Goal: Task Accomplishment & Management: Use online tool/utility

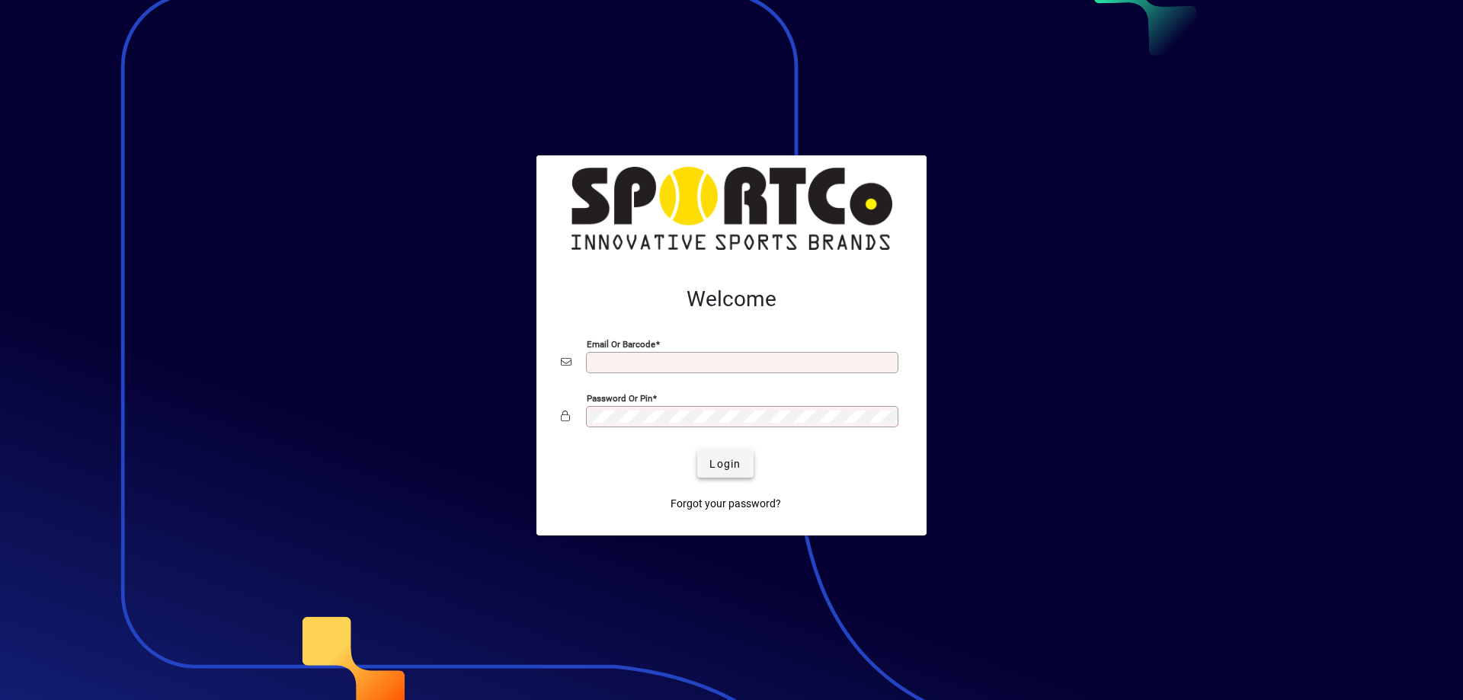
type input "**********"
click at [733, 462] on span "Login" at bounding box center [724, 464] width 31 height 16
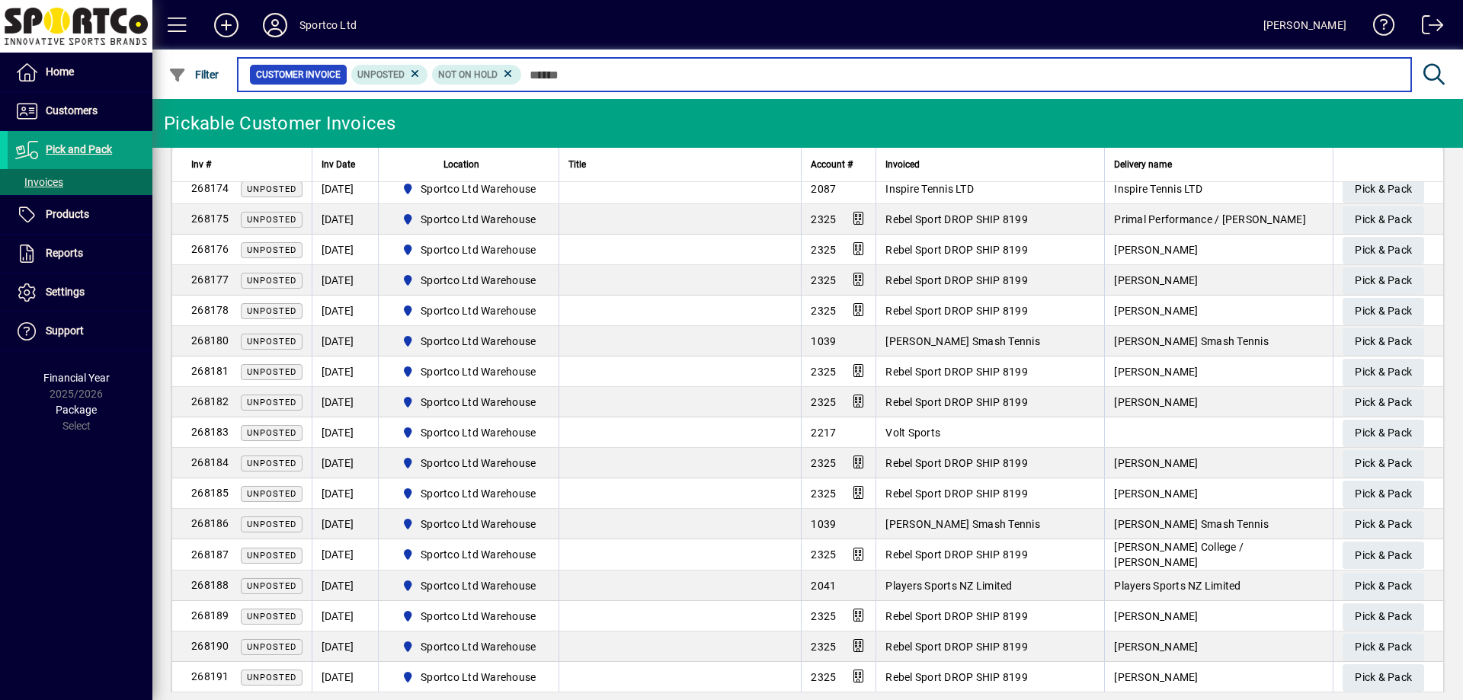
scroll to position [381, 0]
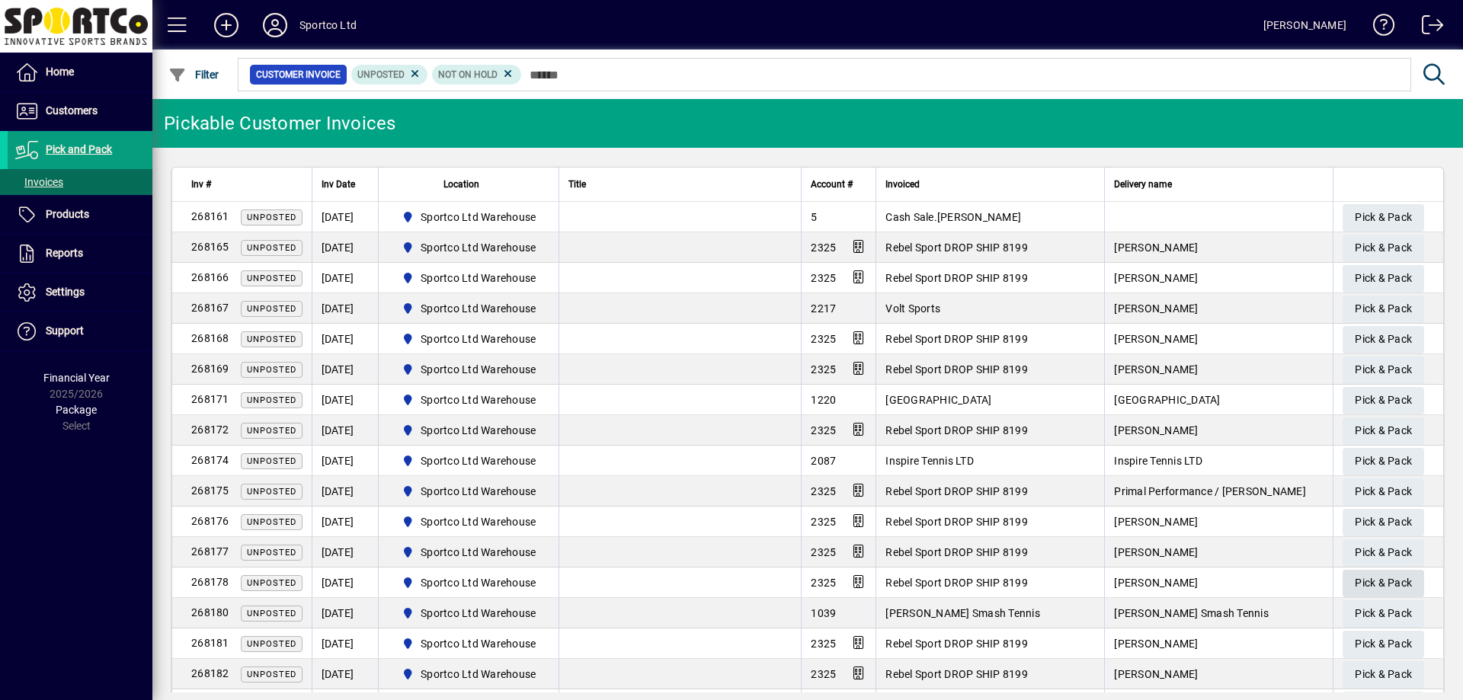
click at [1380, 588] on span "Pick & Pack" at bounding box center [1383, 583] width 57 height 25
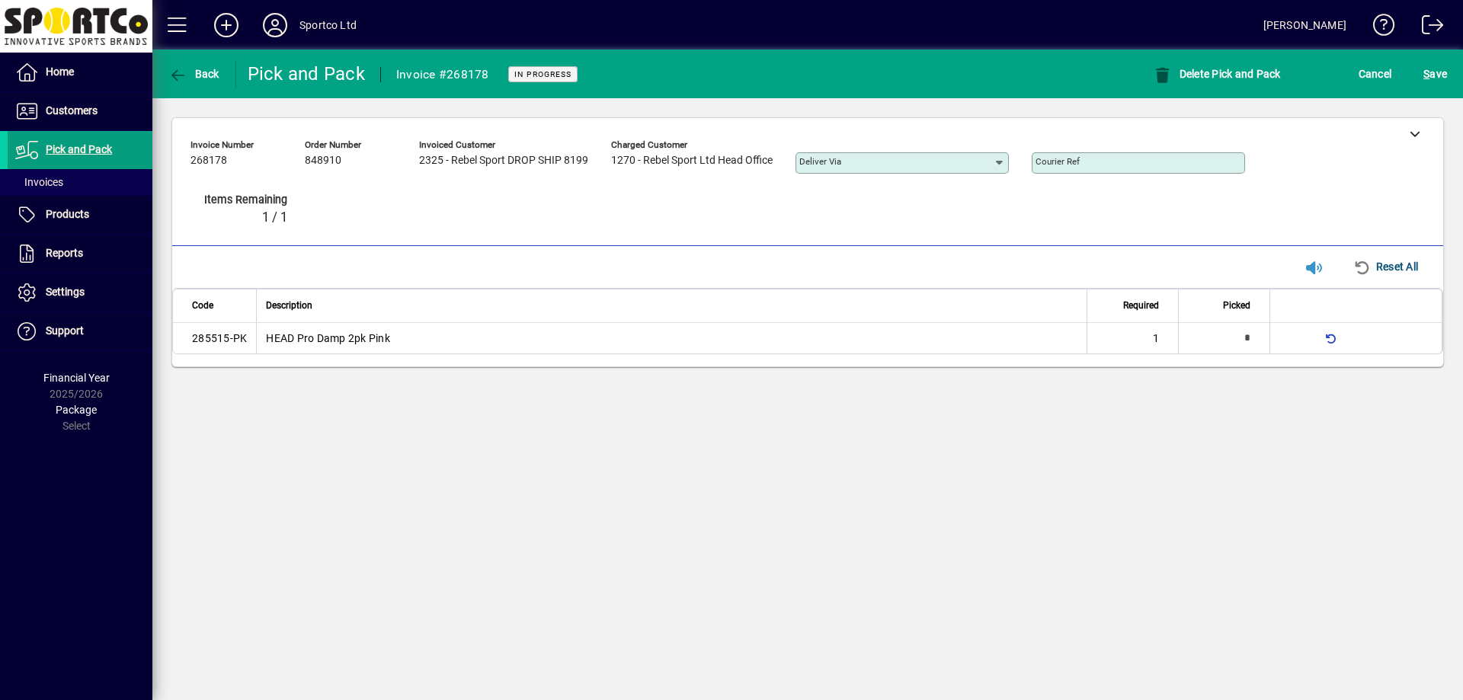
type input "*"
click at [1439, 66] on span "S ave" at bounding box center [1435, 74] width 24 height 24
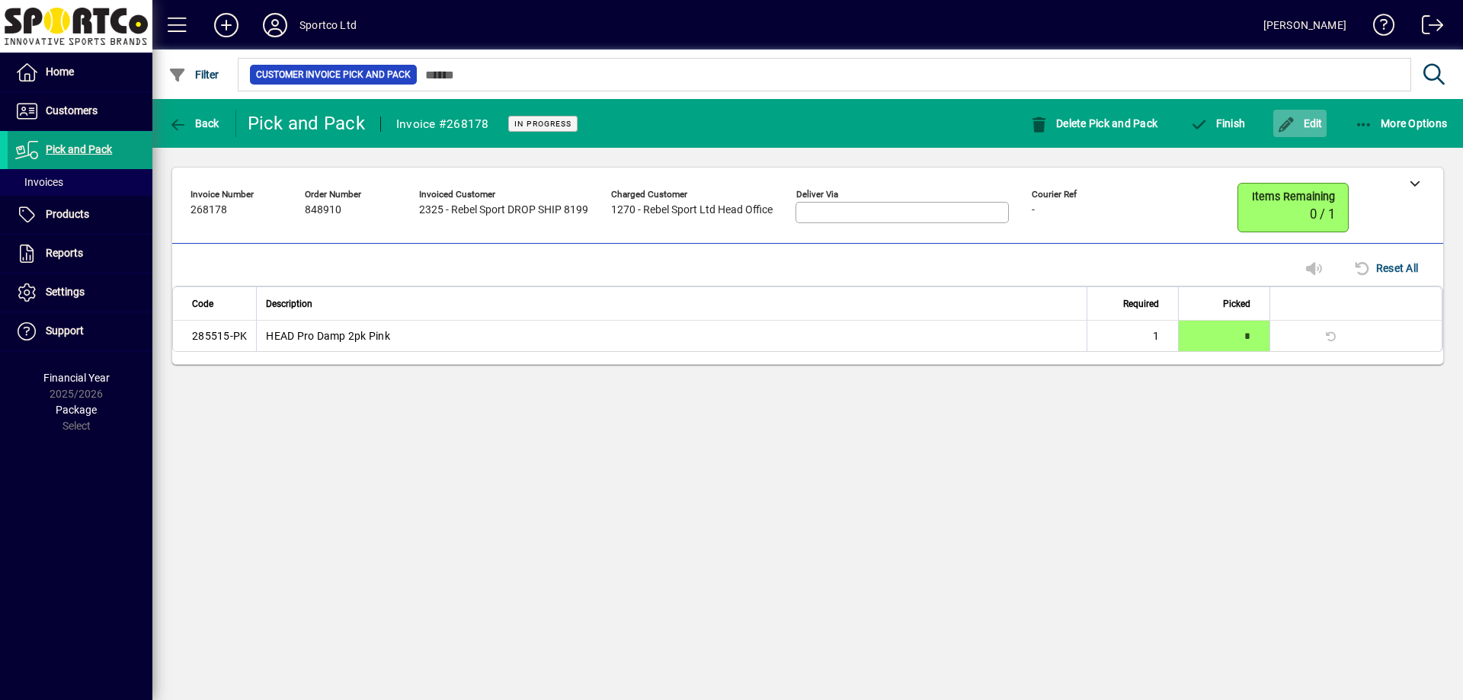
click at [1314, 127] on span "Edit" at bounding box center [1300, 123] width 46 height 12
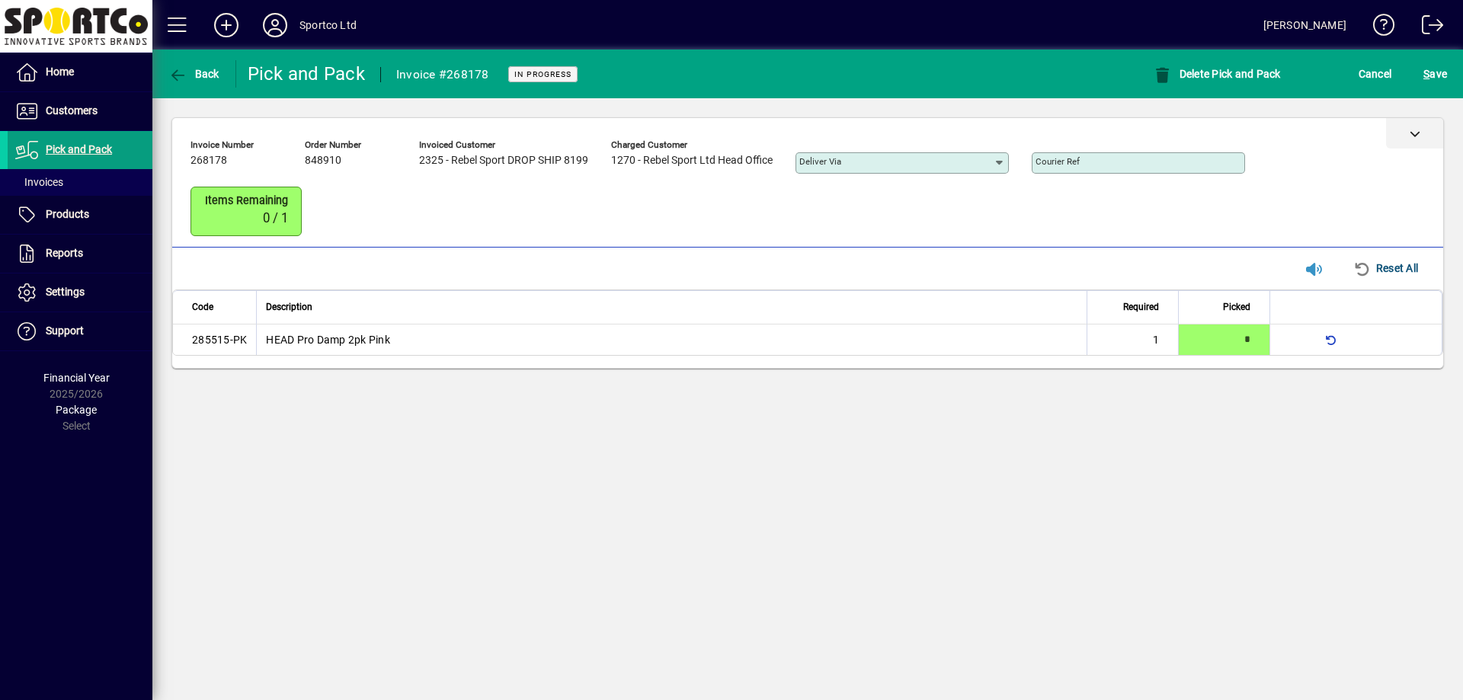
drag, startPoint x: 1417, startPoint y: 144, endPoint x: 1368, endPoint y: 130, distance: 51.6
click at [1417, 143] on div at bounding box center [1414, 133] width 57 height 30
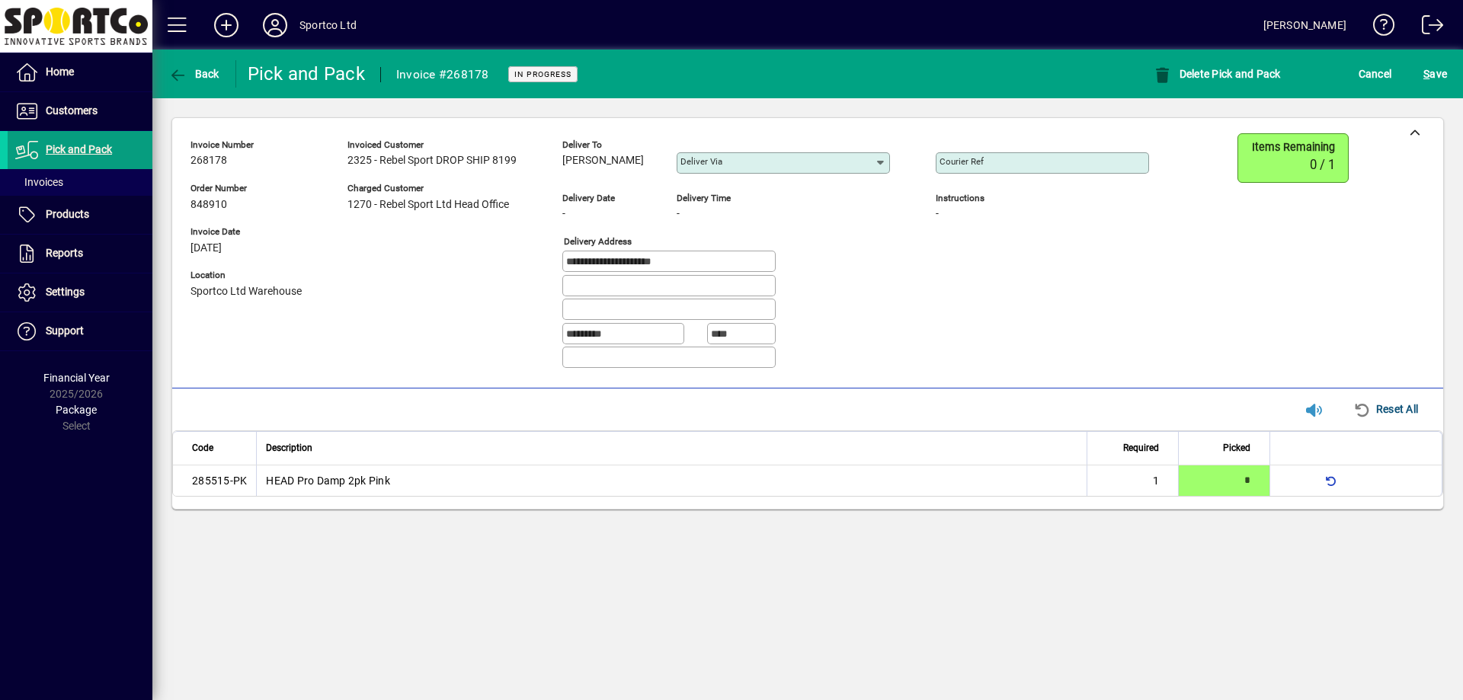
drag, startPoint x: 560, startPoint y: 160, endPoint x: 627, endPoint y: 158, distance: 67.1
click at [627, 158] on div "**********" at bounding box center [680, 257] width 981 height 248
copy span "[PERSON_NAME]"
drag, startPoint x: 705, startPoint y: 245, endPoint x: 703, endPoint y: 258, distance: 13.8
click at [703, 254] on div "**********" at bounding box center [737, 302] width 351 height 137
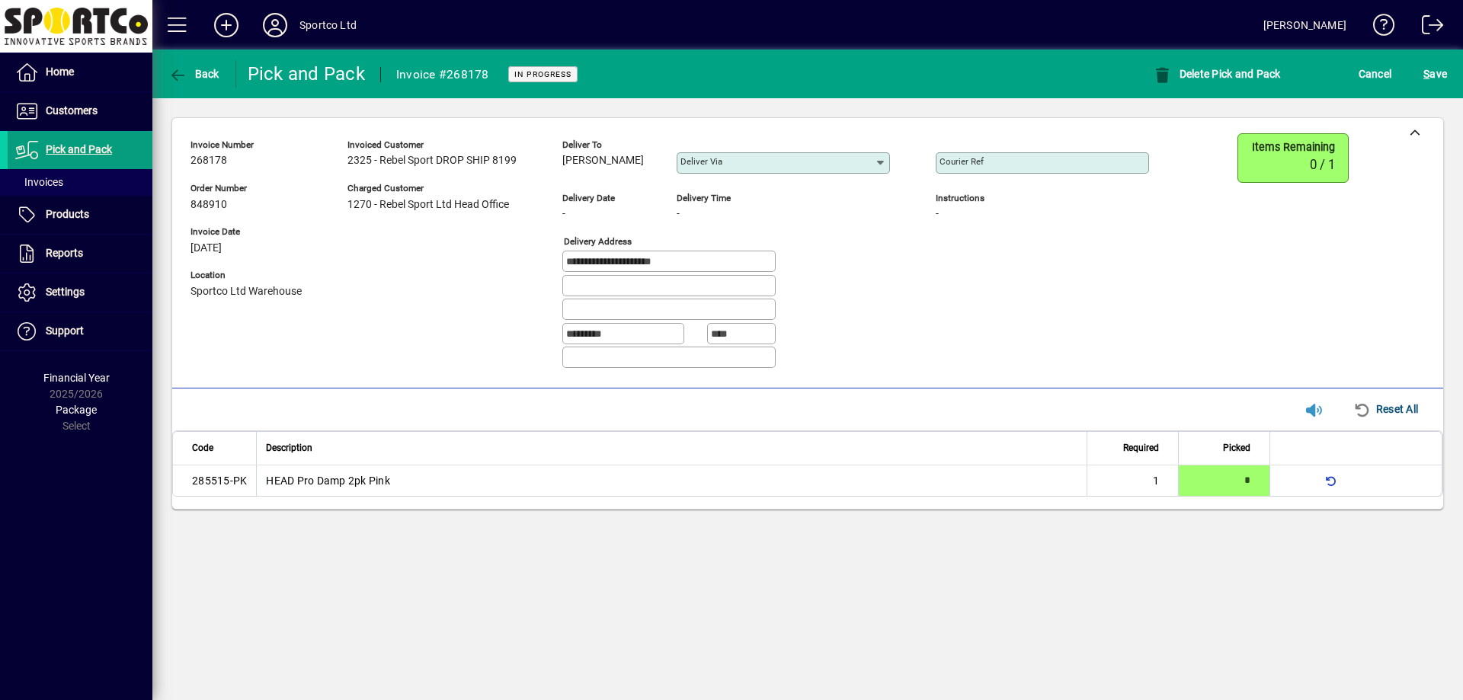
drag, startPoint x: 703, startPoint y: 259, endPoint x: 559, endPoint y: 270, distance: 145.2
click at [559, 270] on div "**********" at bounding box center [680, 257] width 981 height 248
click at [984, 158] on mat-label "Courier Ref" at bounding box center [962, 161] width 44 height 11
click at [984, 158] on input "Courier Ref" at bounding box center [1044, 163] width 209 height 12
paste input "**********"
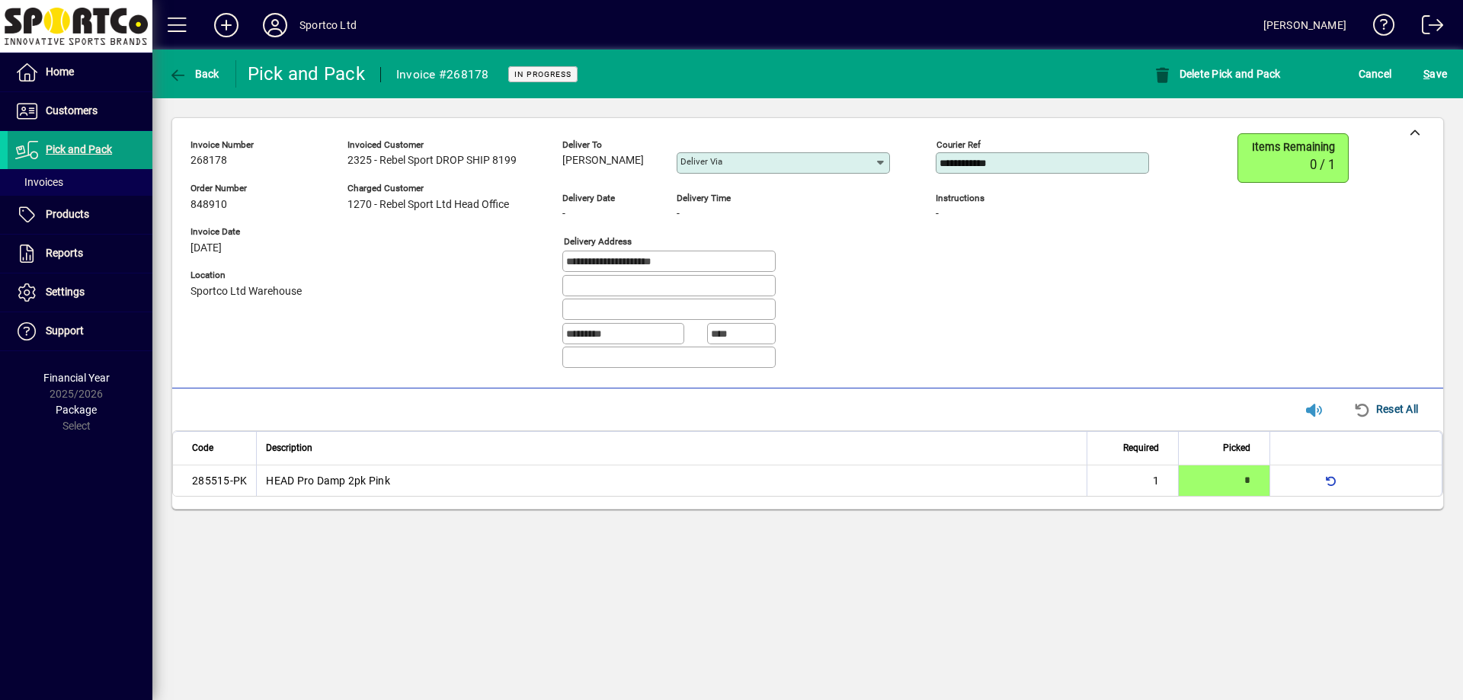
type input "**********"
click at [1419, 77] on div "S ave" at bounding box center [1435, 73] width 56 height 27
click at [1429, 78] on span "S" at bounding box center [1426, 74] width 6 height 12
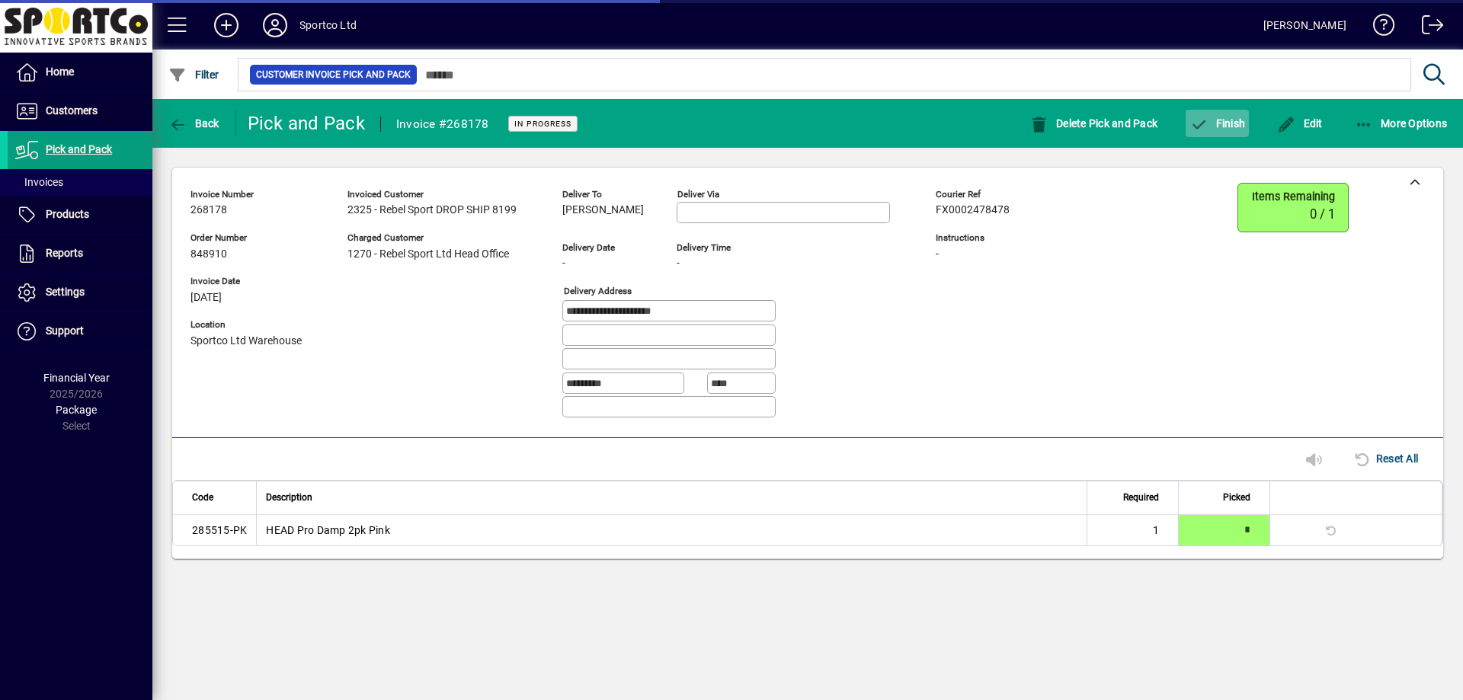
click at [1209, 120] on span "Finish" at bounding box center [1217, 123] width 56 height 12
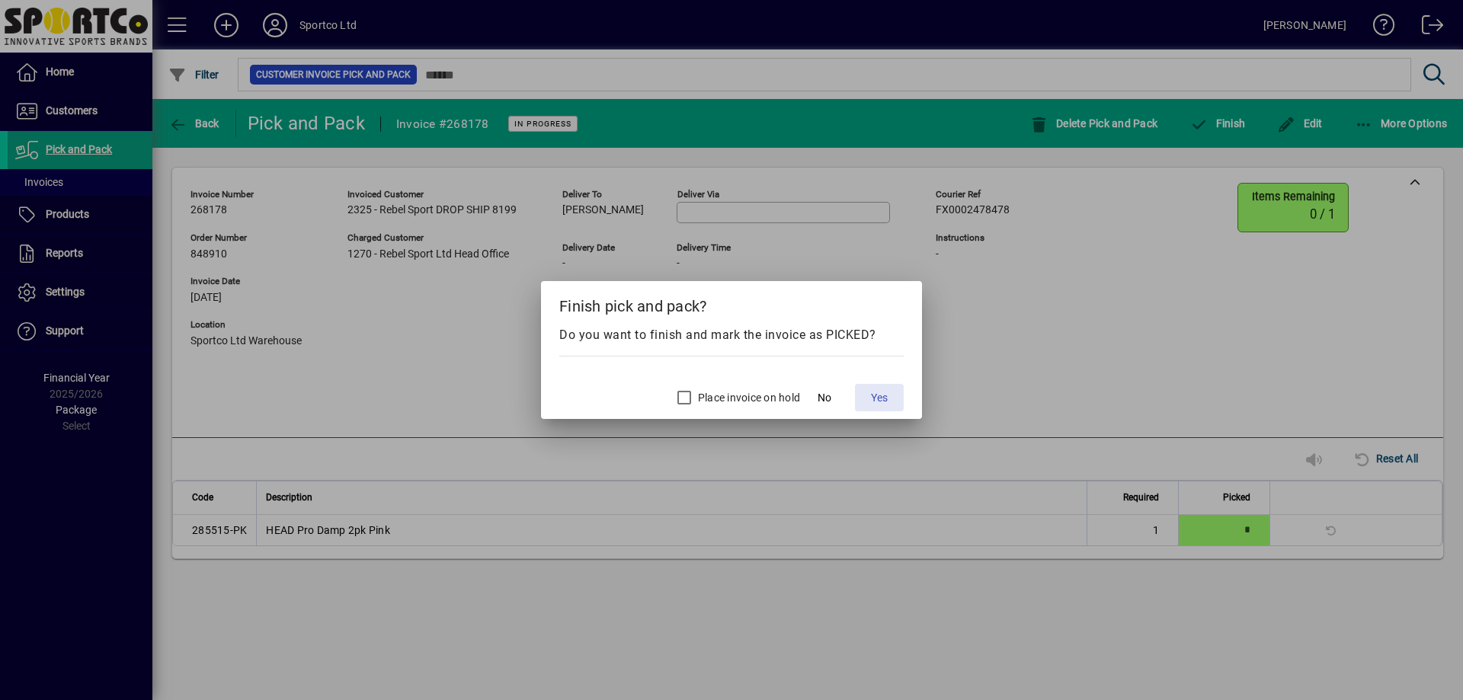
click at [882, 390] on span "Yes" at bounding box center [879, 398] width 17 height 16
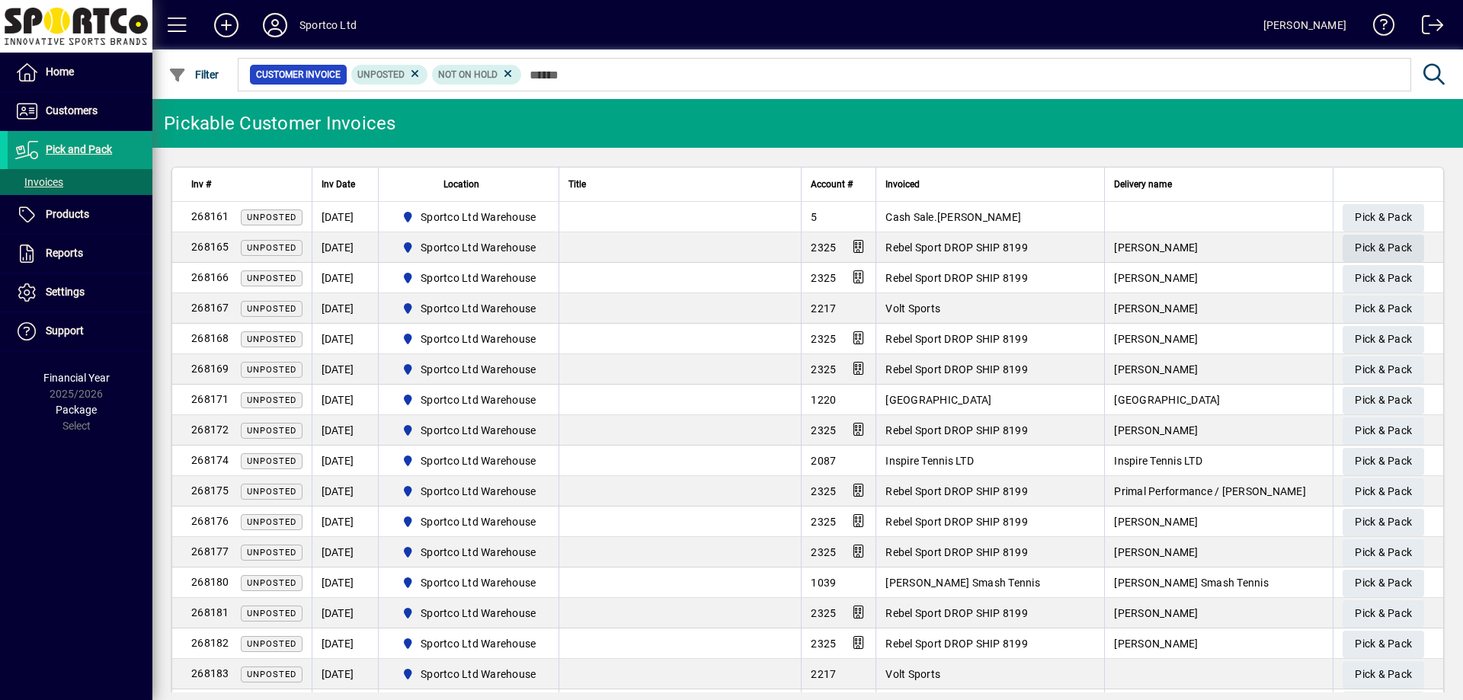
click at [1355, 235] on span "Pick & Pack" at bounding box center [1383, 247] width 57 height 25
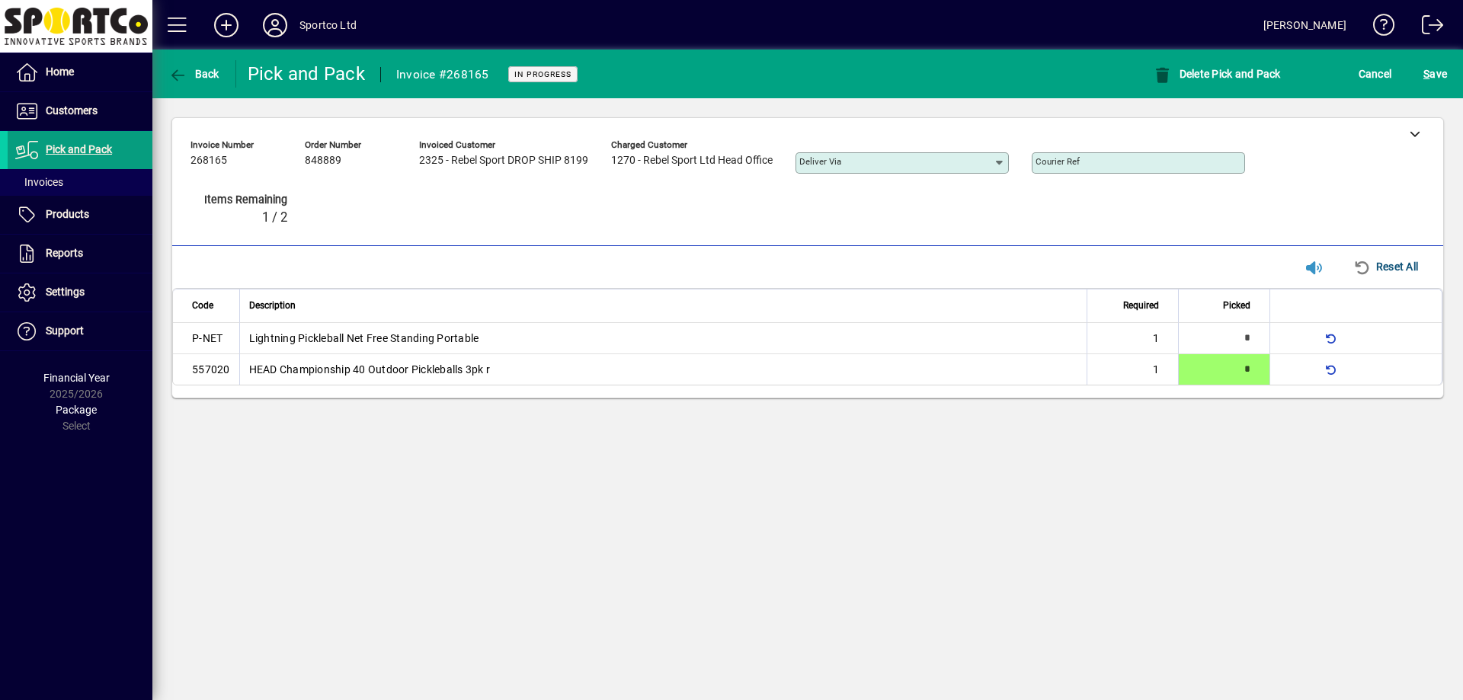
type input "*"
click at [1434, 70] on span "S ave" at bounding box center [1435, 74] width 24 height 24
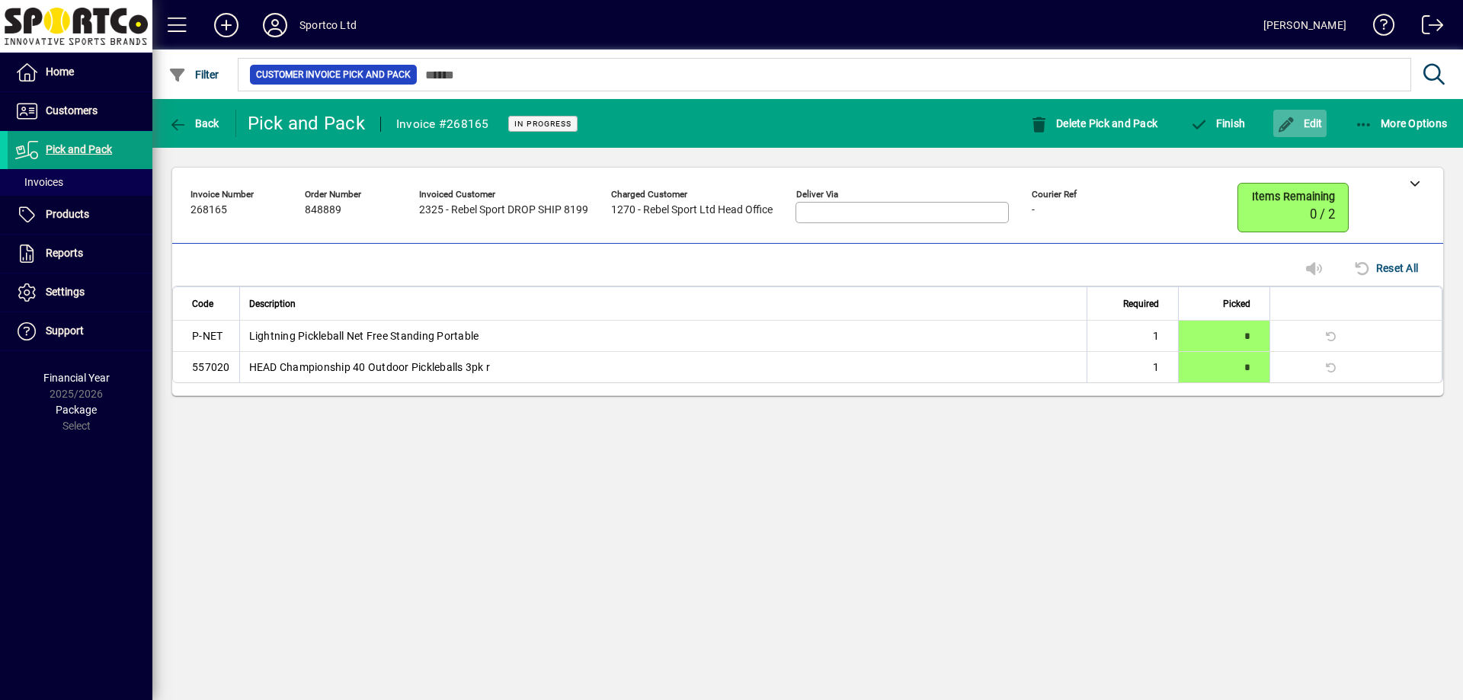
click at [1305, 114] on span "button" at bounding box center [1299, 123] width 53 height 37
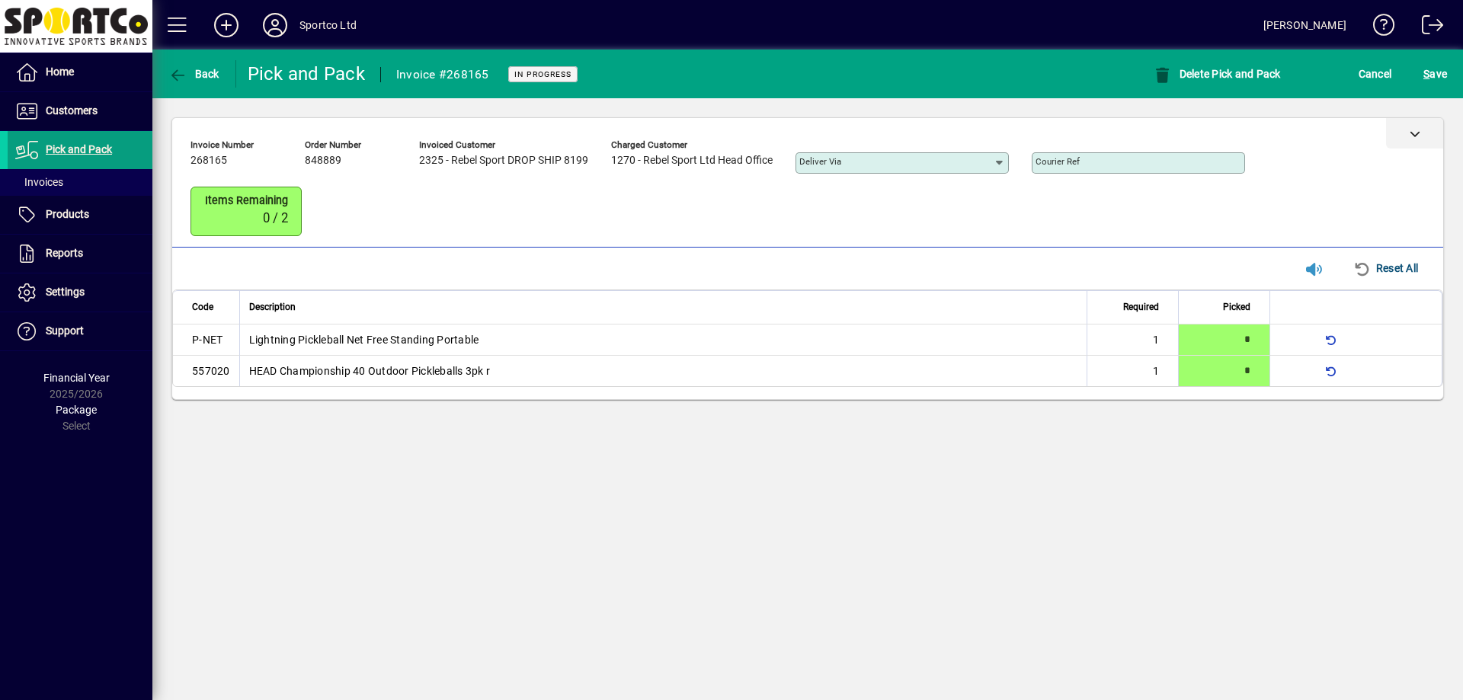
click at [1414, 141] on div at bounding box center [1414, 133] width 57 height 30
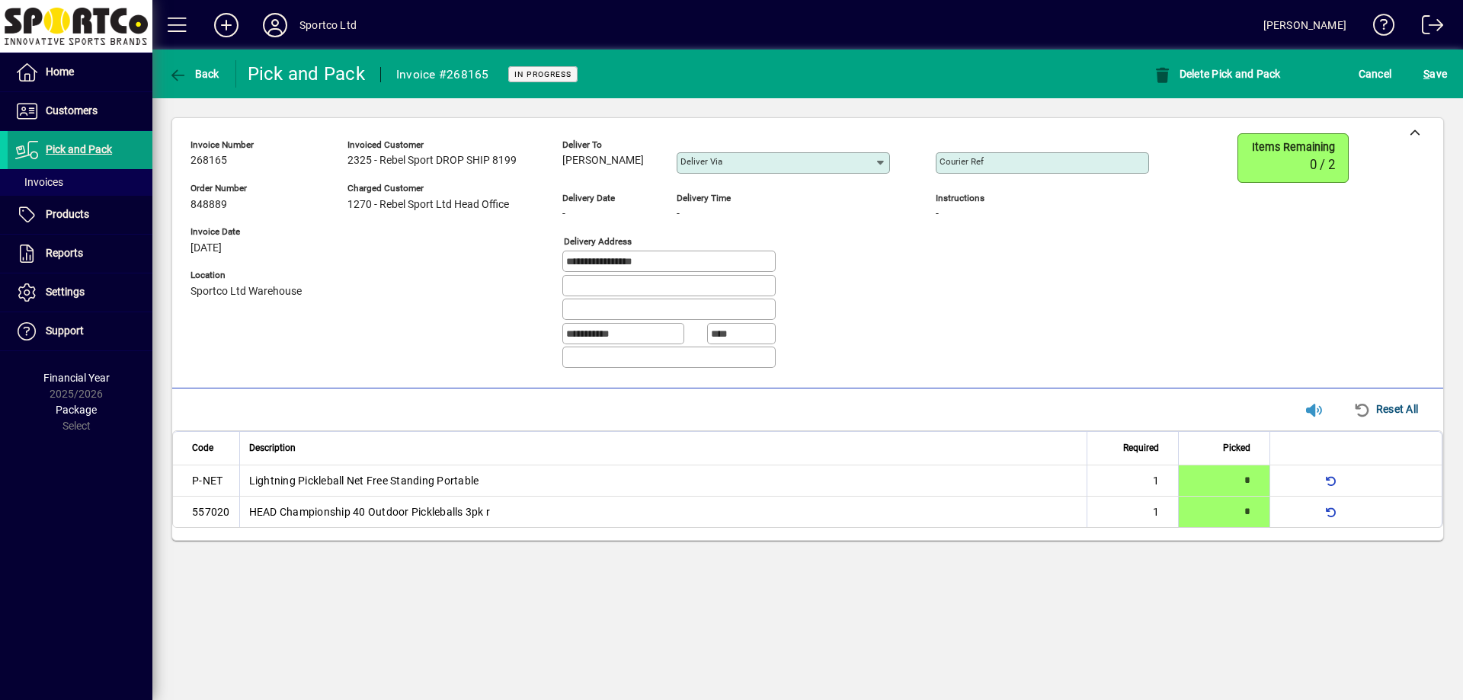
drag, startPoint x: 559, startPoint y: 158, endPoint x: 648, endPoint y: 176, distance: 91.8
click at [648, 176] on div "**********" at bounding box center [680, 257] width 981 height 248
copy span "[PERSON_NAME]"
drag, startPoint x: 672, startPoint y: 259, endPoint x: 588, endPoint y: 275, distance: 85.3
click at [560, 309] on div "**********" at bounding box center [680, 257] width 981 height 248
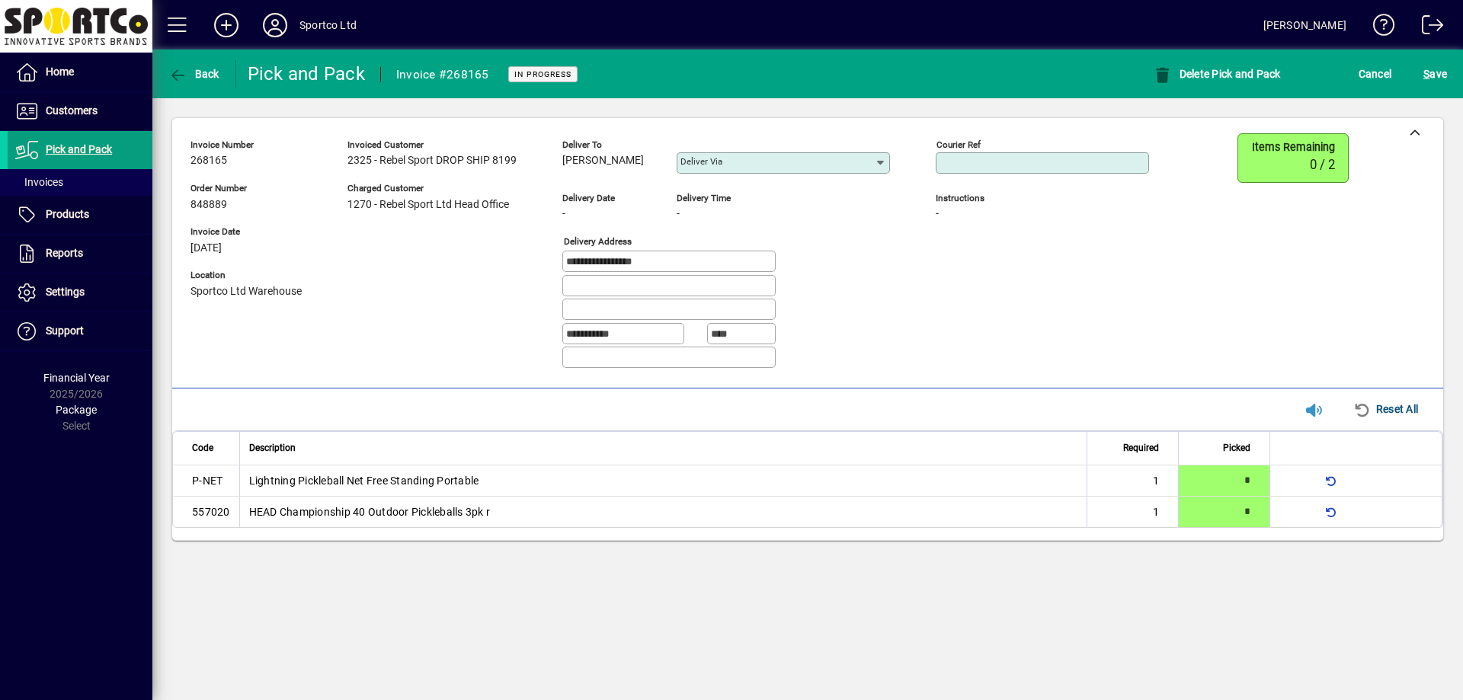
click at [1041, 168] on input "Courier Ref" at bounding box center [1044, 163] width 209 height 12
paste input "**********"
type input "**********"
click at [1406, 78] on div "Cancel" at bounding box center [1376, 73] width 66 height 27
click at [1430, 72] on span "S ave" at bounding box center [1435, 74] width 24 height 24
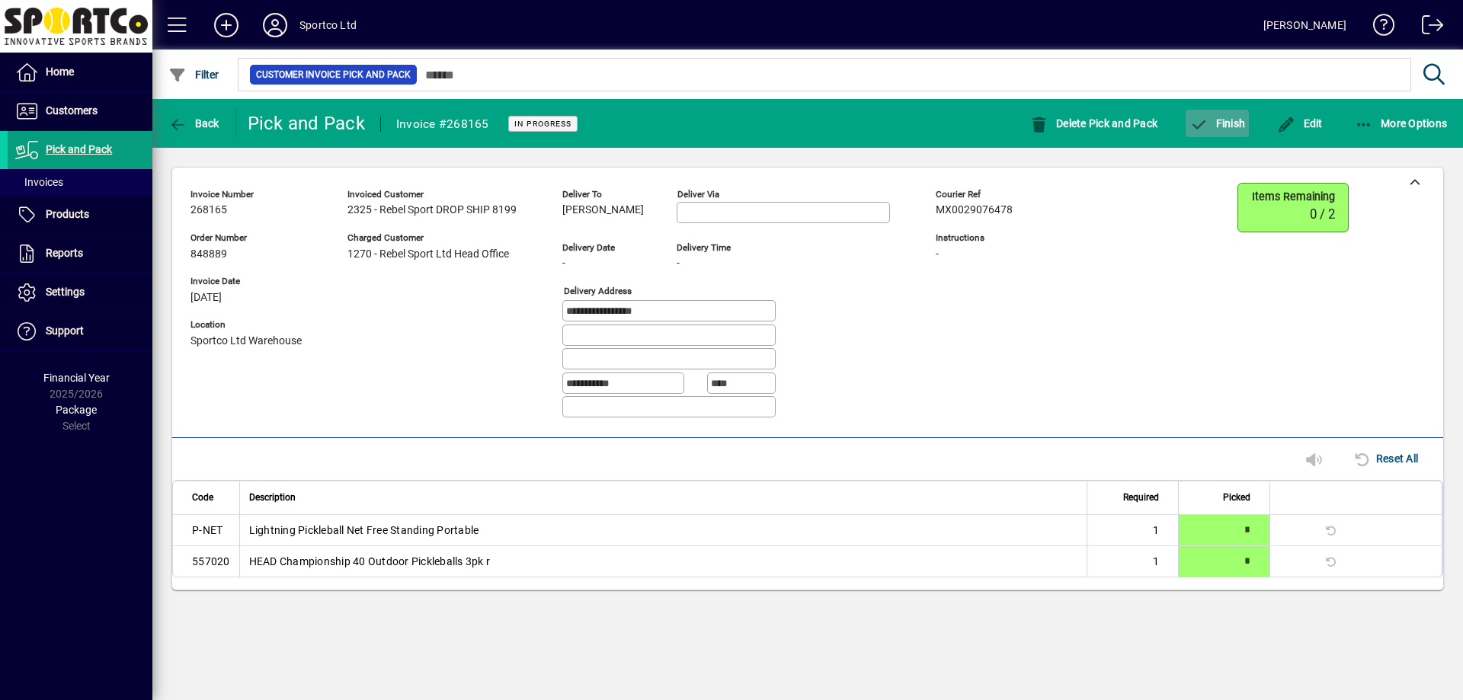
click at [1202, 126] on icon "button" at bounding box center [1198, 124] width 19 height 15
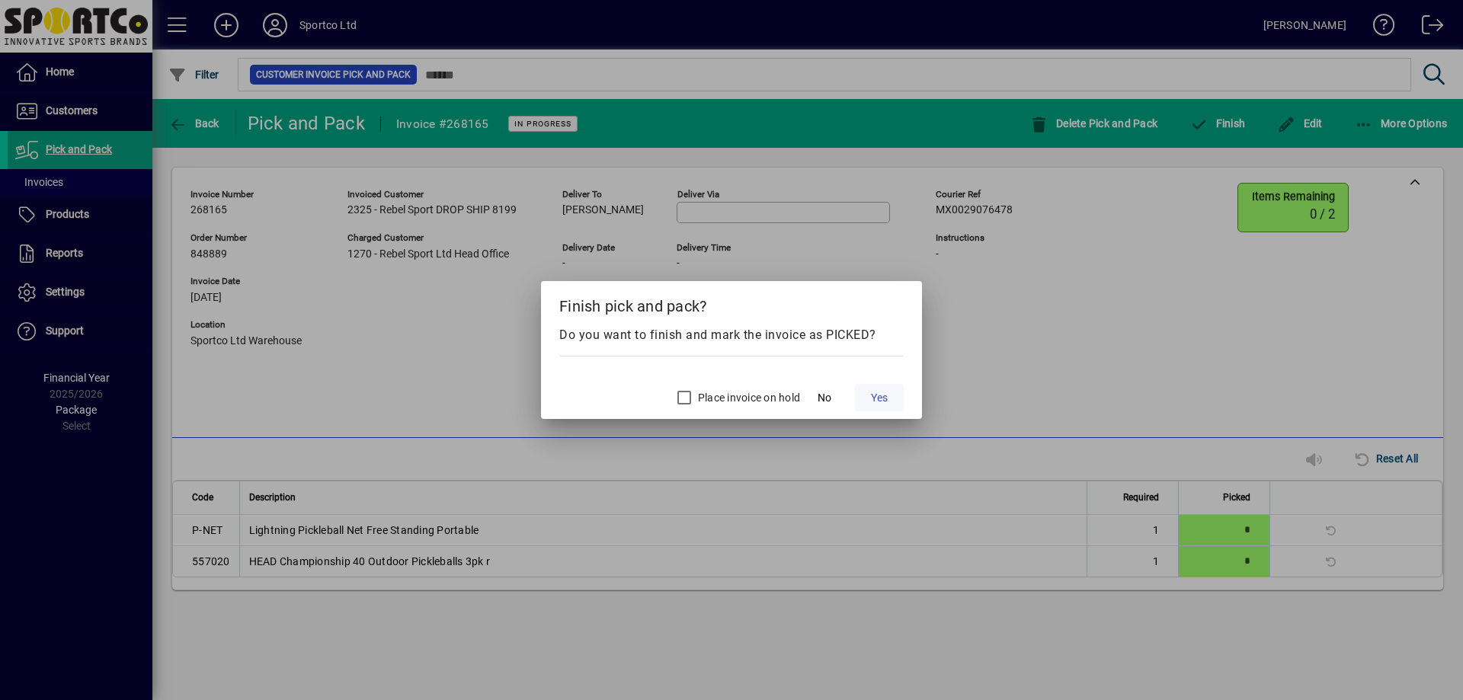
click at [887, 402] on span "Yes" at bounding box center [879, 398] width 17 height 16
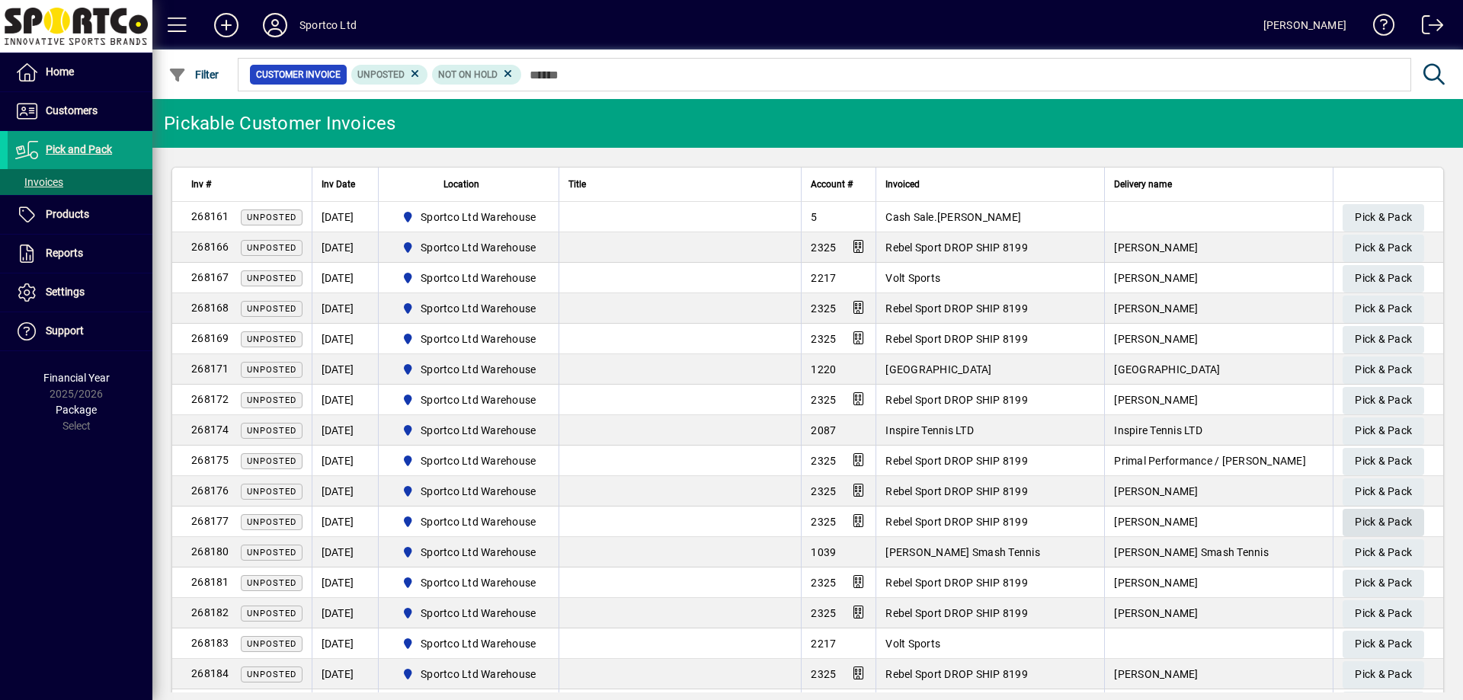
click at [1355, 531] on span "Pick & Pack" at bounding box center [1383, 522] width 57 height 25
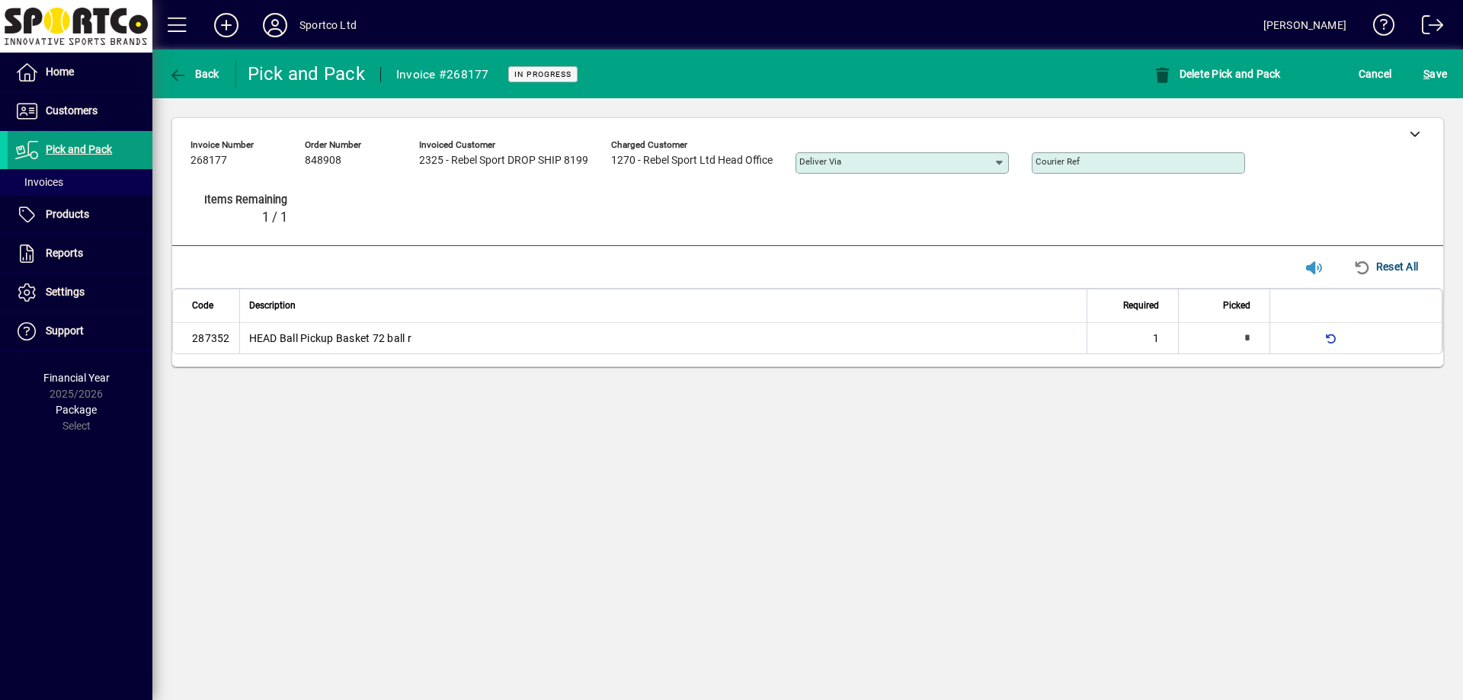
type input "*"
click at [1436, 75] on span "S ave" at bounding box center [1435, 74] width 24 height 24
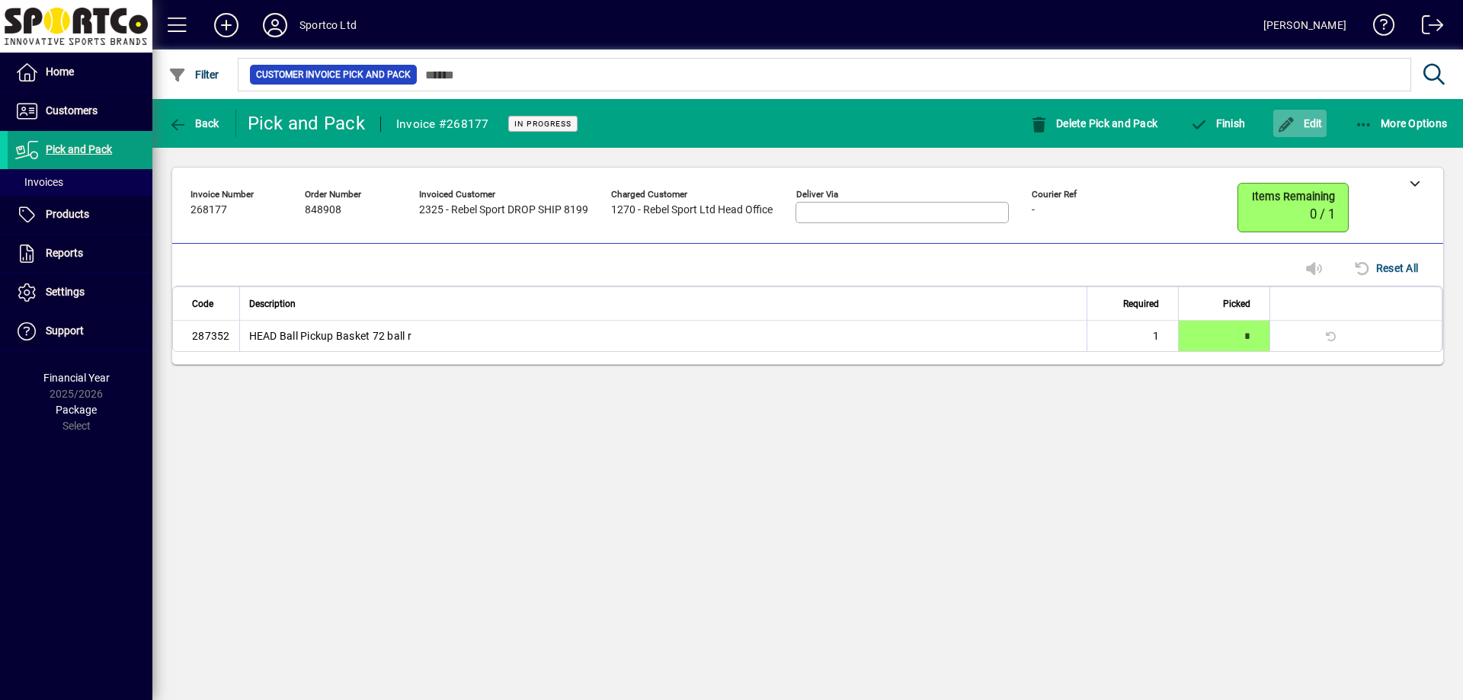
click at [1310, 132] on span "button" at bounding box center [1299, 123] width 53 height 37
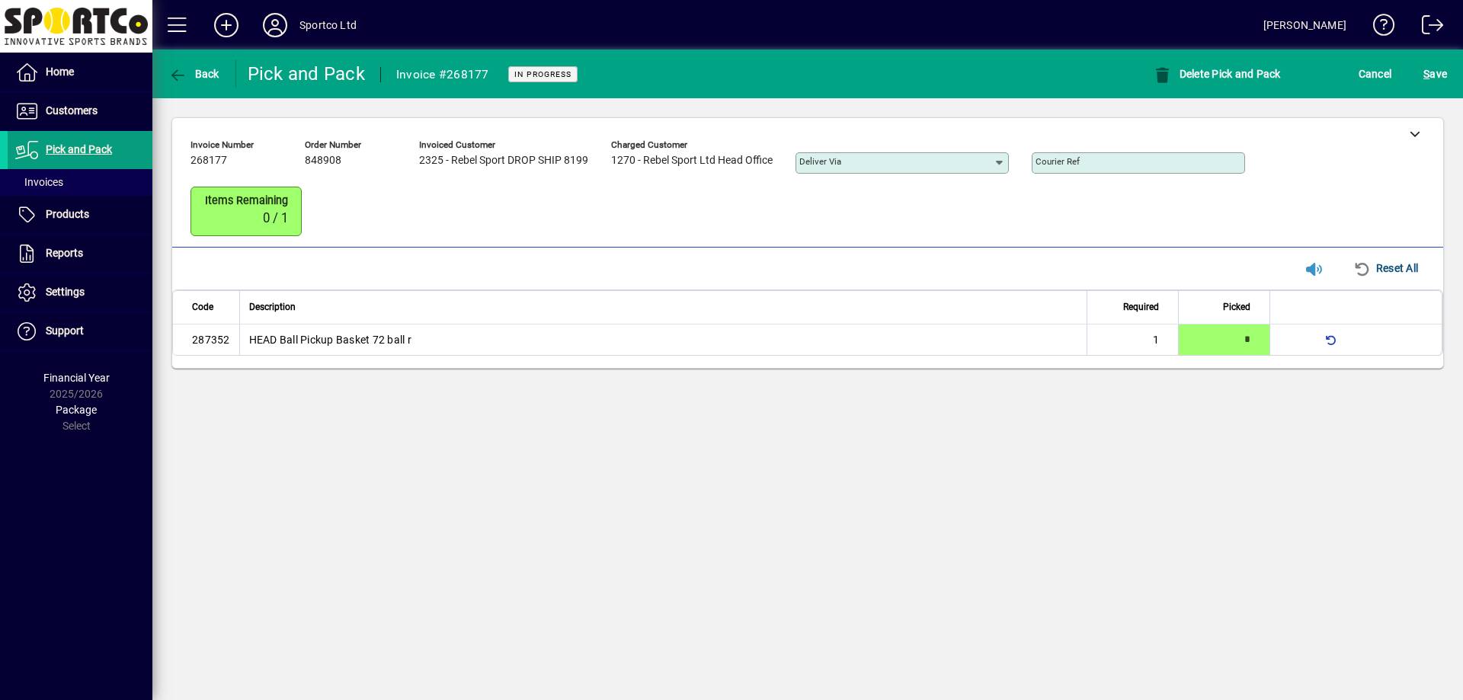
drag, startPoint x: 1413, startPoint y: 141, endPoint x: 1295, endPoint y: 154, distance: 118.1
click at [1413, 140] on div at bounding box center [1414, 133] width 57 height 30
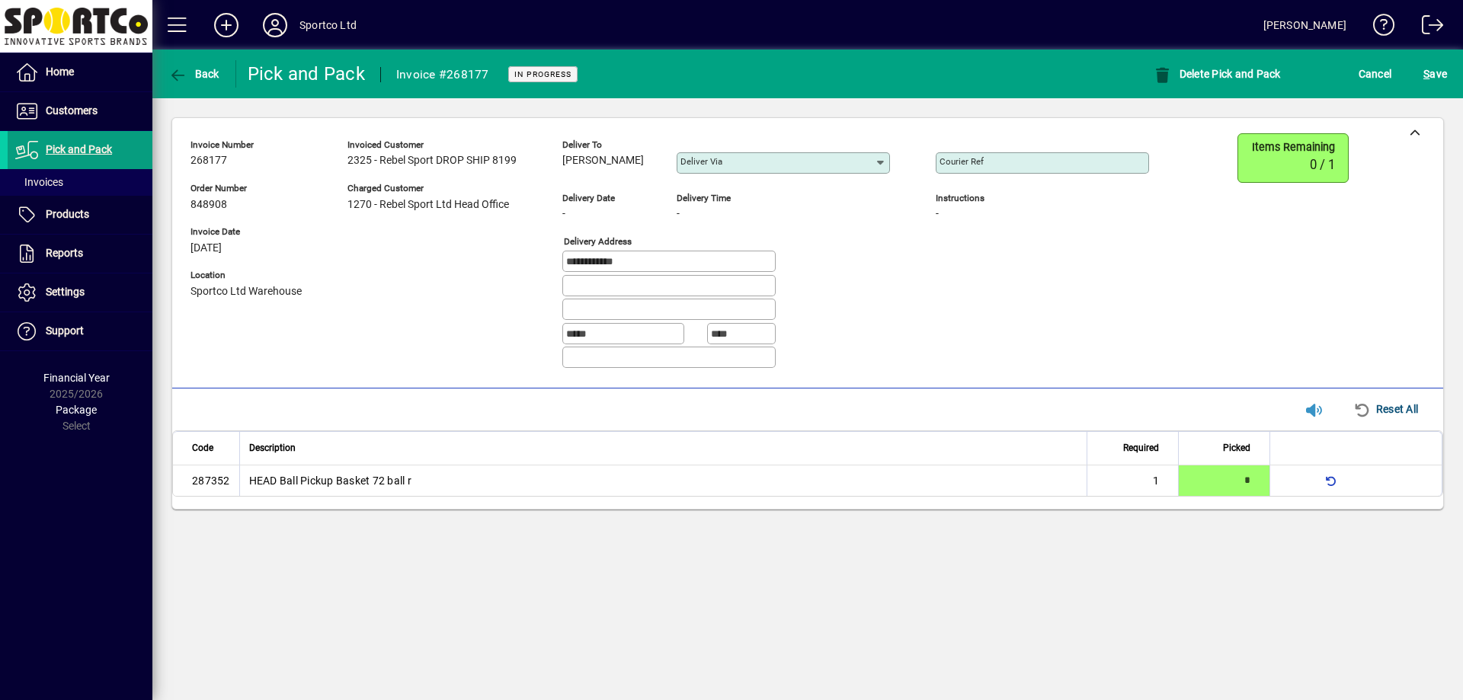
drag, startPoint x: 618, startPoint y: 163, endPoint x: 560, endPoint y: 172, distance: 58.6
click at [560, 172] on div "**********" at bounding box center [680, 257] width 981 height 248
copy span "Wei Zhang"
drag, startPoint x: 665, startPoint y: 266, endPoint x: 521, endPoint y: 270, distance: 144.1
click at [521, 270] on div "**********" at bounding box center [680, 257] width 981 height 248
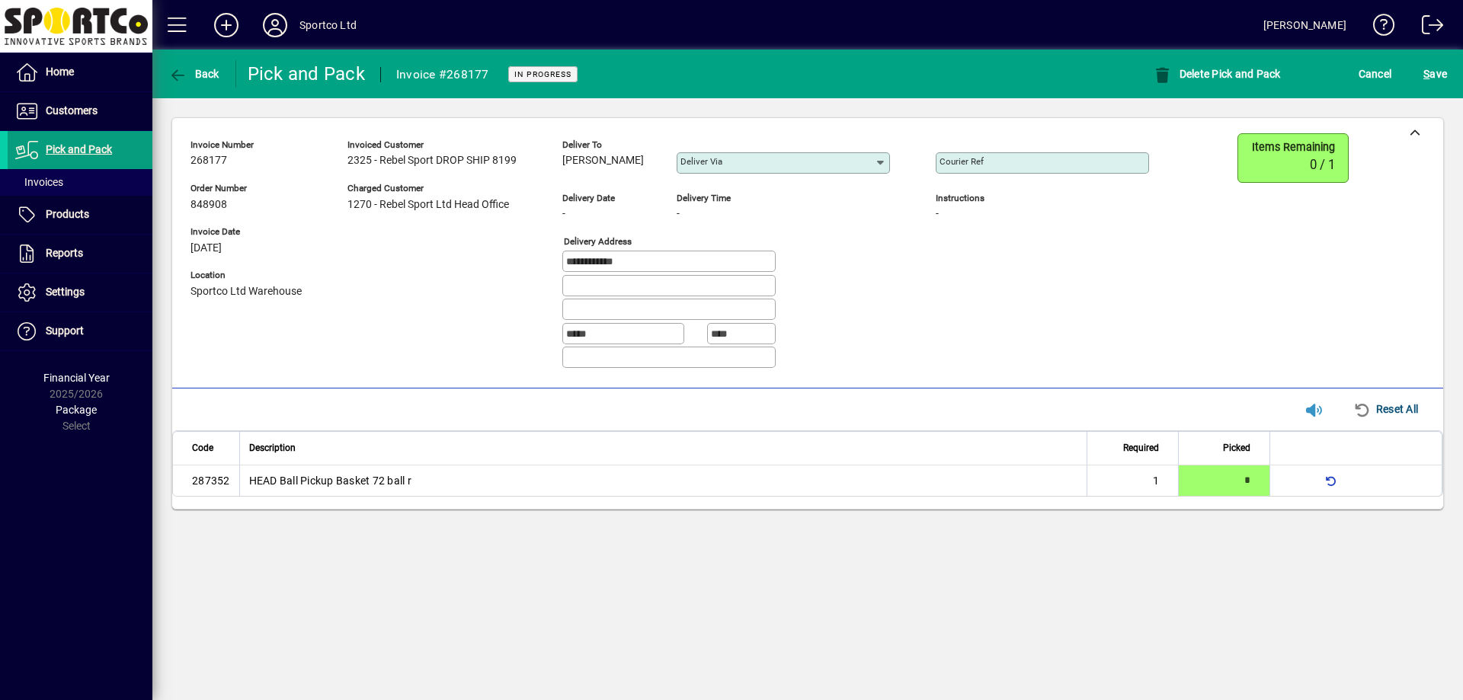
click at [1061, 166] on input "Courier Ref" at bounding box center [1044, 163] width 209 height 12
paste input "**********"
type input "**********"
click at [1421, 78] on span "submit" at bounding box center [1435, 74] width 31 height 37
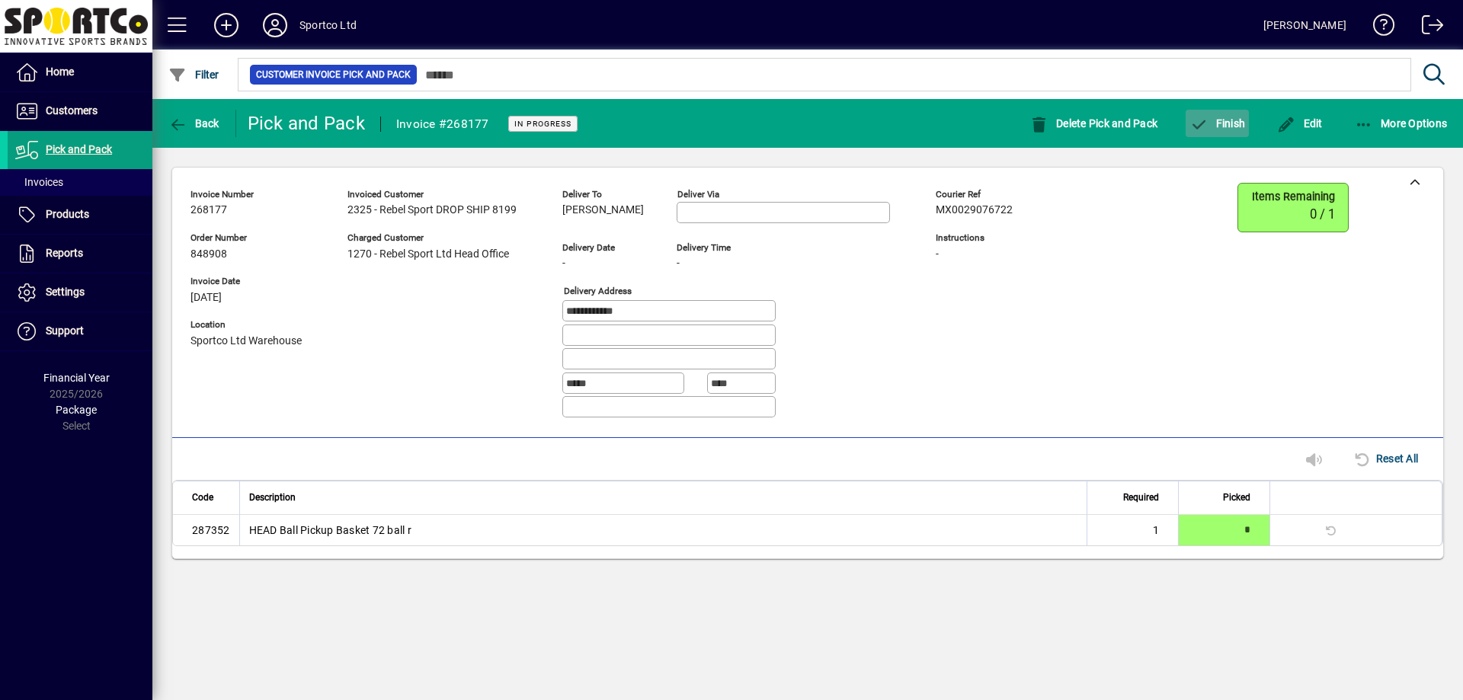
click at [1215, 123] on span "Finish" at bounding box center [1217, 123] width 56 height 12
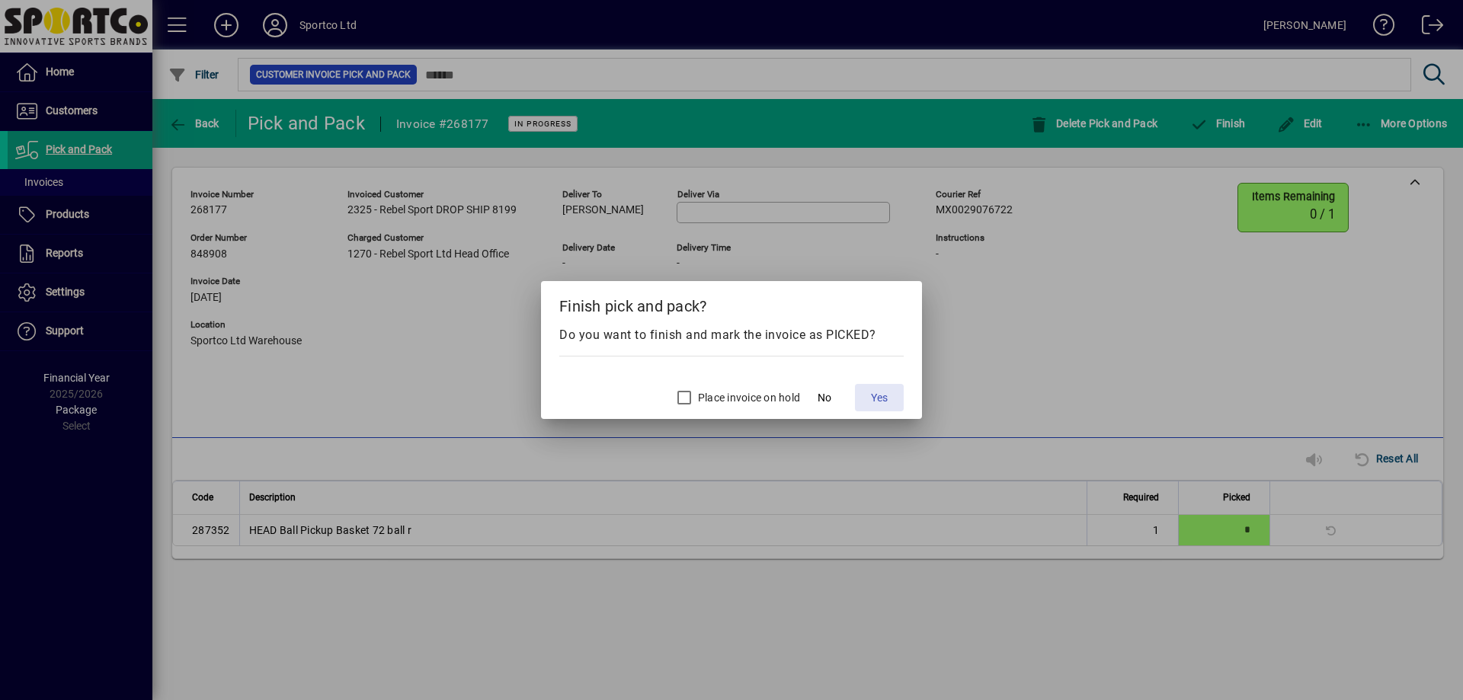
click at [872, 395] on span "Yes" at bounding box center [879, 398] width 17 height 16
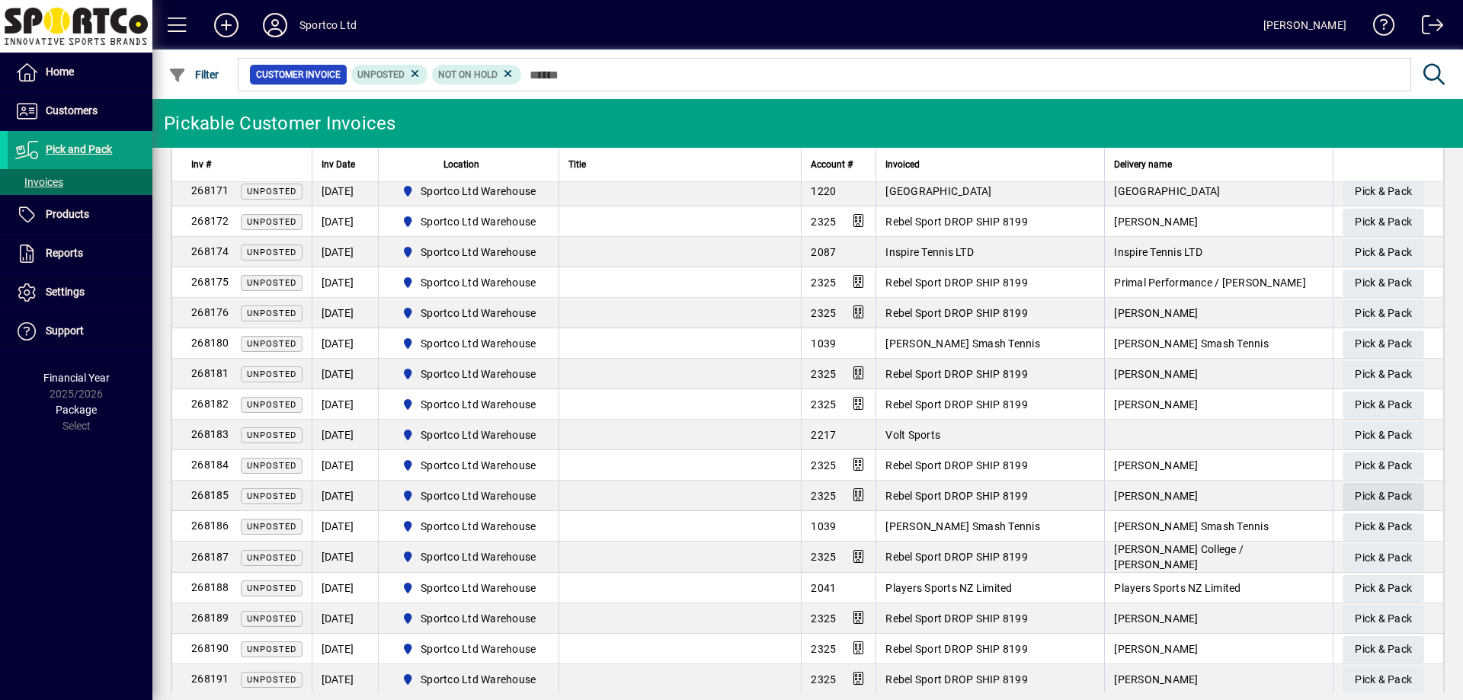
scroll to position [229, 0]
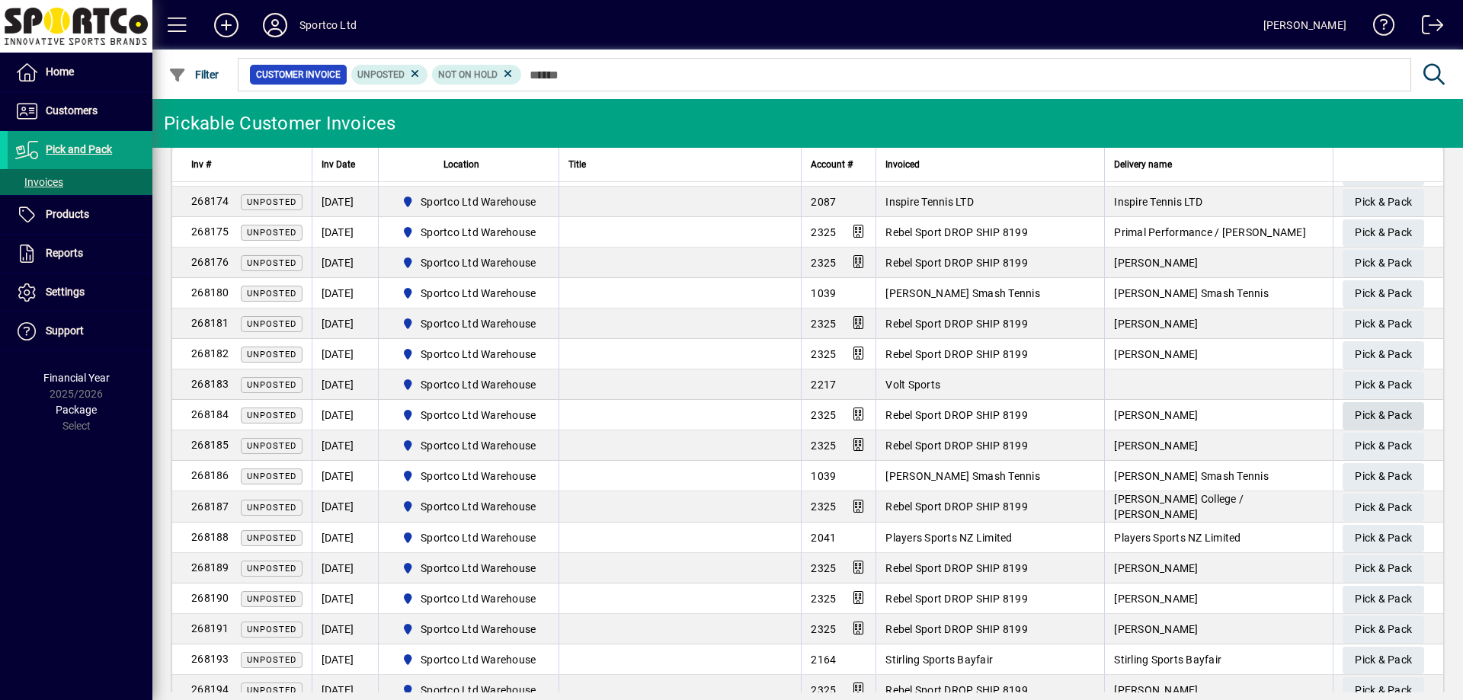
click at [1355, 421] on span "Pick & Pack" at bounding box center [1383, 415] width 57 height 25
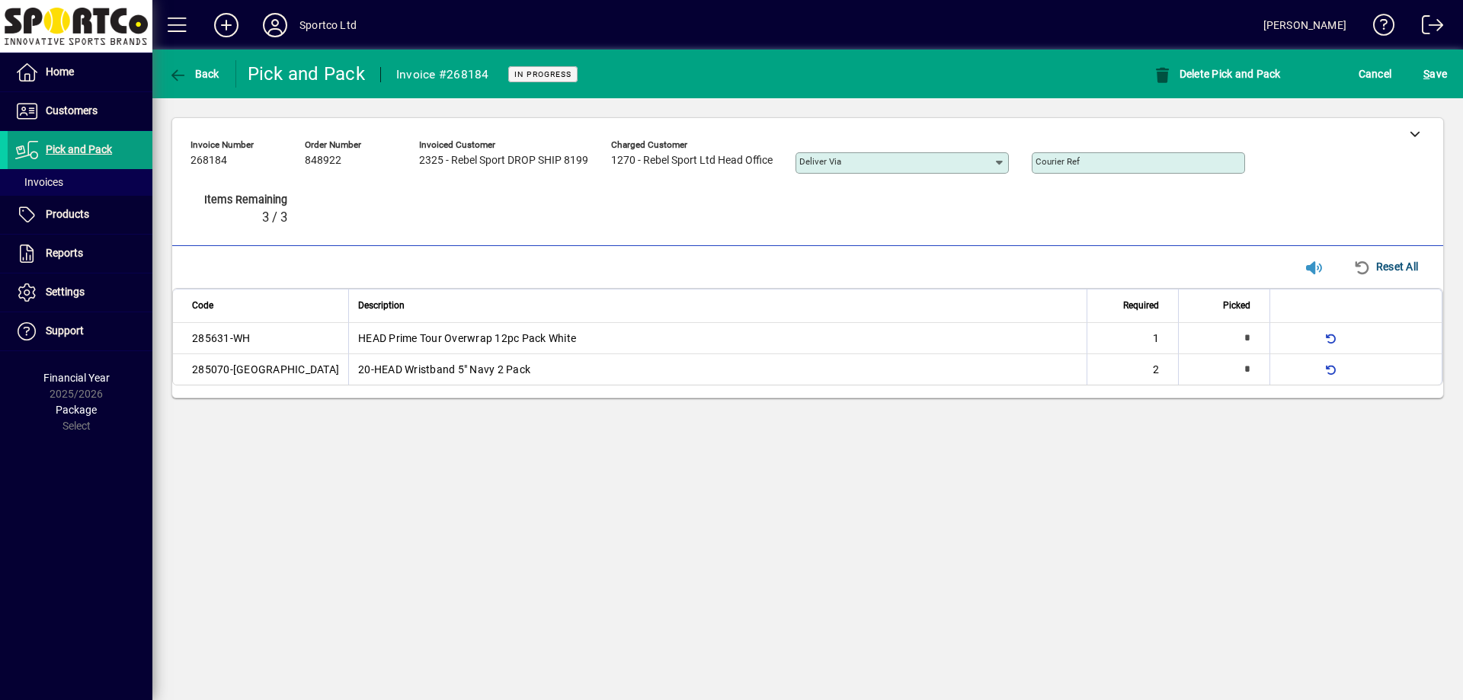
type input "*"
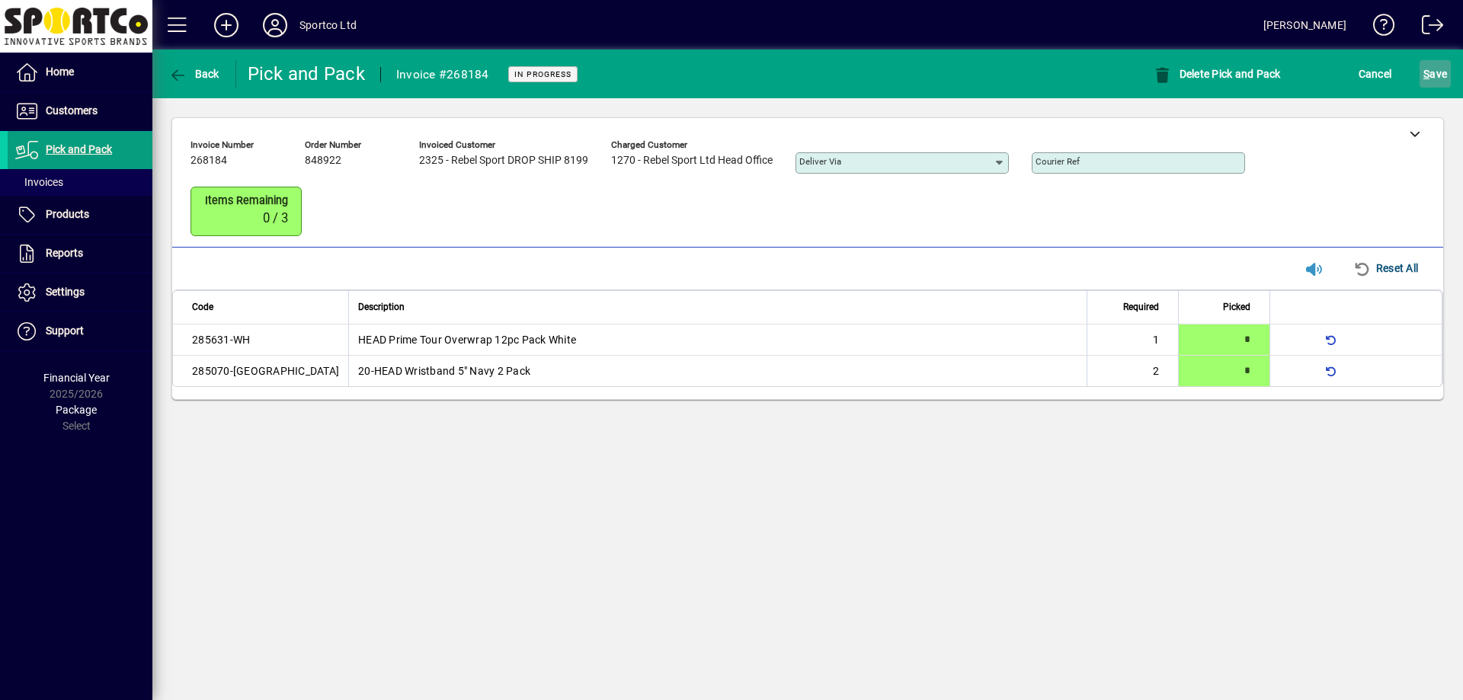
click at [1440, 73] on span "S ave" at bounding box center [1435, 74] width 24 height 24
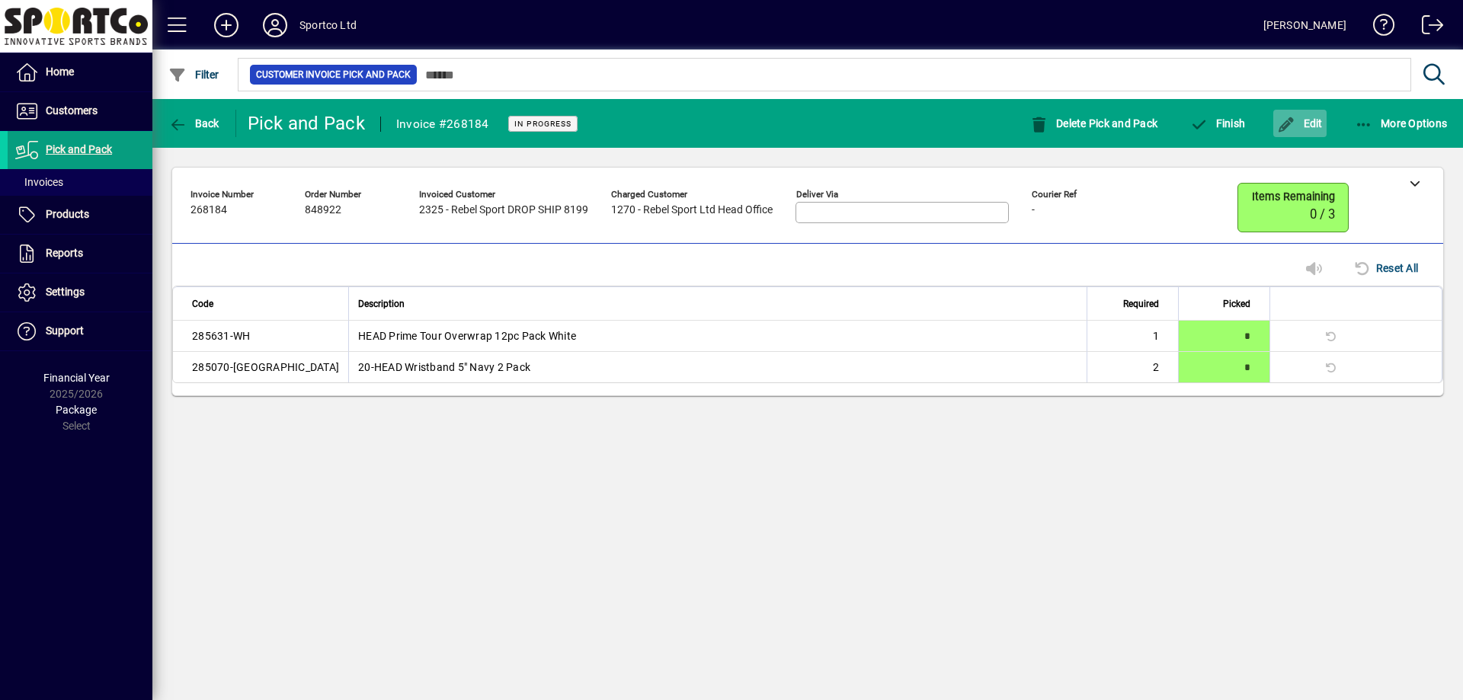
click at [1301, 137] on span "button" at bounding box center [1299, 123] width 53 height 37
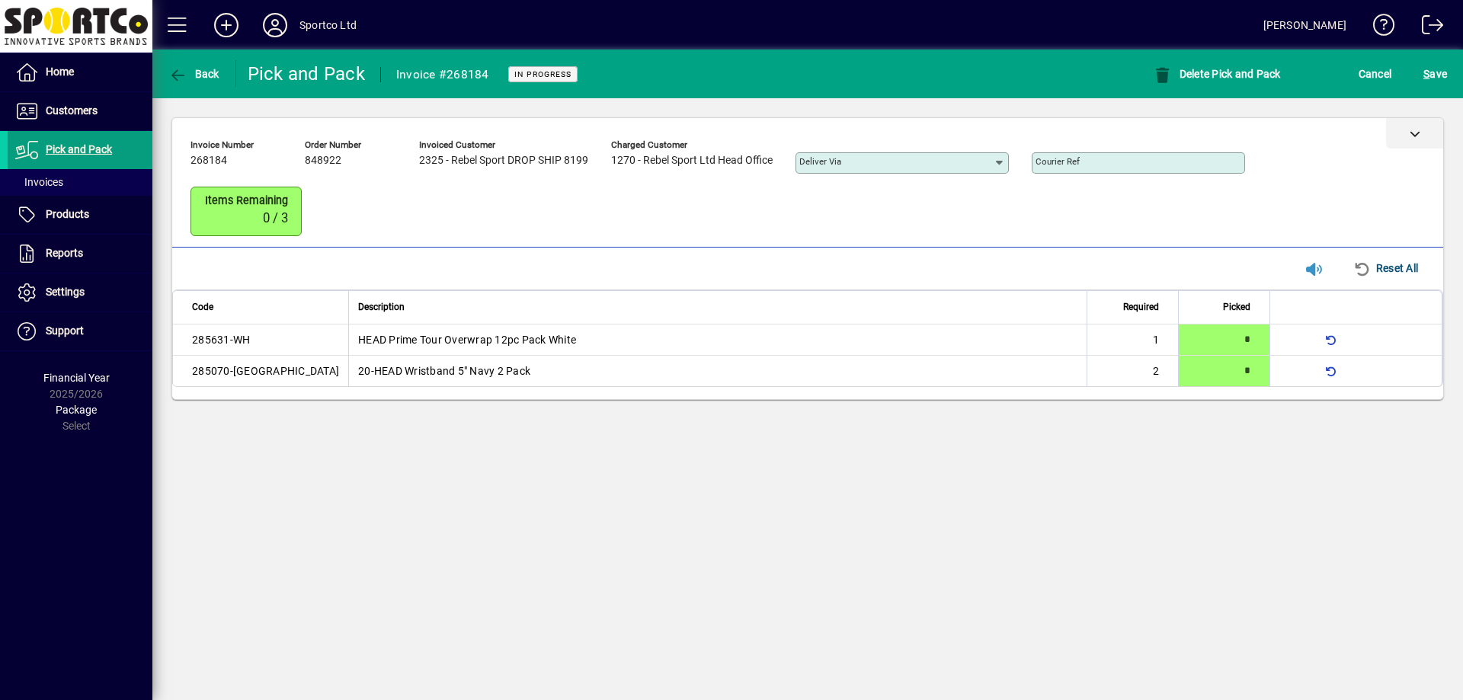
click at [1407, 131] on div at bounding box center [1414, 133] width 57 height 30
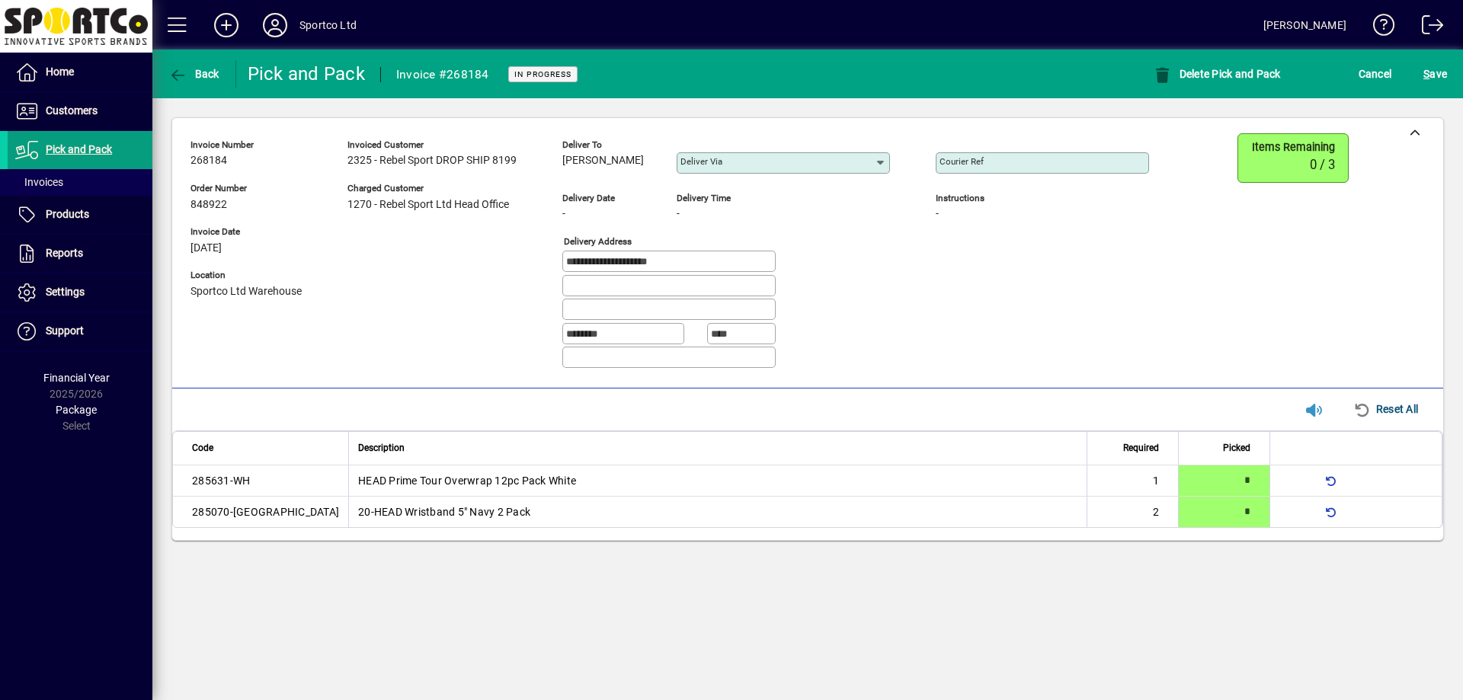
drag, startPoint x: 614, startPoint y: 161, endPoint x: 562, endPoint y: 170, distance: 52.6
click at [562, 170] on div "**********" at bounding box center [680, 257] width 981 height 248
copy span "Ian Surgay"
drag, startPoint x: 726, startPoint y: 267, endPoint x: 541, endPoint y: 261, distance: 185.2
click at [541, 261] on div "**********" at bounding box center [680, 257] width 981 height 248
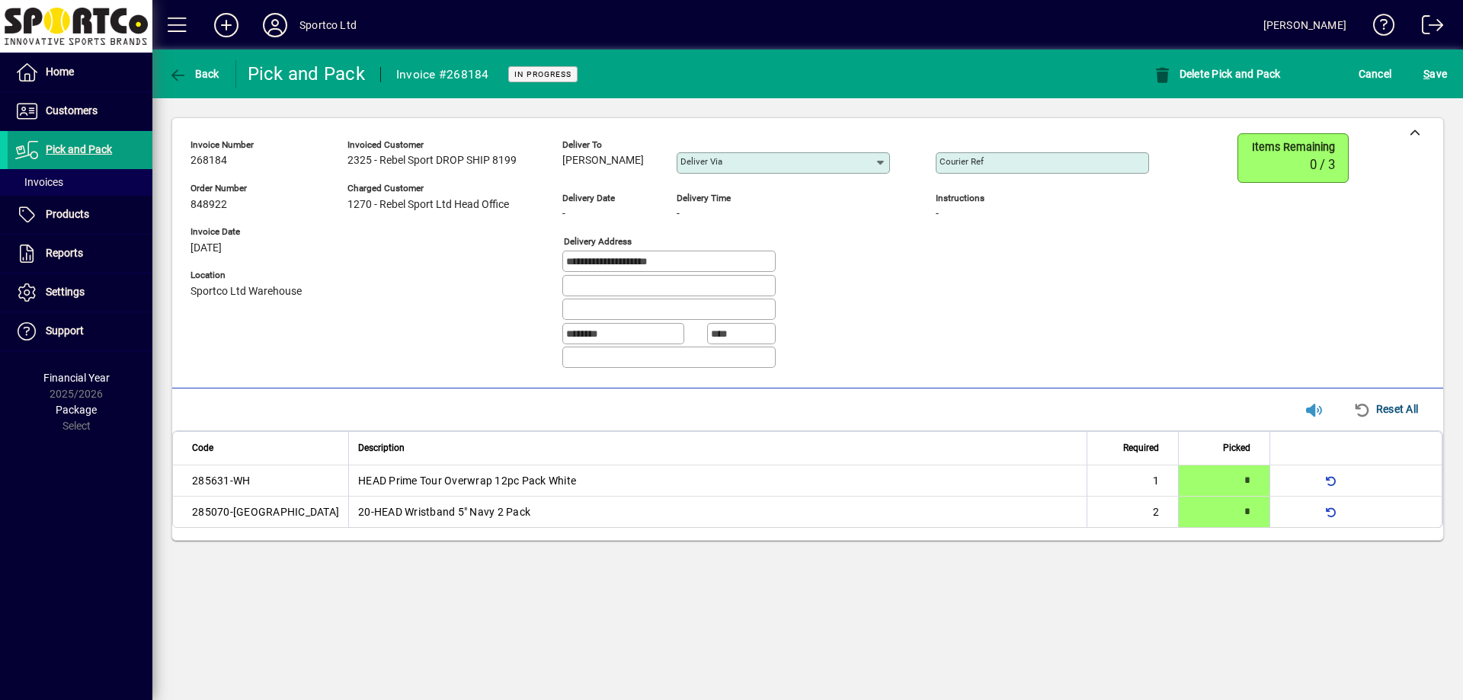
click at [1021, 165] on input "Courier Ref" at bounding box center [1044, 163] width 209 height 12
paste input "**********"
type input "**********"
click at [1429, 80] on span "S ave" at bounding box center [1435, 74] width 24 height 24
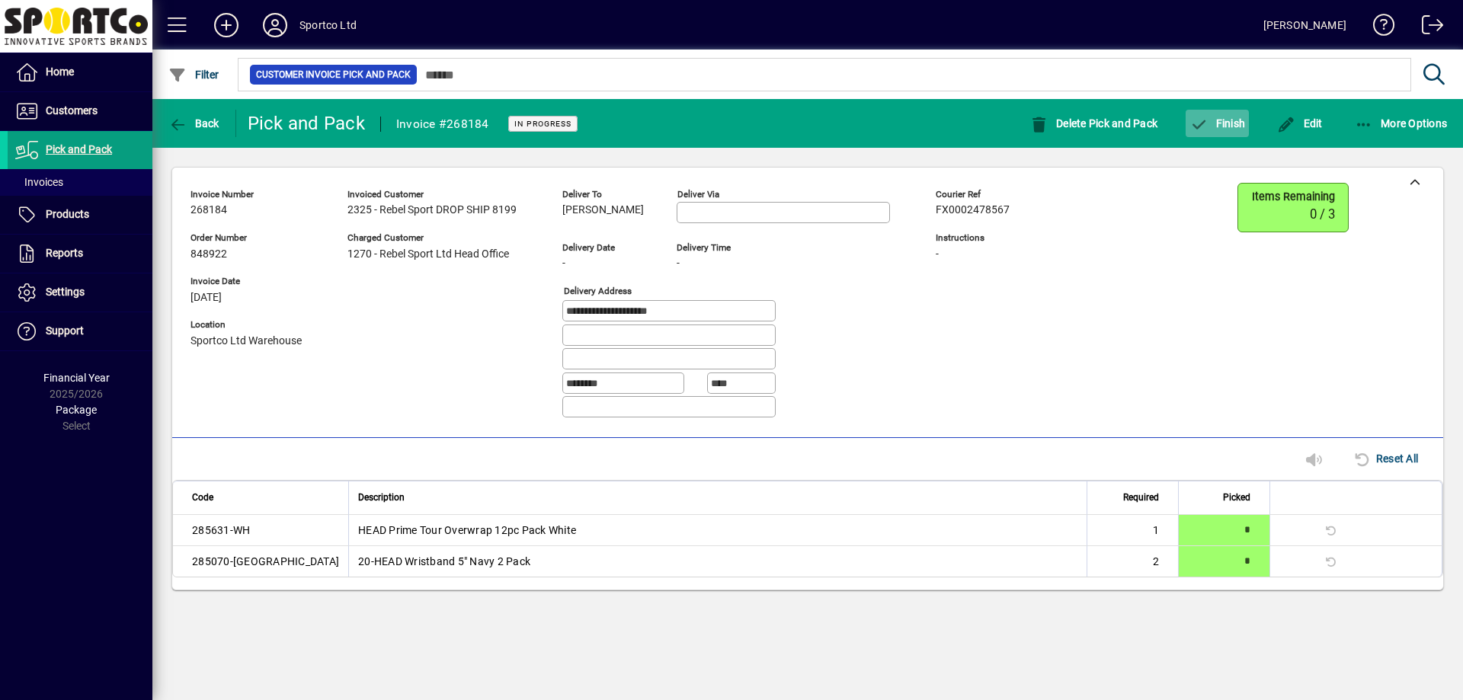
click at [1241, 111] on span "button" at bounding box center [1217, 123] width 63 height 37
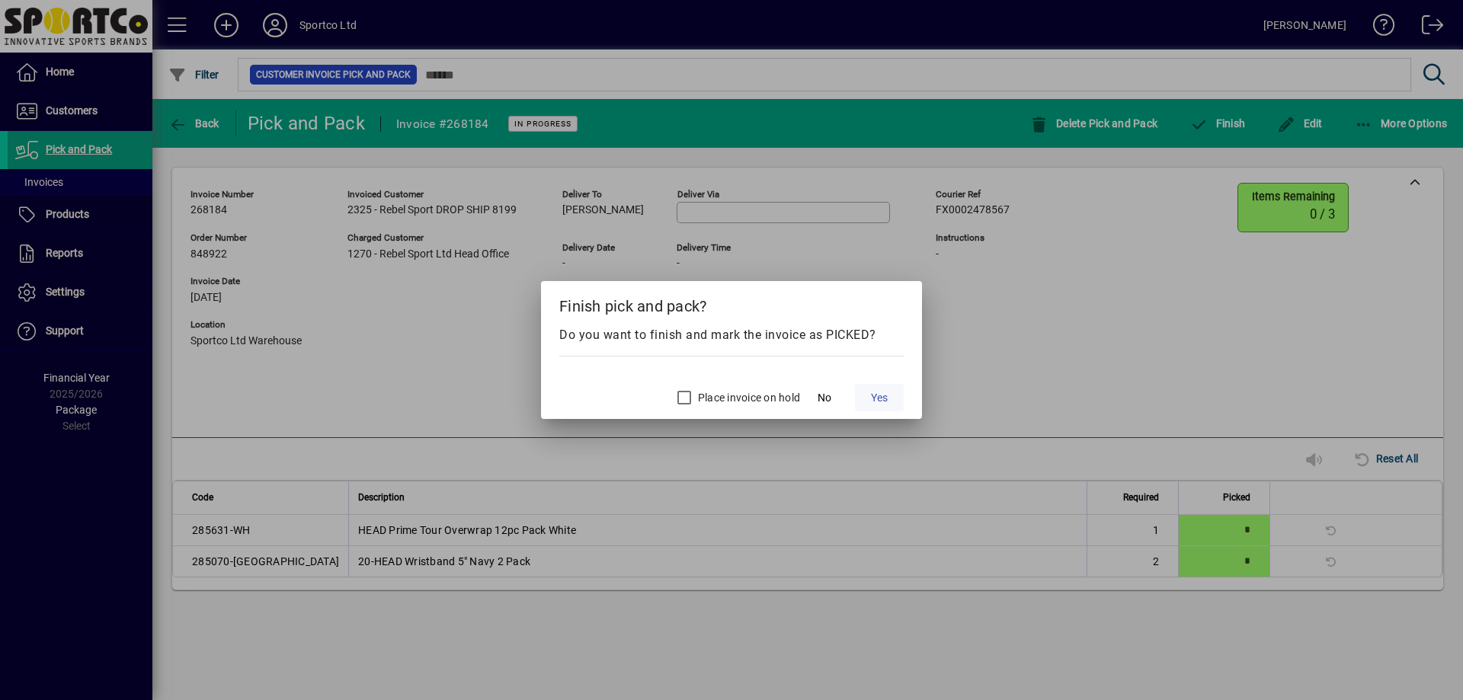
click at [862, 411] on span at bounding box center [879, 397] width 49 height 37
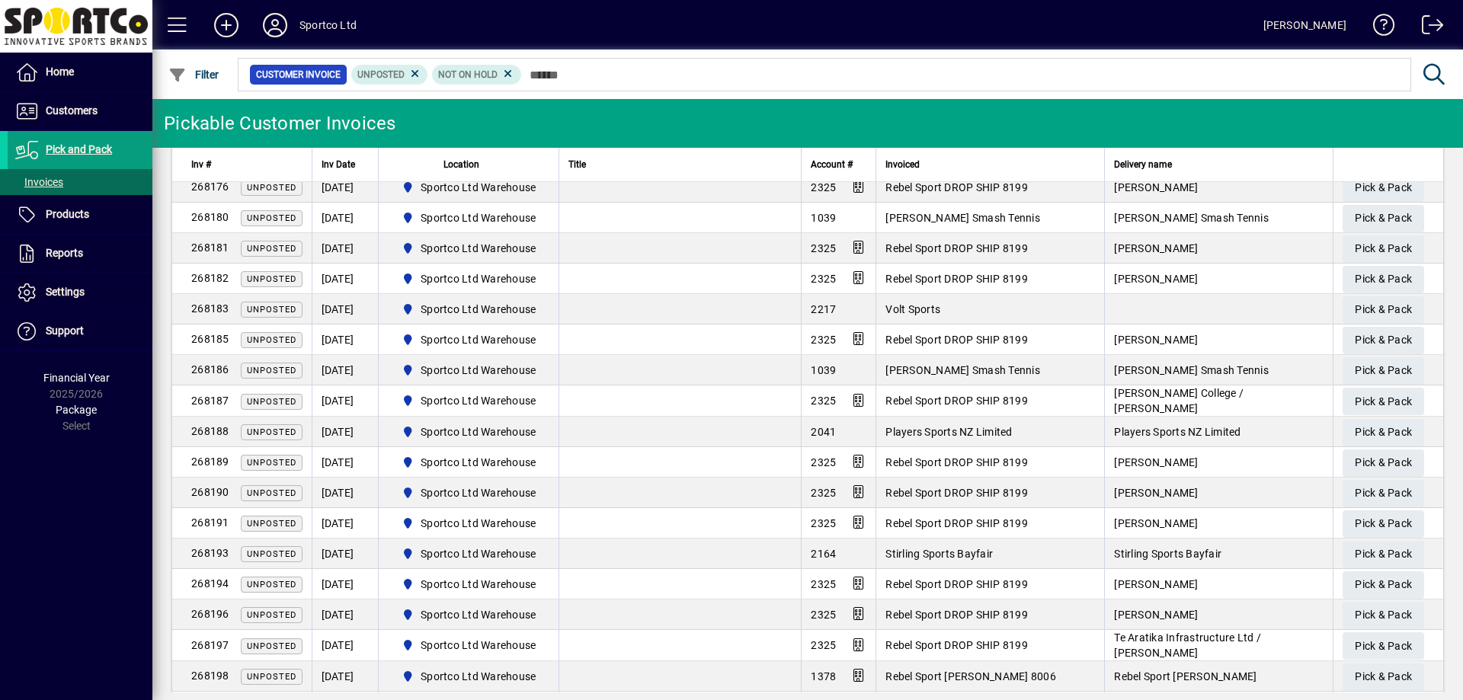
scroll to position [305, 0]
click at [1355, 456] on span "Pick & Pack" at bounding box center [1383, 462] width 57 height 25
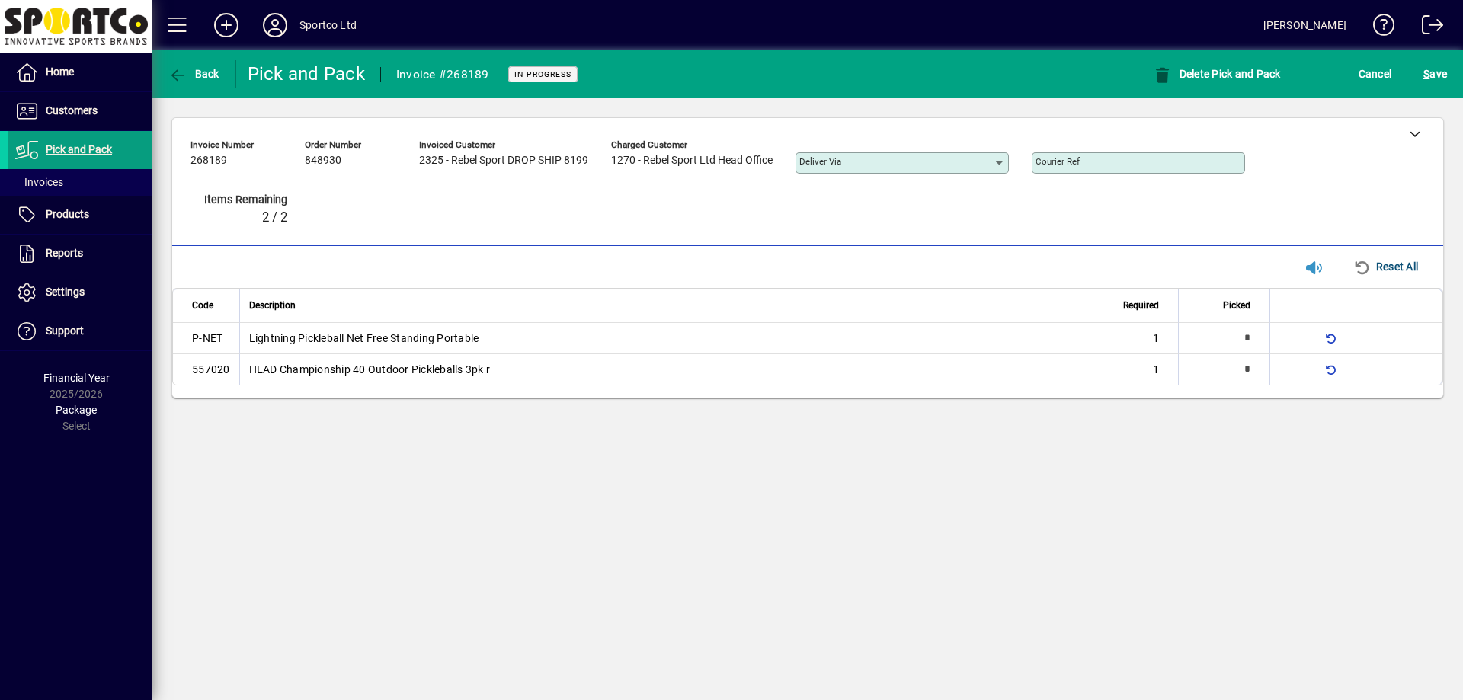
type input "*"
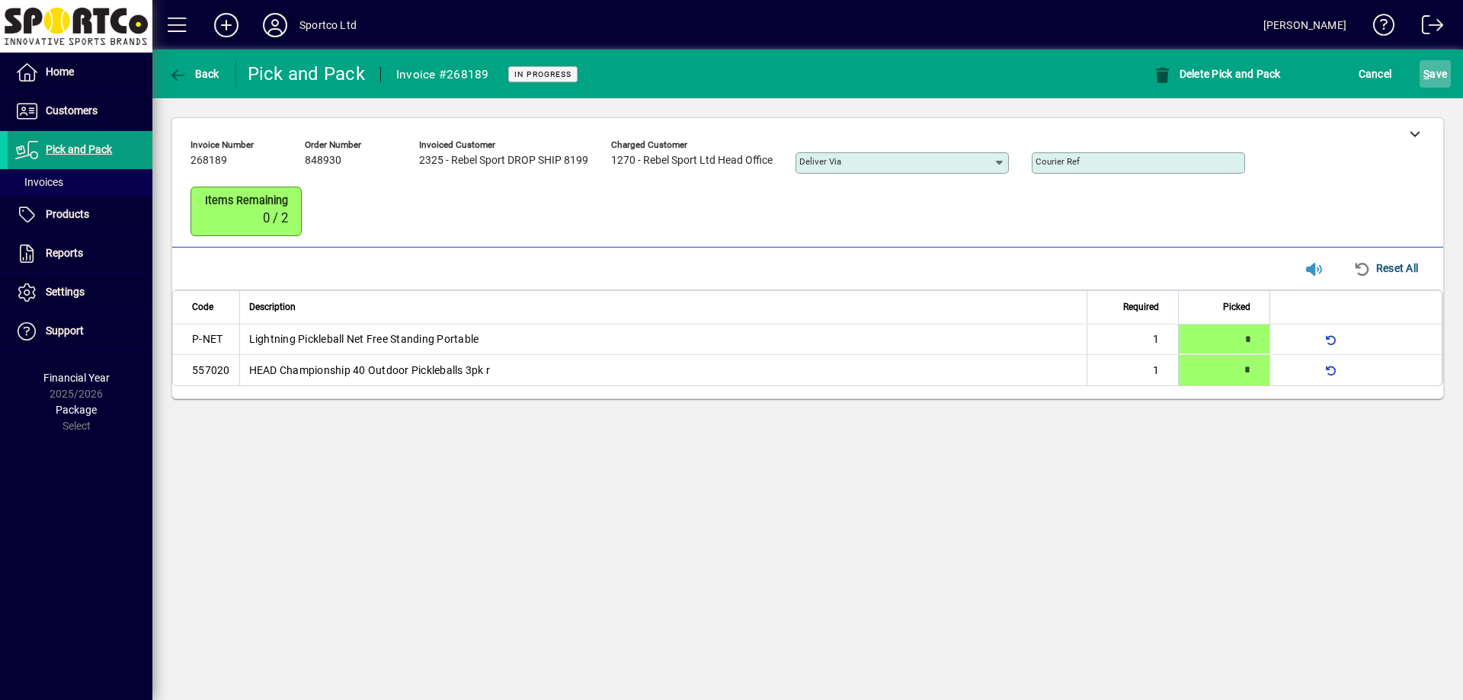
click at [1439, 82] on span "S ave" at bounding box center [1435, 74] width 24 height 24
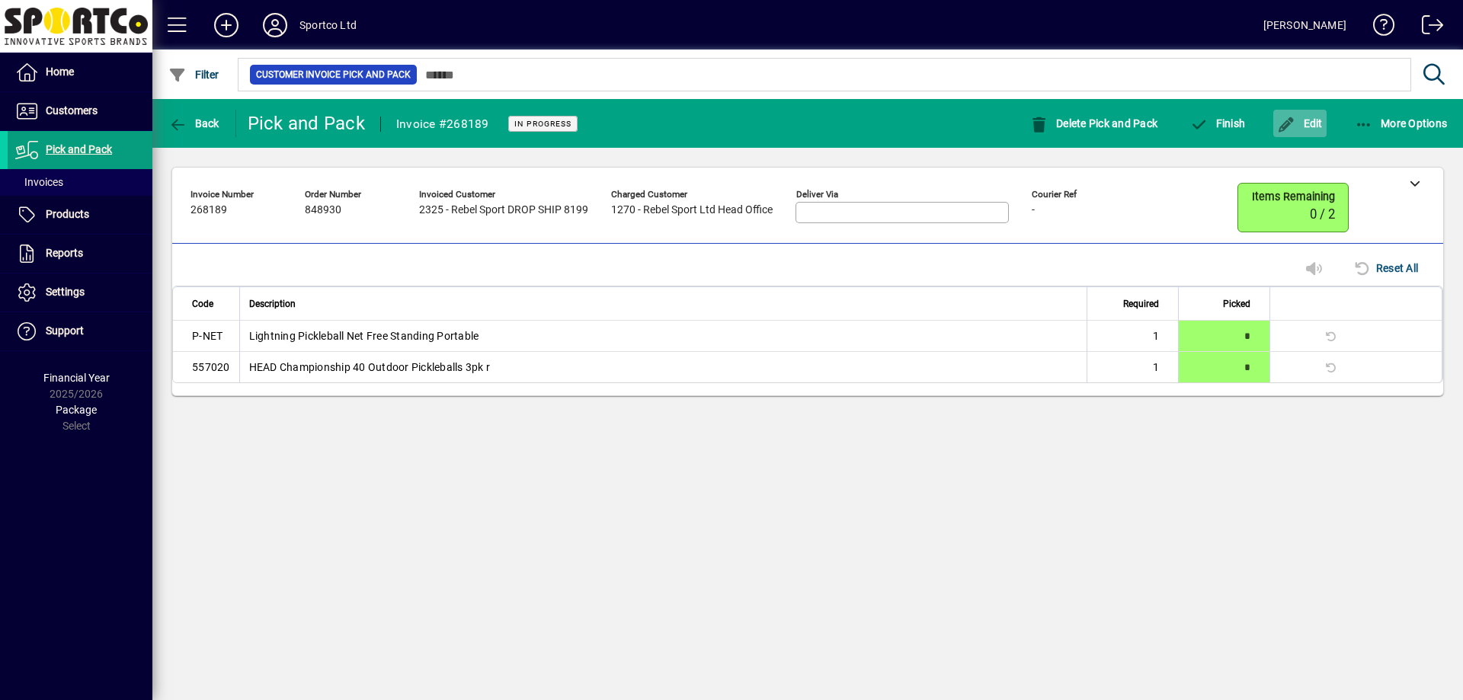
click at [1317, 120] on span "Edit" at bounding box center [1300, 123] width 46 height 12
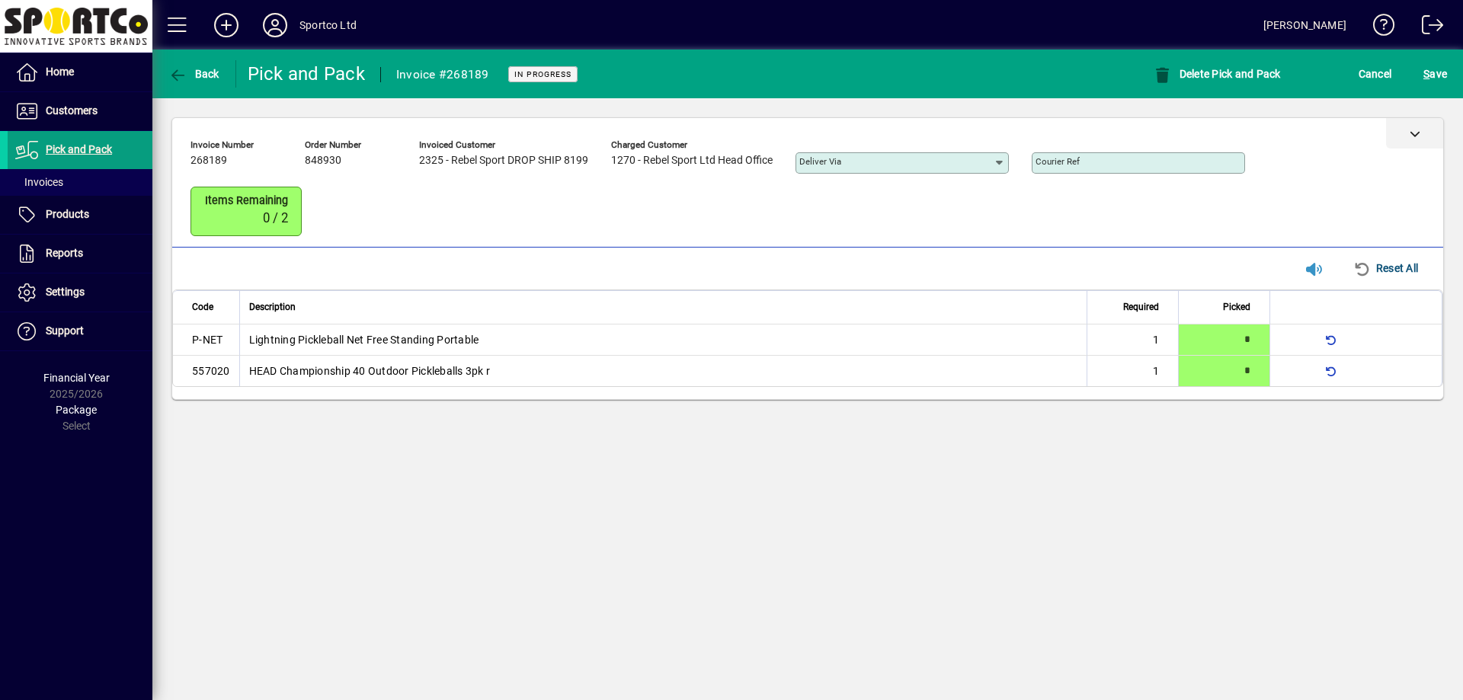
click at [1415, 130] on icon at bounding box center [1415, 133] width 11 height 11
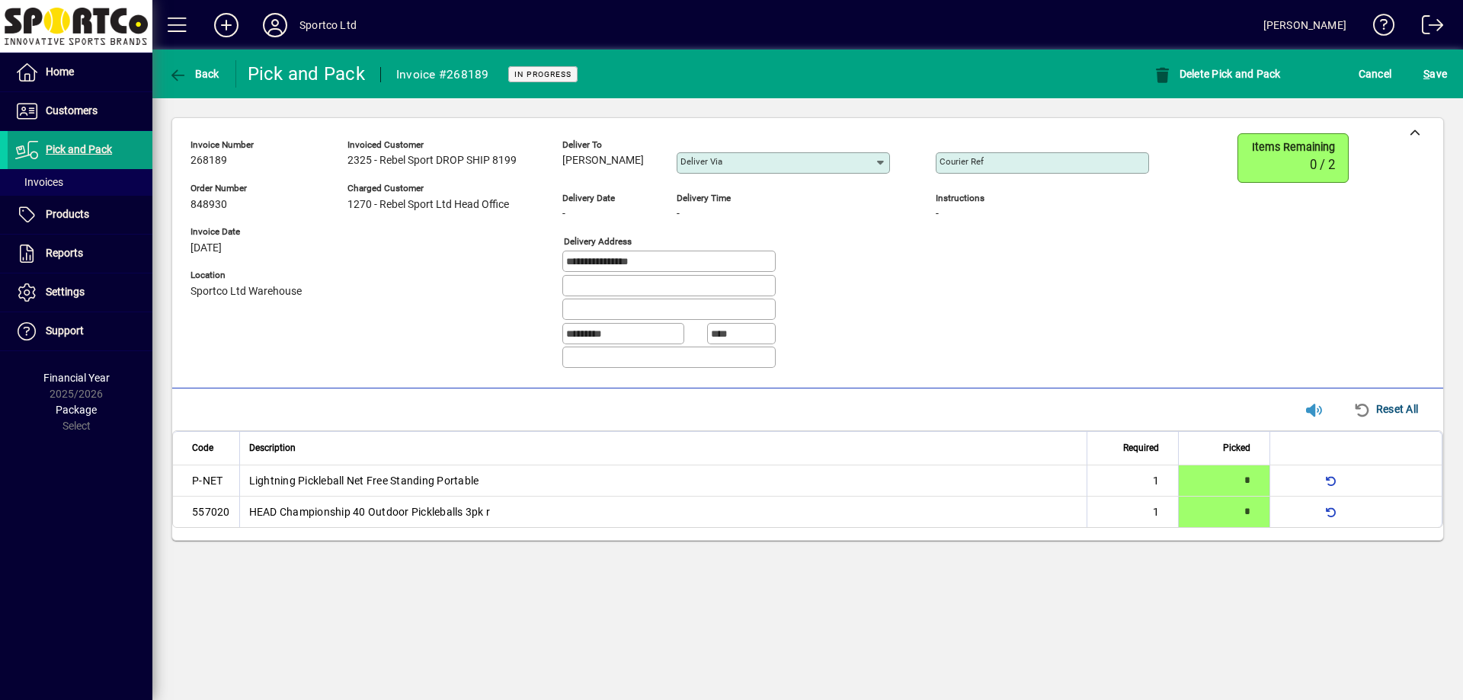
drag, startPoint x: 561, startPoint y: 159, endPoint x: 683, endPoint y: 178, distance: 123.3
click at [683, 178] on div "**********" at bounding box center [680, 257] width 981 height 248
click at [662, 169] on div "Deliver to [PERSON_NAME] Deliver via" at bounding box center [737, 159] width 351 height 53
drag, startPoint x: 649, startPoint y: 165, endPoint x: 562, endPoint y: 163, distance: 87.7
click at [562, 163] on div "**********" at bounding box center [680, 257] width 981 height 248
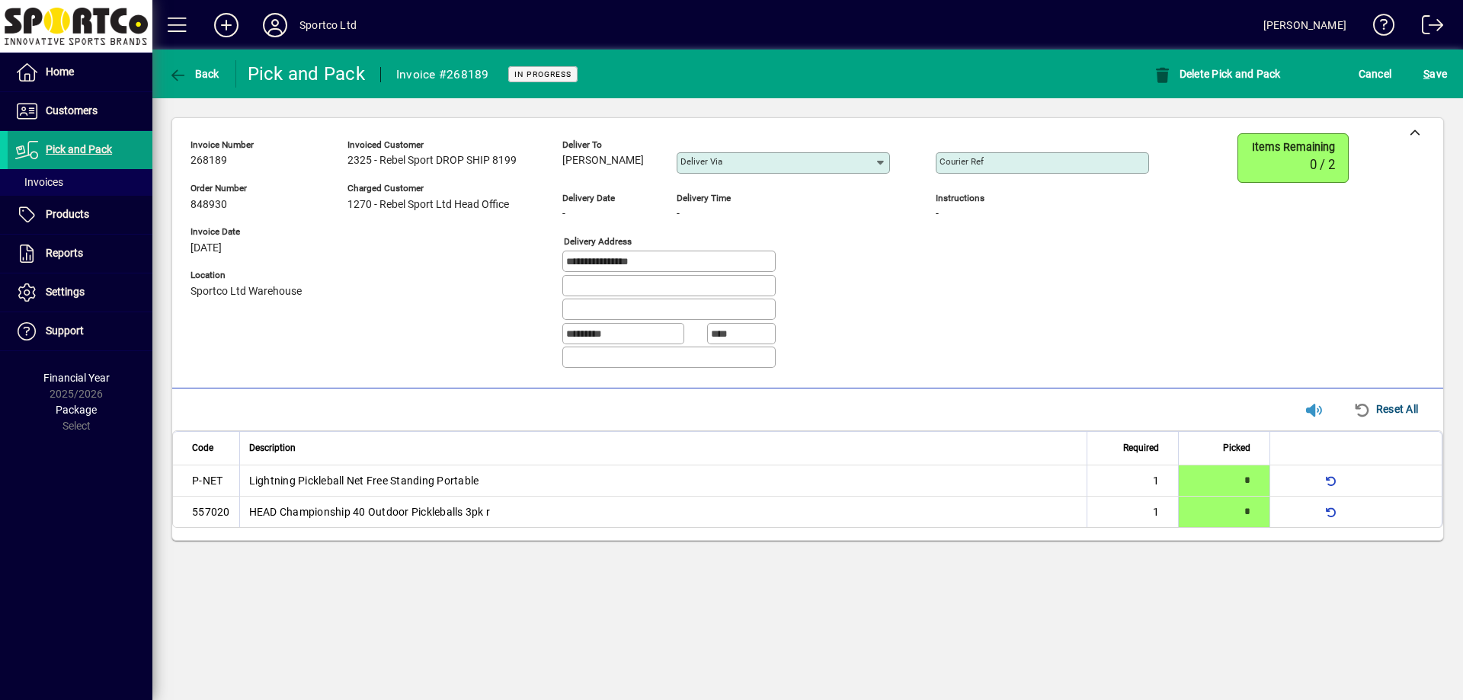
copy span "[PERSON_NAME]"
drag, startPoint x: 694, startPoint y: 267, endPoint x: 514, endPoint y: 268, distance: 180.6
click at [514, 268] on div "**********" at bounding box center [680, 257] width 981 height 248
click at [1103, 159] on input "Courier Ref" at bounding box center [1044, 163] width 209 height 12
paste input "**********"
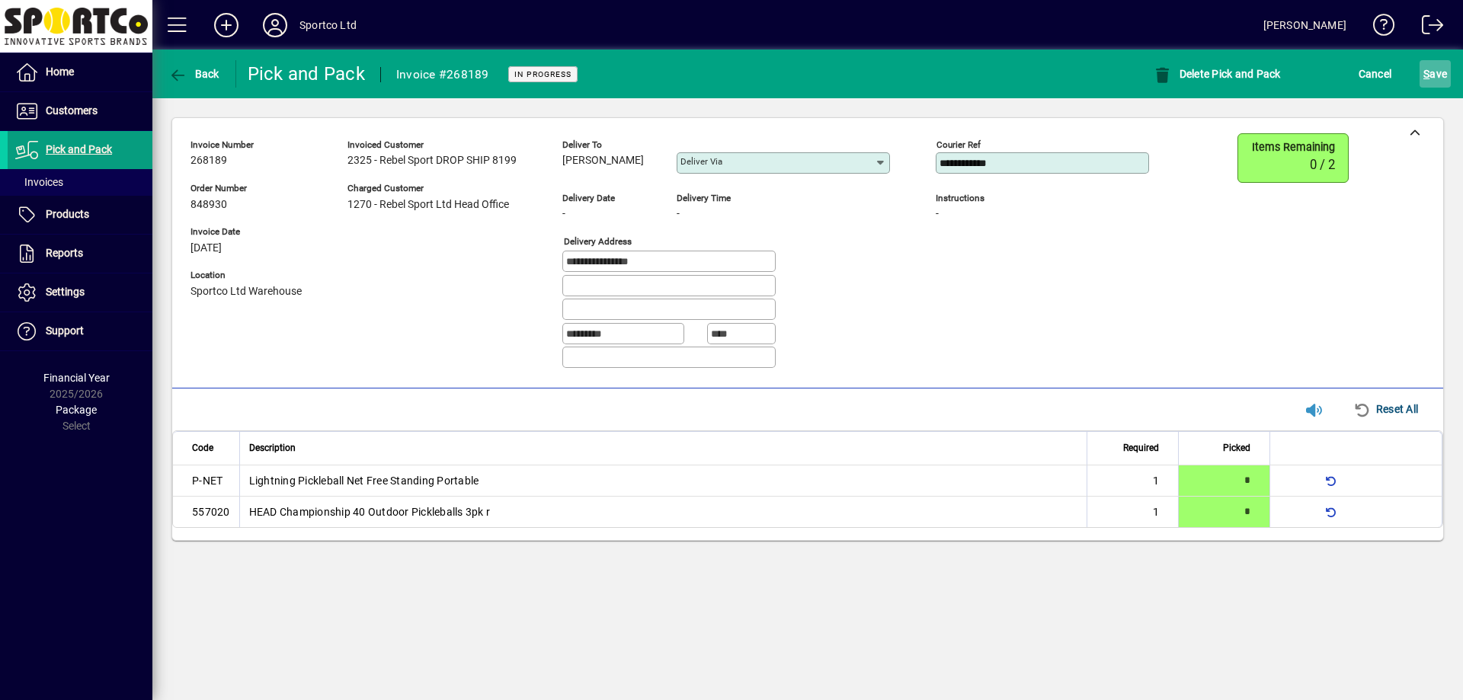
type input "**********"
click at [1440, 74] on span "S ave" at bounding box center [1435, 74] width 24 height 24
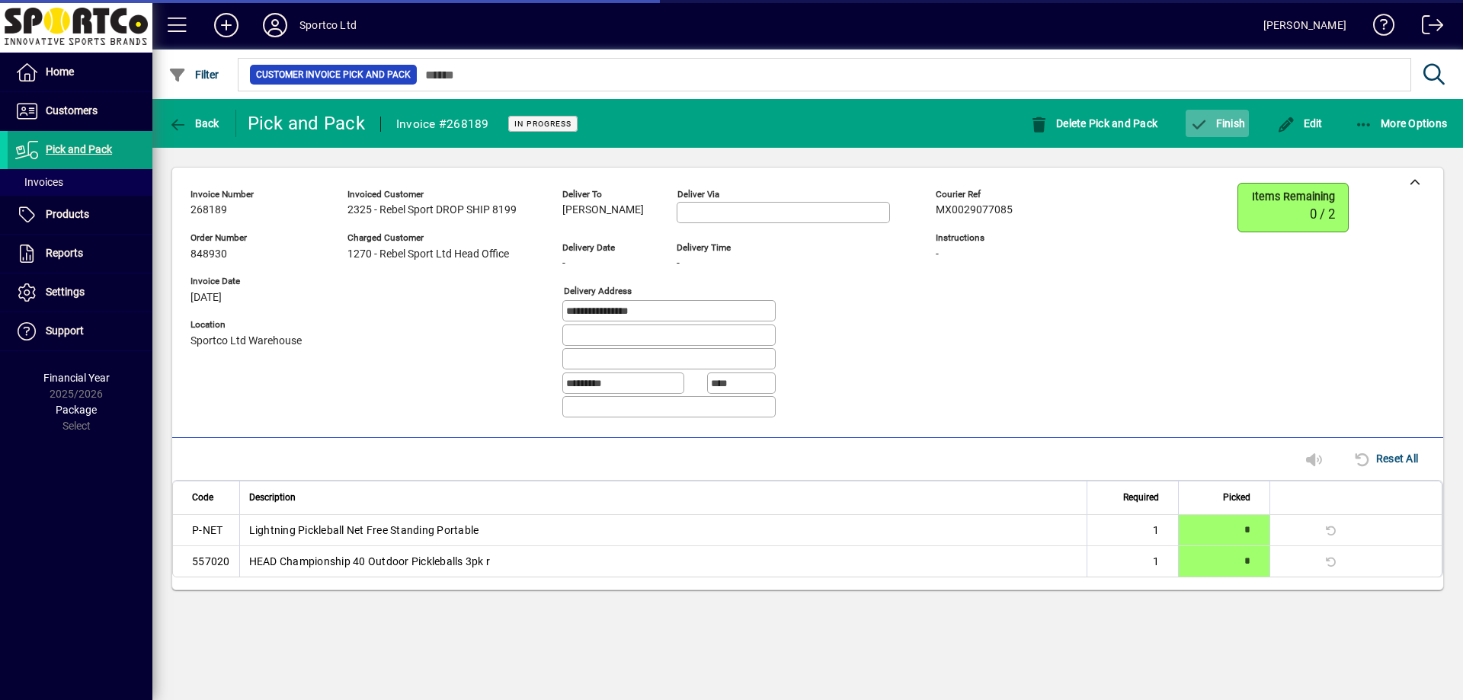
click at [1237, 133] on span "button" at bounding box center [1217, 123] width 63 height 37
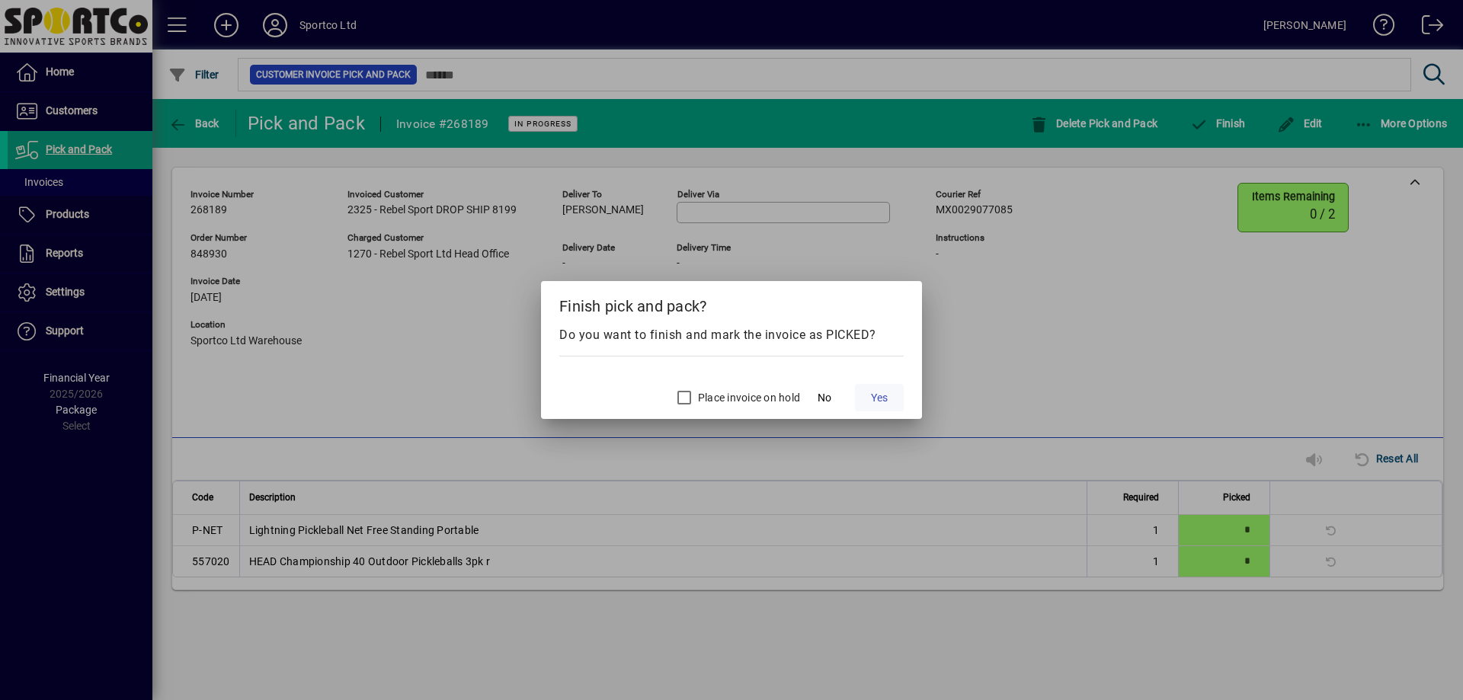
click at [890, 390] on span at bounding box center [879, 397] width 49 height 37
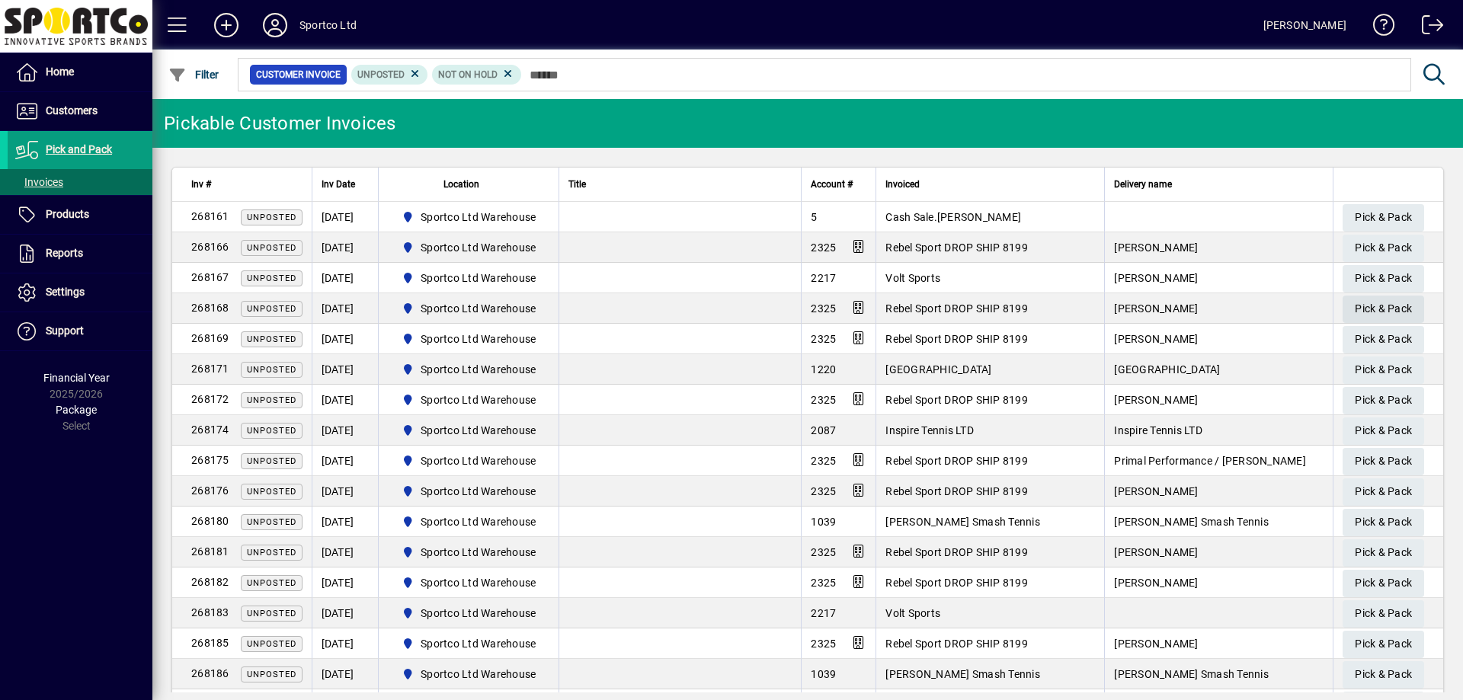
click at [1380, 309] on span "Pick & Pack" at bounding box center [1383, 308] width 57 height 25
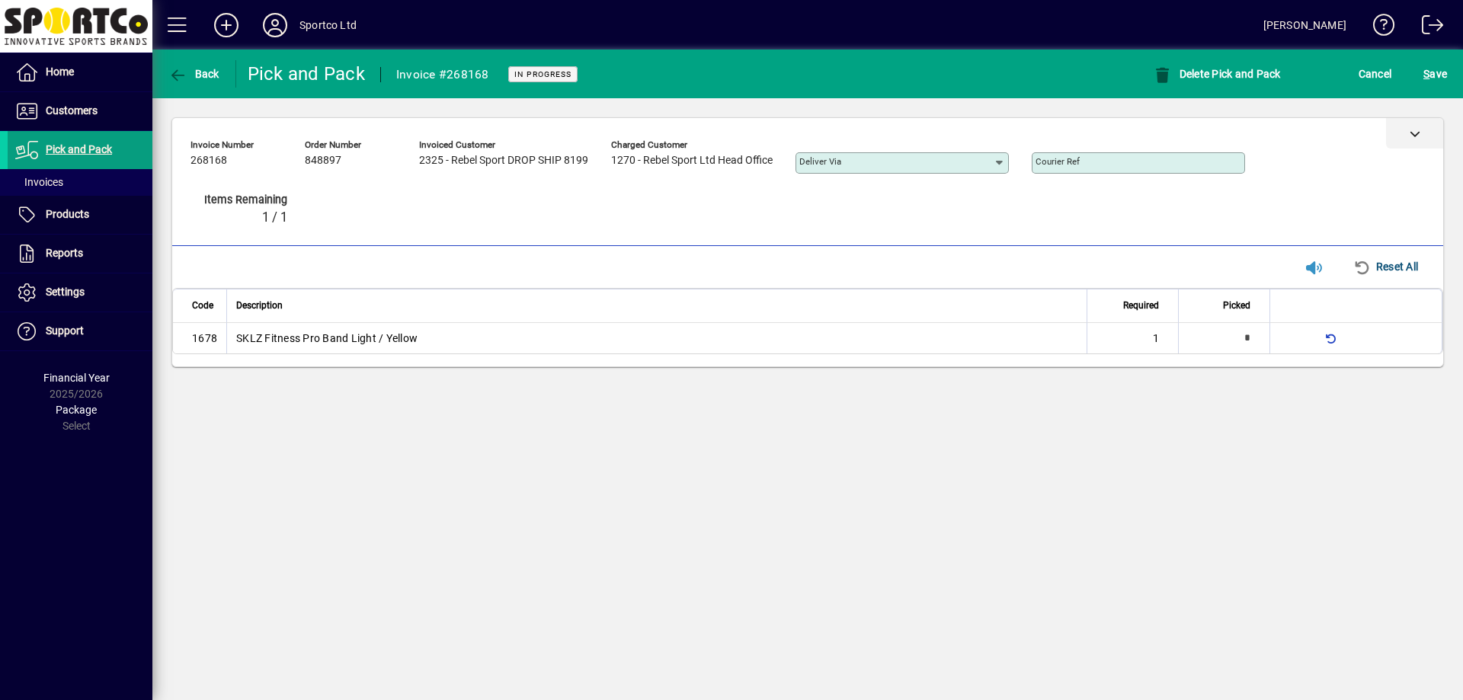
type input "*"
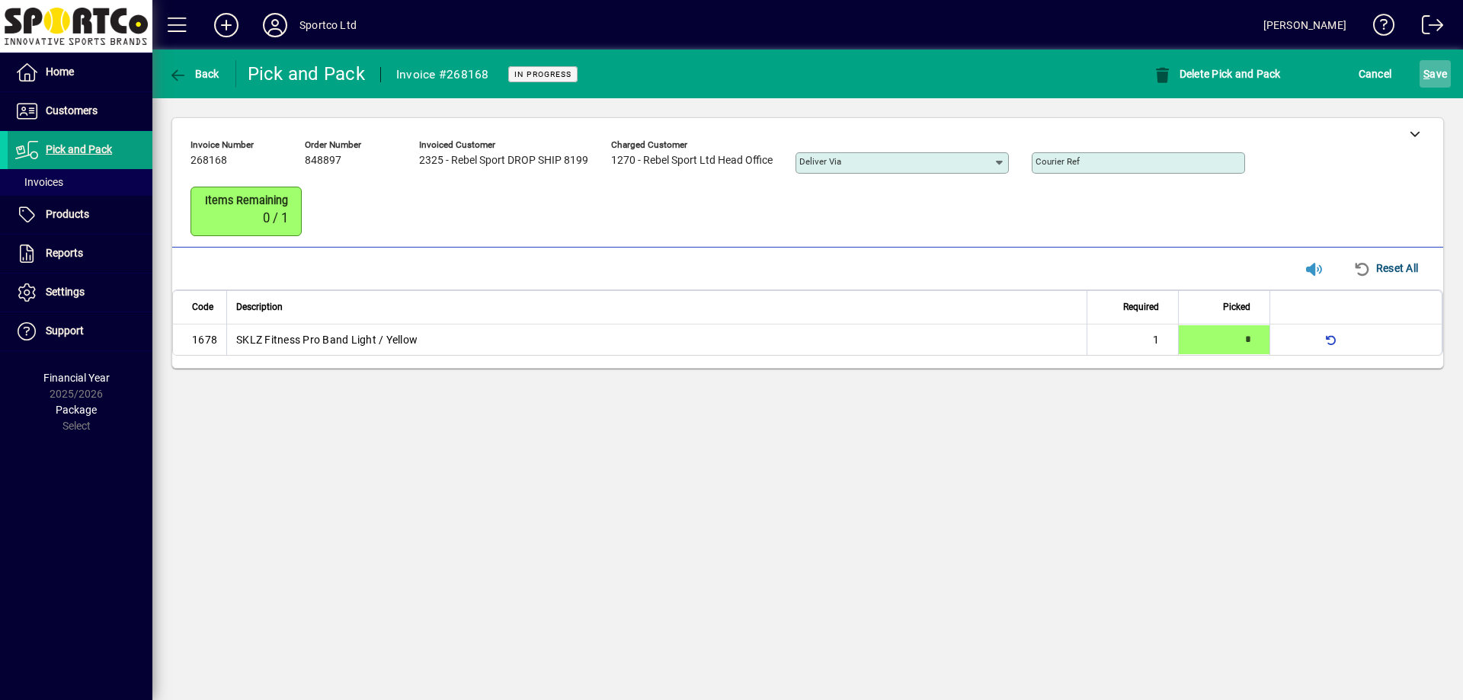
click at [1445, 81] on span "S ave" at bounding box center [1435, 74] width 24 height 24
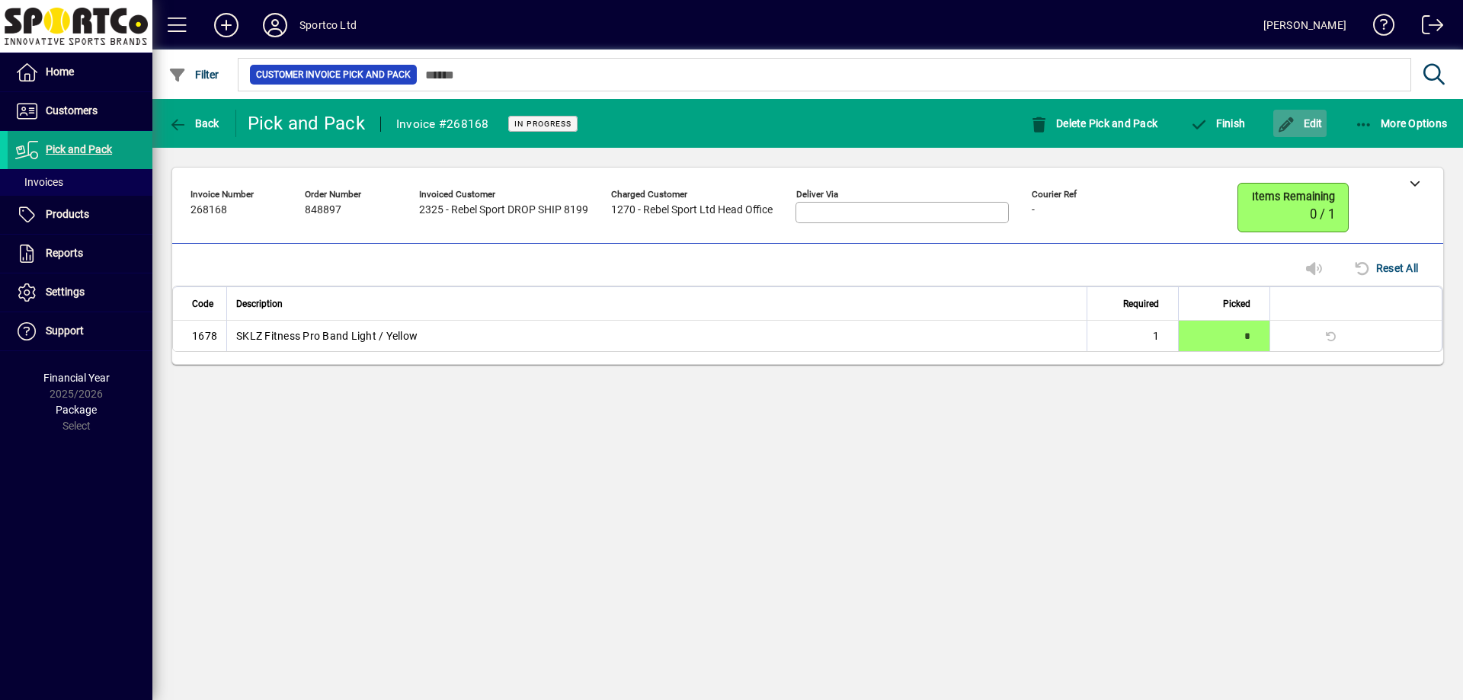
click at [1311, 114] on span "button" at bounding box center [1299, 123] width 53 height 37
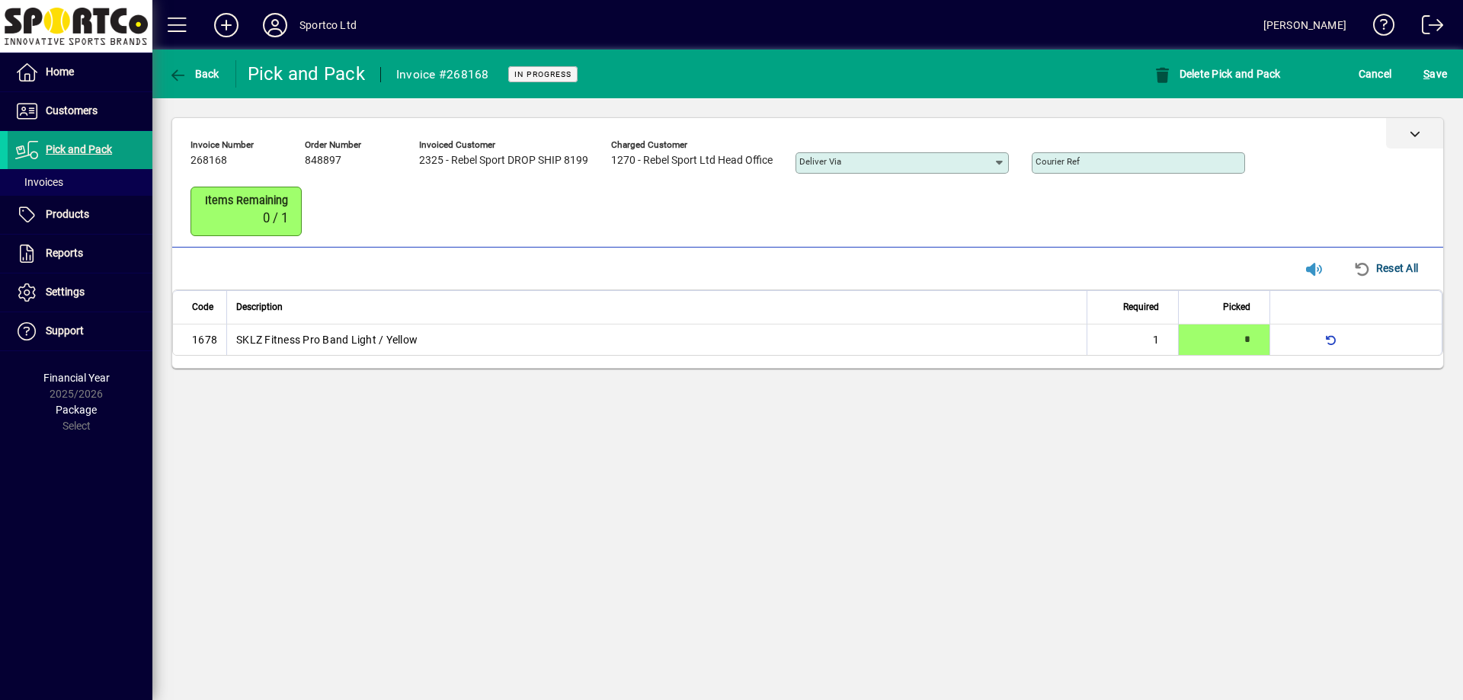
click at [1400, 128] on div at bounding box center [1414, 133] width 57 height 30
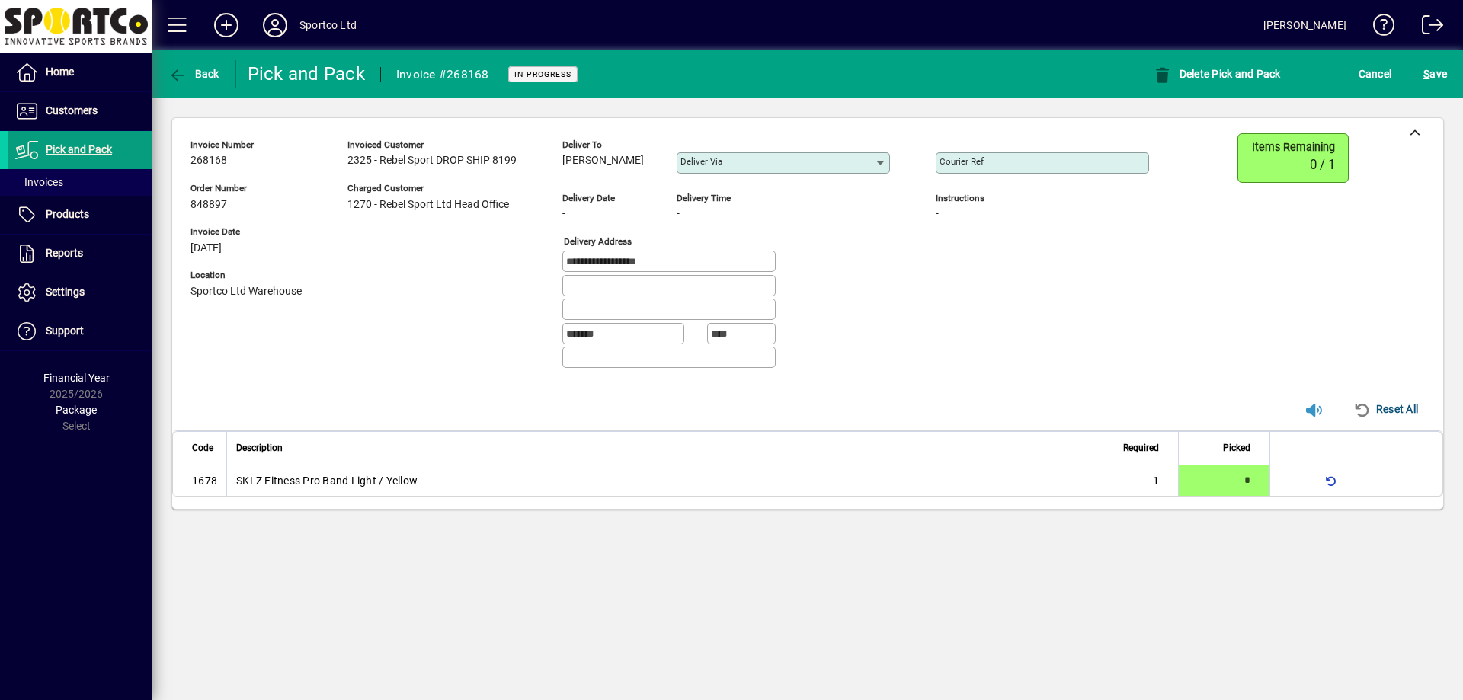
drag, startPoint x: 652, startPoint y: 165, endPoint x: 550, endPoint y: 167, distance: 102.1
click at [550, 167] on div "**********" at bounding box center [680, 257] width 981 height 248
click at [612, 167] on span "Lynda Harvey" at bounding box center [603, 161] width 82 height 12
drag, startPoint x: 627, startPoint y: 160, endPoint x: 565, endPoint y: 169, distance: 63.1
click at [565, 169] on div "Lynda Harvey" at bounding box center [607, 160] width 91 height 17
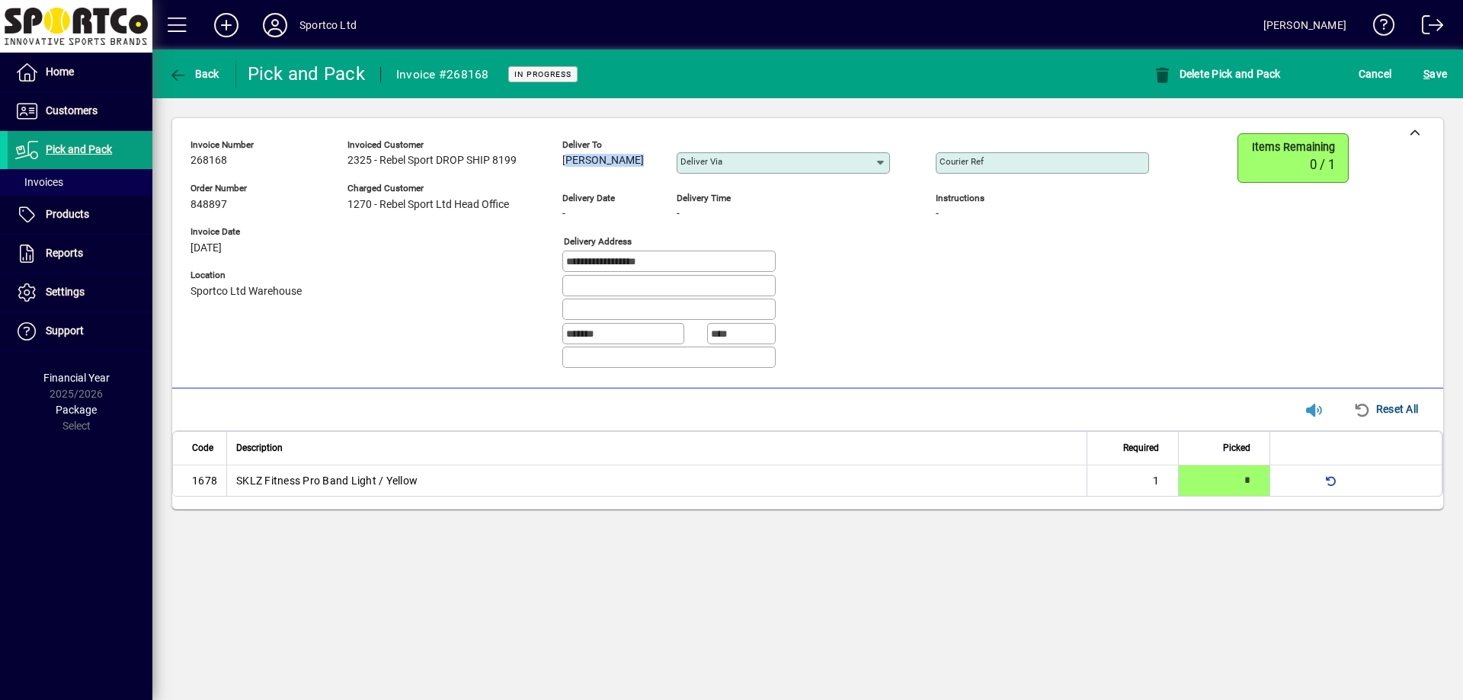
copy span "Lynda Harvey"
drag, startPoint x: 689, startPoint y: 267, endPoint x: 539, endPoint y: 281, distance: 150.0
click at [539, 281] on div "**********" at bounding box center [680, 257] width 981 height 248
click at [976, 158] on mat-label "Courier Ref" at bounding box center [962, 161] width 44 height 11
click at [976, 158] on input "Courier Ref" at bounding box center [1044, 163] width 209 height 12
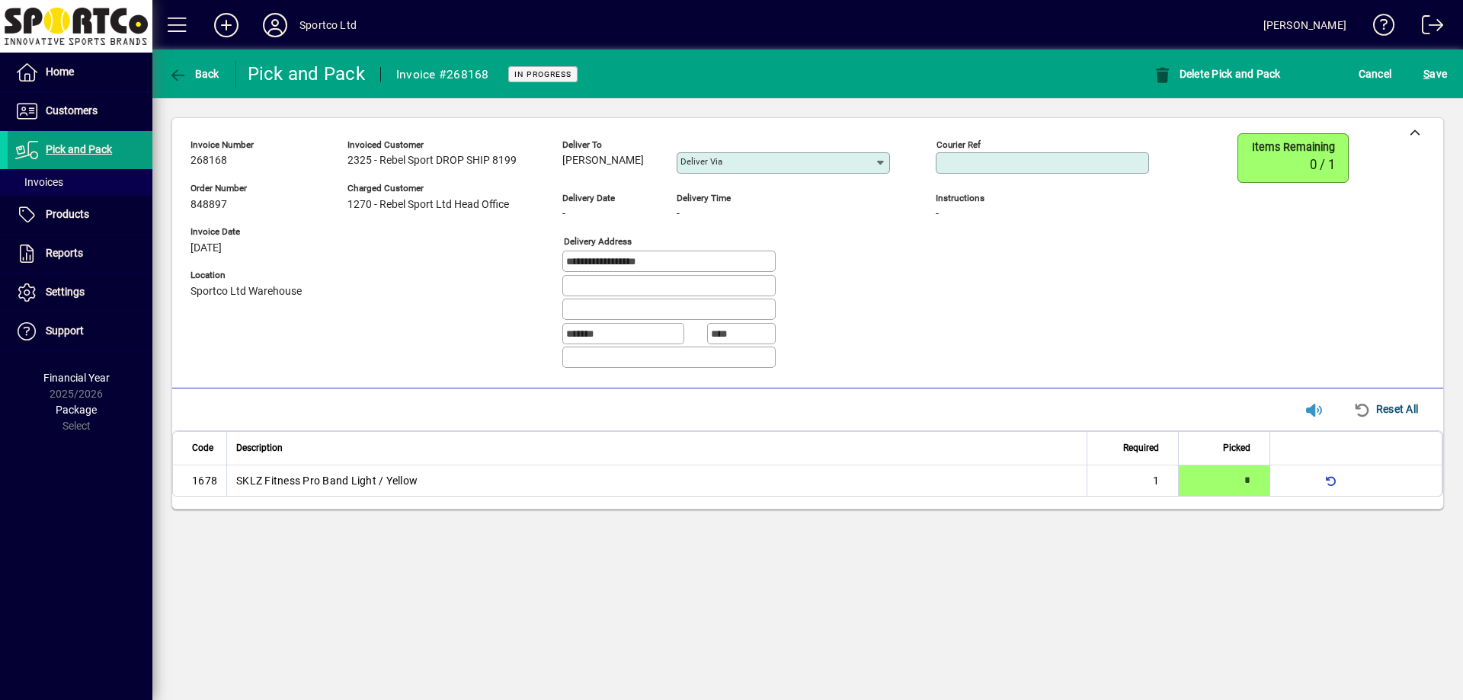
paste input "**********"
type input "**********"
click at [1429, 85] on span "S ave" at bounding box center [1435, 74] width 24 height 24
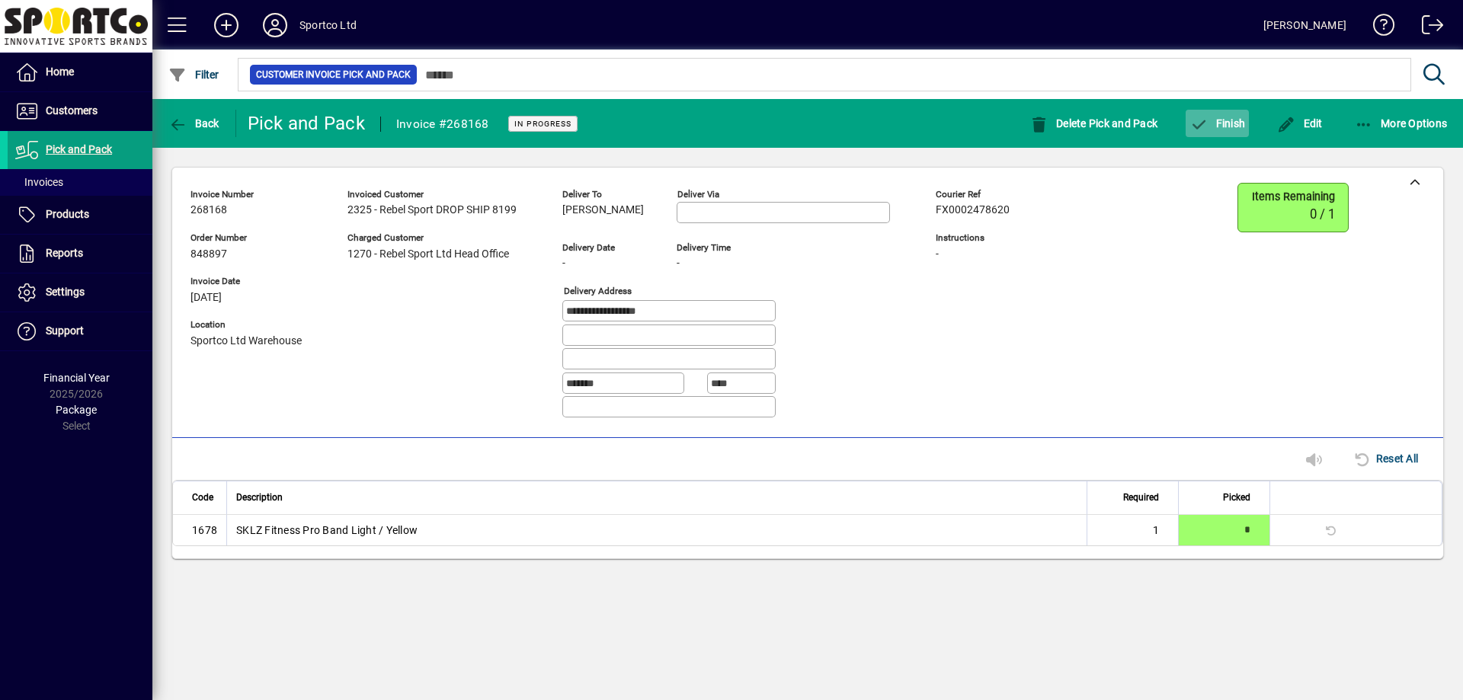
click at [1235, 133] on span "button" at bounding box center [1217, 123] width 63 height 37
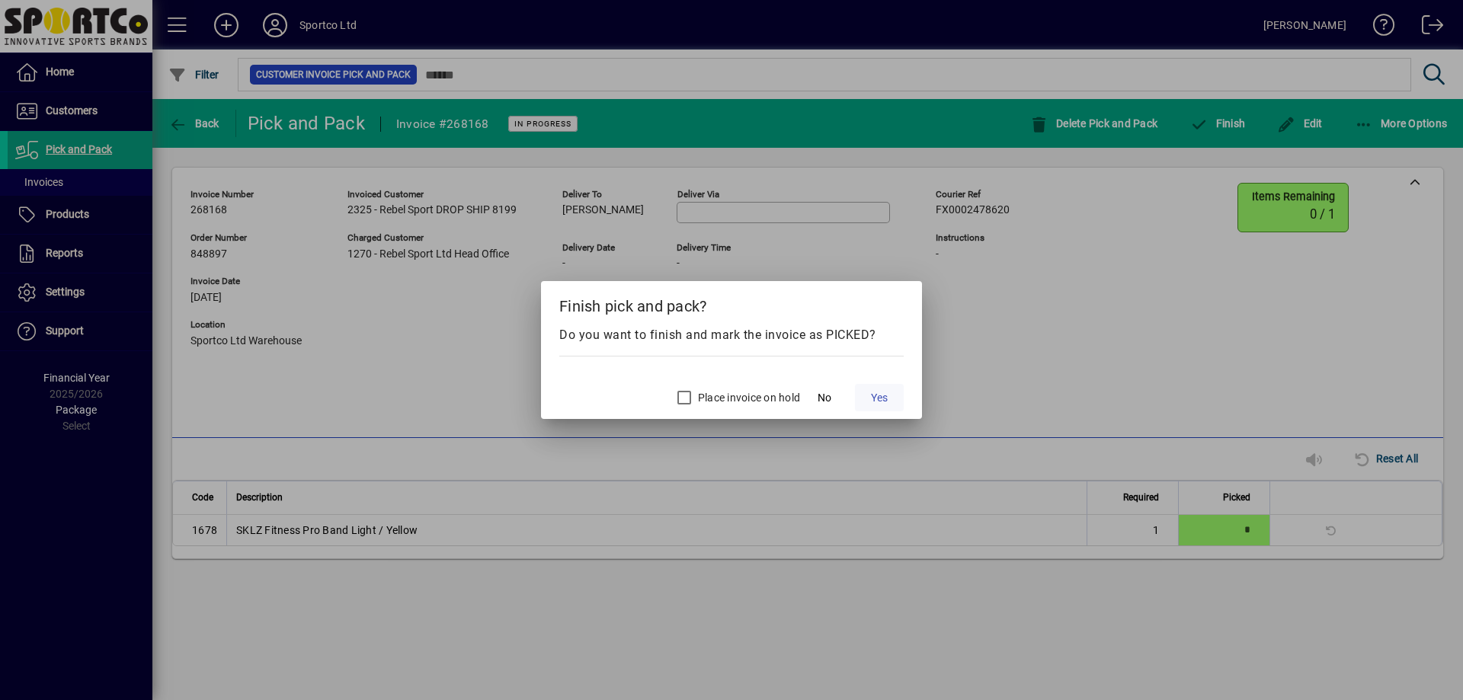
click at [881, 397] on span "Yes" at bounding box center [879, 398] width 17 height 16
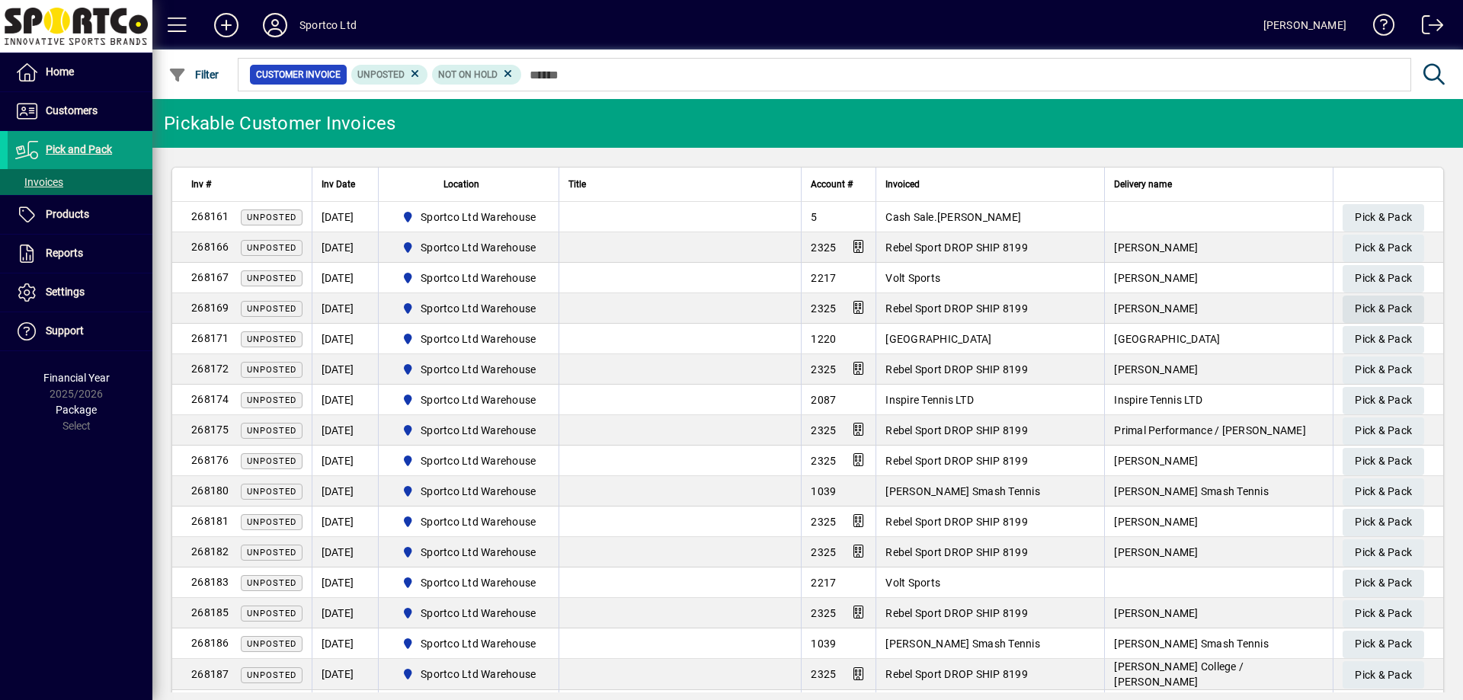
click at [1406, 304] on span "button" at bounding box center [1384, 309] width 82 height 37
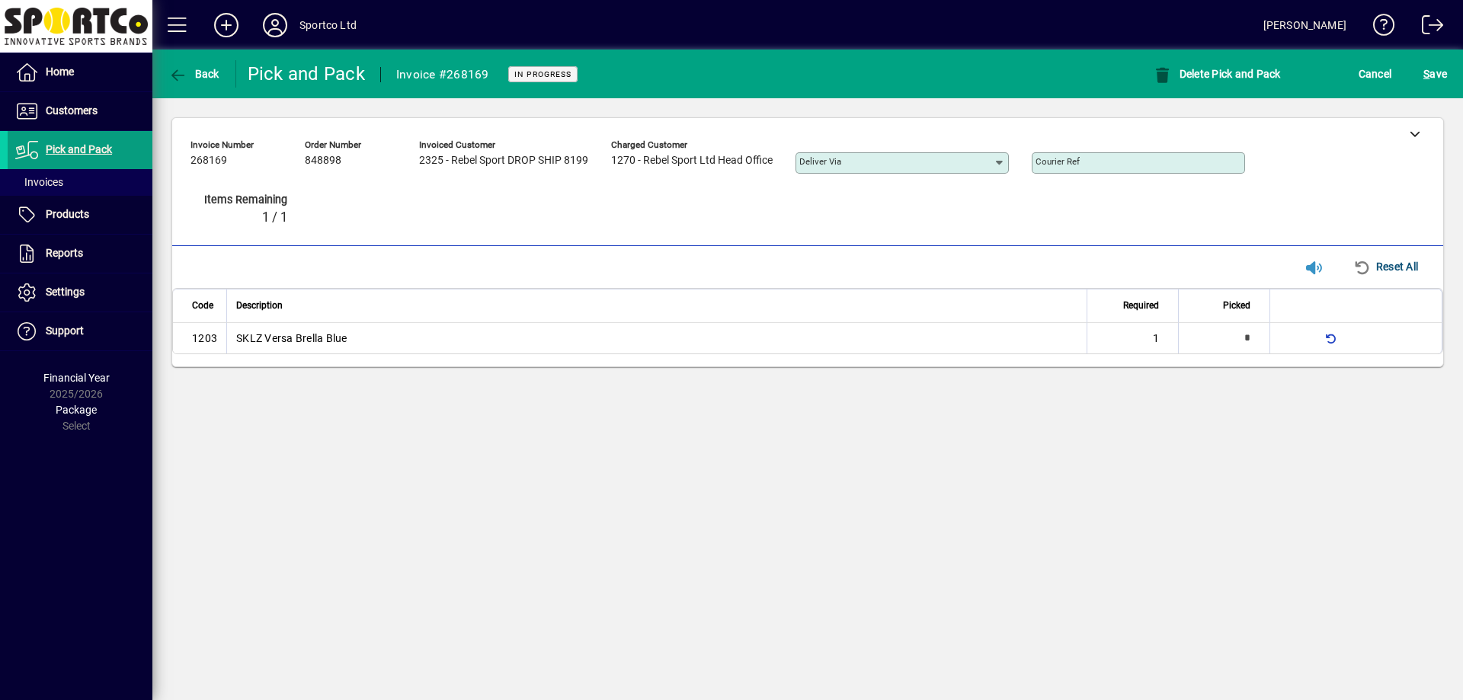
type input "*"
click at [1424, 75] on span "S" at bounding box center [1426, 74] width 6 height 12
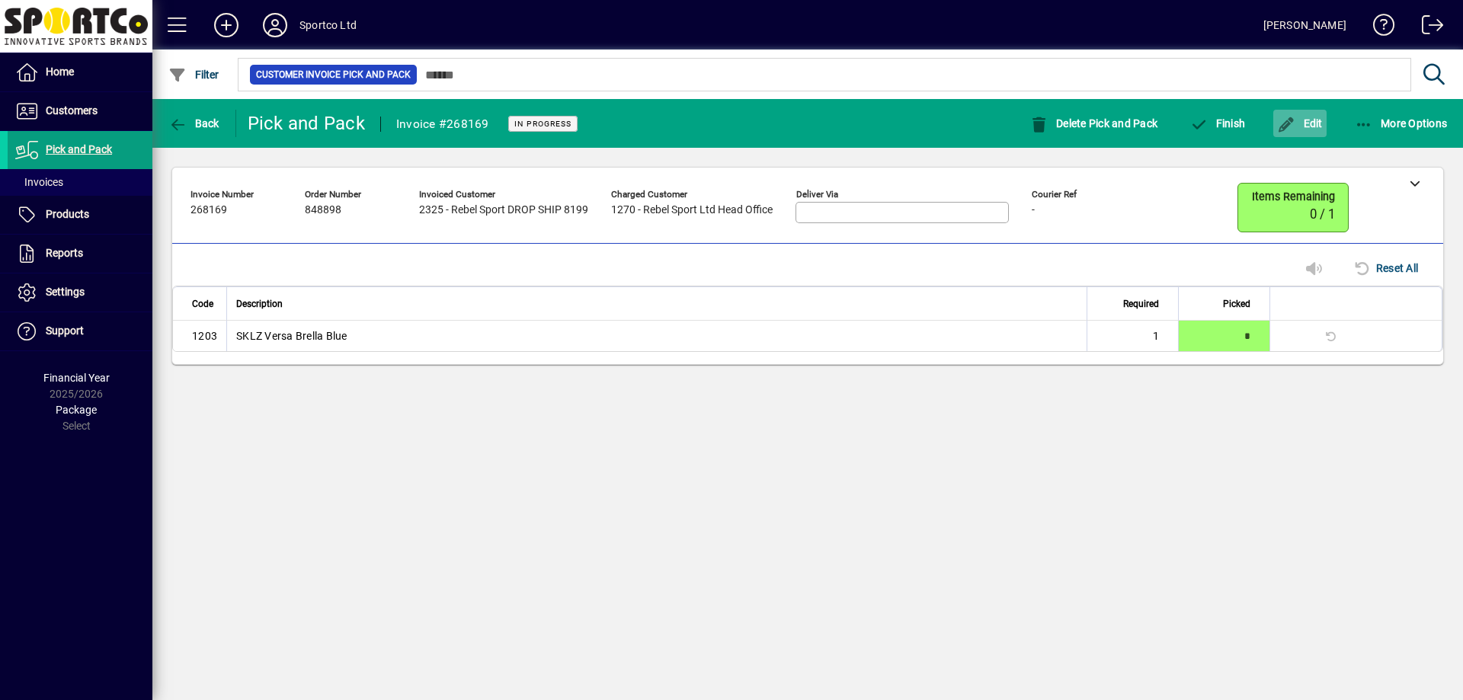
click at [1295, 127] on icon "button" at bounding box center [1286, 124] width 19 height 15
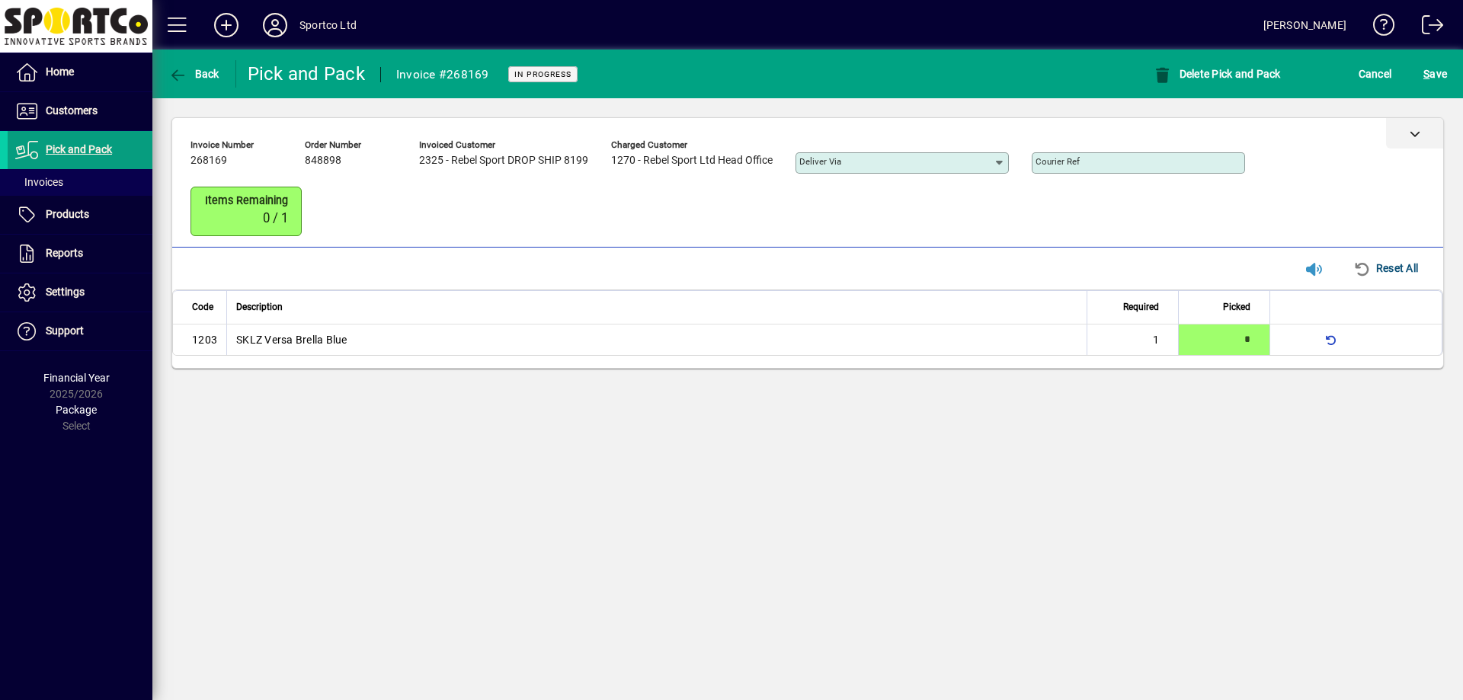
click at [1419, 143] on div at bounding box center [1414, 133] width 57 height 30
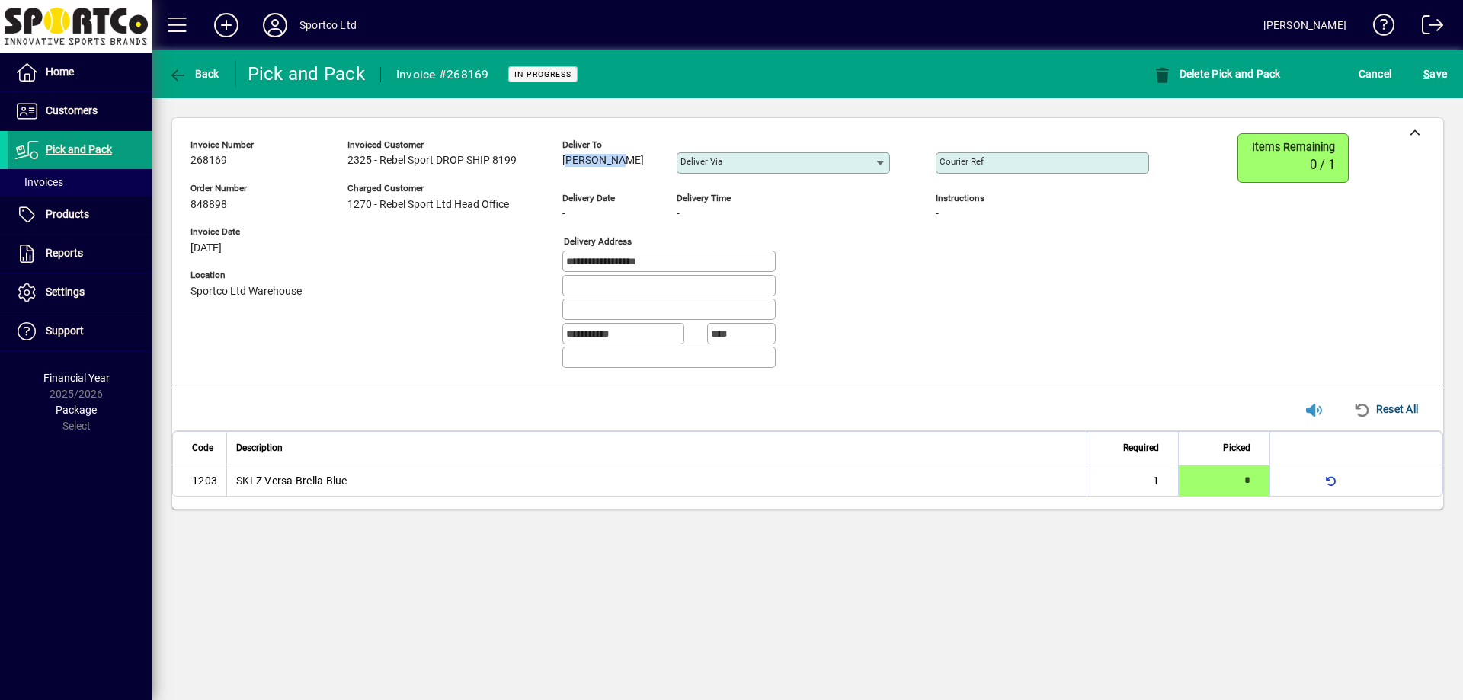
drag, startPoint x: 559, startPoint y: 161, endPoint x: 623, endPoint y: 169, distance: 64.6
click at [623, 169] on div "**********" at bounding box center [680, 257] width 981 height 248
copy span "Nic Floyd"
drag, startPoint x: 683, startPoint y: 271, endPoint x: 558, endPoint y: 270, distance: 125.0
click at [558, 270] on div "**********" at bounding box center [680, 257] width 981 height 248
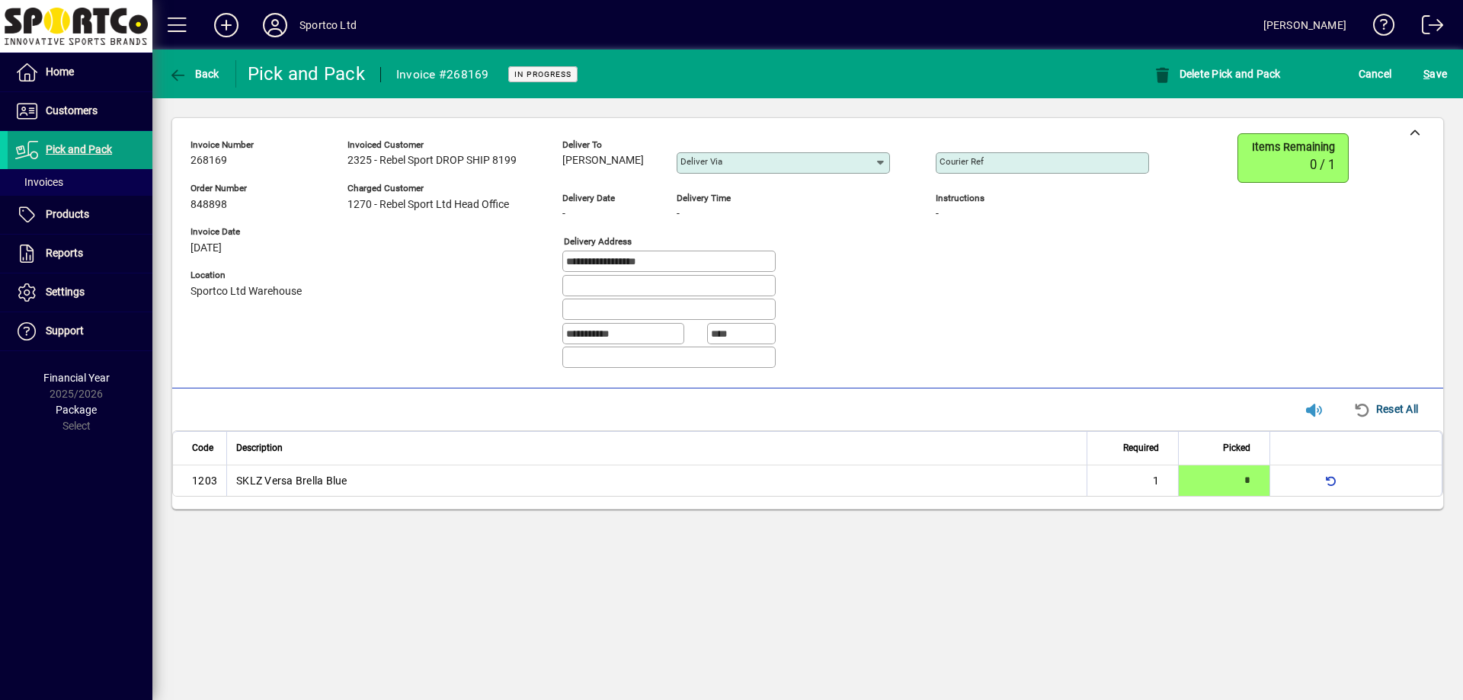
click at [1052, 167] on input "Courier Ref" at bounding box center [1044, 163] width 209 height 12
paste input "**********"
type input "**********"
click at [1440, 68] on span "S ave" at bounding box center [1435, 74] width 24 height 24
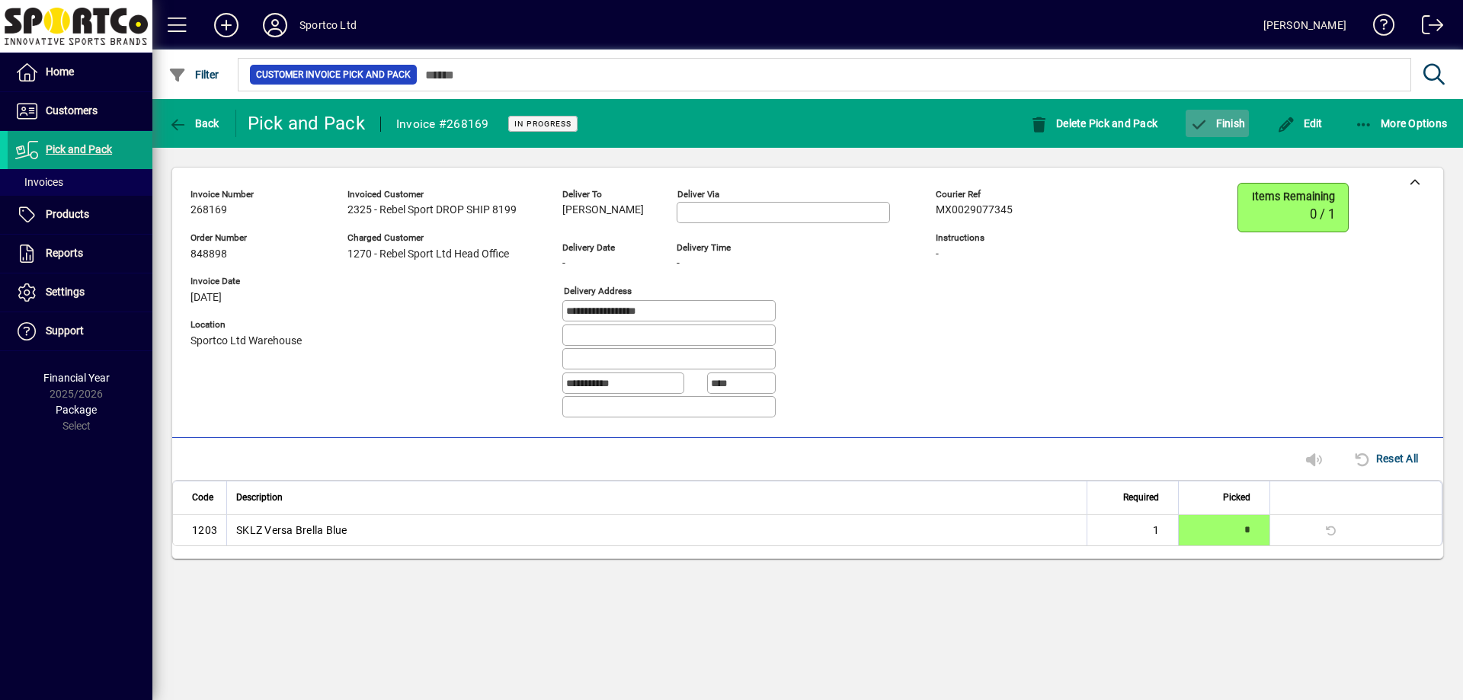
click at [1215, 134] on span "button" at bounding box center [1217, 123] width 63 height 37
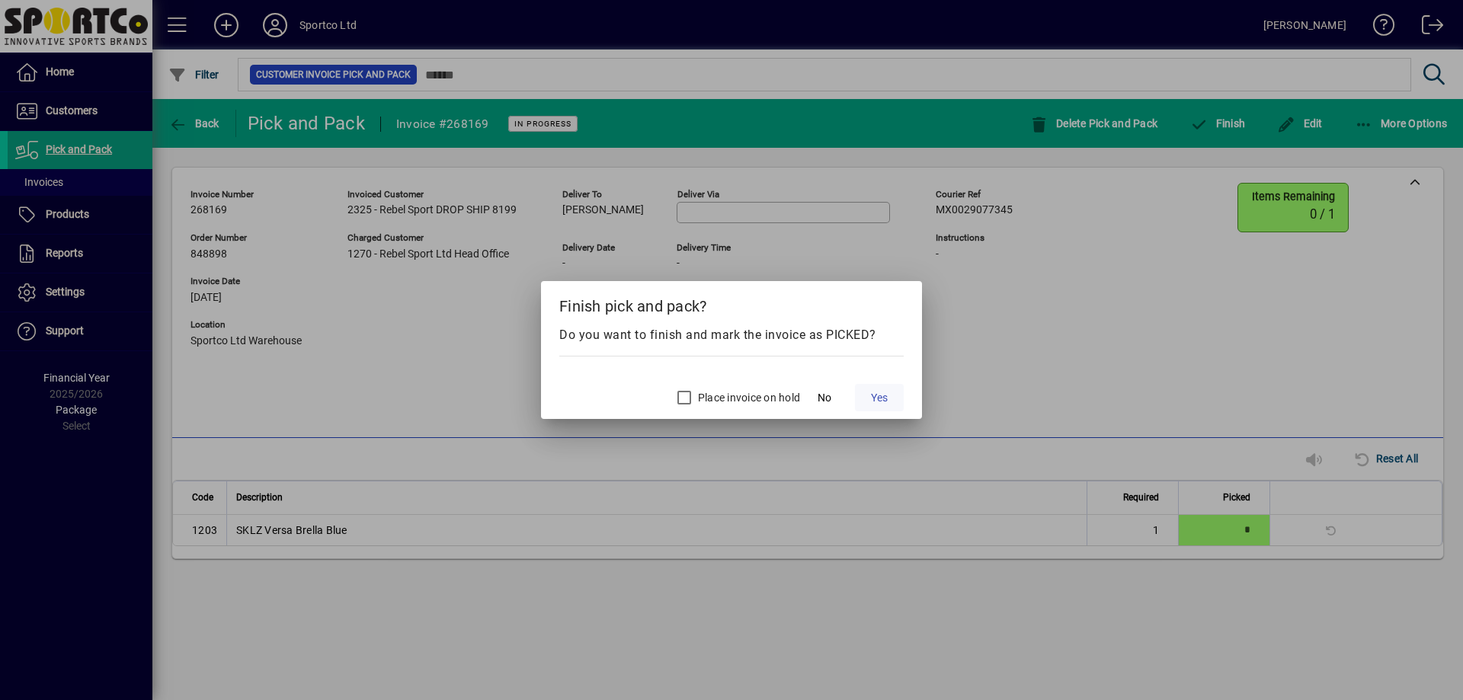
click at [882, 402] on span "Yes" at bounding box center [879, 398] width 17 height 16
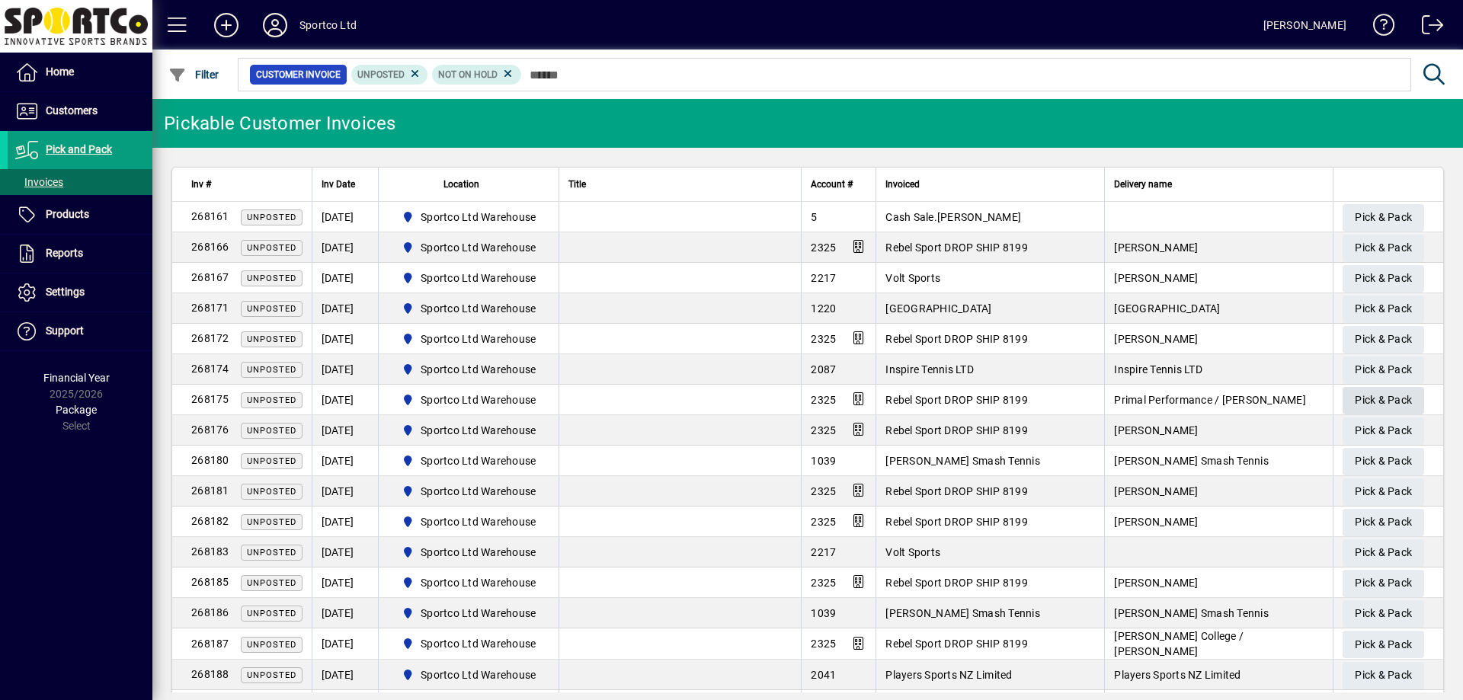
click at [1365, 405] on span "Pick & Pack" at bounding box center [1383, 400] width 57 height 25
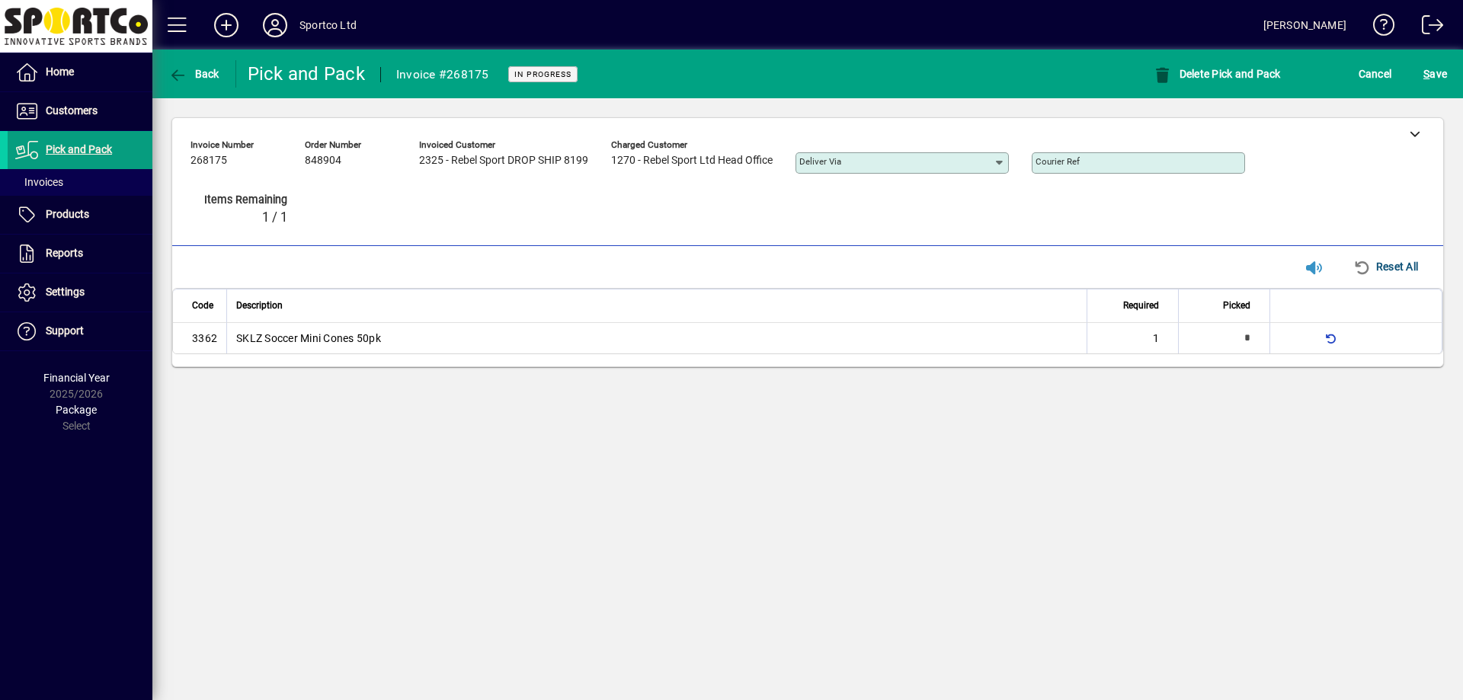
type input "*"
click at [1426, 84] on span "S ave" at bounding box center [1435, 74] width 24 height 24
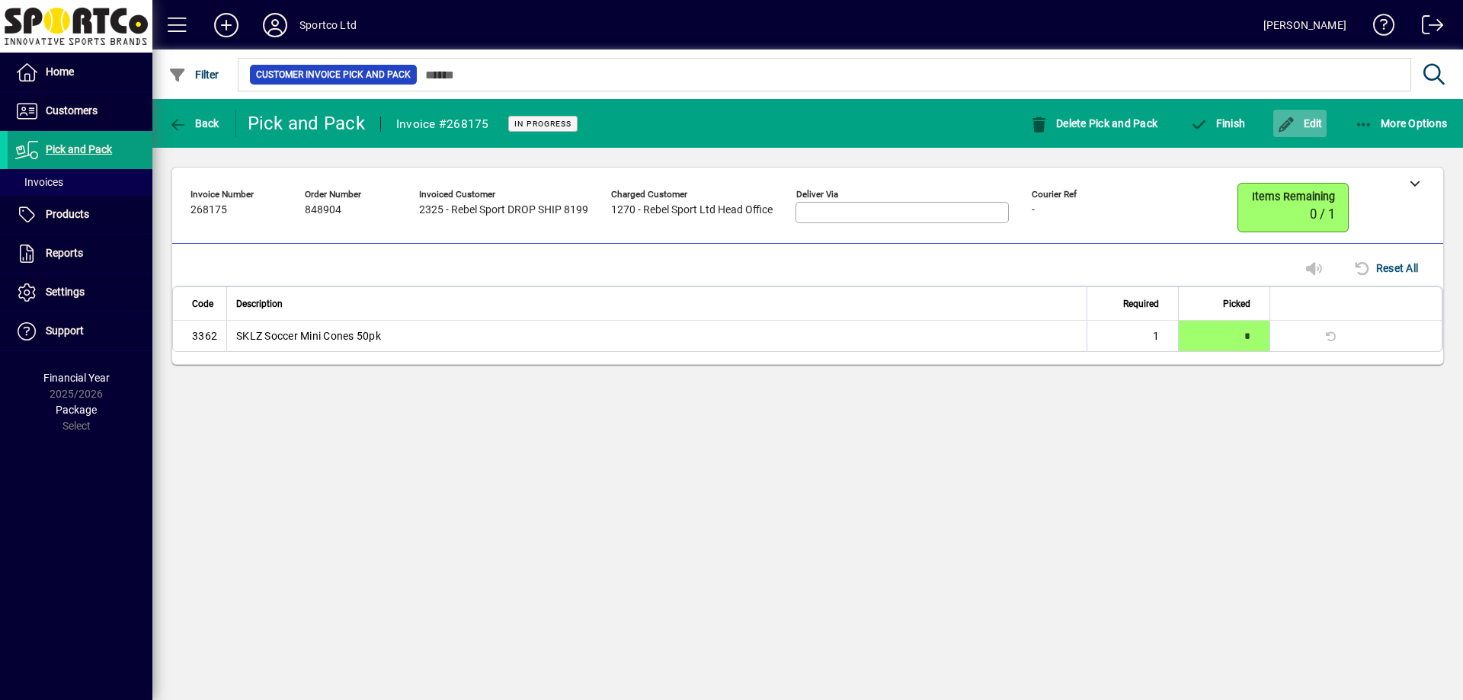
click at [1298, 120] on span "Edit" at bounding box center [1300, 123] width 46 height 12
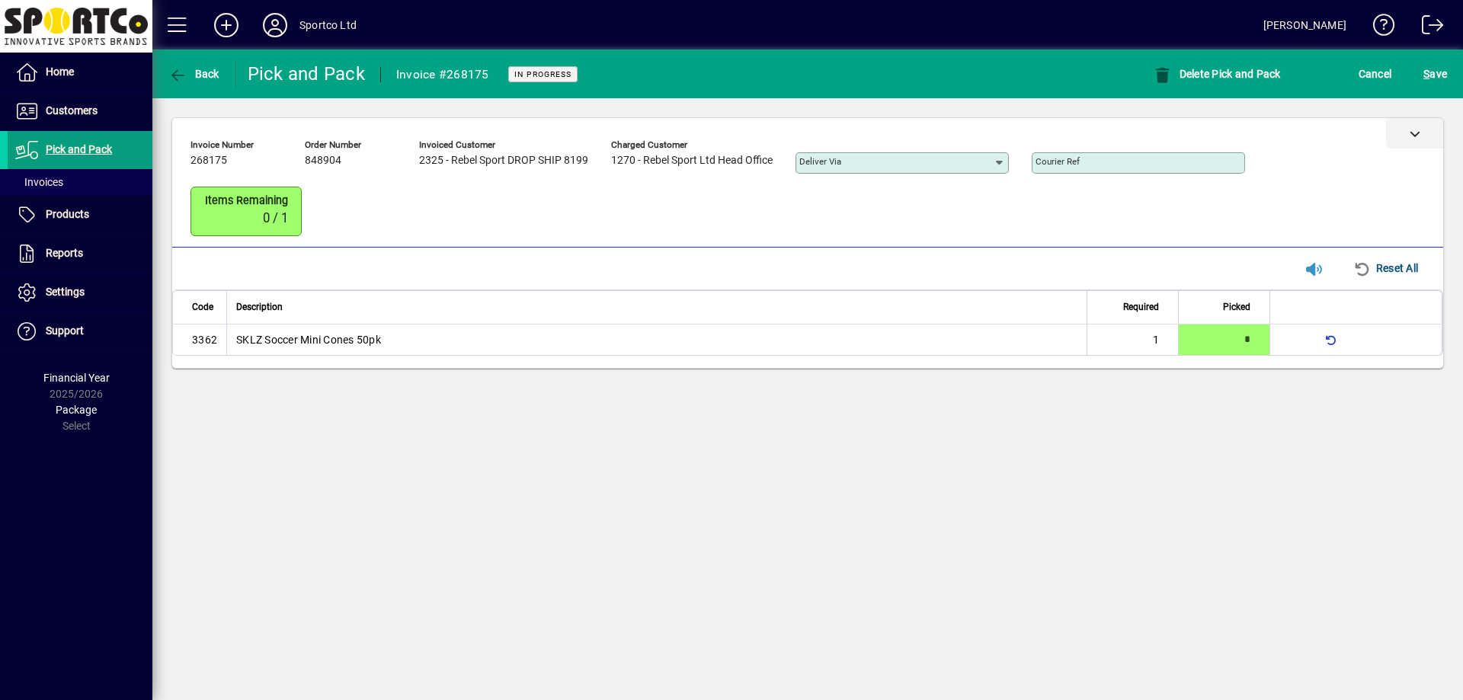
click at [1423, 127] on div at bounding box center [1414, 133] width 57 height 30
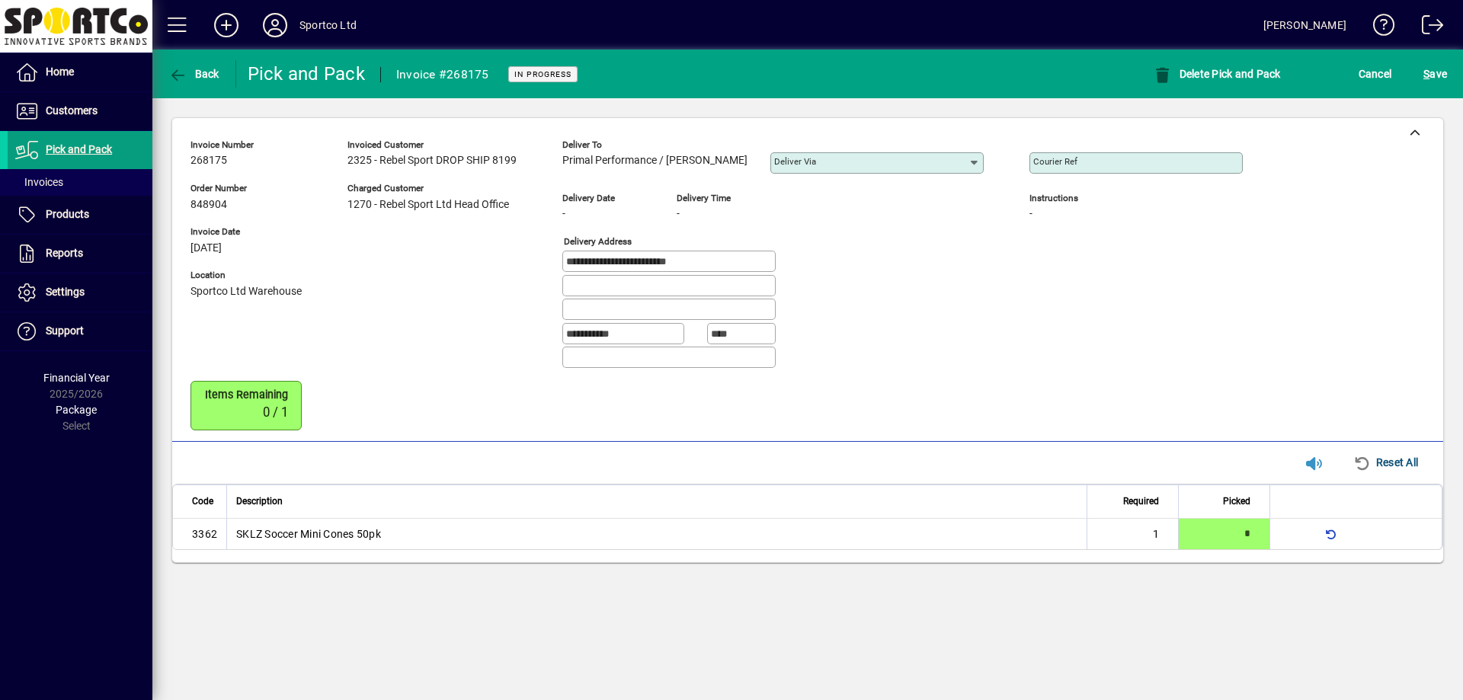
drag, startPoint x: 556, startPoint y: 160, endPoint x: 747, endPoint y: 179, distance: 192.2
click at [747, 179] on div "**********" at bounding box center [727, 257] width 1075 height 248
copy span "Primal Performance / Shaun Burrows"
drag, startPoint x: 715, startPoint y: 267, endPoint x: 559, endPoint y: 267, distance: 156.2
click at [559, 267] on div "**********" at bounding box center [727, 257] width 1075 height 248
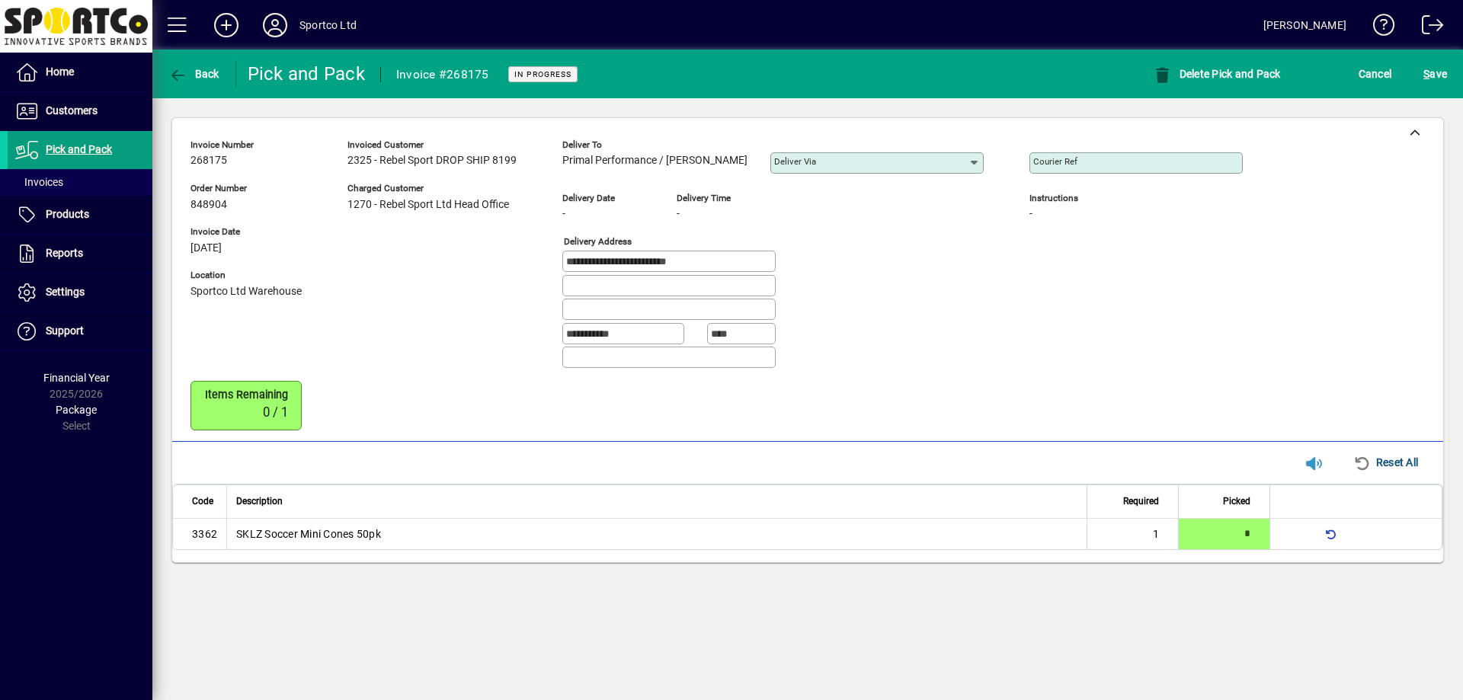
click at [1144, 162] on input "Courier Ref" at bounding box center [1137, 163] width 209 height 12
paste input "**********"
type input "**********"
click at [1427, 73] on span "S" at bounding box center [1426, 74] width 6 height 12
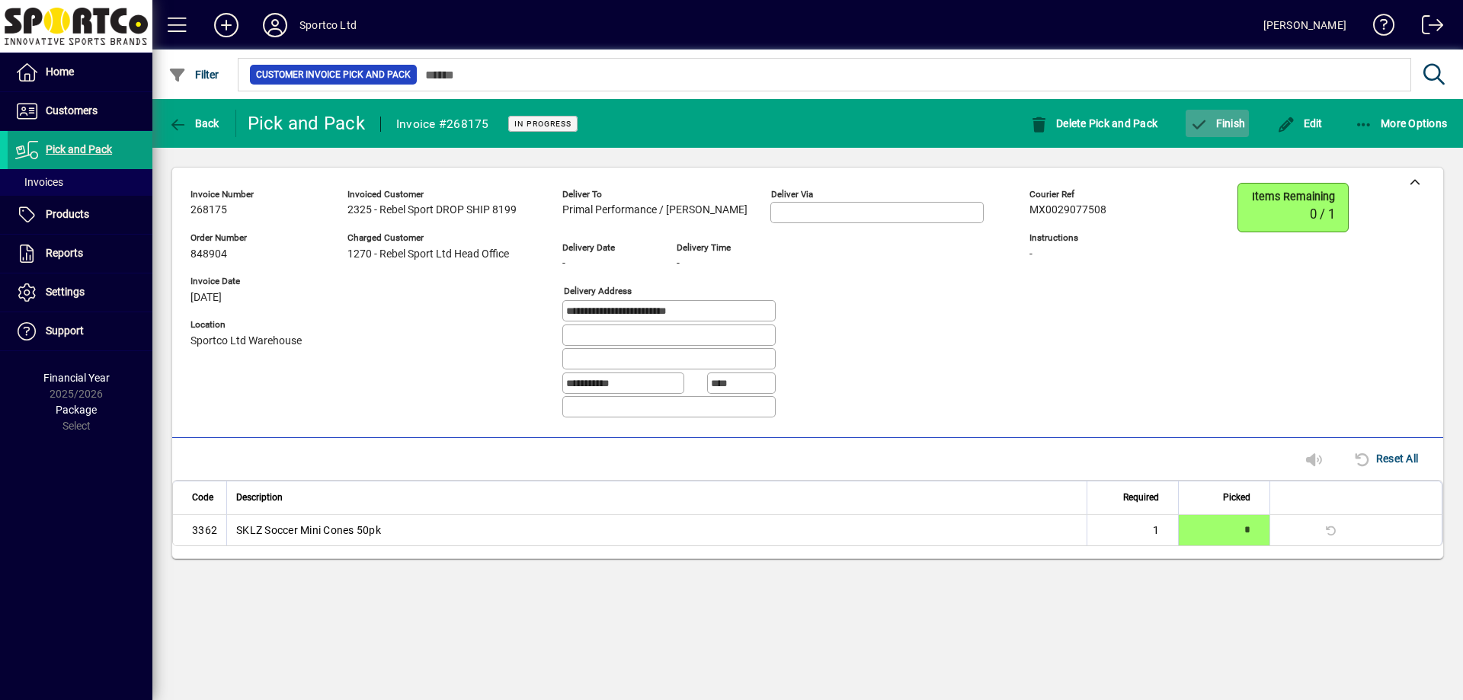
click at [1223, 123] on span "Finish" at bounding box center [1217, 123] width 56 height 12
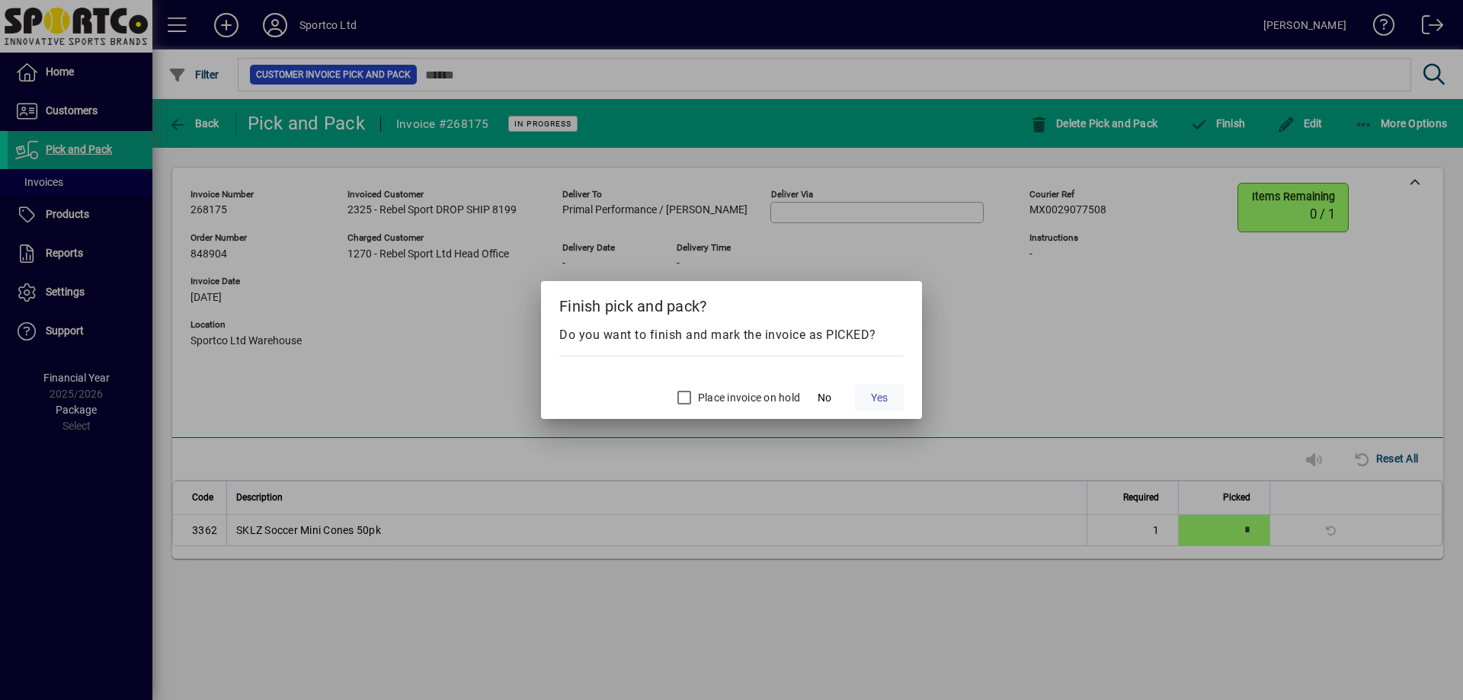
click at [872, 391] on span "Yes" at bounding box center [879, 398] width 17 height 16
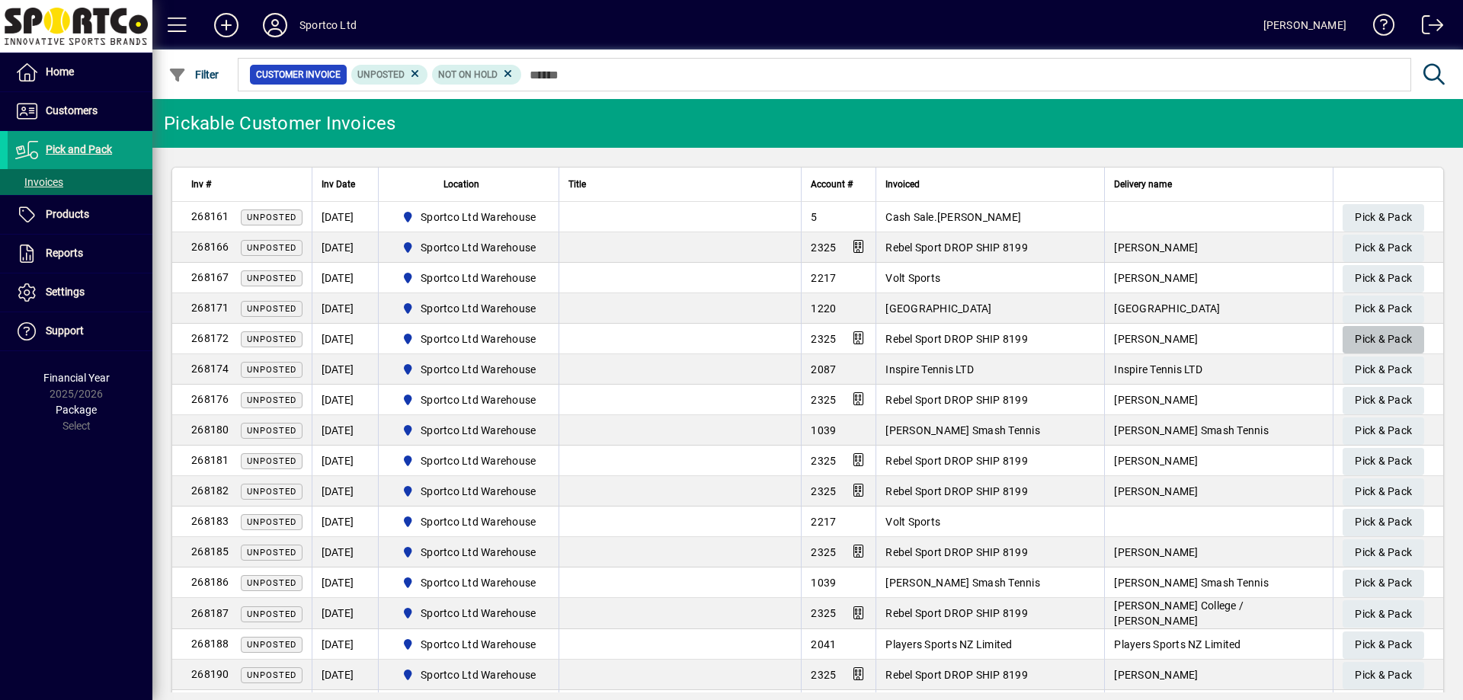
click at [1374, 344] on span "Pick & Pack" at bounding box center [1383, 339] width 57 height 25
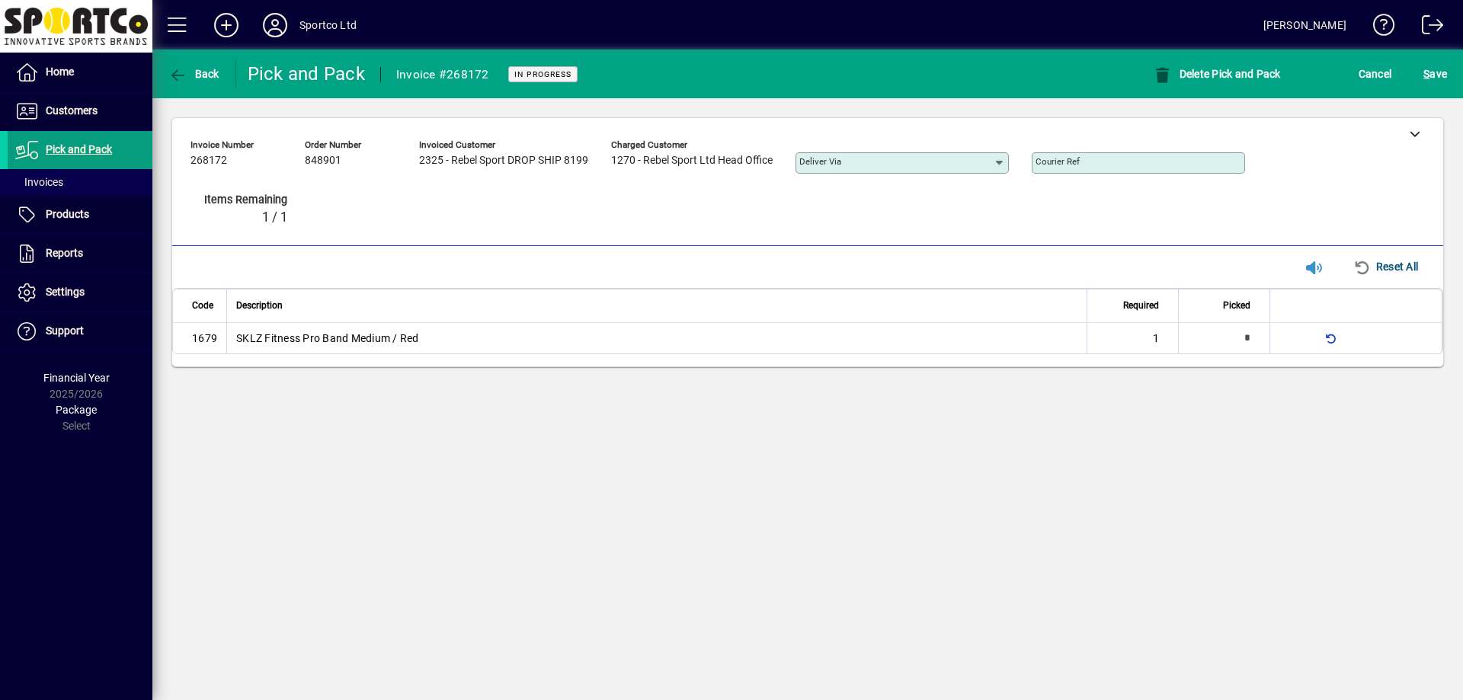
type input "*"
click at [1427, 82] on span "S ave" at bounding box center [1435, 74] width 24 height 24
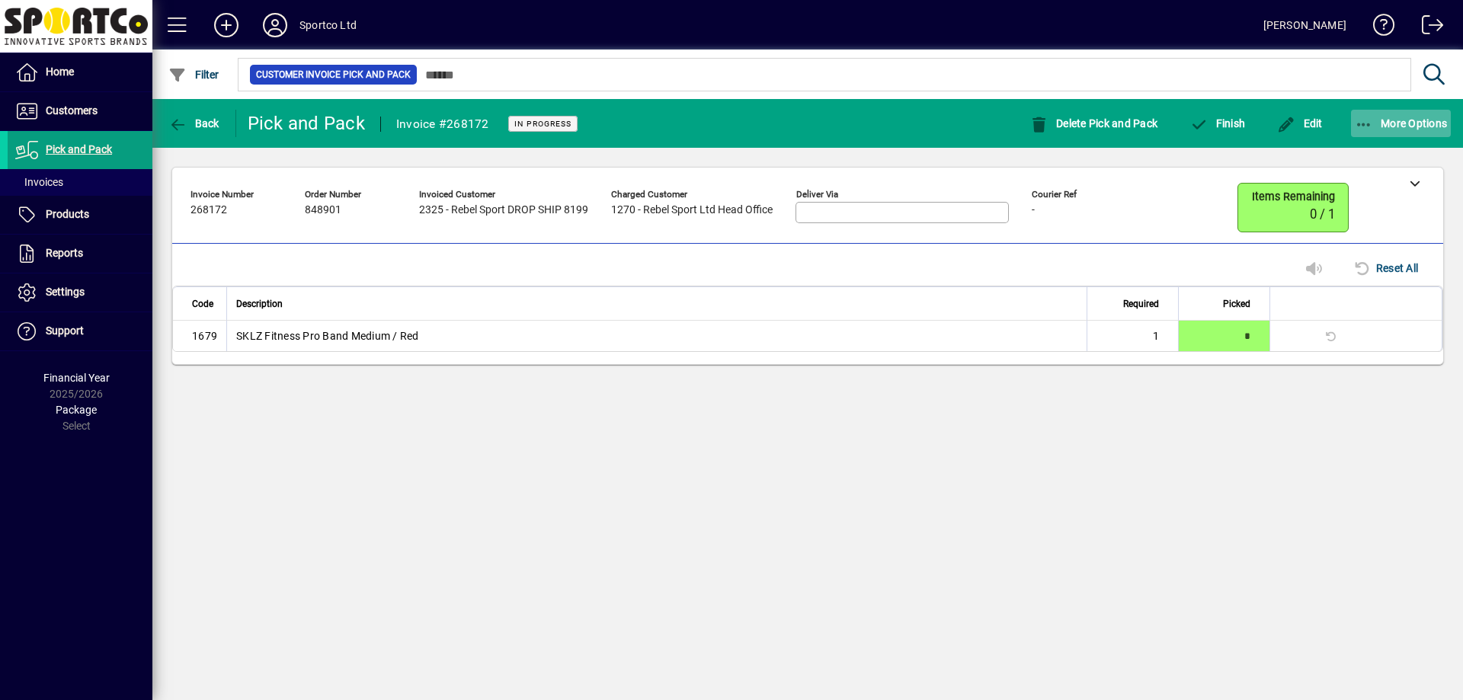
click at [1362, 117] on icon "button" at bounding box center [1364, 124] width 19 height 15
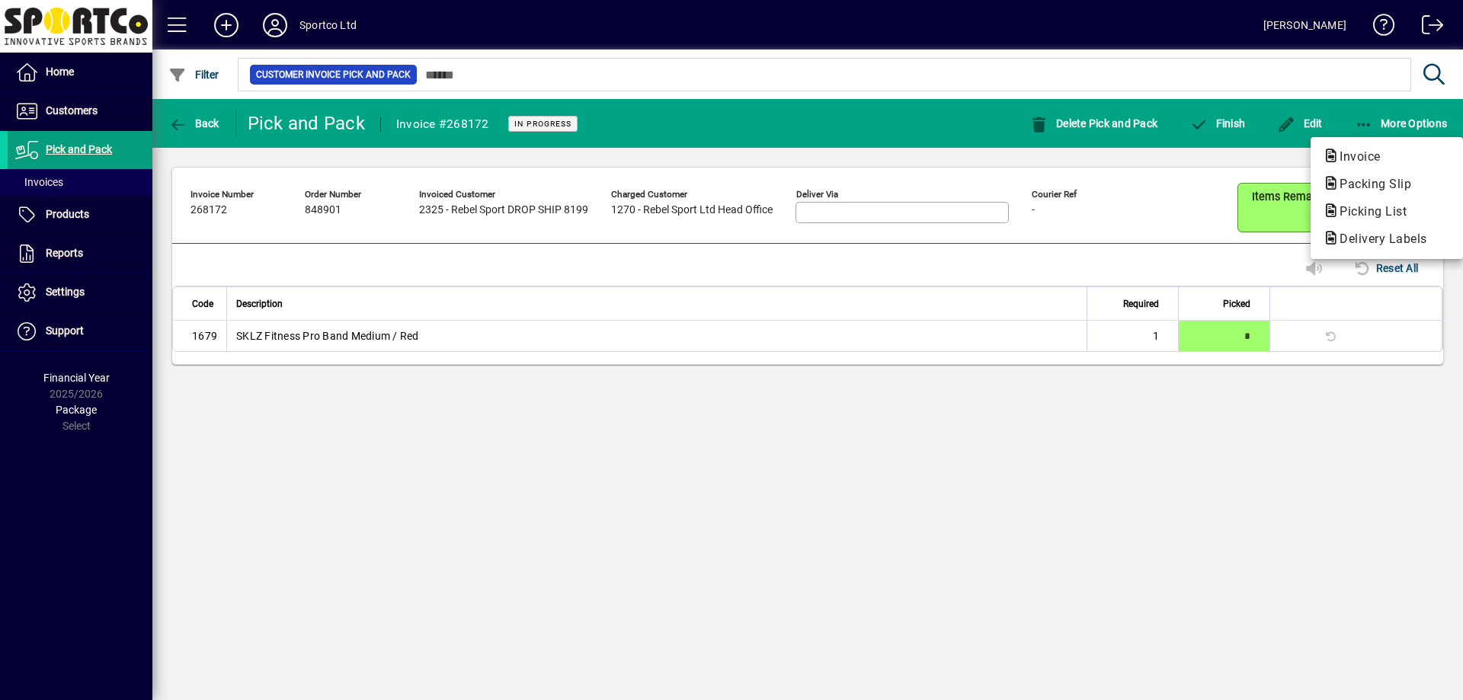
click at [1338, 121] on div at bounding box center [731, 350] width 1463 height 700
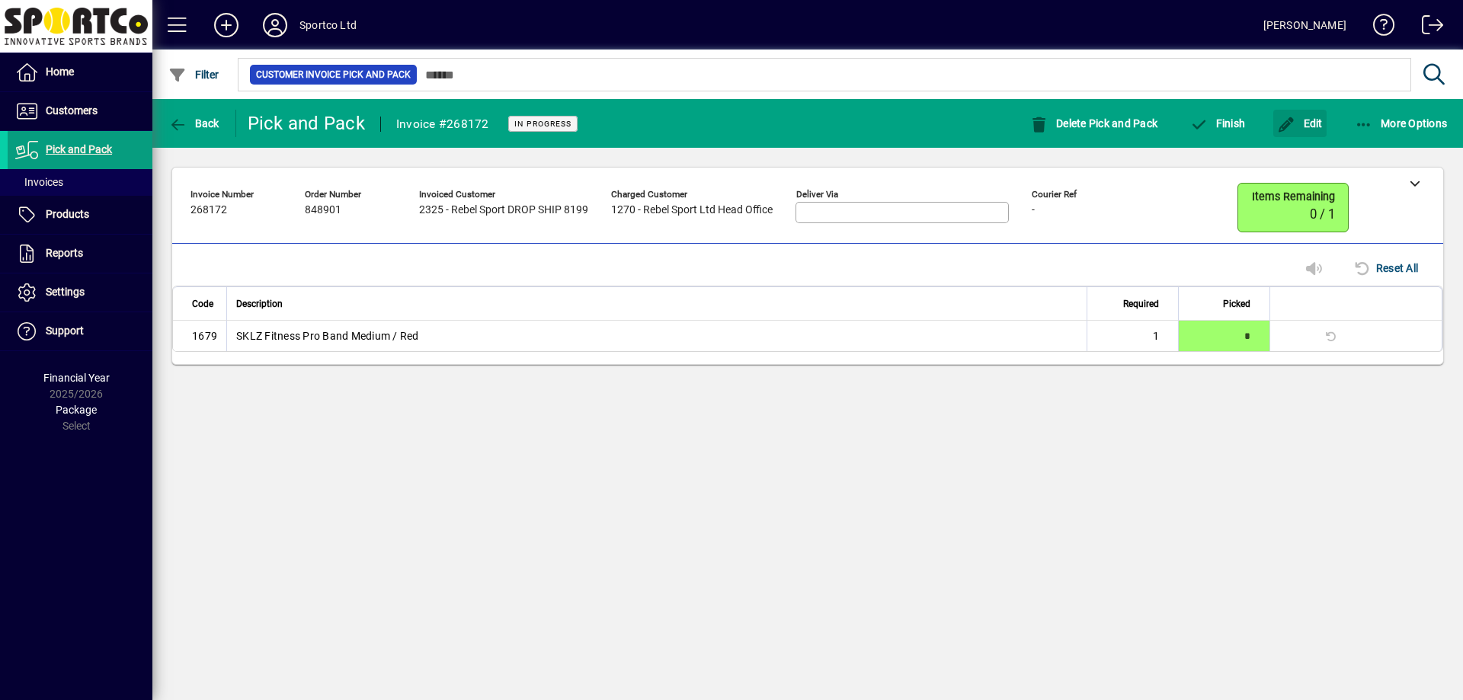
drag, startPoint x: 1297, startPoint y: 125, endPoint x: 1368, endPoint y: 140, distance: 72.5
click at [1296, 126] on span "Edit" at bounding box center [1300, 123] width 46 height 12
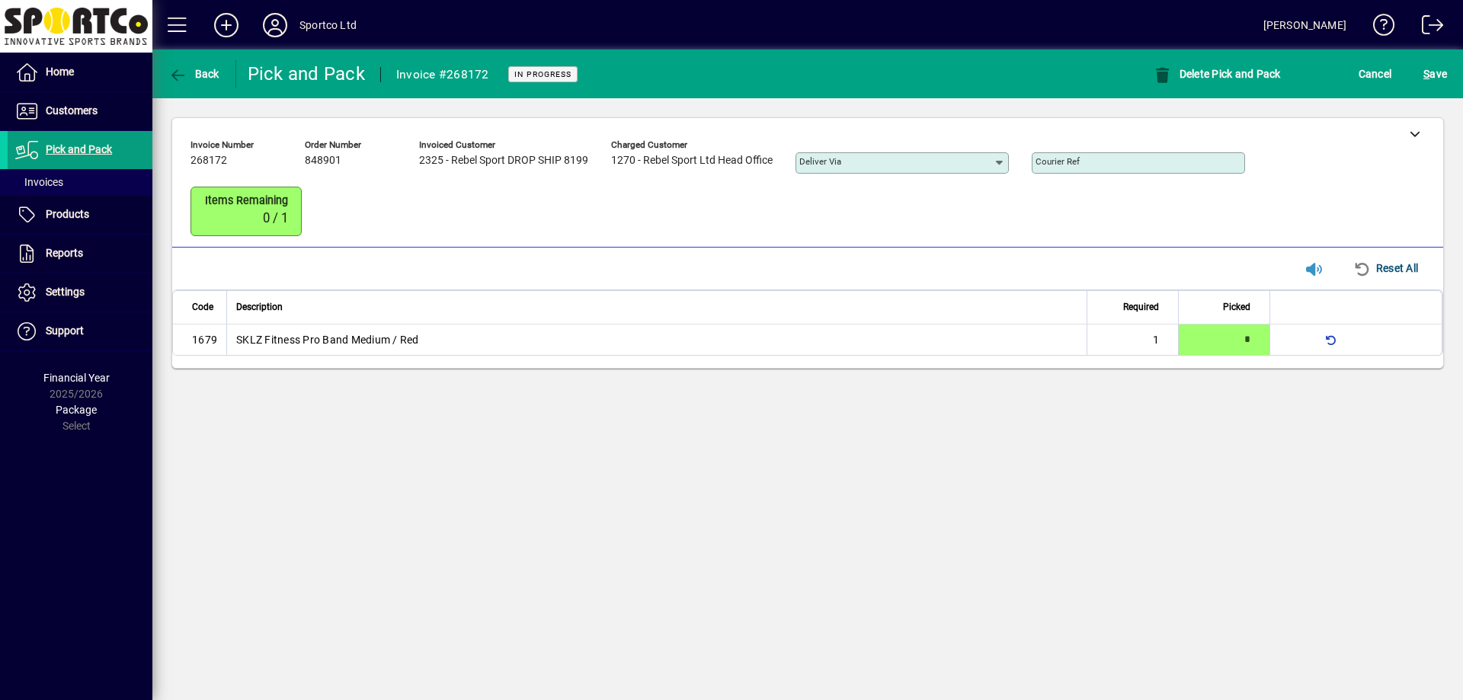
drag, startPoint x: 1410, startPoint y: 137, endPoint x: 1329, endPoint y: 149, distance: 81.6
click at [1410, 138] on icon at bounding box center [1415, 133] width 11 height 11
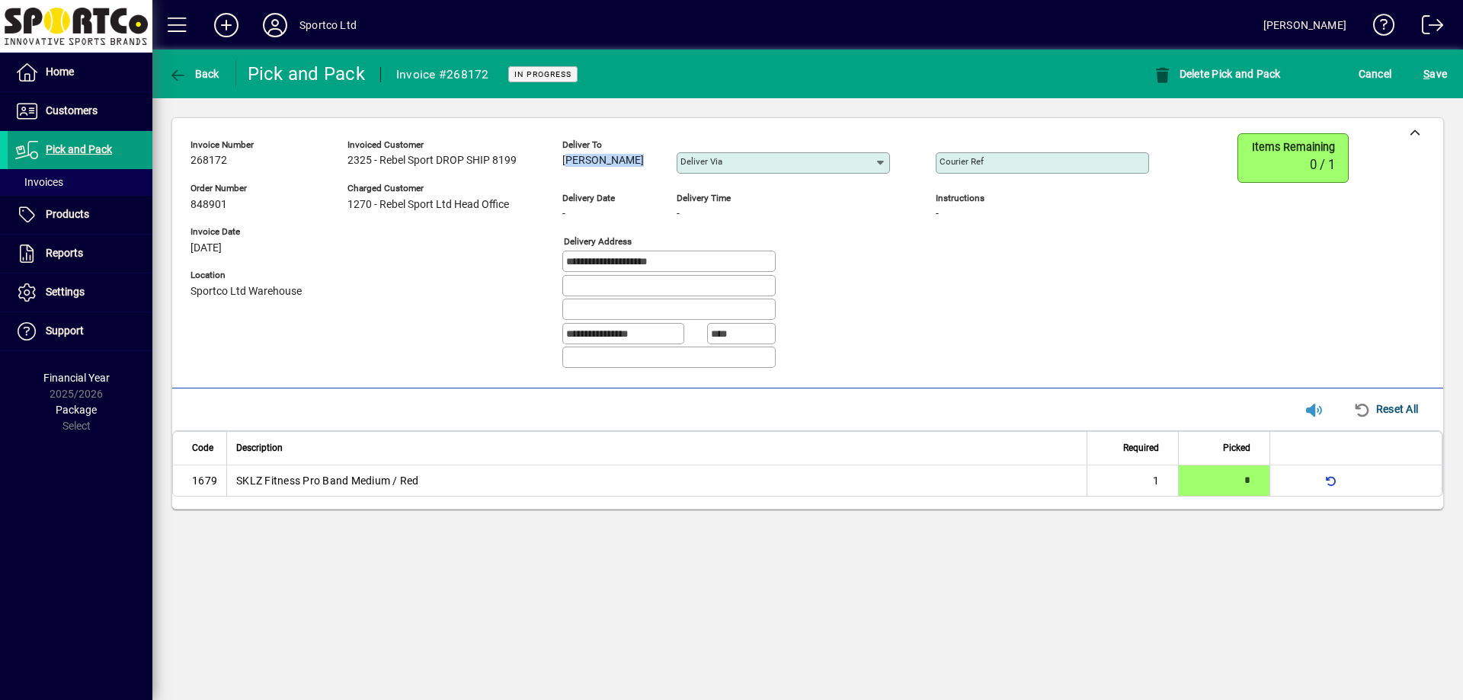
drag, startPoint x: 610, startPoint y: 162, endPoint x: 573, endPoint y: 165, distance: 37.5
click at [552, 164] on div "**********" at bounding box center [680, 257] width 981 height 248
copy span "[PERSON_NAME]"
drag, startPoint x: 566, startPoint y: 261, endPoint x: 649, endPoint y: 264, distance: 83.1
click at [649, 264] on div "**********" at bounding box center [668, 261] width 213 height 21
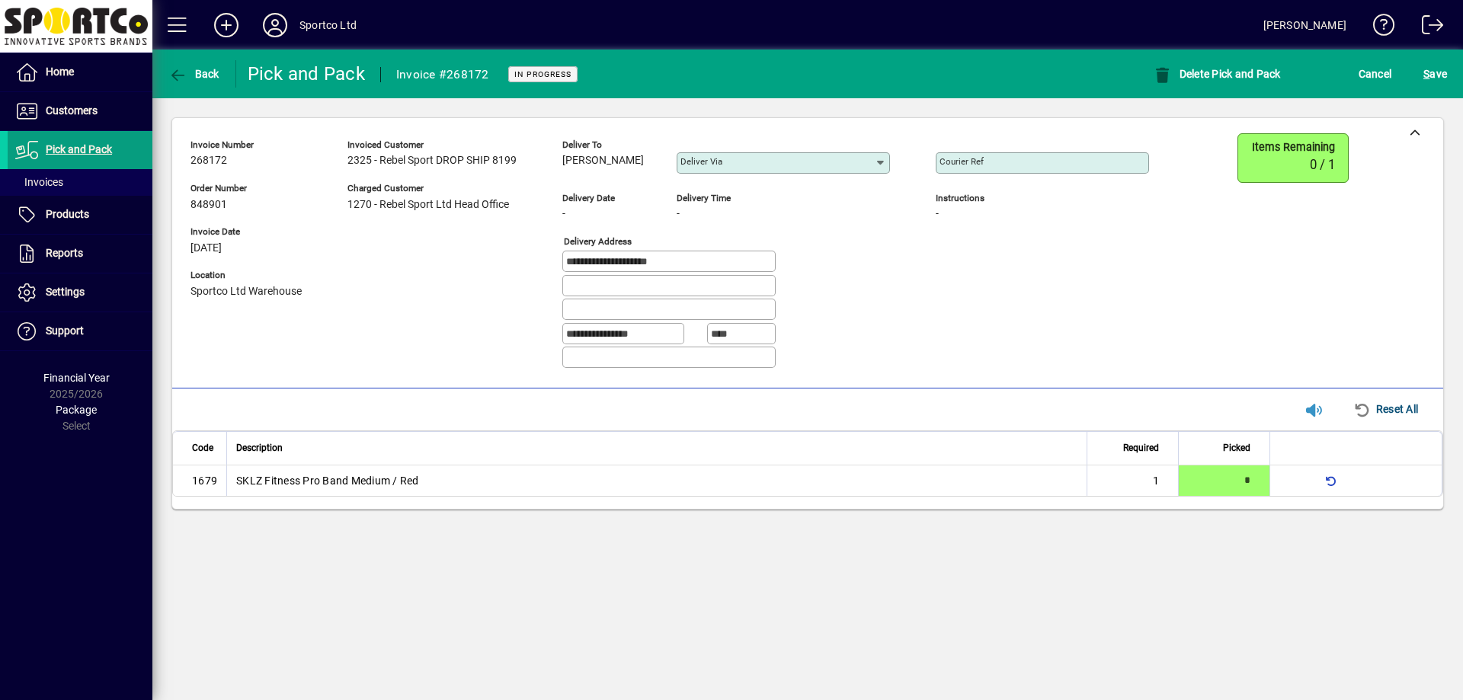
click at [1006, 155] on div "Courier Ref" at bounding box center [1042, 162] width 213 height 21
paste input "**********"
type input "**********"
click at [1445, 70] on span "S ave" at bounding box center [1435, 74] width 24 height 24
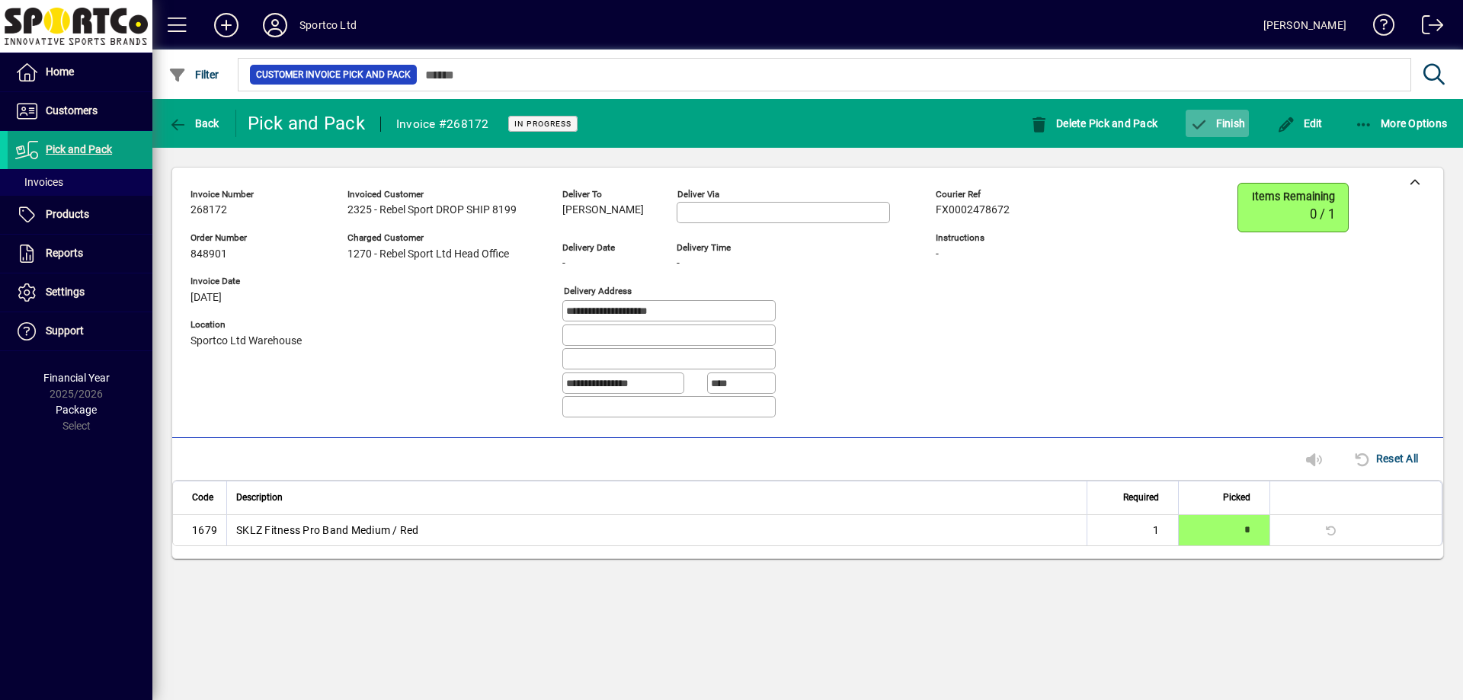
click at [1232, 125] on span "Finish" at bounding box center [1217, 123] width 56 height 12
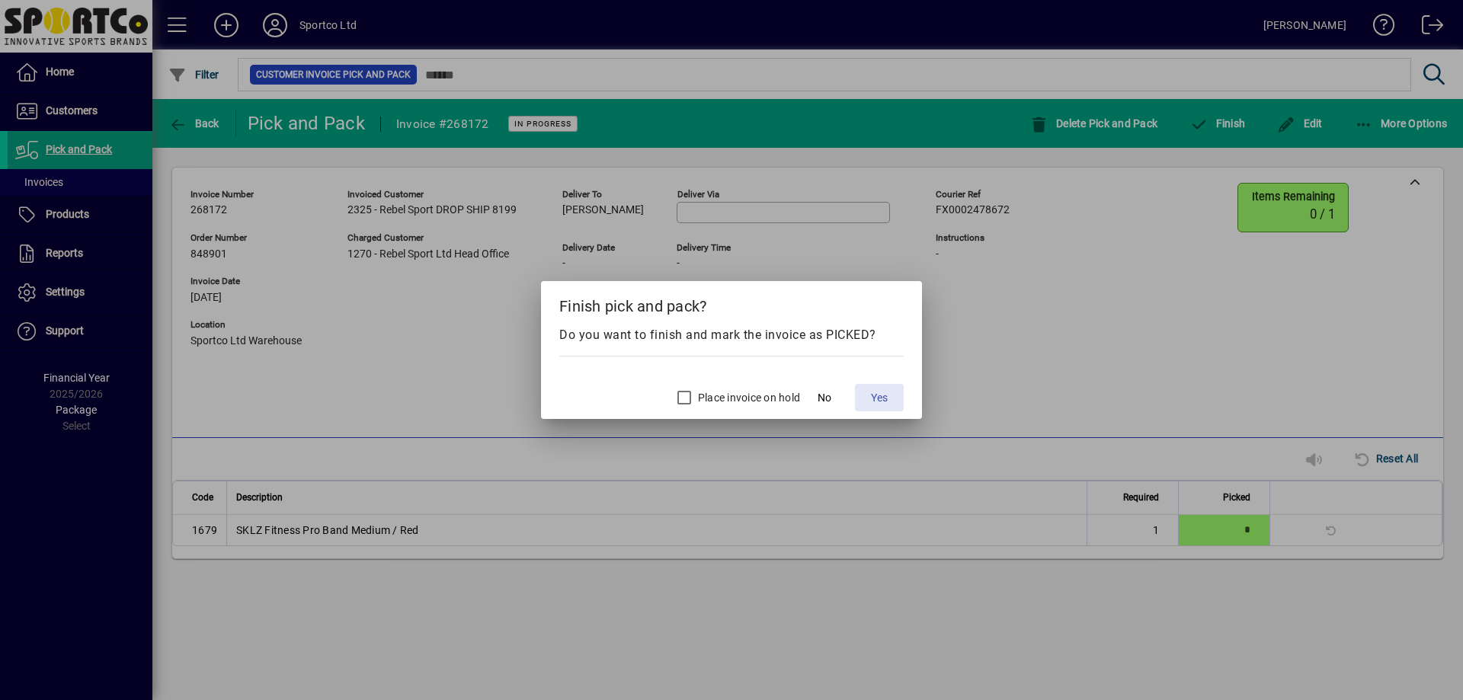
click at [866, 402] on span at bounding box center [879, 397] width 49 height 37
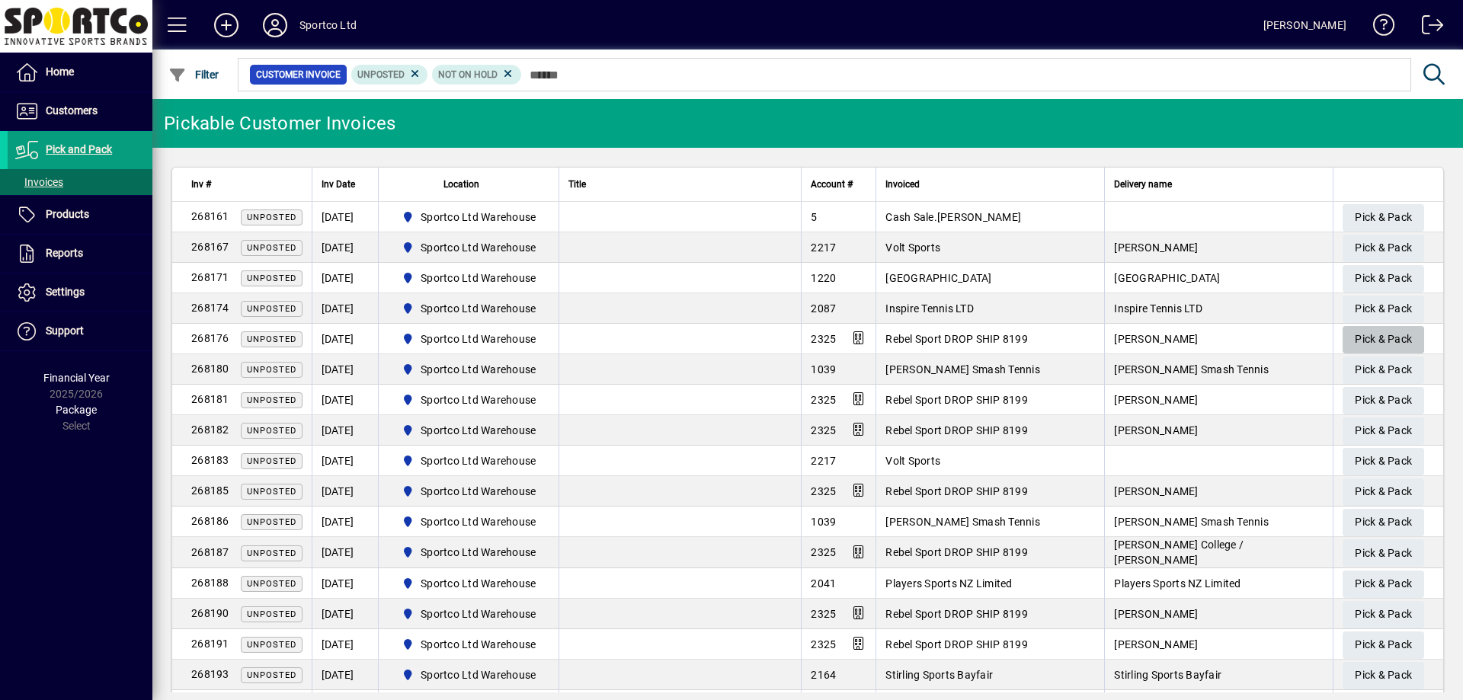
click at [1362, 340] on span "Pick & Pack" at bounding box center [1383, 339] width 57 height 25
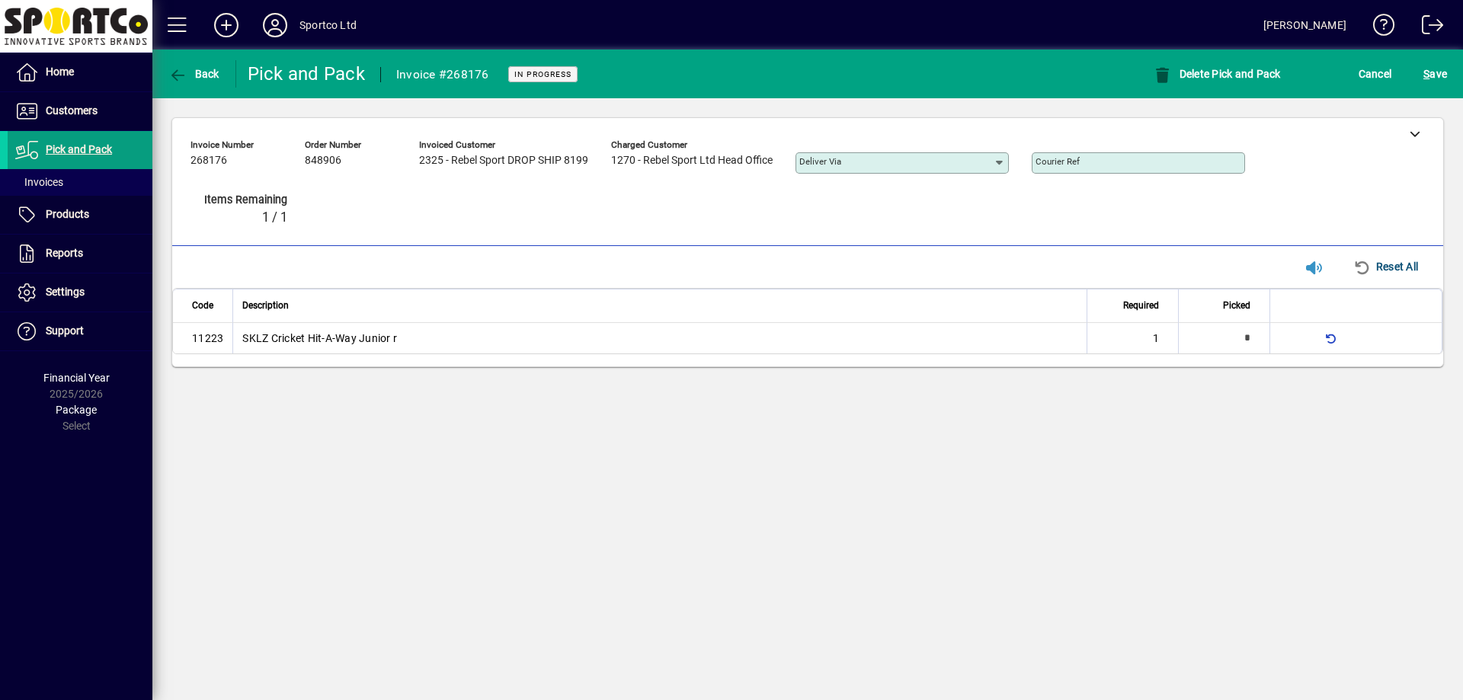
type input "*"
click at [1424, 69] on span "S ave" at bounding box center [1435, 74] width 24 height 24
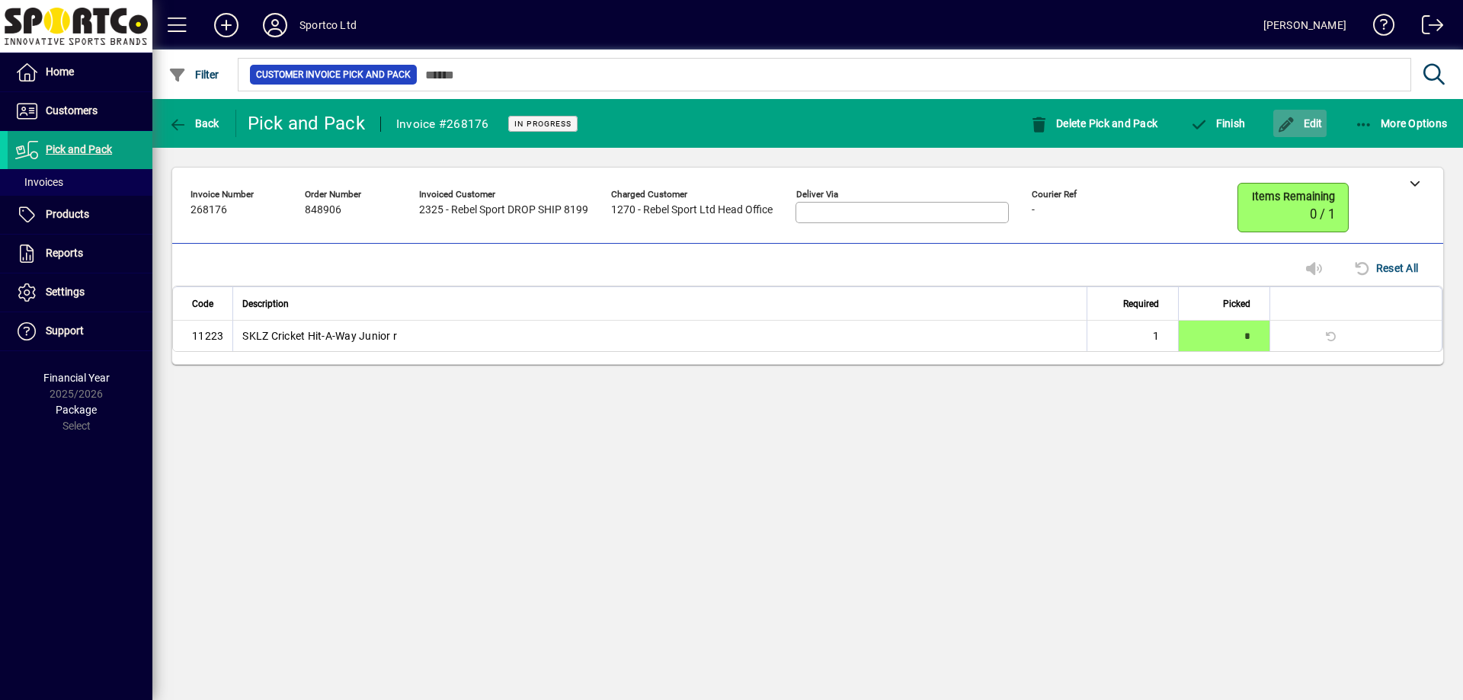
click at [1320, 116] on span "button" at bounding box center [1299, 123] width 53 height 37
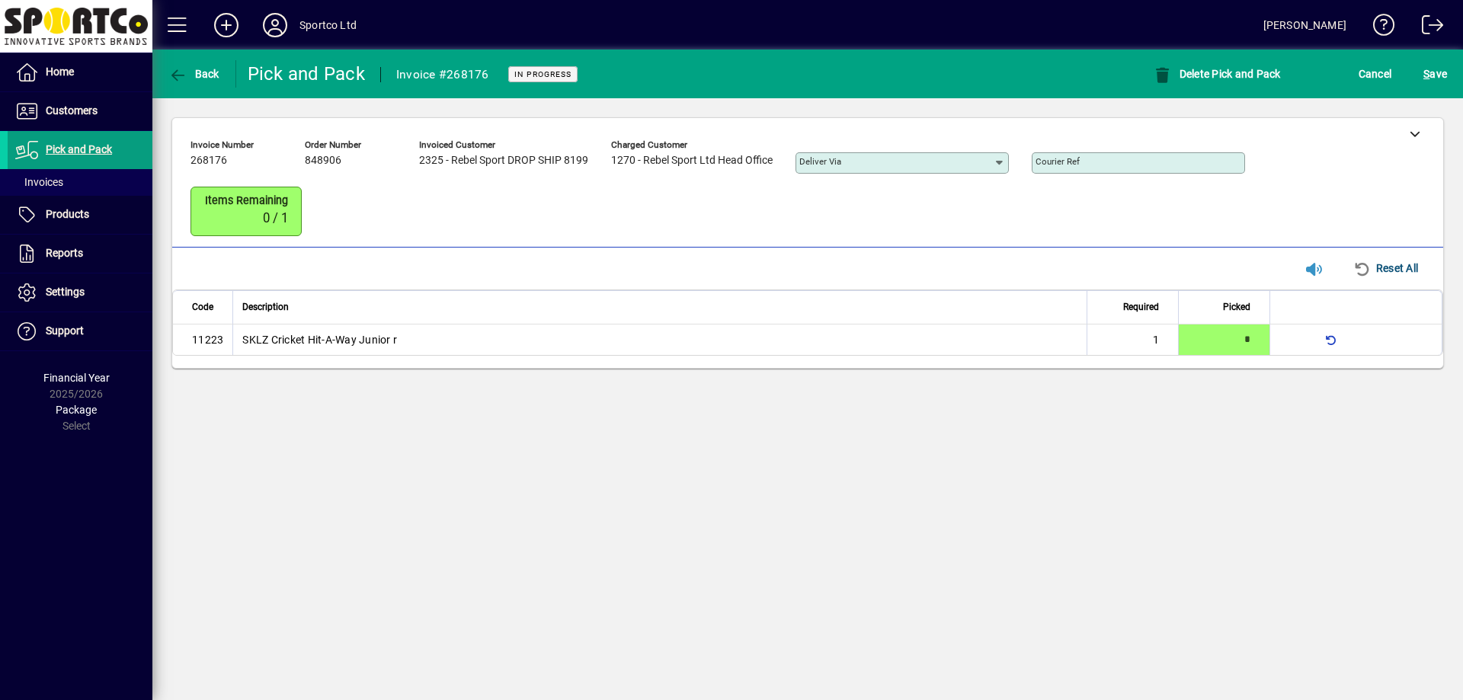
drag, startPoint x: 1404, startPoint y: 140, endPoint x: 946, endPoint y: 315, distance: 490.8
click at [1404, 140] on div at bounding box center [1414, 133] width 57 height 30
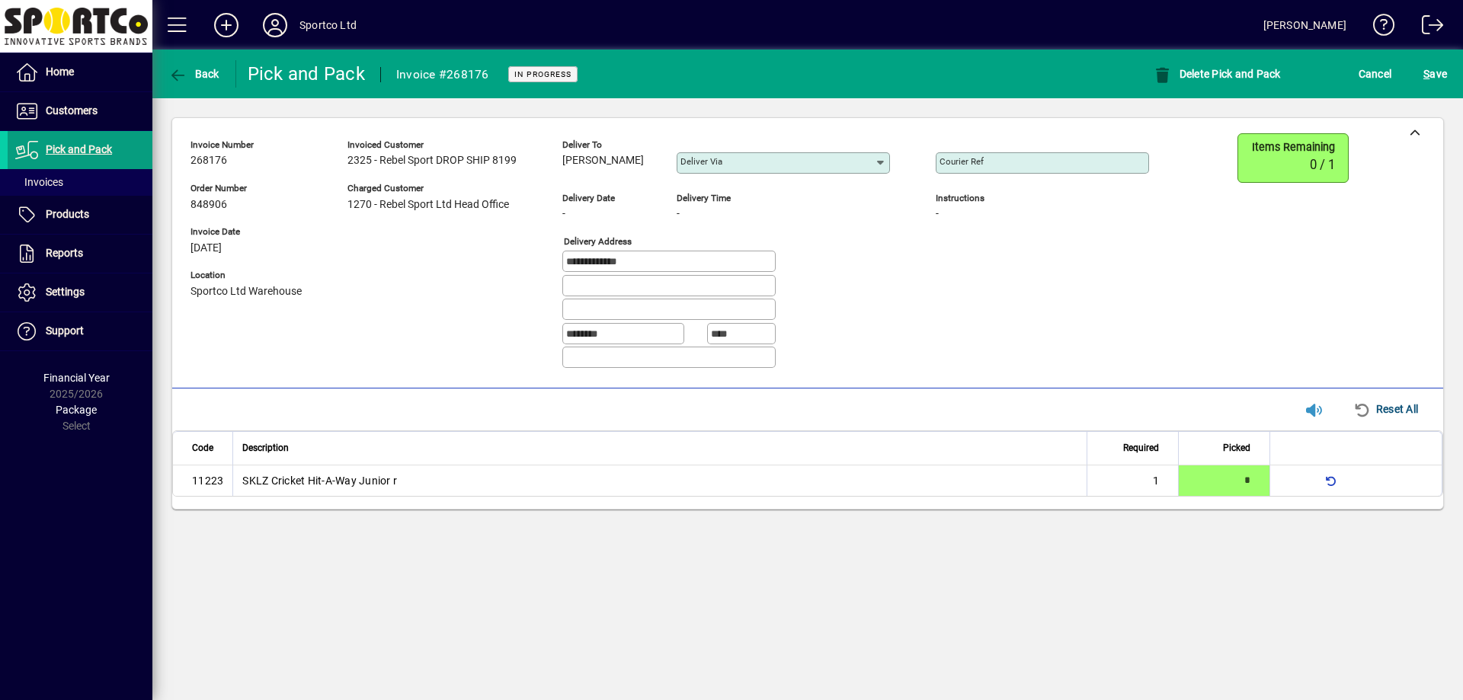
drag, startPoint x: 559, startPoint y: 162, endPoint x: 648, endPoint y: 174, distance: 90.1
click at [648, 174] on div "**********" at bounding box center [680, 257] width 981 height 248
copy span "Sunil Chenchala"
drag, startPoint x: 666, startPoint y: 259, endPoint x: 484, endPoint y: 265, distance: 182.2
click at [484, 265] on div "**********" at bounding box center [680, 257] width 981 height 248
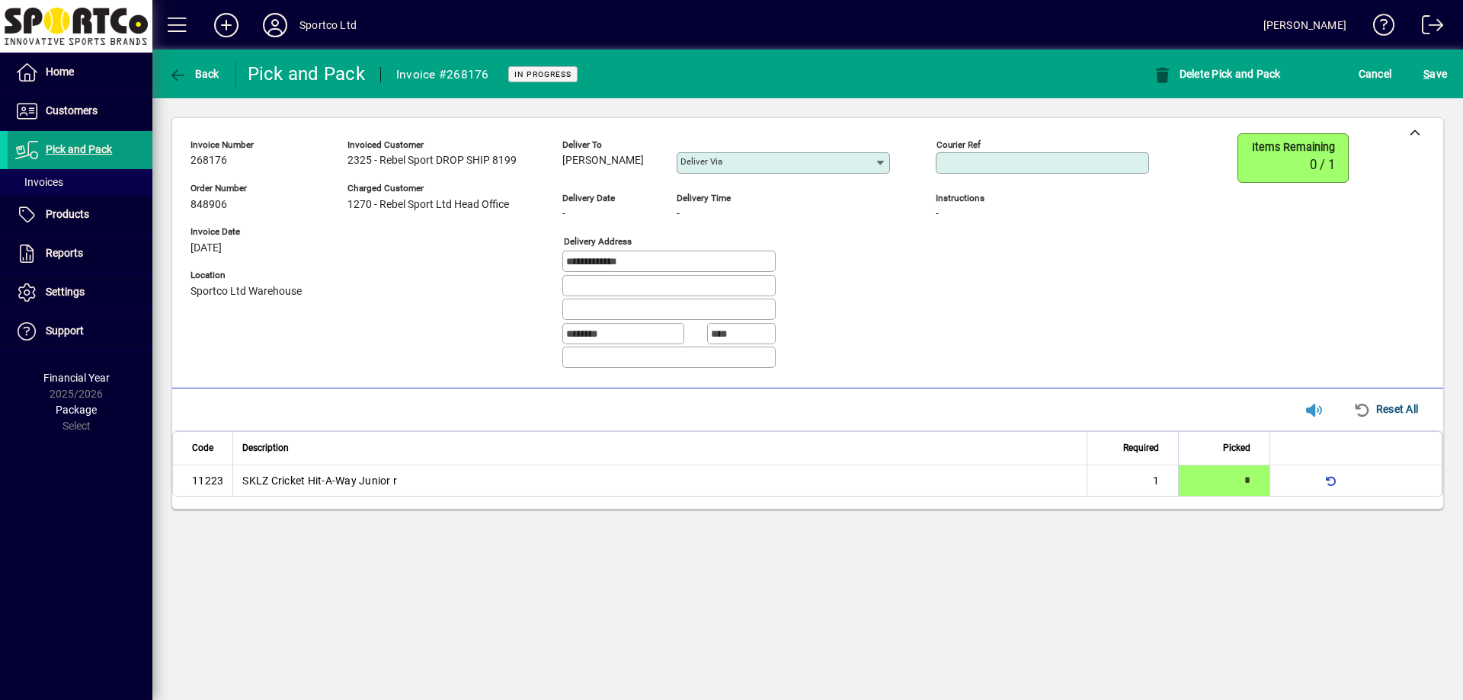
click at [1026, 165] on input "Courier Ref" at bounding box center [1044, 163] width 209 height 12
paste input "**********"
type input "**********"
click at [1442, 73] on span "S ave" at bounding box center [1435, 74] width 24 height 24
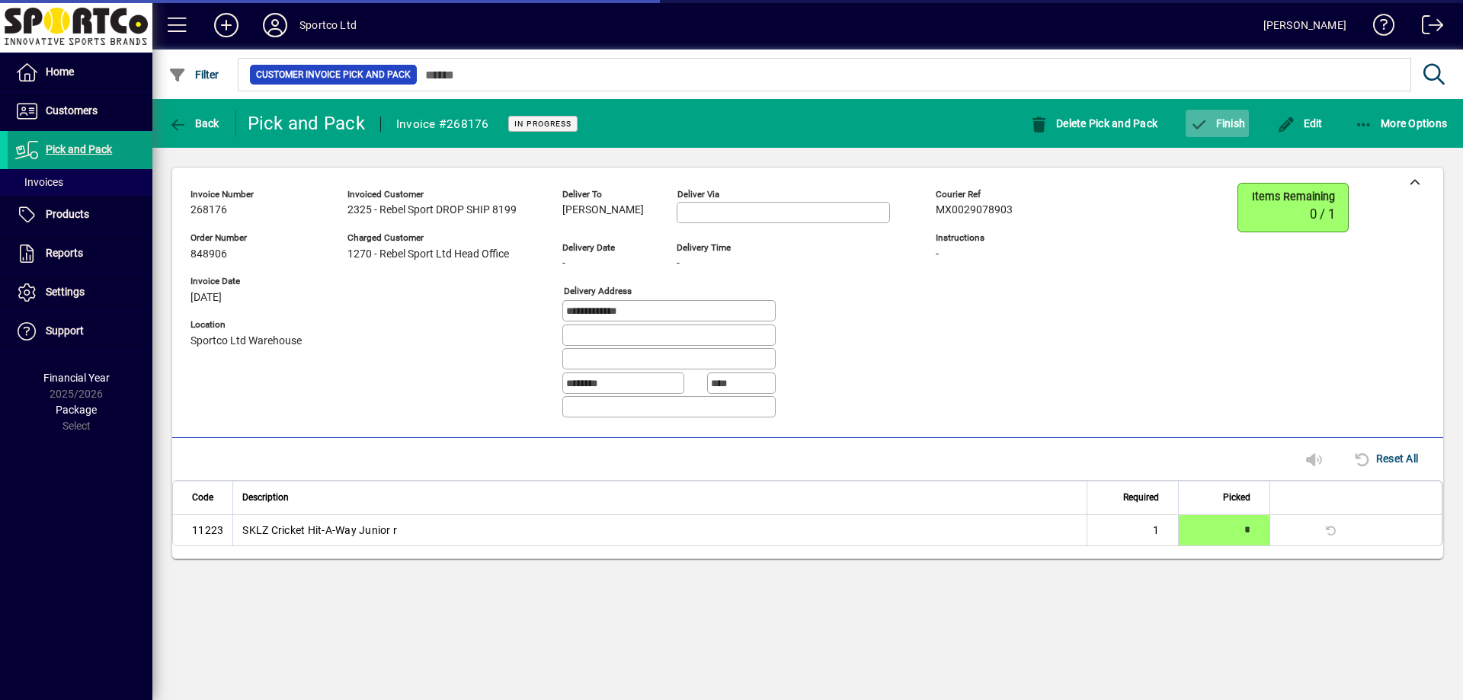
click at [1239, 130] on span "button" at bounding box center [1217, 123] width 63 height 37
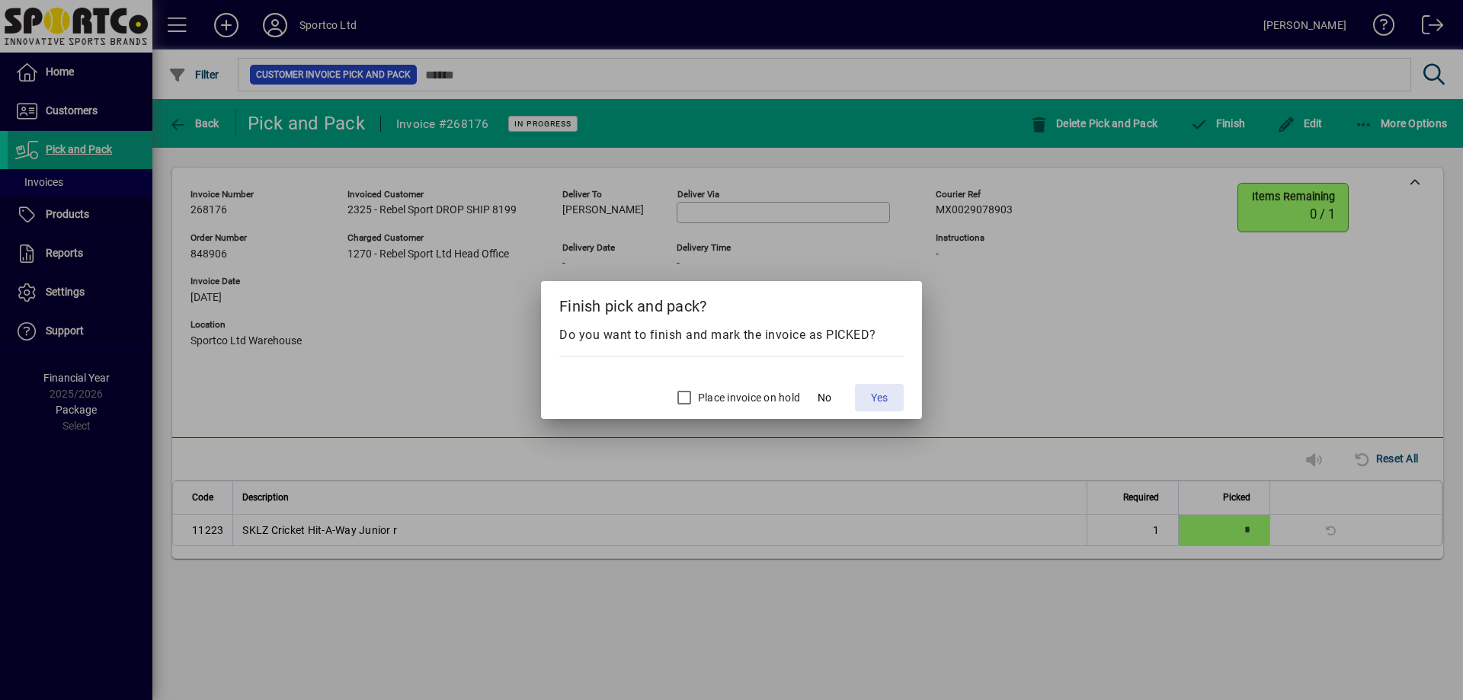
click at [885, 391] on span "Yes" at bounding box center [879, 398] width 17 height 16
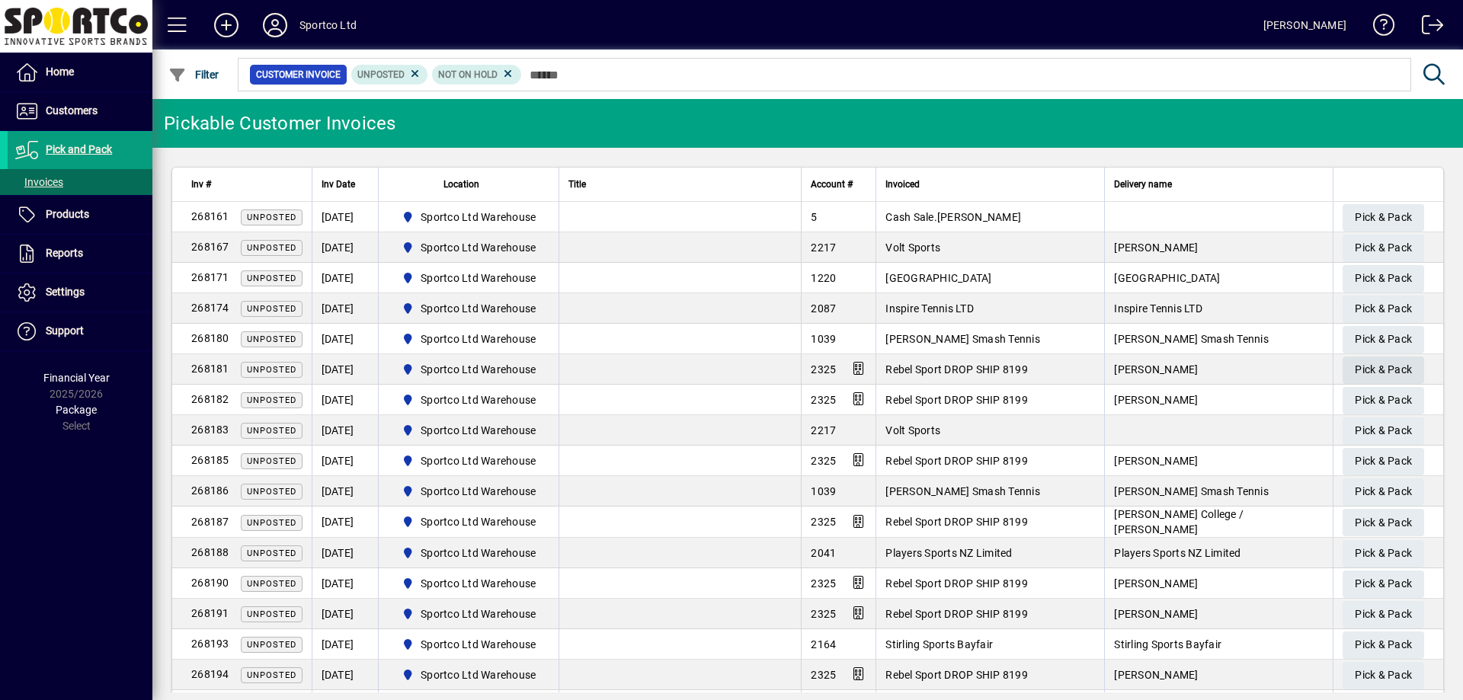
click at [1376, 365] on span "Pick & Pack" at bounding box center [1383, 369] width 57 height 25
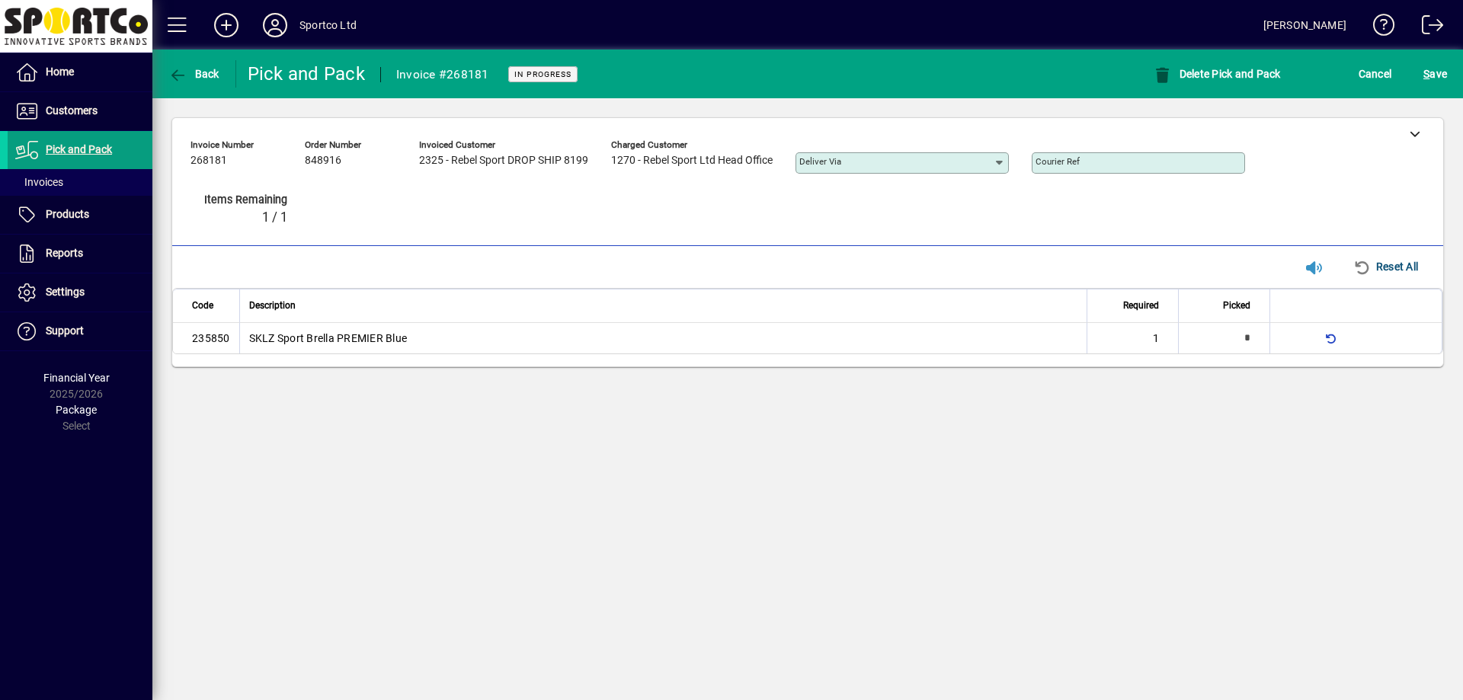
type input "*"
click at [1438, 80] on span "S ave" at bounding box center [1435, 74] width 24 height 24
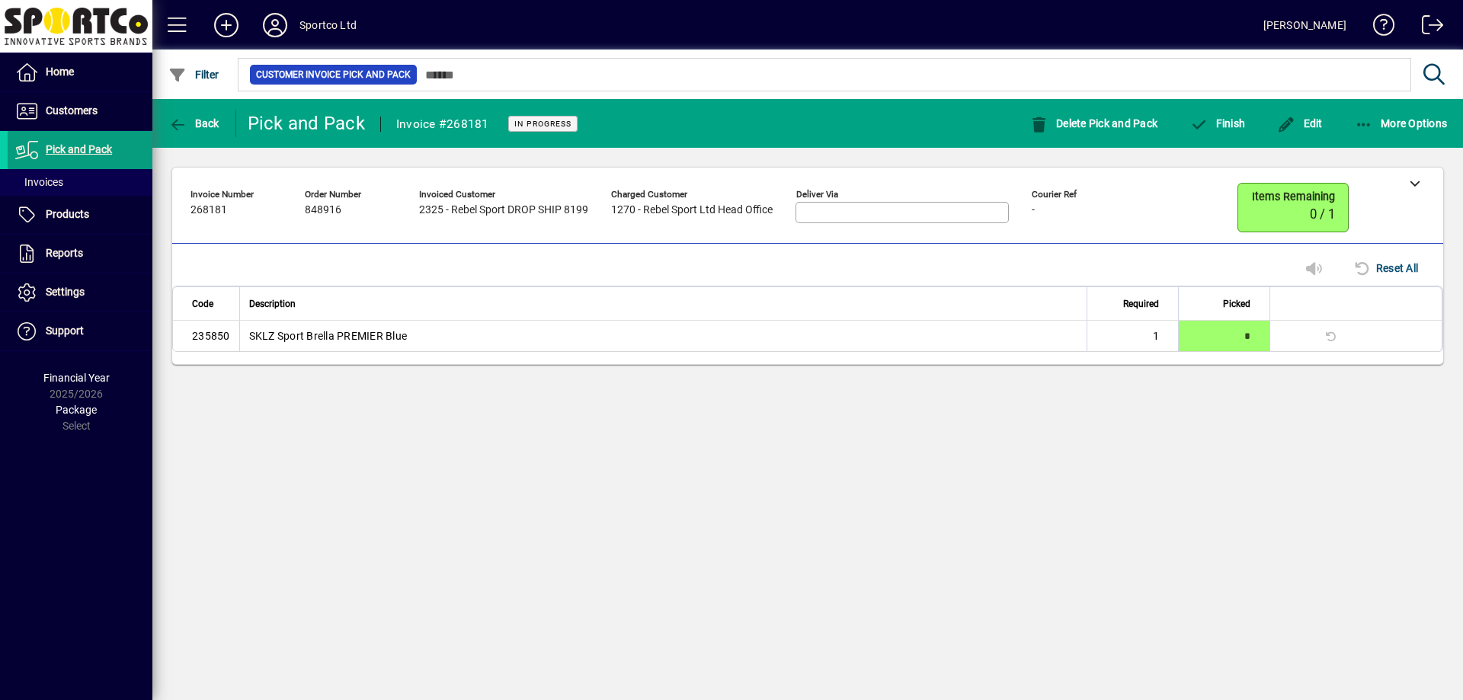
click at [1327, 130] on div "Edit" at bounding box center [1300, 123] width 78 height 27
click at [1320, 129] on span "Edit" at bounding box center [1300, 123] width 46 height 12
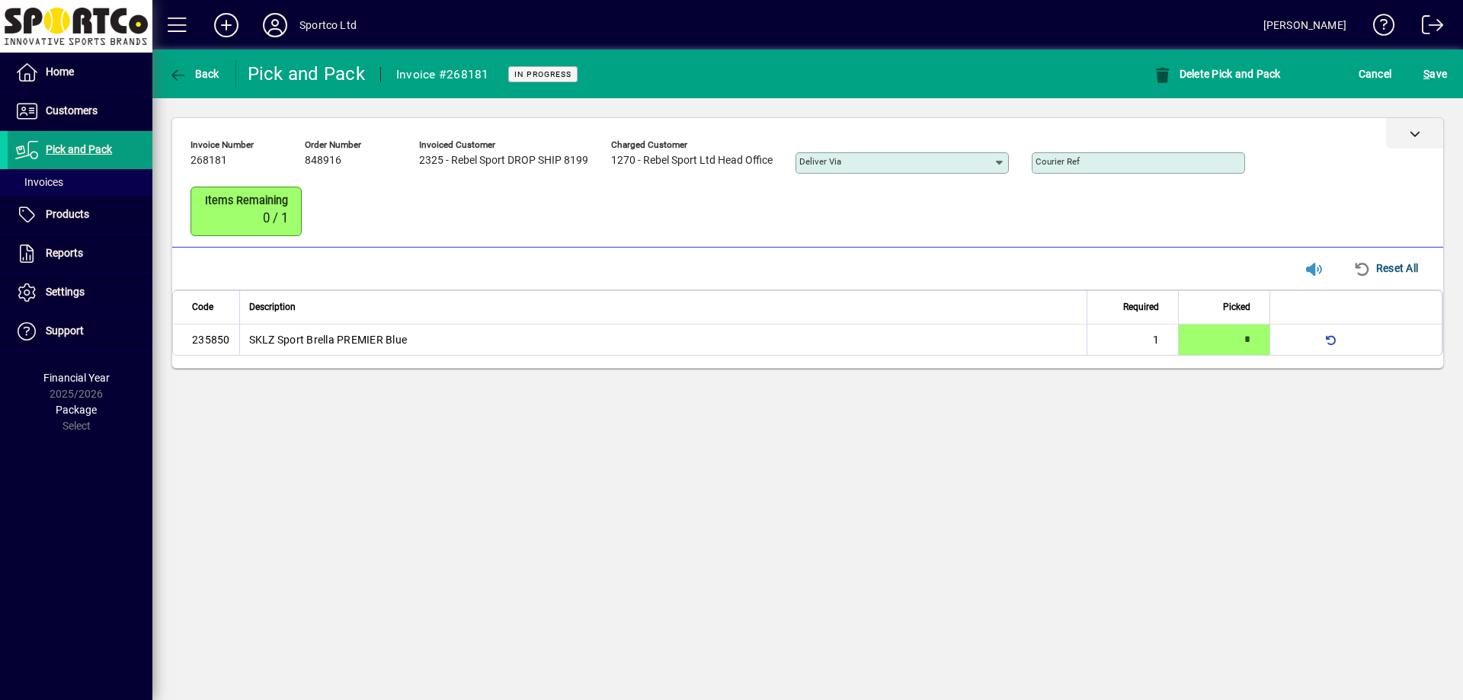
click at [1416, 142] on div at bounding box center [1414, 133] width 57 height 30
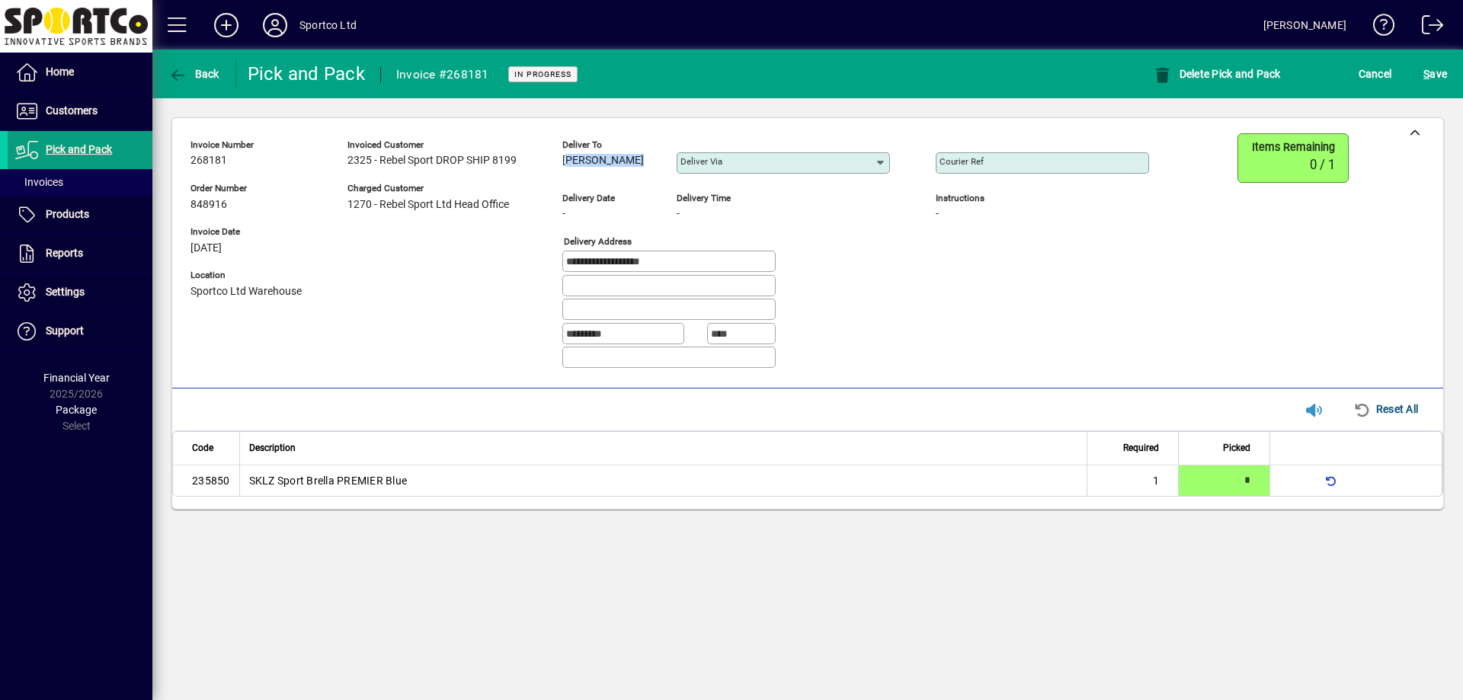
drag, startPoint x: 560, startPoint y: 159, endPoint x: 614, endPoint y: 162, distance: 54.1
click at [674, 166] on div "**********" at bounding box center [680, 257] width 981 height 248
copy span "Phil Thompson"
drag, startPoint x: 566, startPoint y: 264, endPoint x: 642, endPoint y: 273, distance: 75.9
click at [642, 273] on app-field "**********" at bounding box center [668, 263] width 213 height 24
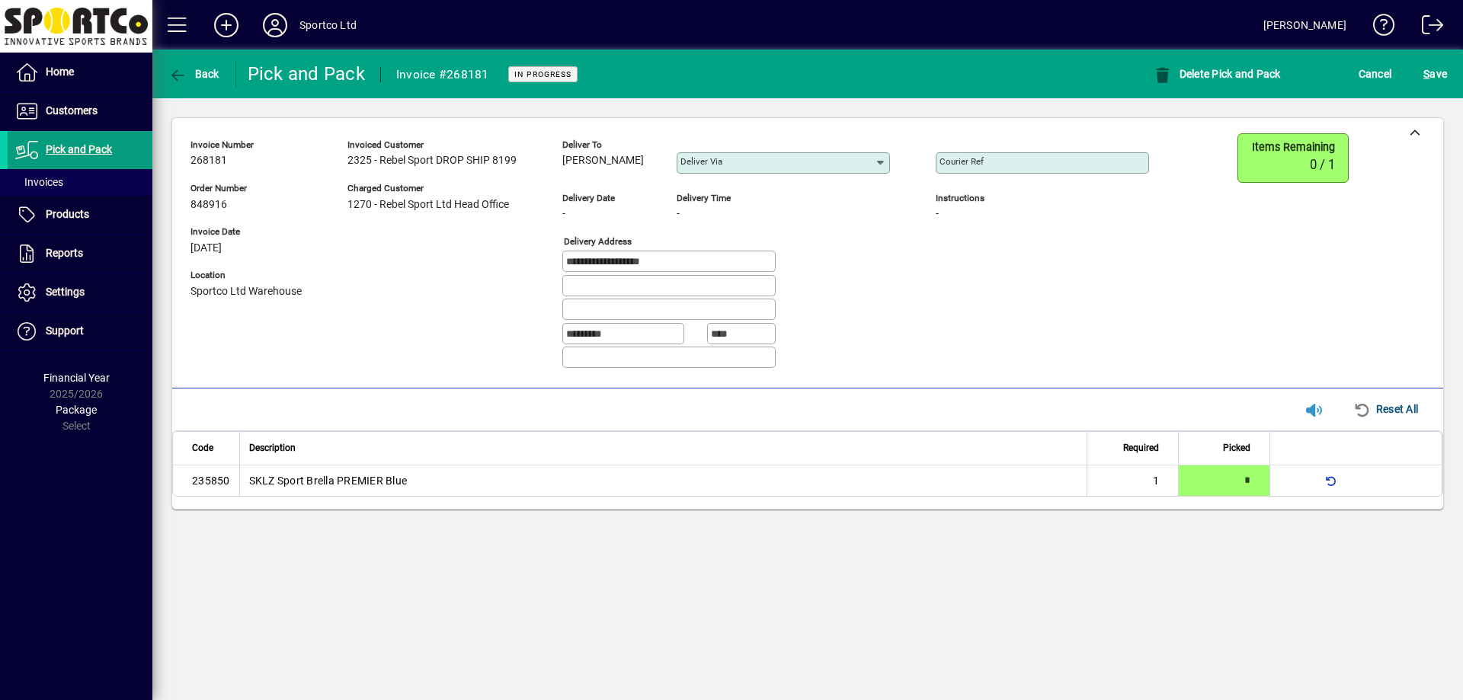
click at [1013, 167] on input "Courier Ref" at bounding box center [1044, 163] width 209 height 12
drag, startPoint x: 1009, startPoint y: 169, endPoint x: 998, endPoint y: 166, distance: 11.1
click at [998, 166] on input "Courier Ref" at bounding box center [1044, 163] width 209 height 12
paste input "**********"
type input "**********"
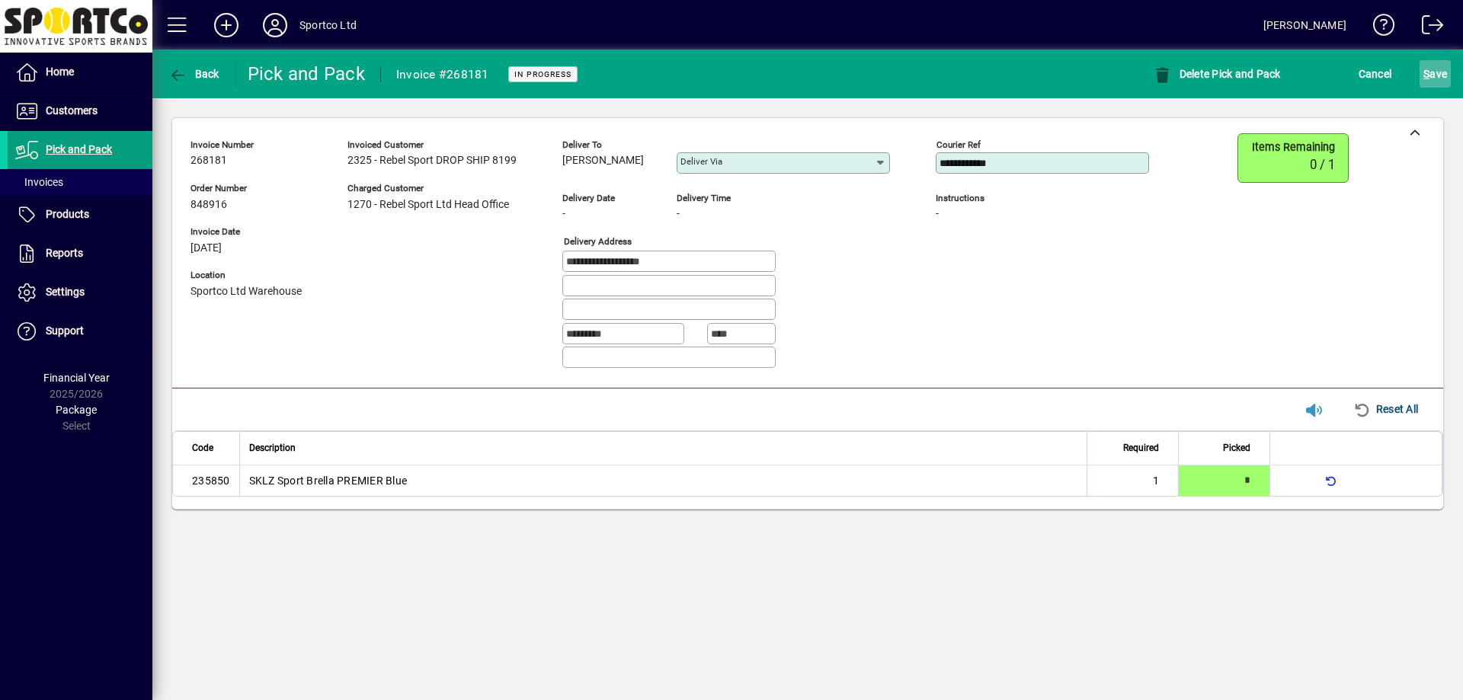
click at [1428, 69] on span "S" at bounding box center [1426, 74] width 6 height 12
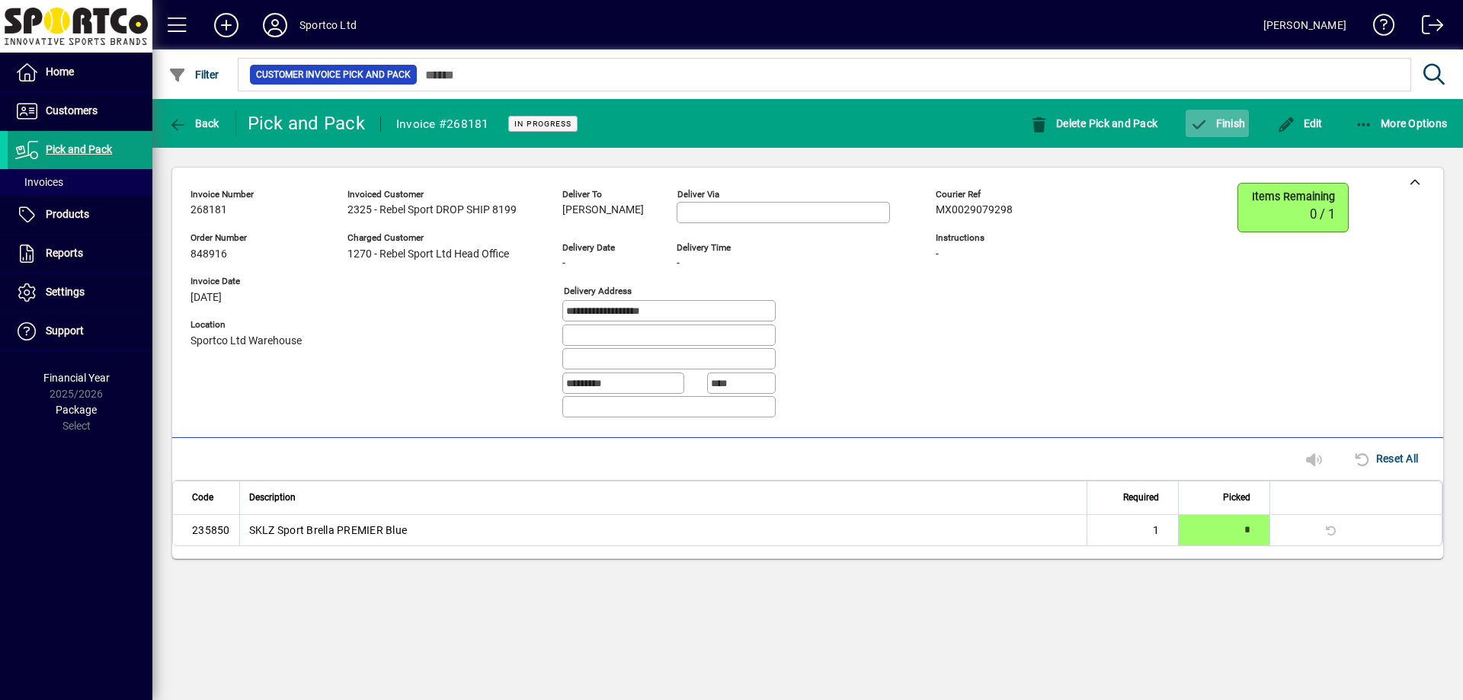
click at [1196, 126] on icon "button" at bounding box center [1198, 124] width 19 height 15
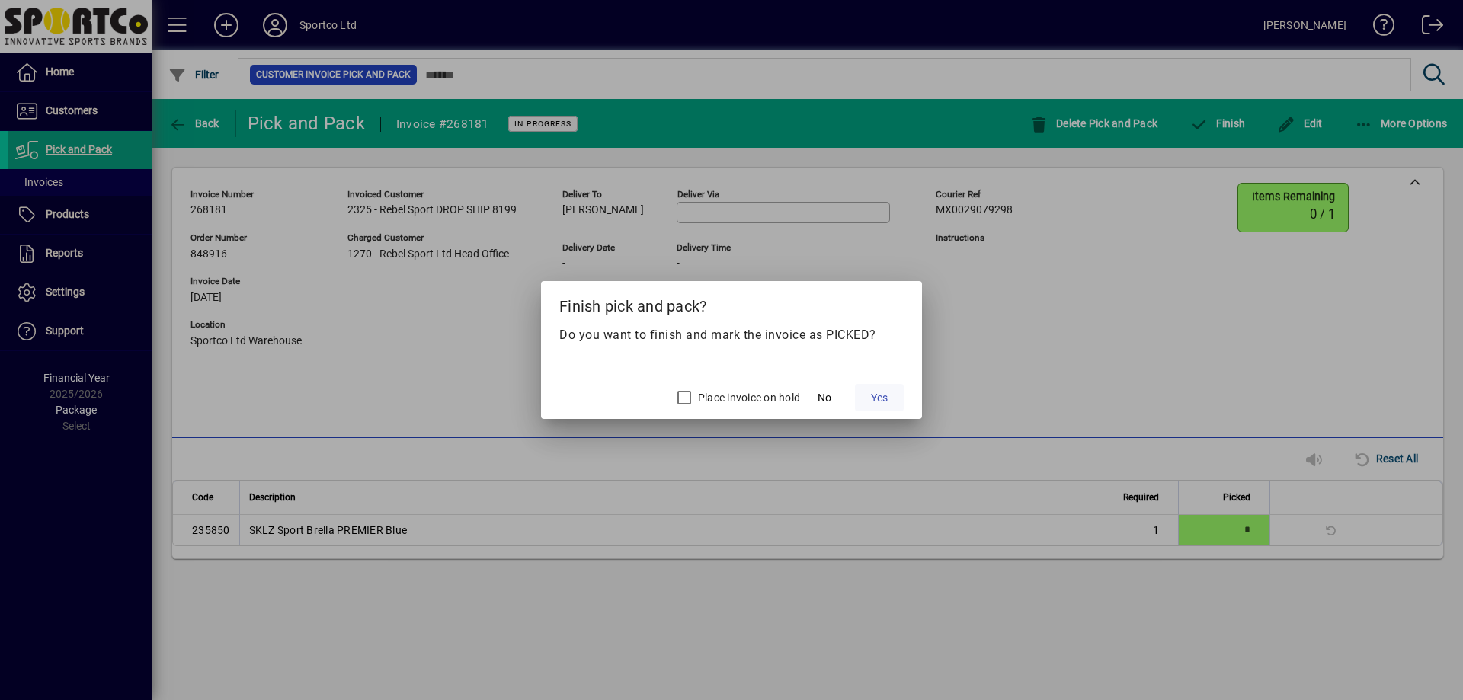
click at [885, 399] on span "Yes" at bounding box center [879, 398] width 17 height 16
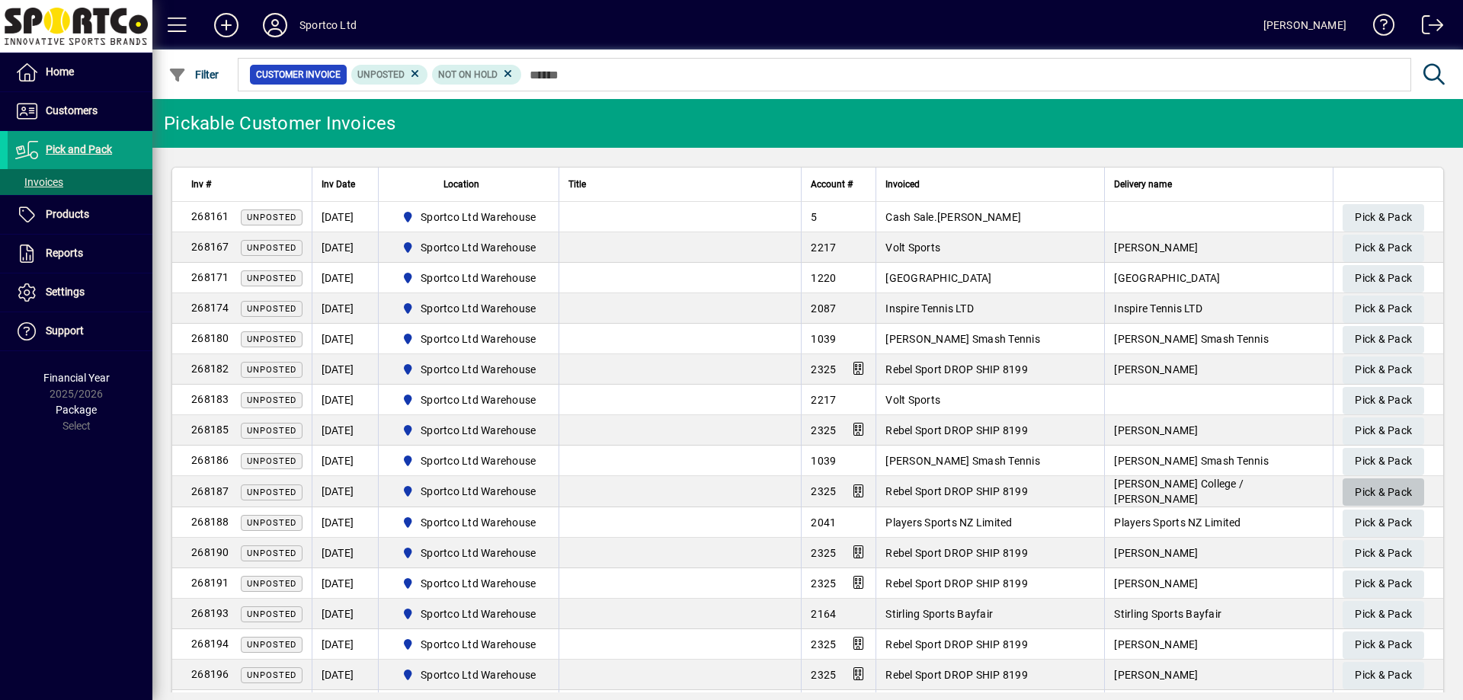
click at [1372, 487] on span "Pick & Pack" at bounding box center [1383, 492] width 57 height 25
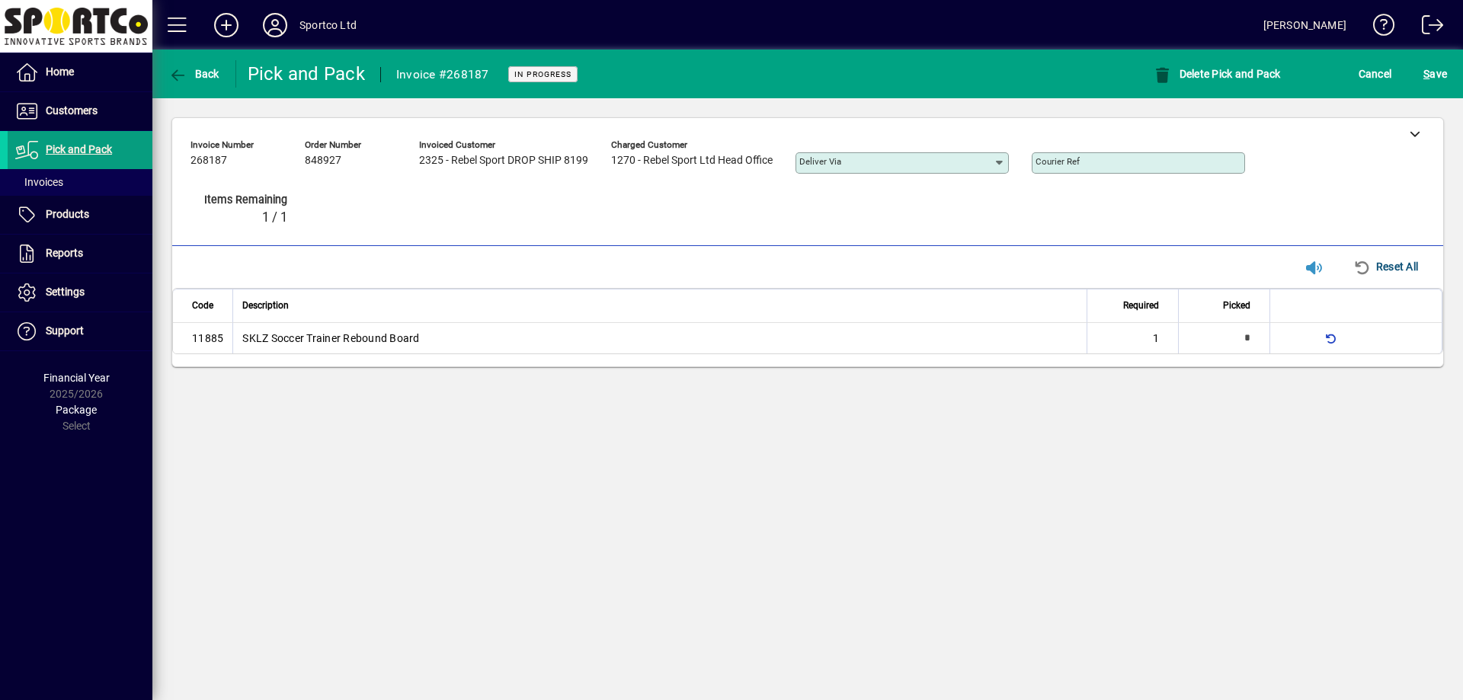
type input "*"
click at [1454, 70] on div "S ave" at bounding box center [1435, 73] width 56 height 27
click at [1439, 70] on span "S ave" at bounding box center [1435, 74] width 24 height 24
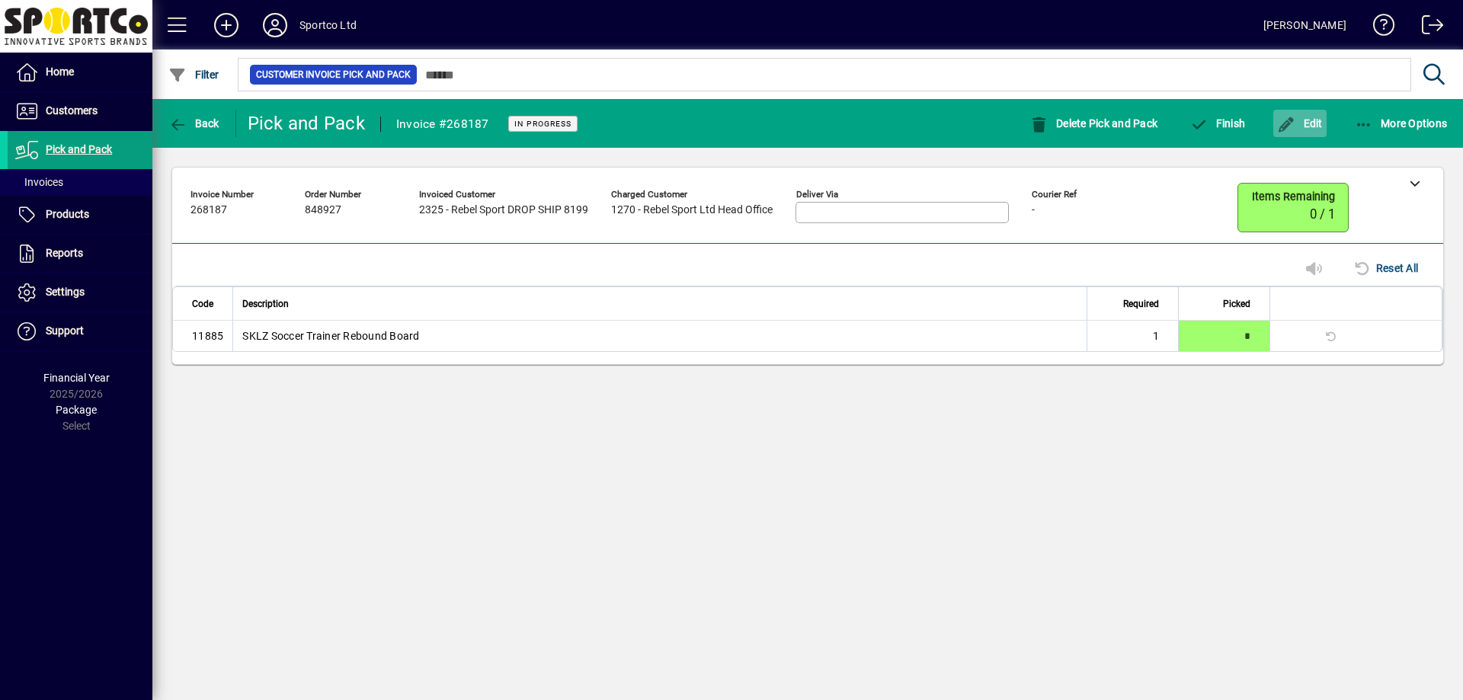
click at [1295, 127] on icon "button" at bounding box center [1286, 124] width 19 height 15
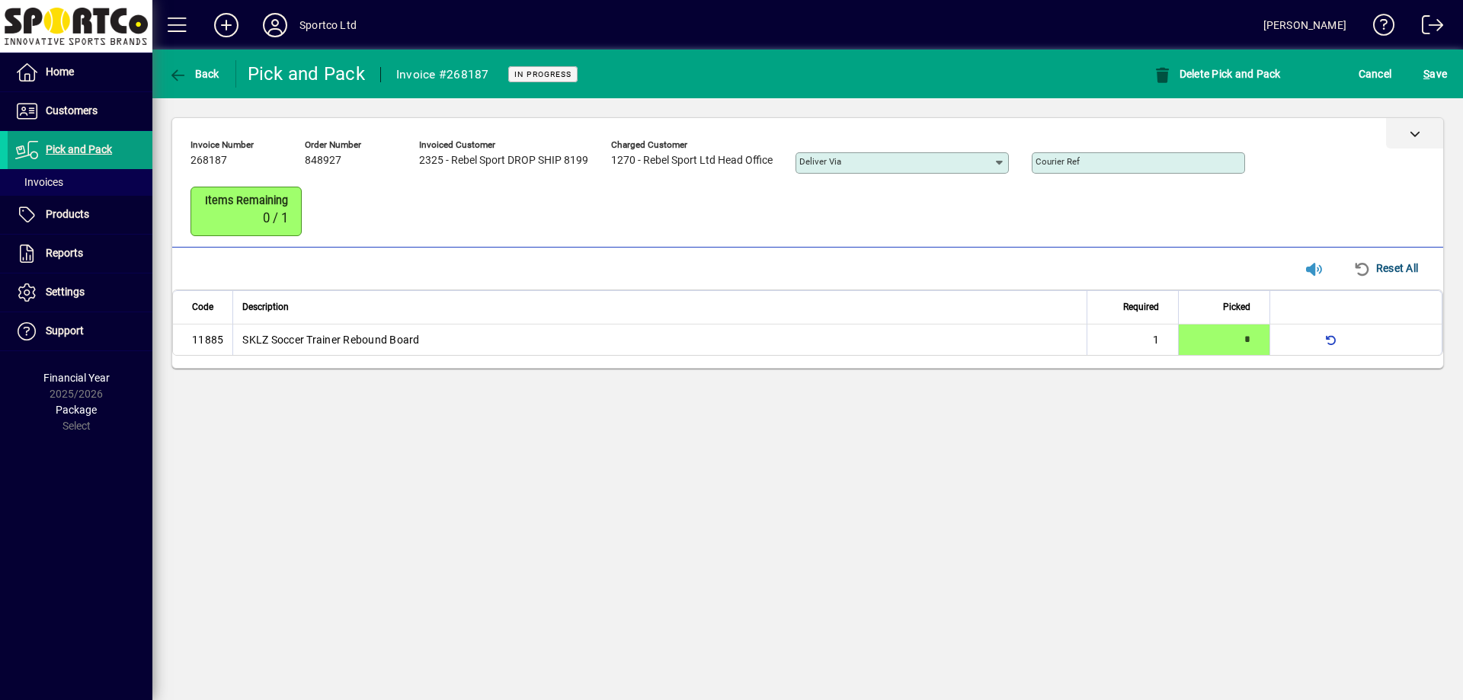
click at [1394, 124] on div at bounding box center [1414, 133] width 57 height 30
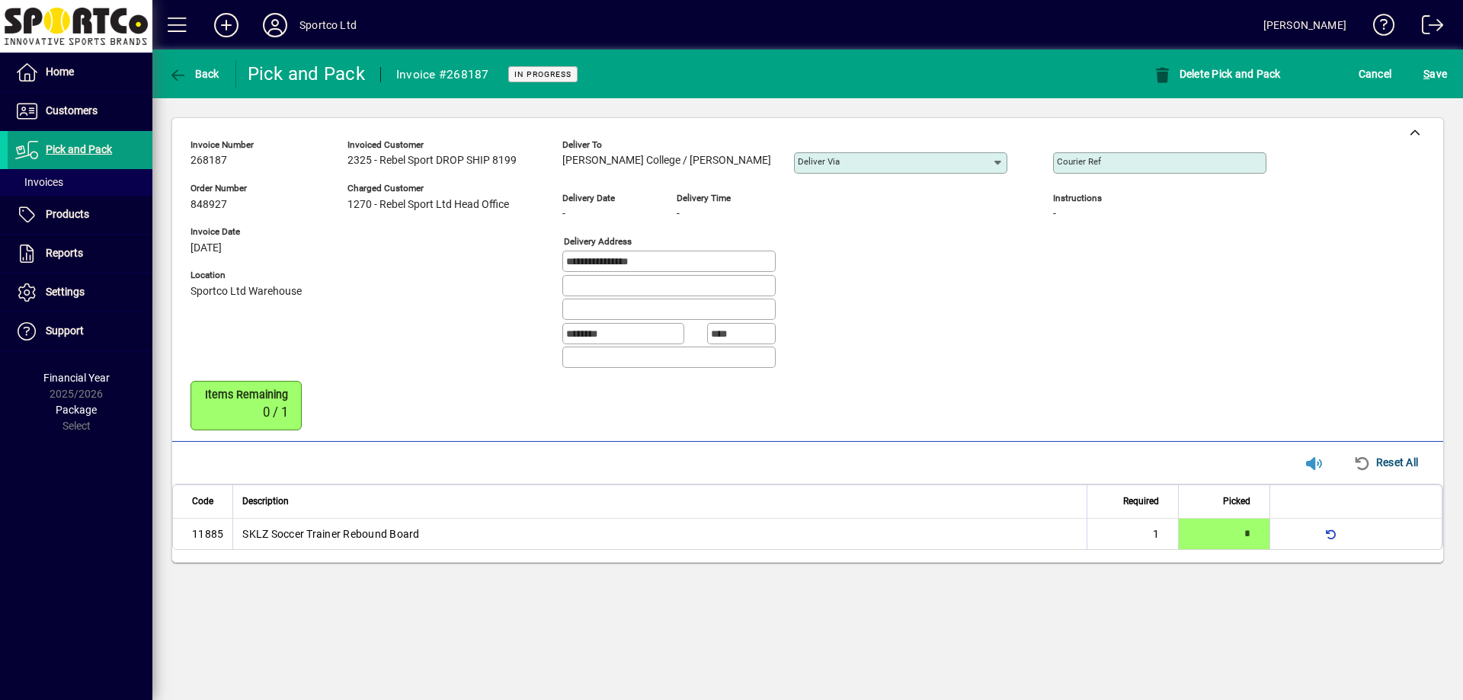
drag, startPoint x: 557, startPoint y: 158, endPoint x: 751, endPoint y: 176, distance: 194.3
click at [772, 181] on div "**********" at bounding box center [739, 257] width 1099 height 248
copy span "Queen Margaret College / Anna Faulknor"
drag, startPoint x: 671, startPoint y: 263, endPoint x: 516, endPoint y: 263, distance: 155.4
click at [498, 267] on div "**********" at bounding box center [739, 257] width 1099 height 248
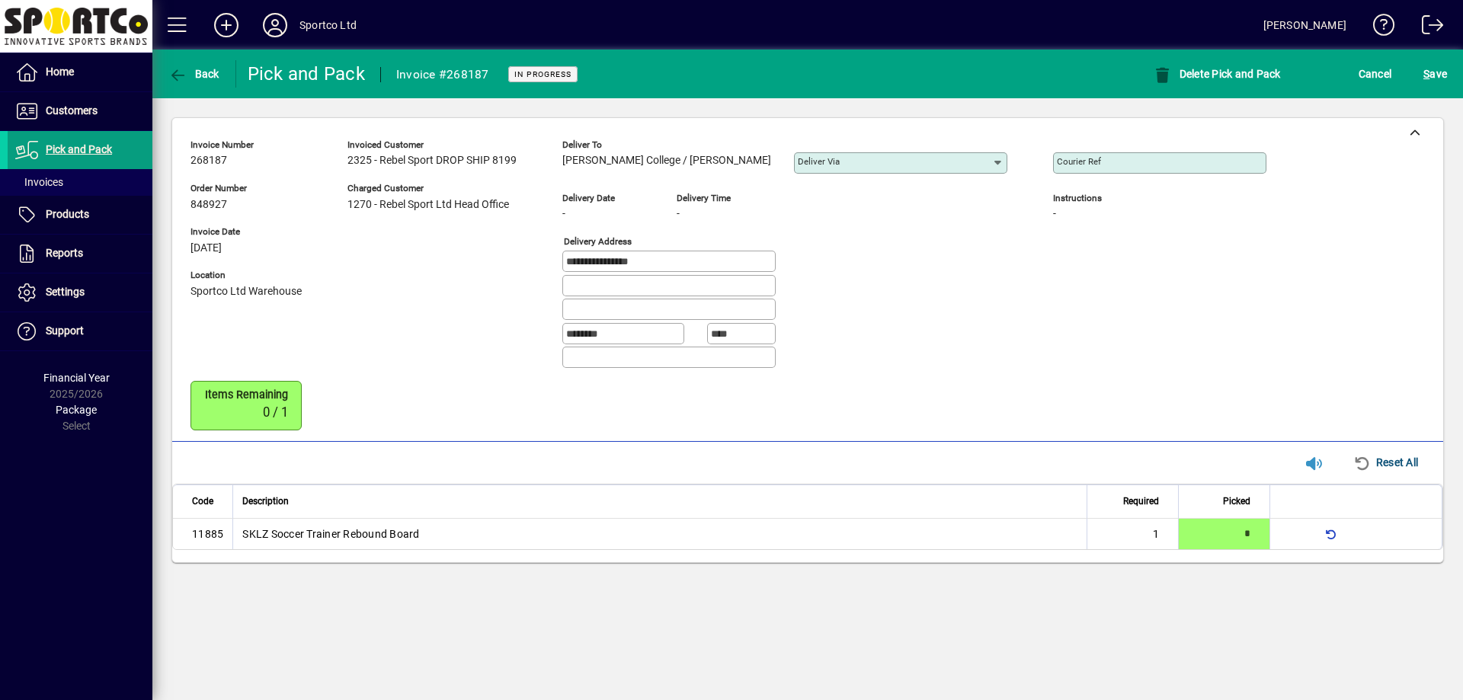
click at [1082, 162] on mat-label "Courier Ref" at bounding box center [1079, 161] width 44 height 11
click at [1082, 162] on input "Courier Ref" at bounding box center [1161, 163] width 209 height 12
paste input "**********"
type input "**********"
click at [1432, 76] on span "S ave" at bounding box center [1435, 74] width 24 height 24
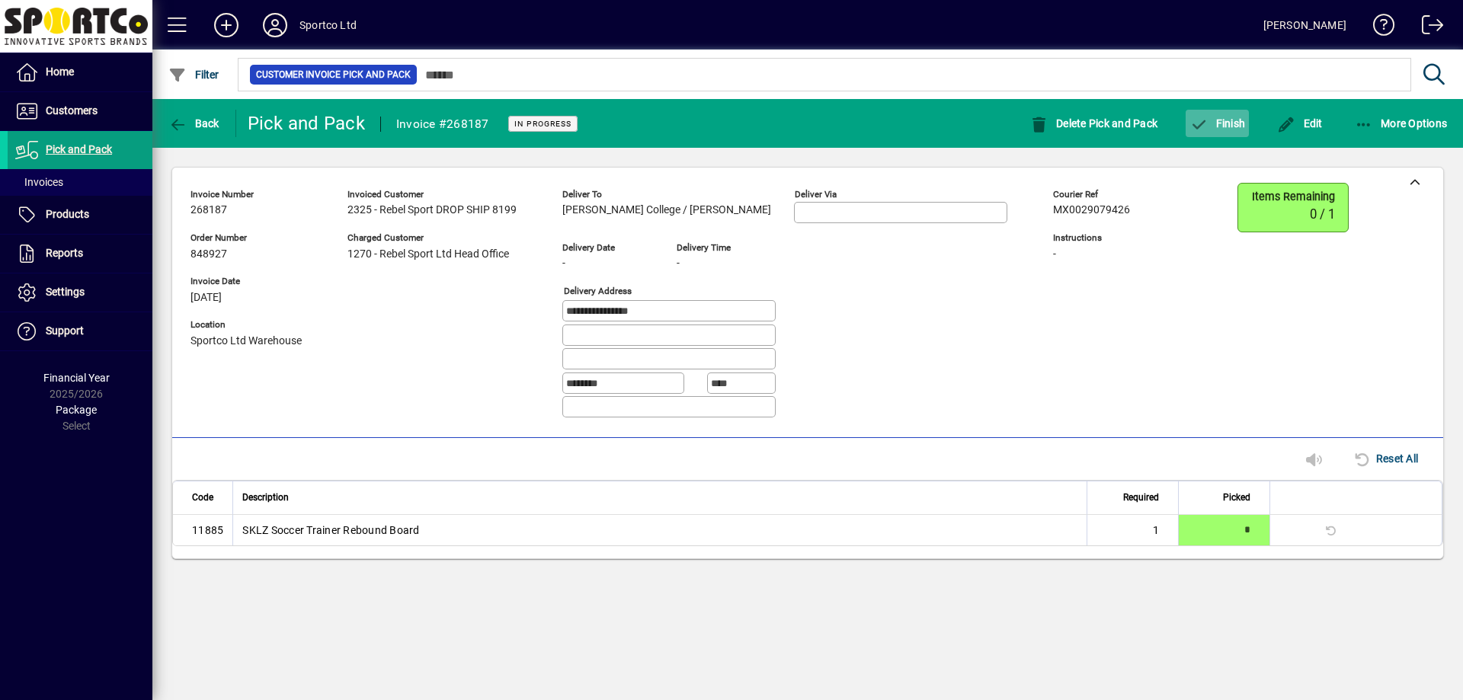
click at [1229, 137] on span "button" at bounding box center [1217, 123] width 63 height 37
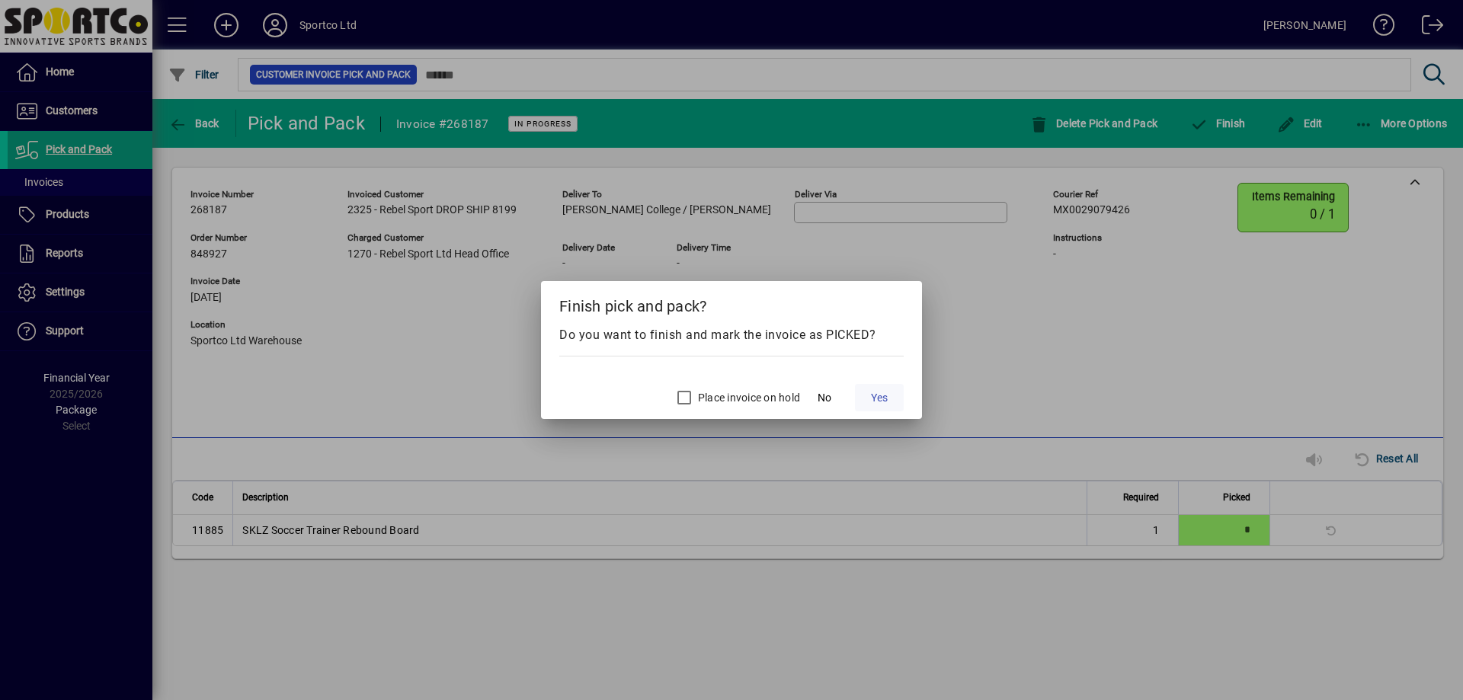
click at [884, 402] on span "Yes" at bounding box center [879, 398] width 17 height 16
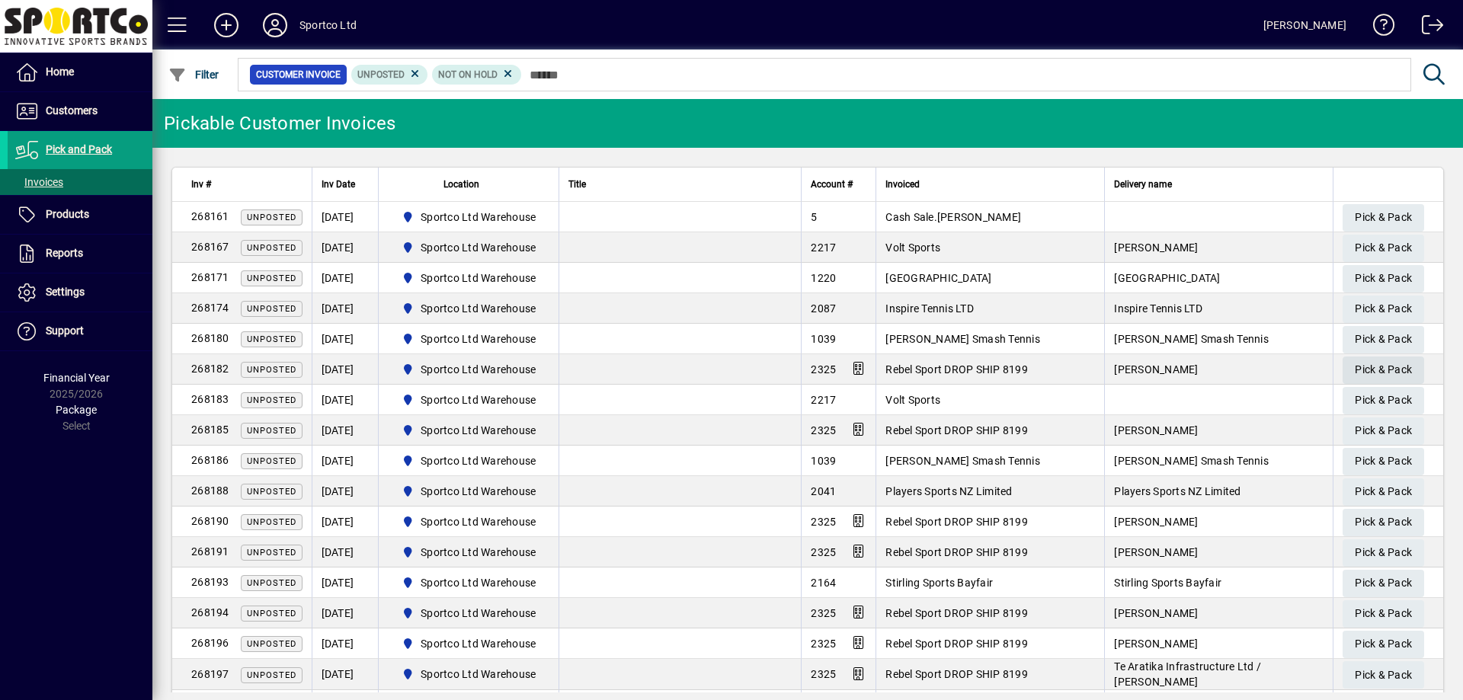
click at [1356, 365] on span "Pick & Pack" at bounding box center [1383, 369] width 57 height 25
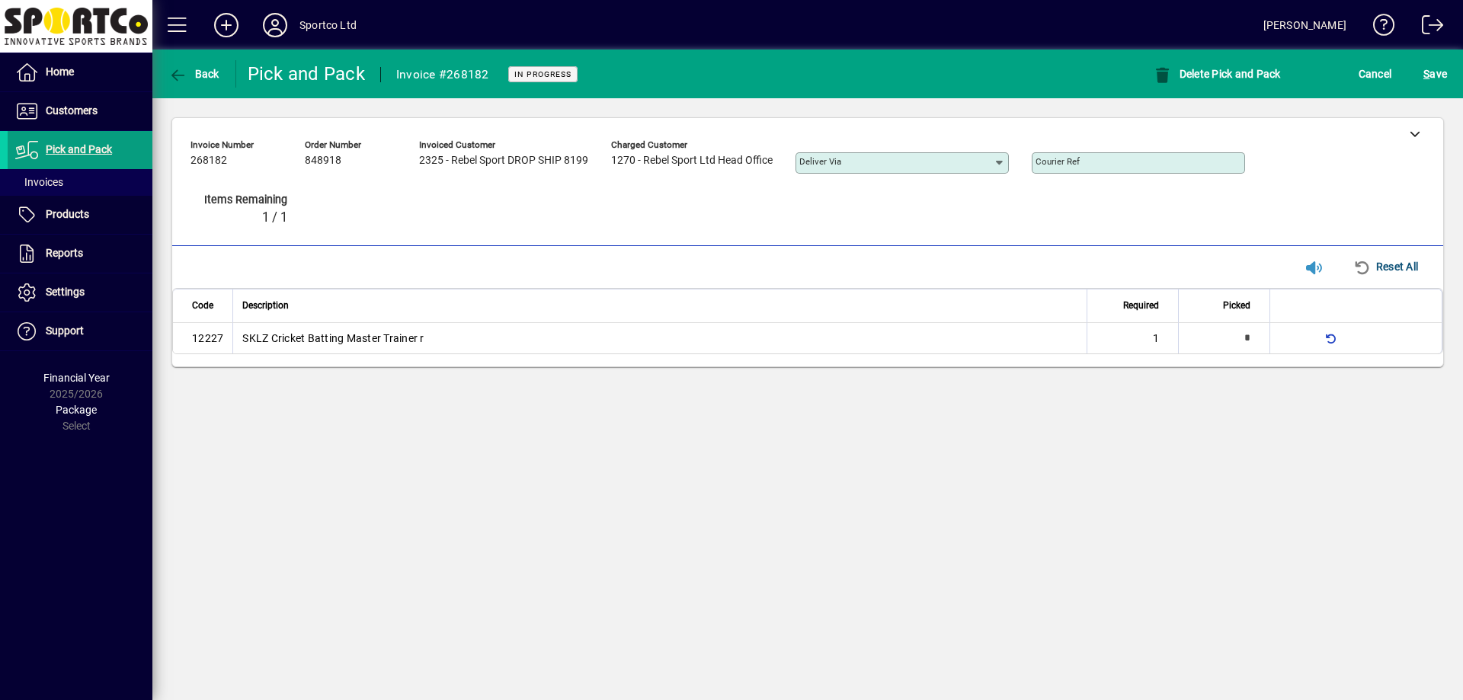
type input "*"
click at [1448, 72] on span "submit" at bounding box center [1435, 74] width 31 height 37
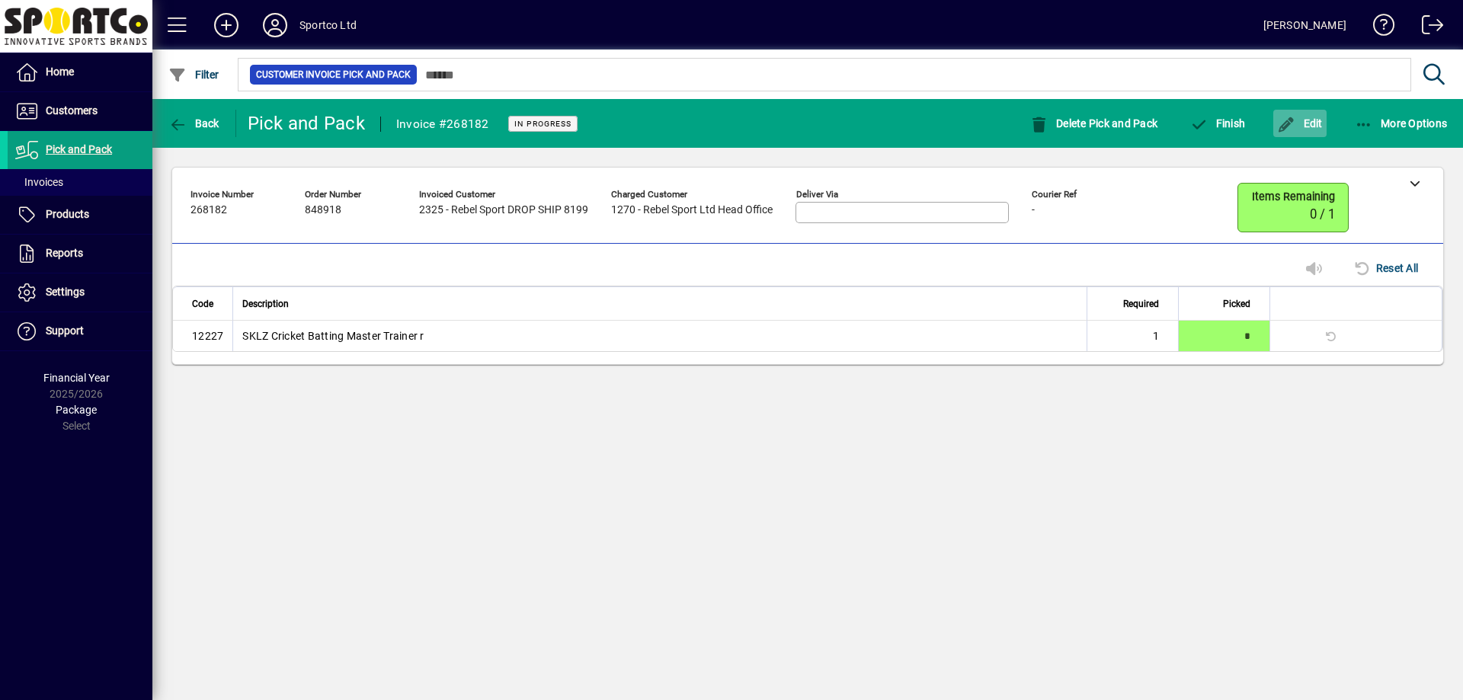
click at [1314, 124] on span "Edit" at bounding box center [1300, 123] width 46 height 12
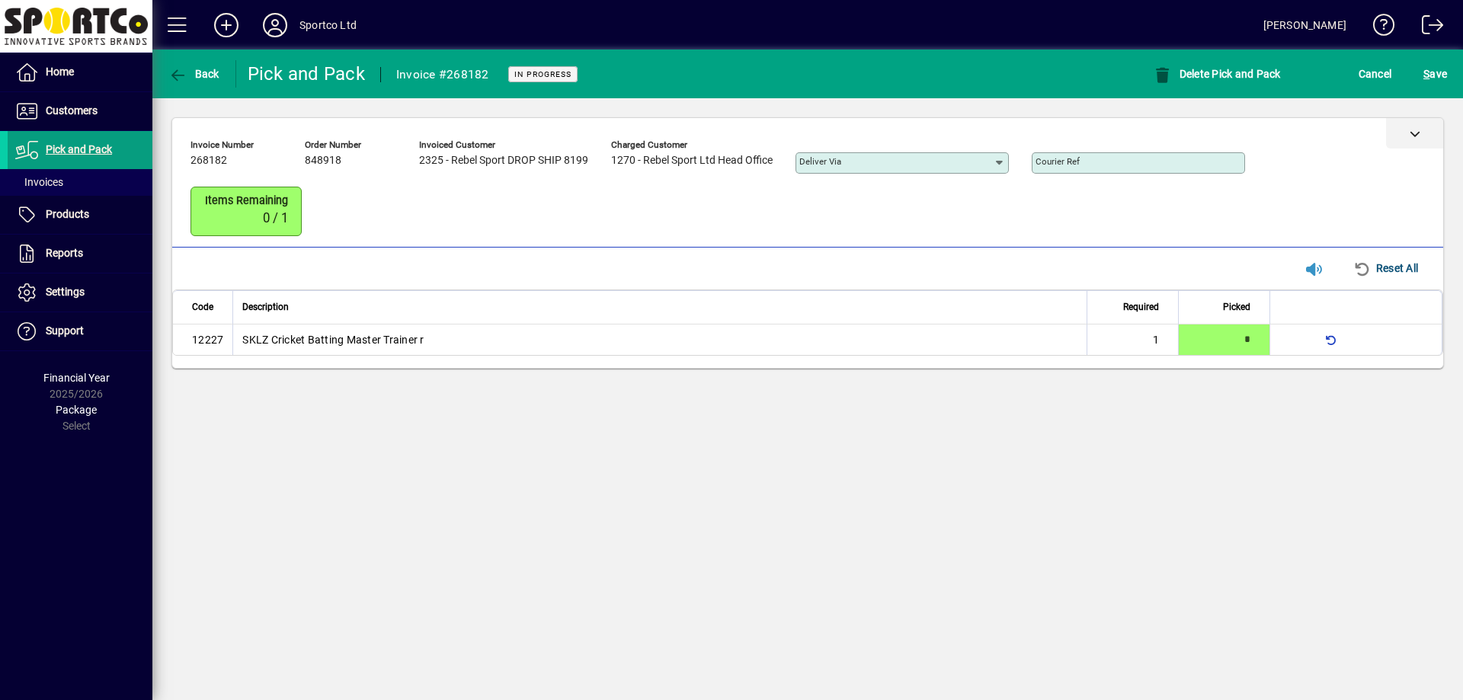
click at [1407, 126] on div at bounding box center [1414, 133] width 57 height 30
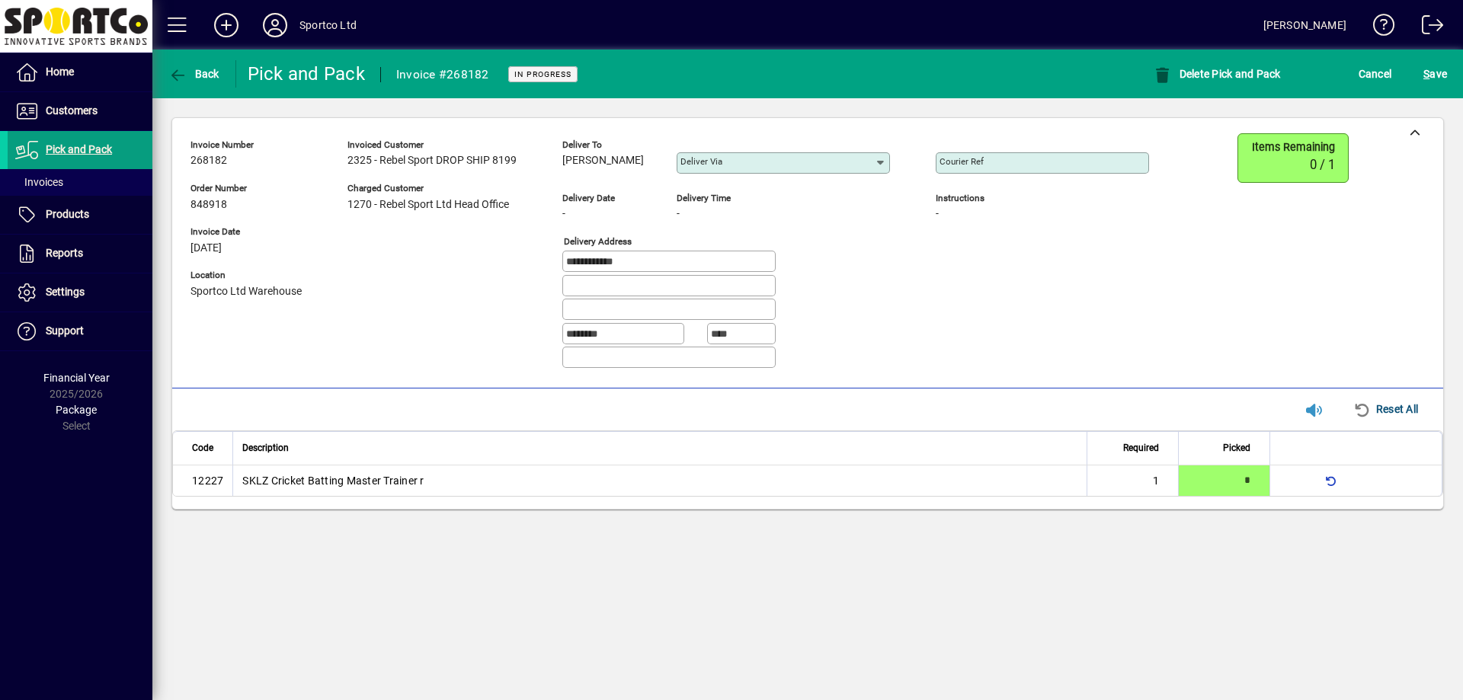
drag, startPoint x: 553, startPoint y: 157, endPoint x: 641, endPoint y: 157, distance: 87.6
click at [641, 157] on div "**********" at bounding box center [680, 257] width 981 height 248
copy span "[PERSON_NAME]"
drag, startPoint x: 654, startPoint y: 263, endPoint x: 491, endPoint y: 291, distance: 164.7
click at [491, 291] on div "**********" at bounding box center [680, 257] width 981 height 248
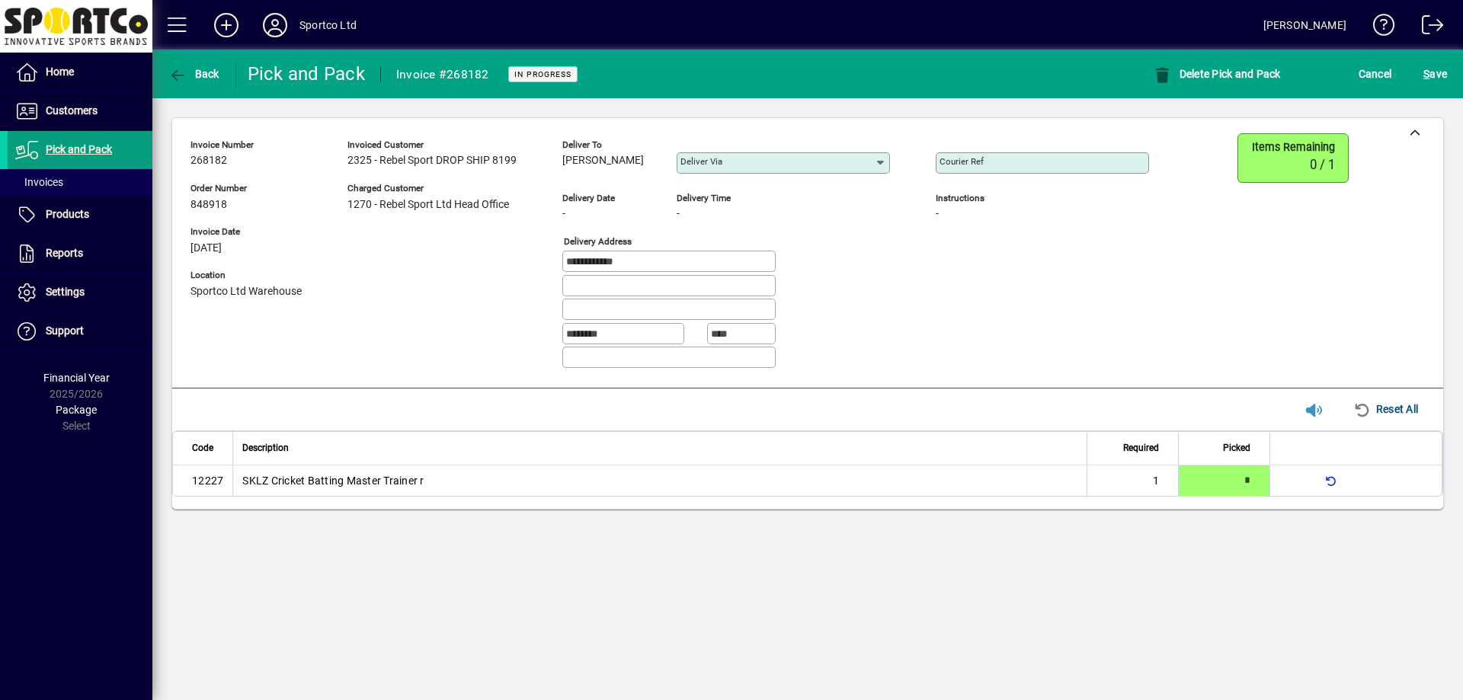
click at [1037, 166] on input "Courier Ref" at bounding box center [1044, 163] width 209 height 12
paste input "**********"
type input "**********"
click at [1462, 89] on mat-toolbar-row "Back Pick and Pack Invoice #268182 In Progress Delete Pick and Pack Cancel S ave" at bounding box center [807, 74] width 1311 height 49
click at [1448, 75] on span "submit" at bounding box center [1435, 74] width 31 height 37
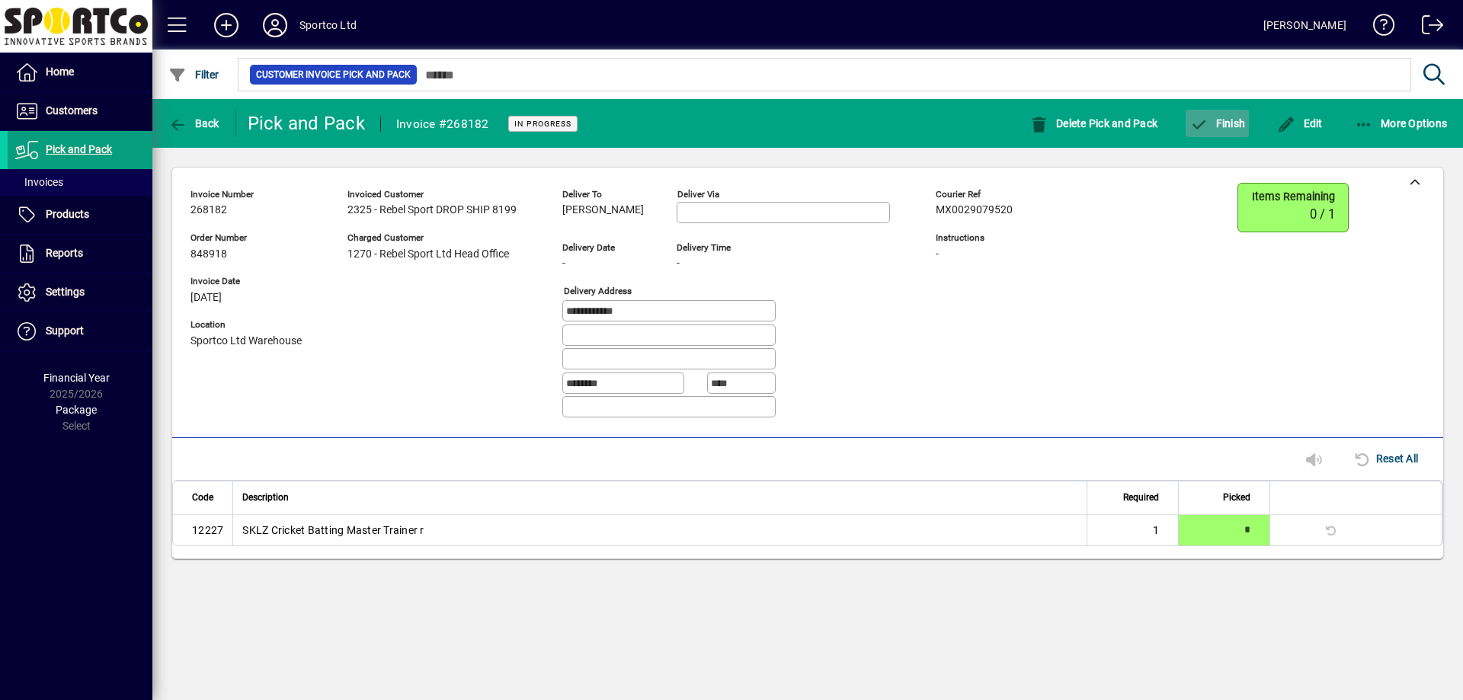
click at [1238, 120] on span "Finish" at bounding box center [1217, 123] width 56 height 12
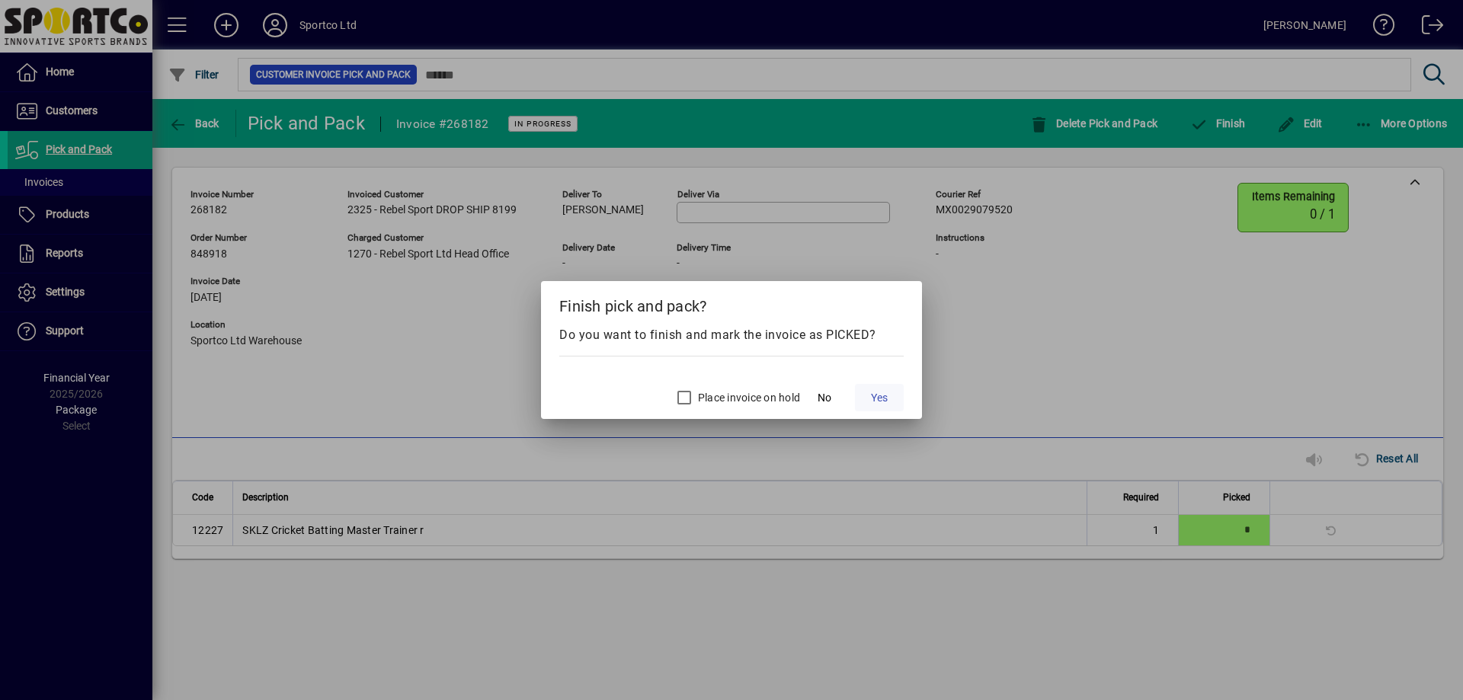
click at [880, 398] on span "Yes" at bounding box center [879, 398] width 17 height 16
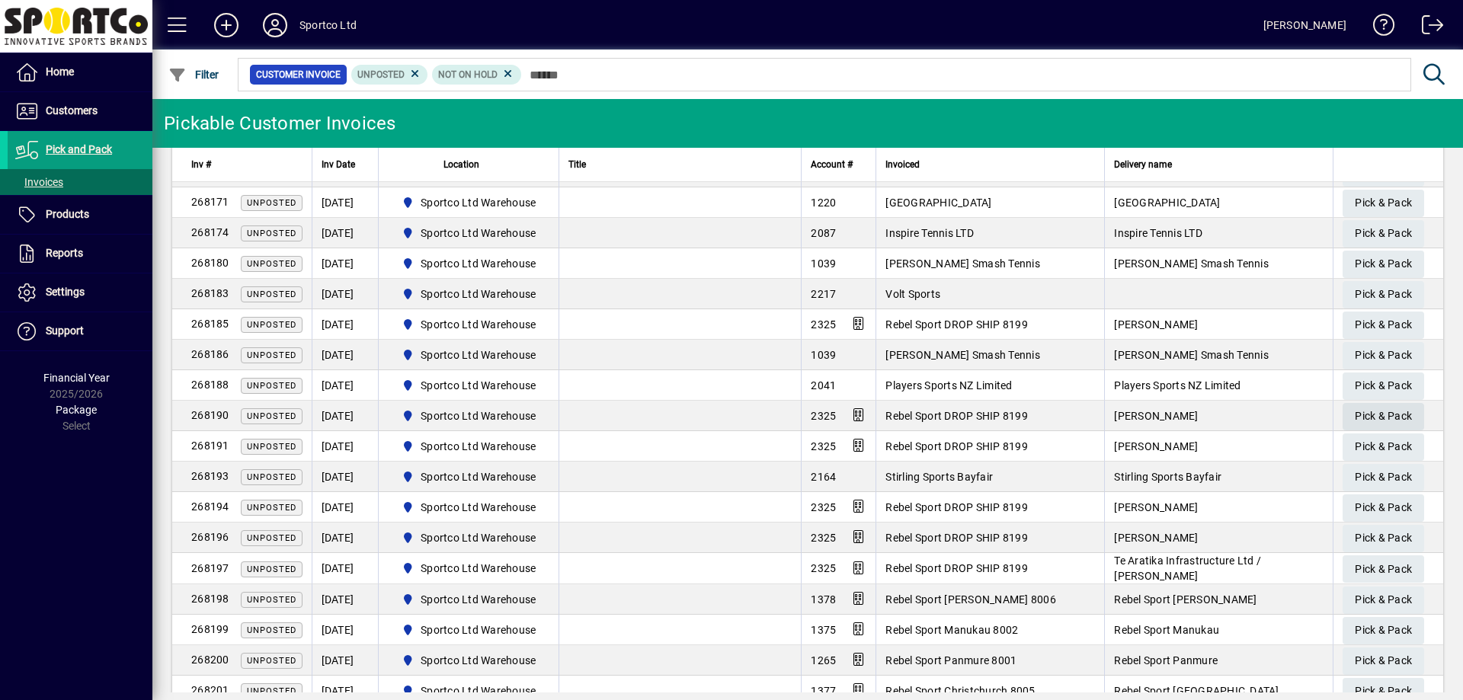
scroll to position [76, 0]
click at [1365, 440] on span "Pick & Pack" at bounding box center [1383, 446] width 57 height 25
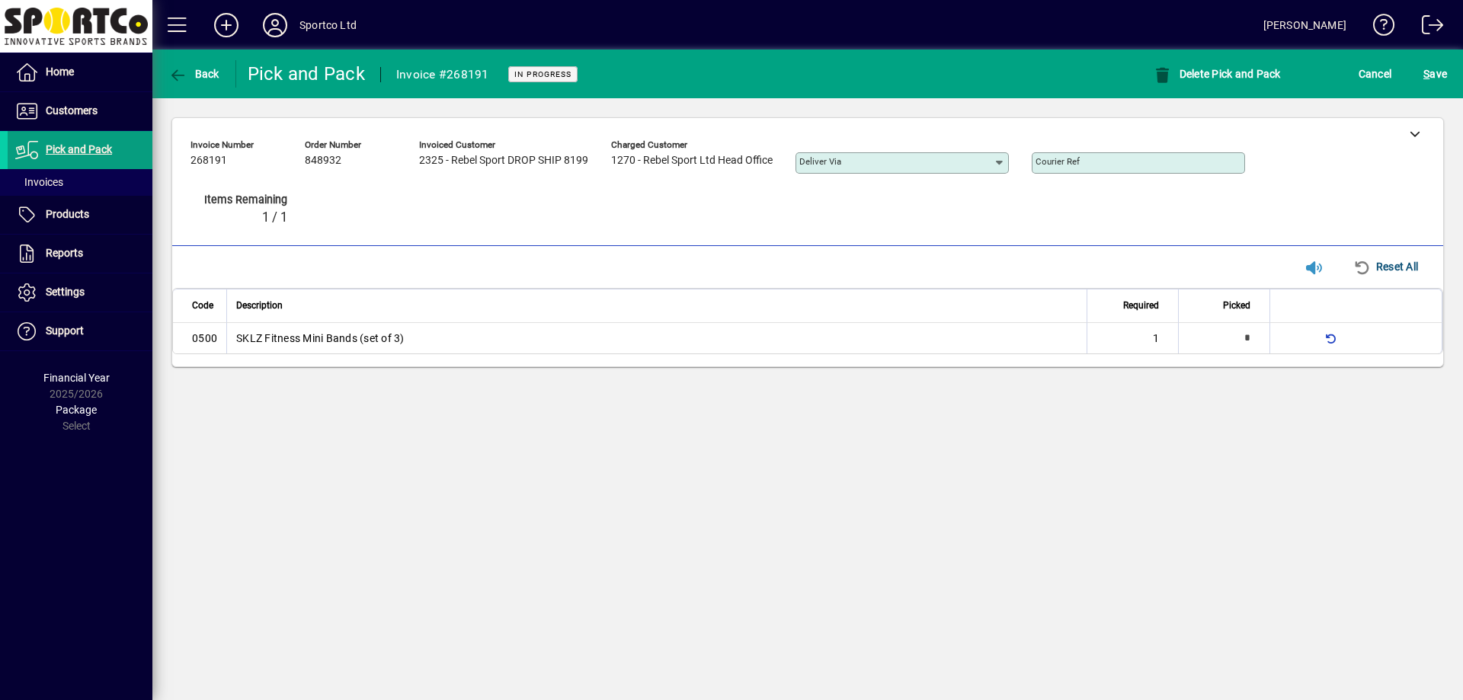
type input "*"
click at [1436, 75] on span "S ave" at bounding box center [1435, 74] width 24 height 24
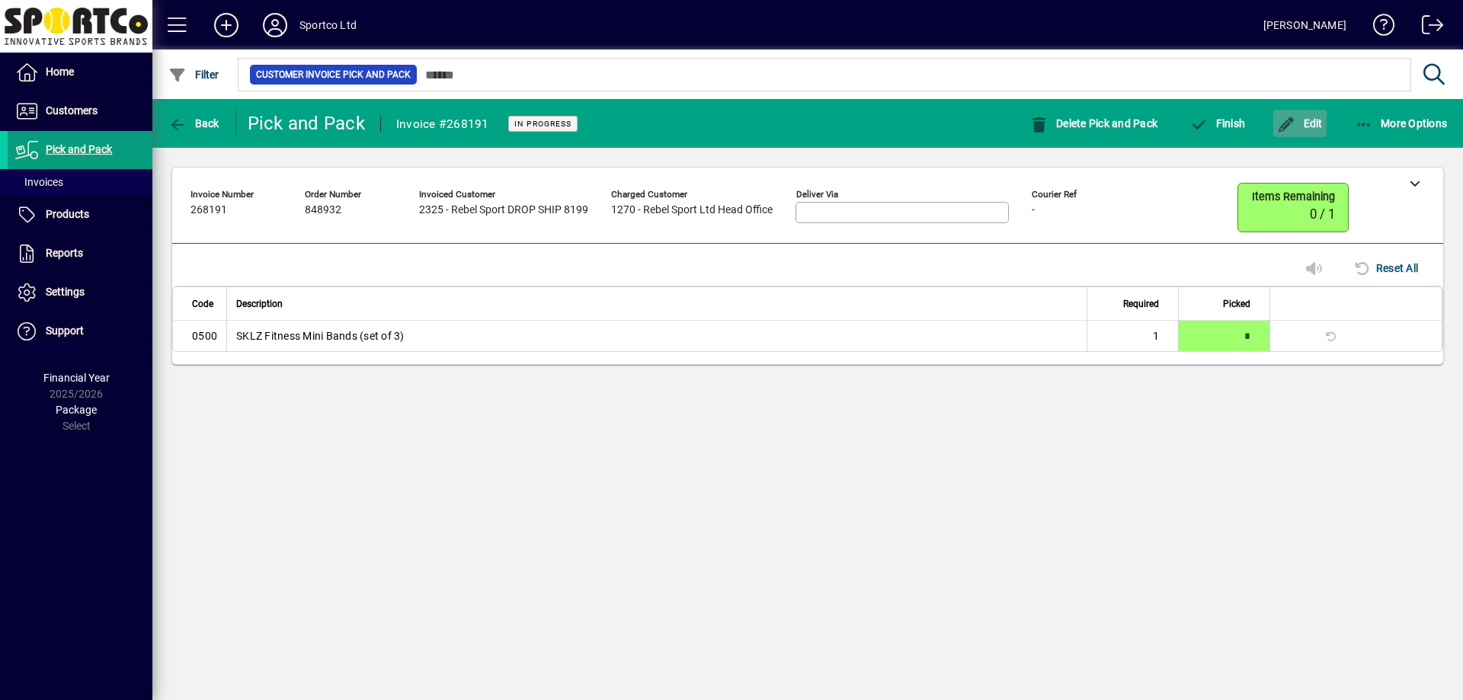
click at [1314, 116] on span "button" at bounding box center [1299, 123] width 53 height 37
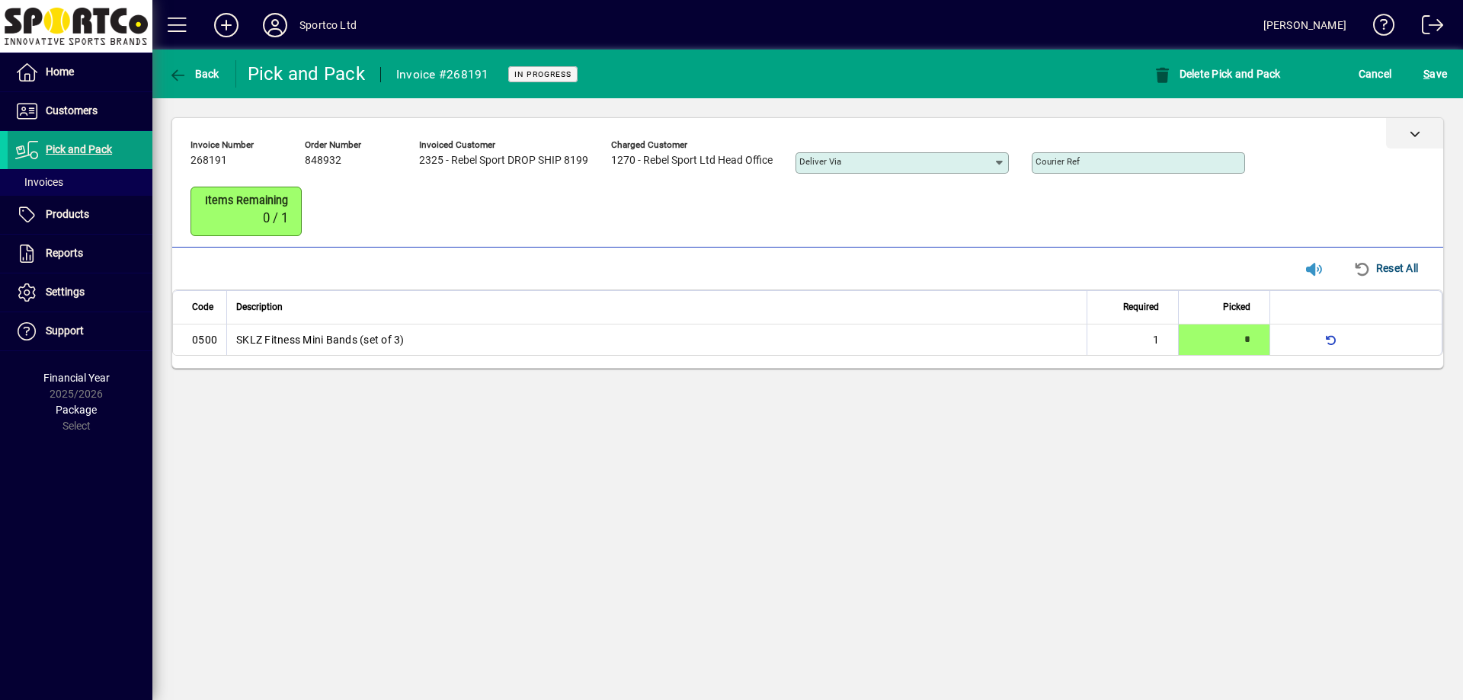
click at [1403, 147] on div at bounding box center [1414, 133] width 57 height 30
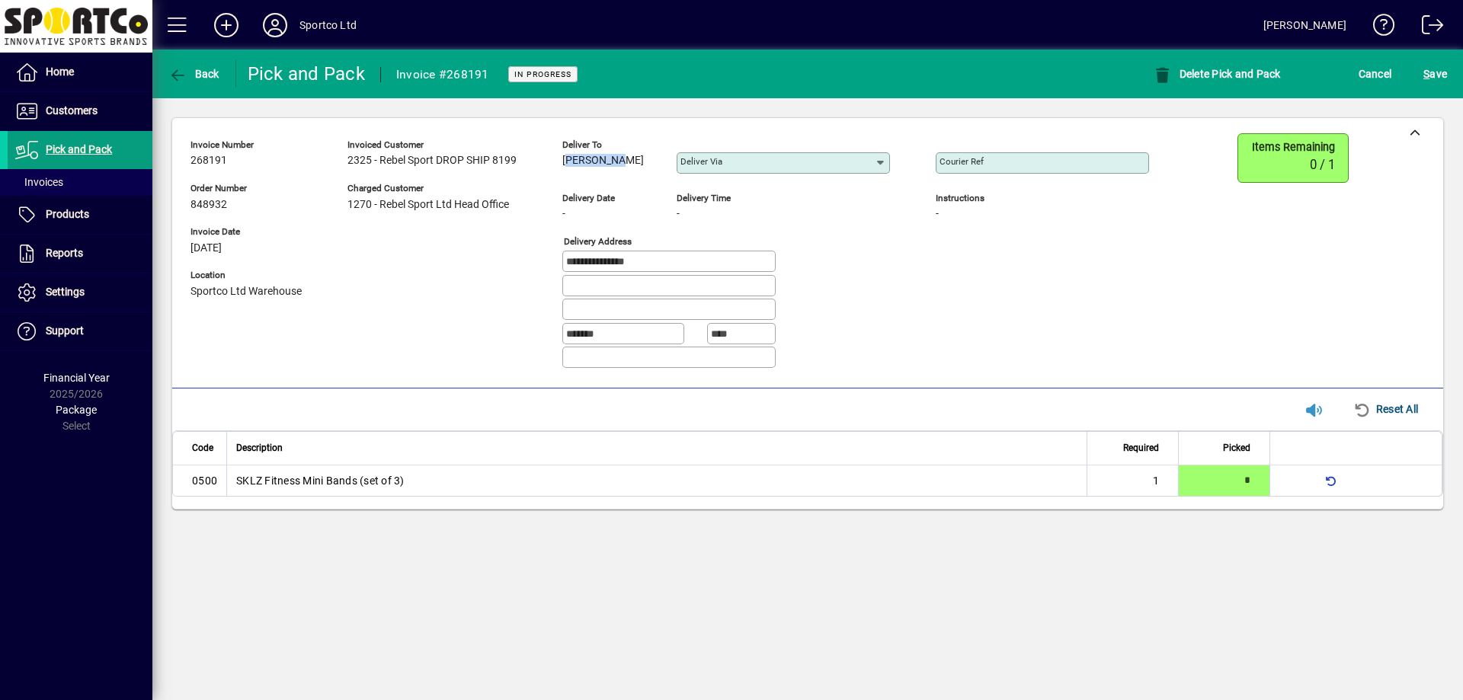
drag, startPoint x: 627, startPoint y: 158, endPoint x: 562, endPoint y: 165, distance: 65.1
click at [562, 165] on div "**********" at bounding box center [680, 257] width 981 height 248
copy span "Lily Rose"
drag, startPoint x: 670, startPoint y: 261, endPoint x: 544, endPoint y: 277, distance: 126.7
click at [544, 277] on div "**********" at bounding box center [680, 257] width 981 height 248
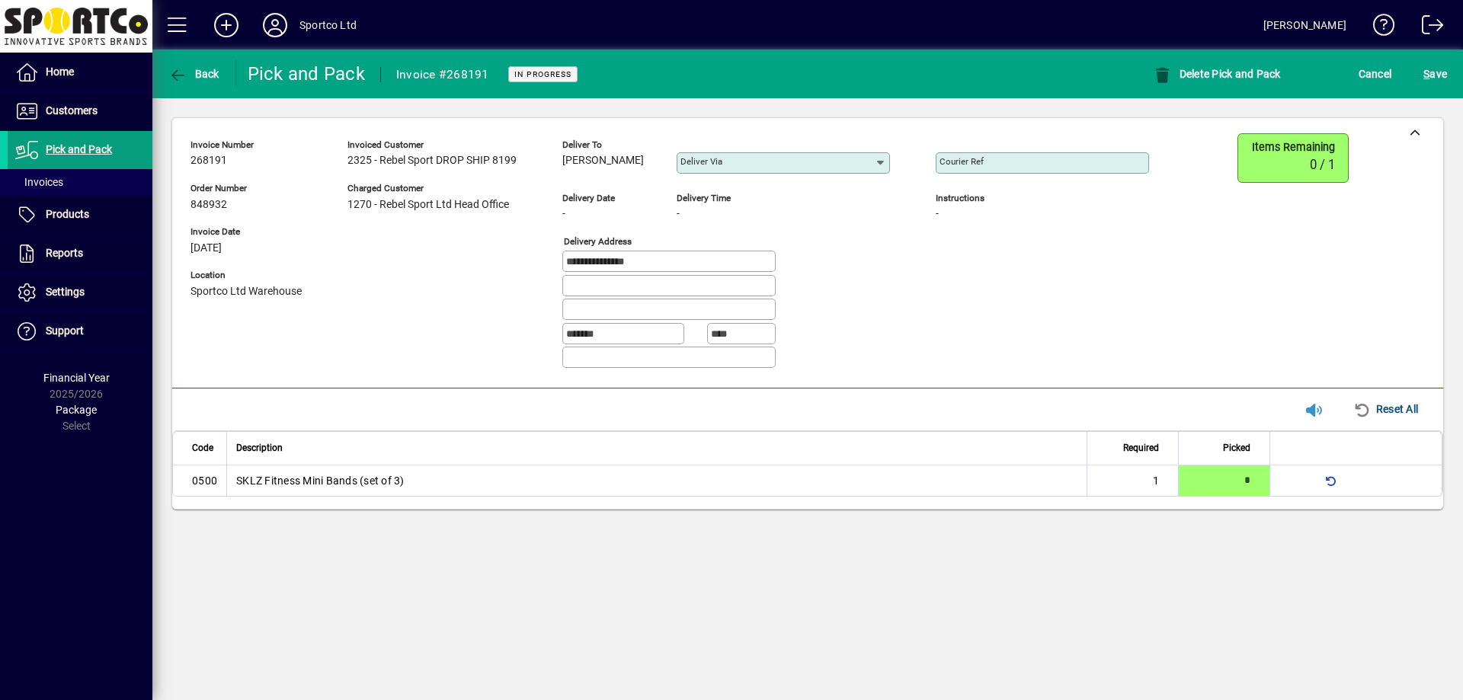
click at [1026, 160] on input "Courier Ref" at bounding box center [1044, 163] width 209 height 12
paste input "**********"
type input "**********"
click at [1448, 77] on span "submit" at bounding box center [1435, 74] width 31 height 37
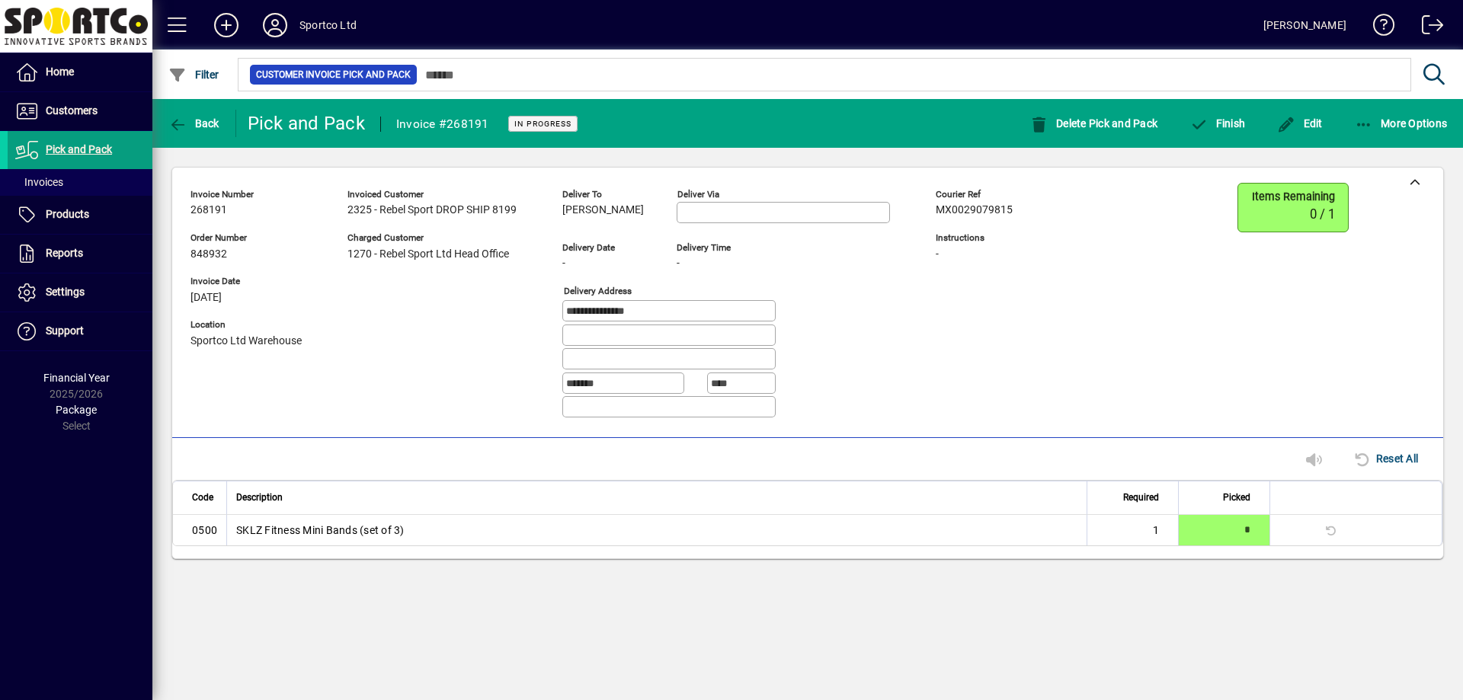
click at [1179, 141] on mat-toolbar-row "Back Pick and Pack Invoice #268191 In Progress Delete Pick and Pack Finish Edit…" at bounding box center [807, 123] width 1311 height 49
click at [1230, 138] on span "button" at bounding box center [1217, 123] width 63 height 37
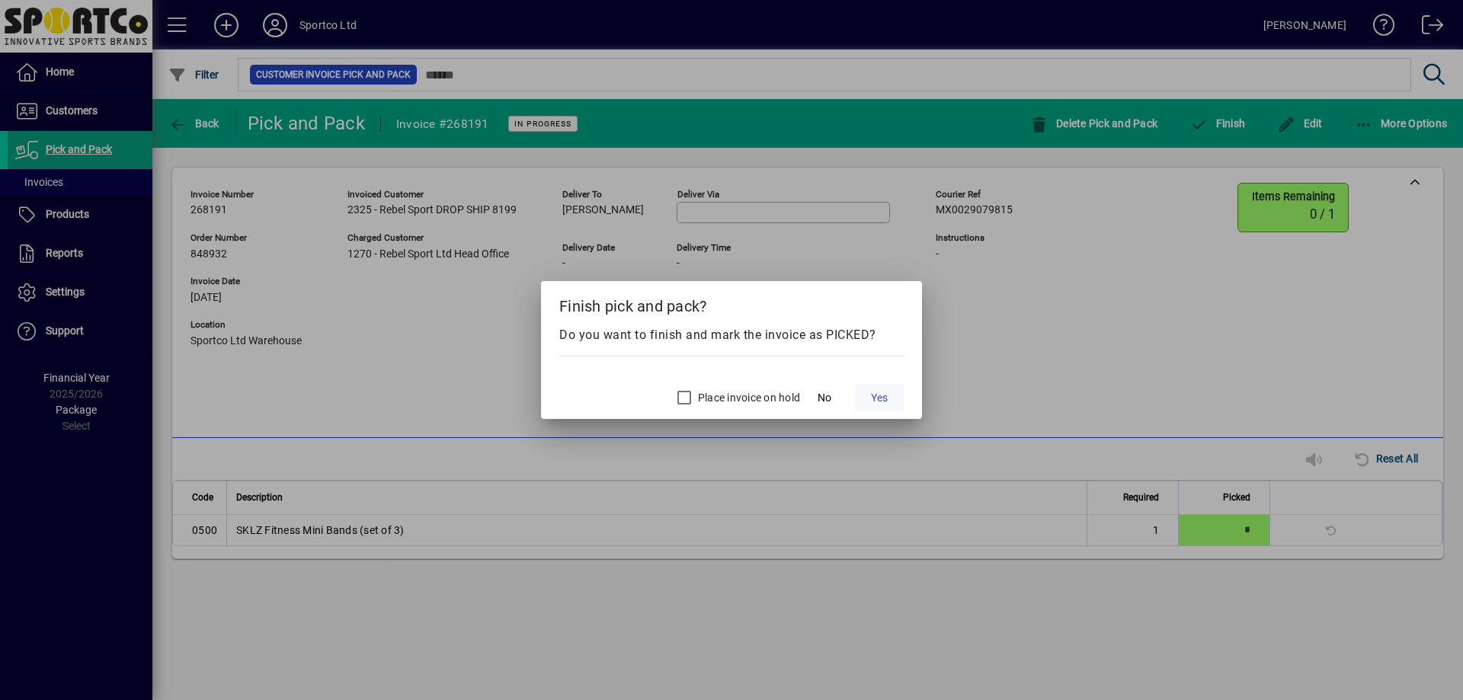
click at [876, 399] on span "Yes" at bounding box center [879, 398] width 17 height 16
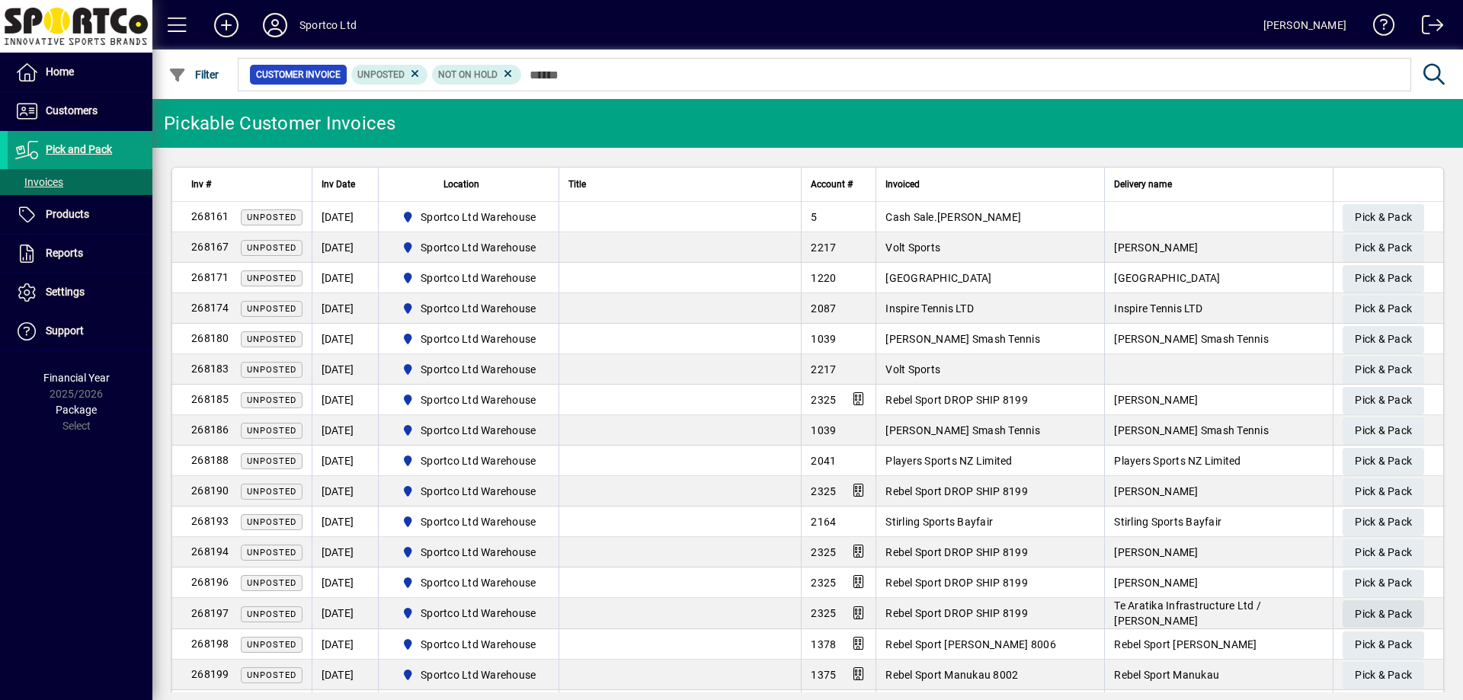
click at [1374, 613] on span "Pick & Pack" at bounding box center [1383, 614] width 57 height 25
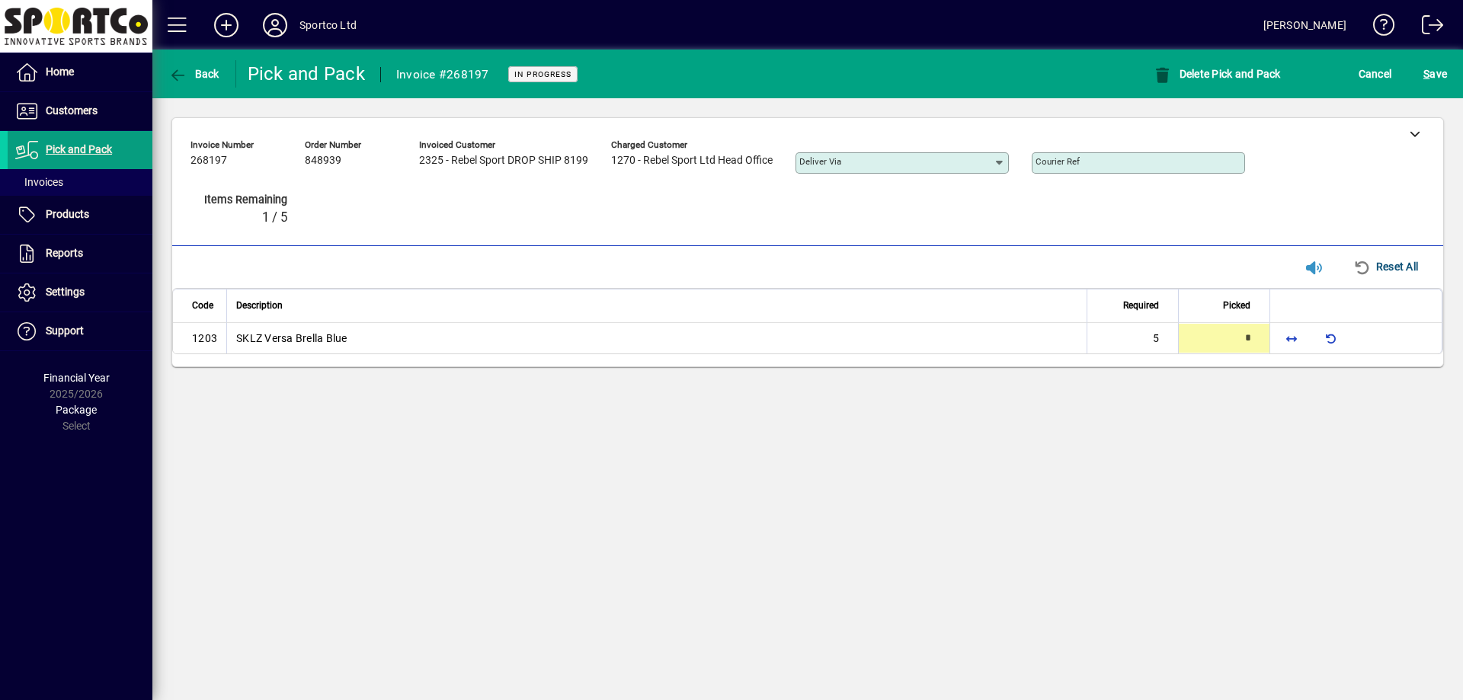
type input "*"
click at [1430, 84] on span "S ave" at bounding box center [1435, 74] width 24 height 24
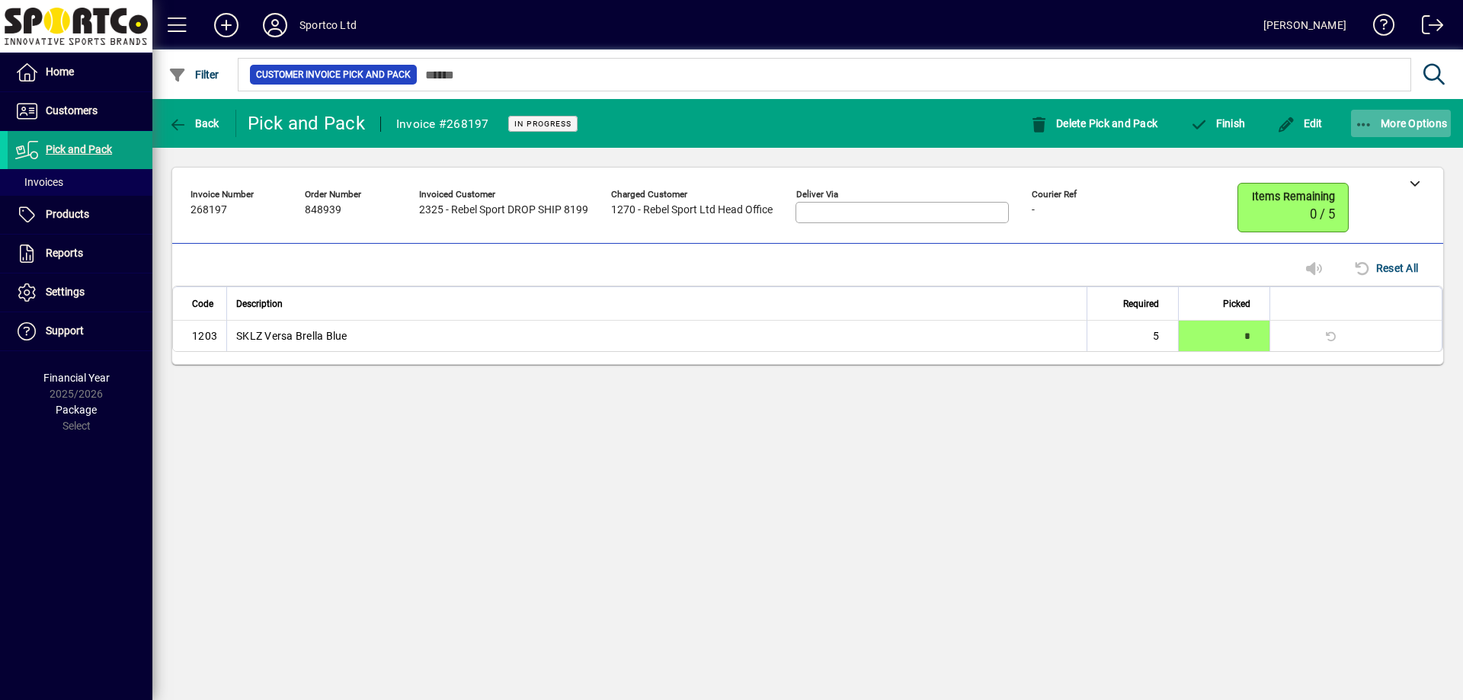
click at [1358, 124] on icon "button" at bounding box center [1364, 124] width 19 height 15
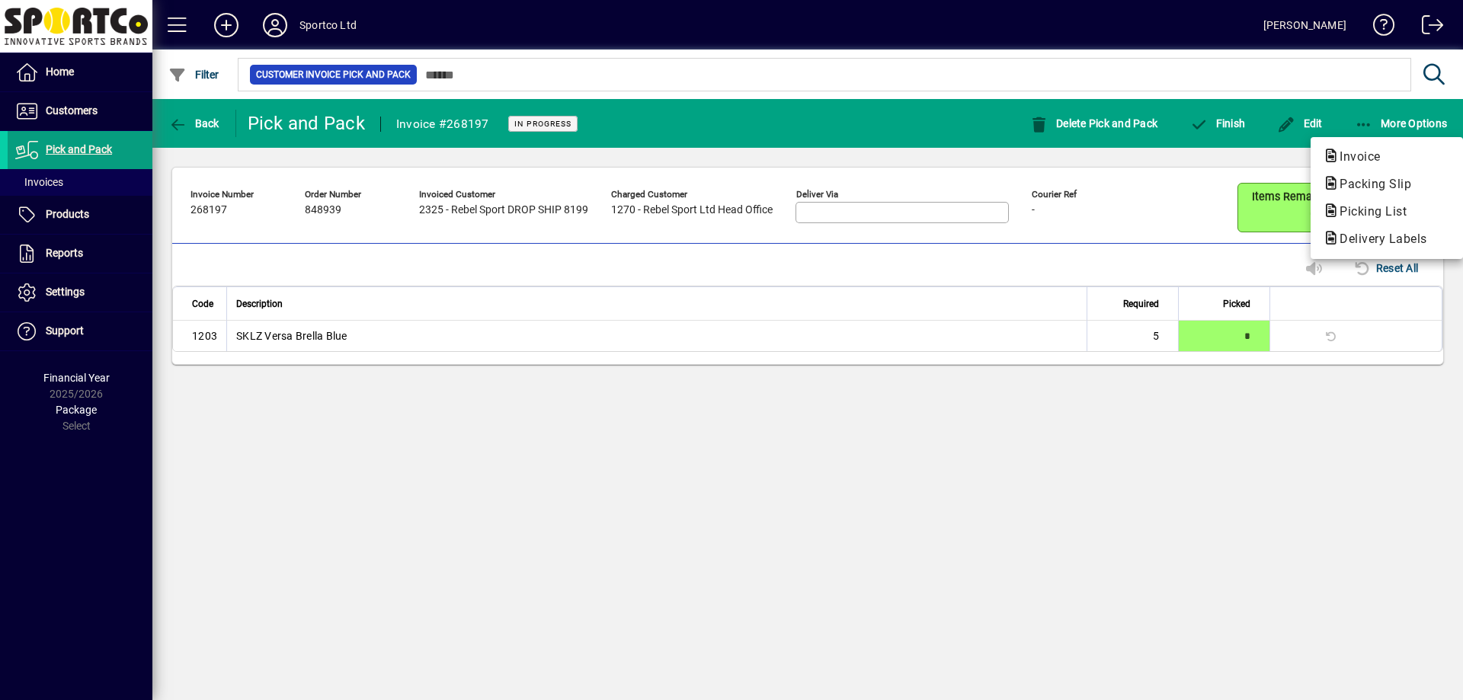
click at [1349, 119] on div at bounding box center [731, 350] width 1463 height 700
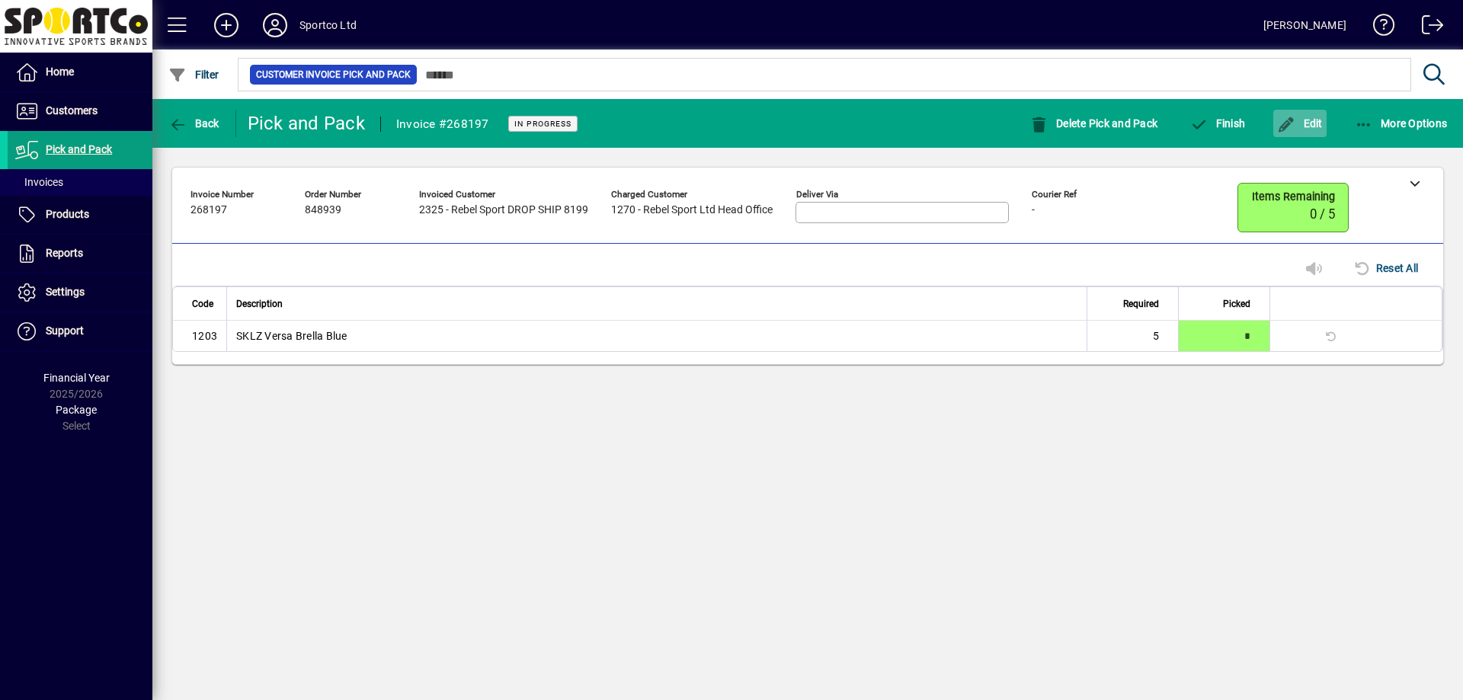
click at [1302, 118] on span "Edit" at bounding box center [1300, 123] width 46 height 12
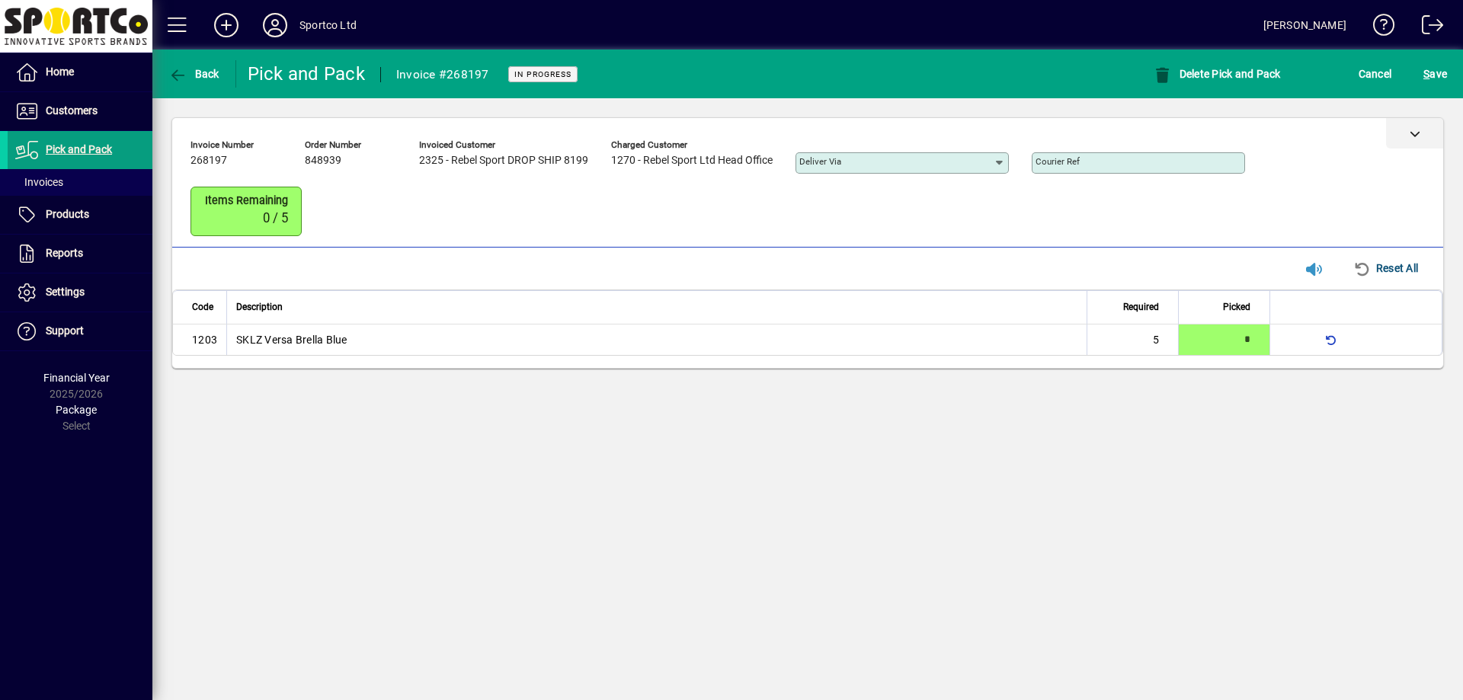
click at [1414, 130] on icon at bounding box center [1415, 133] width 11 height 11
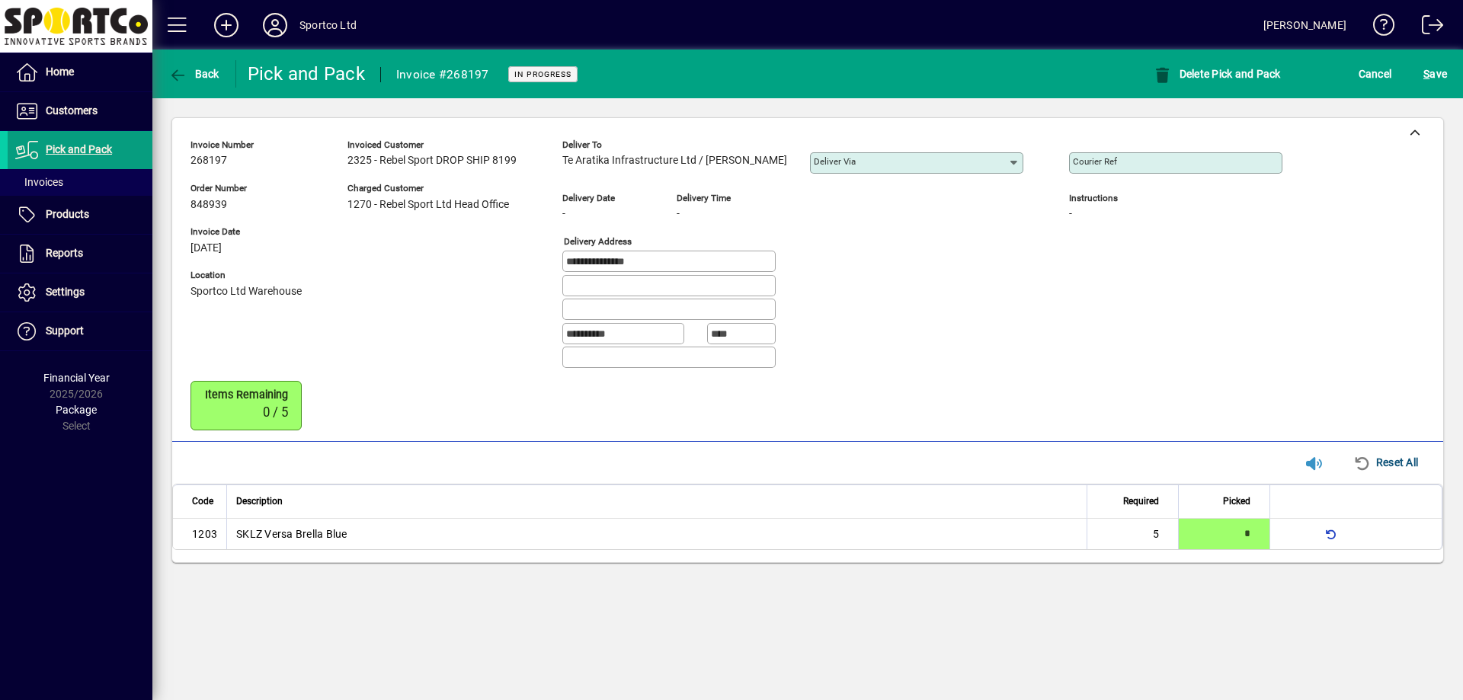
drag, startPoint x: 557, startPoint y: 158, endPoint x: 757, endPoint y: 165, distance: 200.5
click at [796, 178] on div "**********" at bounding box center [747, 257] width 1115 height 248
copy span "Te Aratika Infrastructure Ltd / Robbie Bracken"
drag, startPoint x: 677, startPoint y: 255, endPoint x: 575, endPoint y: 257, distance: 102.1
click at [575, 257] on input "**********" at bounding box center [670, 261] width 209 height 12
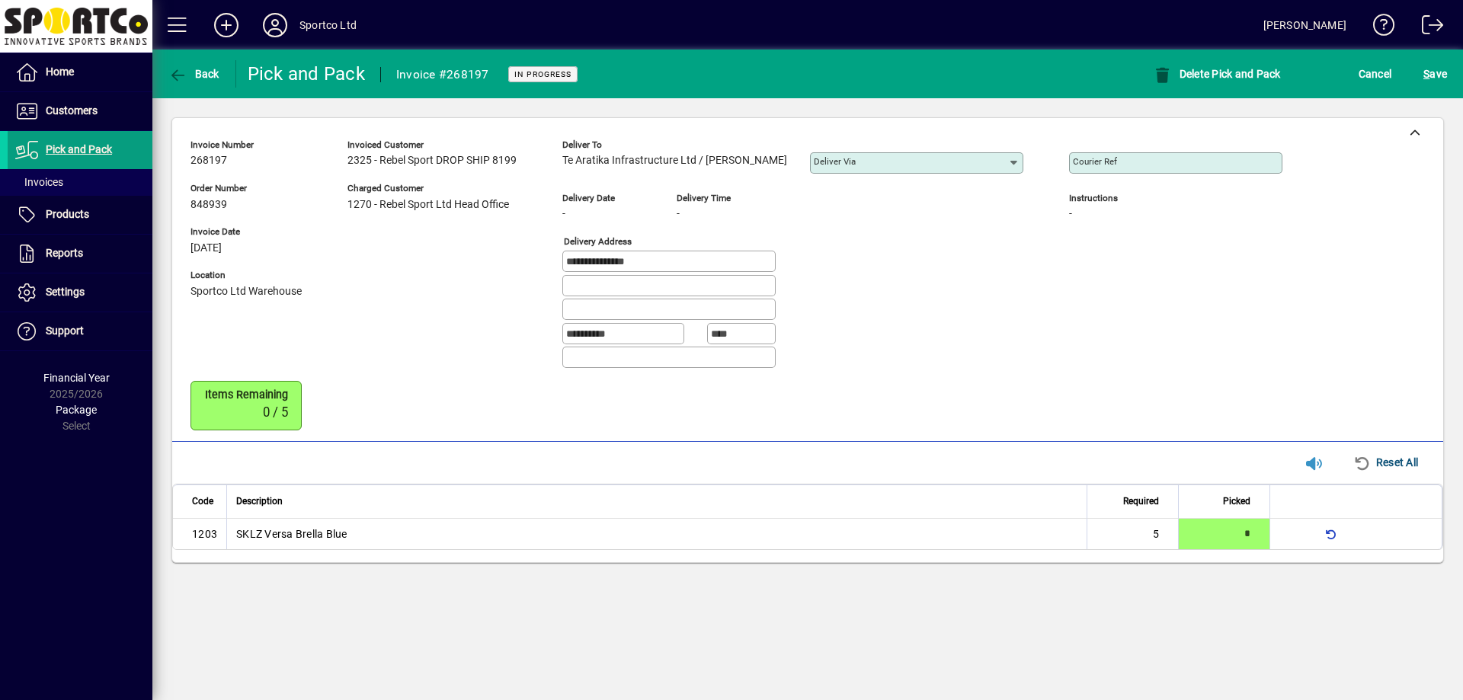
click at [658, 265] on input "**********" at bounding box center [670, 261] width 209 height 12
drag, startPoint x: 661, startPoint y: 264, endPoint x: 542, endPoint y: 261, distance: 119.7
click at [542, 261] on div "**********" at bounding box center [747, 257] width 1115 height 248
click at [1103, 162] on mat-label "Courier Ref" at bounding box center [1095, 161] width 44 height 11
click at [1103, 162] on input "Courier Ref" at bounding box center [1177, 163] width 209 height 12
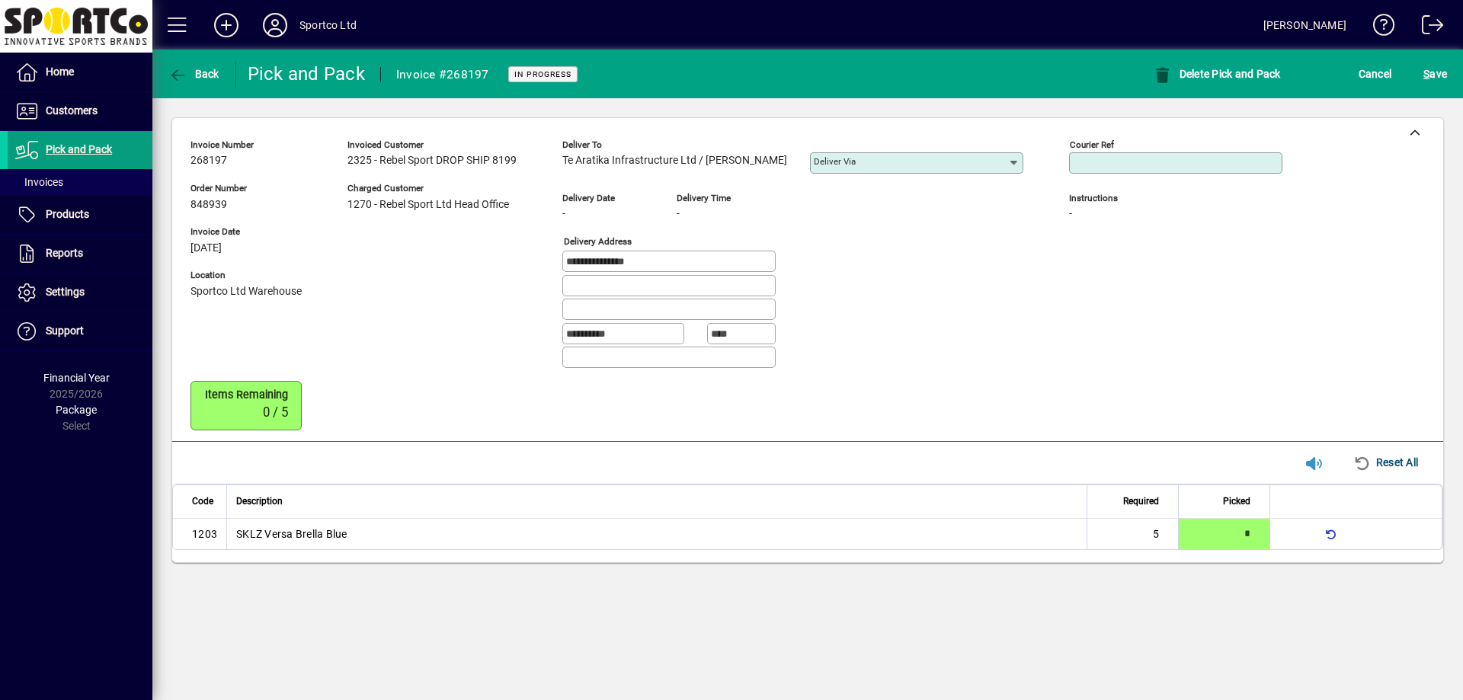
paste input "**********"
type input "**********"
click at [1427, 69] on span "S" at bounding box center [1426, 74] width 6 height 12
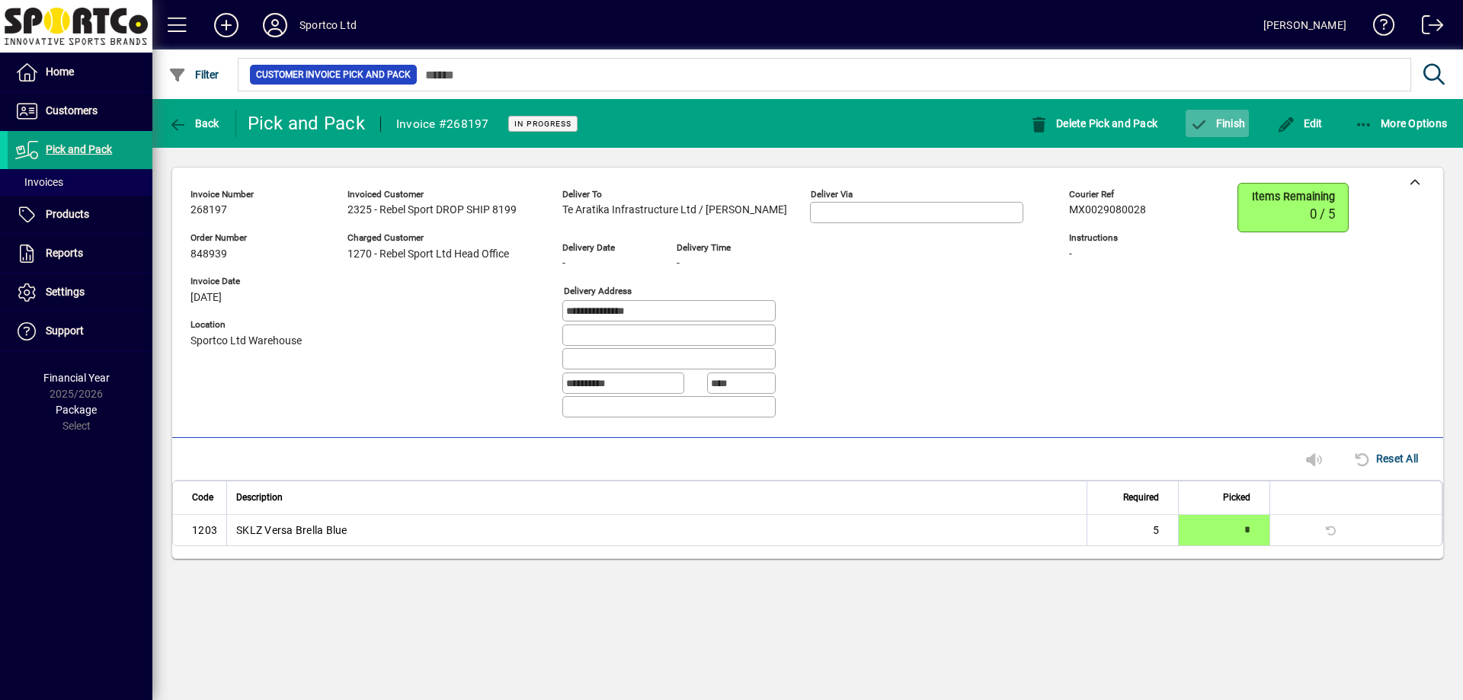
click at [1238, 126] on span "Finish" at bounding box center [1217, 123] width 56 height 12
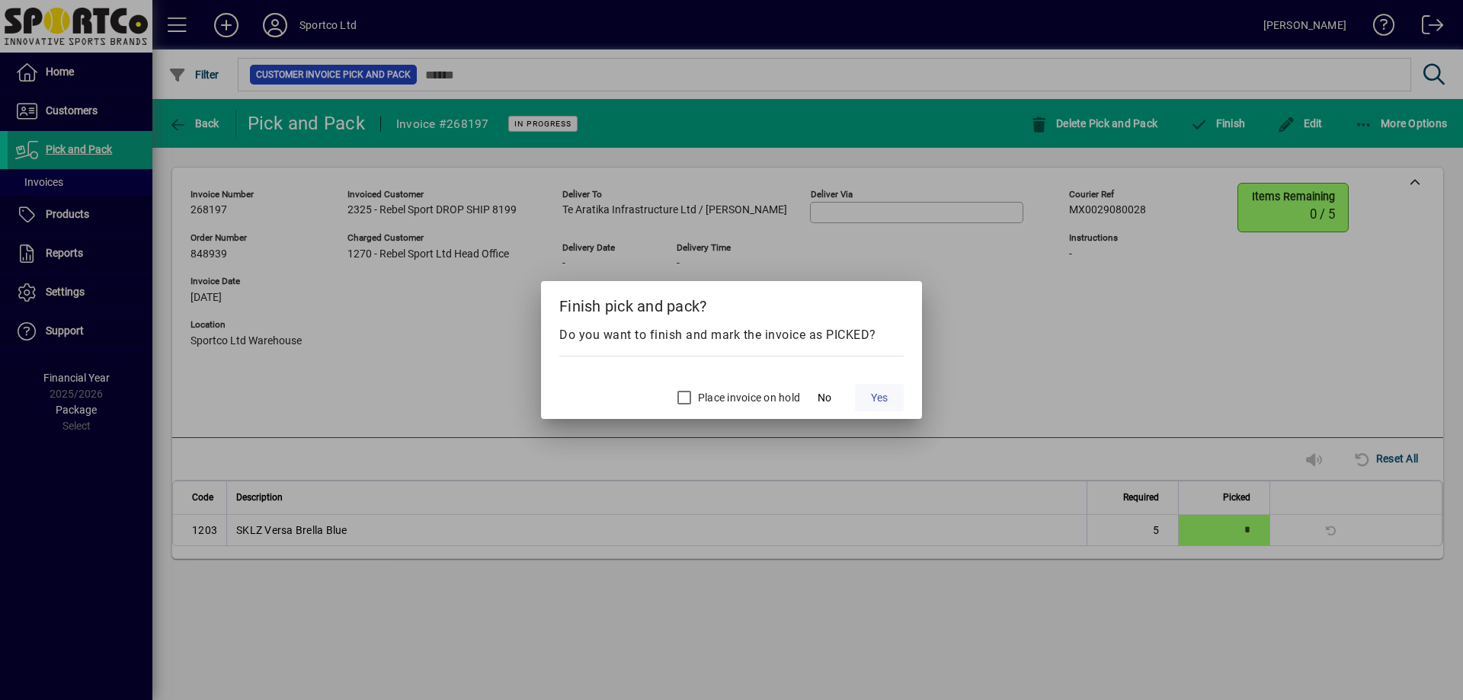
click at [889, 400] on span at bounding box center [879, 397] width 49 height 37
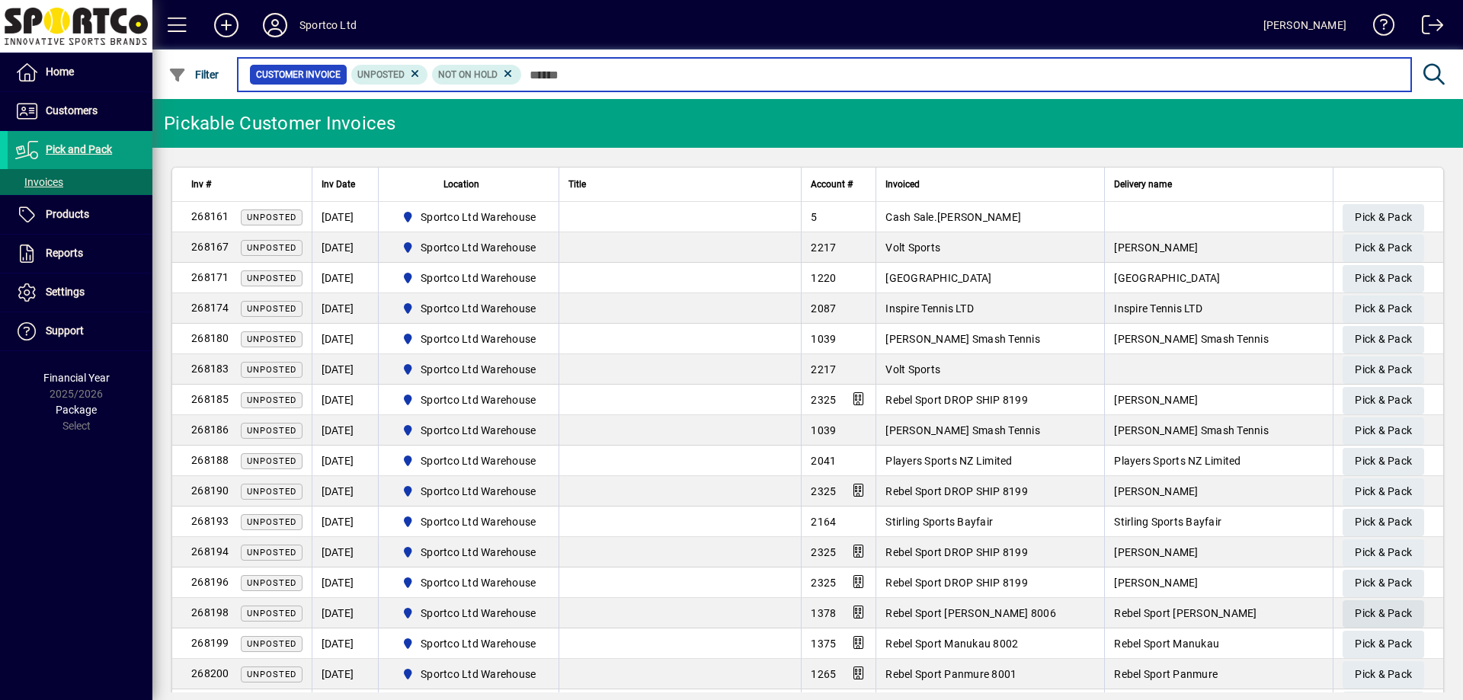
scroll to position [76, 0]
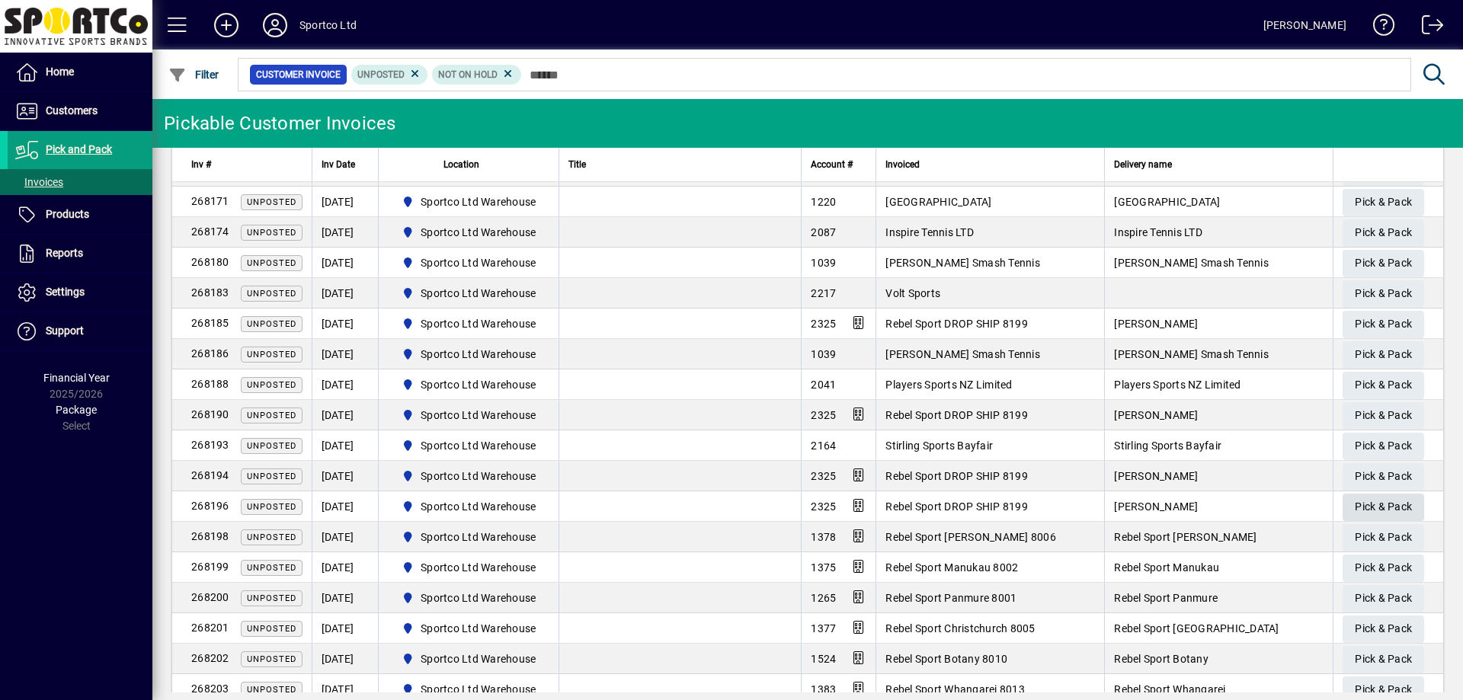
click at [1357, 510] on span "Pick & Pack" at bounding box center [1383, 507] width 57 height 25
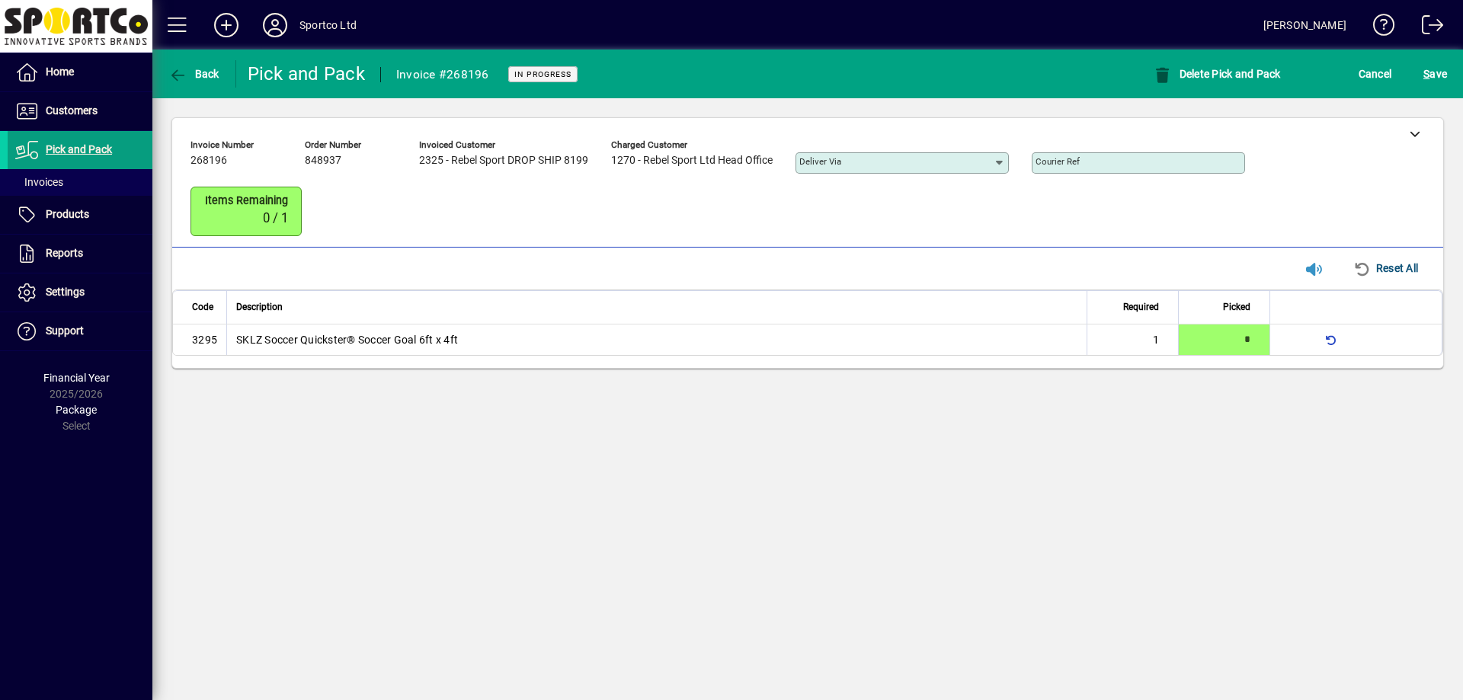
type input "*"
click at [1445, 78] on span "S ave" at bounding box center [1435, 74] width 24 height 24
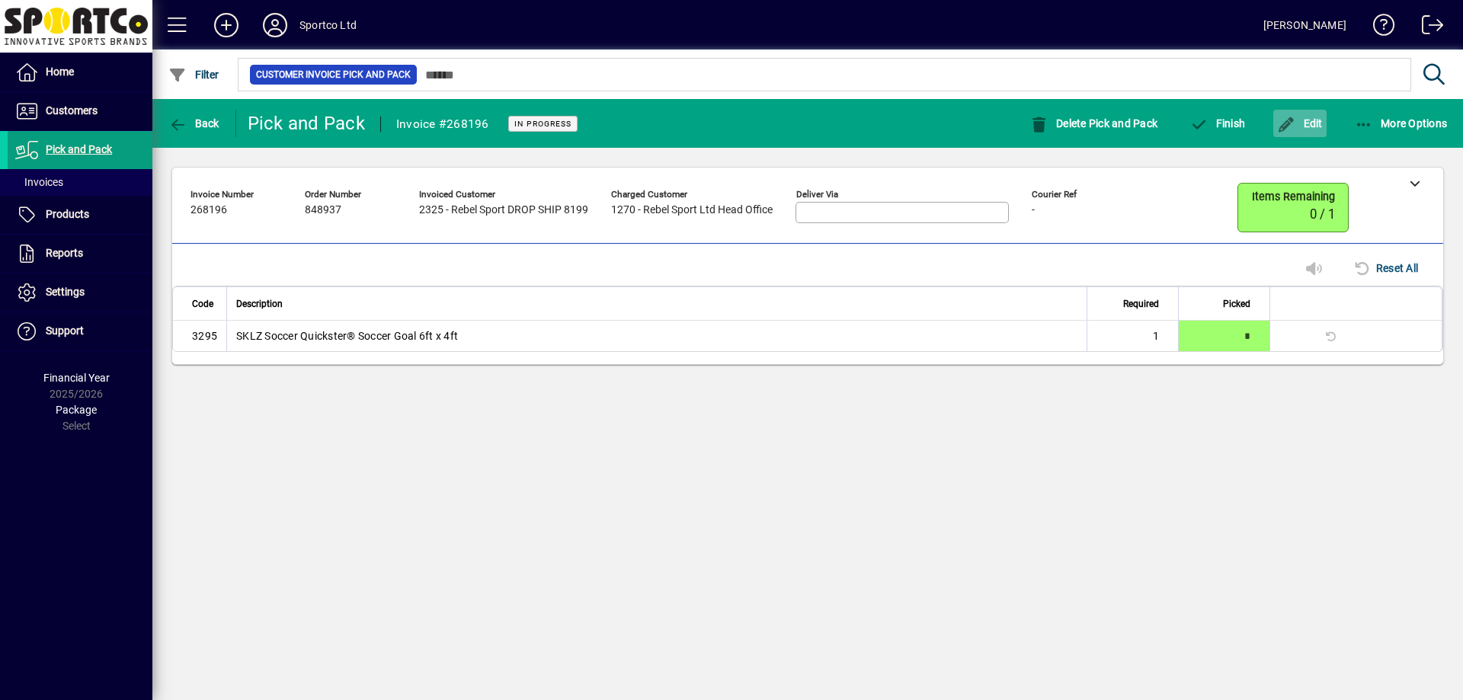
click at [1317, 129] on span "Edit" at bounding box center [1300, 123] width 46 height 12
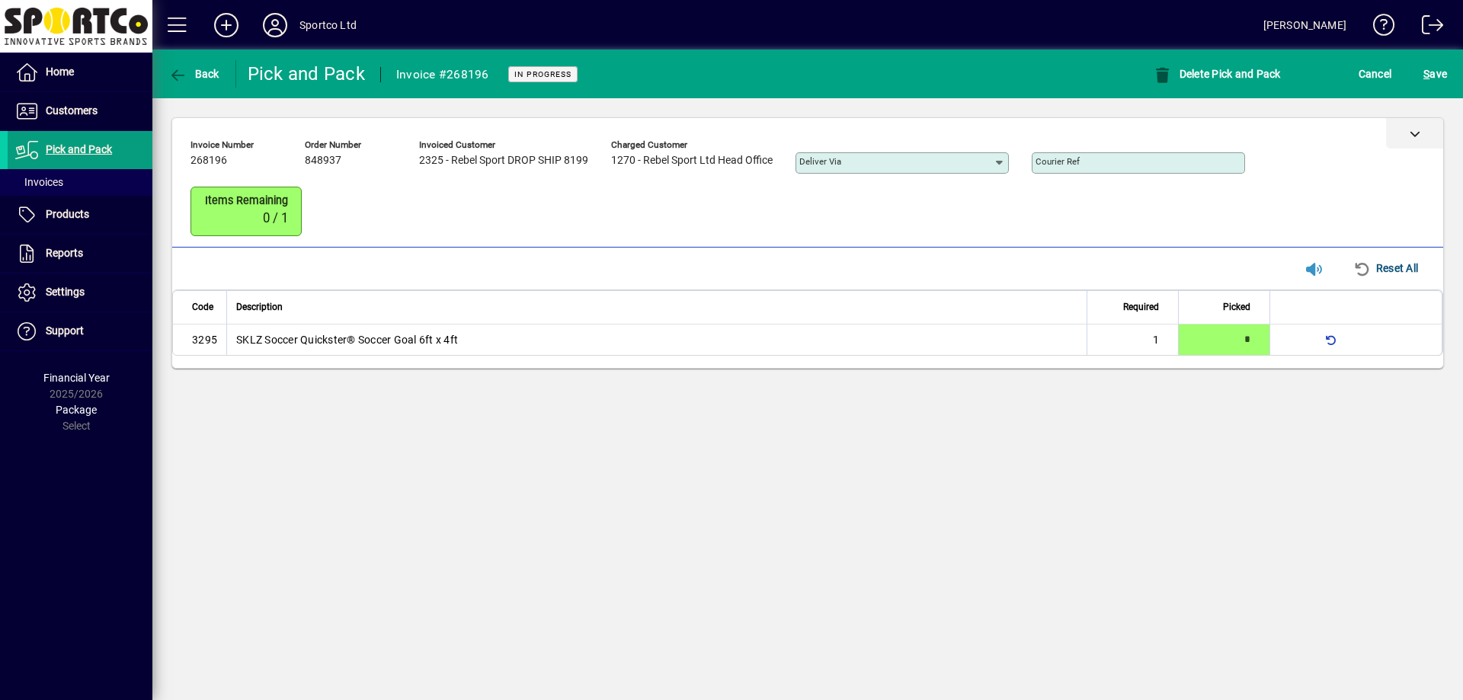
click at [1401, 137] on div at bounding box center [1414, 133] width 57 height 30
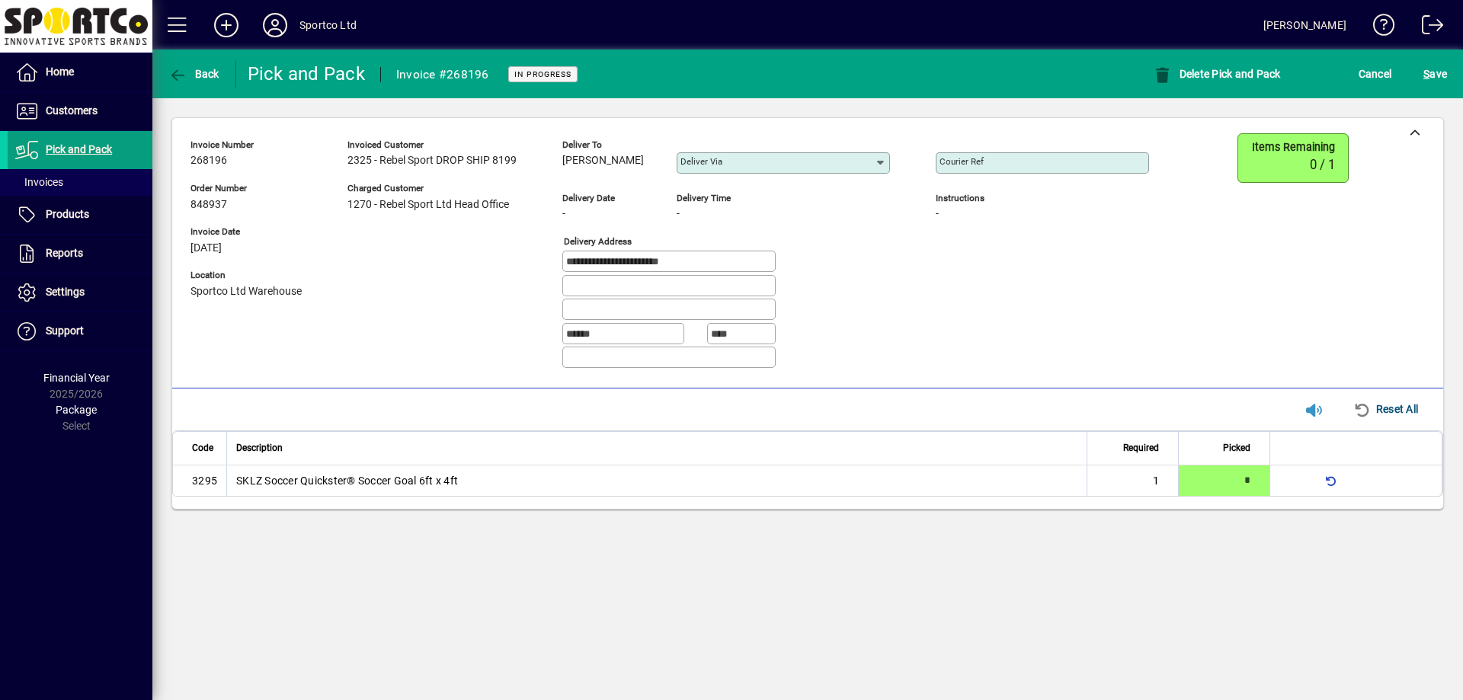
drag, startPoint x: 562, startPoint y: 160, endPoint x: 661, endPoint y: 177, distance: 100.5
click at [661, 177] on div "**********" at bounding box center [680, 257] width 981 height 248
copy span "[PERSON_NAME]"
drag, startPoint x: 566, startPoint y: 260, endPoint x: 668, endPoint y: 271, distance: 102.7
click at [668, 271] on div "**********" at bounding box center [668, 261] width 213 height 21
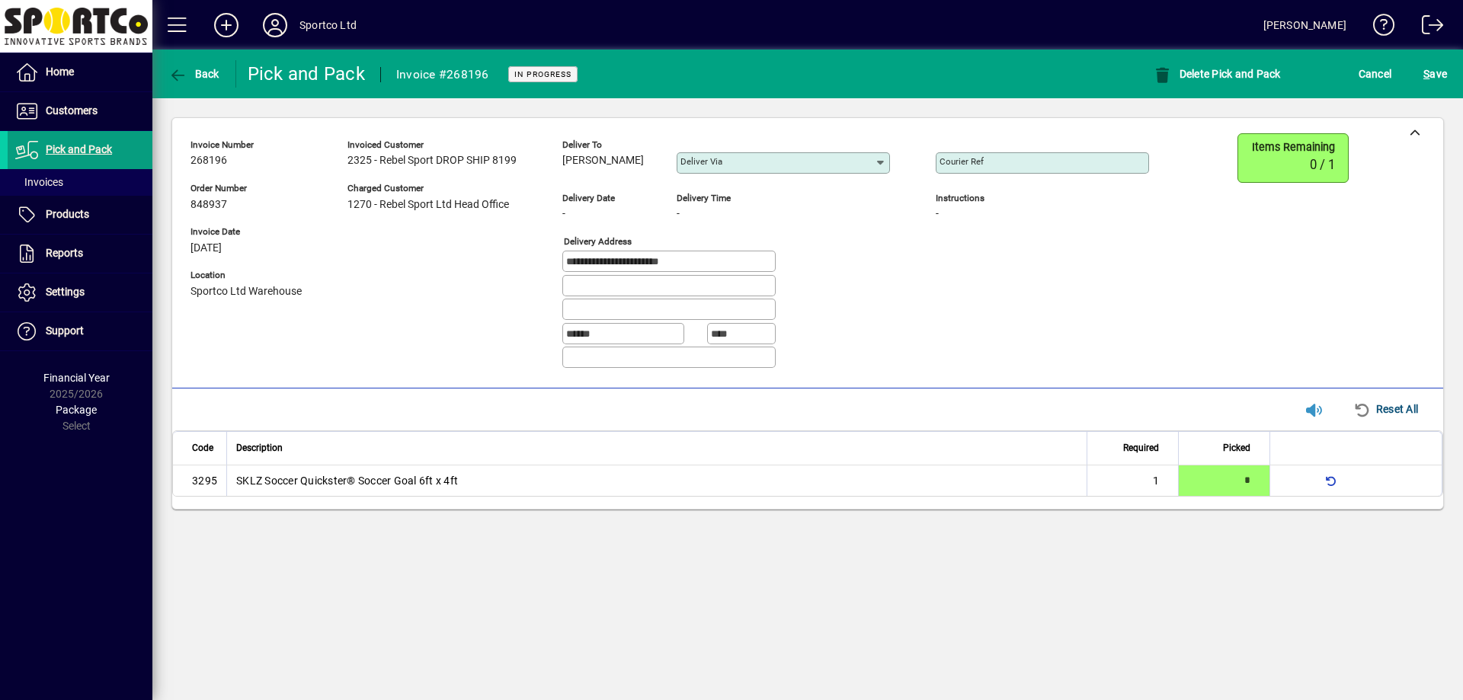
click at [1016, 164] on input "Courier Ref" at bounding box center [1044, 163] width 209 height 12
paste input "**********"
type input "**********"
click at [1444, 75] on span "S ave" at bounding box center [1435, 74] width 24 height 24
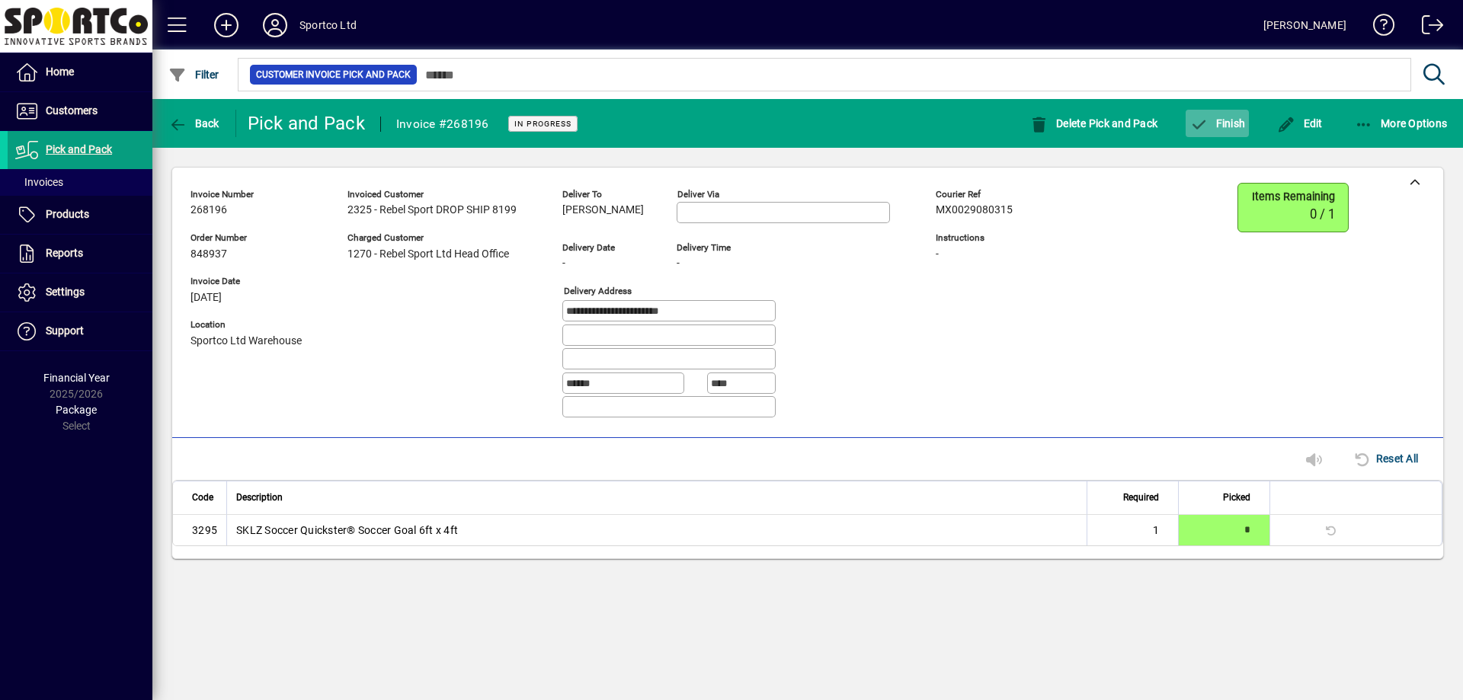
click at [1224, 128] on span "Finish" at bounding box center [1217, 123] width 56 height 12
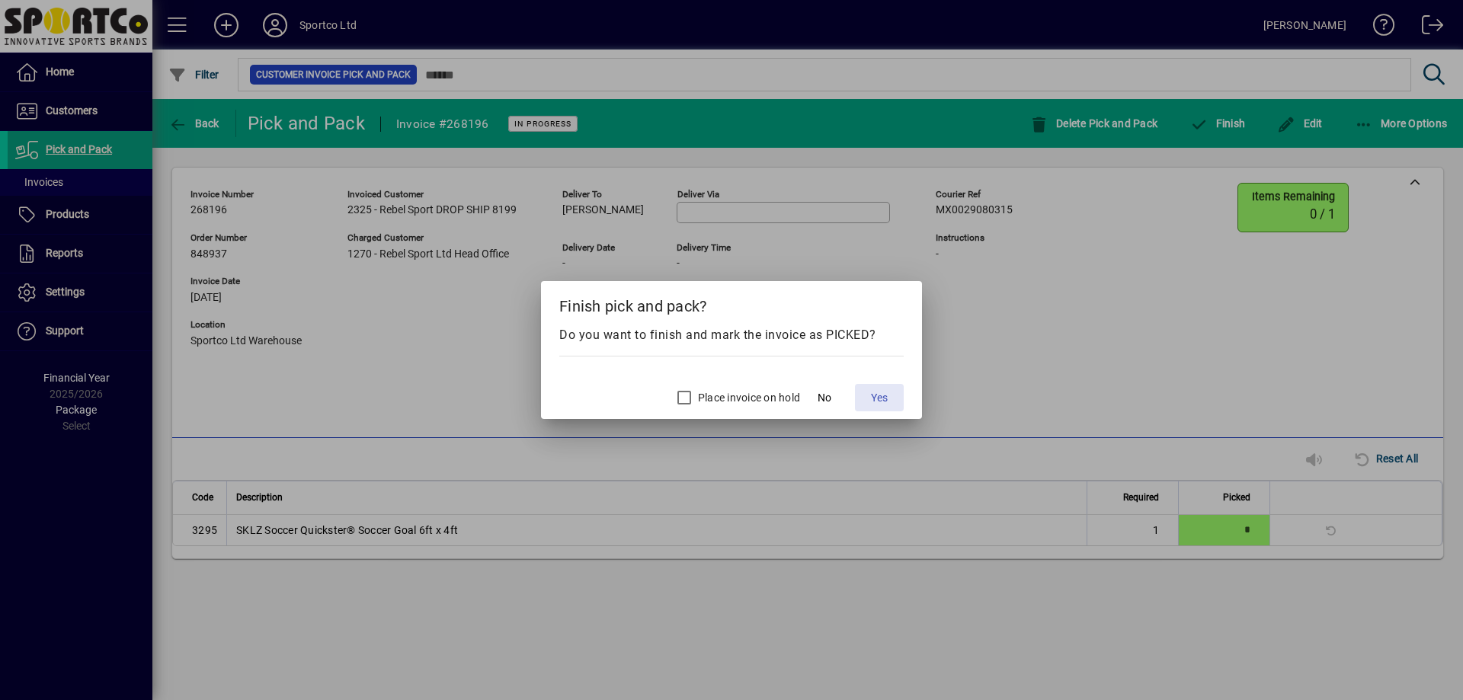
click at [869, 395] on span at bounding box center [879, 397] width 49 height 37
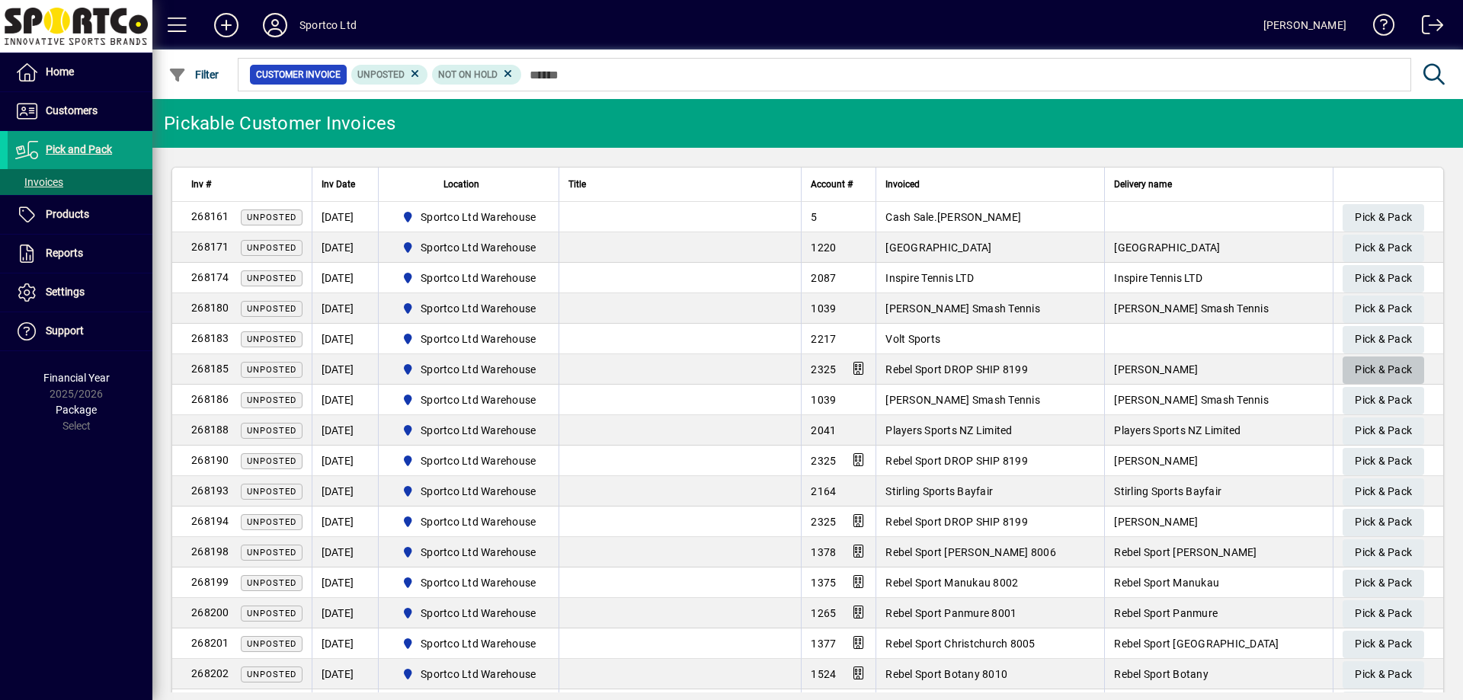
click at [1357, 370] on span "Pick & Pack" at bounding box center [1383, 369] width 57 height 25
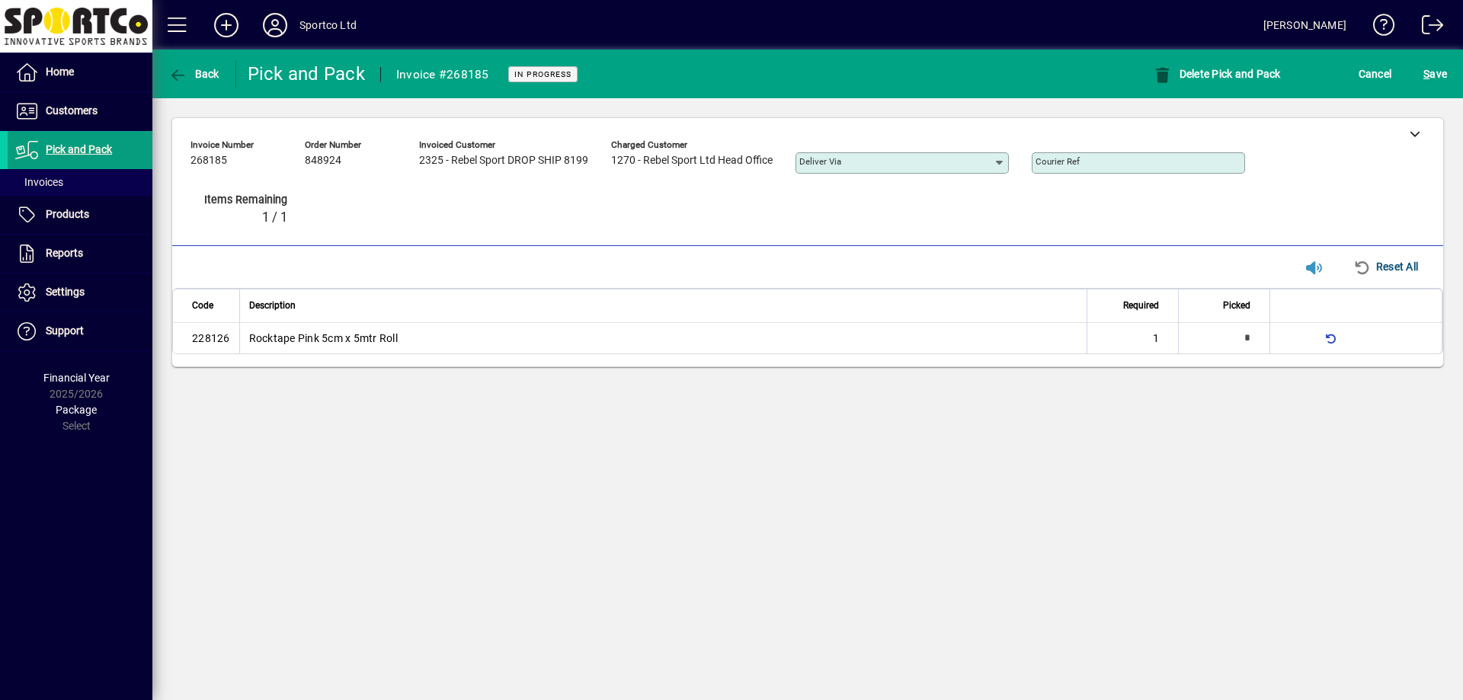
type input "*"
click at [1435, 75] on span "S ave" at bounding box center [1435, 74] width 24 height 24
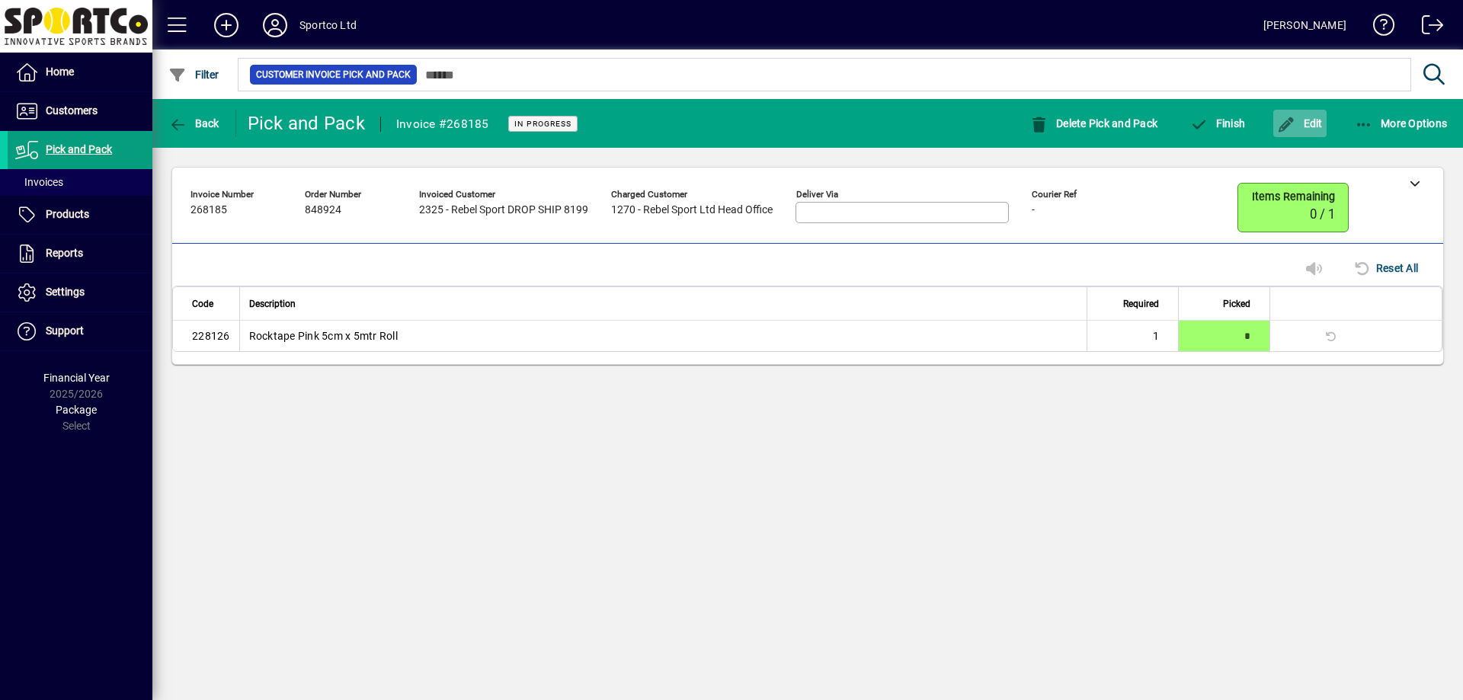
click at [1276, 115] on span "button" at bounding box center [1299, 123] width 53 height 37
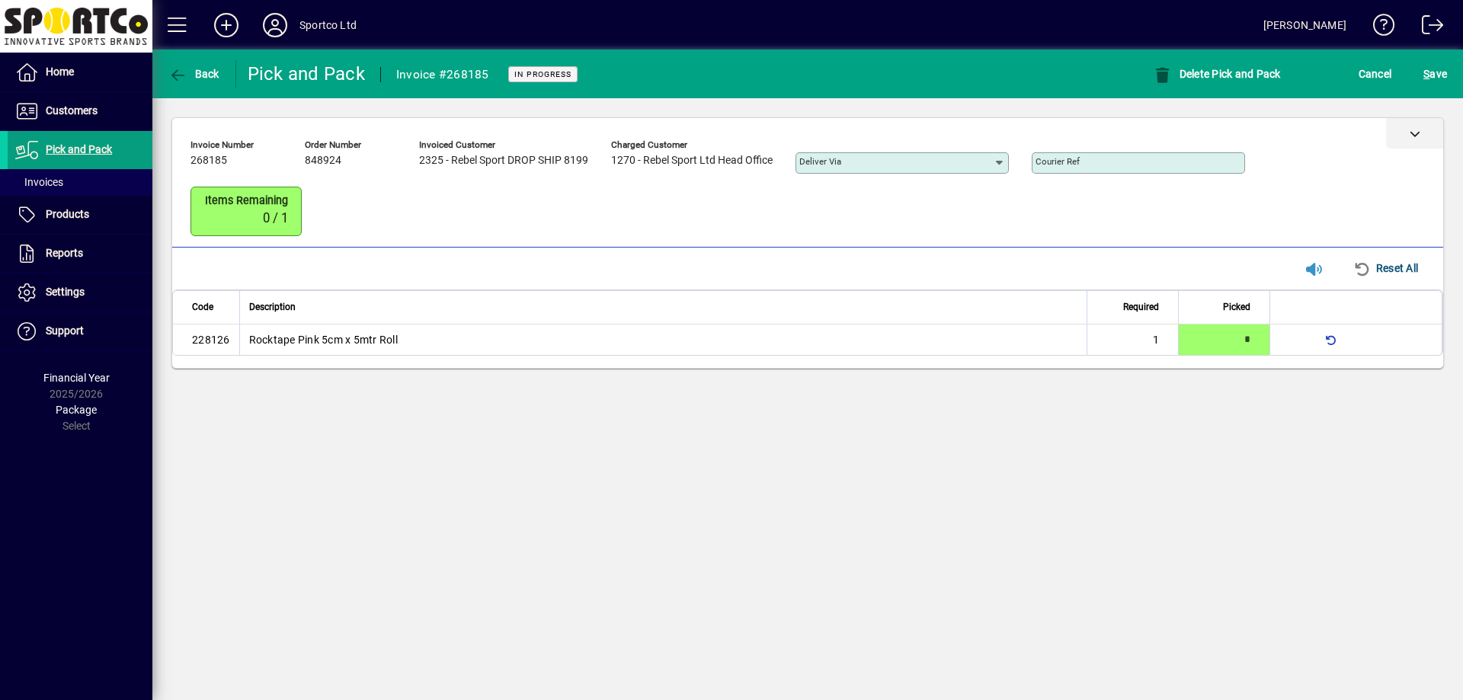
click at [1419, 143] on div at bounding box center [1414, 133] width 57 height 30
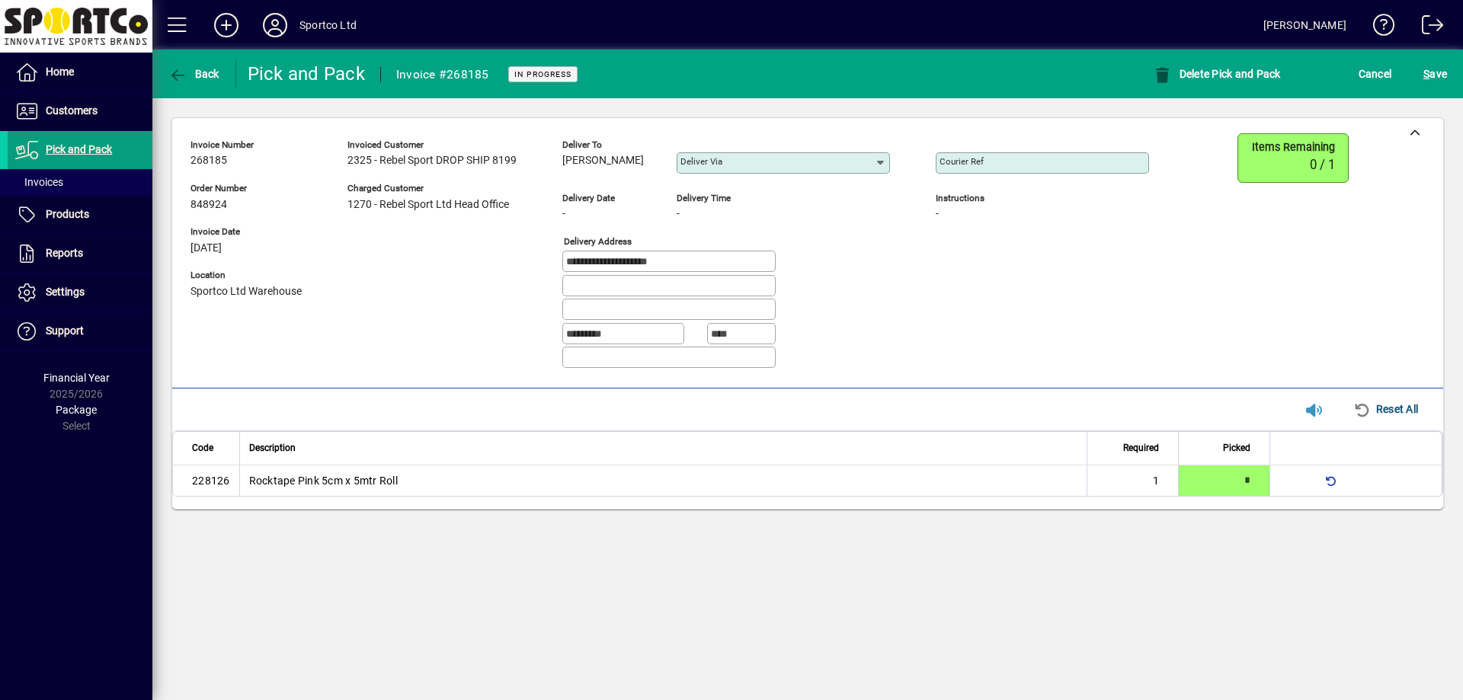
drag, startPoint x: 563, startPoint y: 159, endPoint x: 636, endPoint y: 165, distance: 73.4
click at [636, 165] on div "**********" at bounding box center [680, 257] width 981 height 248
copy span "Susan Whalley"
drag, startPoint x: 690, startPoint y: 256, endPoint x: 499, endPoint y: 273, distance: 191.2
click at [499, 273] on div "**********" at bounding box center [680, 257] width 981 height 248
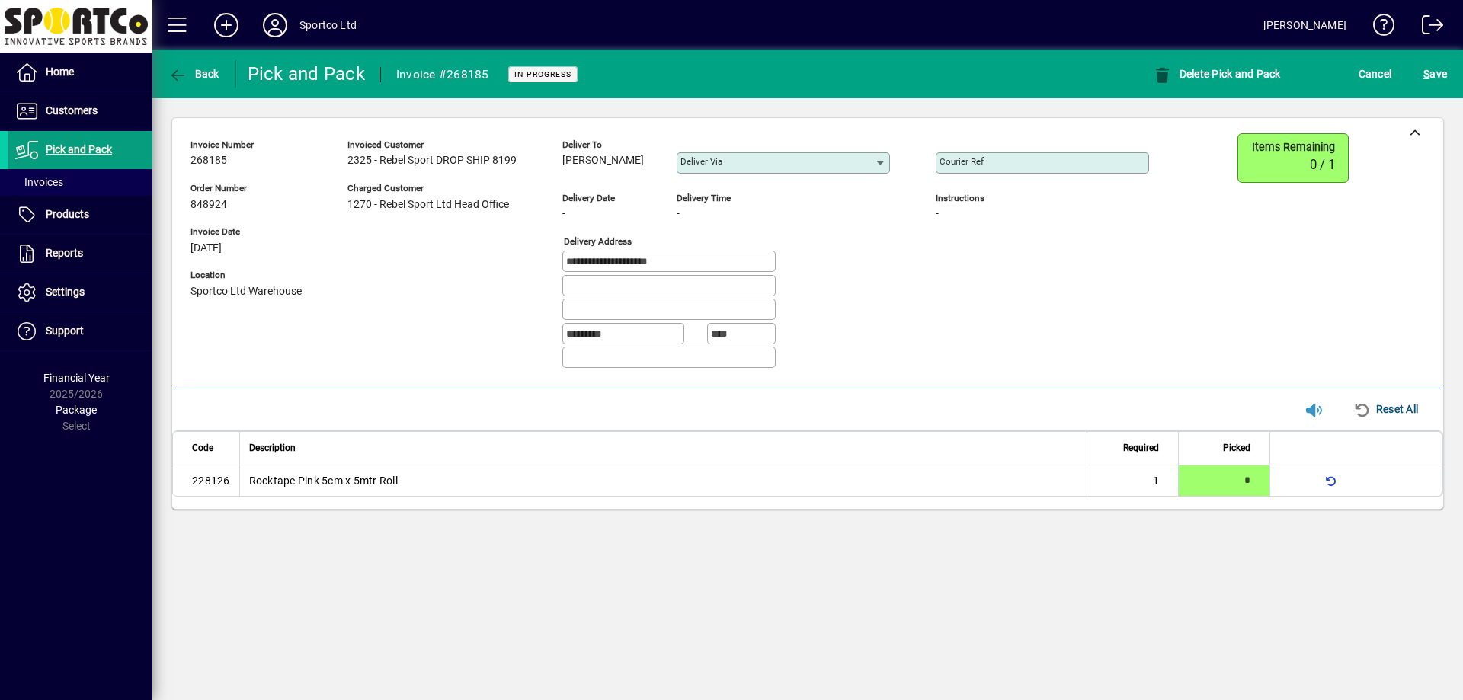
click at [1007, 152] on div "Courier Ref" at bounding box center [1042, 162] width 213 height 21
paste input "**********"
type input "**********"
click at [1441, 65] on span "S ave" at bounding box center [1435, 74] width 24 height 24
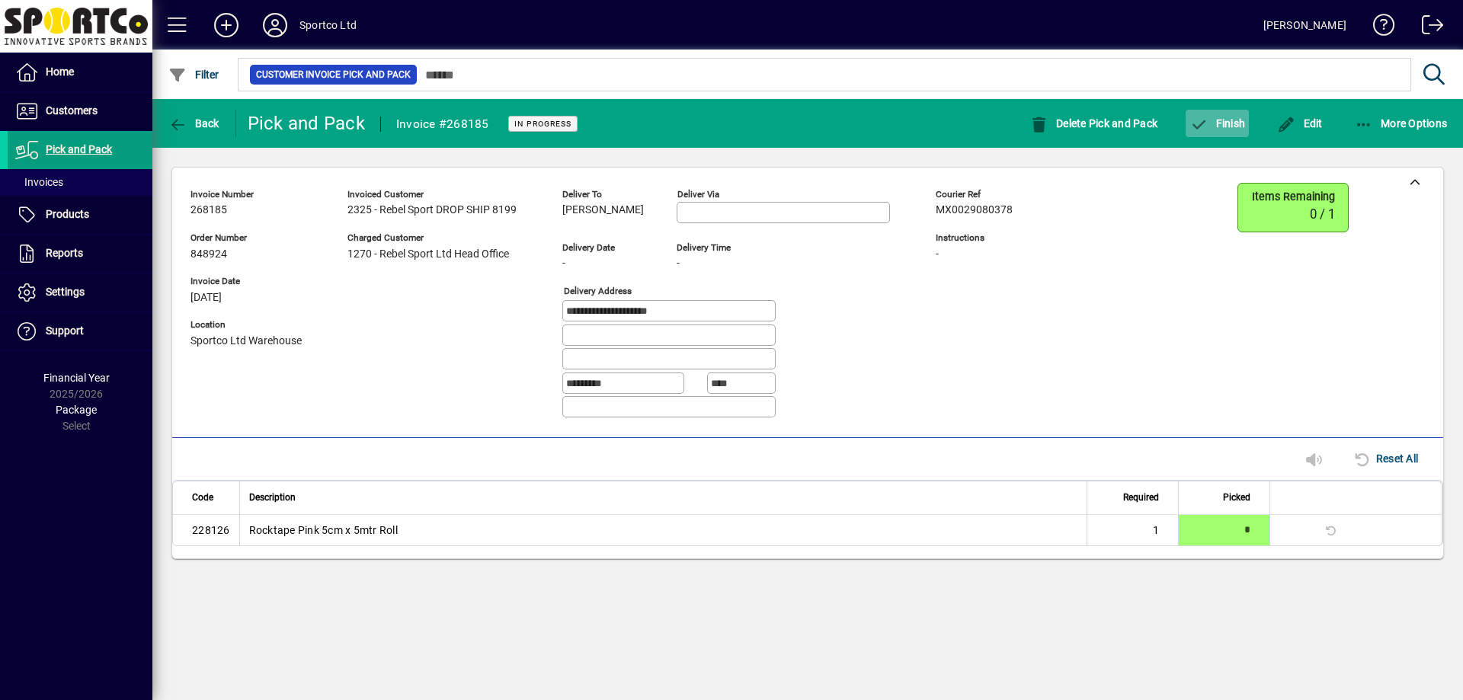
click at [1222, 137] on span "button" at bounding box center [1217, 123] width 63 height 37
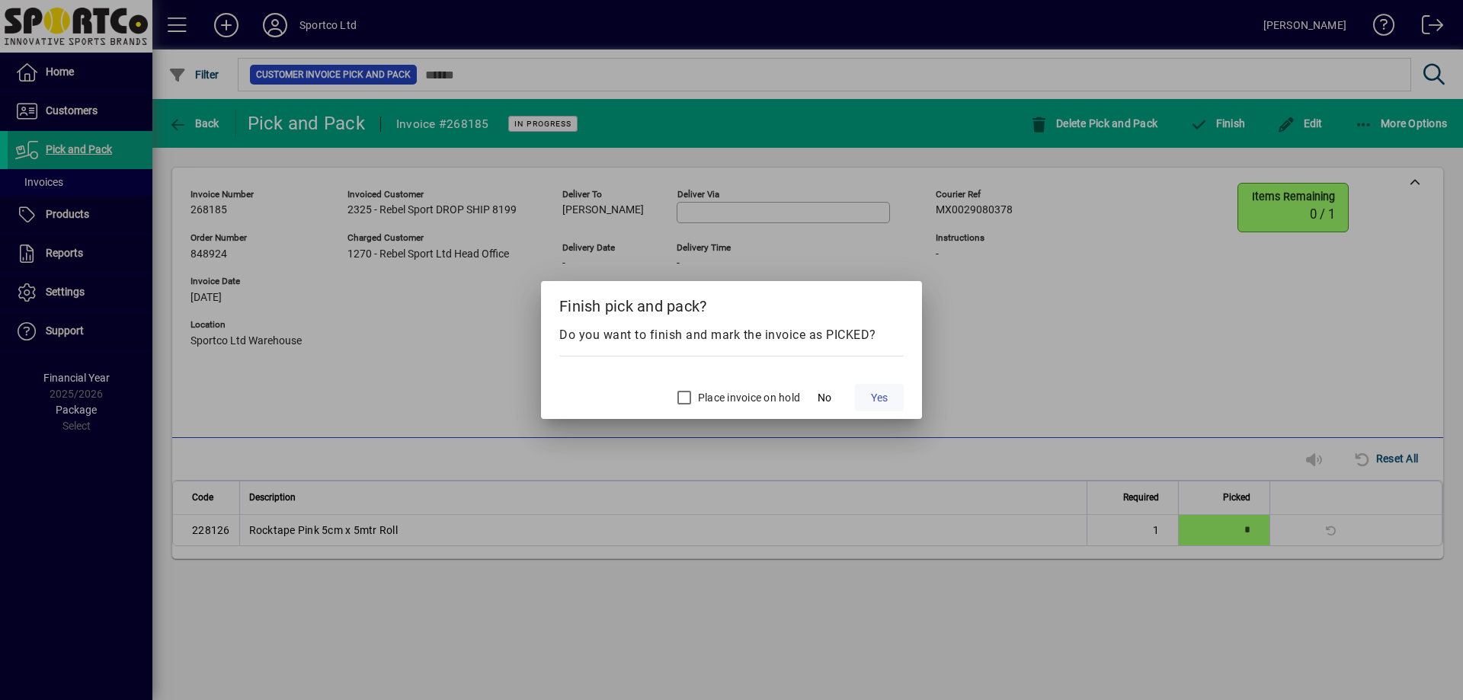
click at [891, 399] on span at bounding box center [879, 397] width 49 height 37
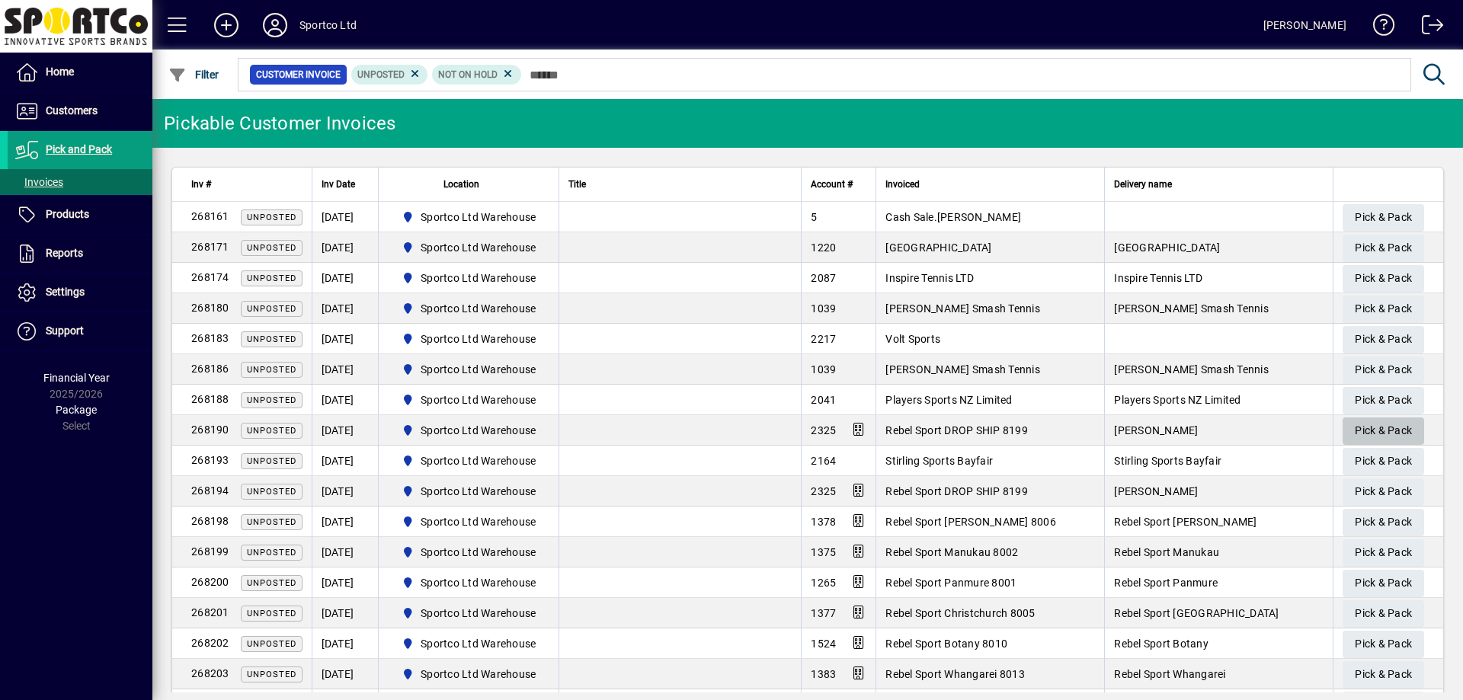
click at [1355, 429] on span "Pick & Pack" at bounding box center [1383, 430] width 57 height 25
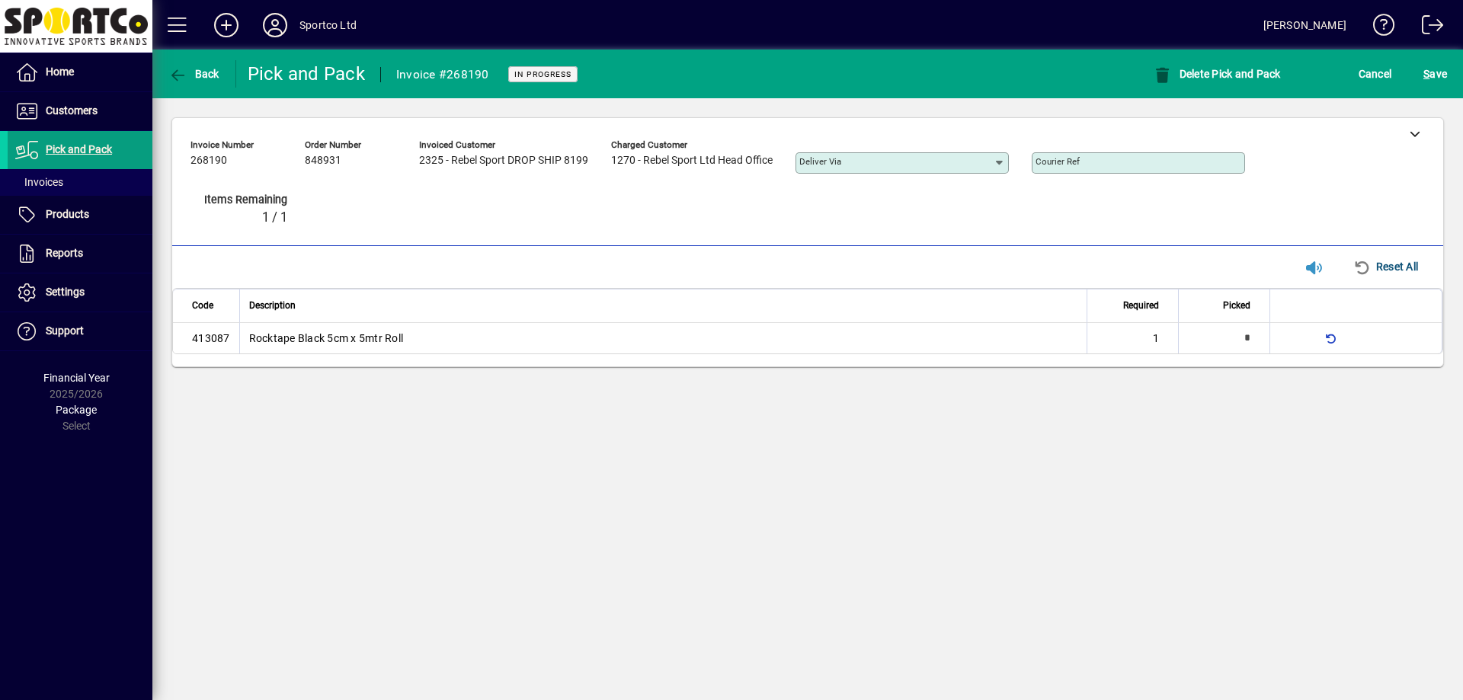
type input "*"
click at [1418, 68] on div "S ave" at bounding box center [1435, 73] width 56 height 27
click at [1443, 76] on span "S ave" at bounding box center [1435, 74] width 24 height 24
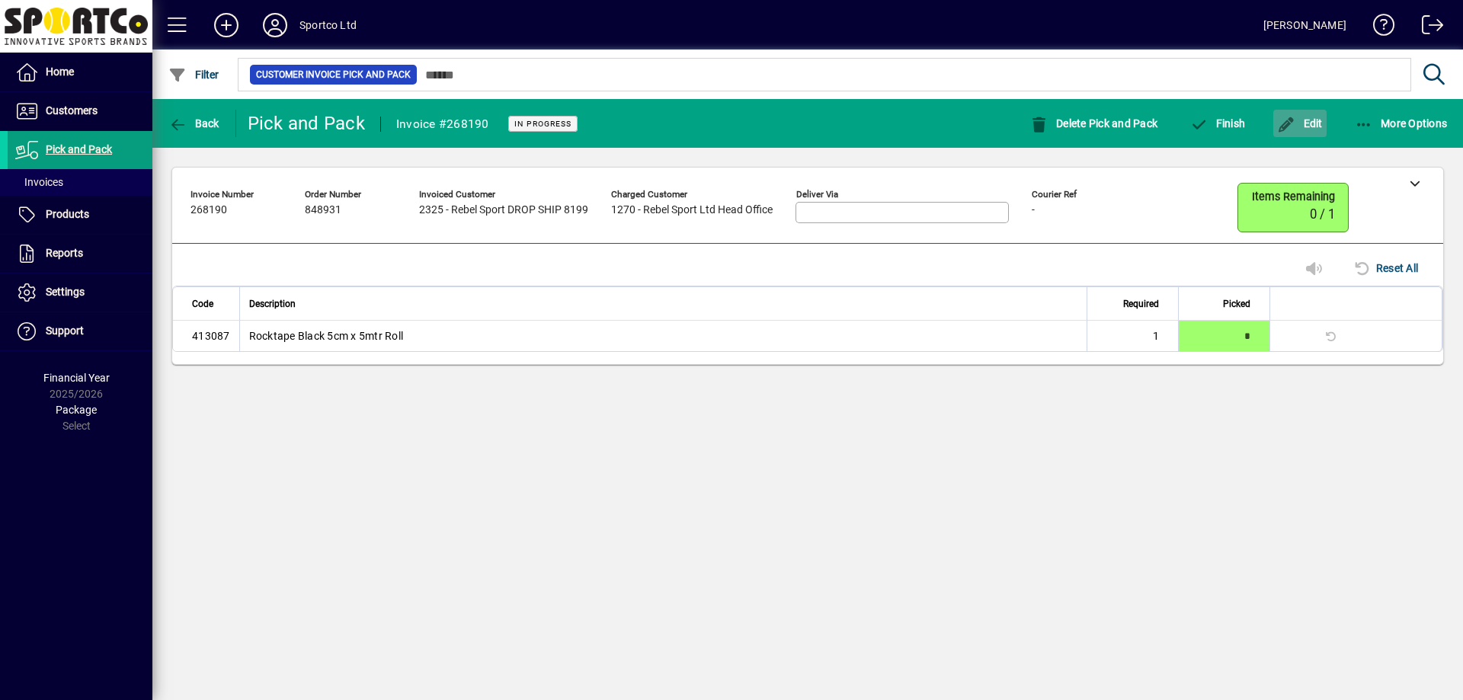
click at [1299, 128] on span "Edit" at bounding box center [1300, 123] width 46 height 12
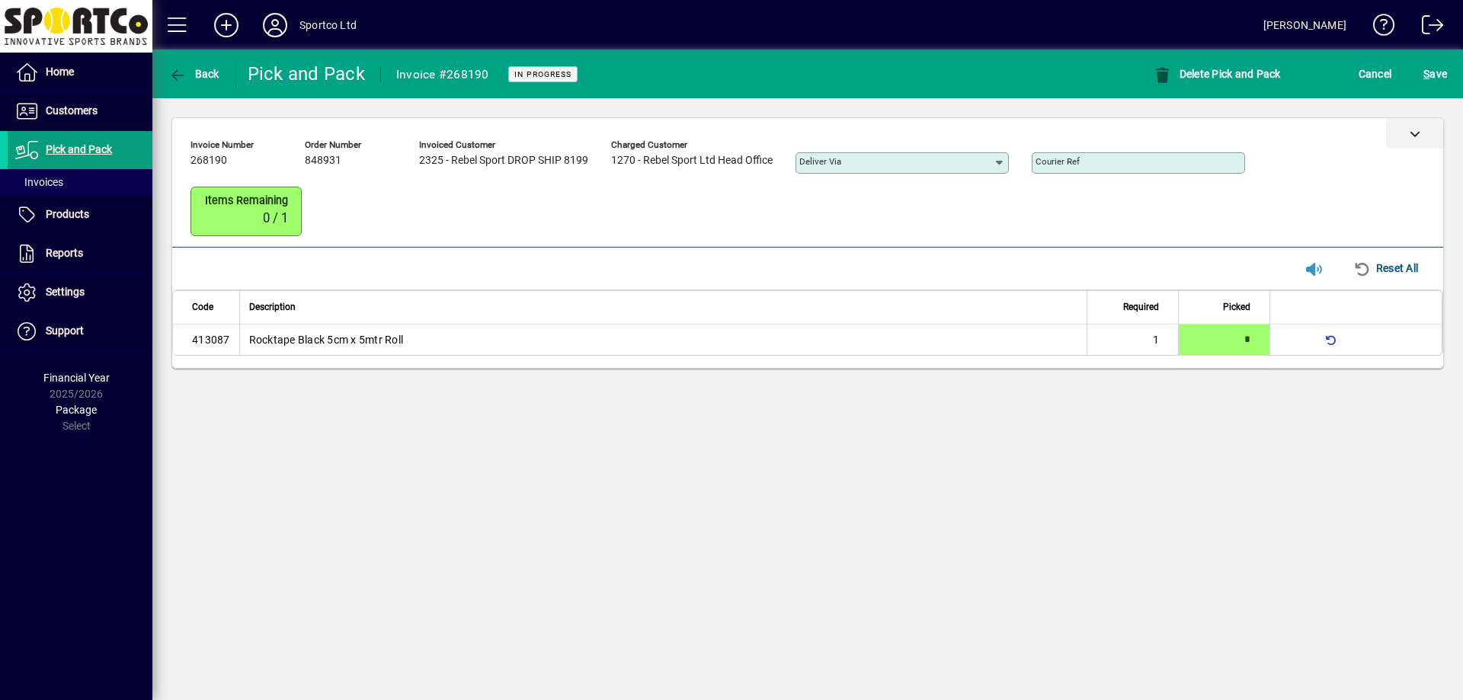
click at [1410, 135] on icon at bounding box center [1415, 133] width 11 height 11
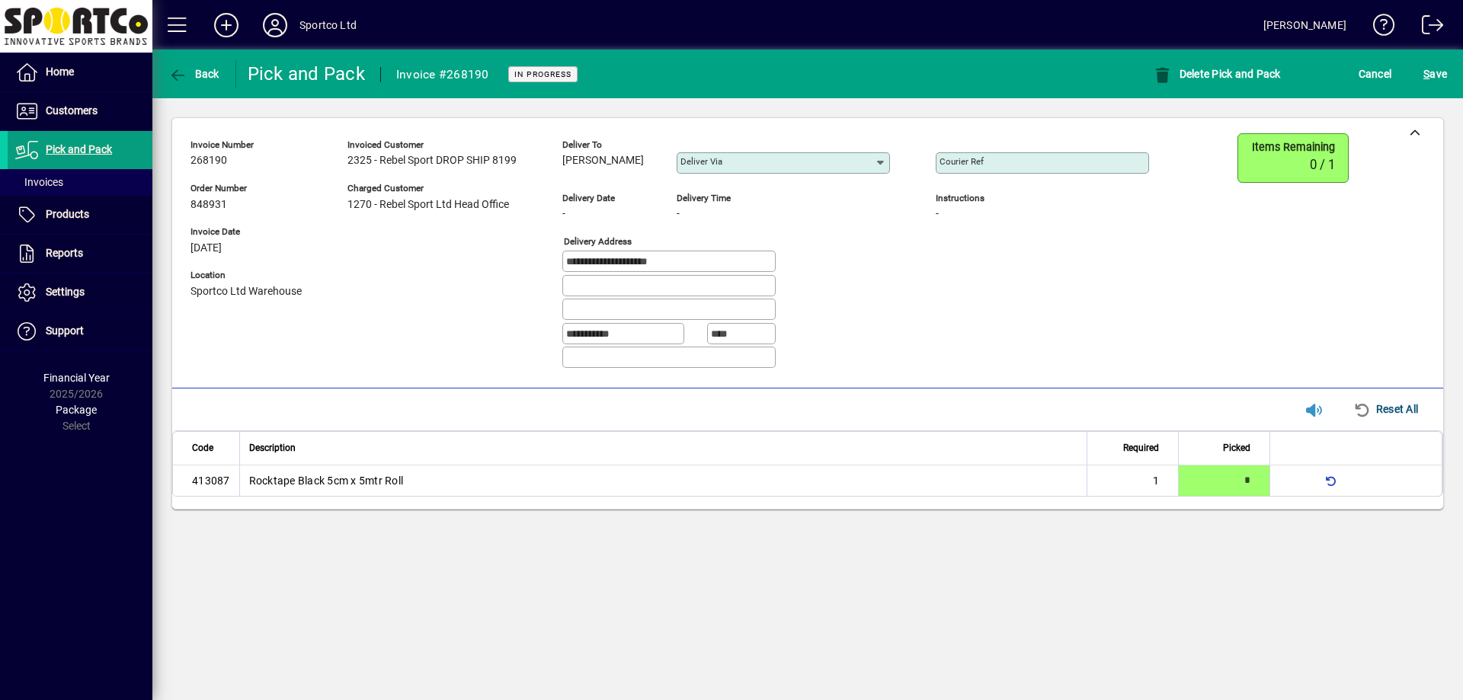
drag, startPoint x: 560, startPoint y: 161, endPoint x: 654, endPoint y: 170, distance: 94.2
click at [654, 170] on div "**********" at bounding box center [680, 257] width 981 height 248
copy span "Jan-Louise Banga"
drag, startPoint x: 690, startPoint y: 262, endPoint x: 552, endPoint y: 278, distance: 138.8
click at [552, 278] on div "**********" at bounding box center [680, 257] width 981 height 248
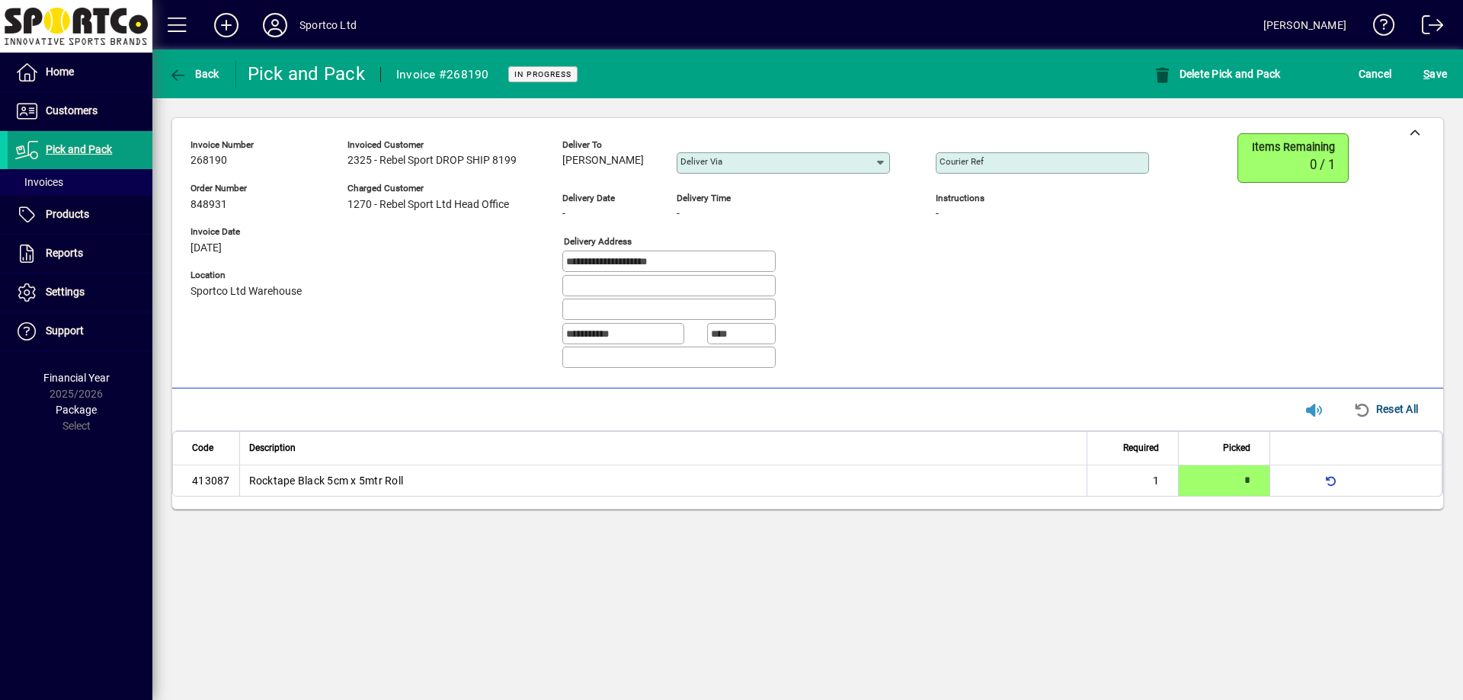
drag, startPoint x: 1062, startPoint y: 174, endPoint x: 1071, endPoint y: 158, distance: 18.1
click at [1064, 169] on mat-form-field "Courier Ref" at bounding box center [1042, 163] width 213 height 53
click at [1071, 157] on input "Courier Ref" at bounding box center [1044, 163] width 209 height 12
paste input "**********"
type input "**********"
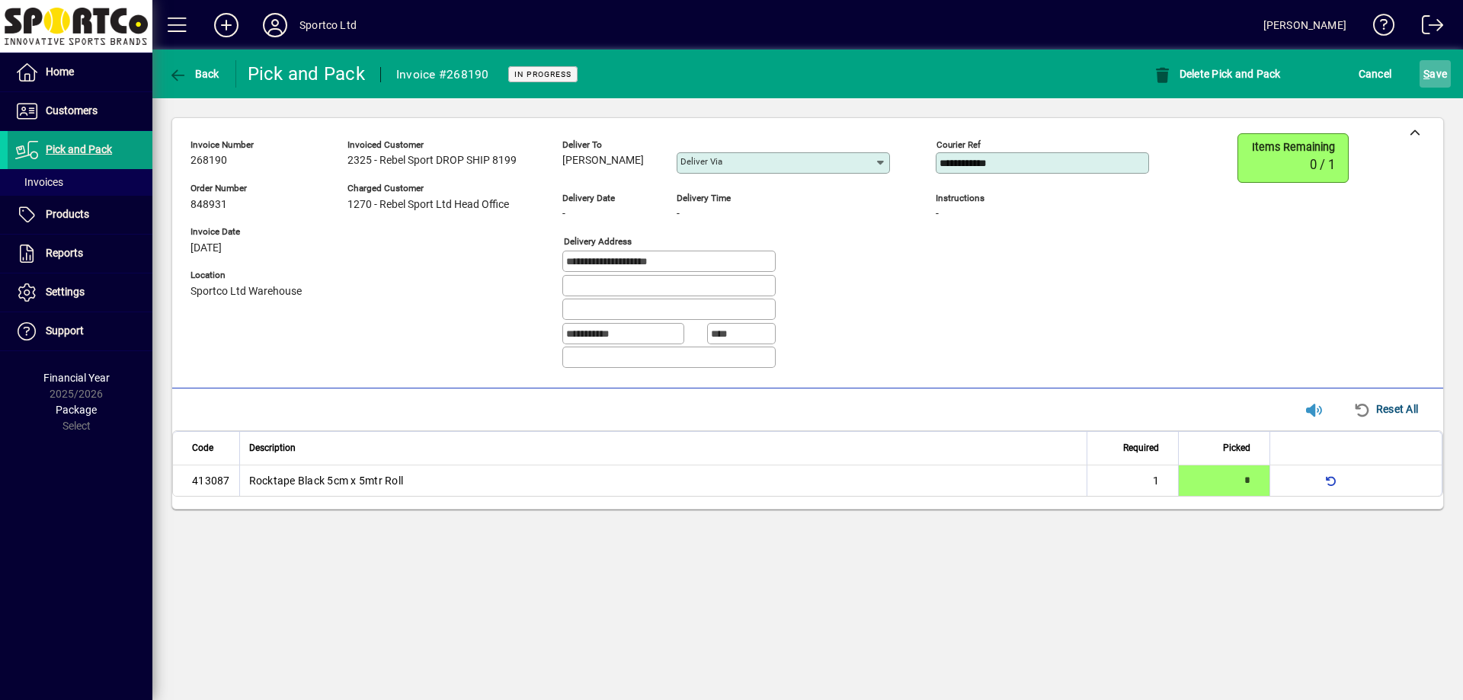
click at [1427, 75] on span "S" at bounding box center [1426, 74] width 6 height 12
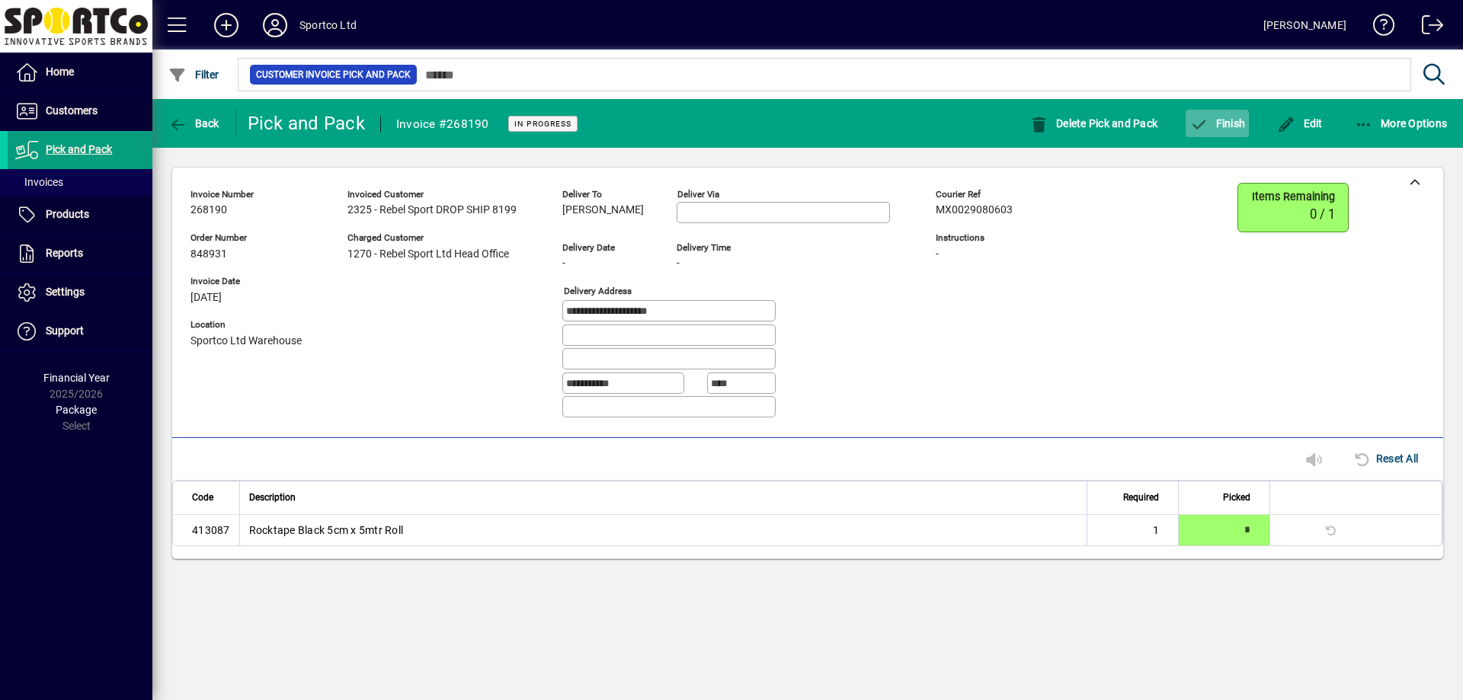
click at [1210, 119] on span "Finish" at bounding box center [1217, 123] width 56 height 12
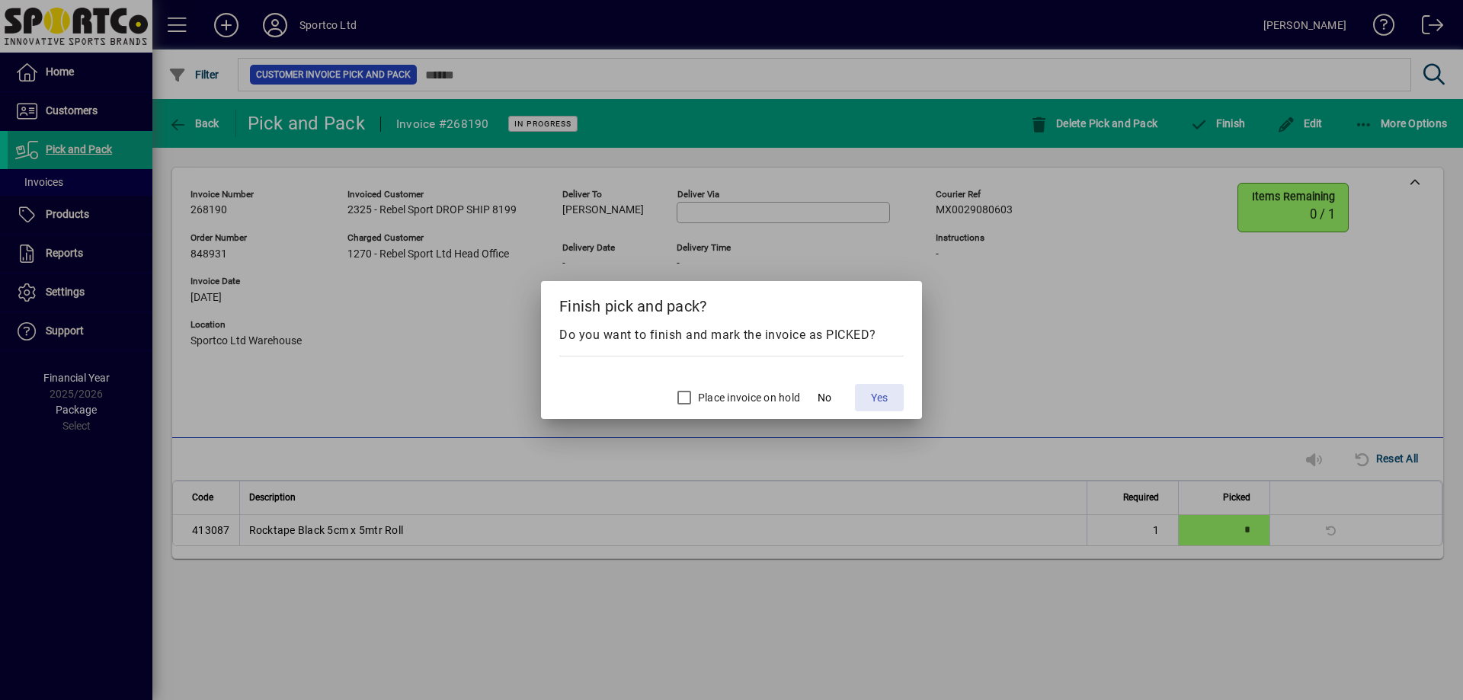
click at [875, 404] on span "Yes" at bounding box center [879, 398] width 17 height 16
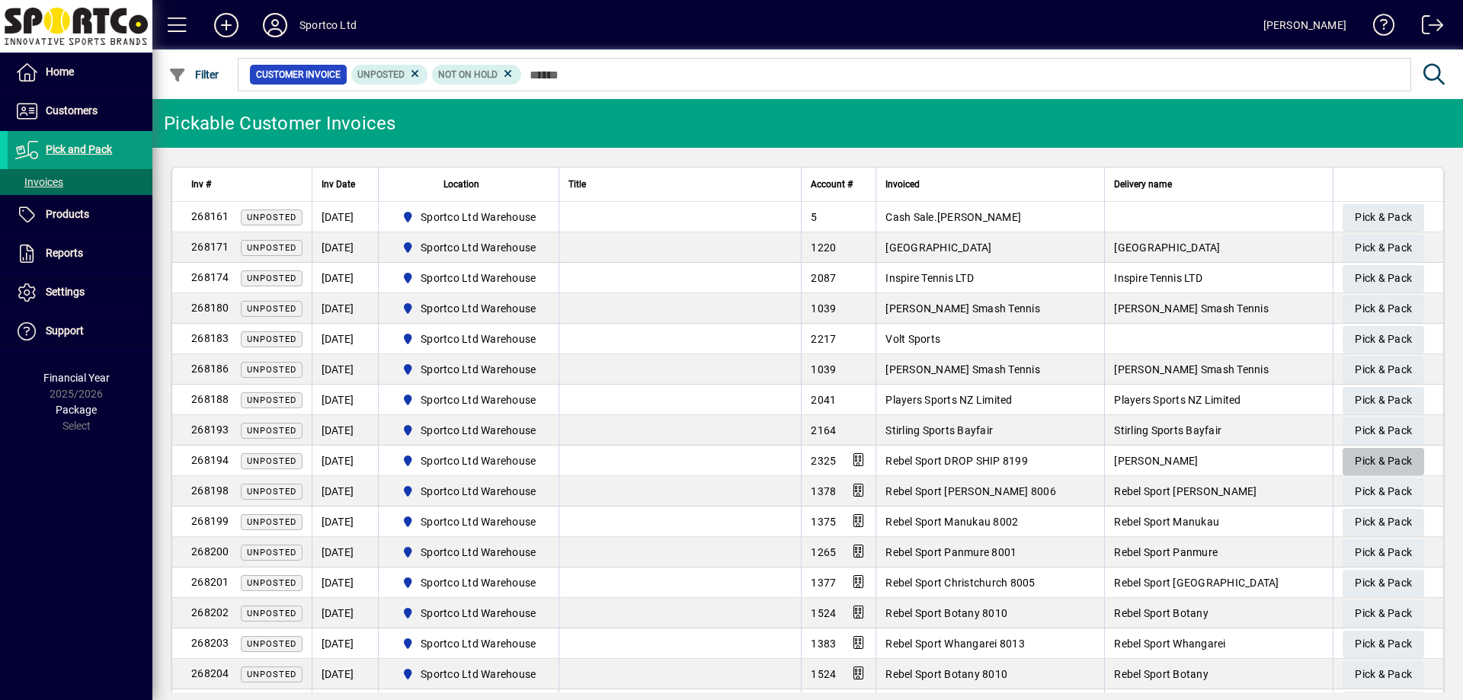
click at [1363, 464] on span "Pick & Pack" at bounding box center [1383, 461] width 57 height 25
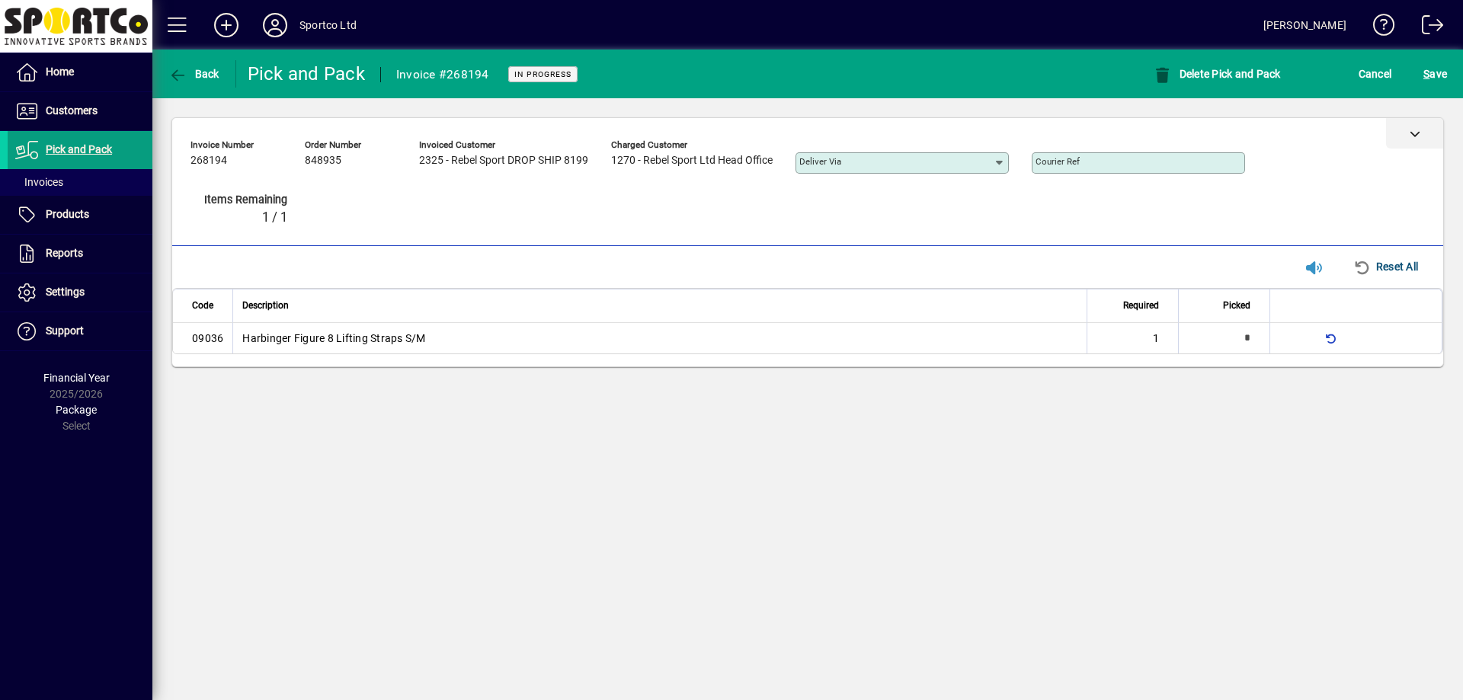
click at [1413, 128] on icon at bounding box center [1415, 133] width 11 height 11
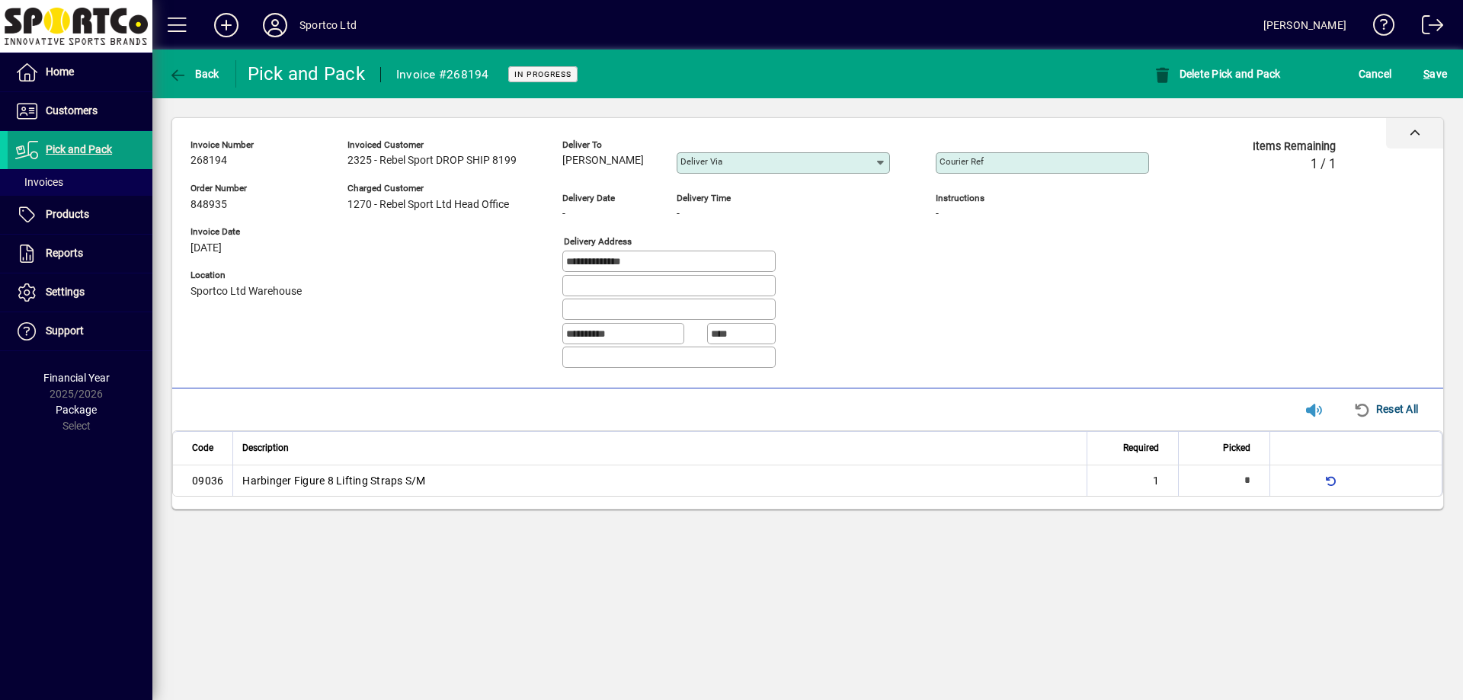
type input "*"
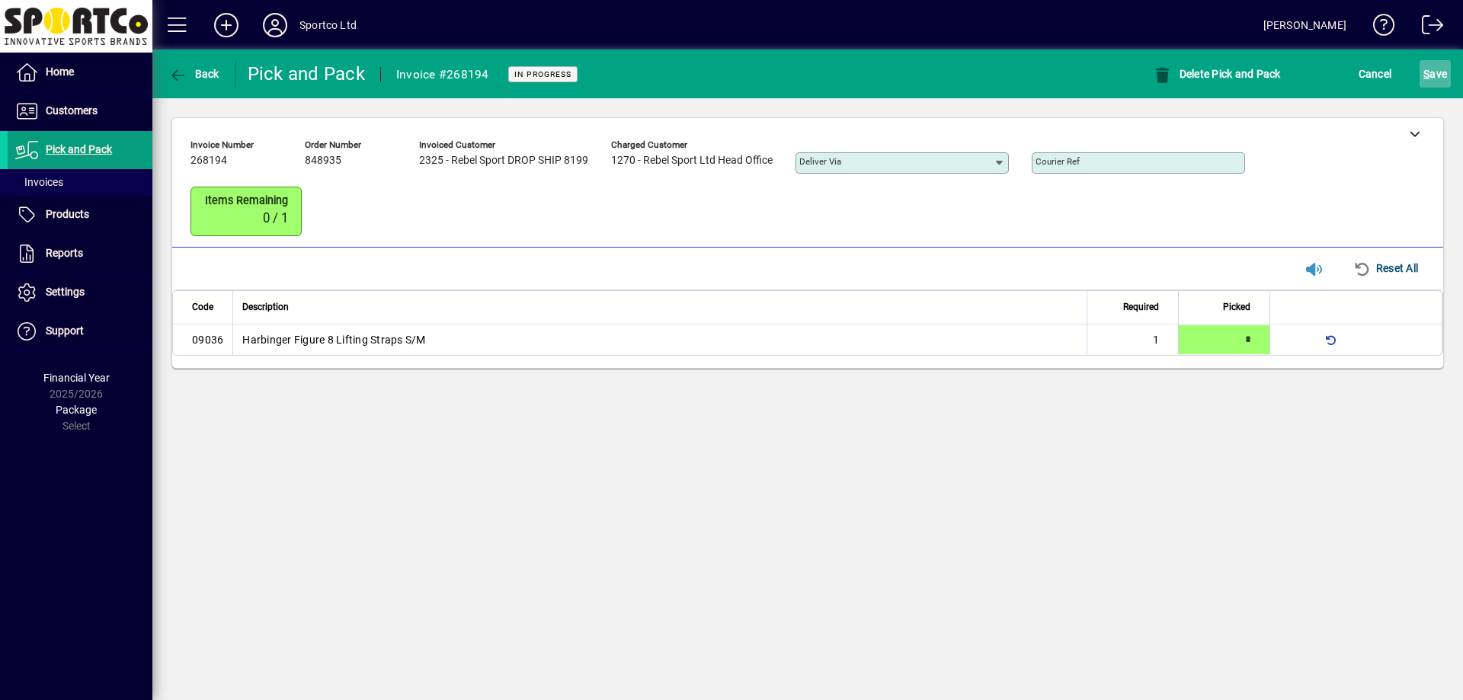
click at [1443, 69] on span "S ave" at bounding box center [1435, 74] width 24 height 24
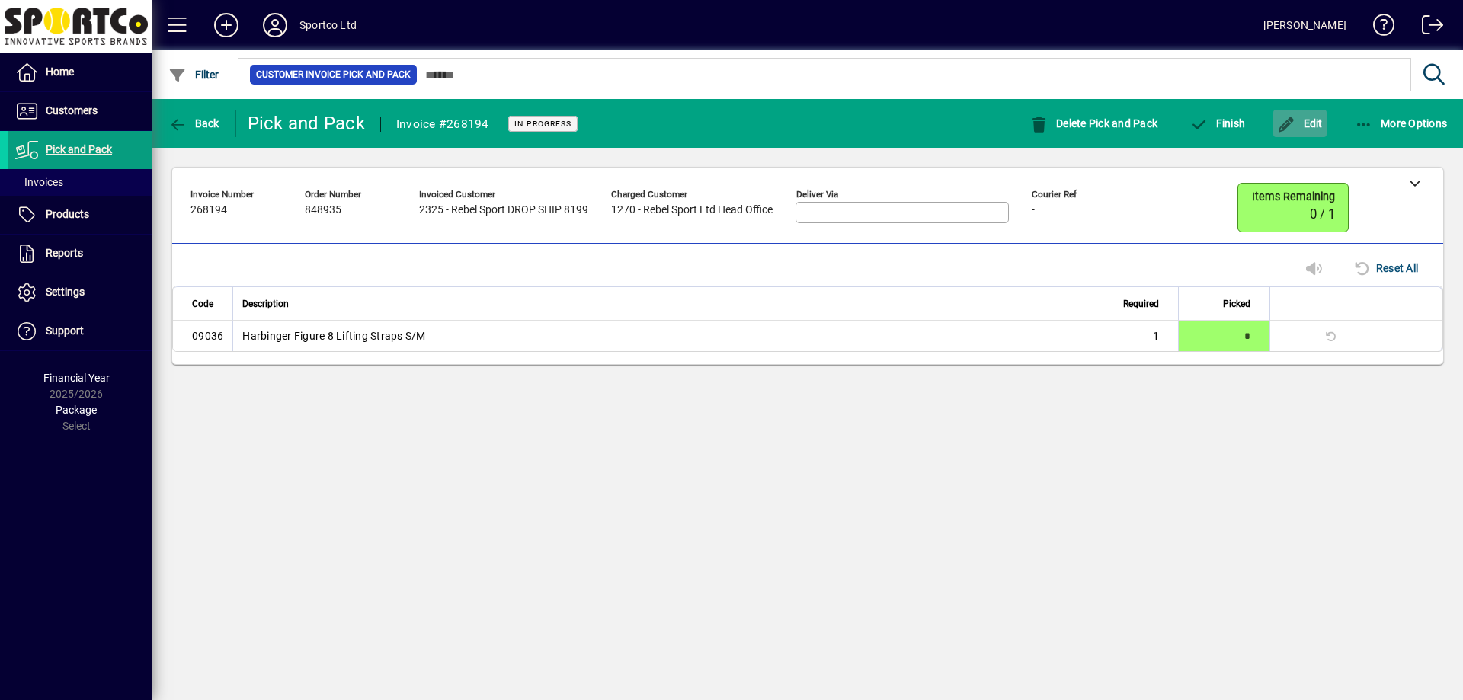
click at [1318, 121] on span "Edit" at bounding box center [1300, 123] width 46 height 12
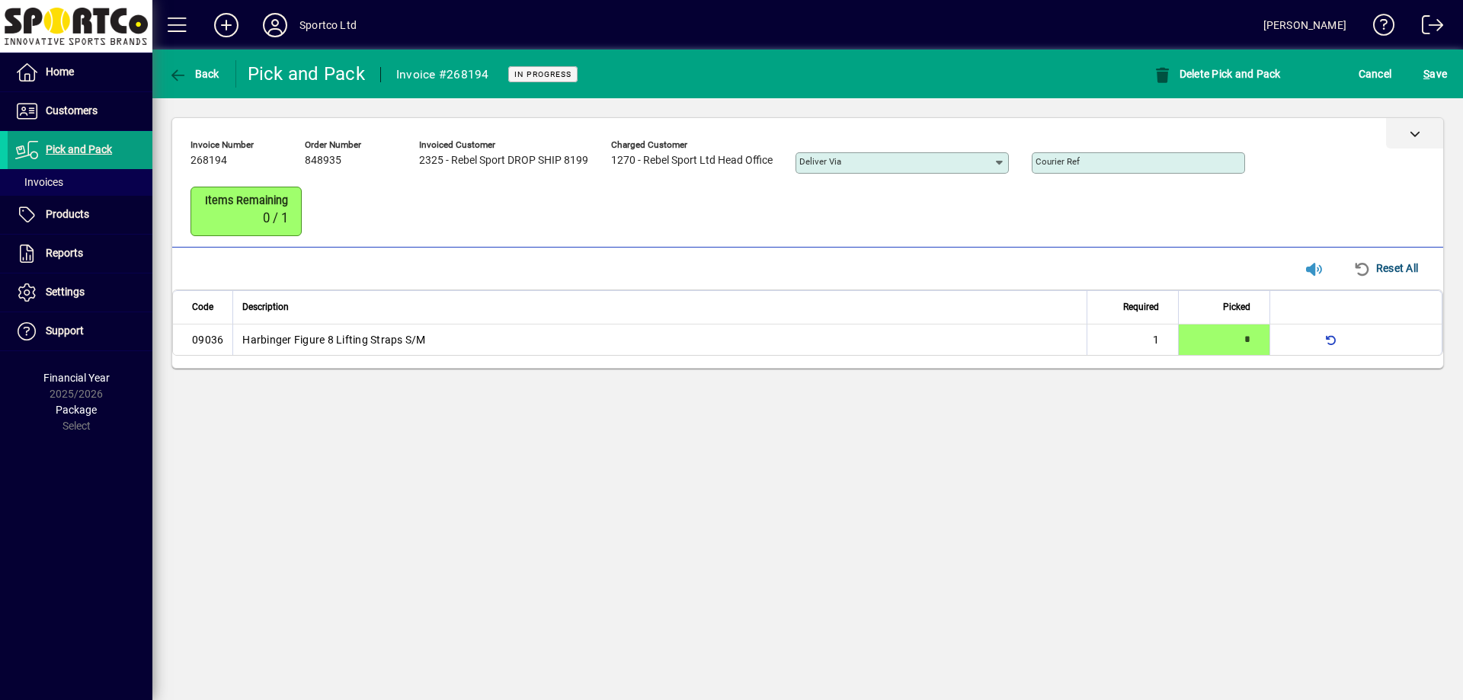
click at [1412, 128] on icon at bounding box center [1415, 133] width 11 height 11
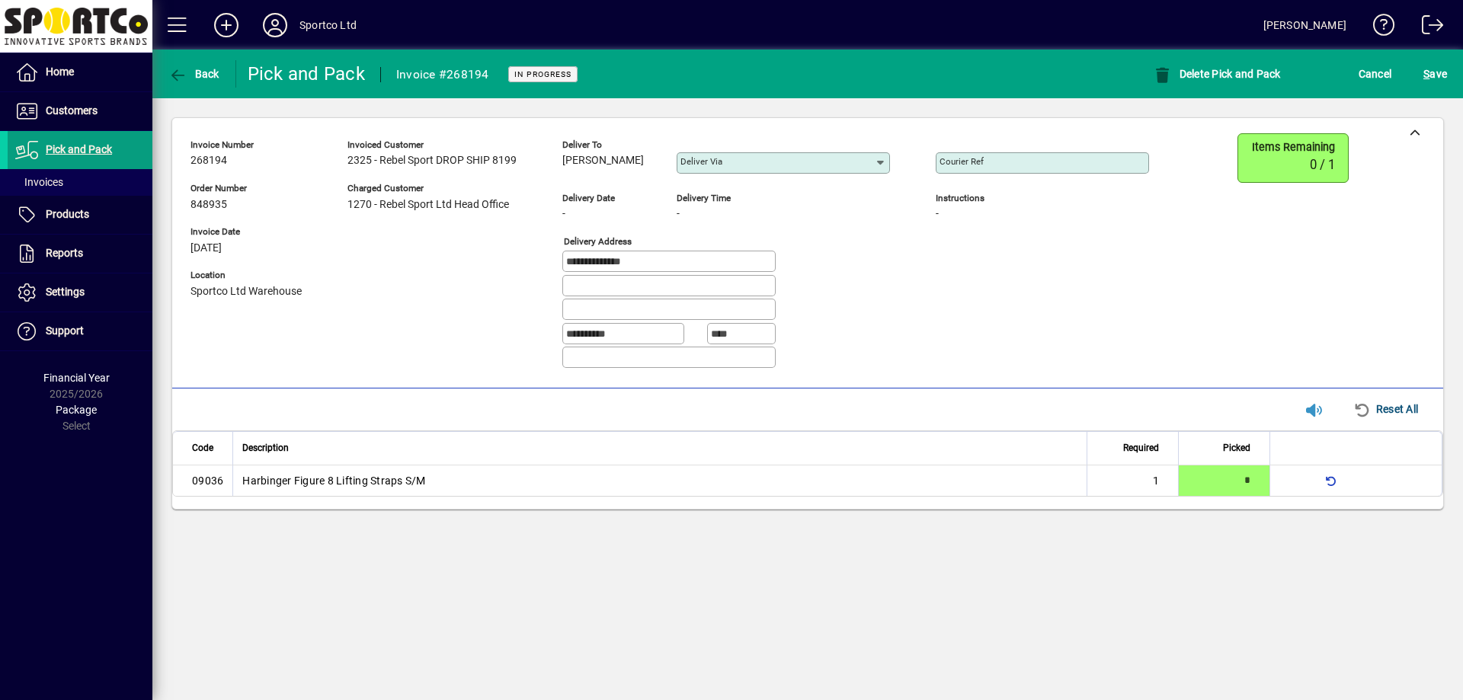
drag, startPoint x: 572, startPoint y: 162, endPoint x: 663, endPoint y: 174, distance: 91.5
click at [663, 174] on div "**********" at bounding box center [680, 257] width 981 height 248
copy span "[PERSON_NAME]"
drag, startPoint x: 674, startPoint y: 262, endPoint x: 524, endPoint y: 267, distance: 149.4
click at [524, 267] on div "**********" at bounding box center [680, 257] width 981 height 248
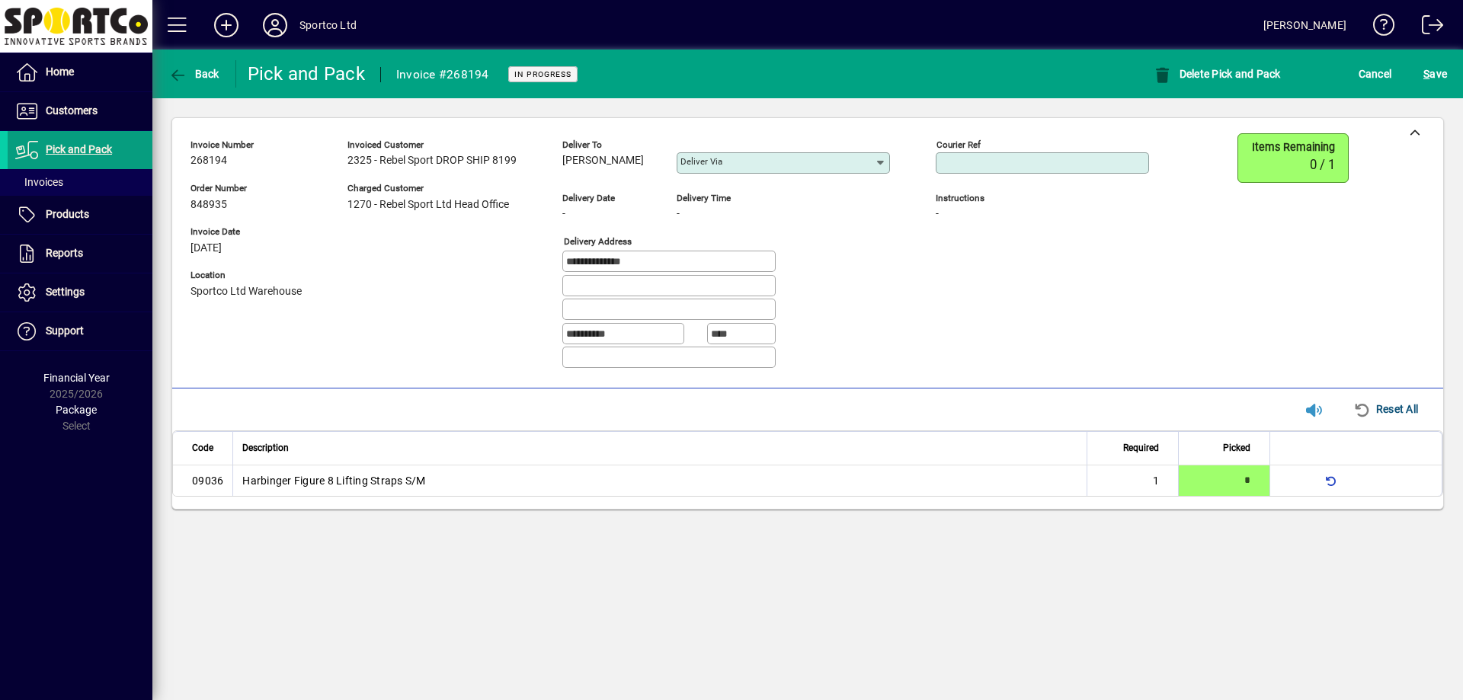
click at [1048, 168] on input "Courier Ref" at bounding box center [1044, 163] width 209 height 12
paste input "**********"
type input "**********"
click at [1445, 74] on span "S ave" at bounding box center [1435, 74] width 24 height 24
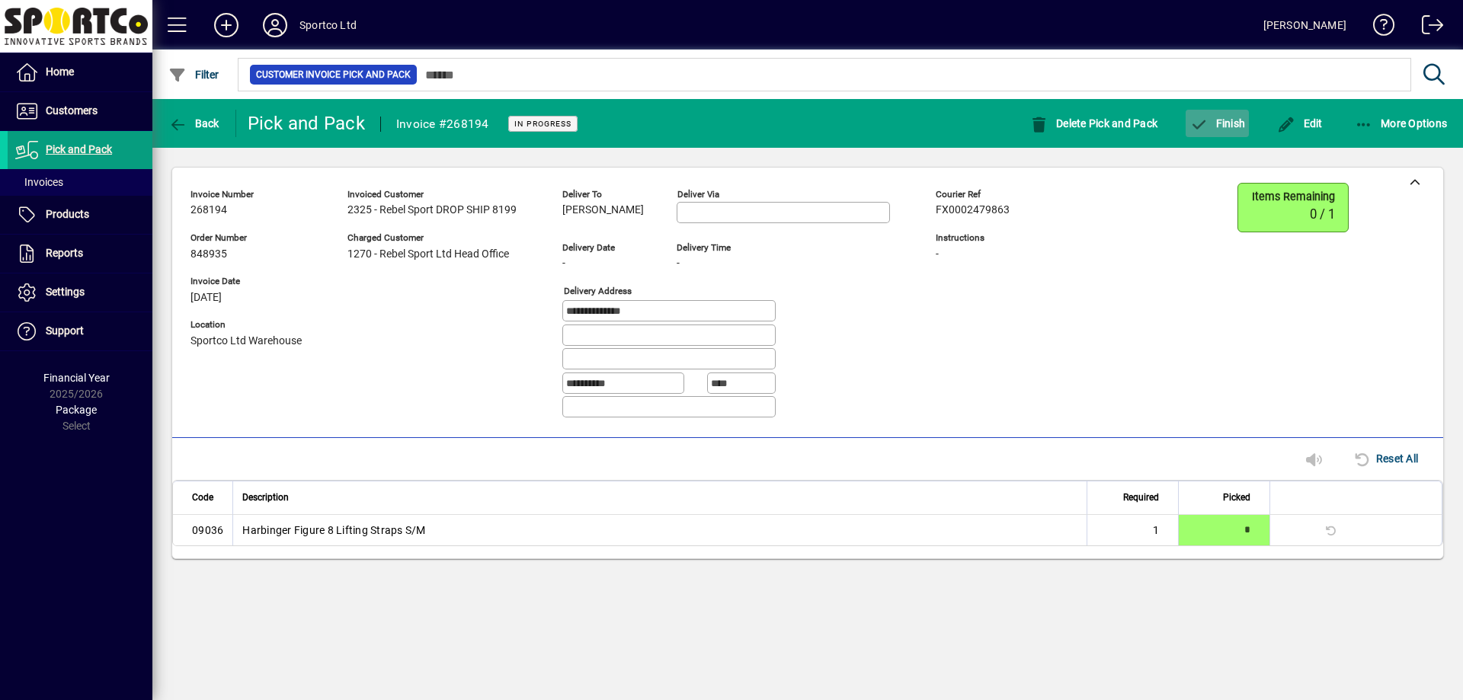
click at [1186, 132] on span "button" at bounding box center [1217, 123] width 63 height 37
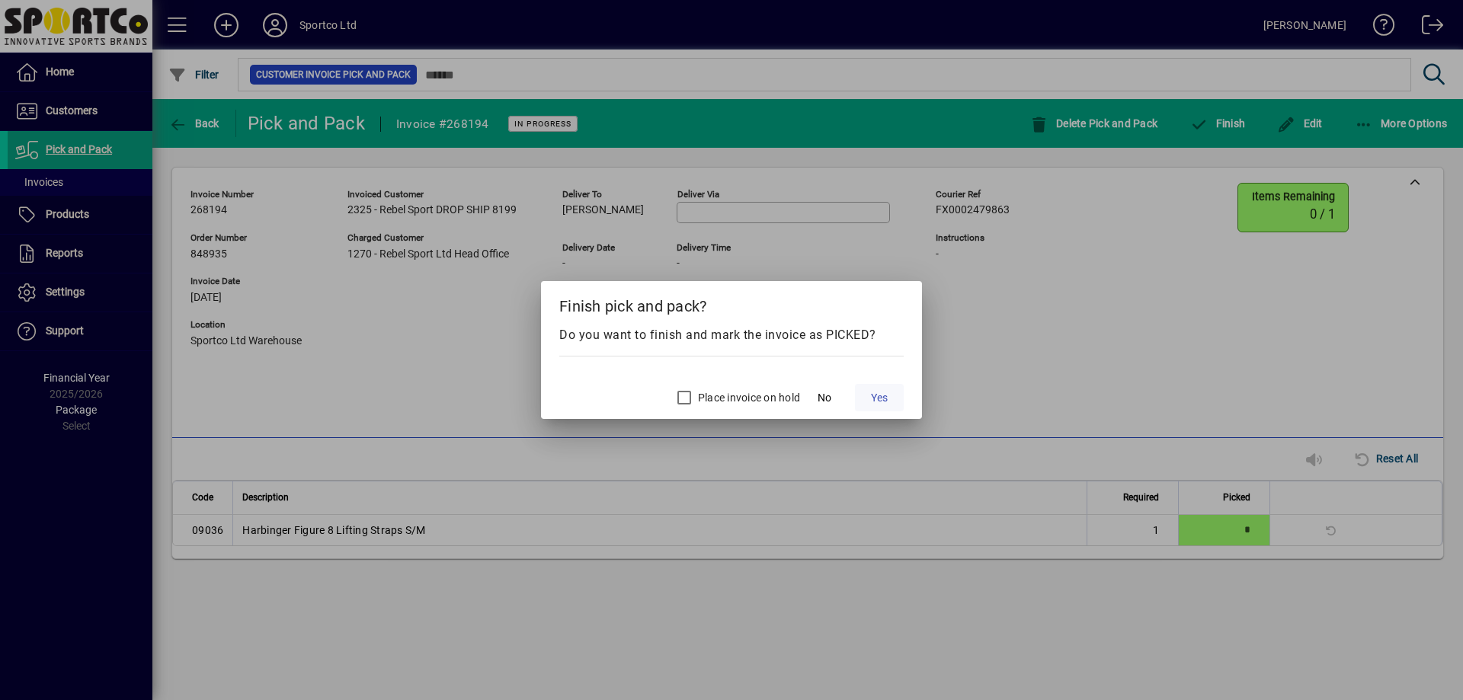
drag, startPoint x: 883, startPoint y: 404, endPoint x: 888, endPoint y: 410, distance: 8.1
click at [882, 405] on span "Yes" at bounding box center [879, 398] width 17 height 16
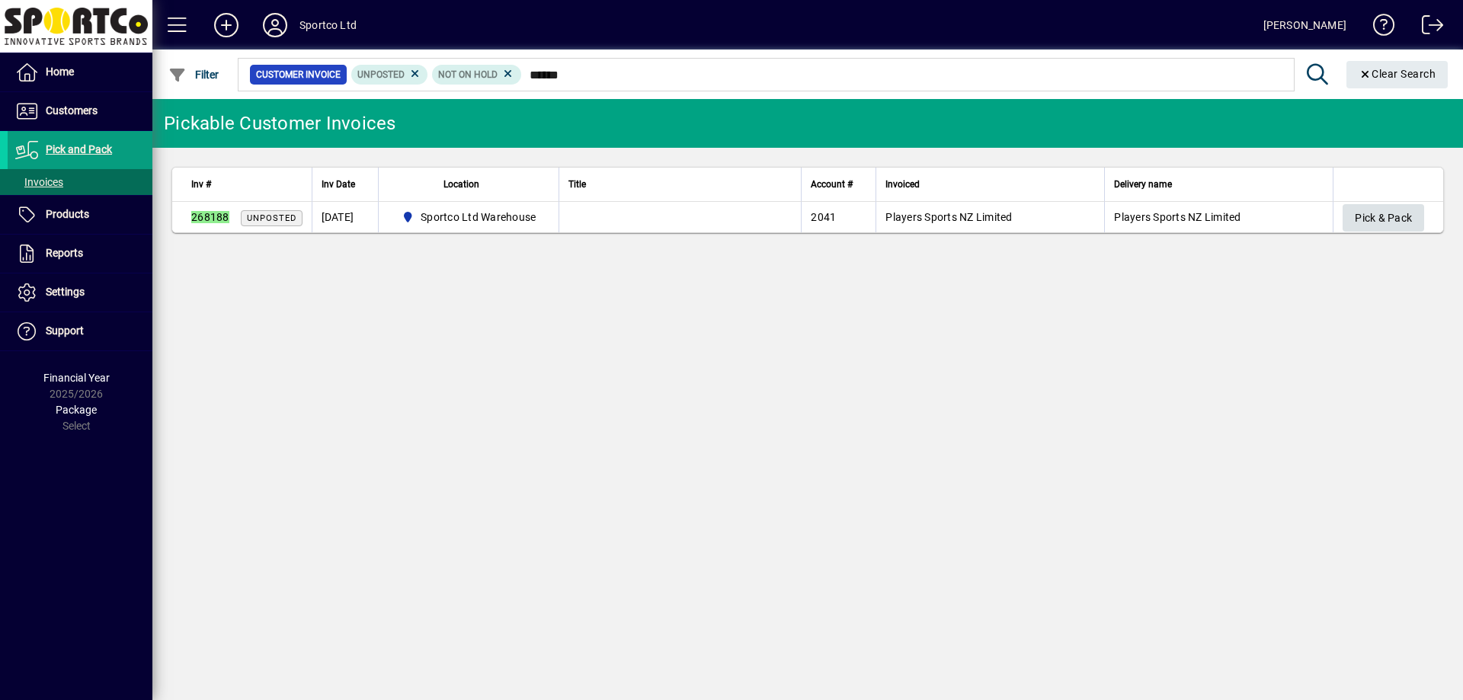
type input "******"
click at [1367, 217] on span "Pick & Pack" at bounding box center [1383, 218] width 57 height 25
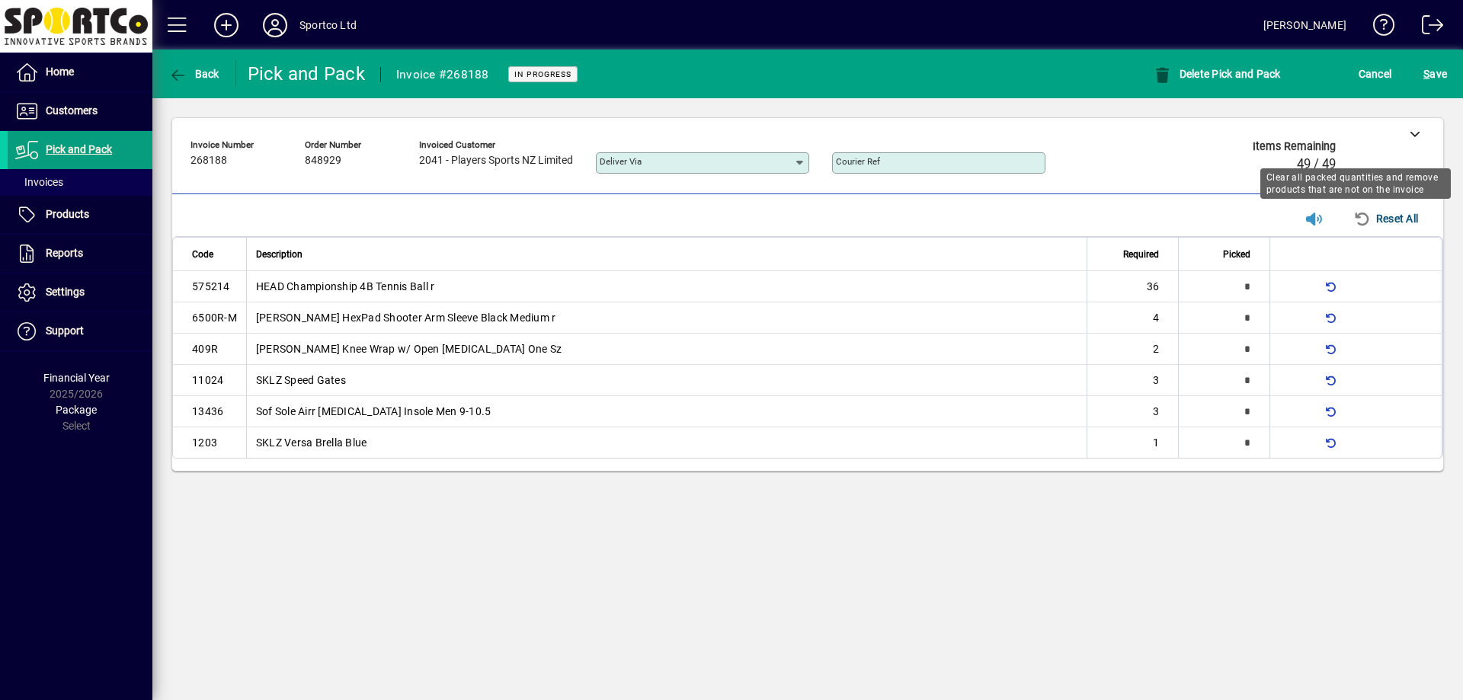
type input "*"
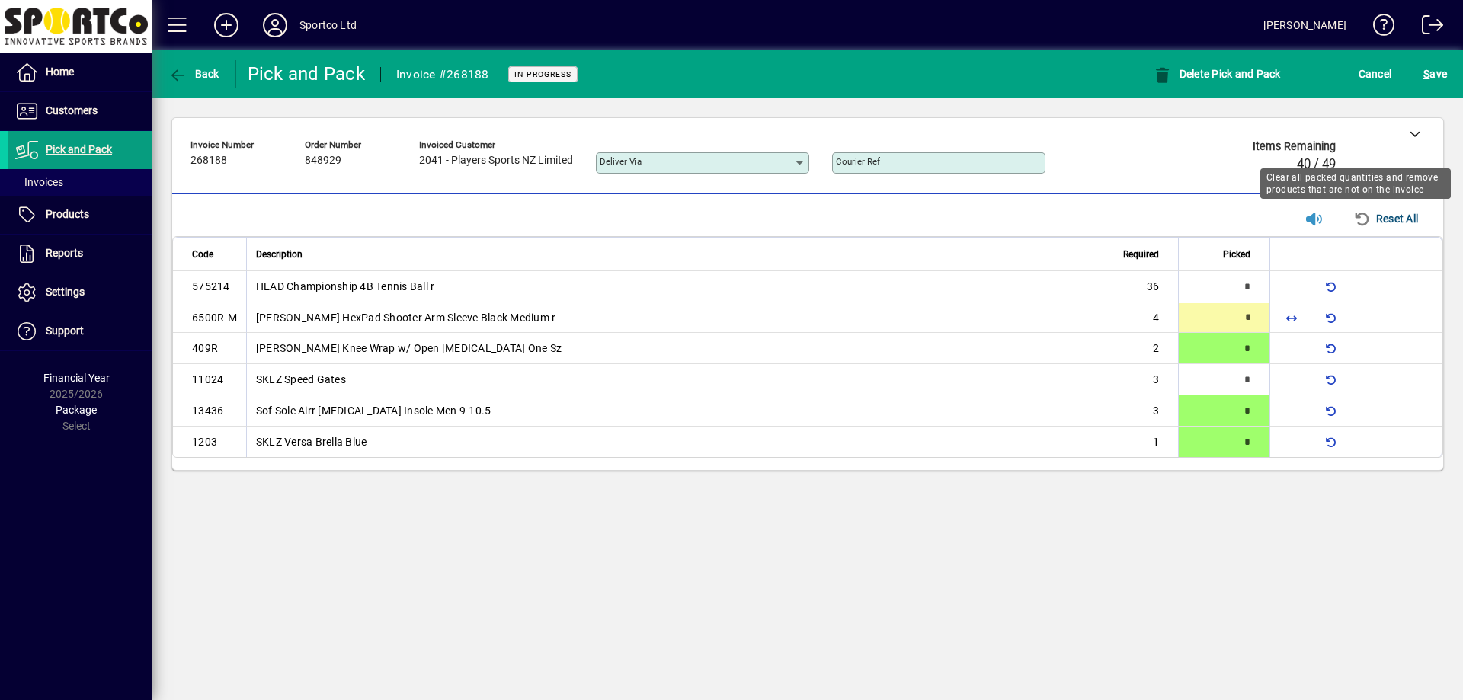
type input "*"
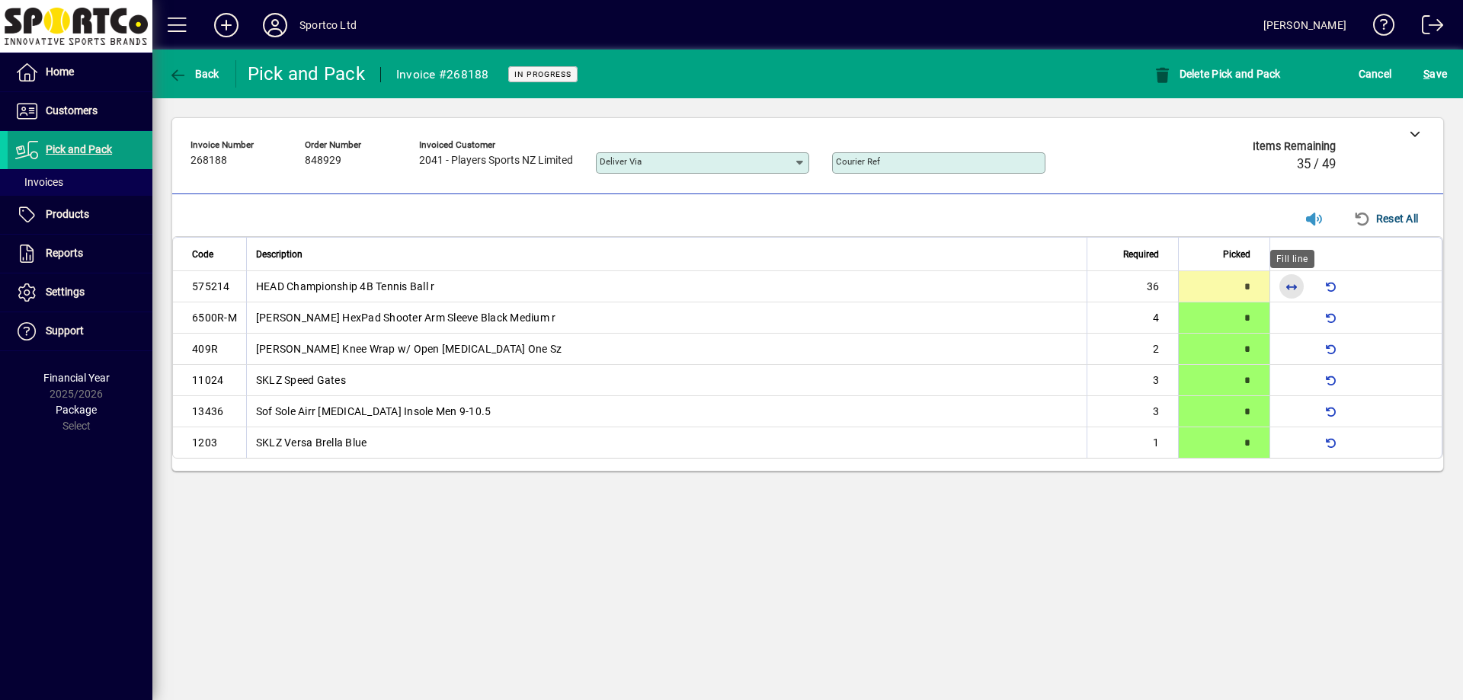
click at [1288, 290] on span "button" at bounding box center [1291, 286] width 37 height 37
type input "**"
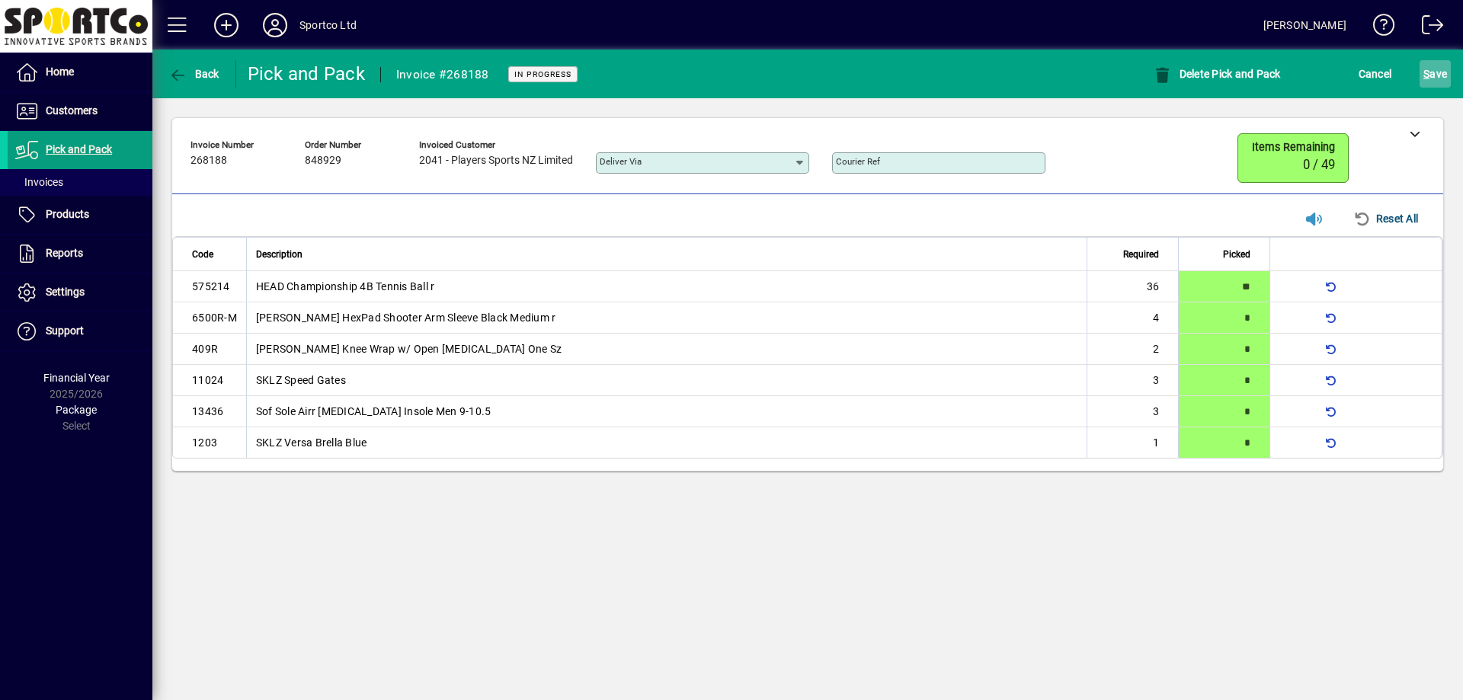
click at [1433, 83] on span "S ave" at bounding box center [1435, 74] width 24 height 24
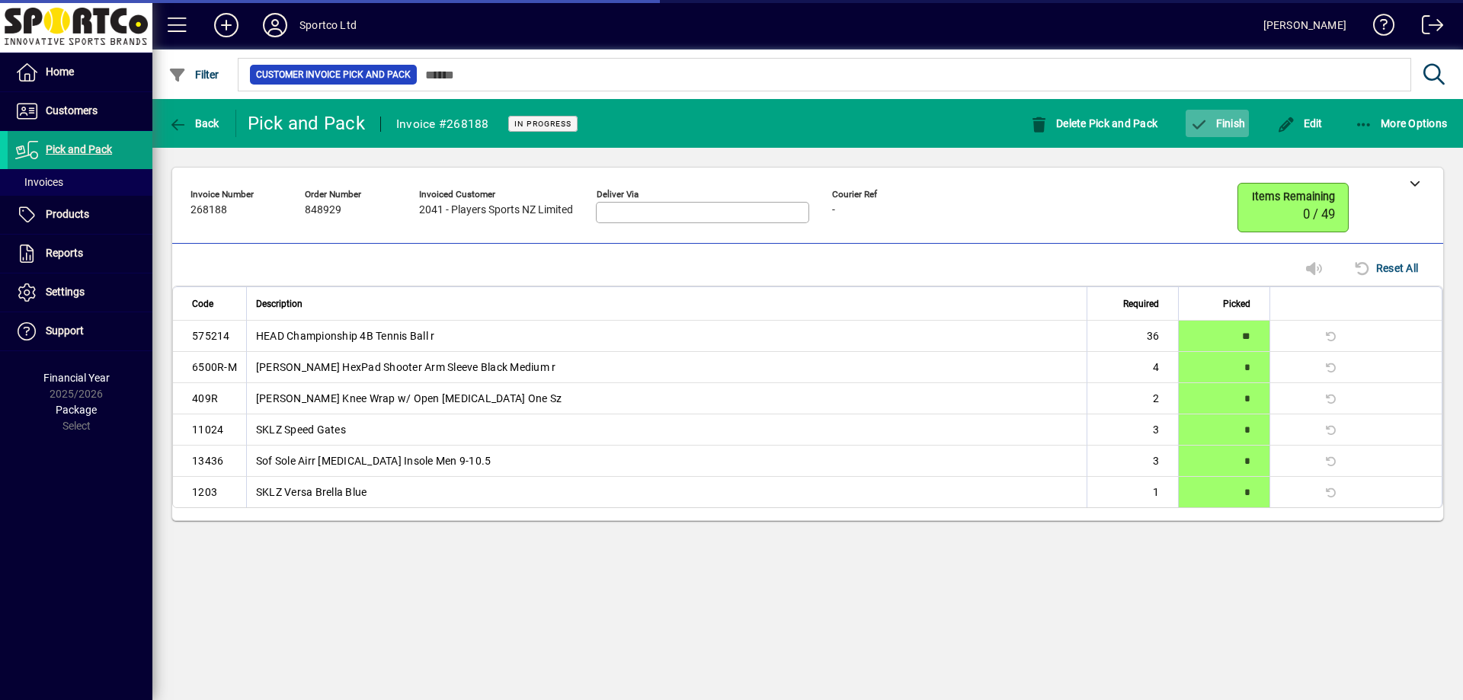
click at [1236, 117] on span "Finish" at bounding box center [1217, 123] width 56 height 12
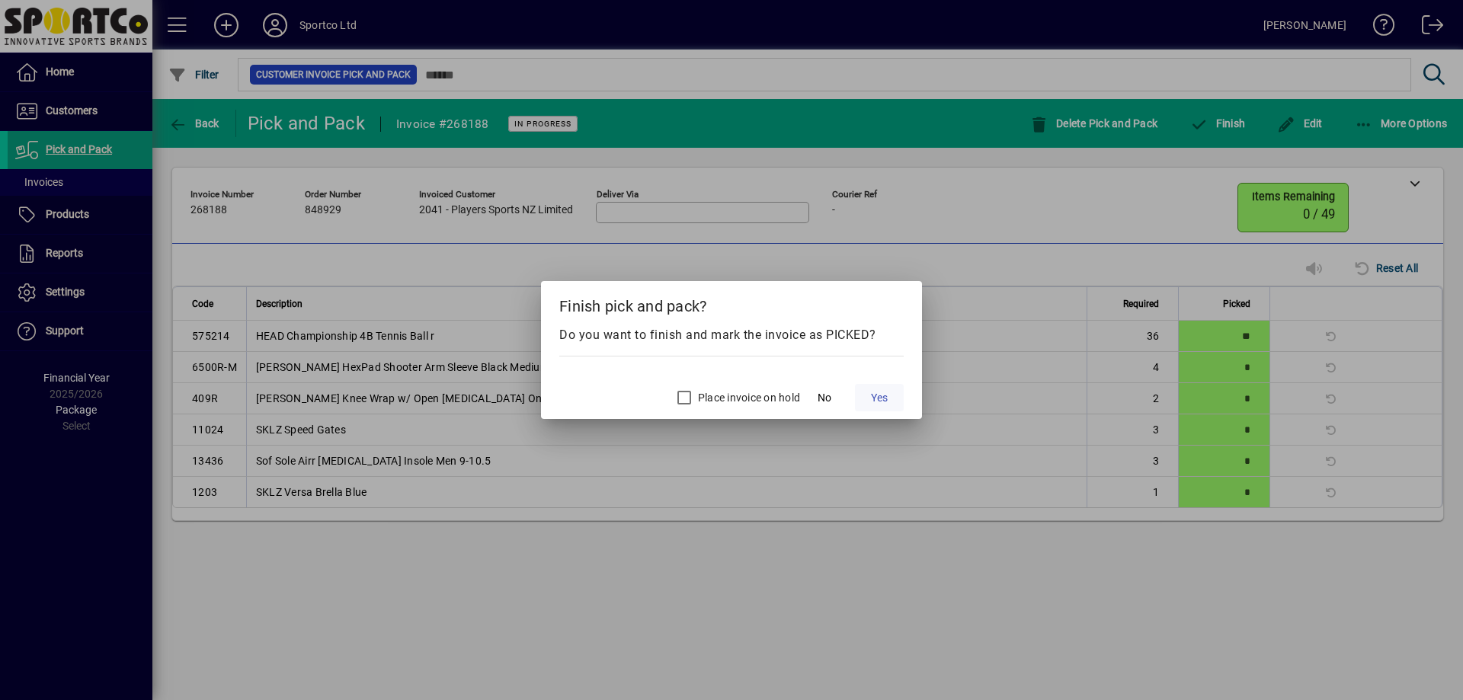
click at [886, 399] on span "Yes" at bounding box center [879, 398] width 17 height 16
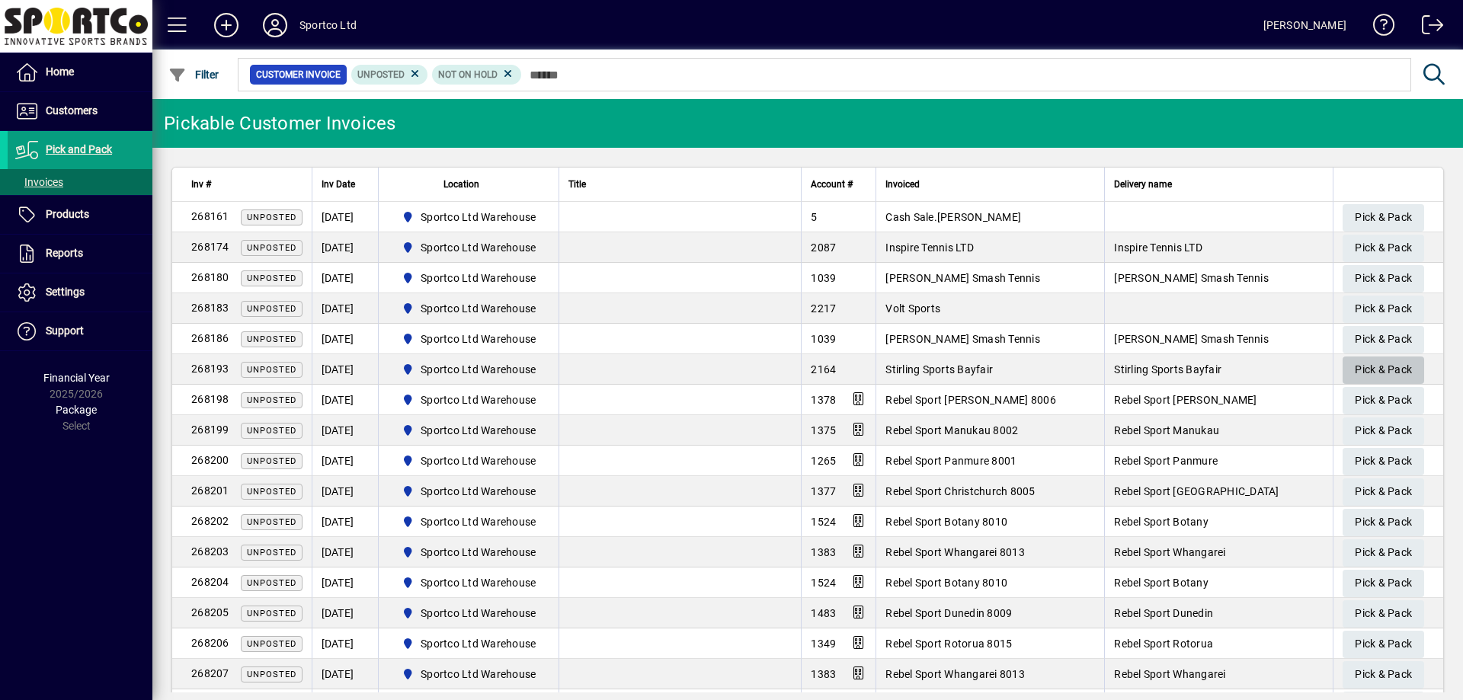
click at [1356, 367] on span "Pick & Pack" at bounding box center [1383, 369] width 57 height 25
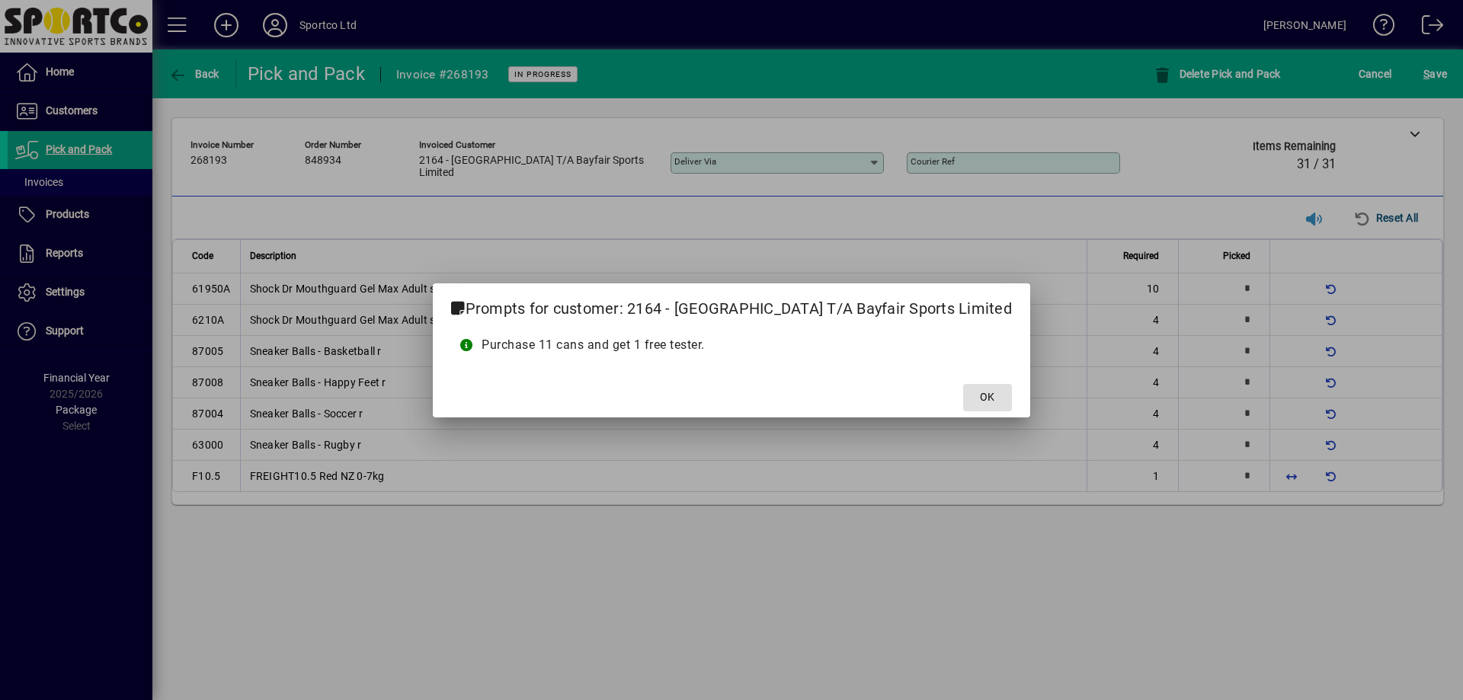
click at [963, 384] on button "OK" at bounding box center [987, 397] width 49 height 27
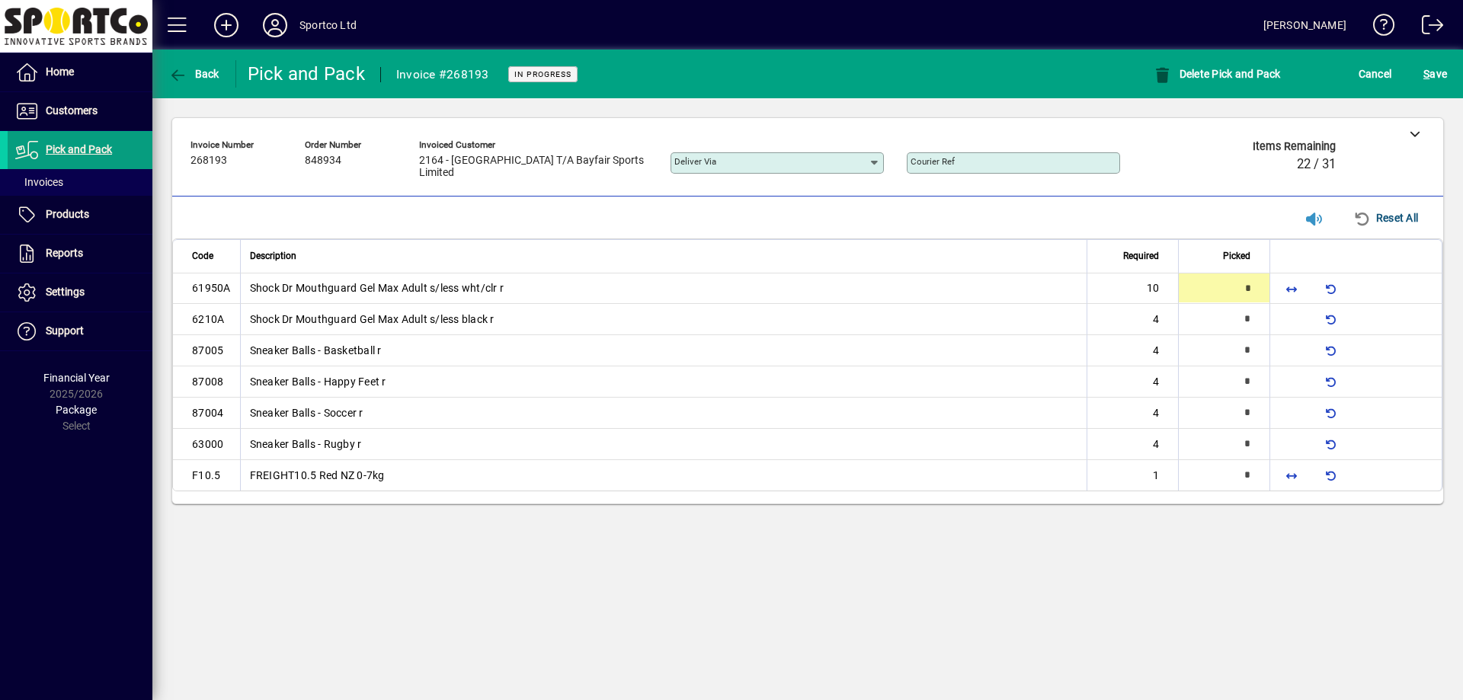
type input "**"
type input "*"
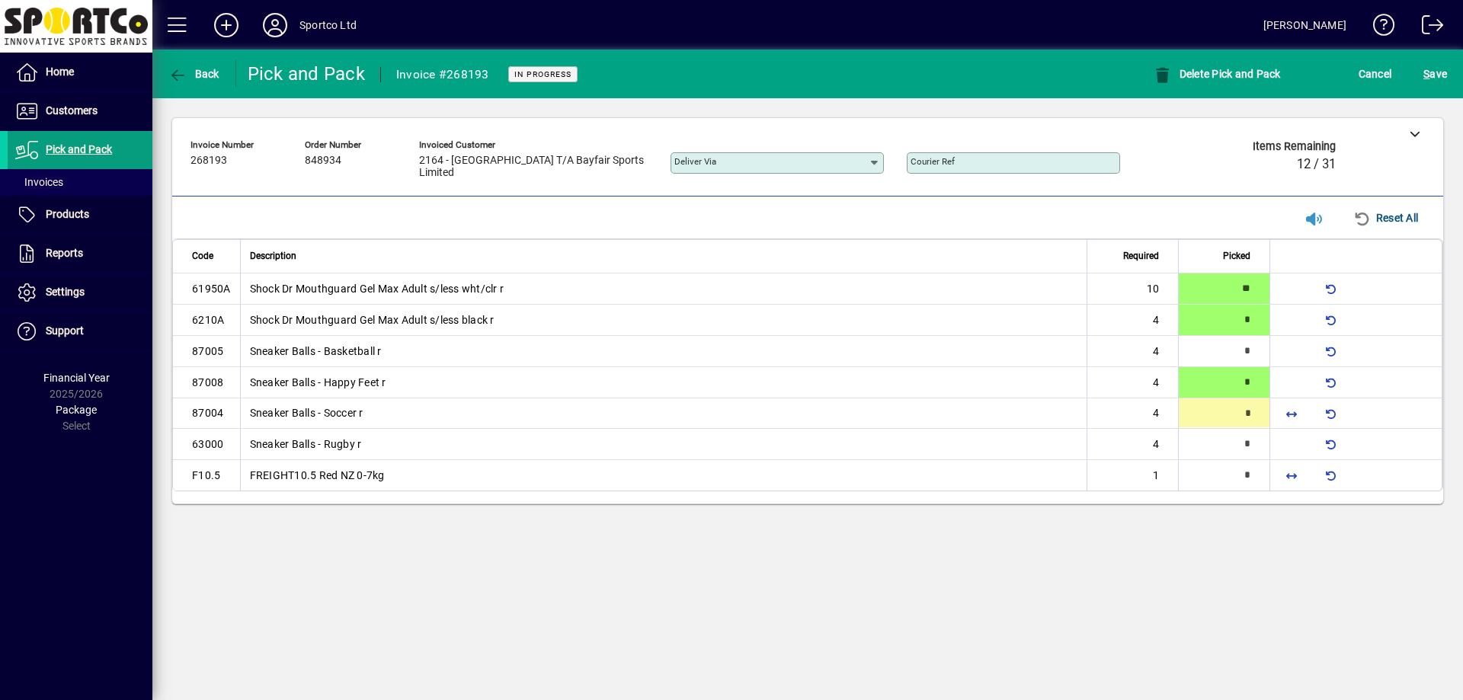
type input "*"
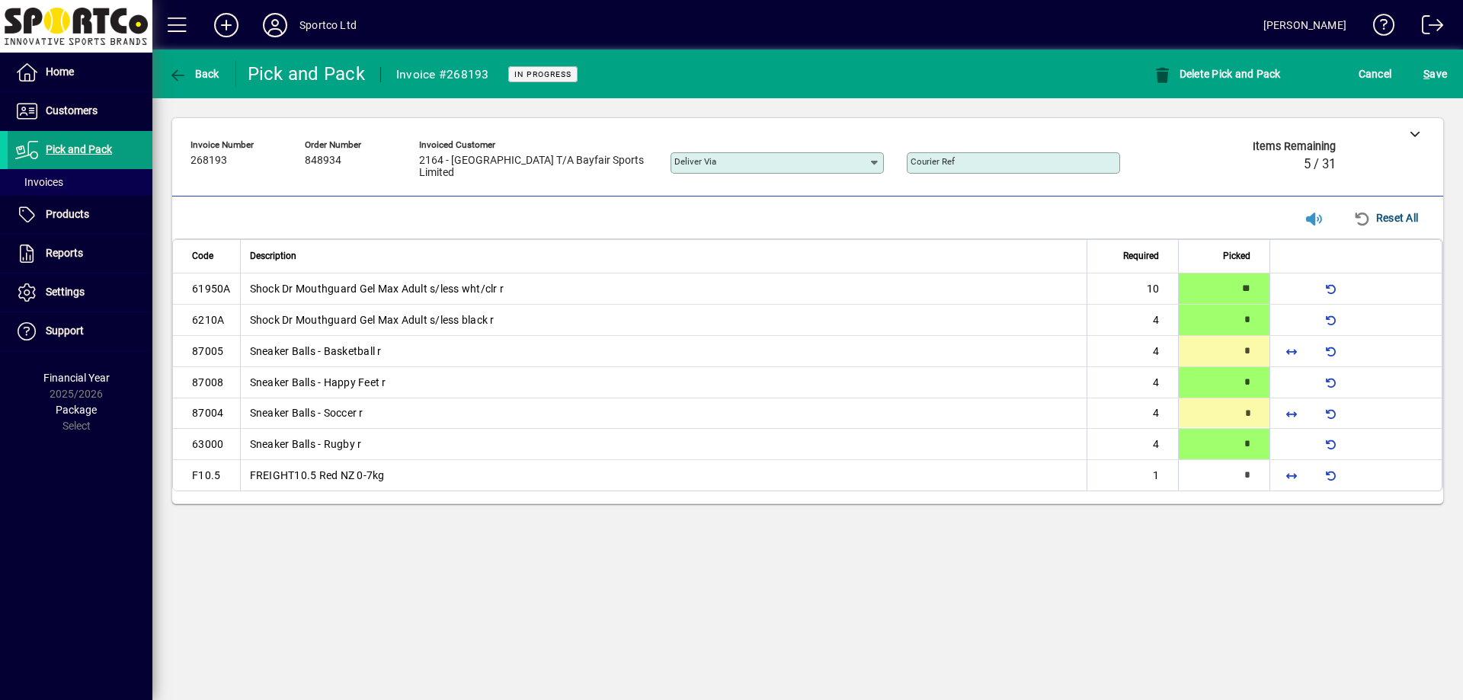
type input "*"
click at [1295, 474] on span "button" at bounding box center [1291, 475] width 37 height 37
type input "*"
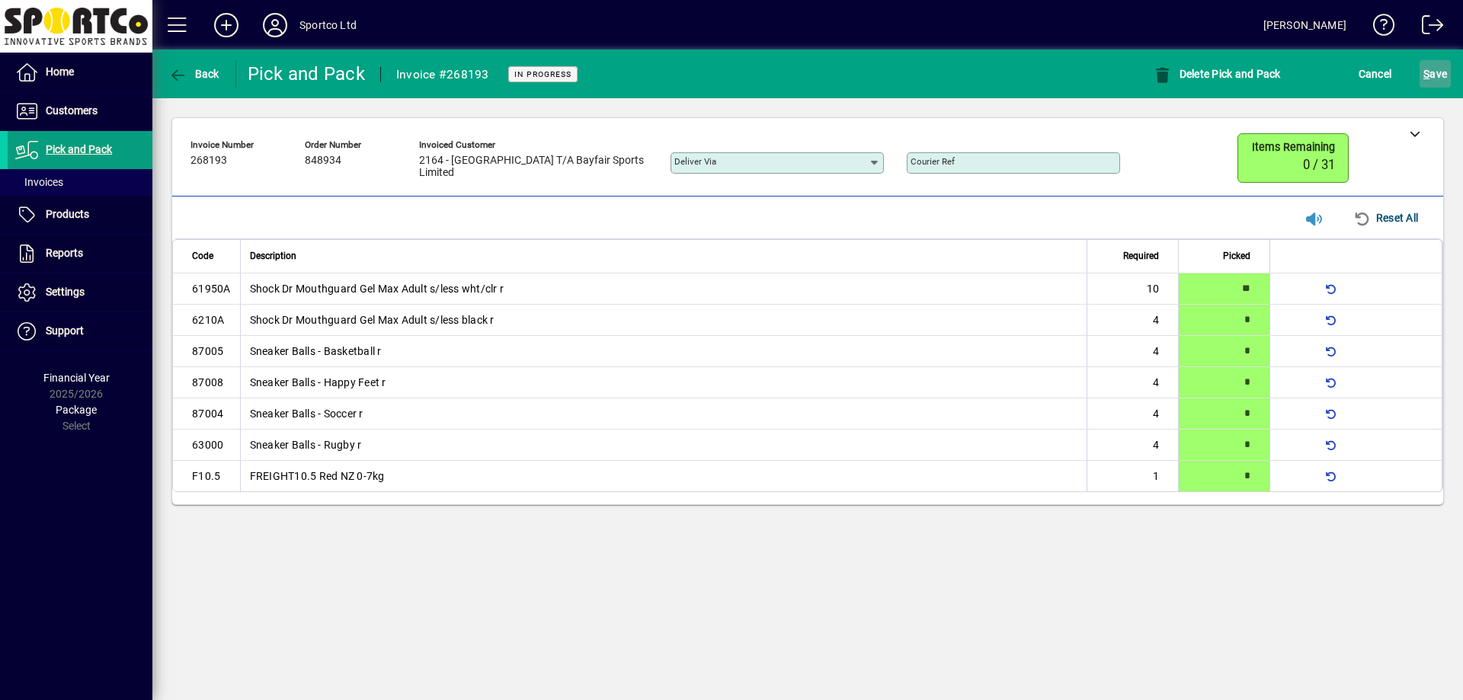
click at [1437, 66] on span "S ave" at bounding box center [1435, 74] width 24 height 24
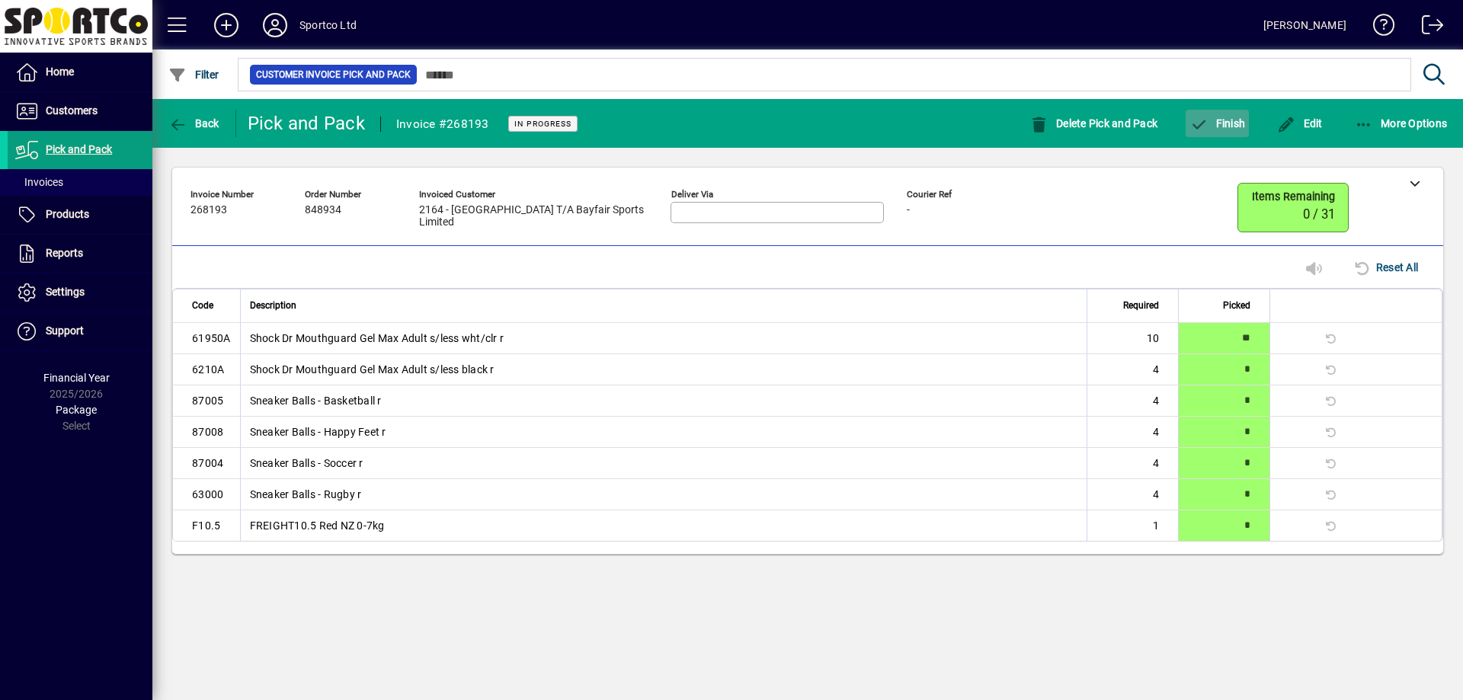
click at [1226, 123] on span "Finish" at bounding box center [1217, 123] width 56 height 12
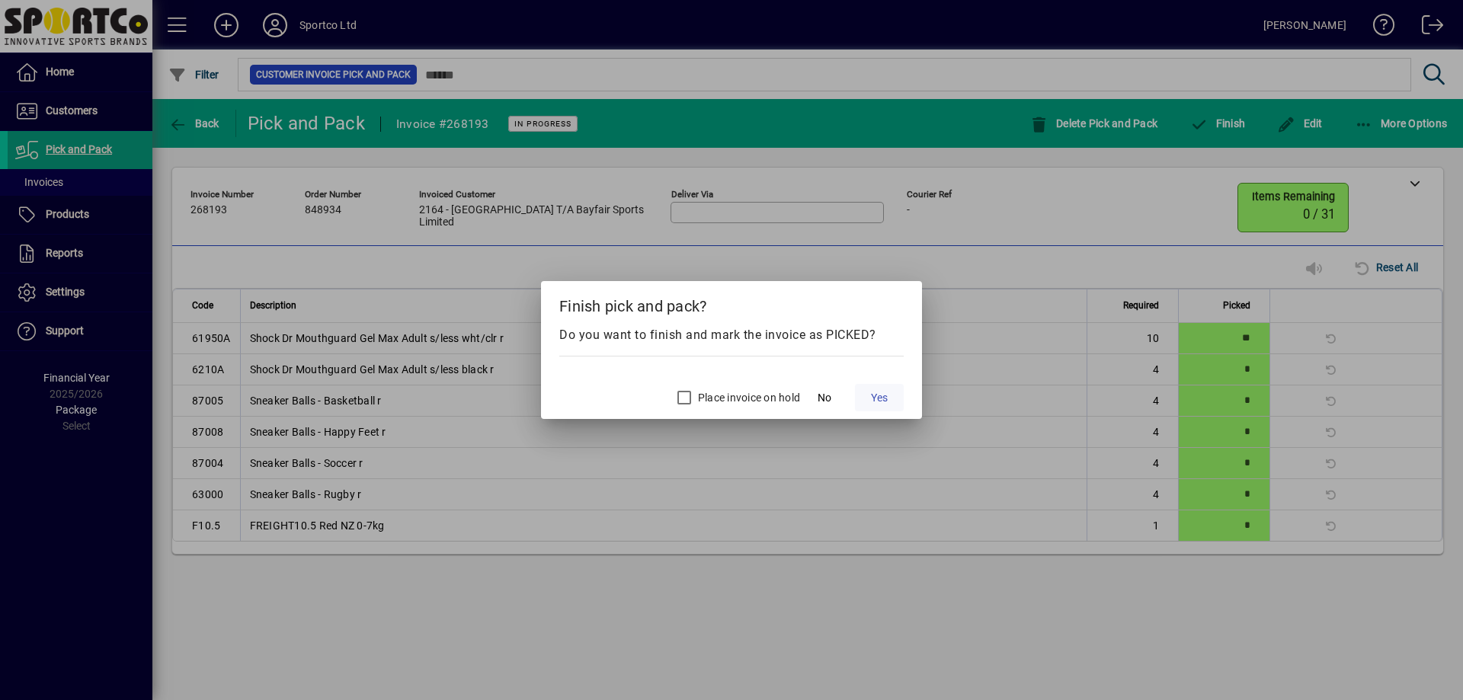
click at [872, 394] on span "Yes" at bounding box center [879, 398] width 17 height 16
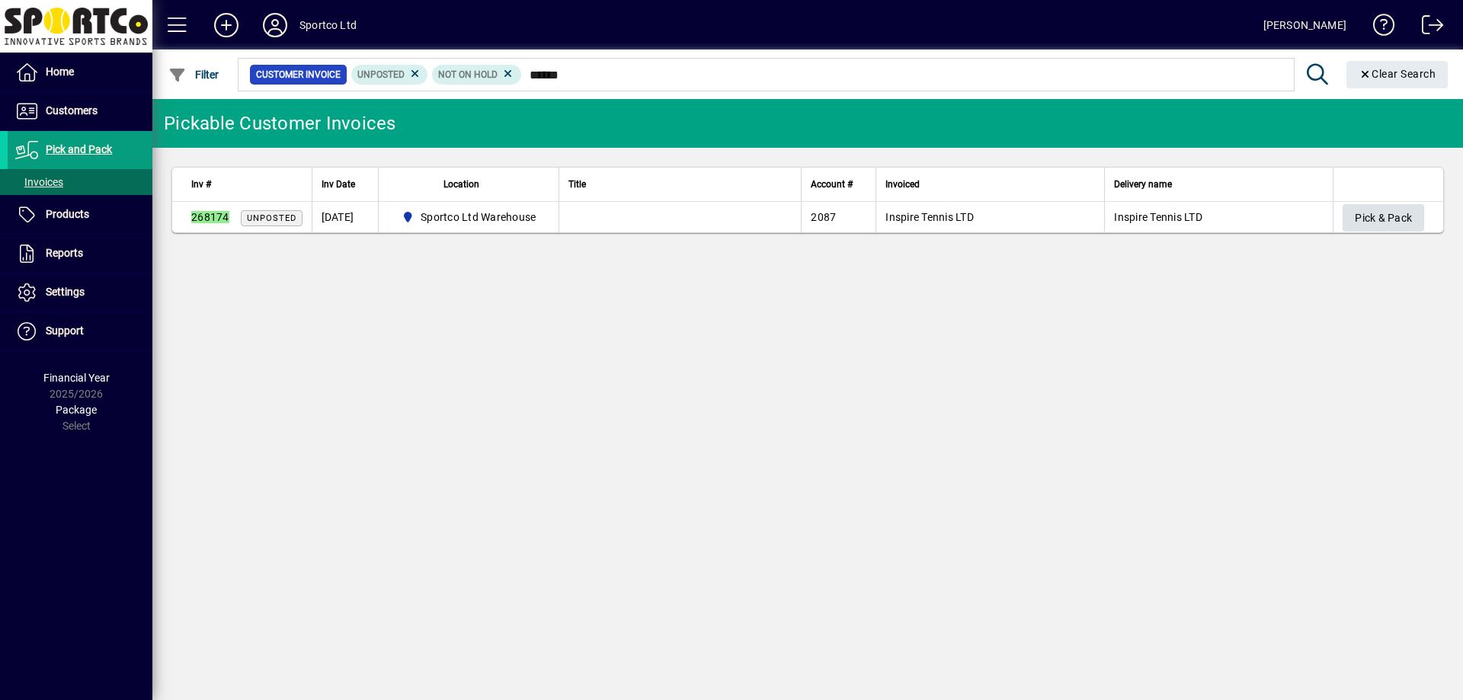
type input "******"
click at [1369, 222] on span "Pick & Pack" at bounding box center [1383, 218] width 57 height 25
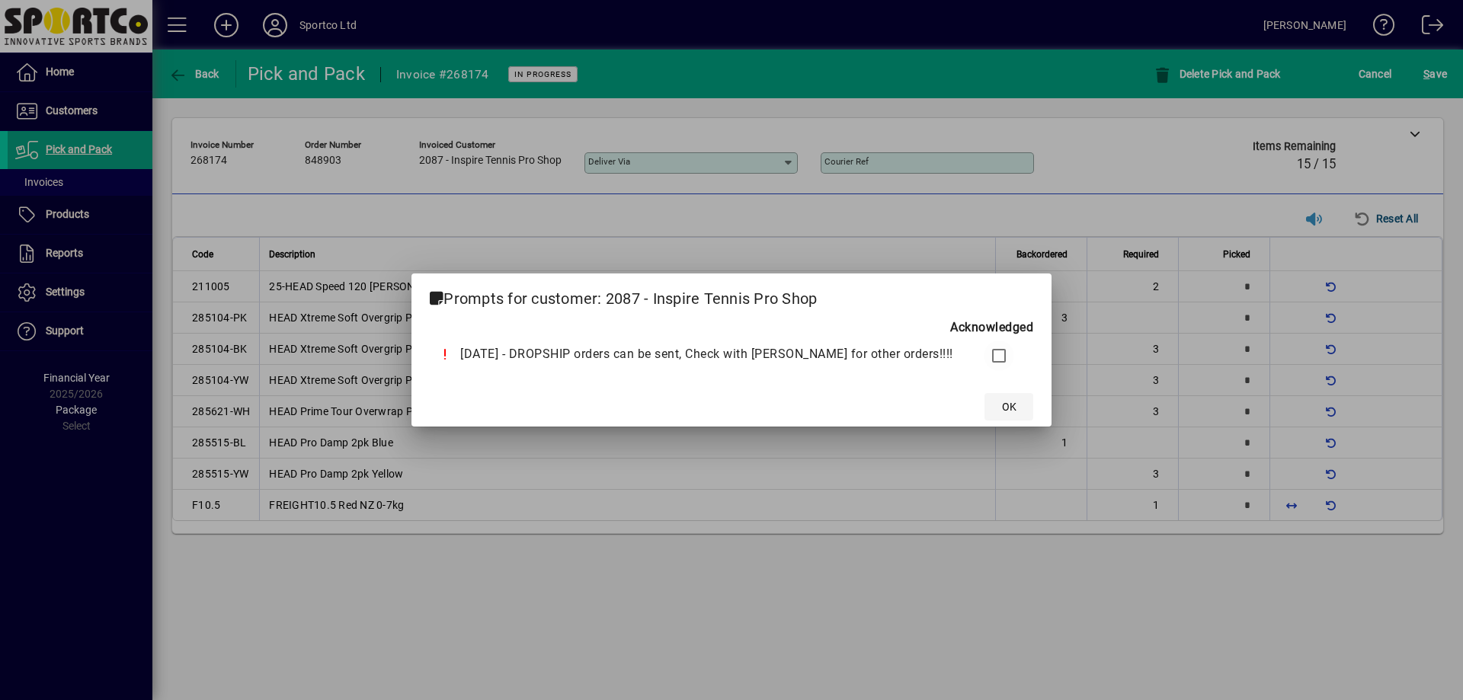
click at [1002, 406] on span "OK" at bounding box center [1009, 407] width 14 height 16
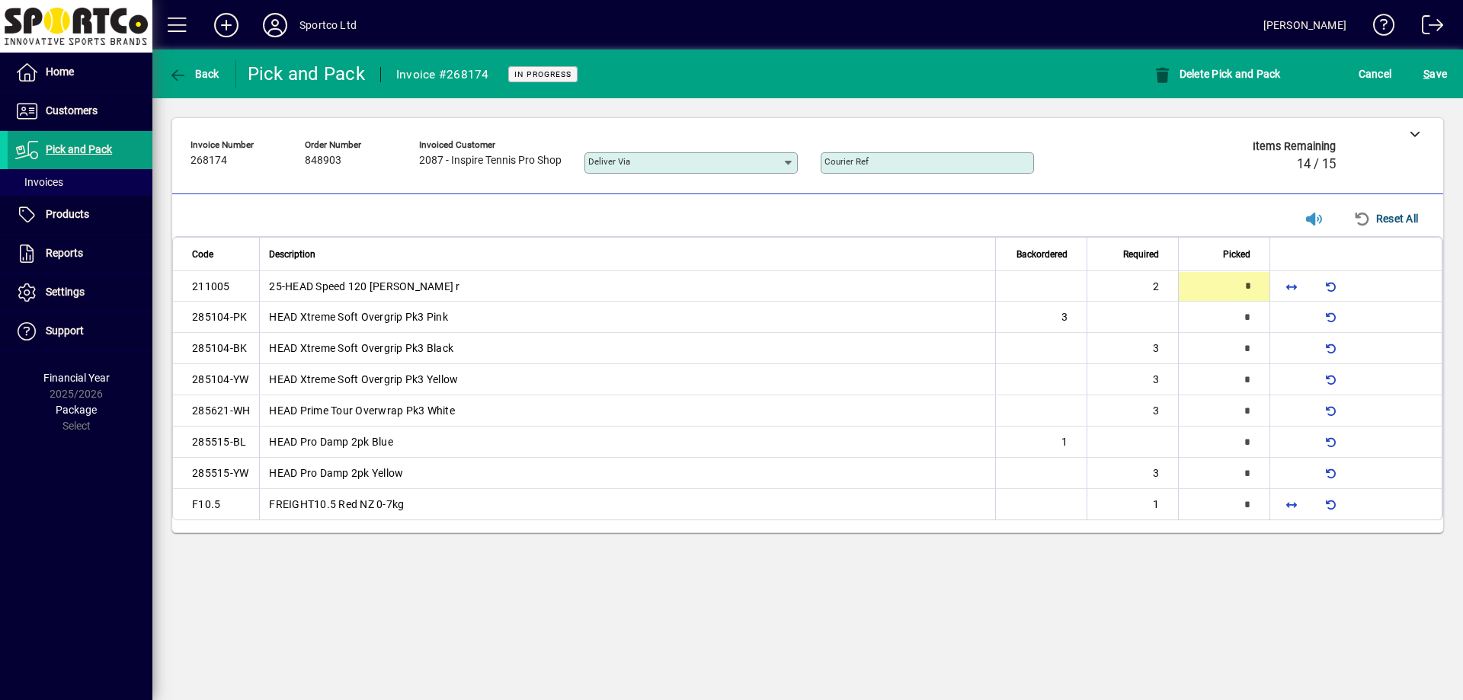
type input "*"
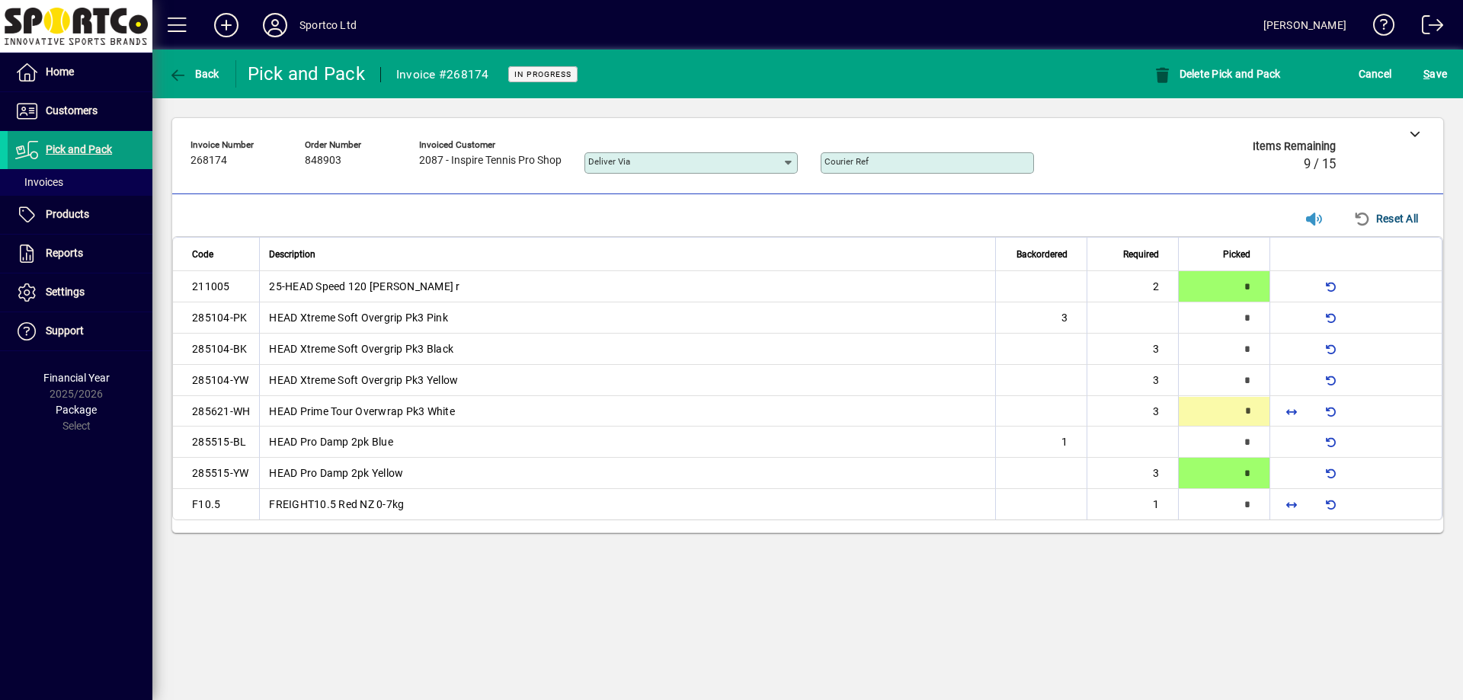
type input "*"
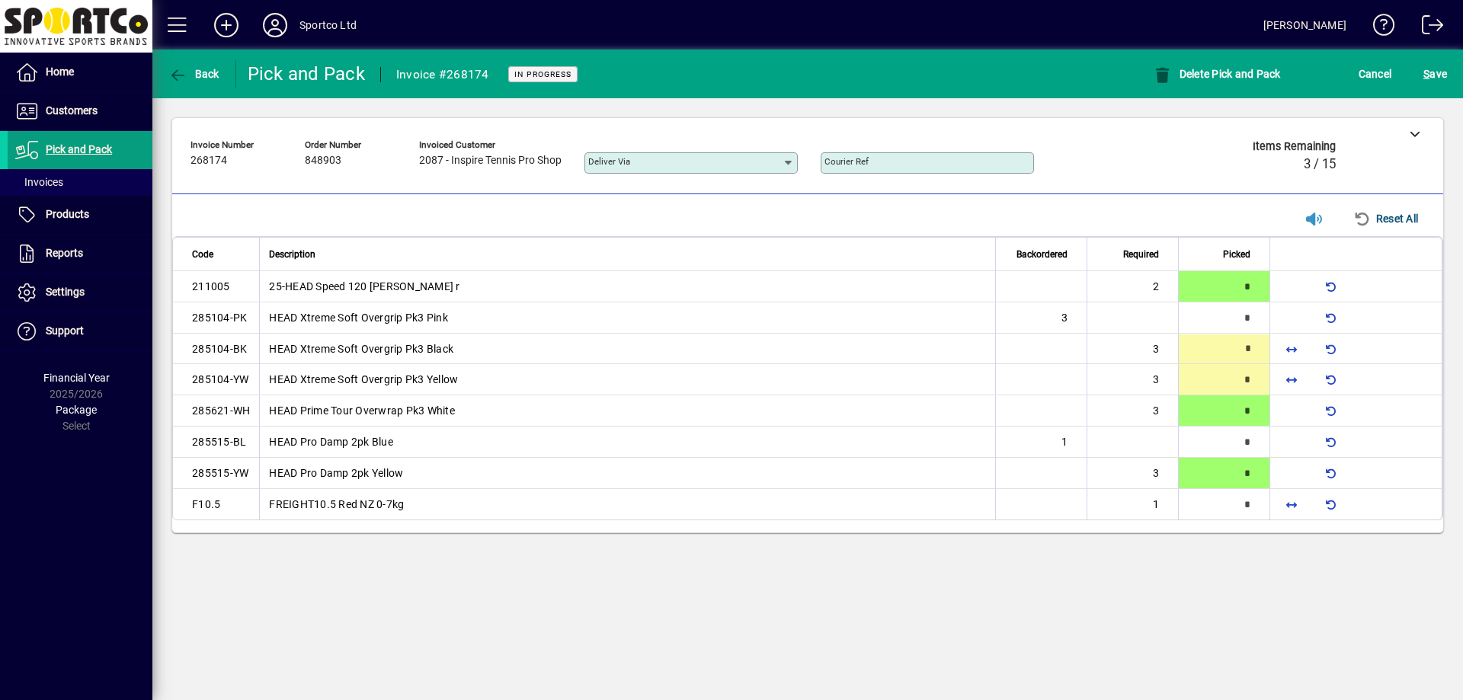
type input "*"
click at [1296, 499] on span "button" at bounding box center [1291, 504] width 37 height 37
type input "*"
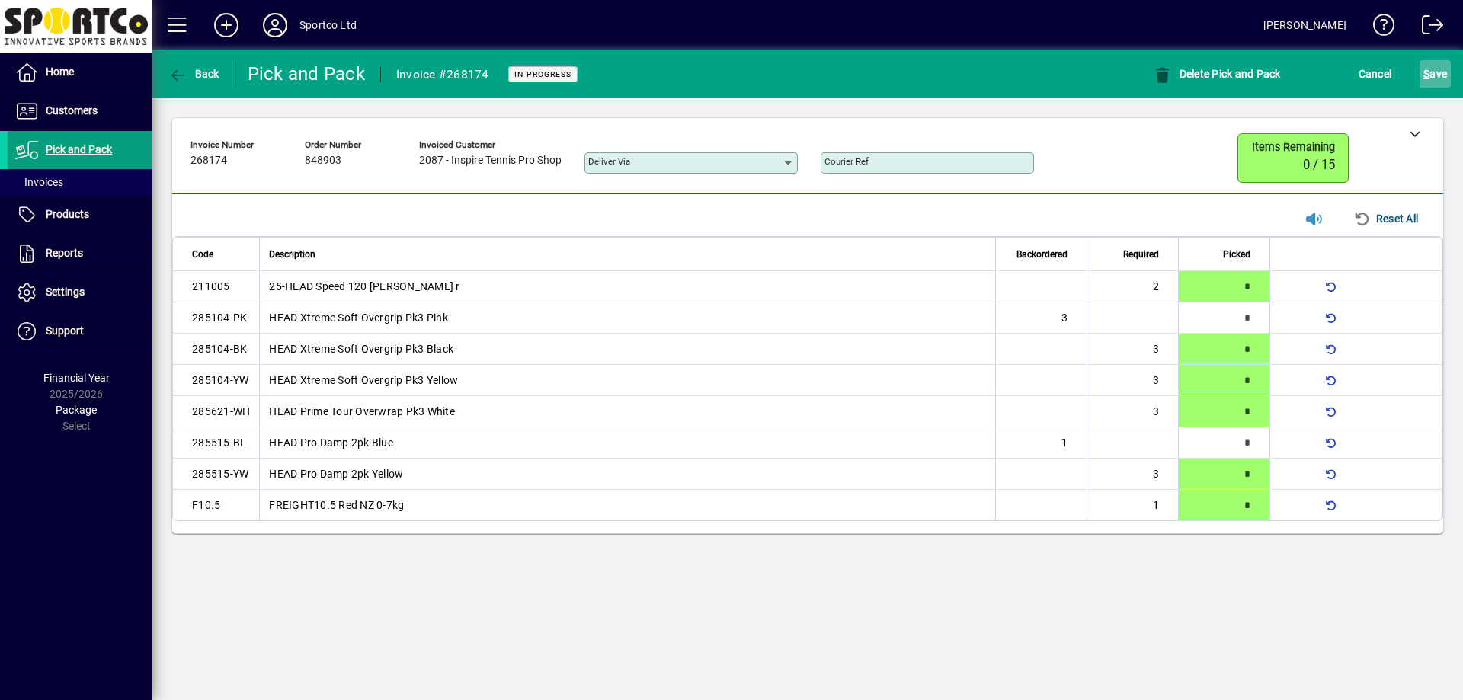
click at [1439, 80] on span "S ave" at bounding box center [1435, 74] width 24 height 24
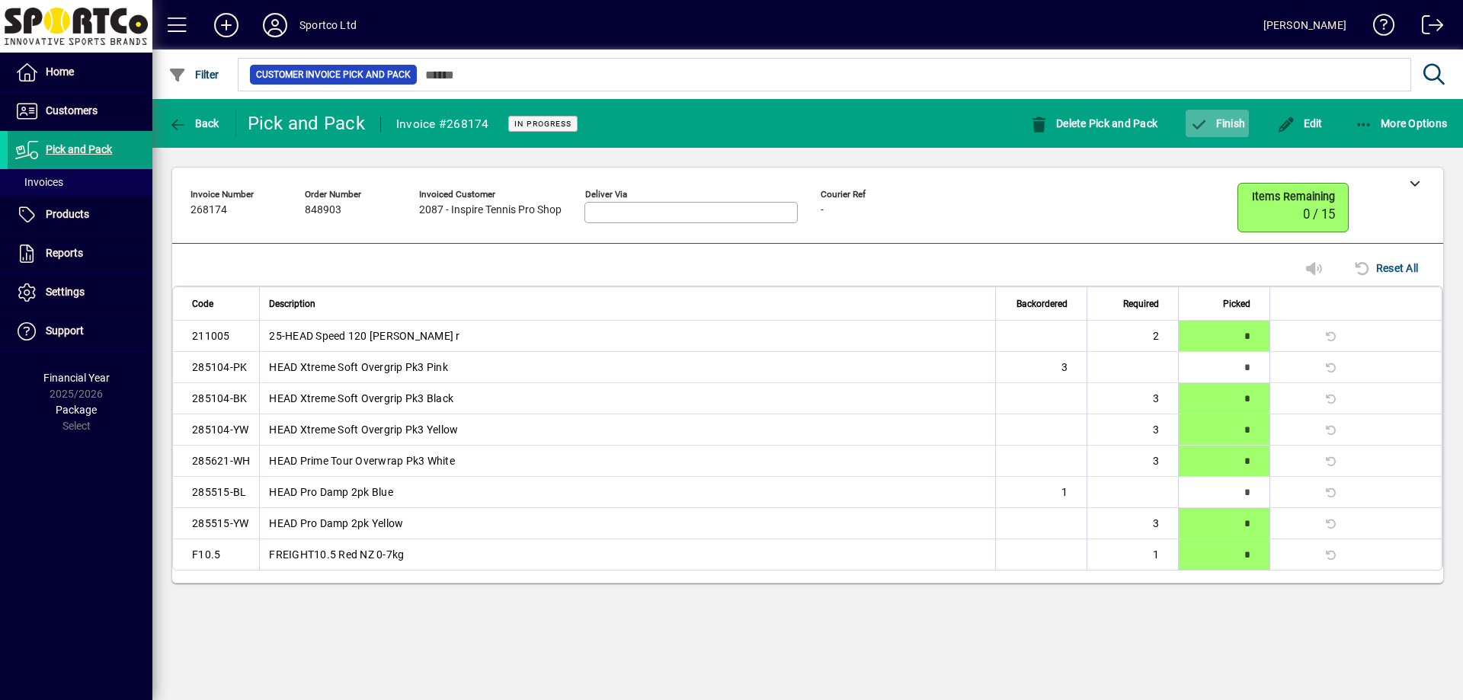
click at [1241, 133] on span "button" at bounding box center [1217, 123] width 63 height 37
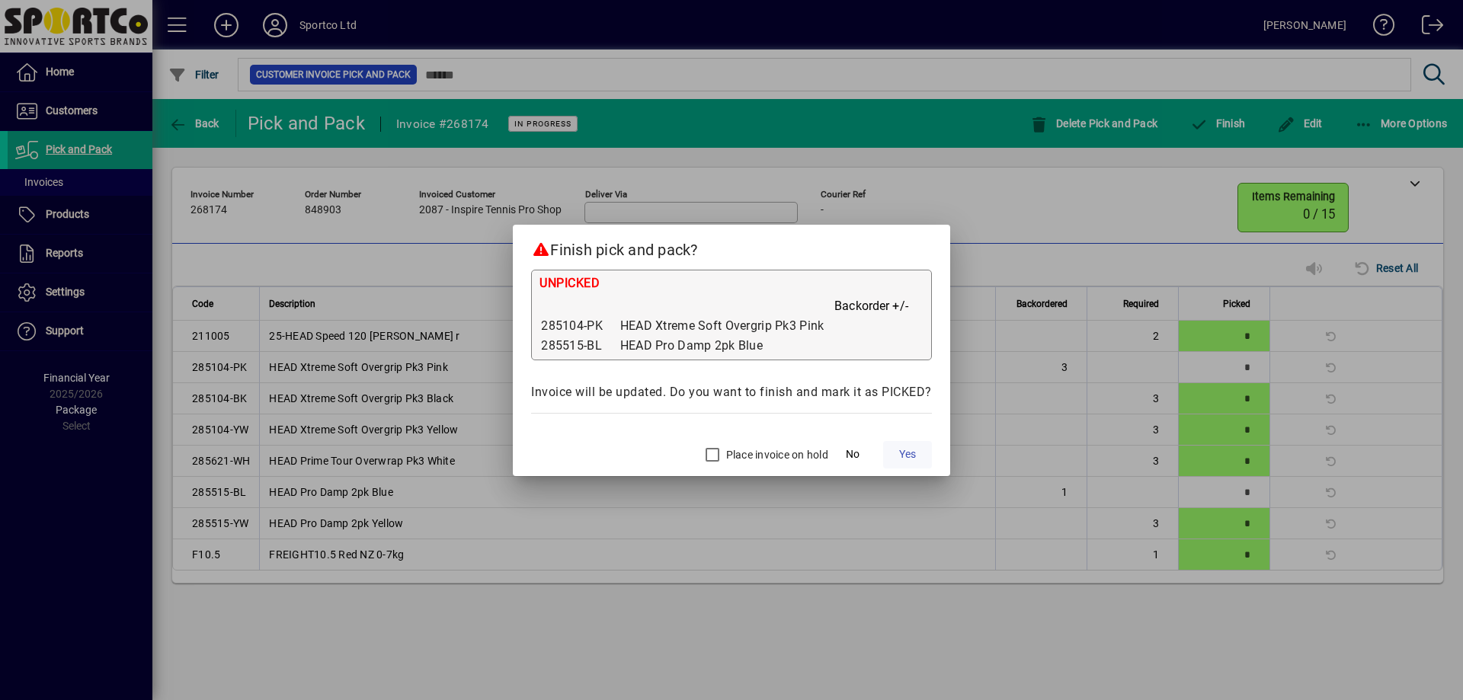
click at [904, 454] on span "Yes" at bounding box center [907, 455] width 17 height 16
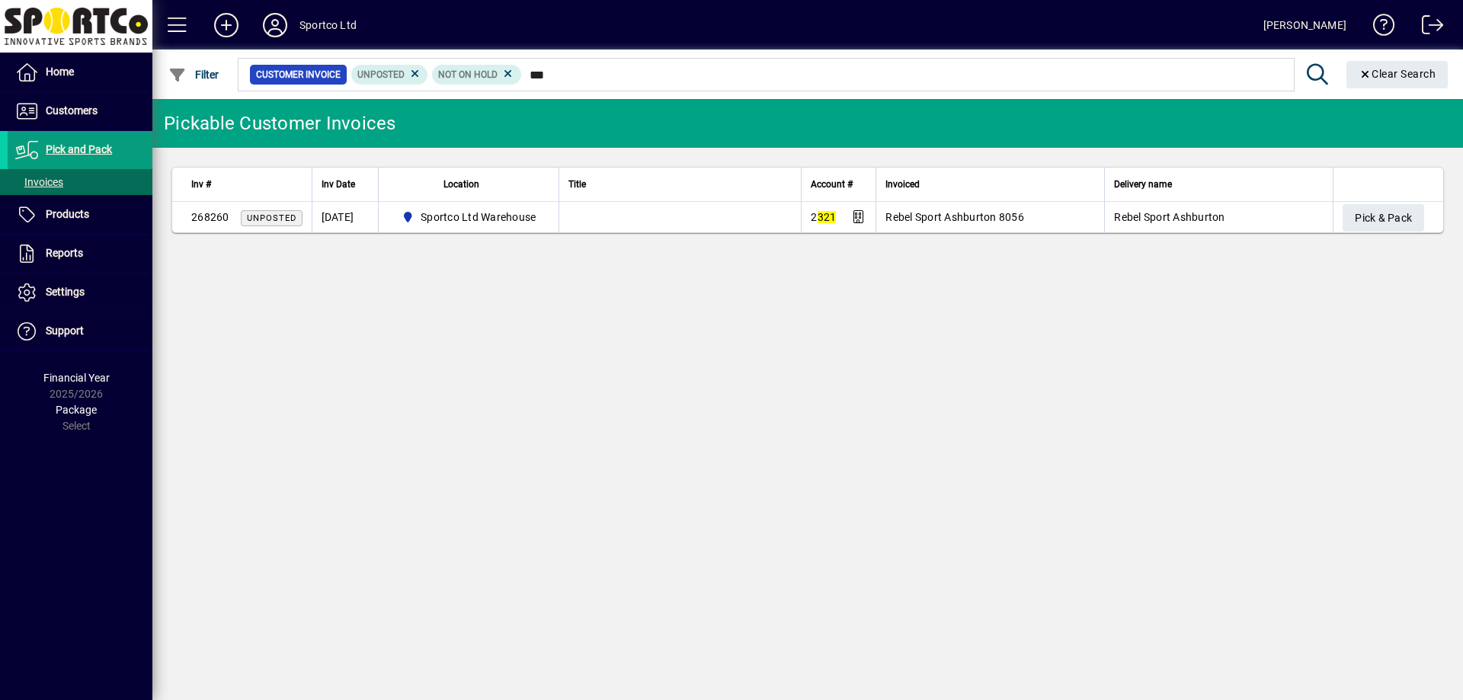
click at [529, 74] on input "***" at bounding box center [902, 74] width 760 height 21
type input "****"
click at [1392, 220] on span "Pick & Pack" at bounding box center [1383, 218] width 57 height 25
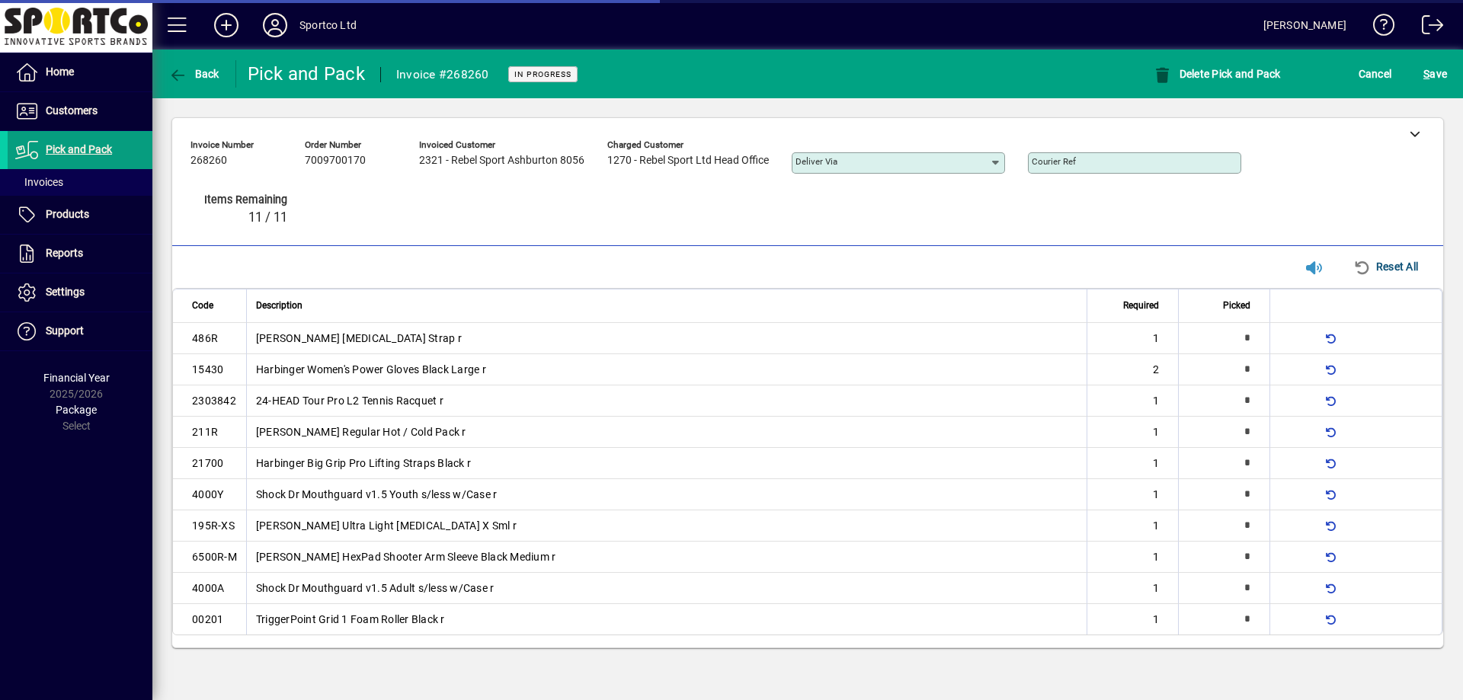
type input "*"
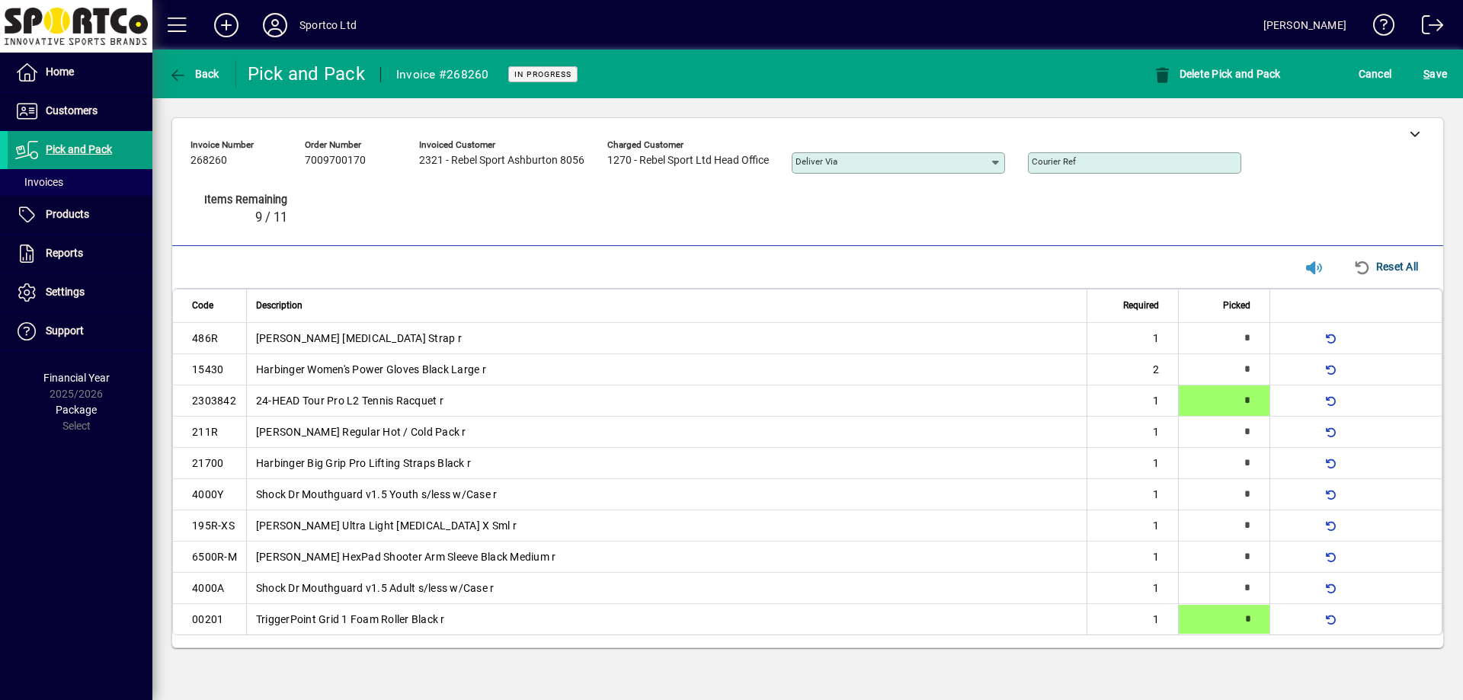
type input "*"
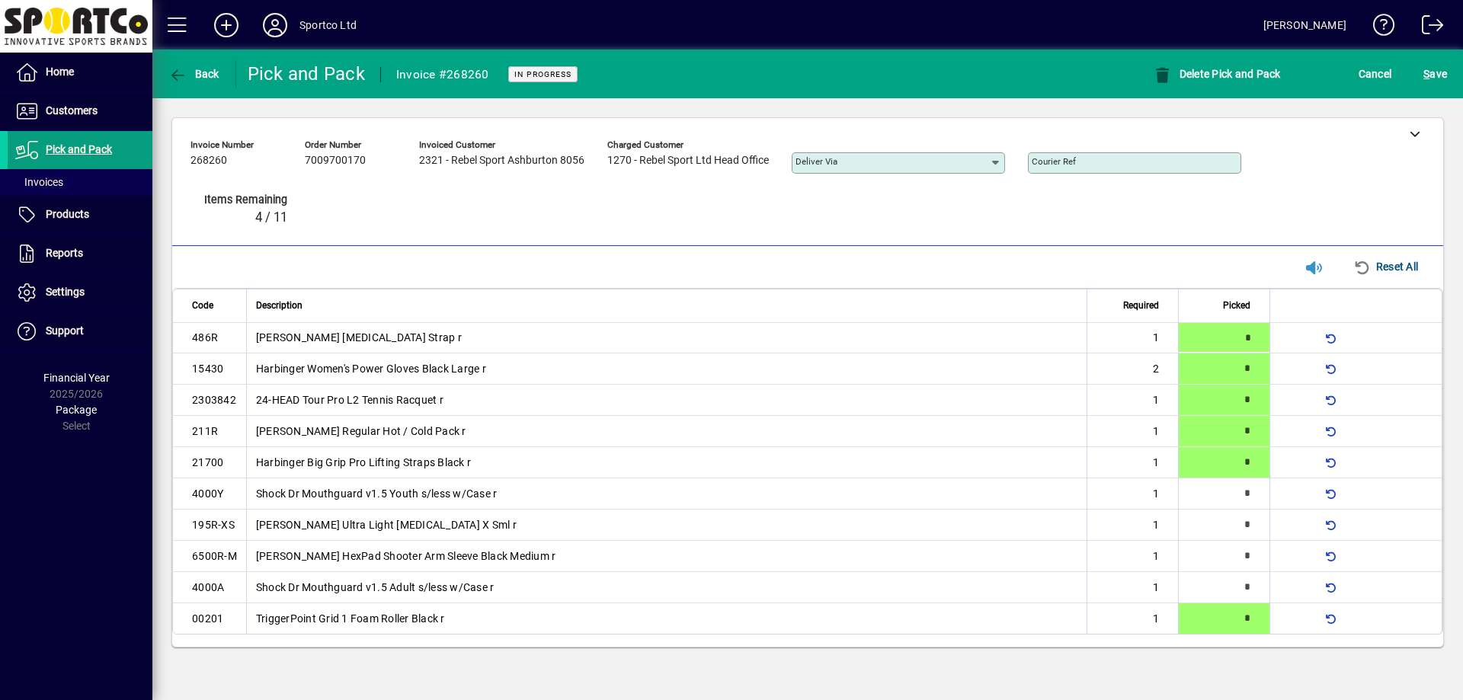
type input "*"
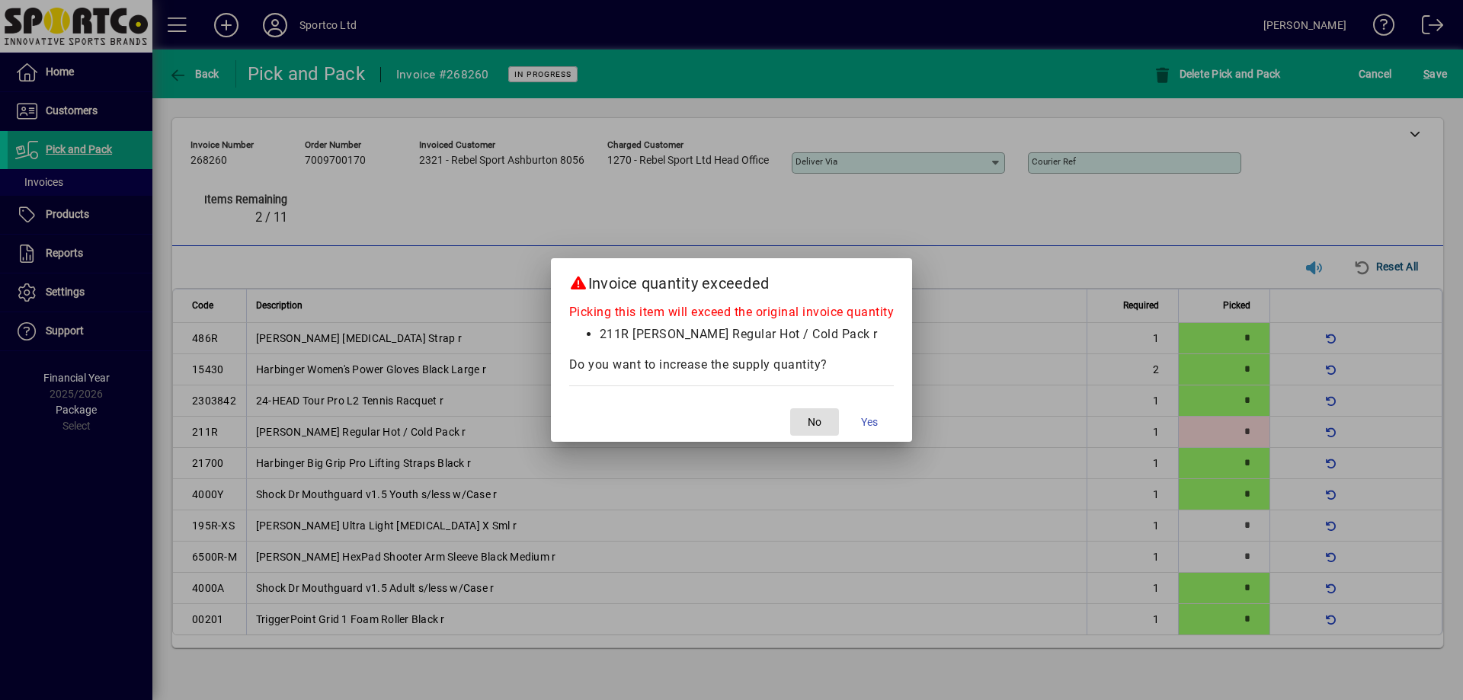
click at [790, 408] on button "No" at bounding box center [814, 421] width 49 height 27
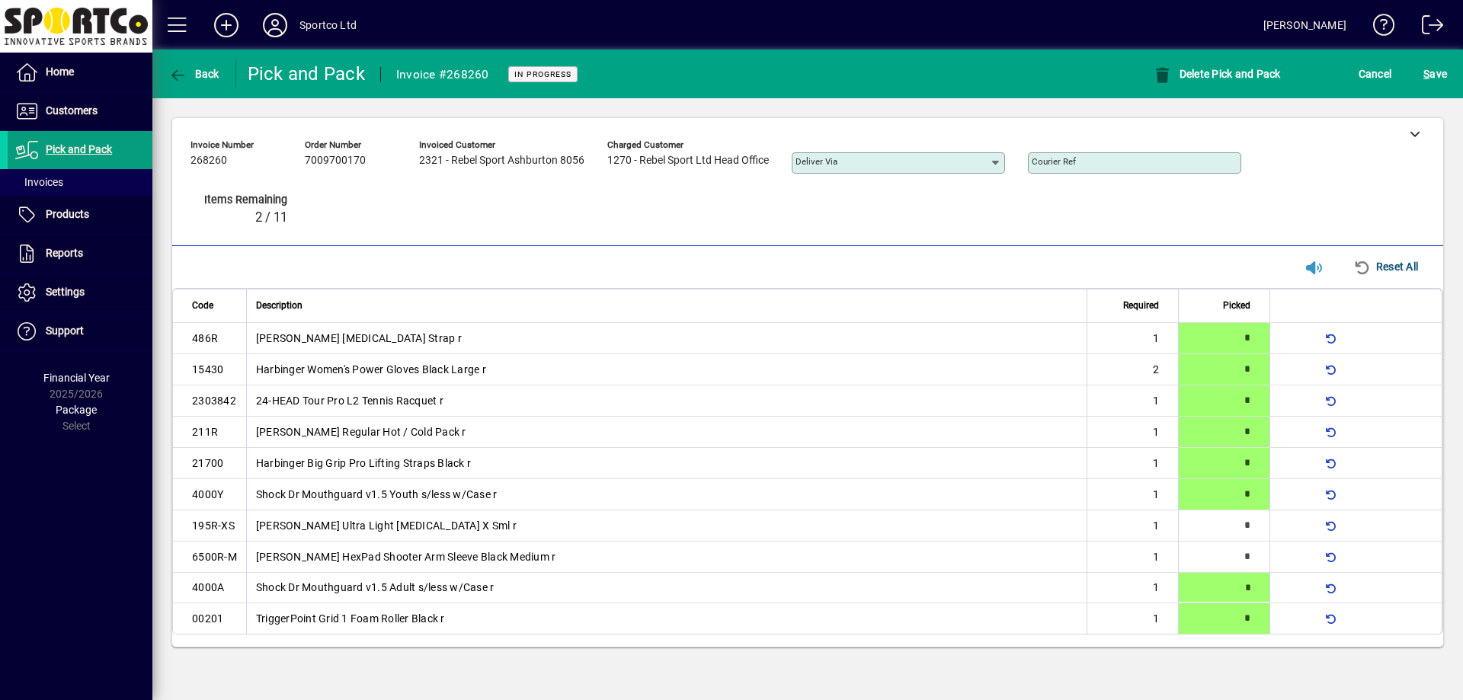
type input "*"
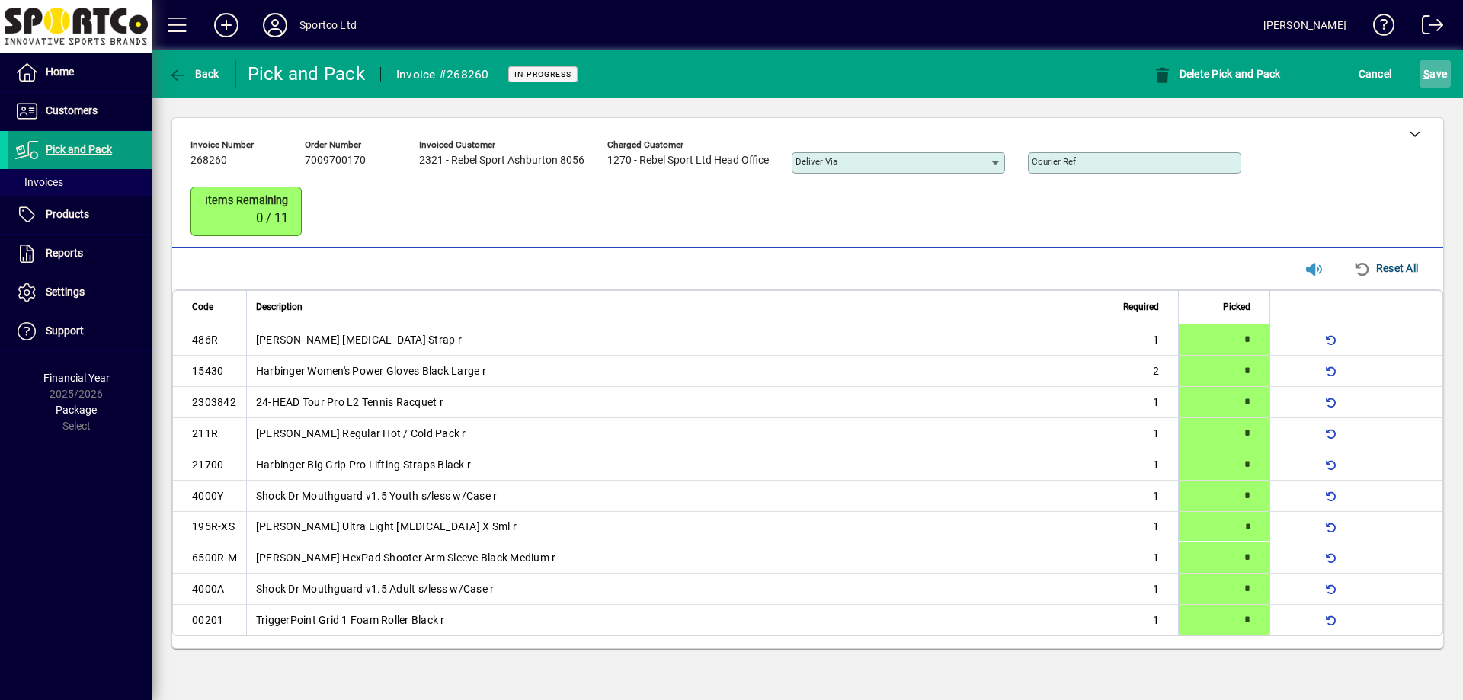
click at [1443, 75] on span "S ave" at bounding box center [1435, 74] width 24 height 24
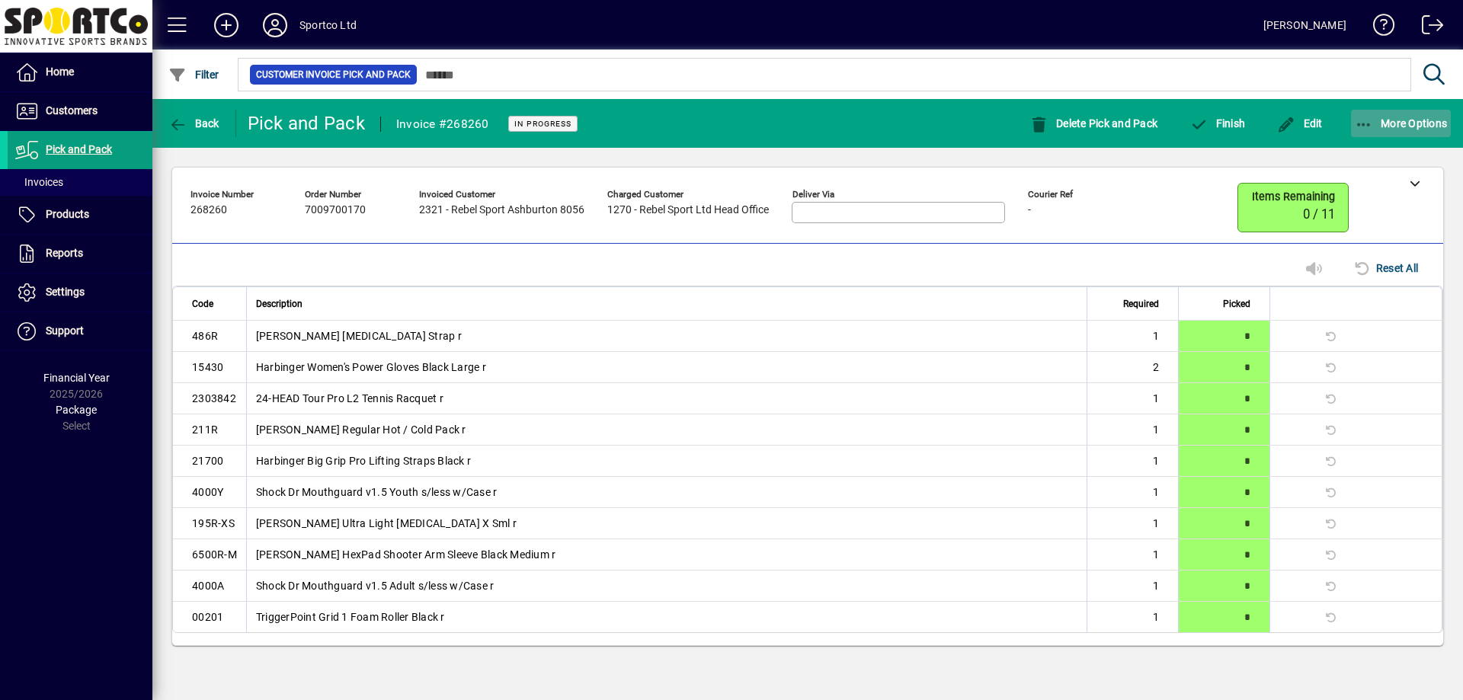
click at [1364, 130] on icon "button" at bounding box center [1364, 124] width 19 height 15
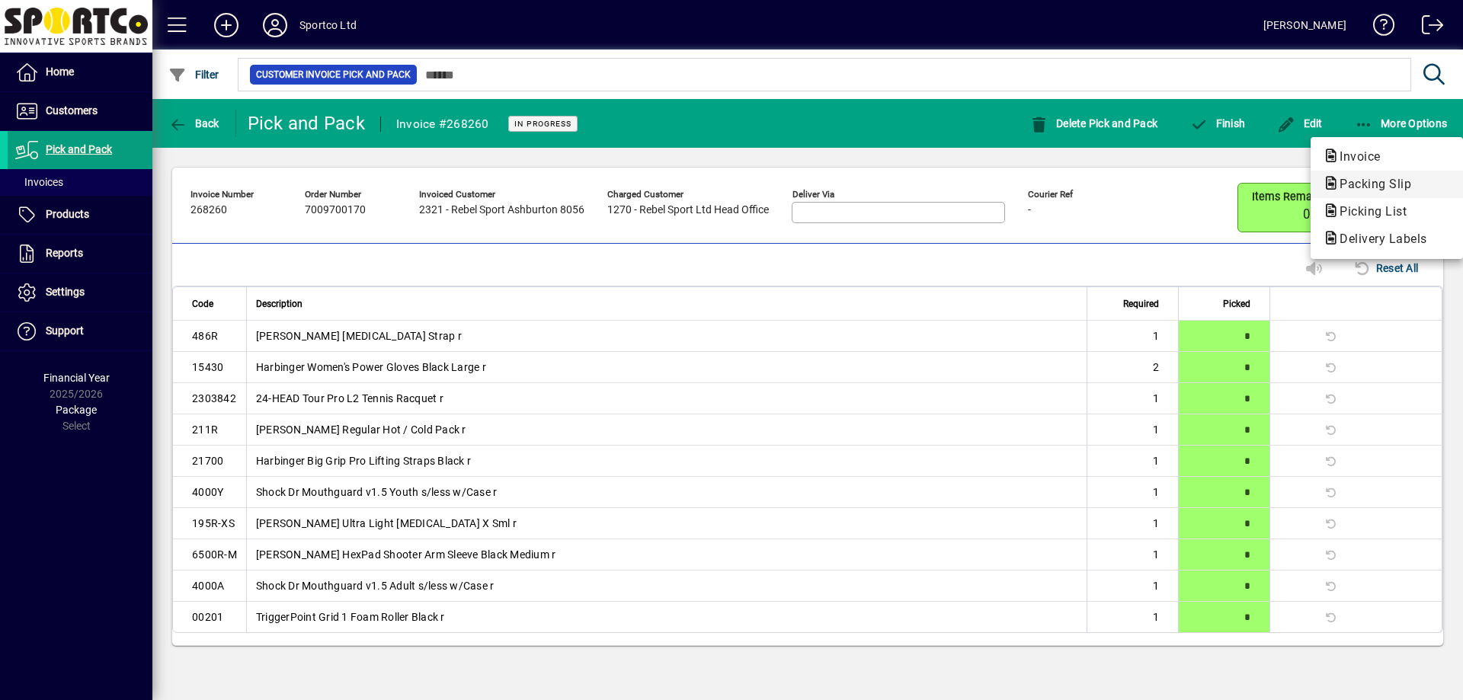
click at [1368, 183] on span "Packing Slip" at bounding box center [1371, 184] width 96 height 14
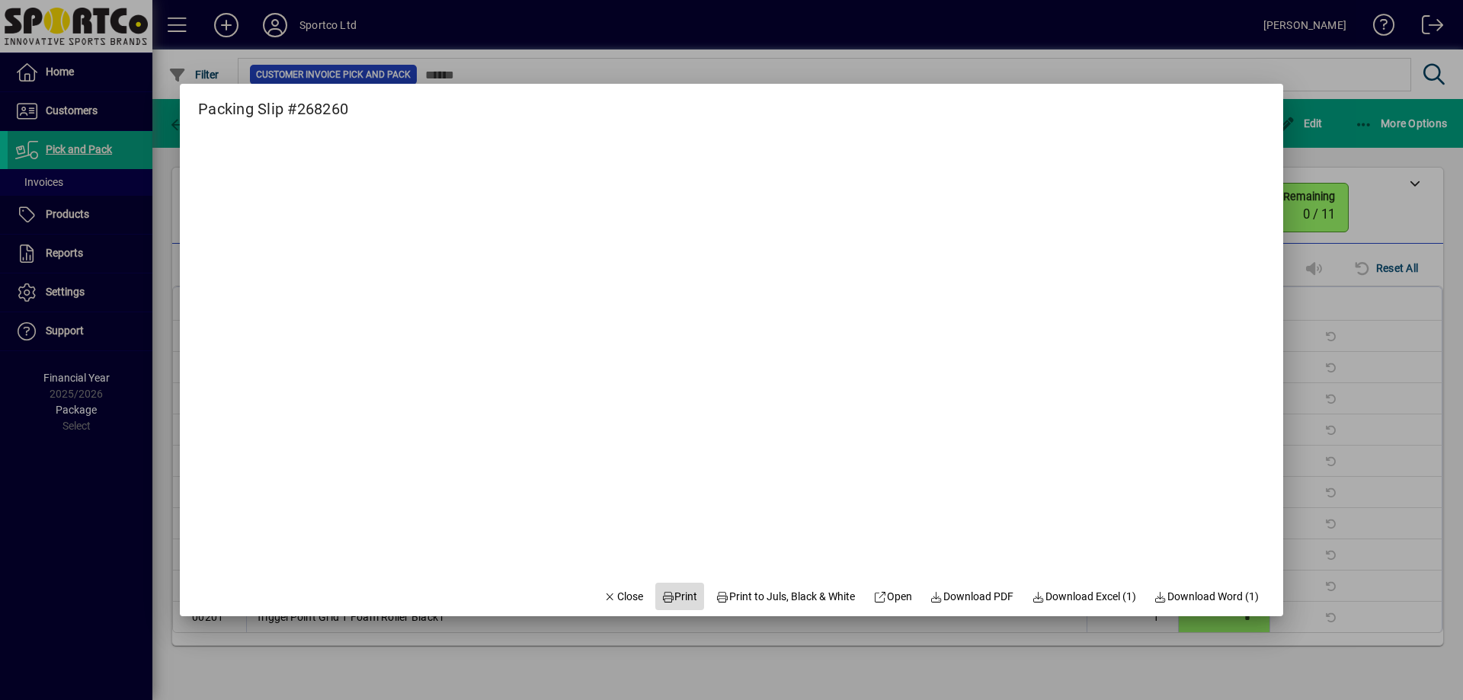
click at [670, 593] on span "Print" at bounding box center [679, 597] width 37 height 16
click at [621, 600] on span "Close" at bounding box center [623, 597] width 40 height 16
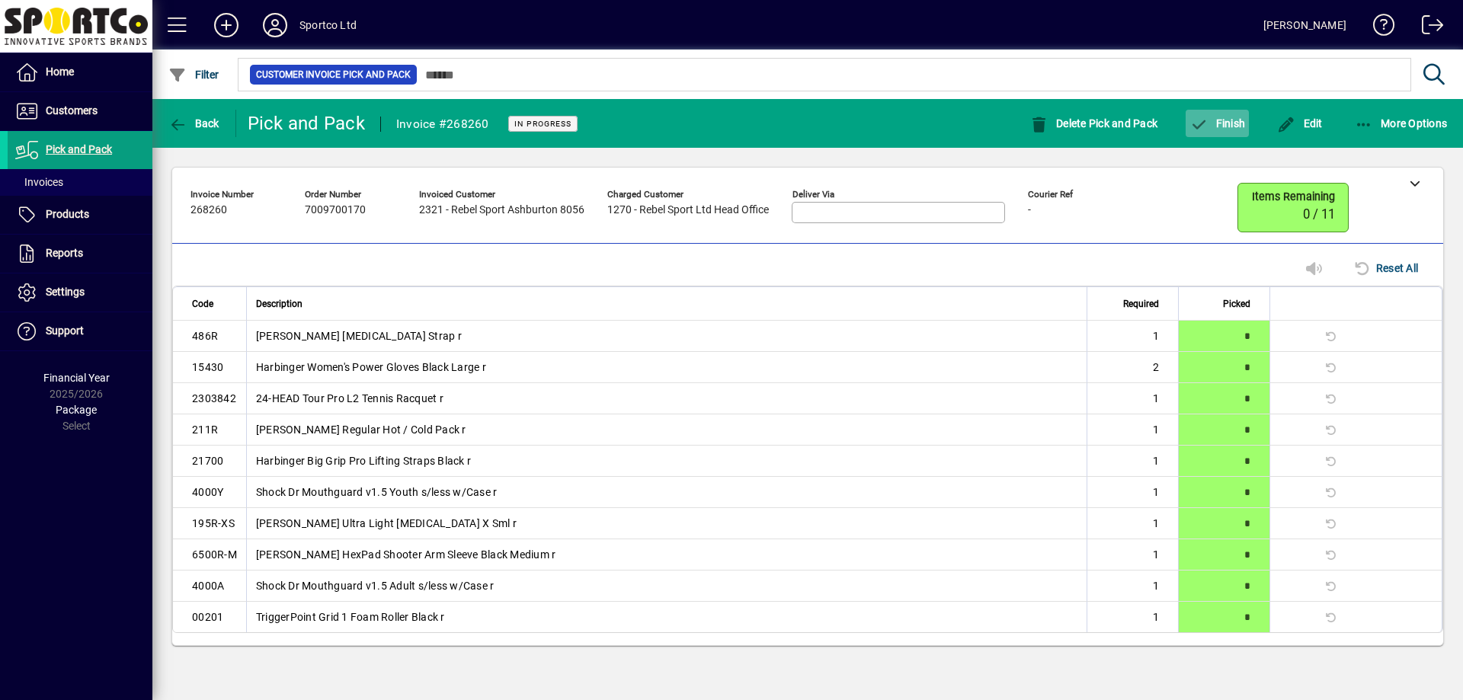
click at [1250, 123] on div "Finish" at bounding box center [1217, 123] width 88 height 27
click at [1233, 132] on span "button" at bounding box center [1217, 123] width 63 height 37
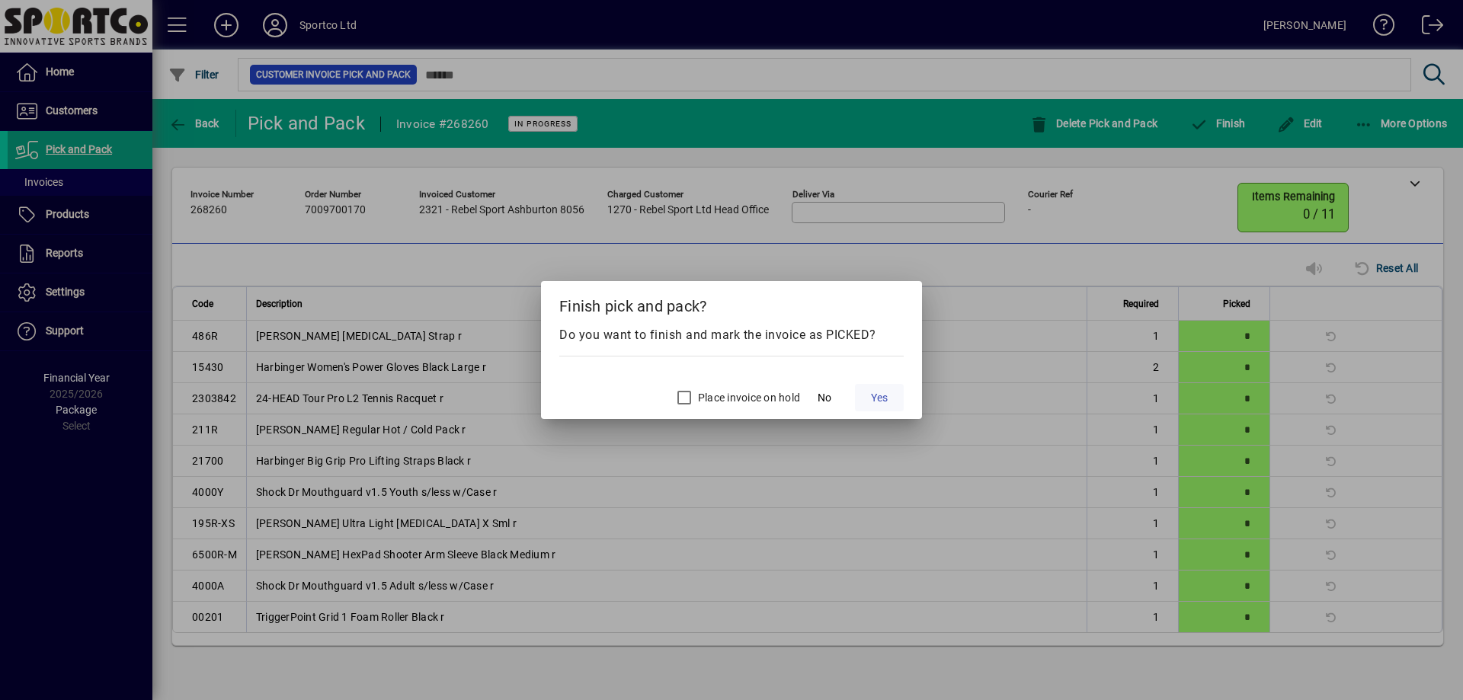
click at [867, 400] on span at bounding box center [879, 397] width 49 height 37
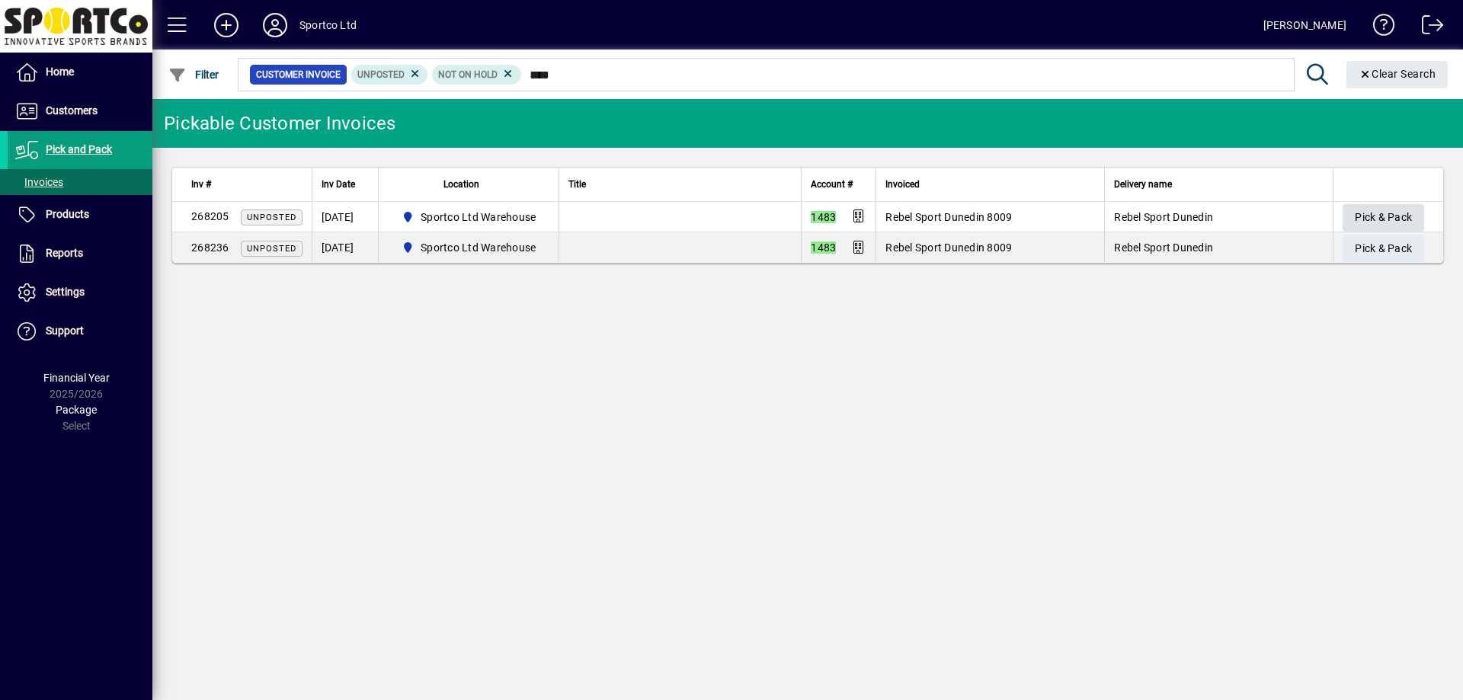
type input "****"
click at [1396, 221] on span "Pick & Pack" at bounding box center [1383, 217] width 57 height 25
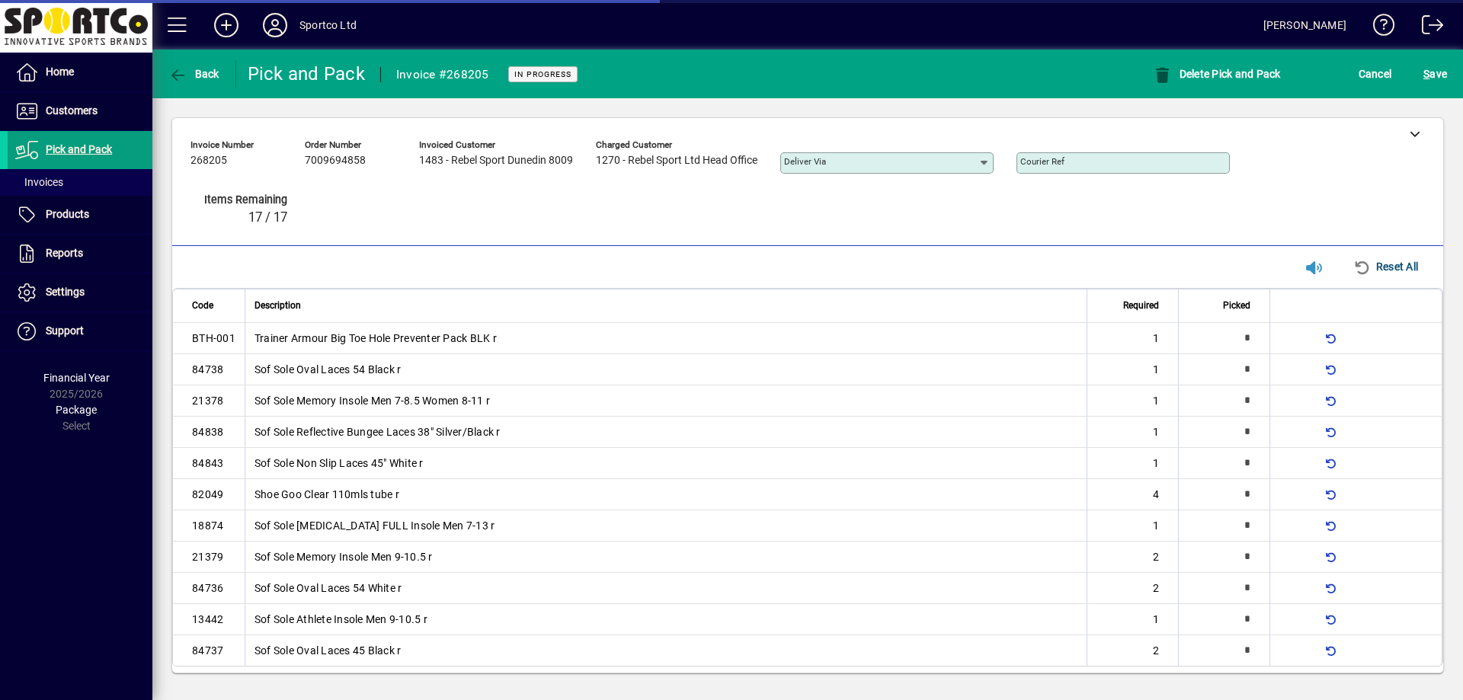
type input "*"
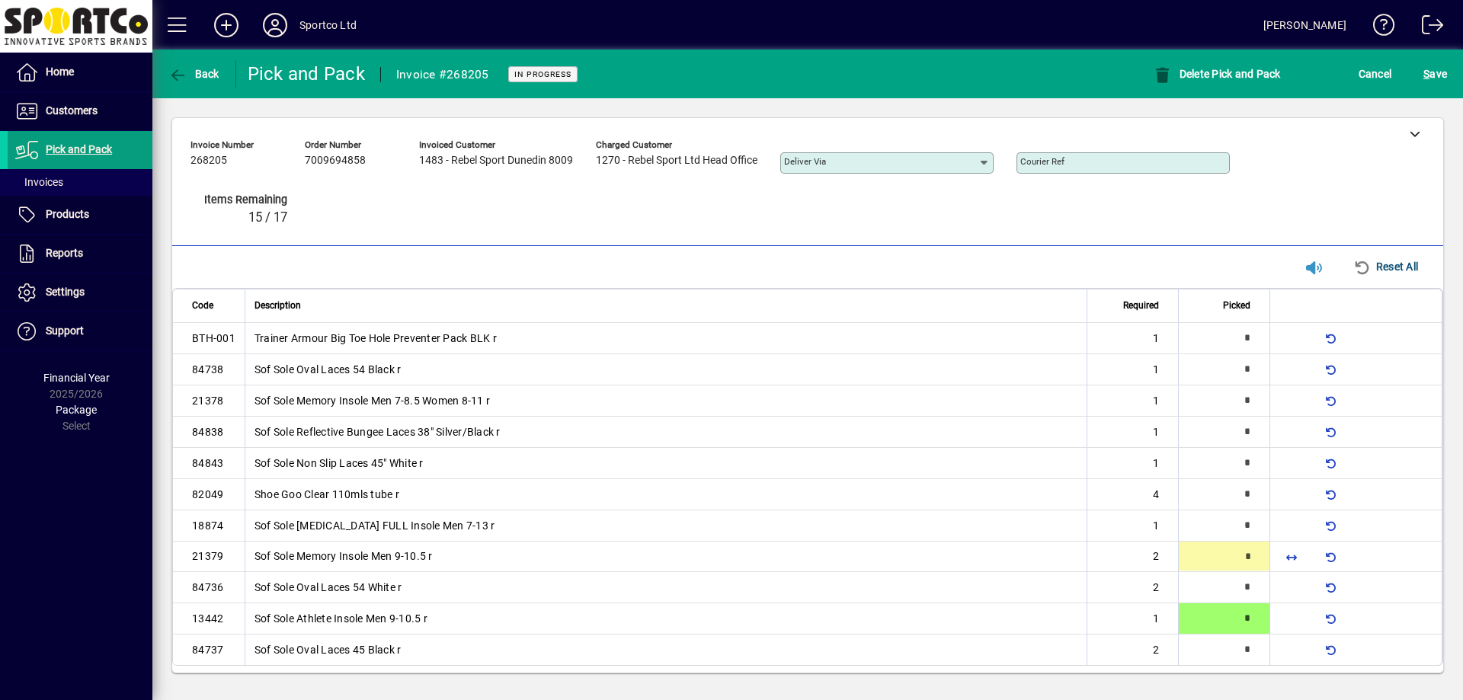
type input "*"
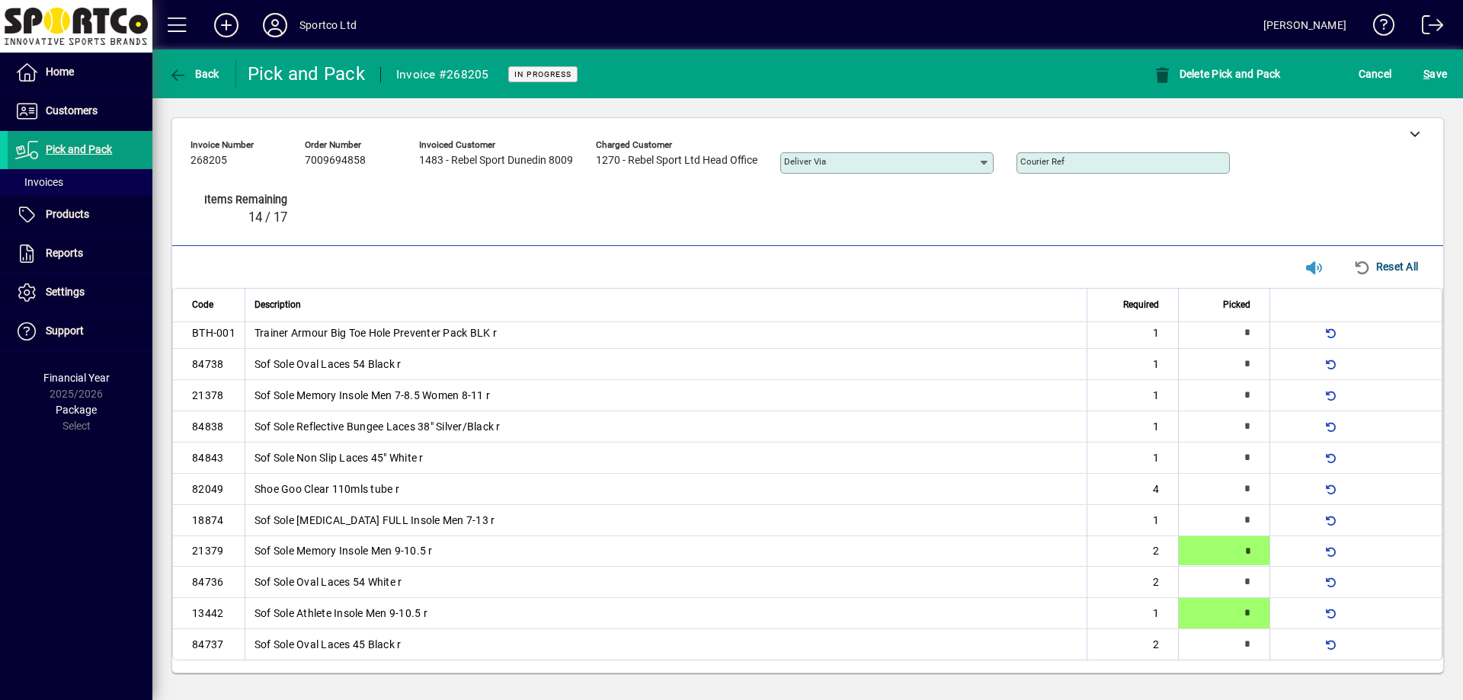
type input "*"
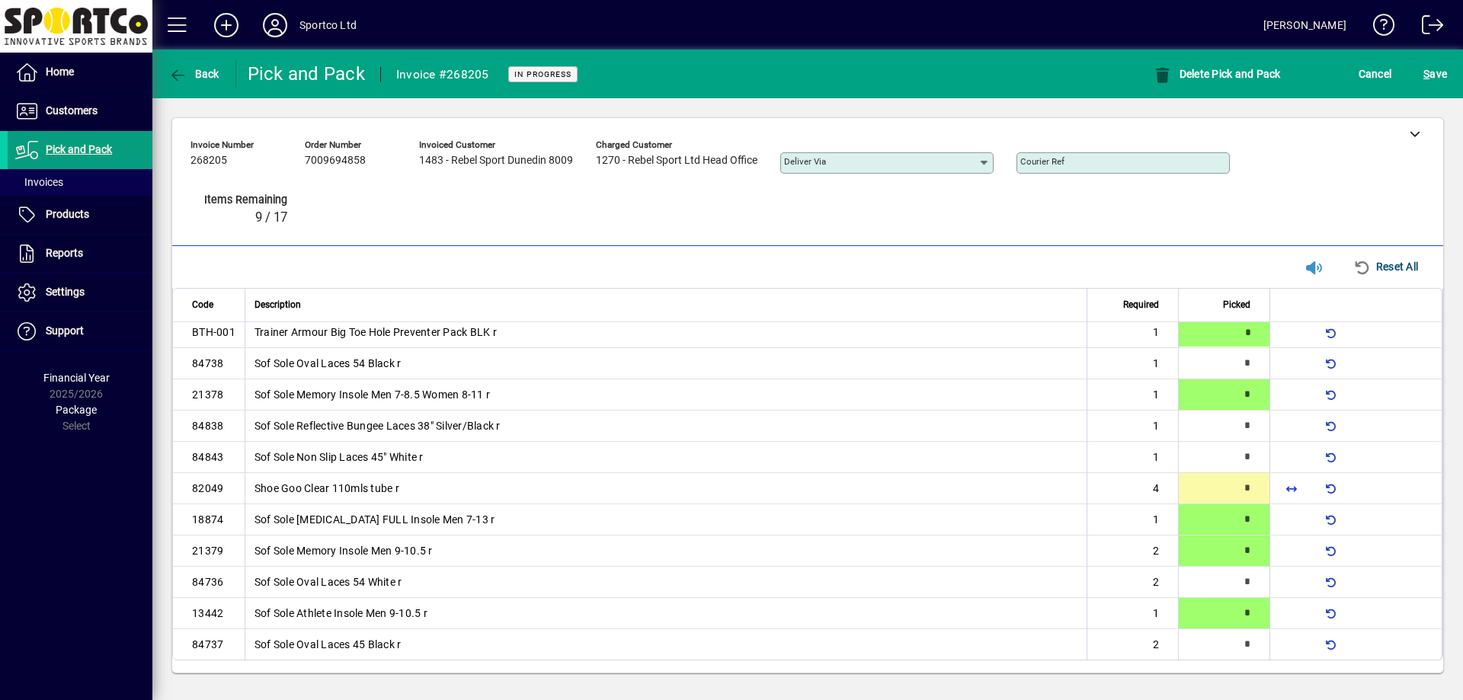
type input "*"
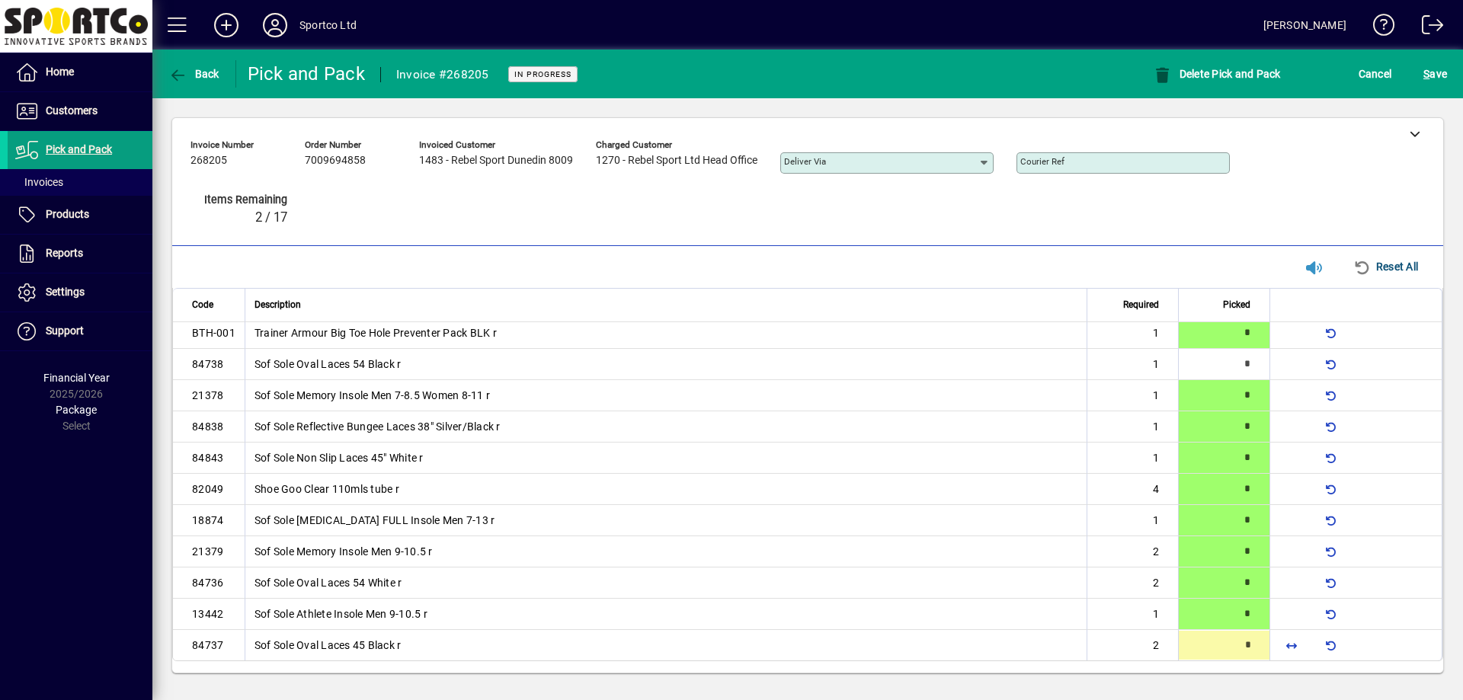
type input "*"
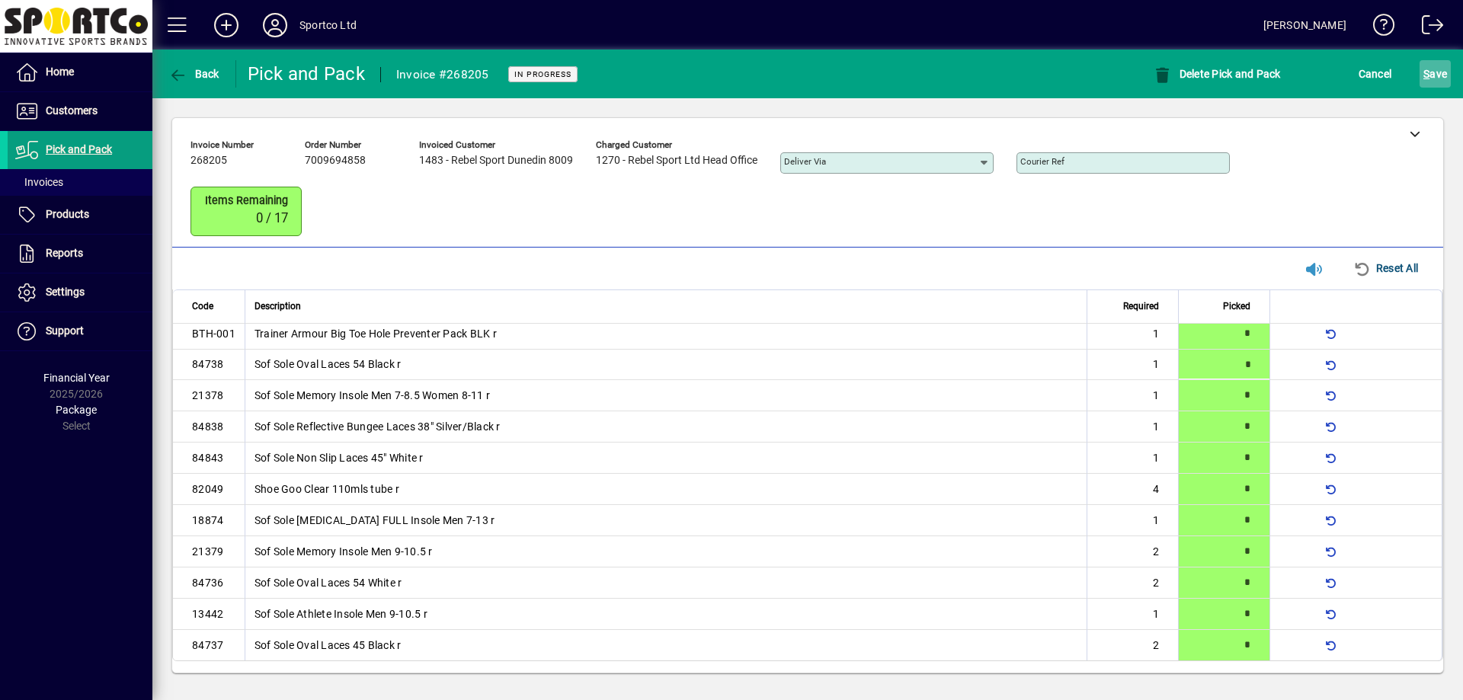
click at [1439, 74] on span "S ave" at bounding box center [1435, 74] width 24 height 24
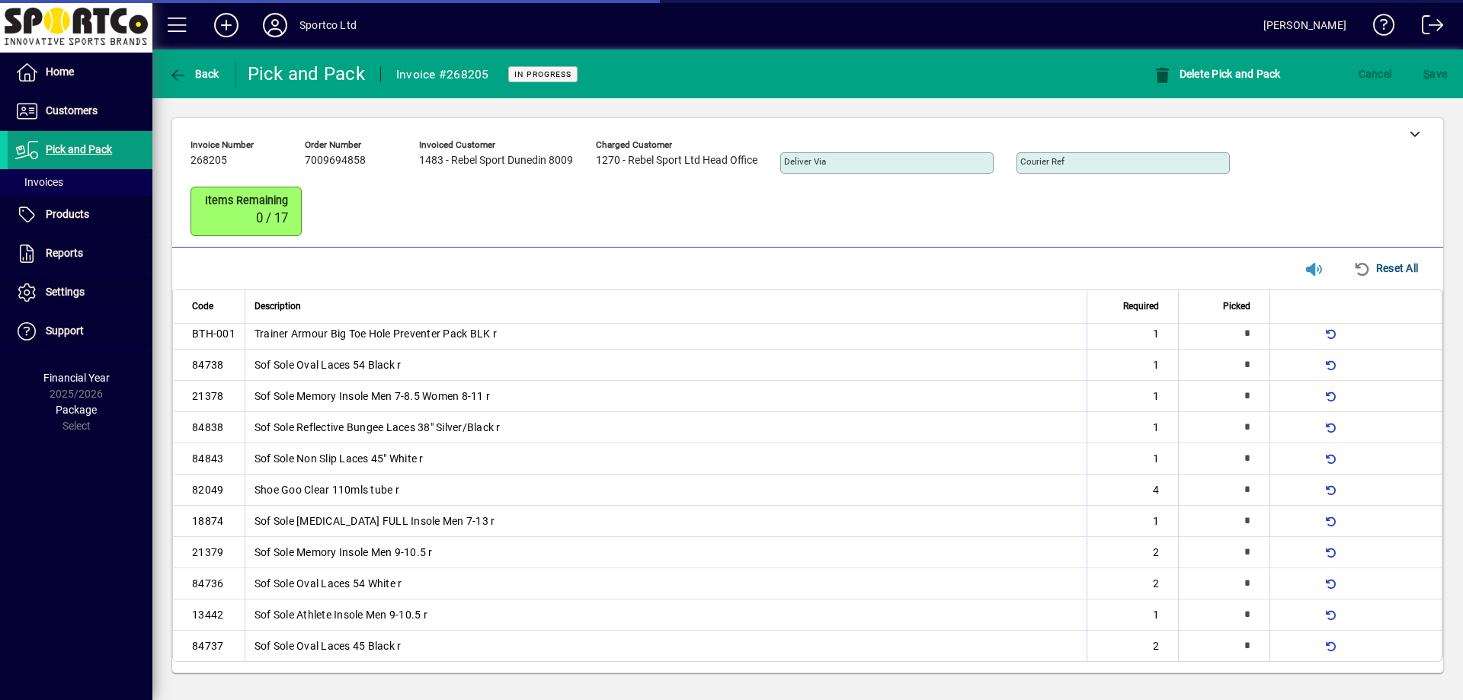
scroll to position [0, 0]
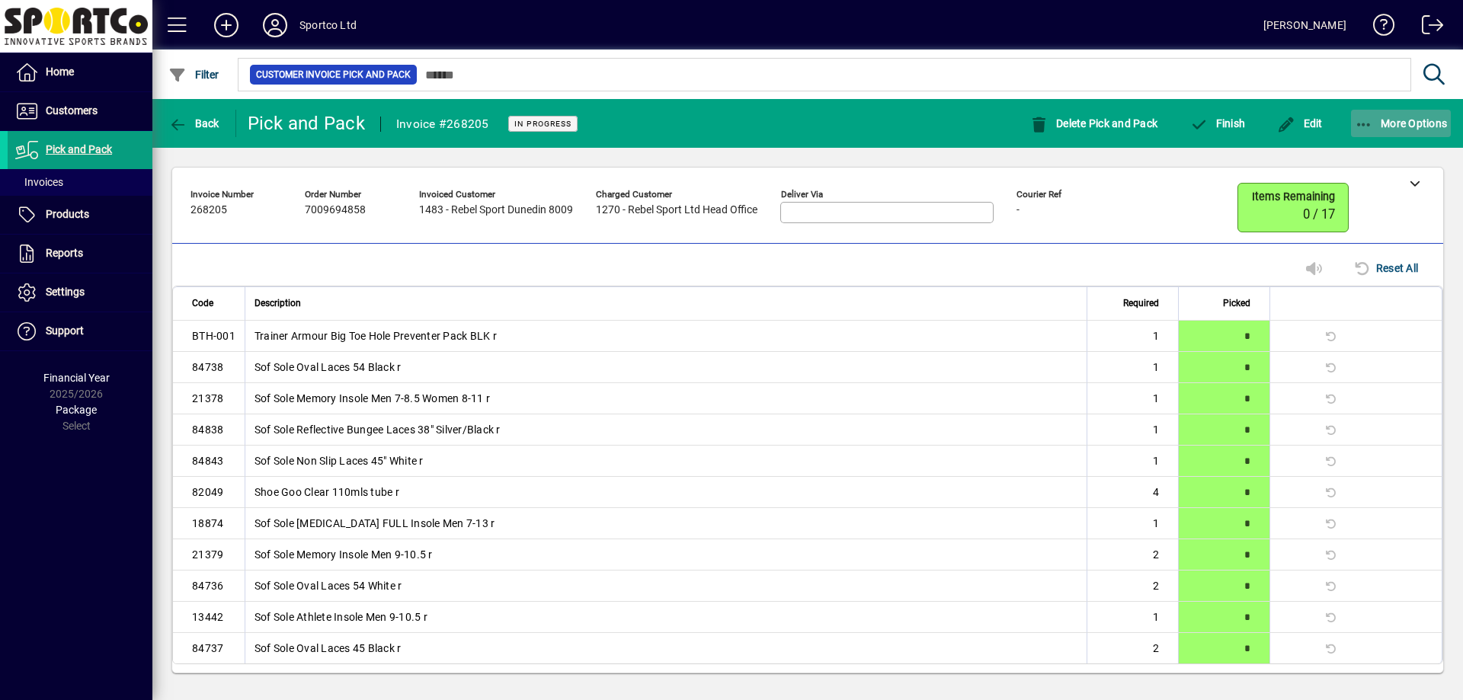
click at [1398, 126] on span "More Options" at bounding box center [1401, 123] width 93 height 12
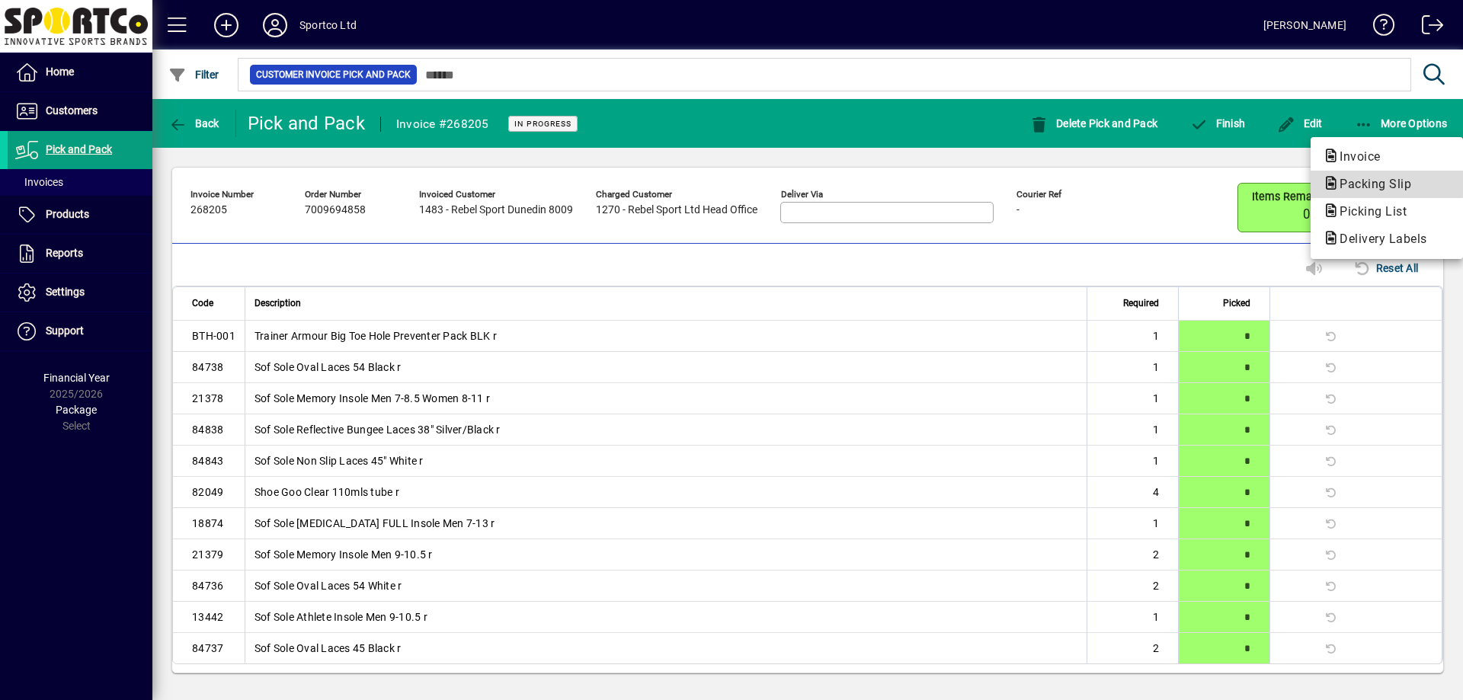
click at [1349, 178] on span "Packing Slip" at bounding box center [1371, 184] width 96 height 14
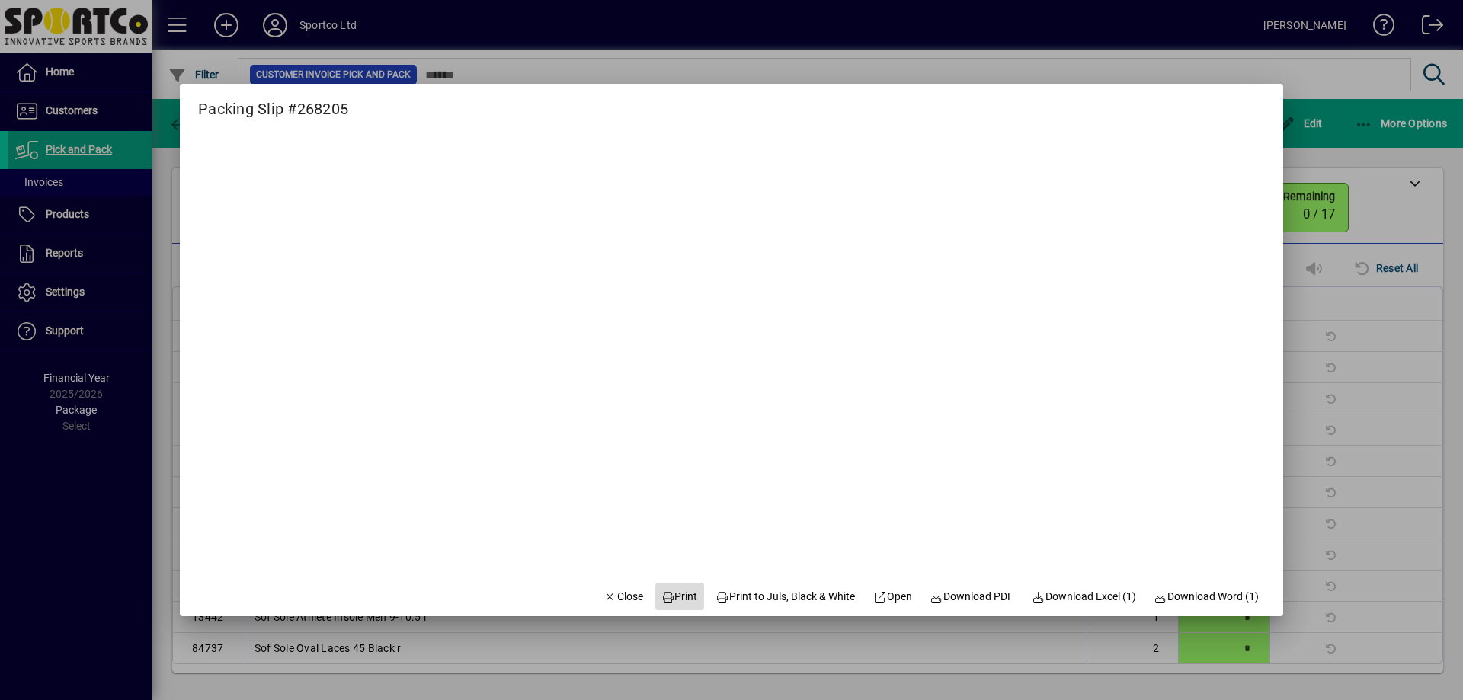
click at [676, 596] on span "Print" at bounding box center [679, 597] width 37 height 16
click at [603, 594] on span "Close" at bounding box center [623, 597] width 40 height 16
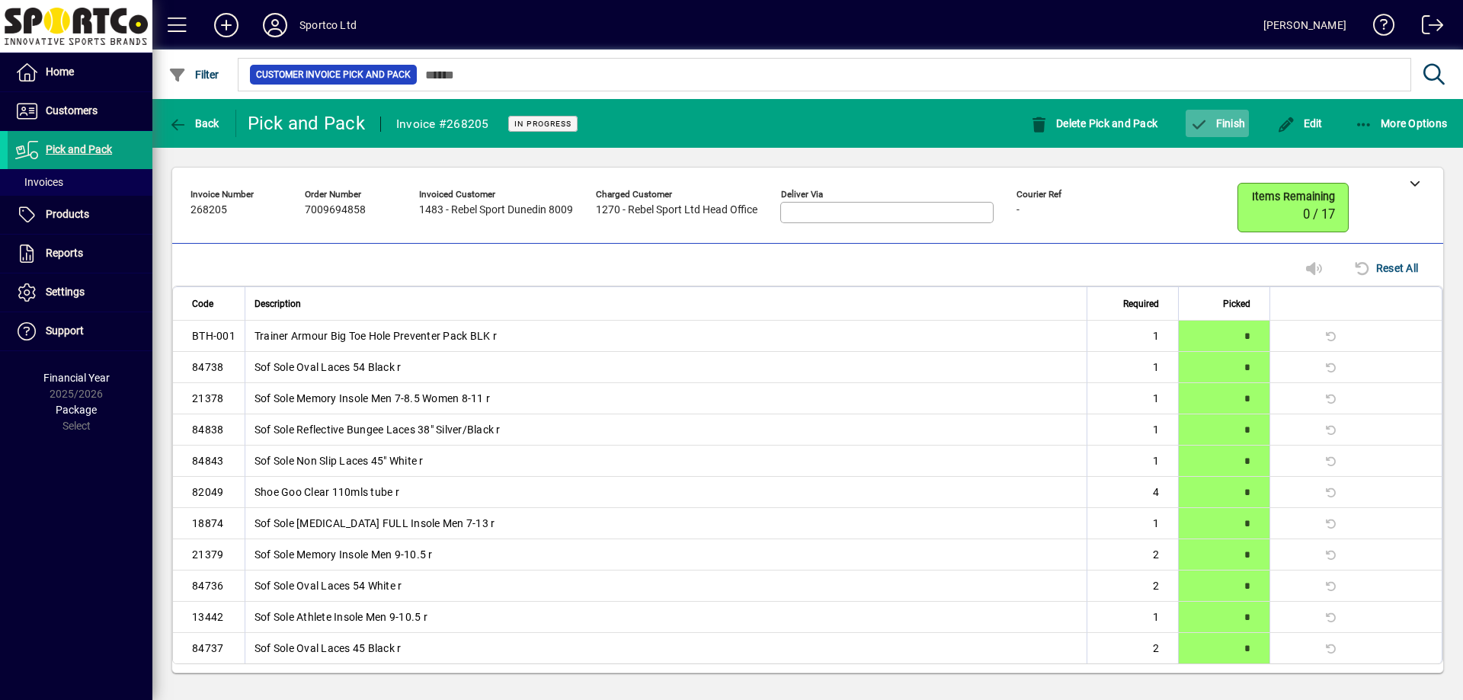
click at [1215, 117] on span "Finish" at bounding box center [1217, 123] width 56 height 12
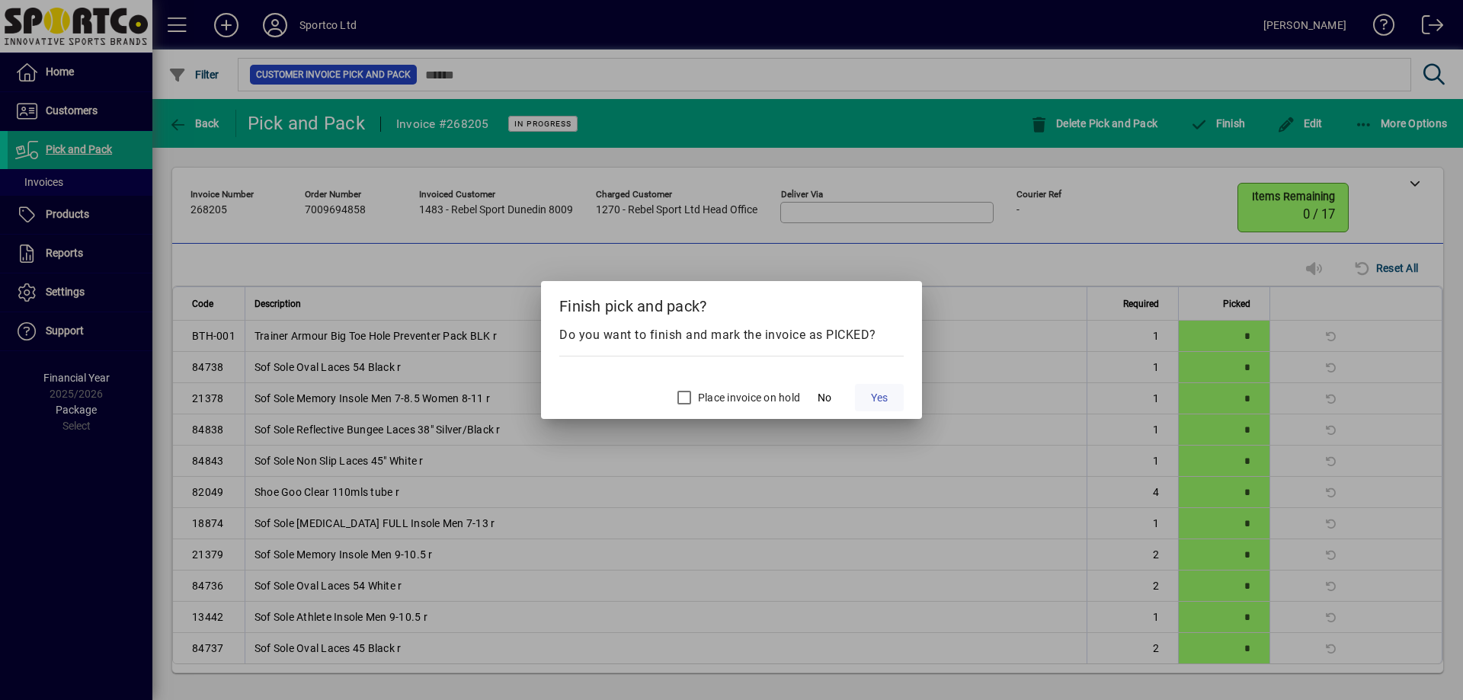
click at [882, 402] on span "Yes" at bounding box center [879, 398] width 17 height 16
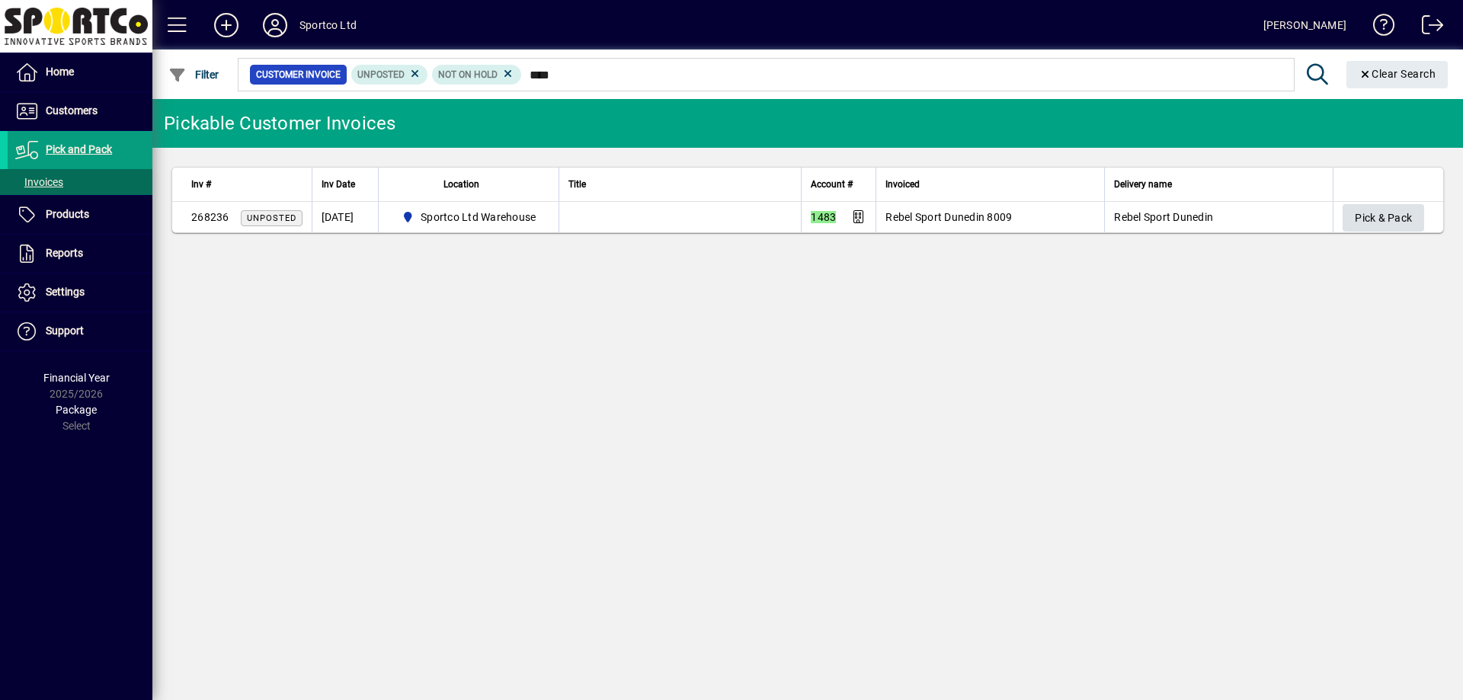
type input "****"
click at [1385, 223] on span "Pick & Pack" at bounding box center [1383, 218] width 57 height 25
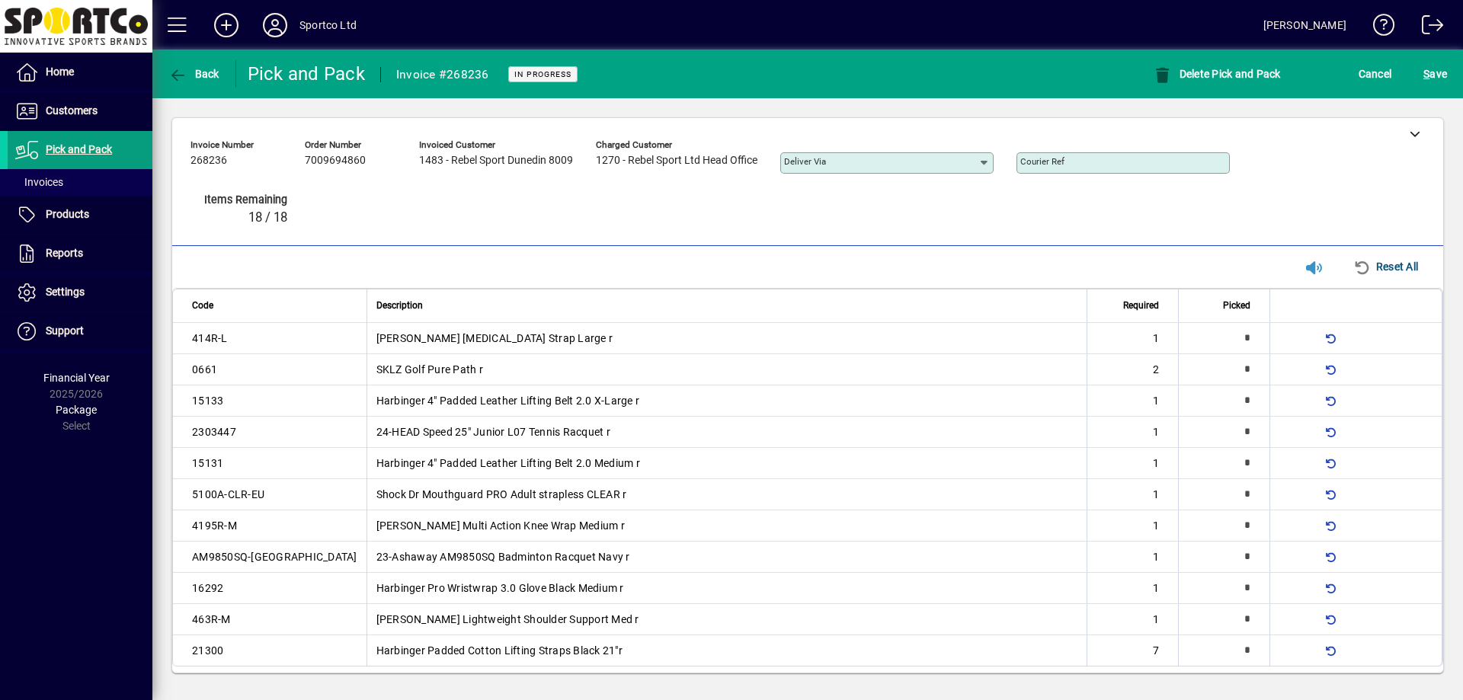
type input "*"
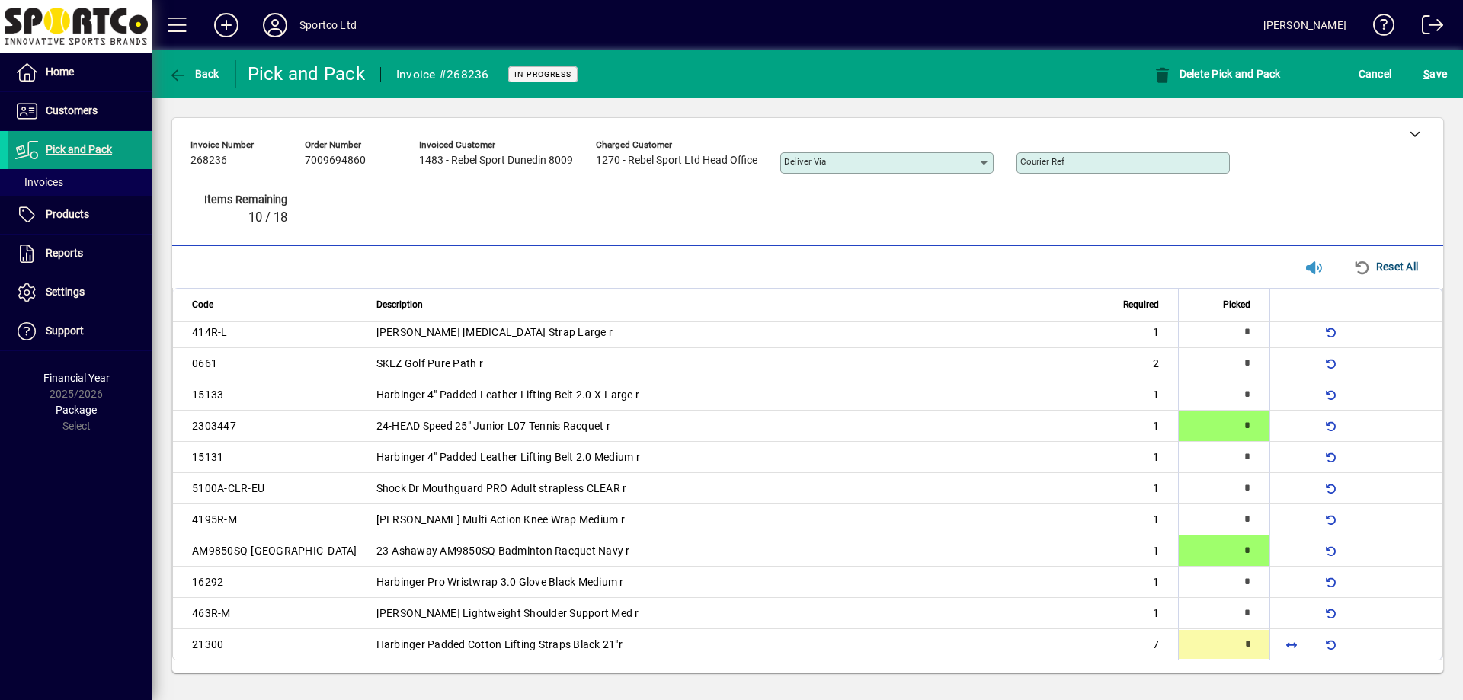
type input "*"
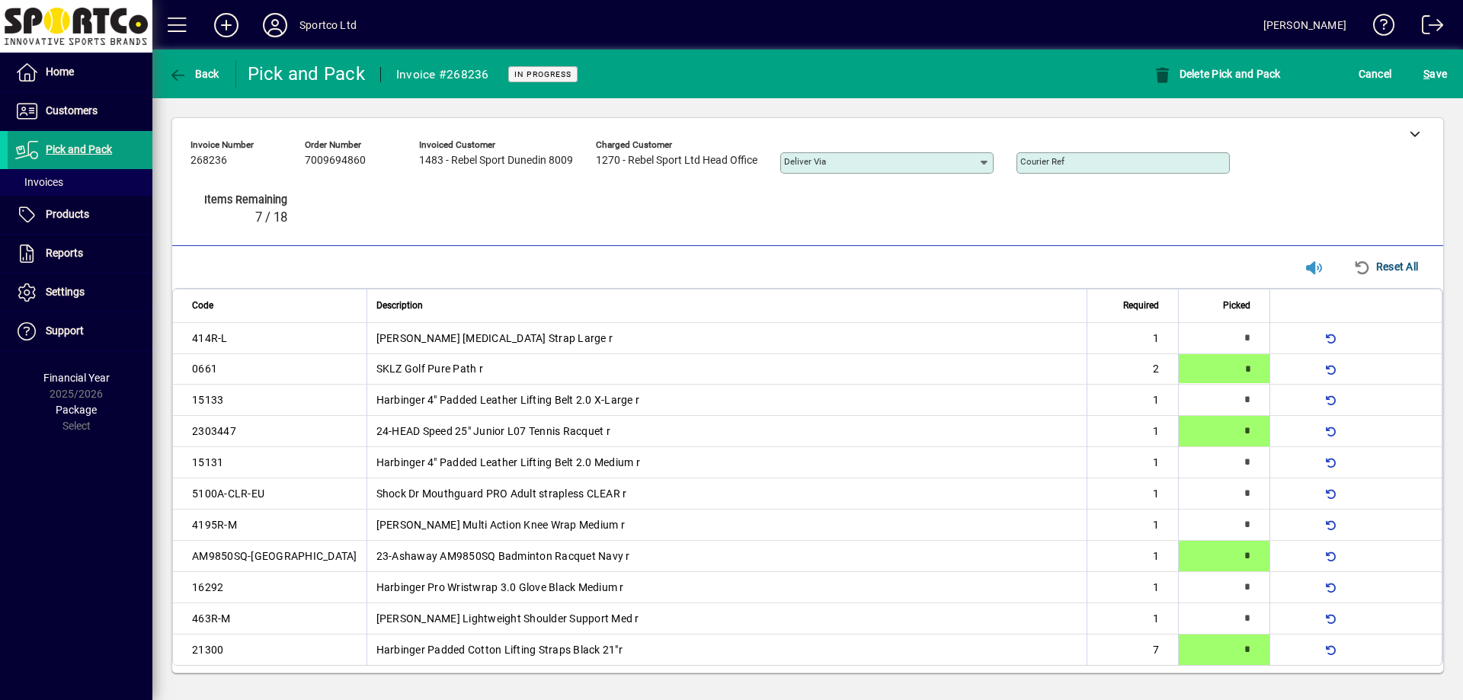
type input "*"
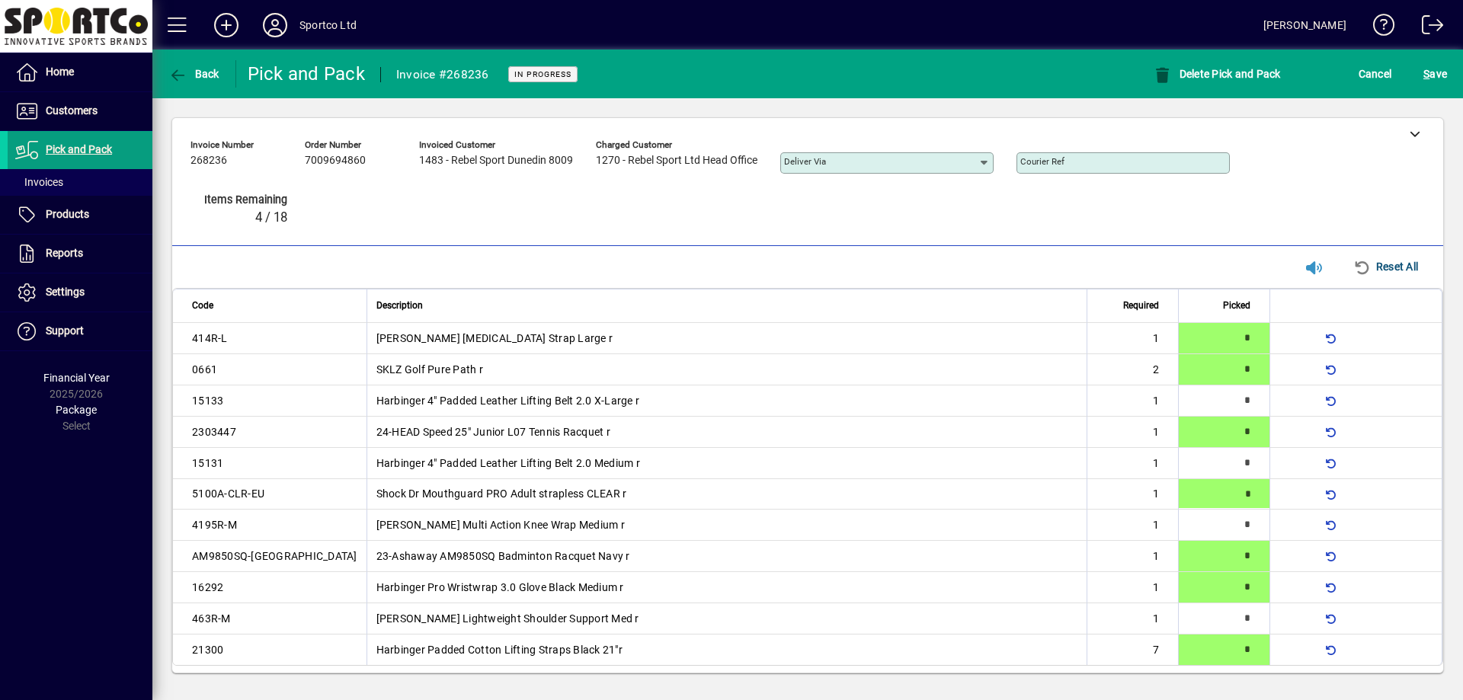
type input "*"
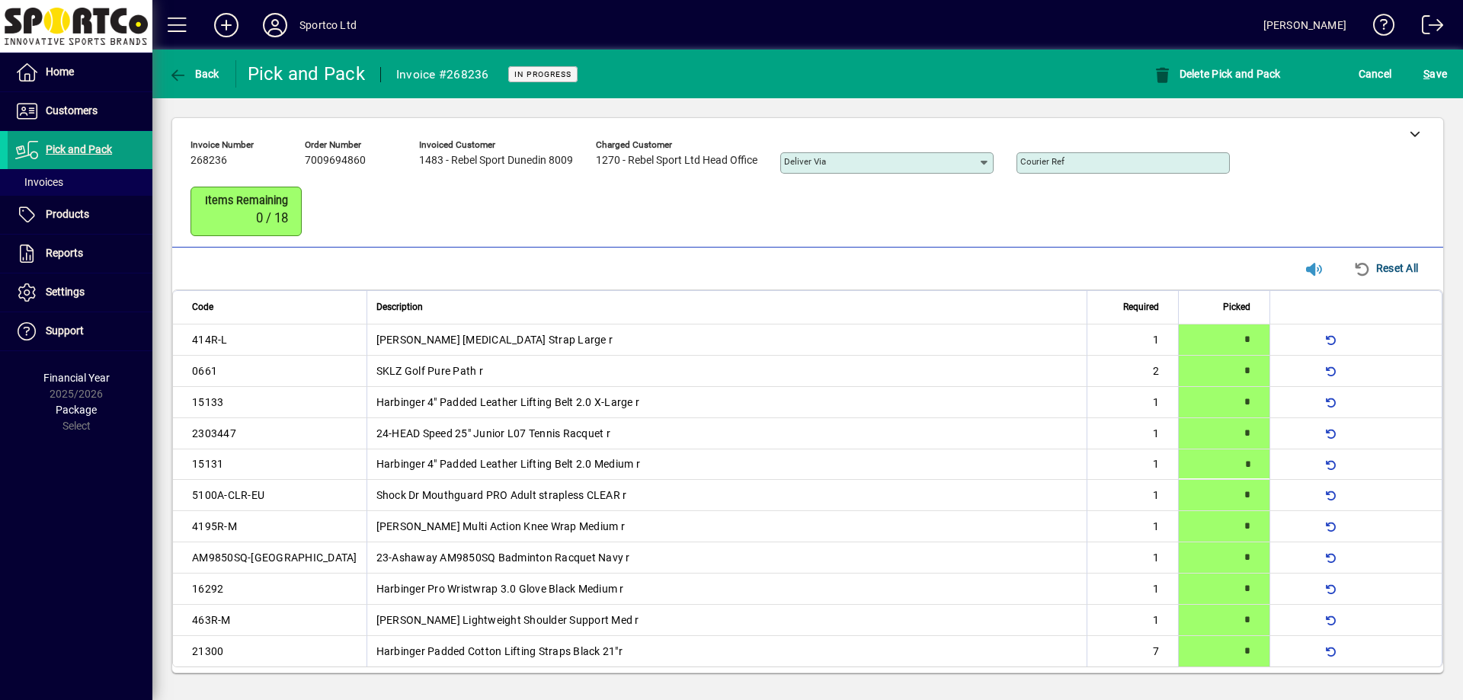
type input "*"
click at [1426, 70] on span "S" at bounding box center [1426, 74] width 6 height 12
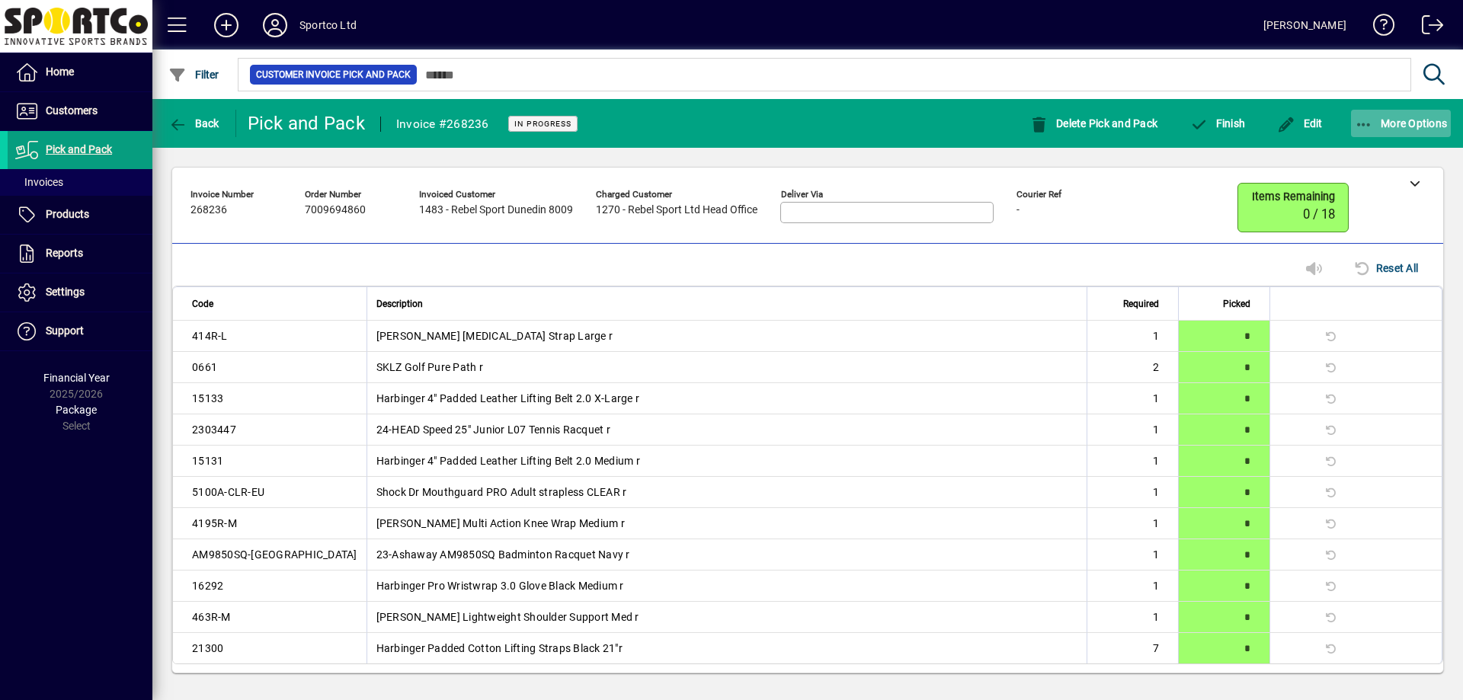
click at [1366, 118] on icon "button" at bounding box center [1364, 124] width 19 height 15
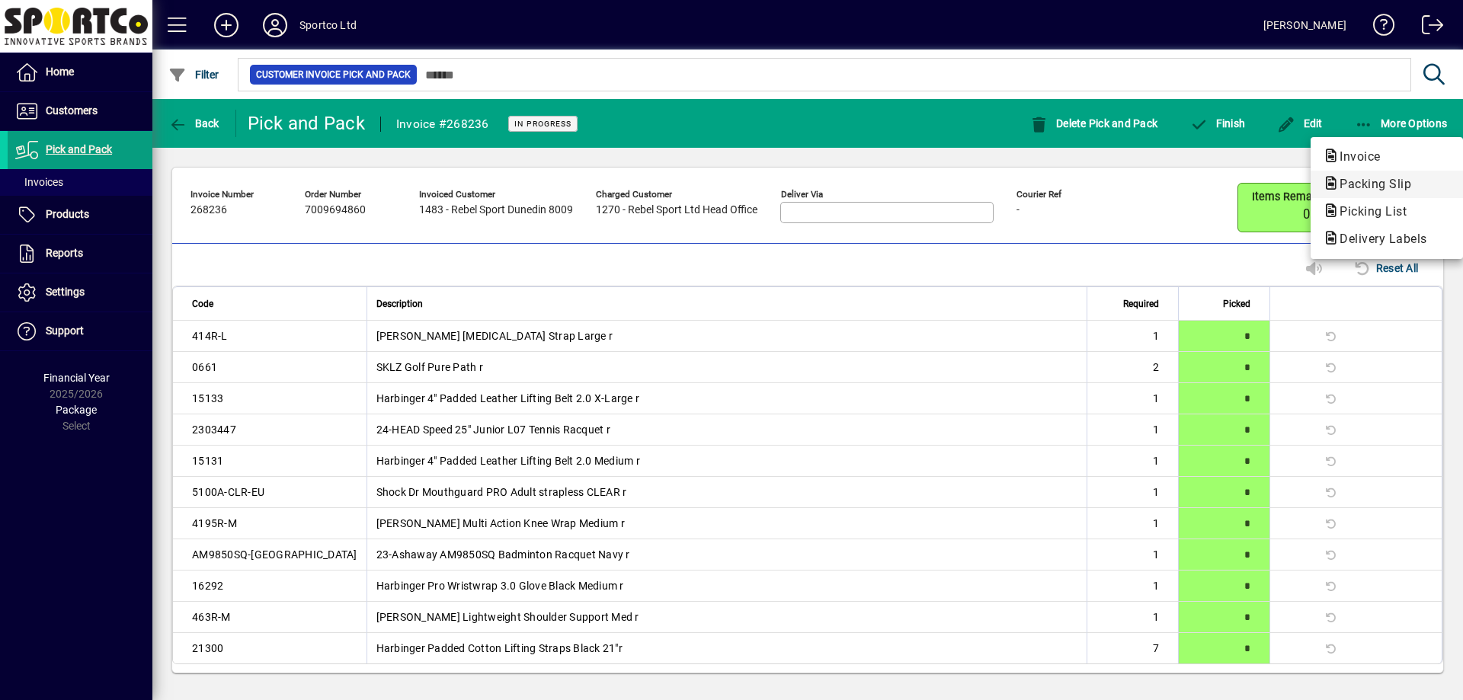
click at [1356, 191] on span "Packing Slip" at bounding box center [1387, 184] width 128 height 18
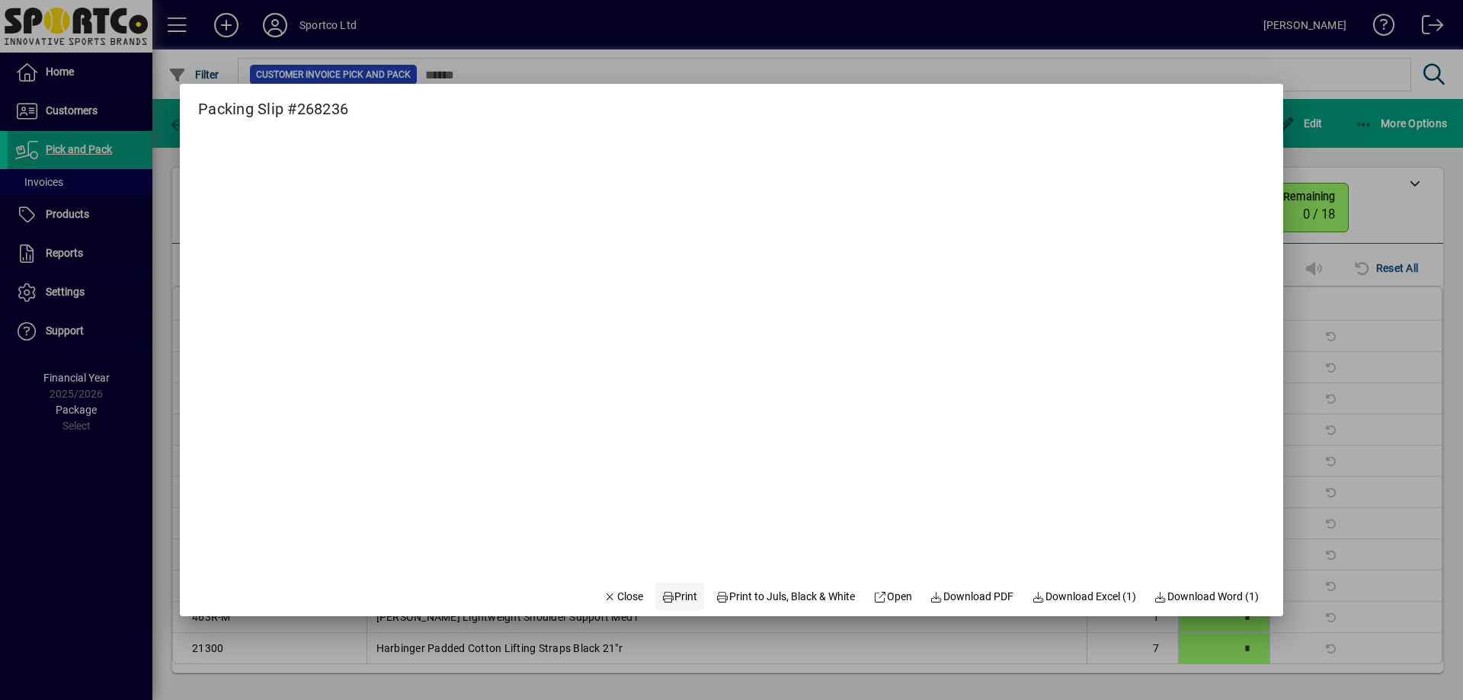
click at [661, 597] on icon at bounding box center [668, 597] width 14 height 11
click at [1389, 225] on div at bounding box center [731, 350] width 1463 height 700
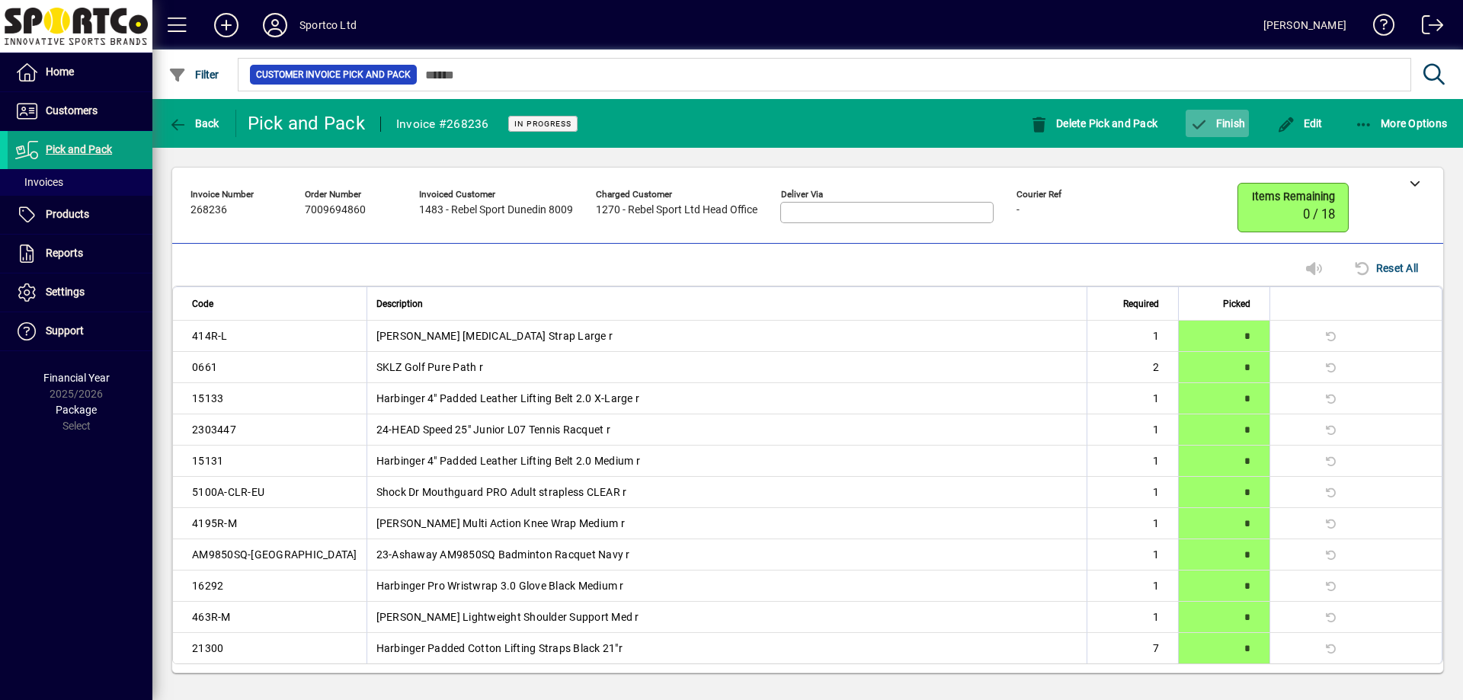
click at [1205, 114] on span "button" at bounding box center [1217, 123] width 63 height 37
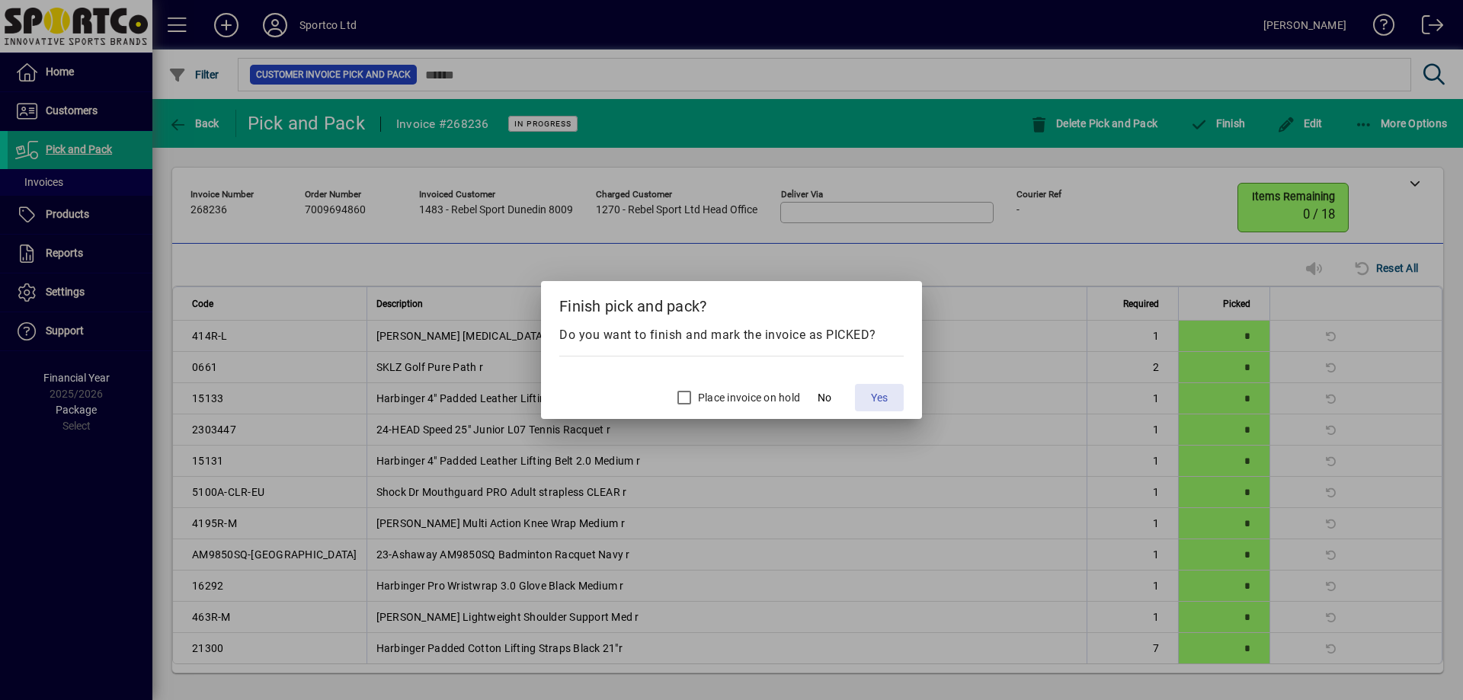
click at [869, 391] on span at bounding box center [879, 397] width 49 height 37
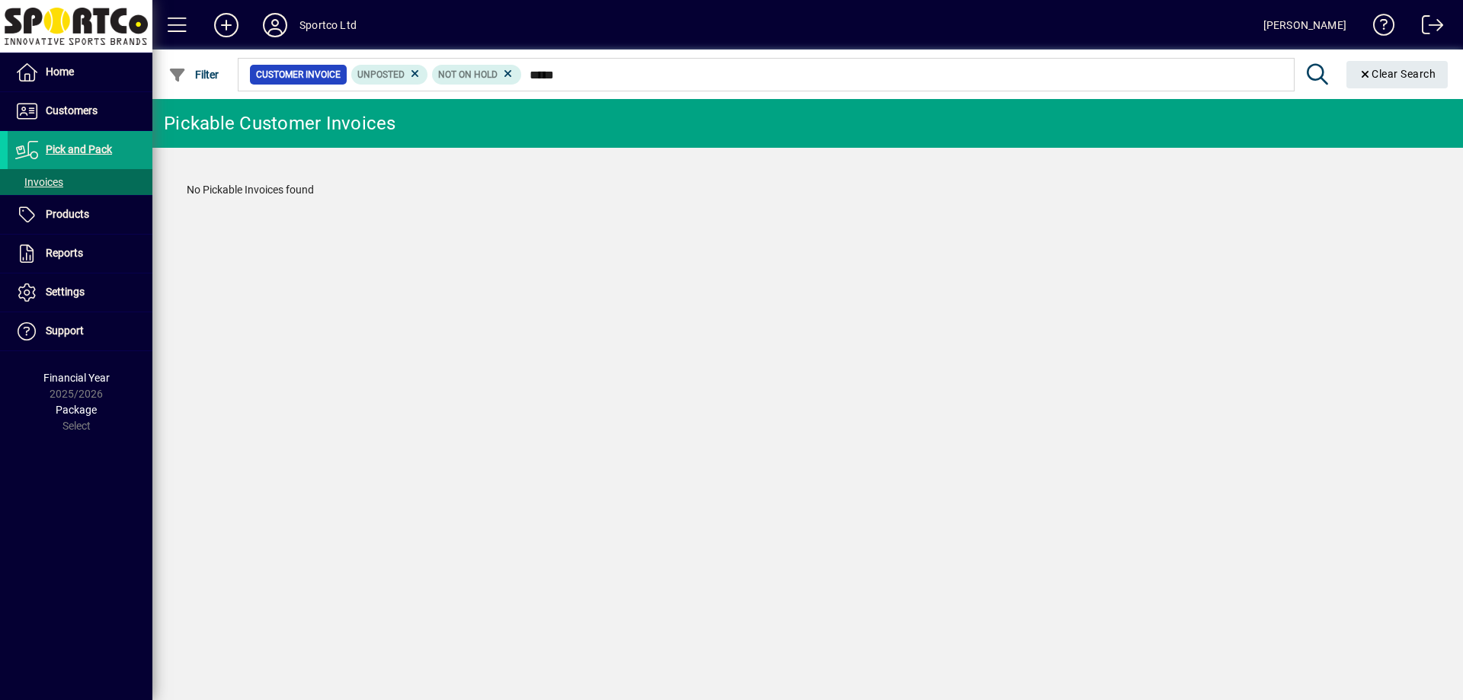
click at [547, 72] on input "*****" at bounding box center [902, 74] width 760 height 21
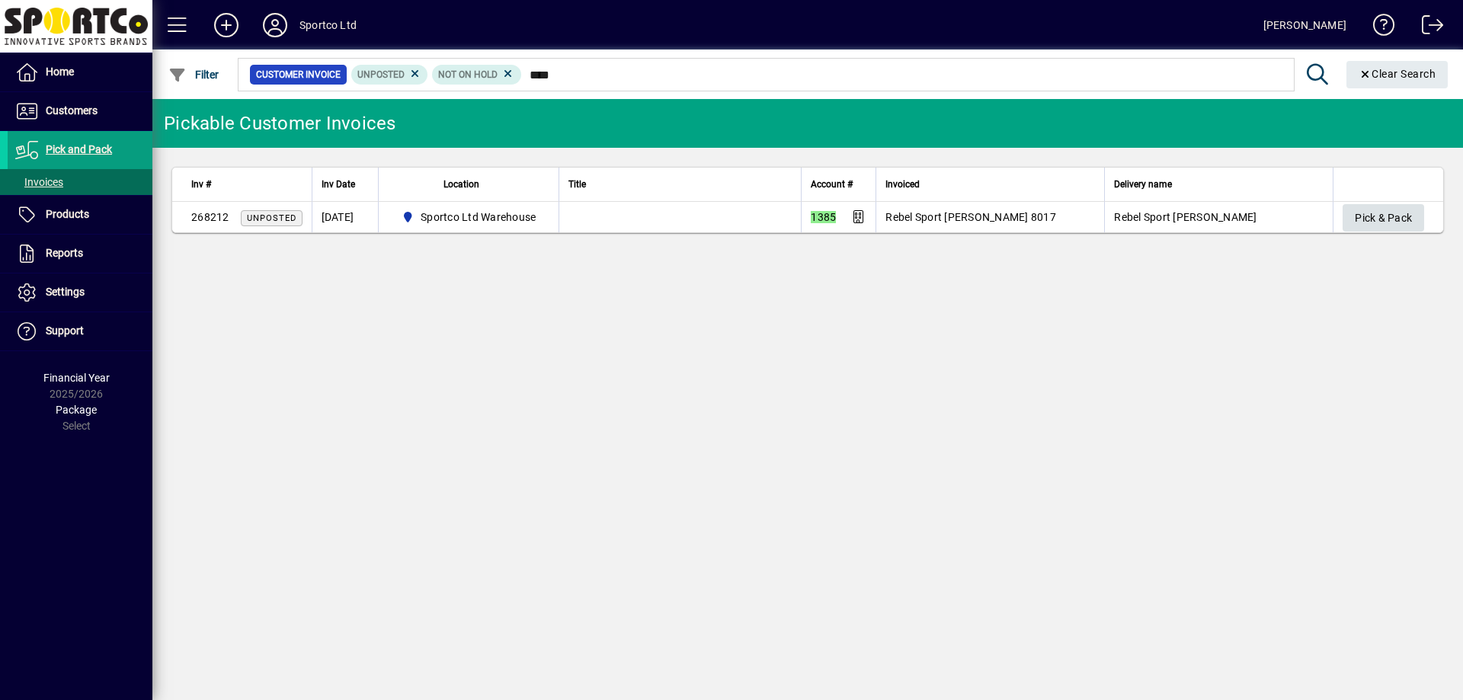
type input "****"
click at [1376, 227] on span "Pick & Pack" at bounding box center [1383, 218] width 57 height 25
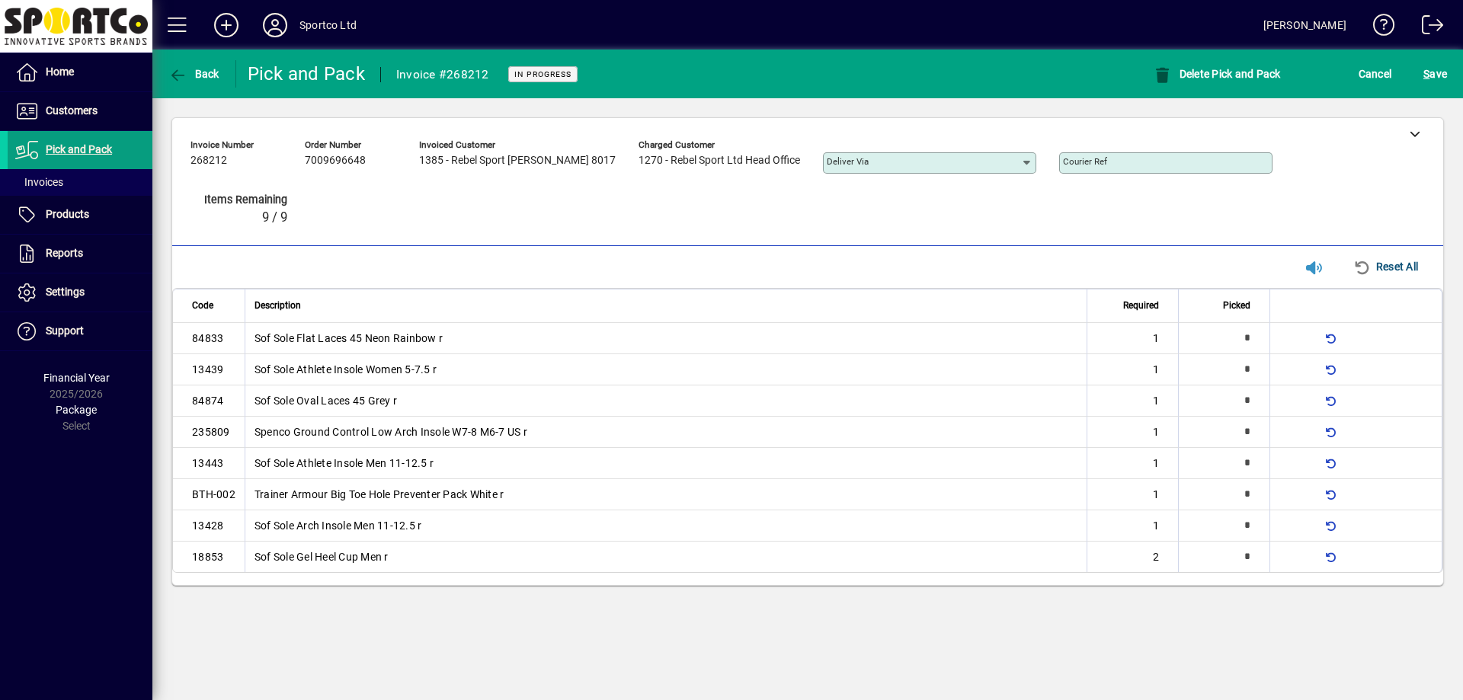
type input "*"
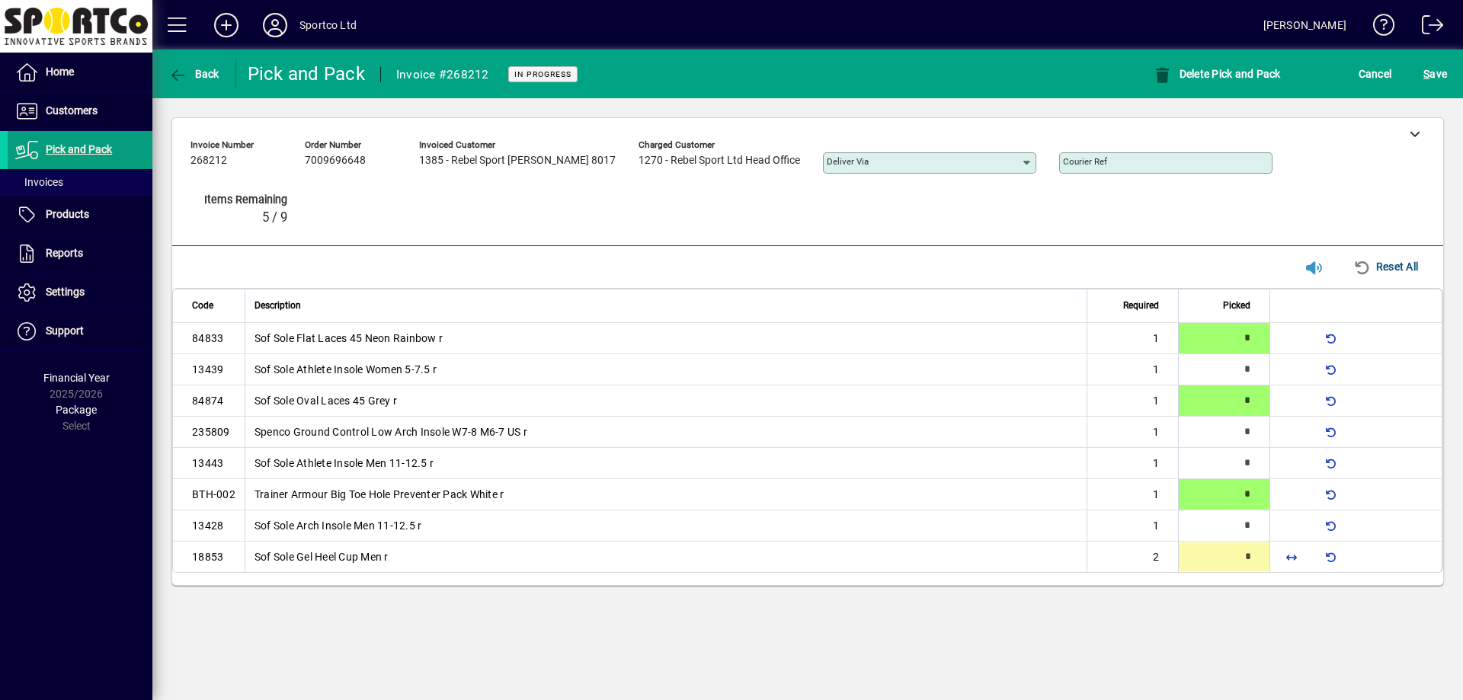
type input "*"
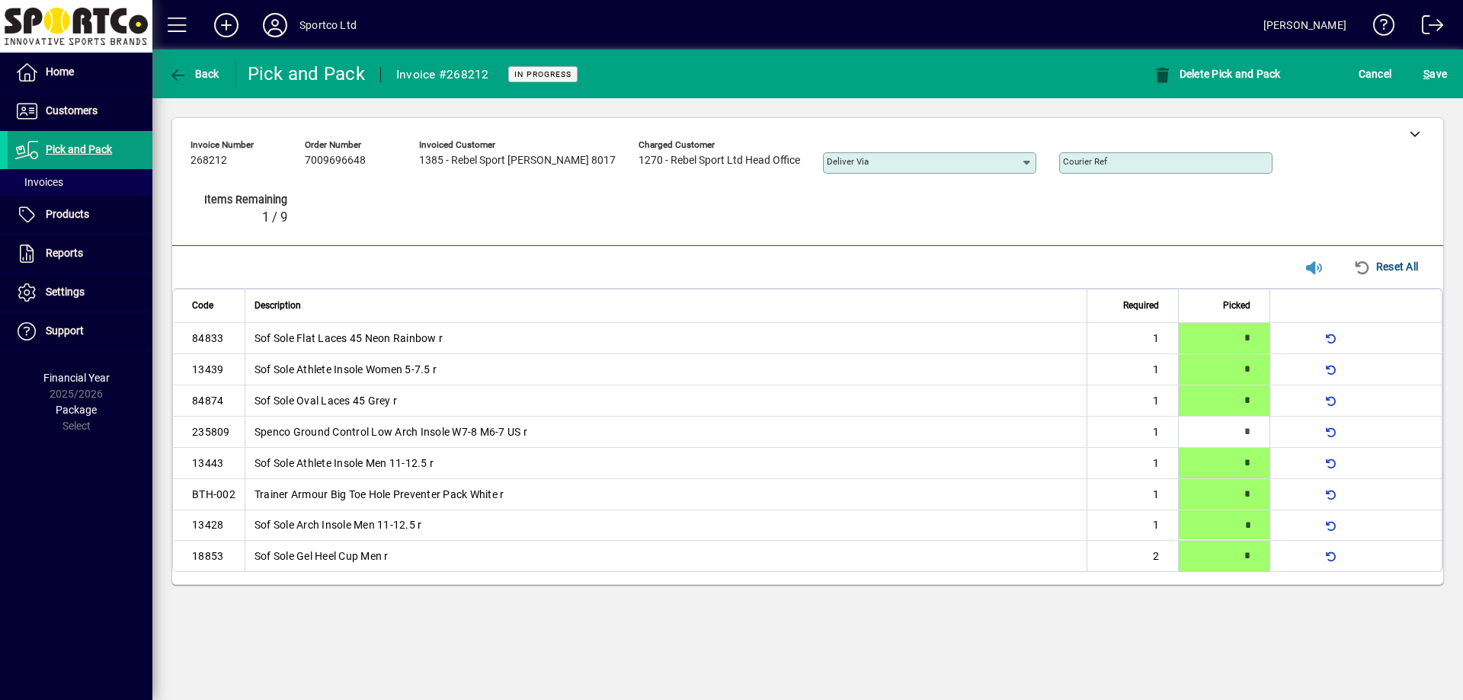
type input "*"
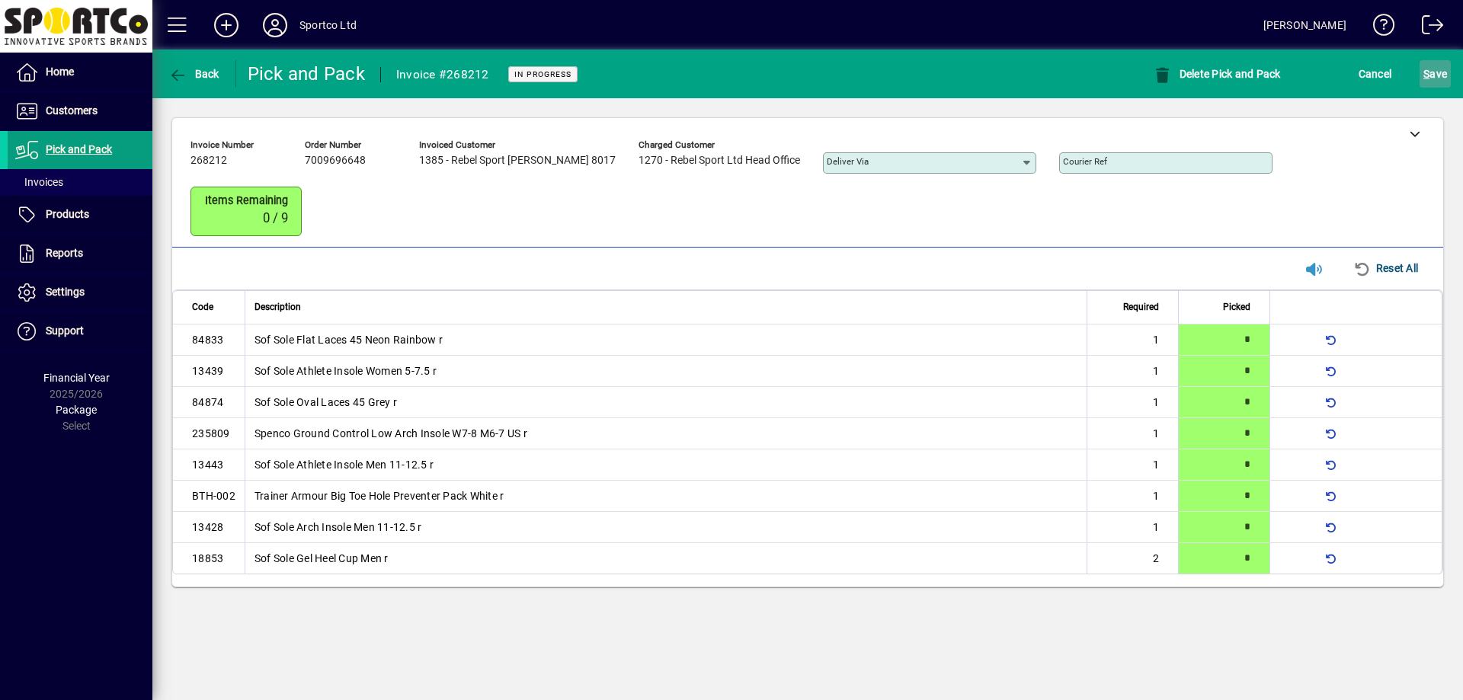
click at [1439, 72] on span "S ave" at bounding box center [1435, 74] width 24 height 24
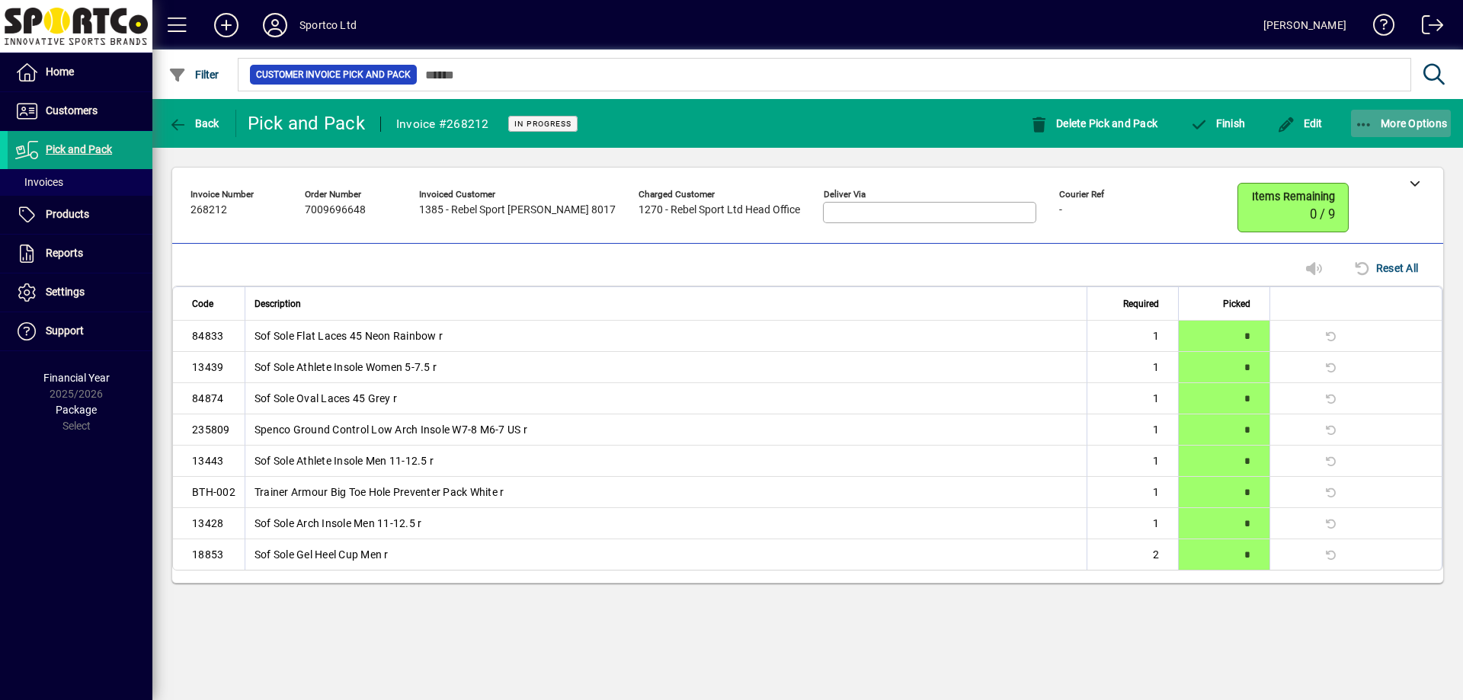
click at [1376, 123] on span "More Options" at bounding box center [1401, 123] width 93 height 12
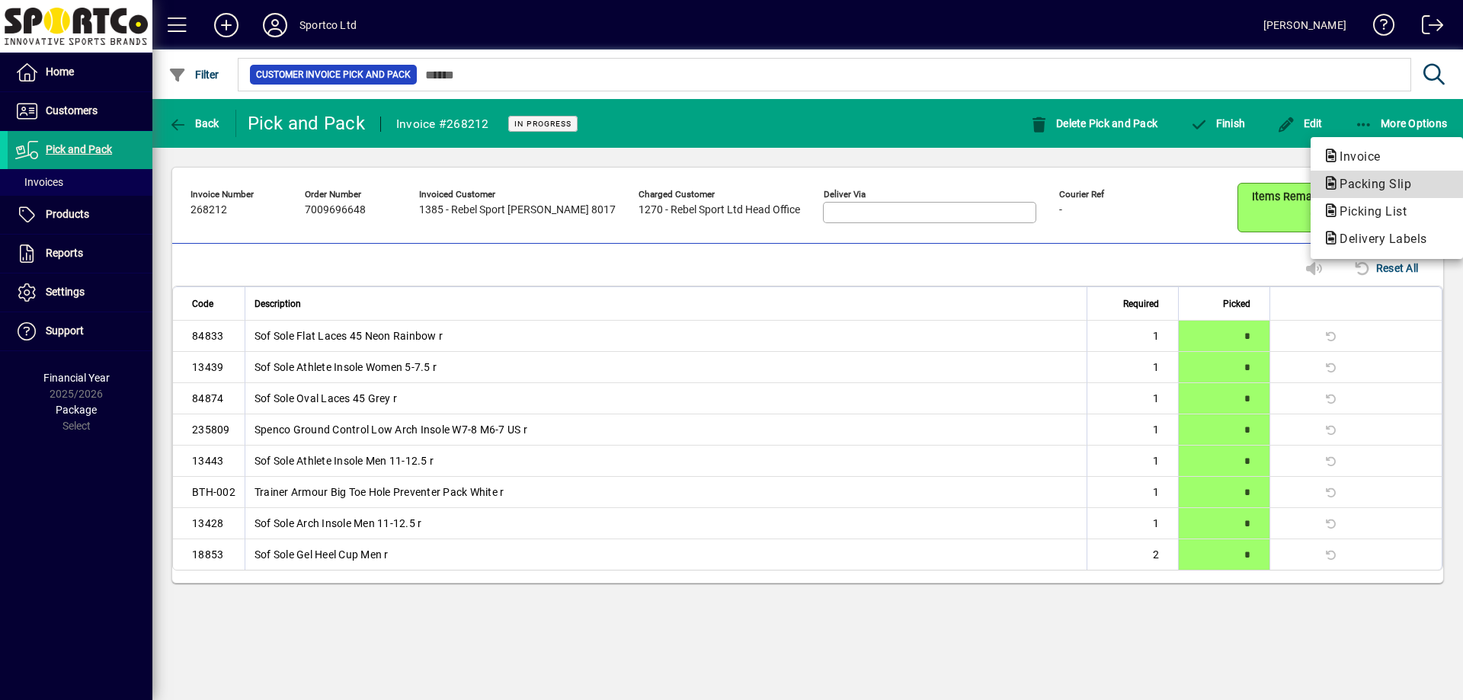
click at [1356, 180] on span "Packing Slip" at bounding box center [1371, 184] width 96 height 14
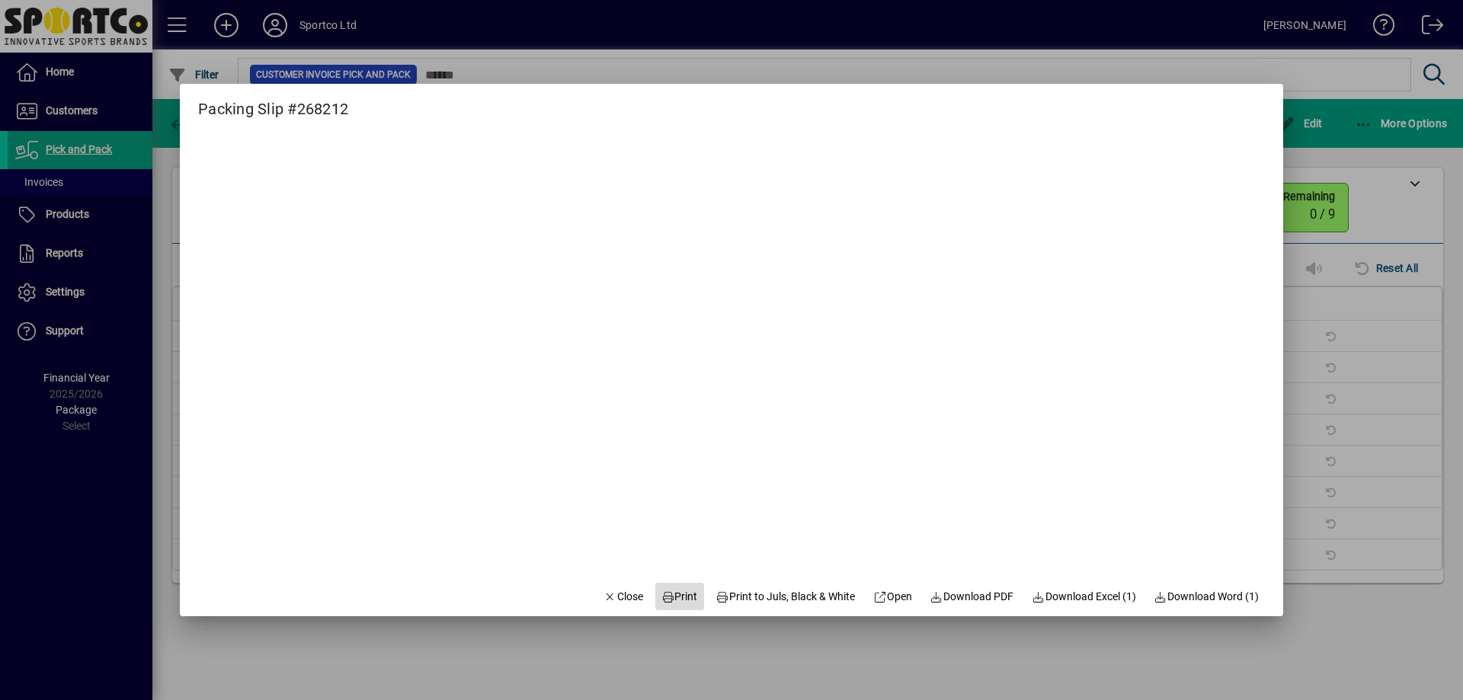
click at [664, 591] on span "Print" at bounding box center [679, 597] width 37 height 16
click at [622, 594] on span "Close" at bounding box center [623, 597] width 40 height 16
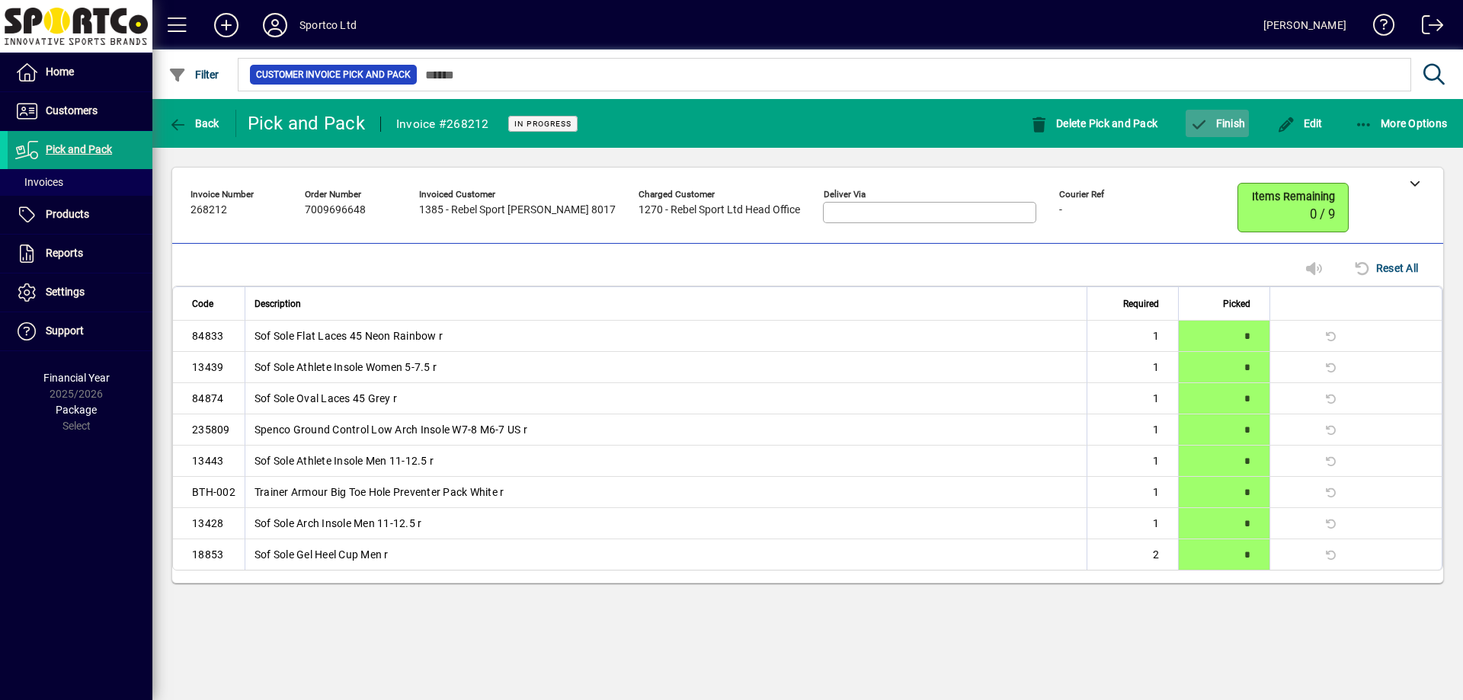
click at [1246, 133] on span "button" at bounding box center [1217, 123] width 63 height 37
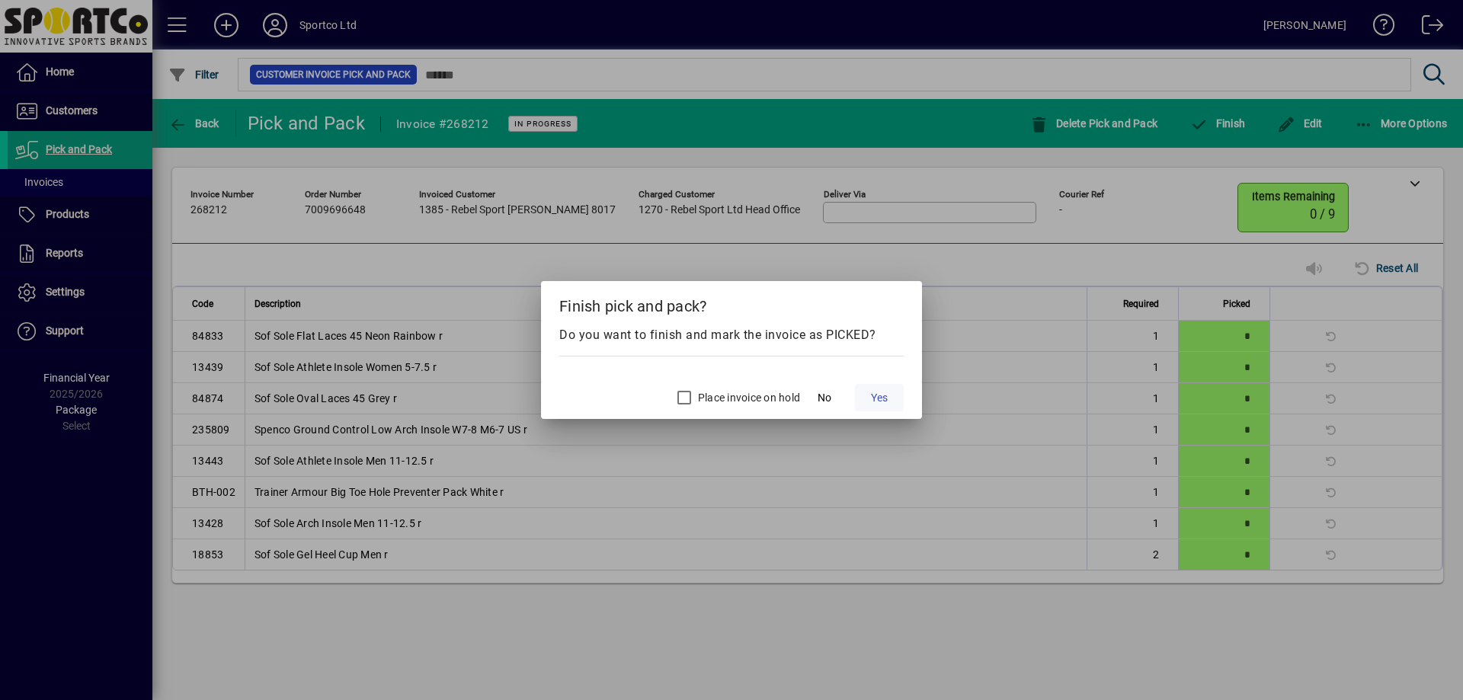
click at [875, 405] on span "Yes" at bounding box center [879, 398] width 17 height 16
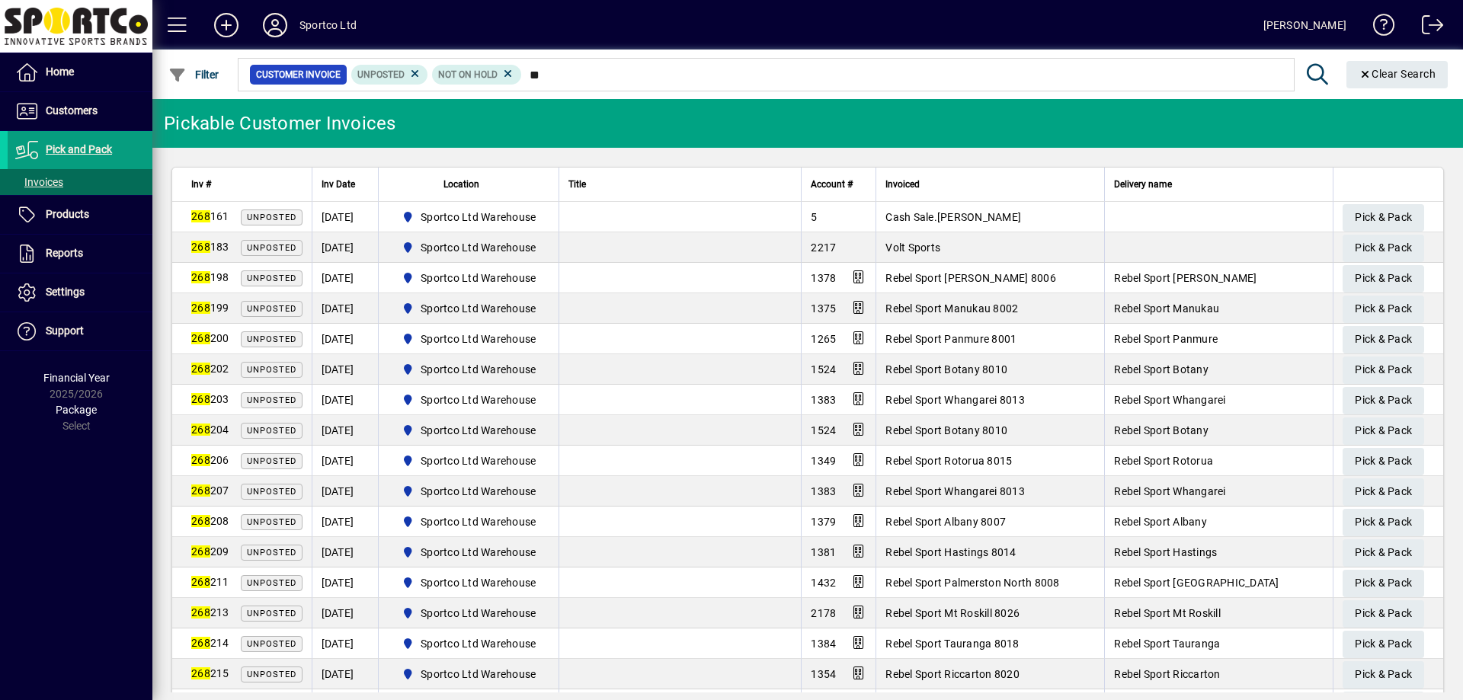
type input "*"
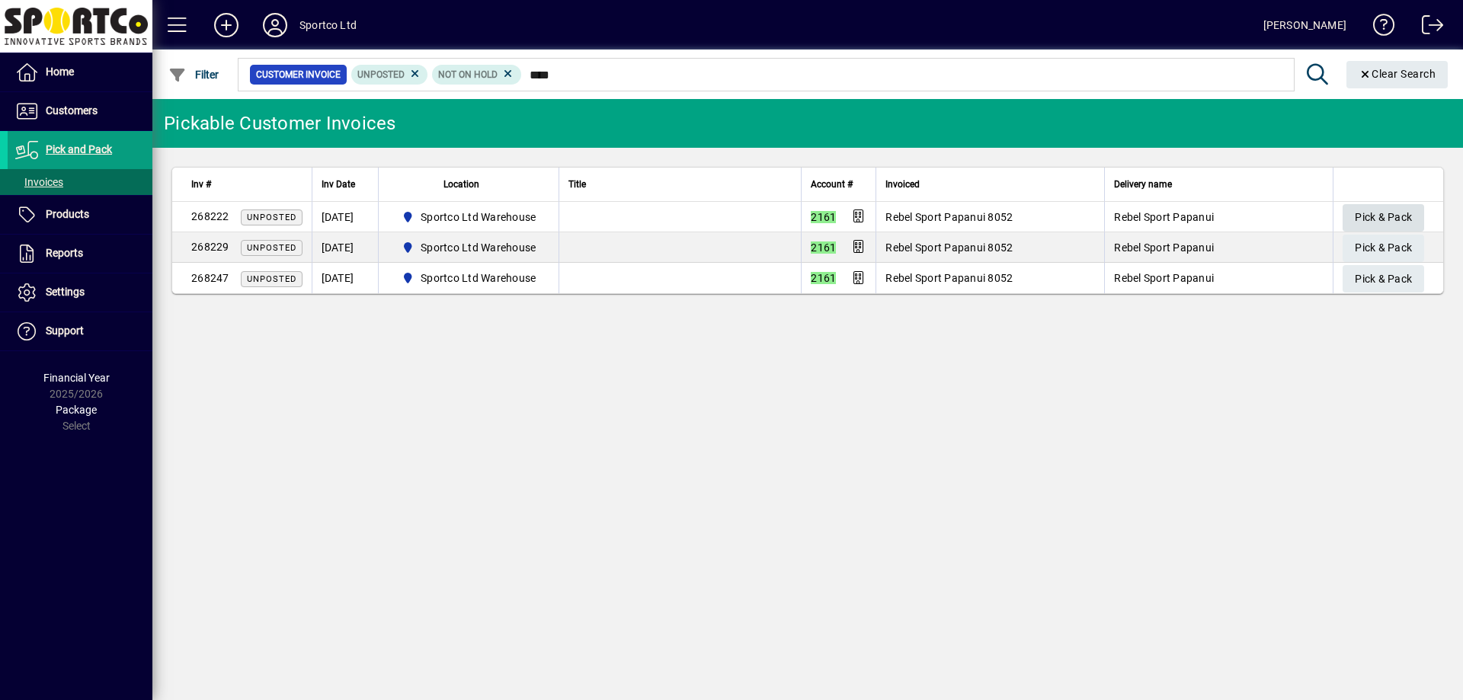
type input "****"
click at [1395, 215] on span "Pick & Pack" at bounding box center [1383, 217] width 57 height 25
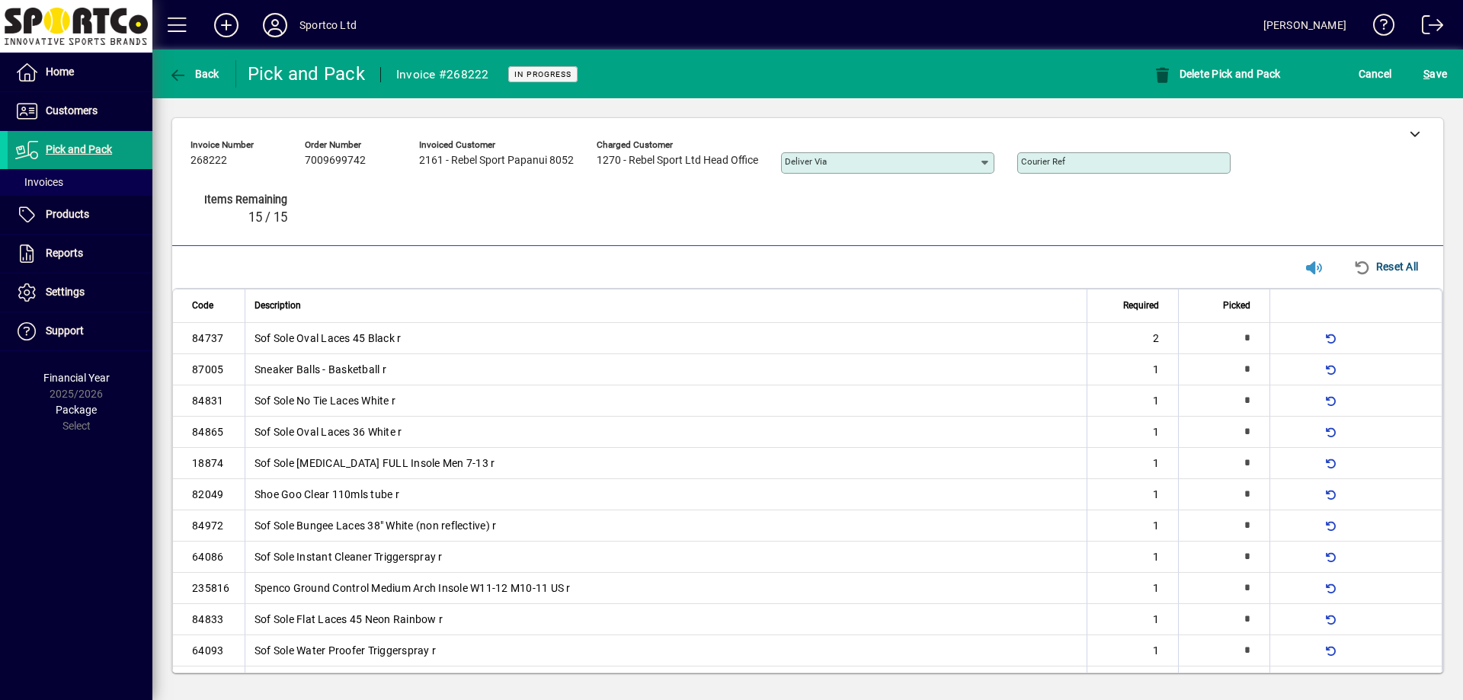
type input "*"
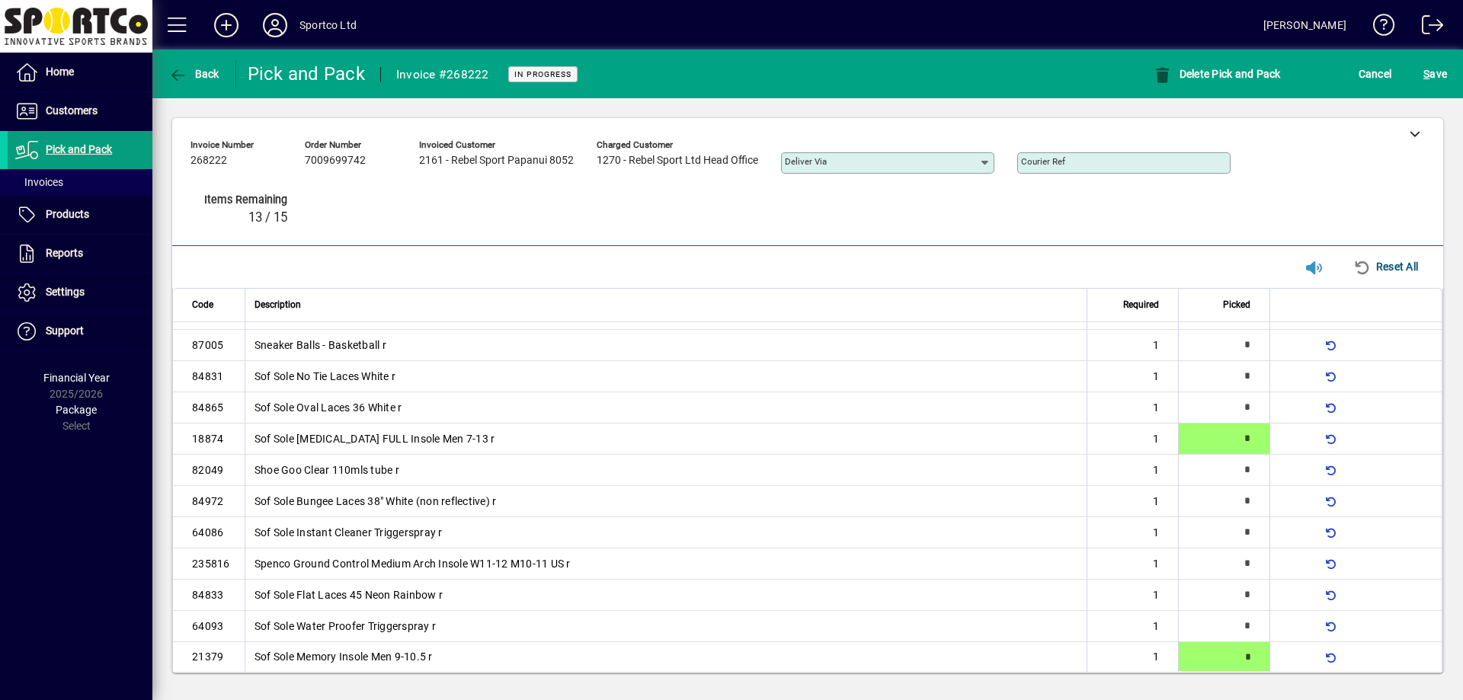
type input "*"
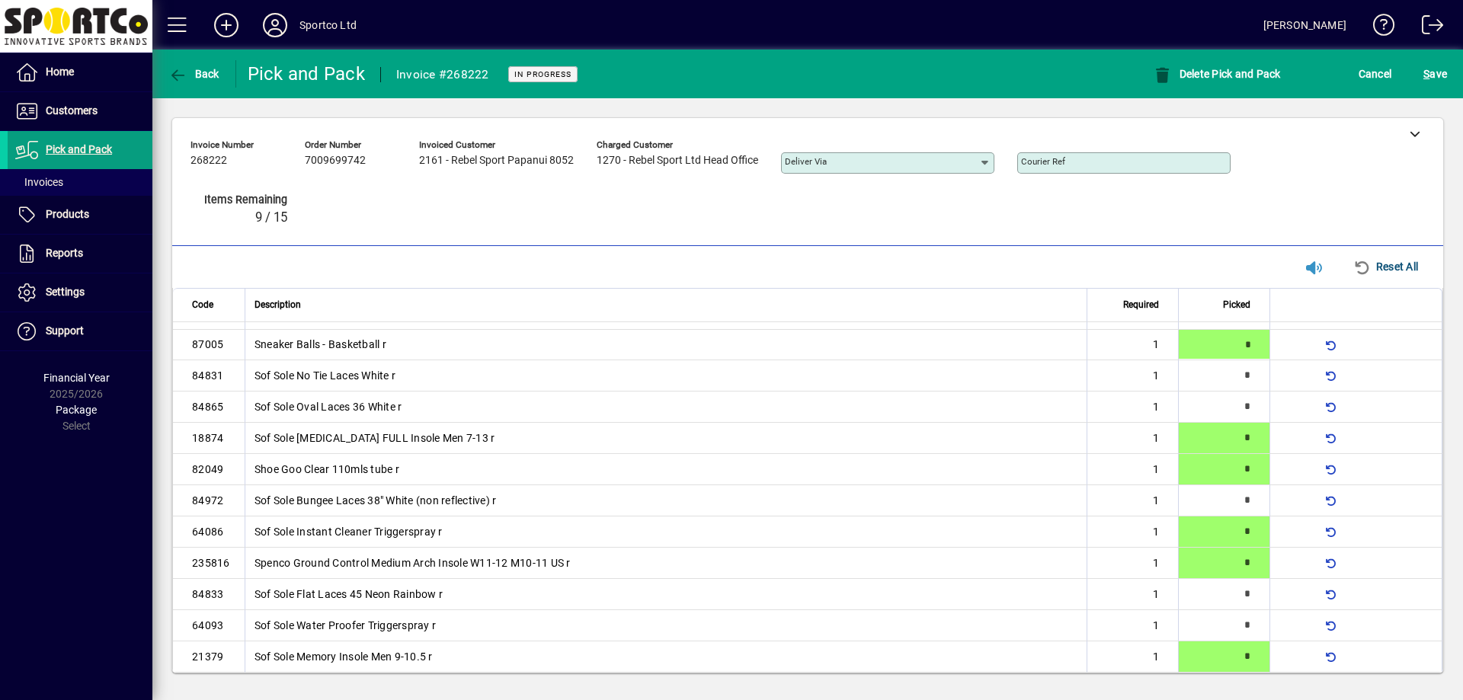
type input "*"
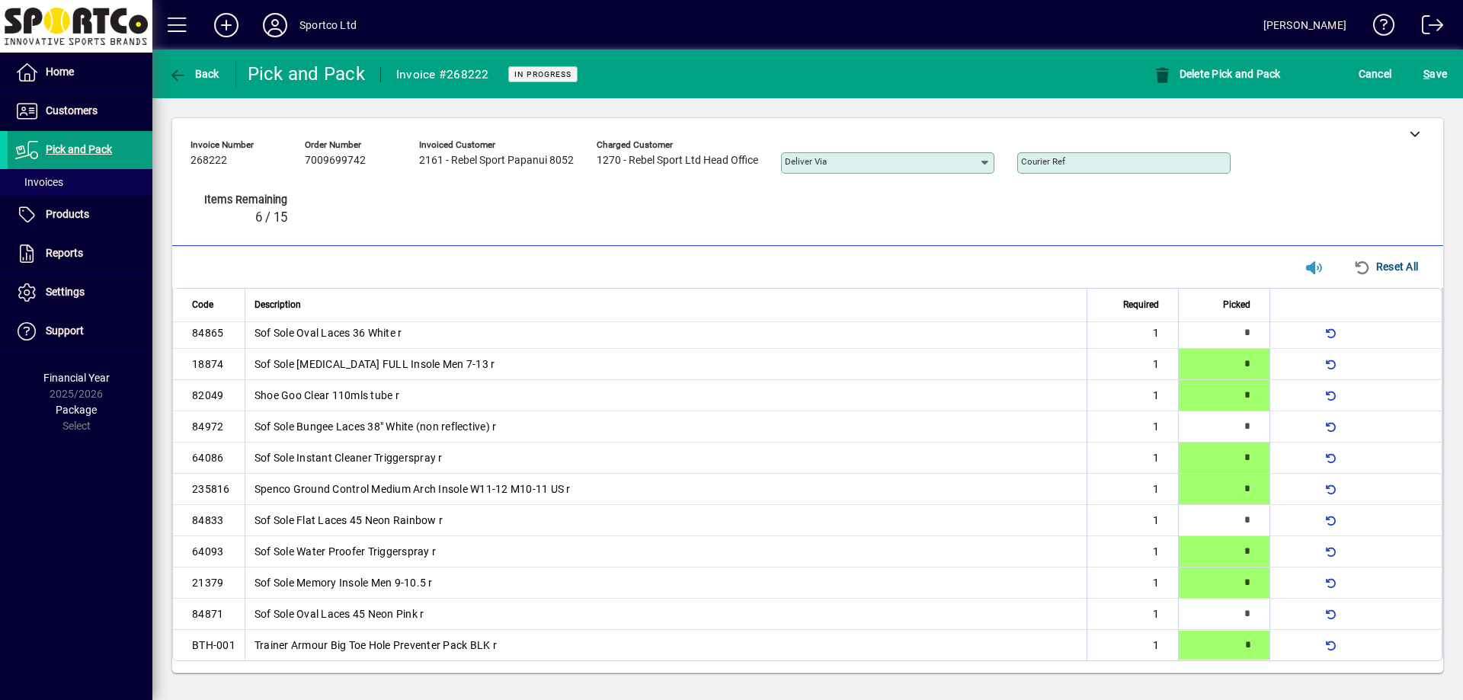
scroll to position [0, 0]
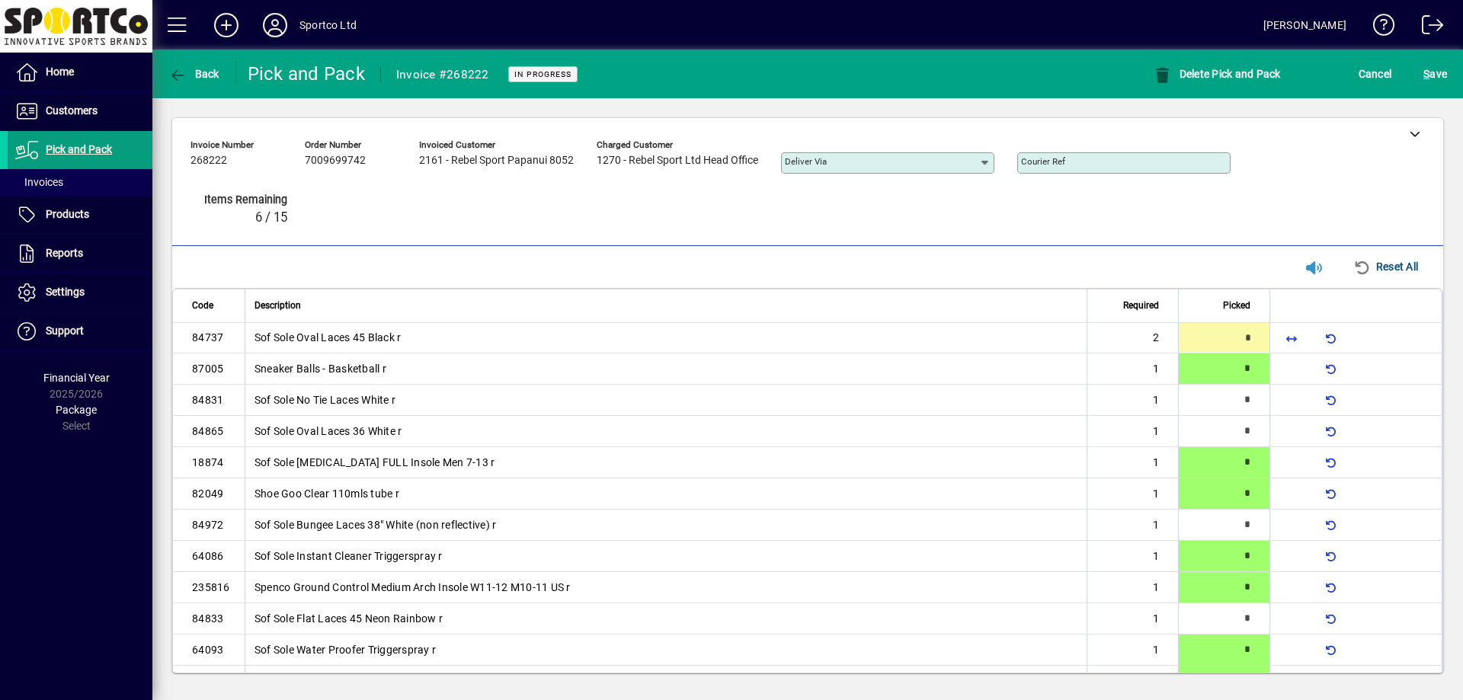
type input "*"
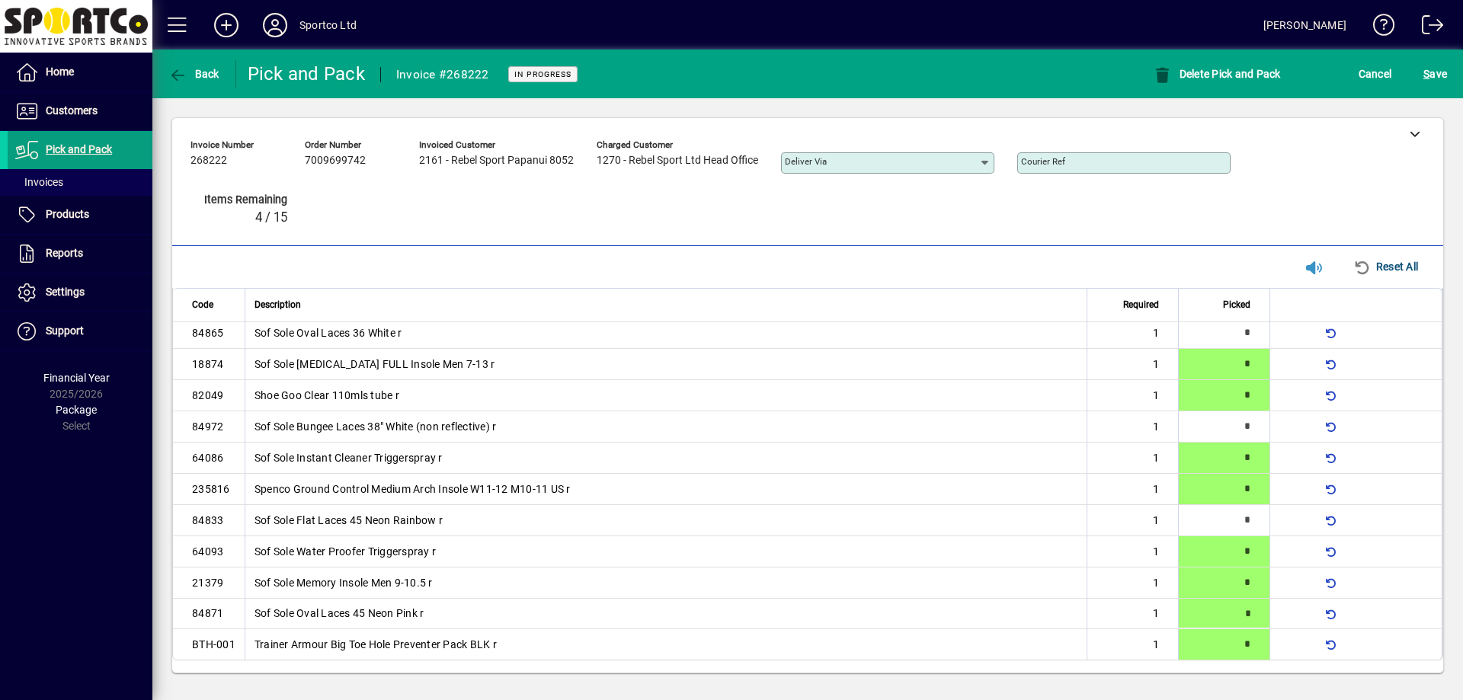
type input "*"
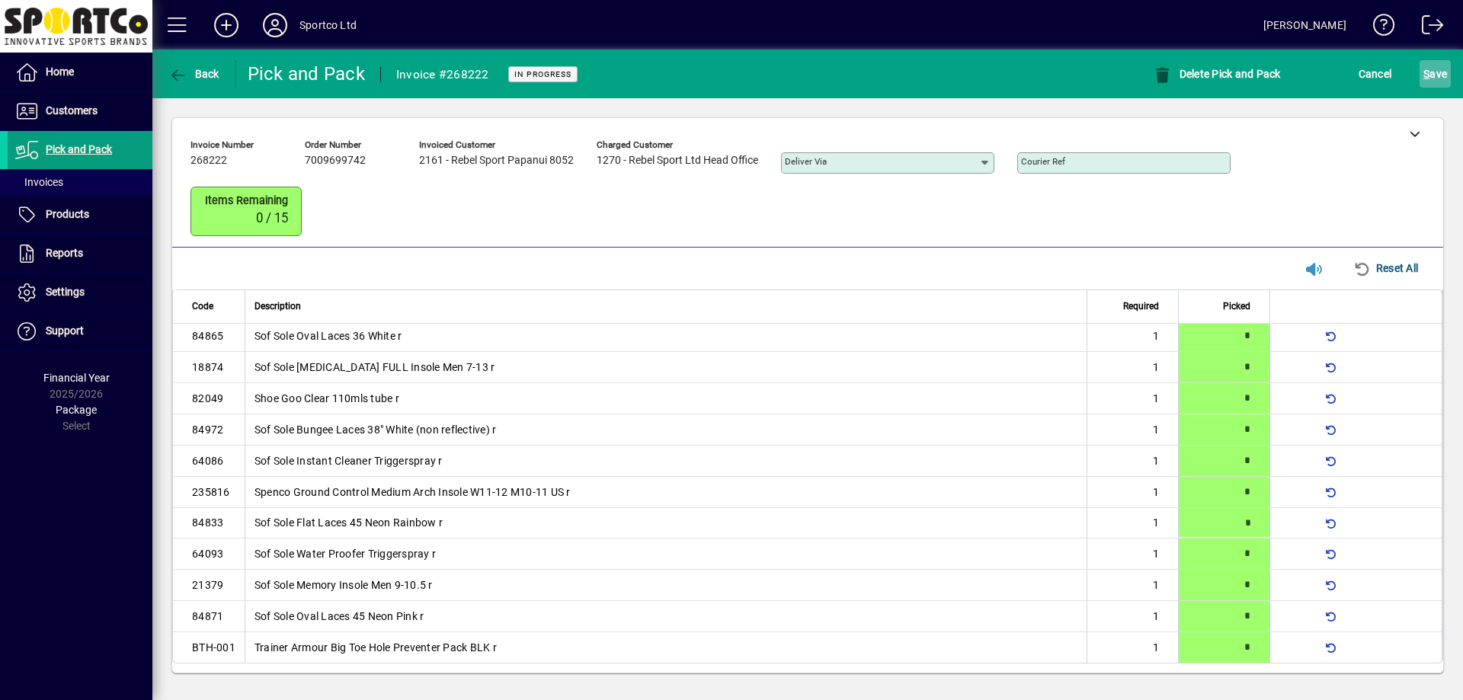
click at [1426, 76] on span "S" at bounding box center [1426, 74] width 6 height 12
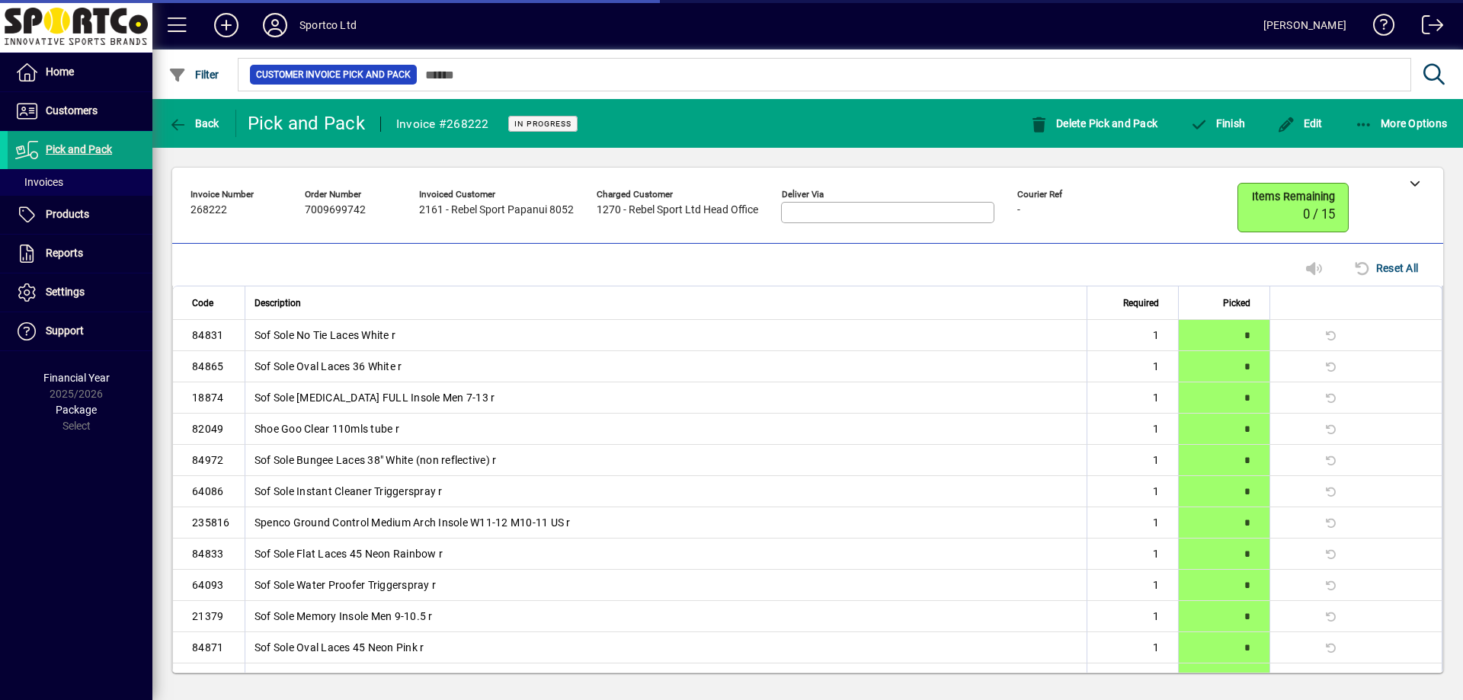
scroll to position [73, 0]
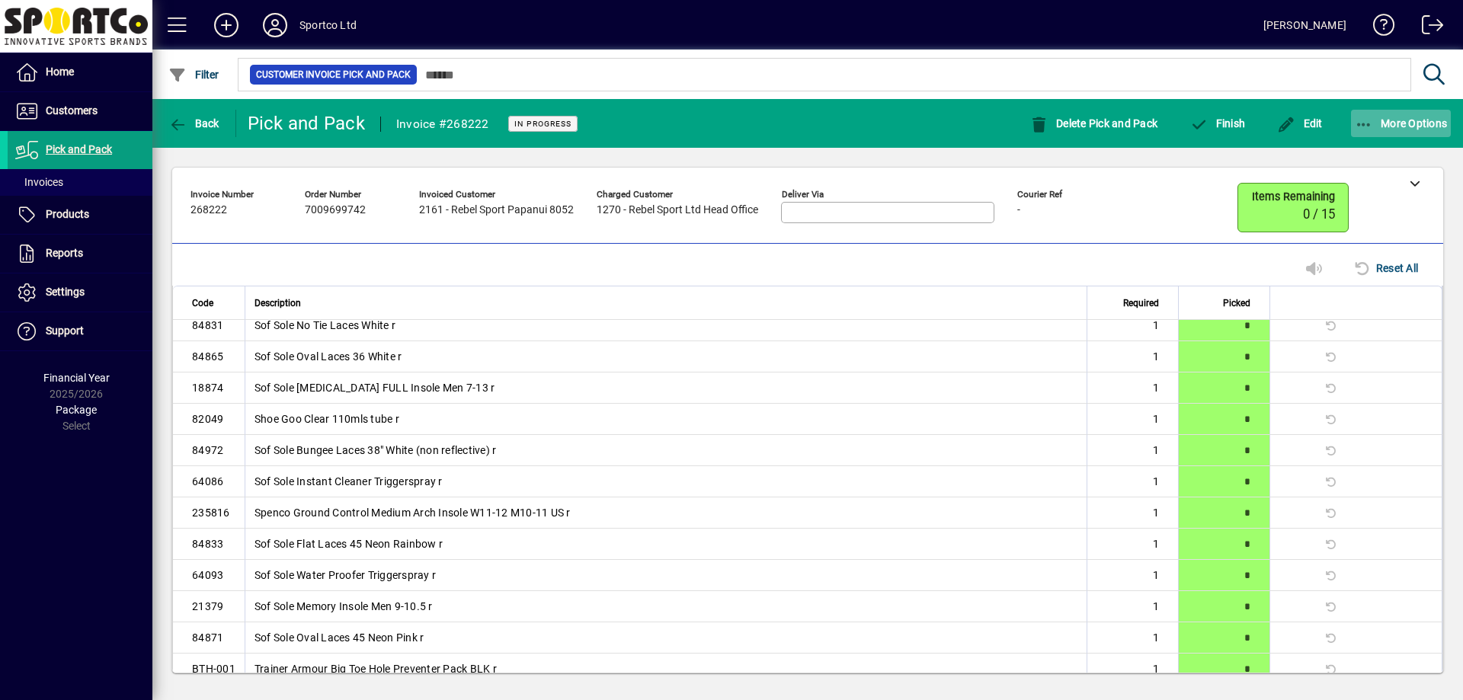
click at [1363, 125] on icon "button" at bounding box center [1364, 124] width 19 height 15
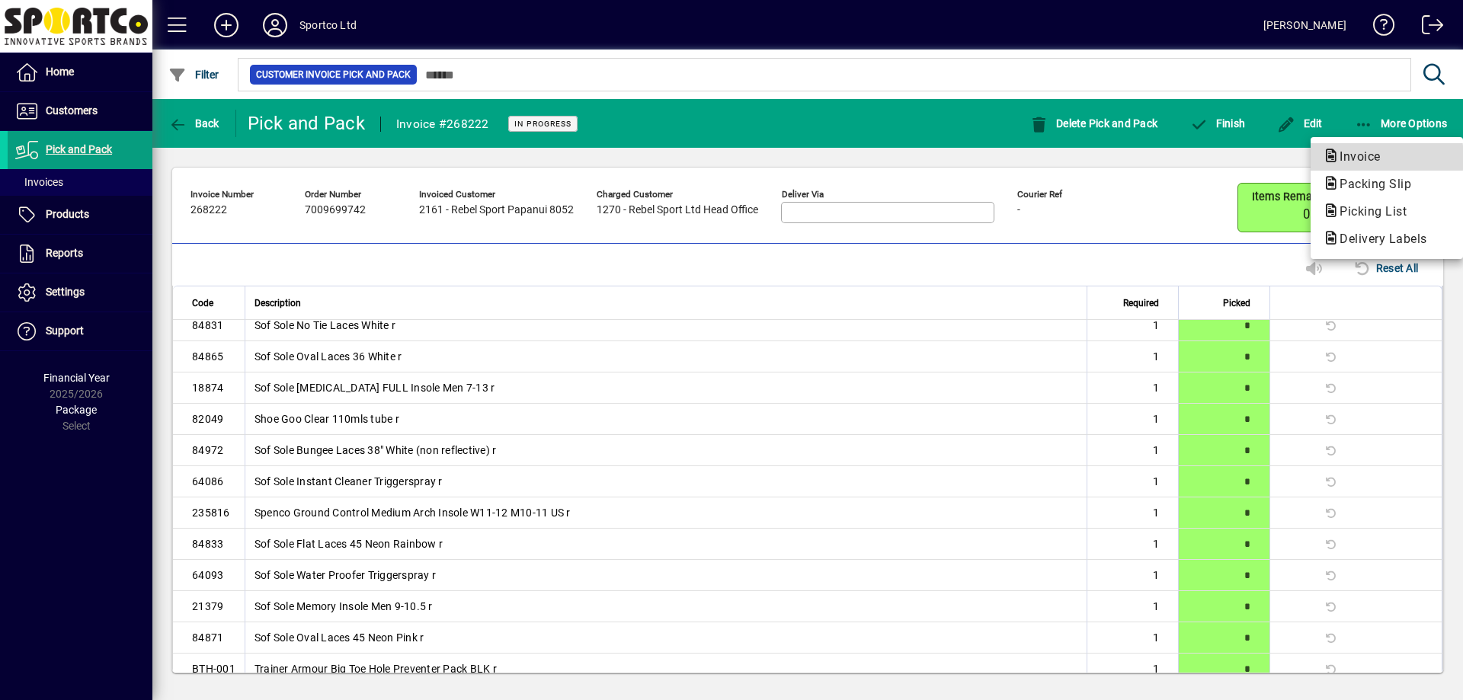
click at [1361, 158] on span "Invoice" at bounding box center [1356, 156] width 66 height 14
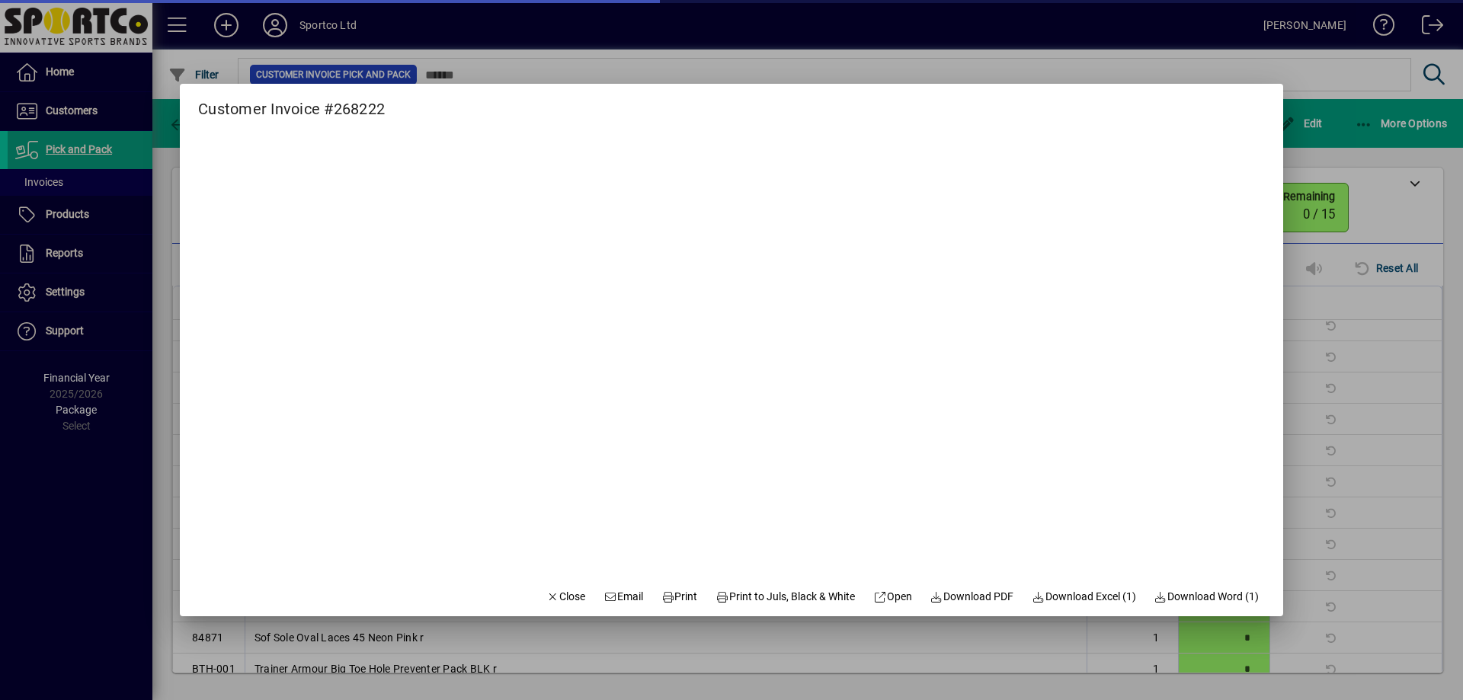
click at [1349, 137] on div at bounding box center [731, 350] width 1463 height 700
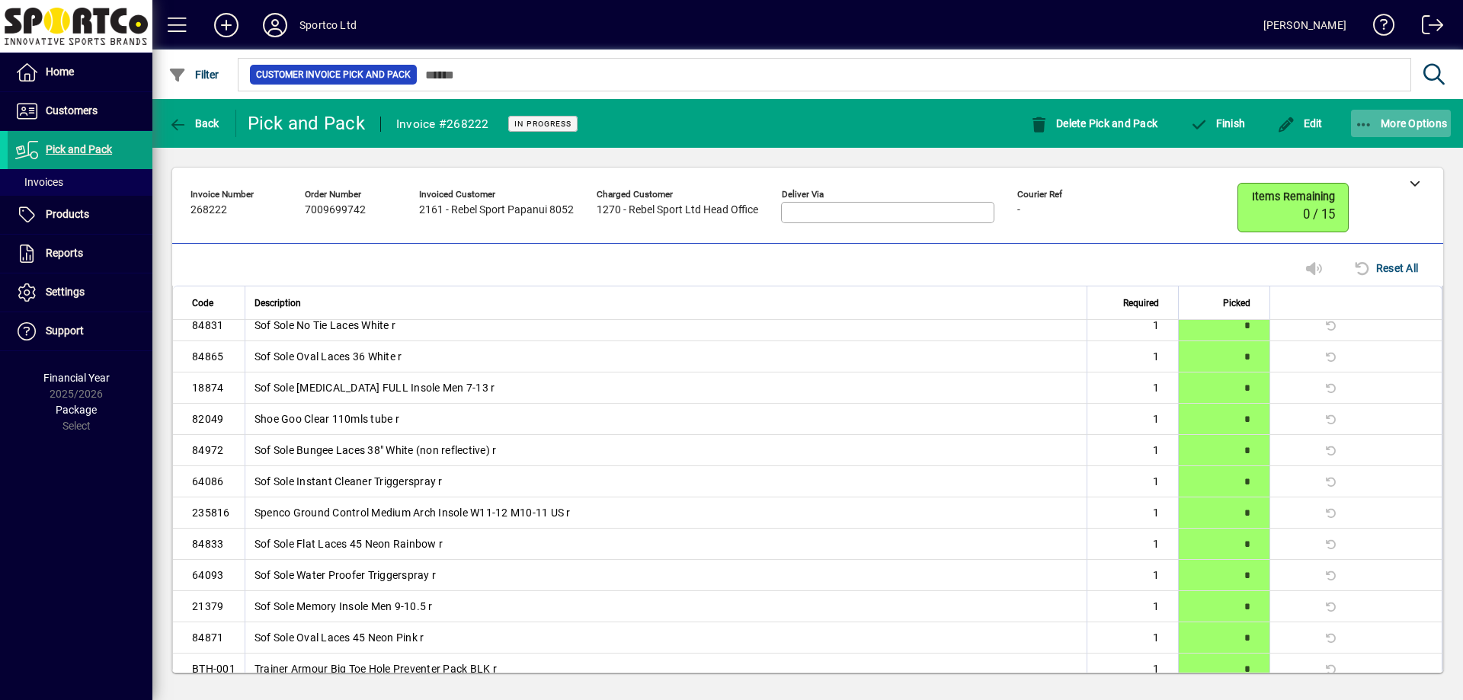
click at [1352, 123] on span "button" at bounding box center [1401, 123] width 101 height 37
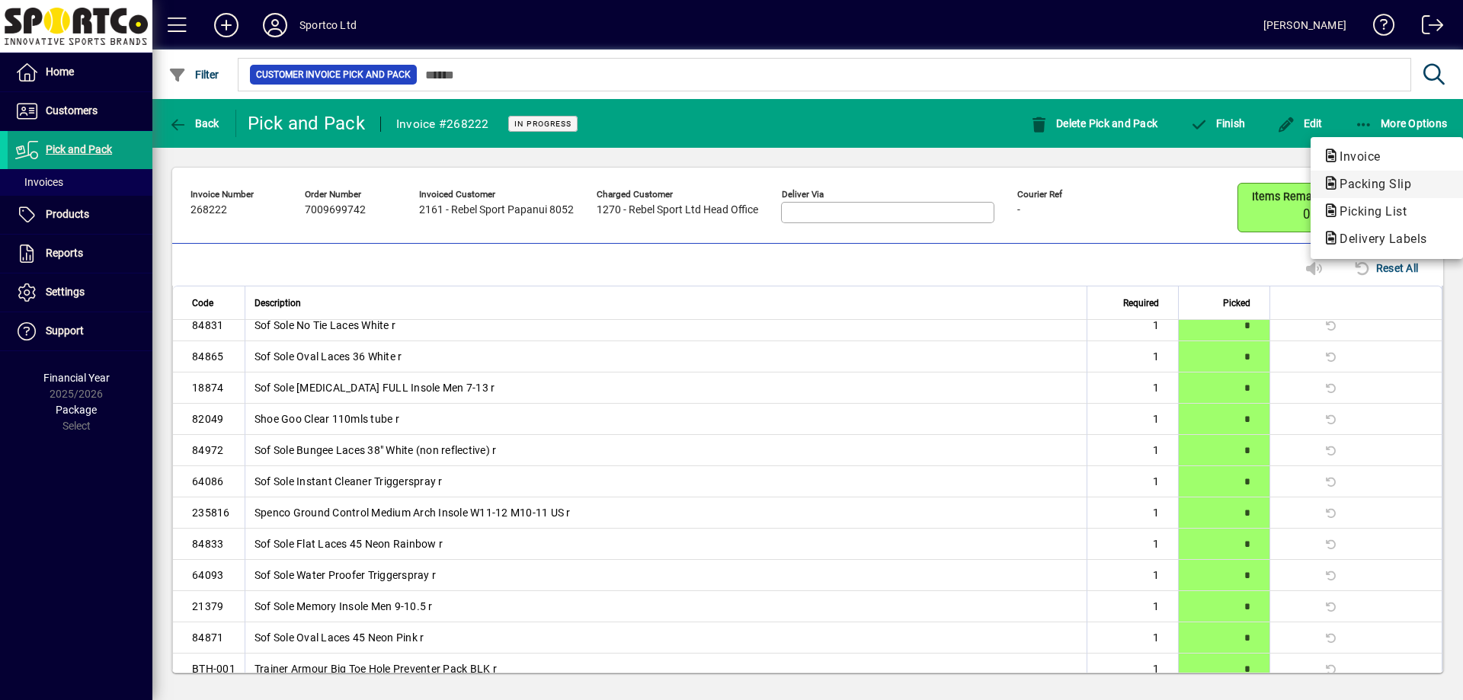
click at [1358, 185] on span "Packing Slip" at bounding box center [1371, 184] width 96 height 14
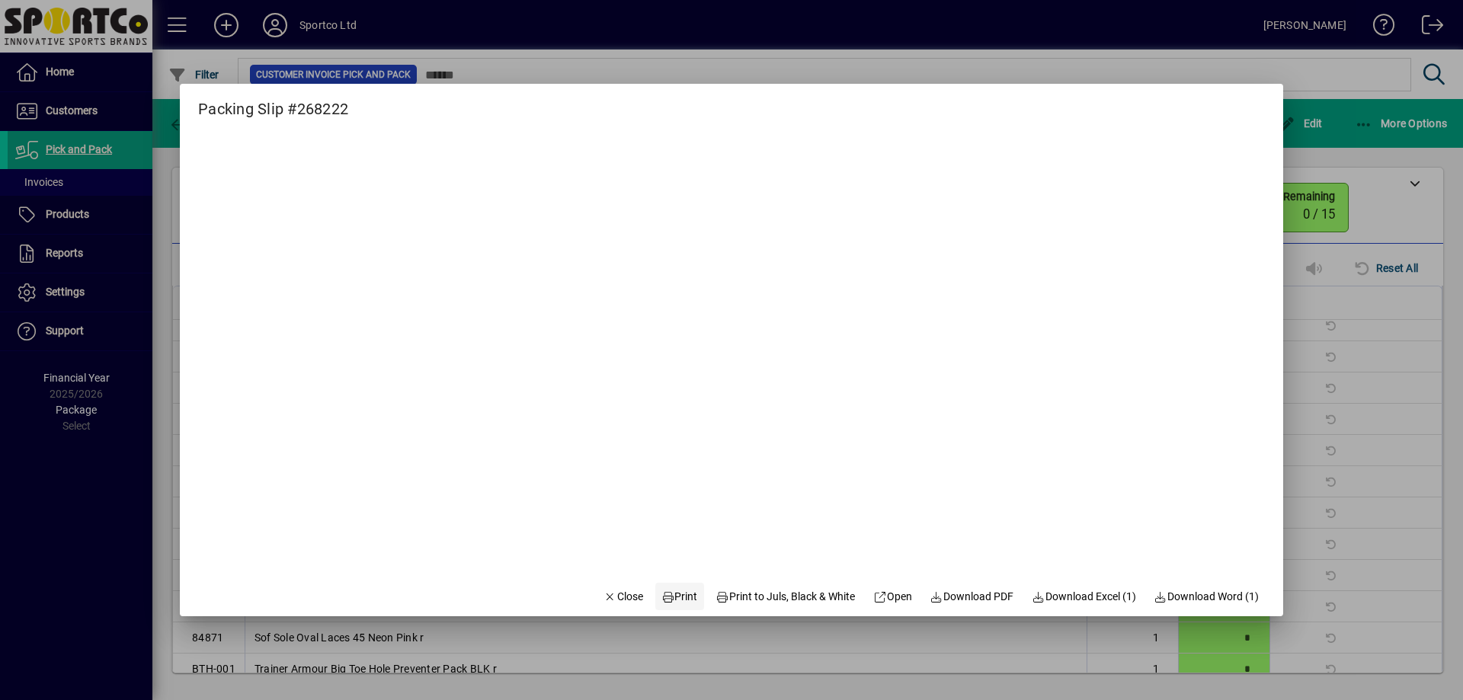
click at [681, 600] on span "Print" at bounding box center [679, 597] width 37 height 16
click at [674, 596] on span "Print" at bounding box center [679, 597] width 37 height 16
click at [603, 595] on span "Close" at bounding box center [623, 597] width 40 height 16
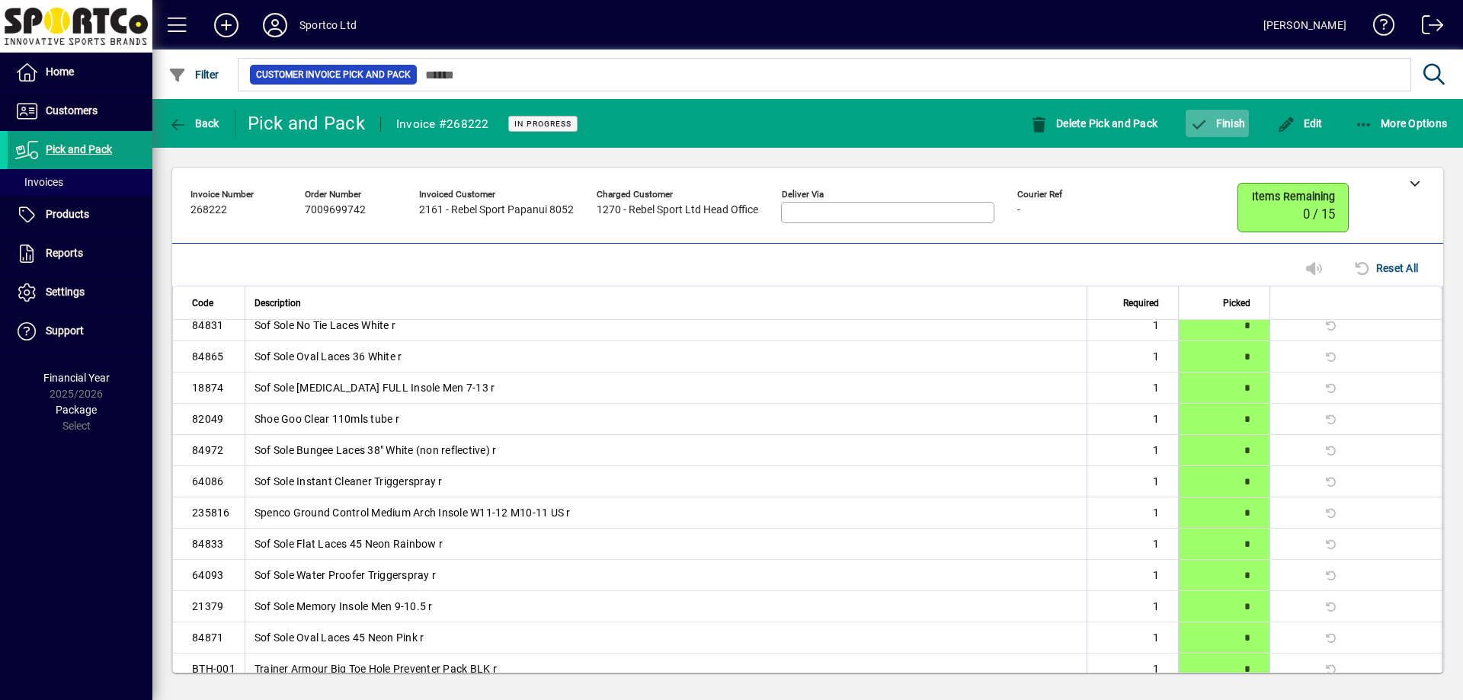
click at [1210, 131] on span "button" at bounding box center [1217, 123] width 63 height 37
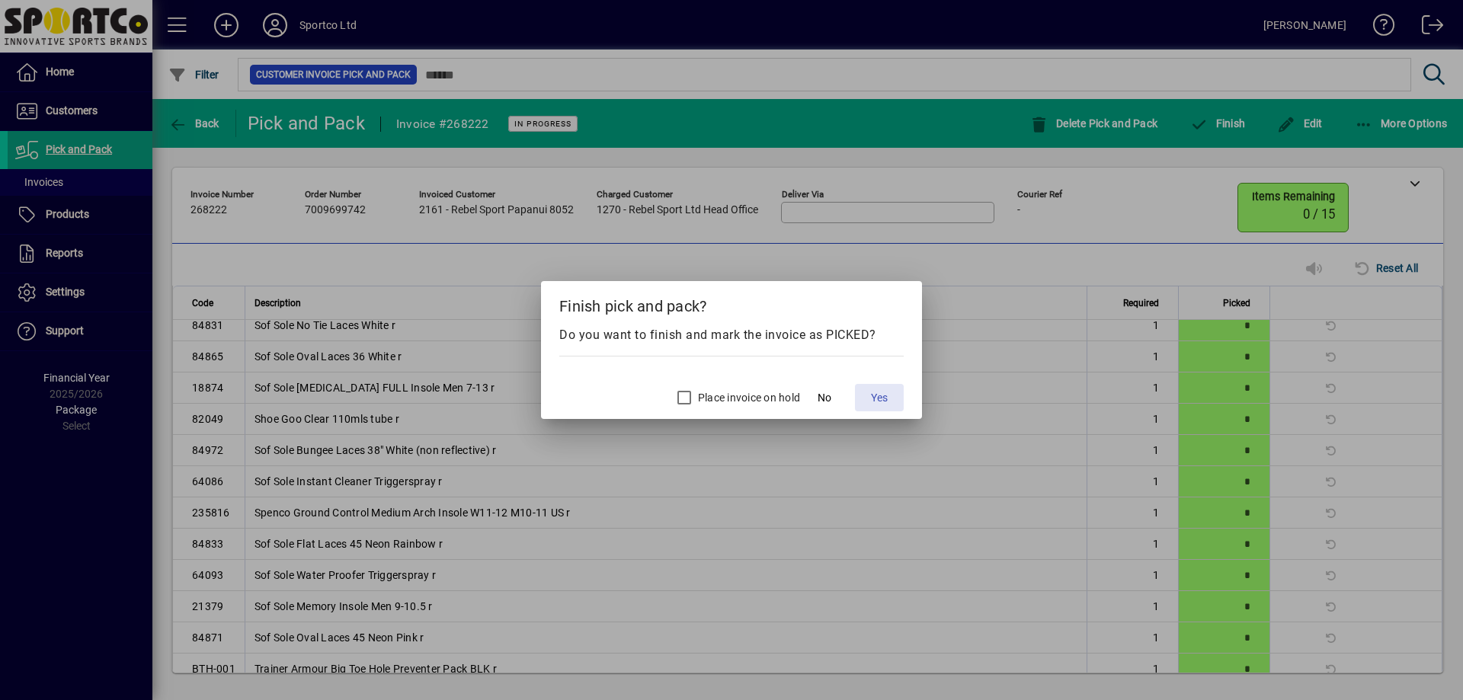
click at [885, 400] on span "Yes" at bounding box center [879, 398] width 17 height 16
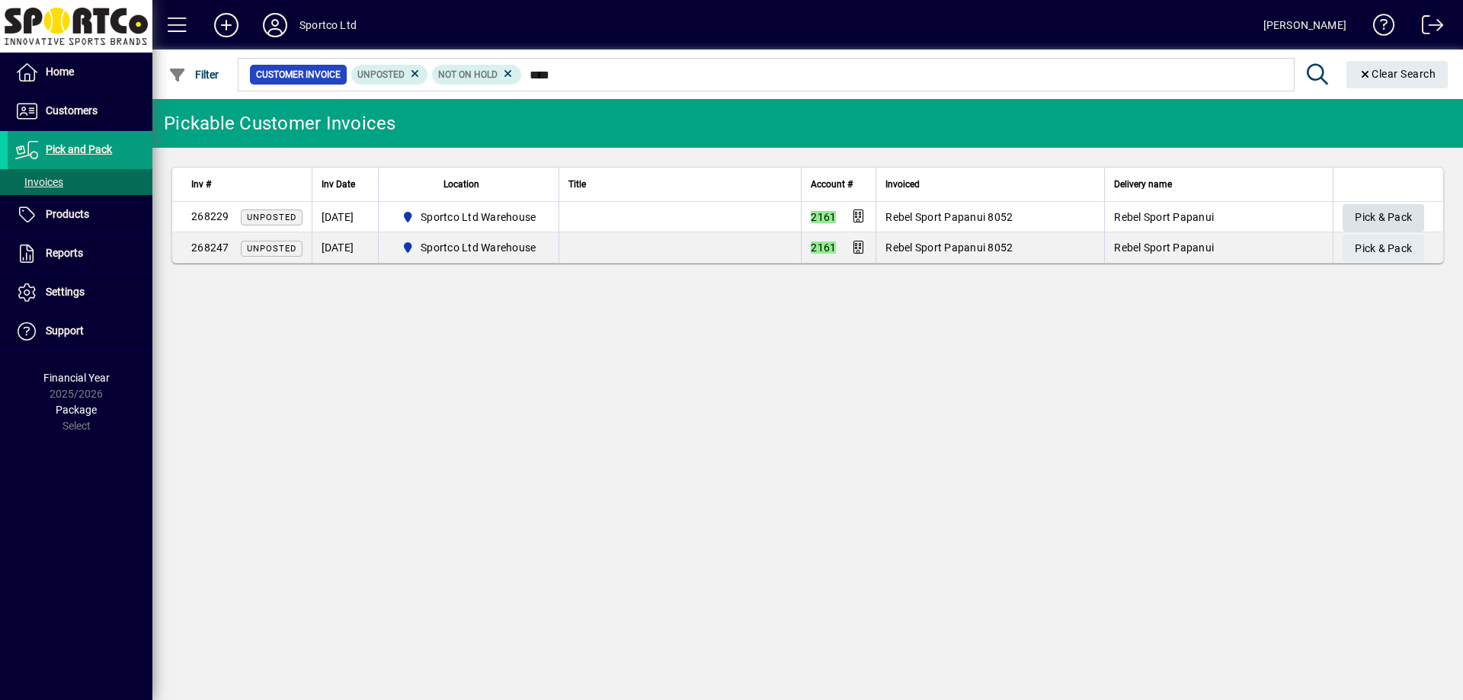
type input "****"
click at [1374, 216] on span "Pick & Pack" at bounding box center [1383, 217] width 57 height 25
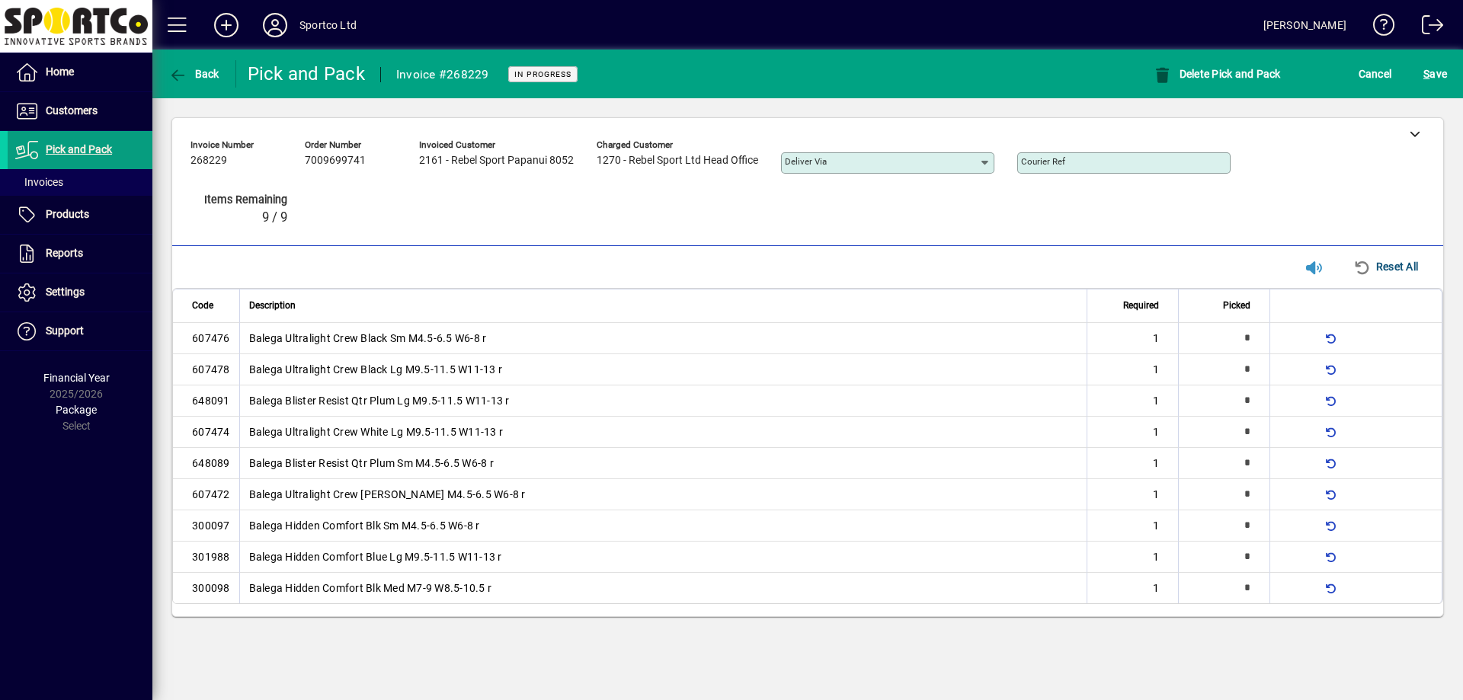
type input "*"
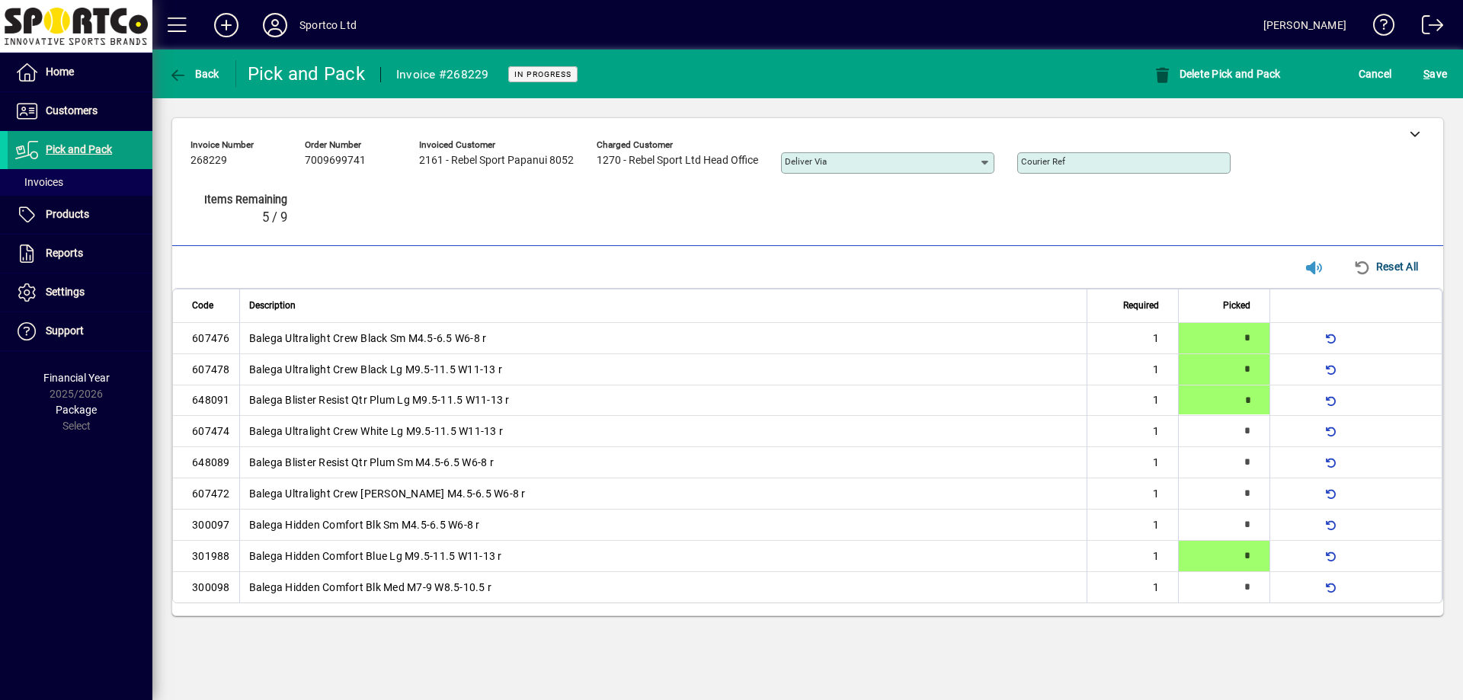
type input "*"
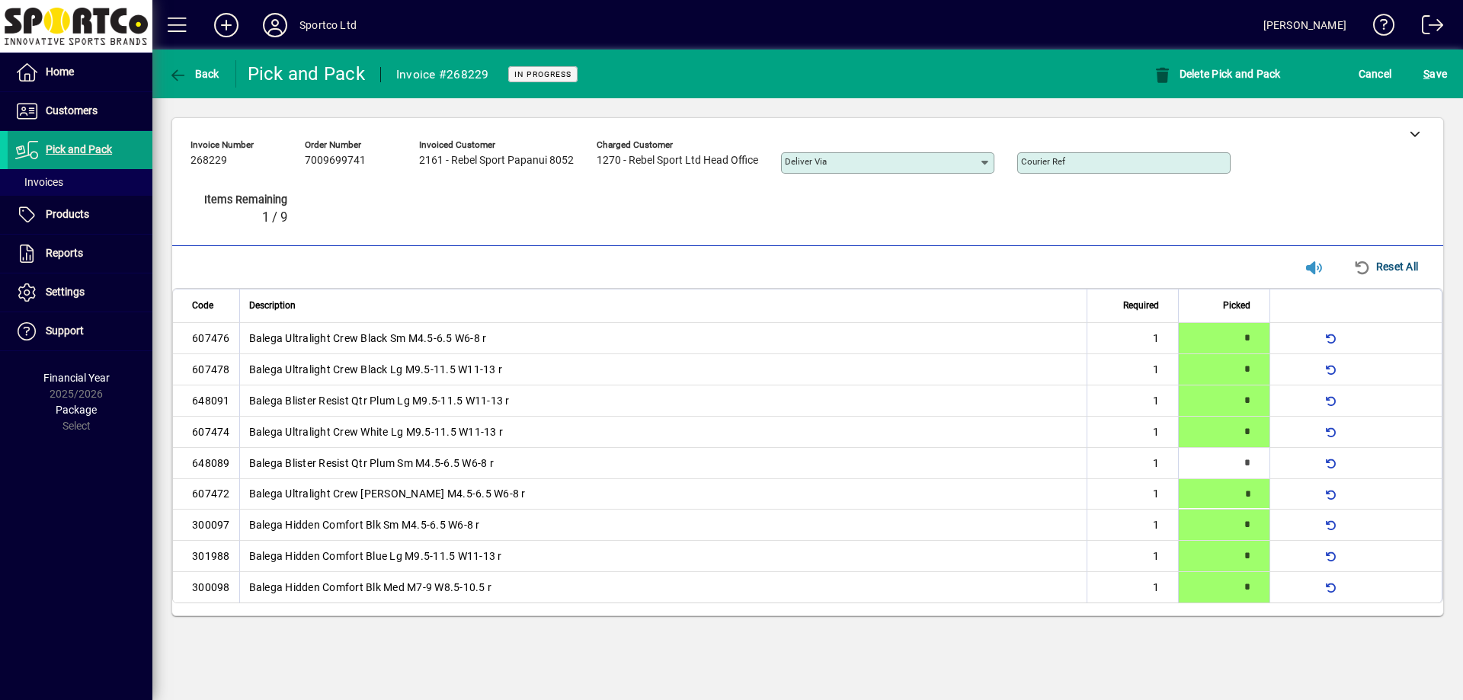
type input "*"
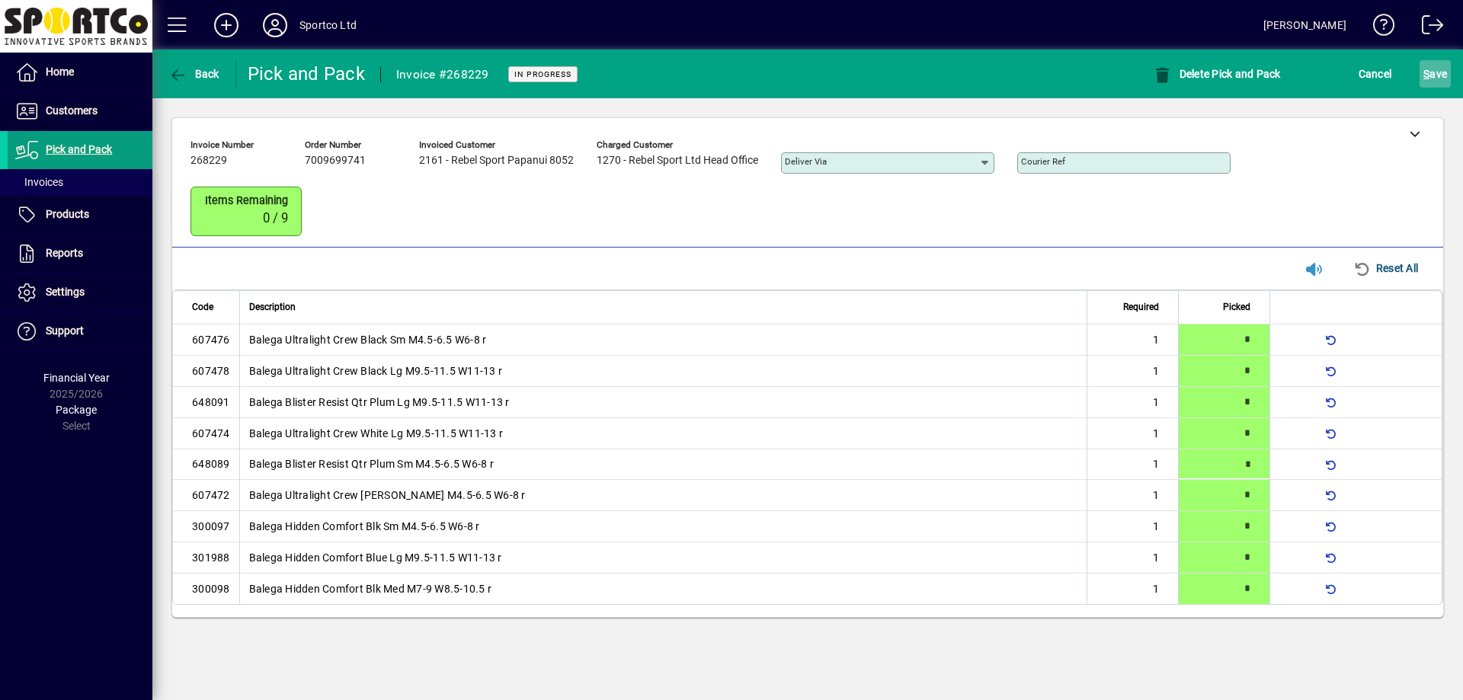
click at [1449, 82] on span "submit" at bounding box center [1435, 74] width 31 height 37
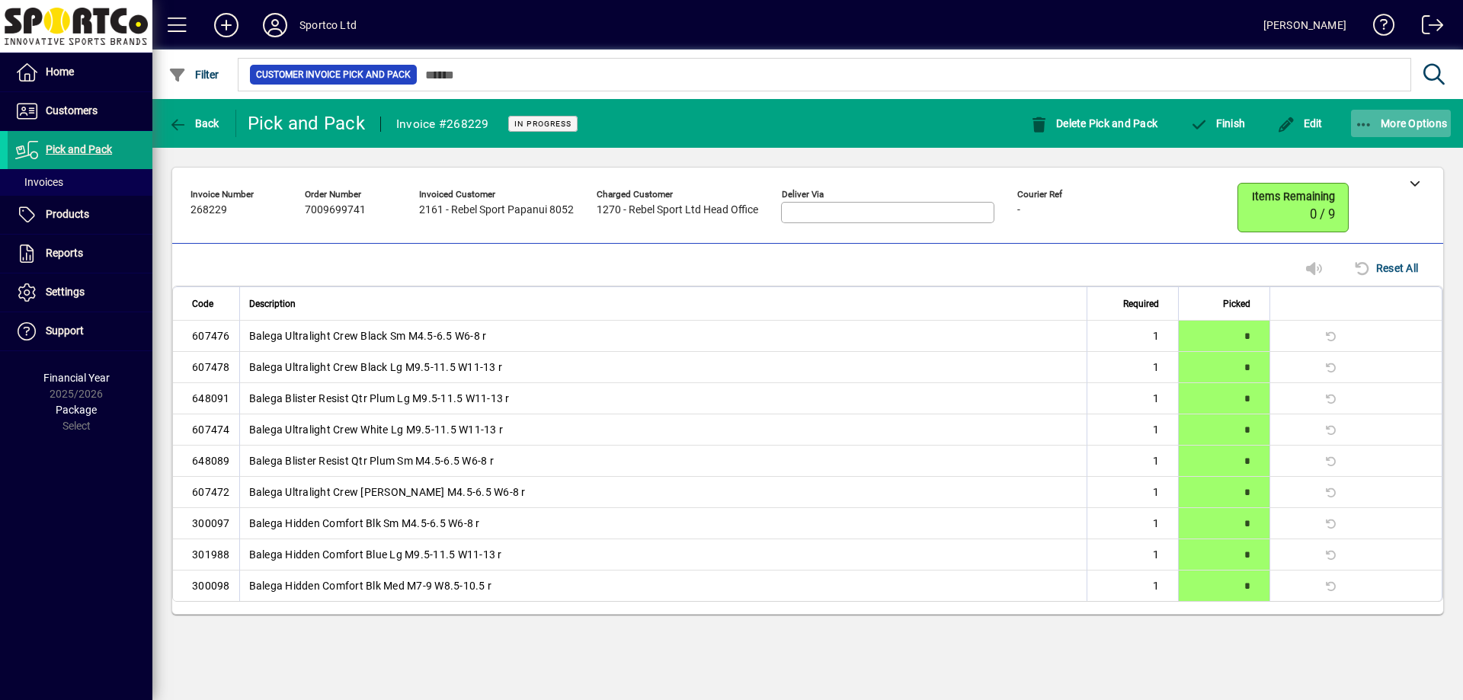
click at [1386, 125] on span "More Options" at bounding box center [1401, 123] width 93 height 12
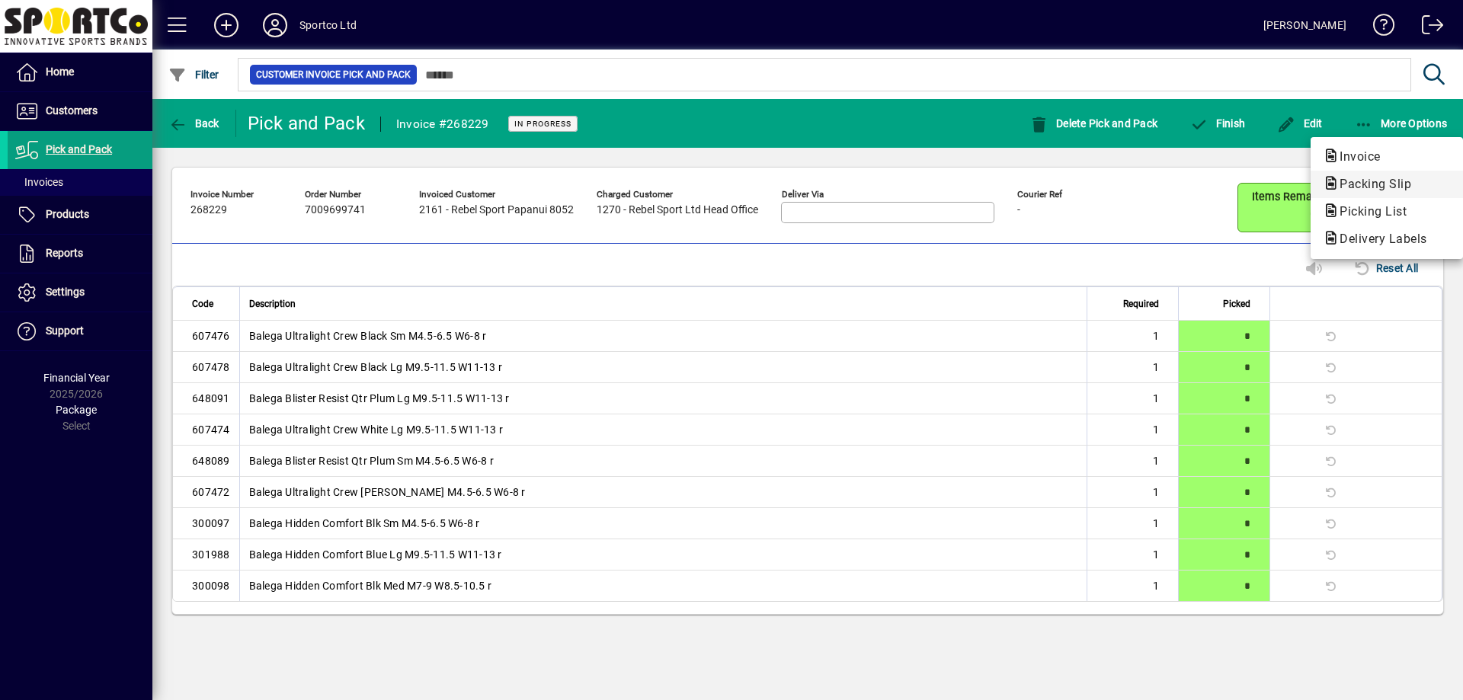
click at [1357, 197] on button "Packing Slip" at bounding box center [1387, 184] width 152 height 27
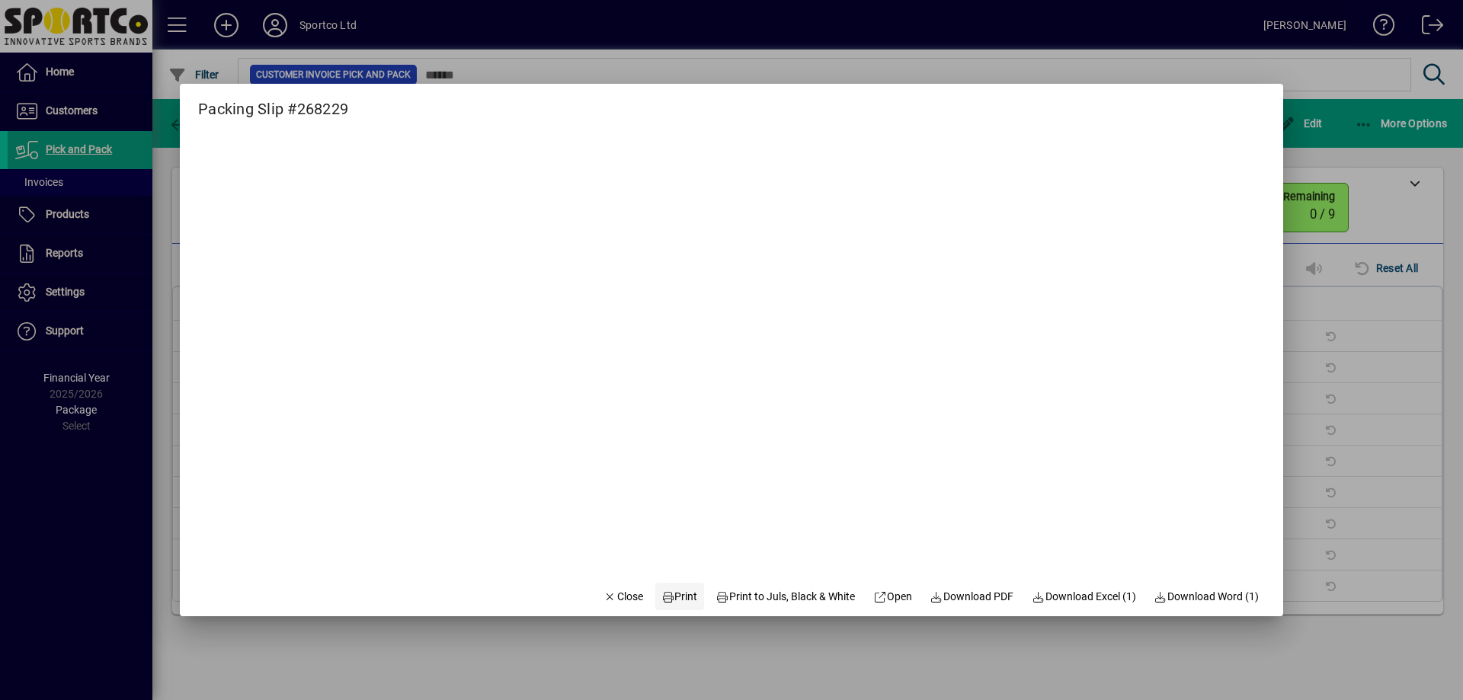
click at [685, 597] on span at bounding box center [679, 596] width 49 height 37
click at [610, 591] on span "Close" at bounding box center [623, 597] width 40 height 16
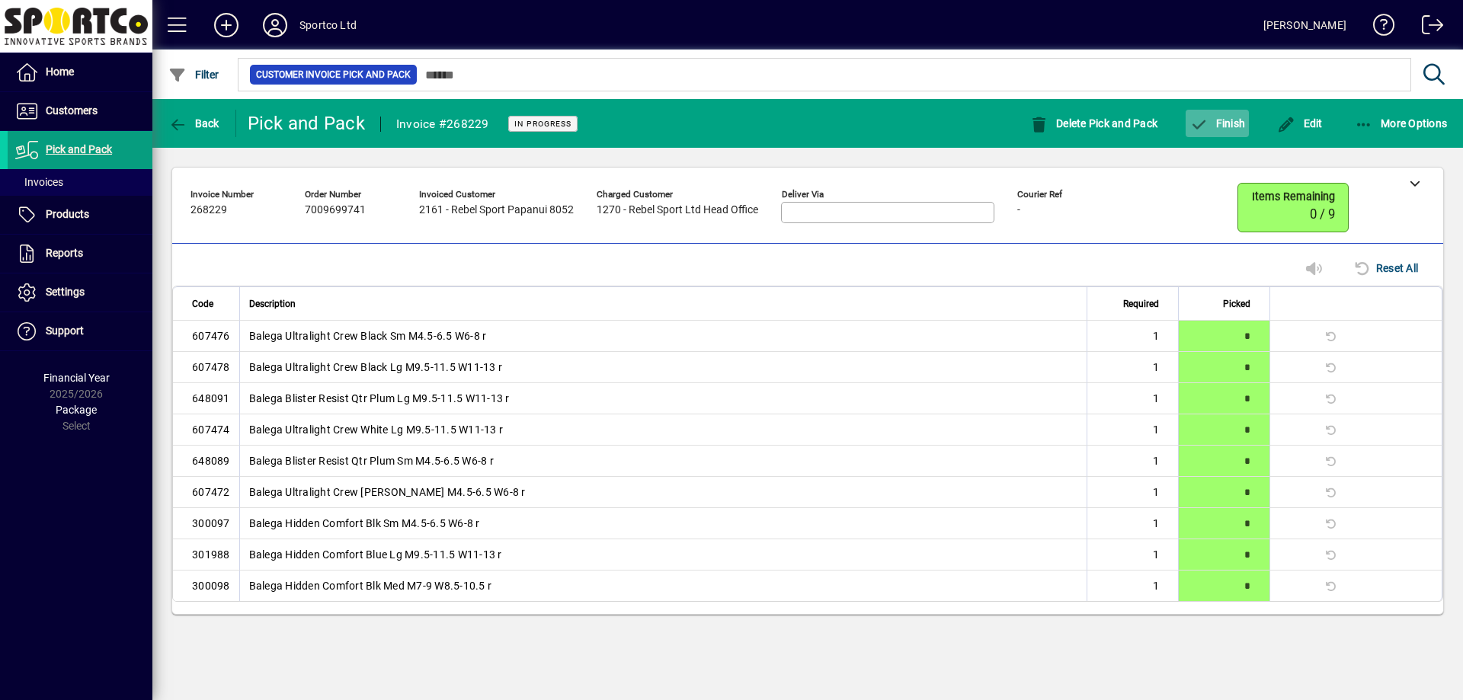
click at [1218, 133] on span "button" at bounding box center [1217, 123] width 63 height 37
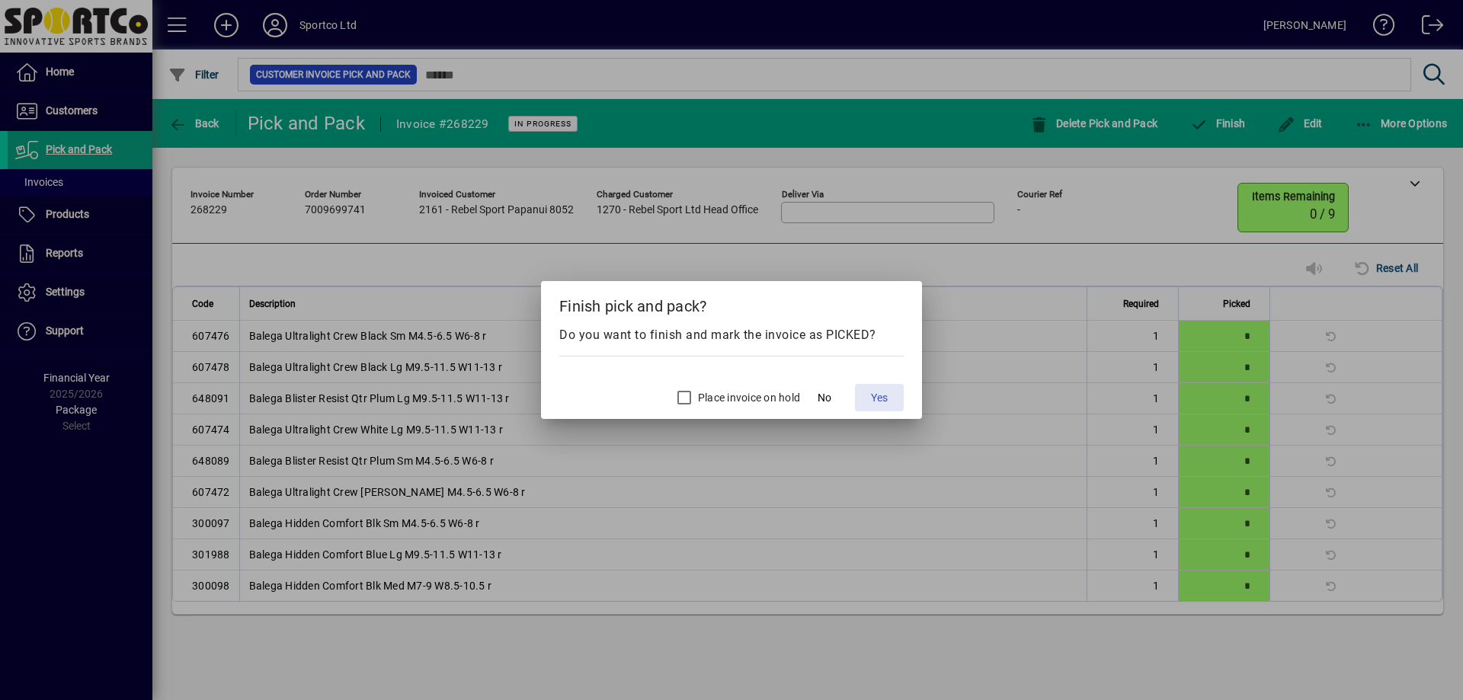
click at [872, 399] on span "Yes" at bounding box center [879, 398] width 17 height 16
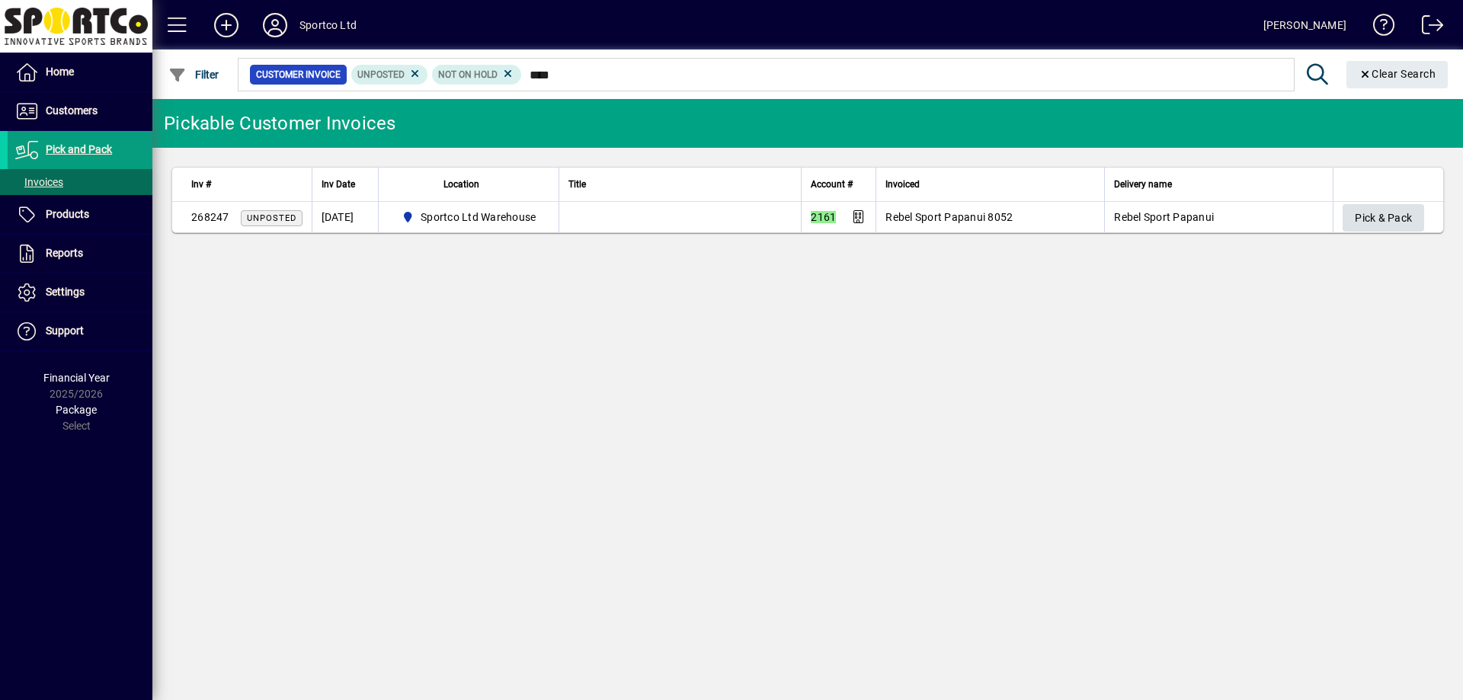
type input "****"
click at [1410, 218] on span "Pick & Pack" at bounding box center [1383, 218] width 57 height 25
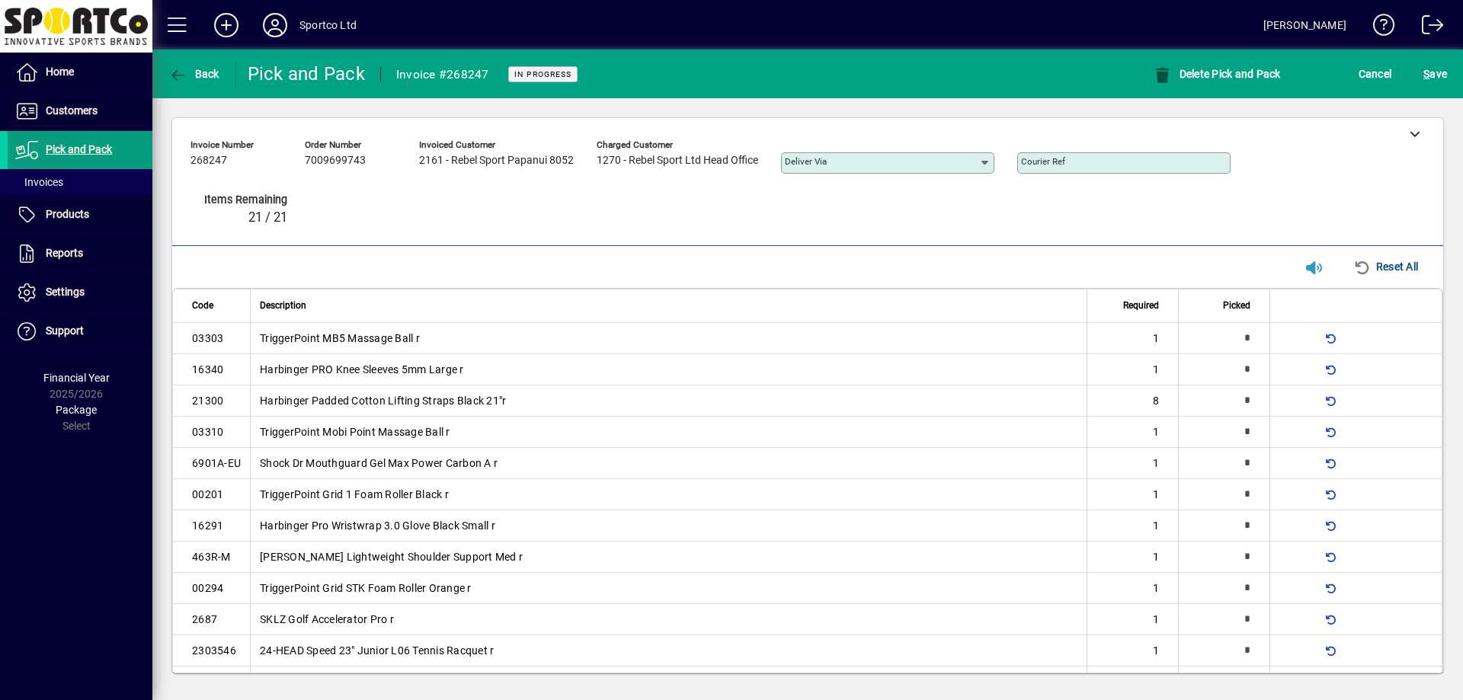
type input "*"
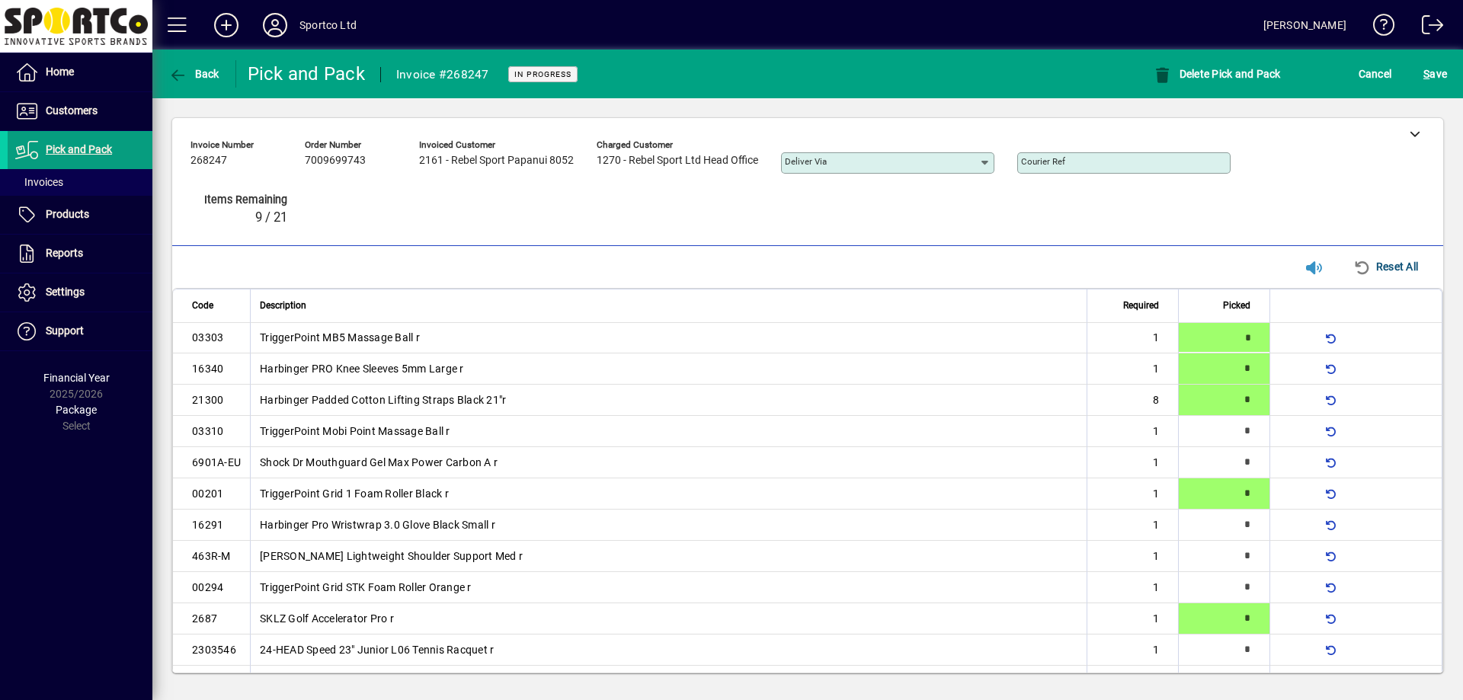
type input "*"
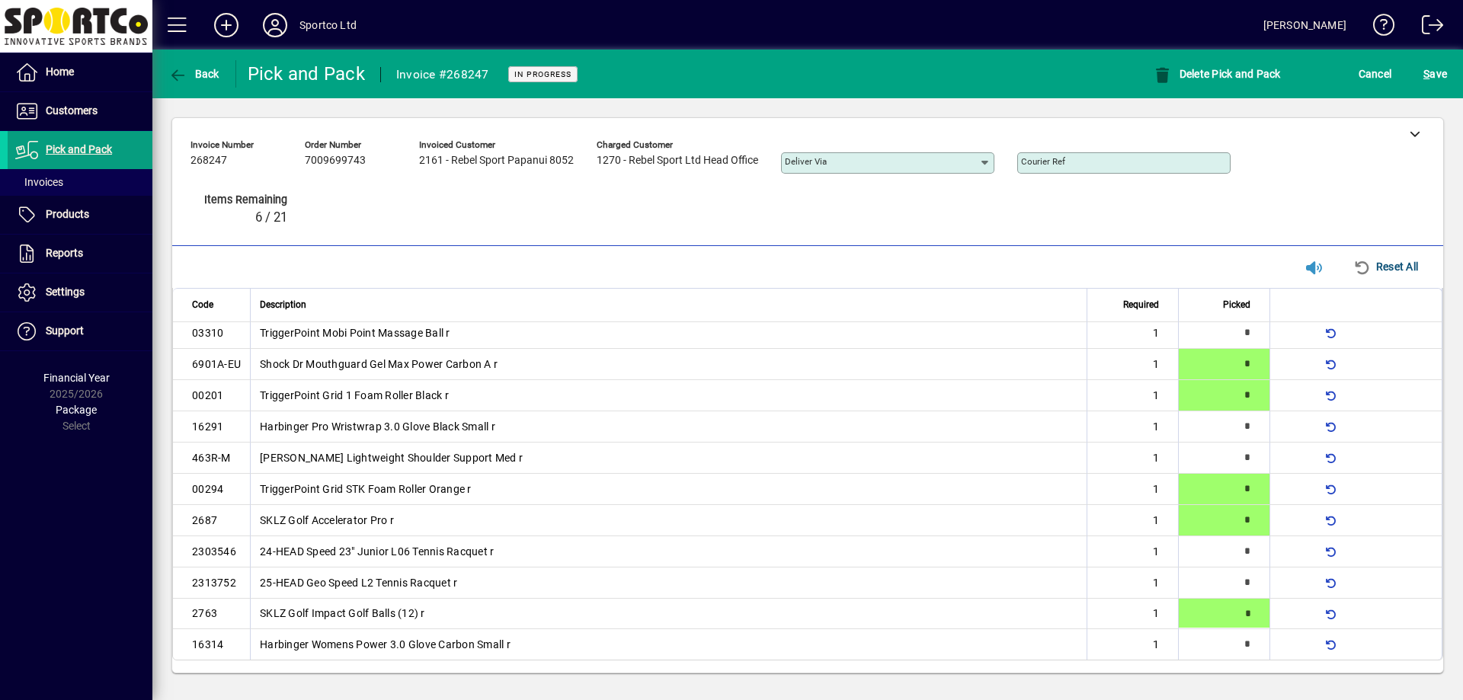
type input "*"
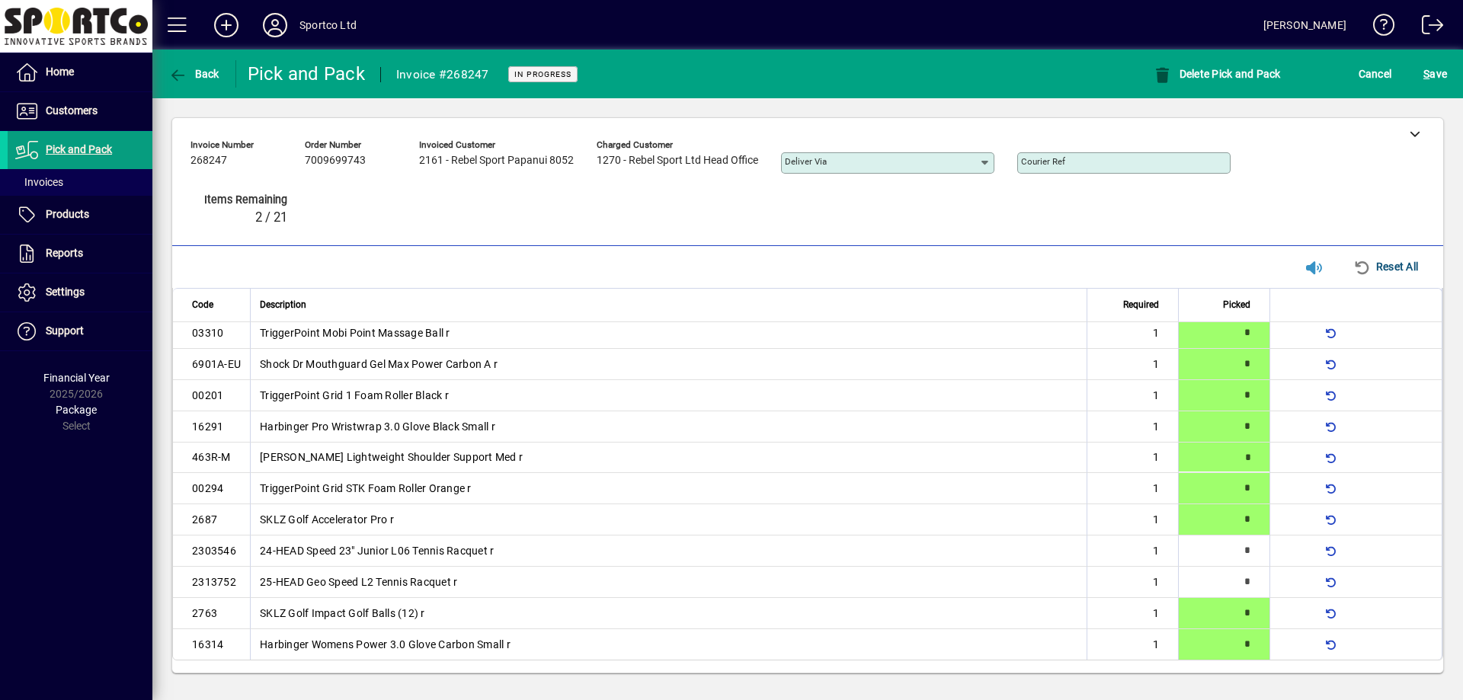
type input "*"
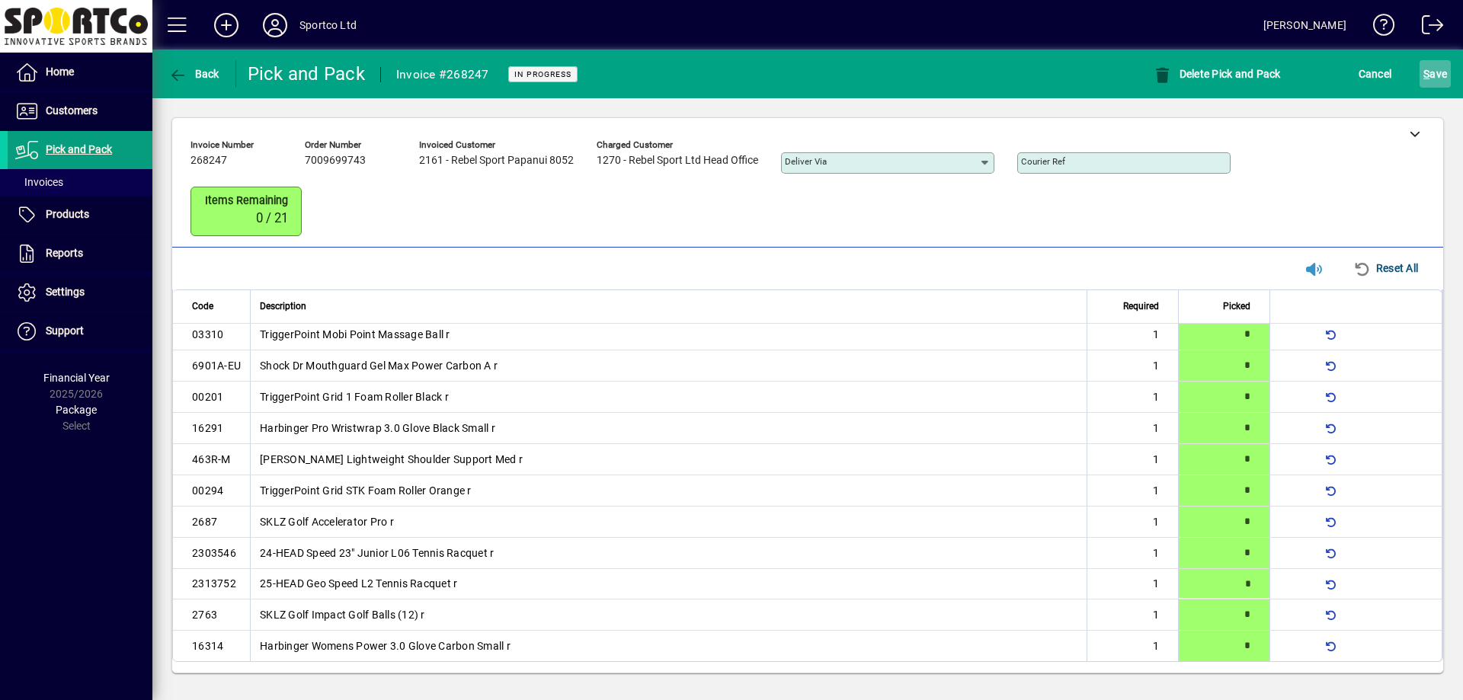
click at [1428, 59] on span "submit" at bounding box center [1435, 74] width 31 height 37
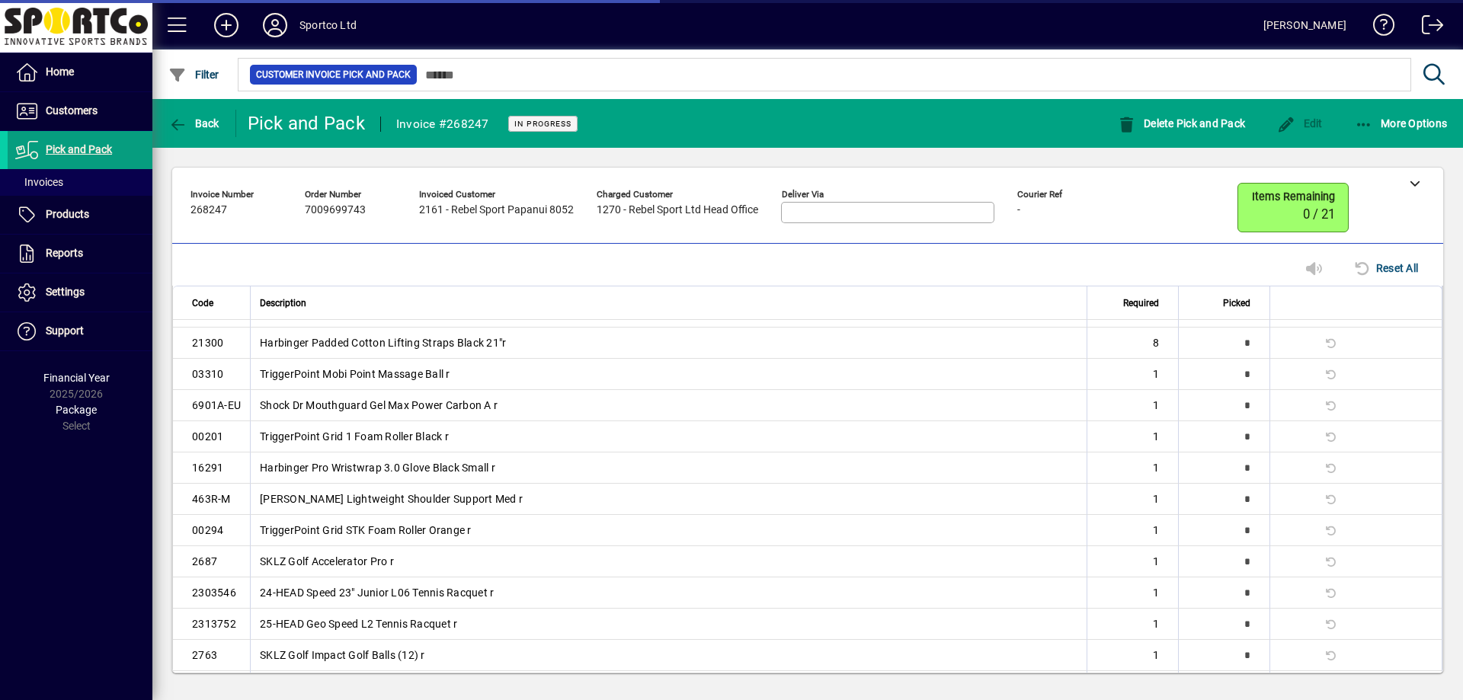
scroll to position [91, 0]
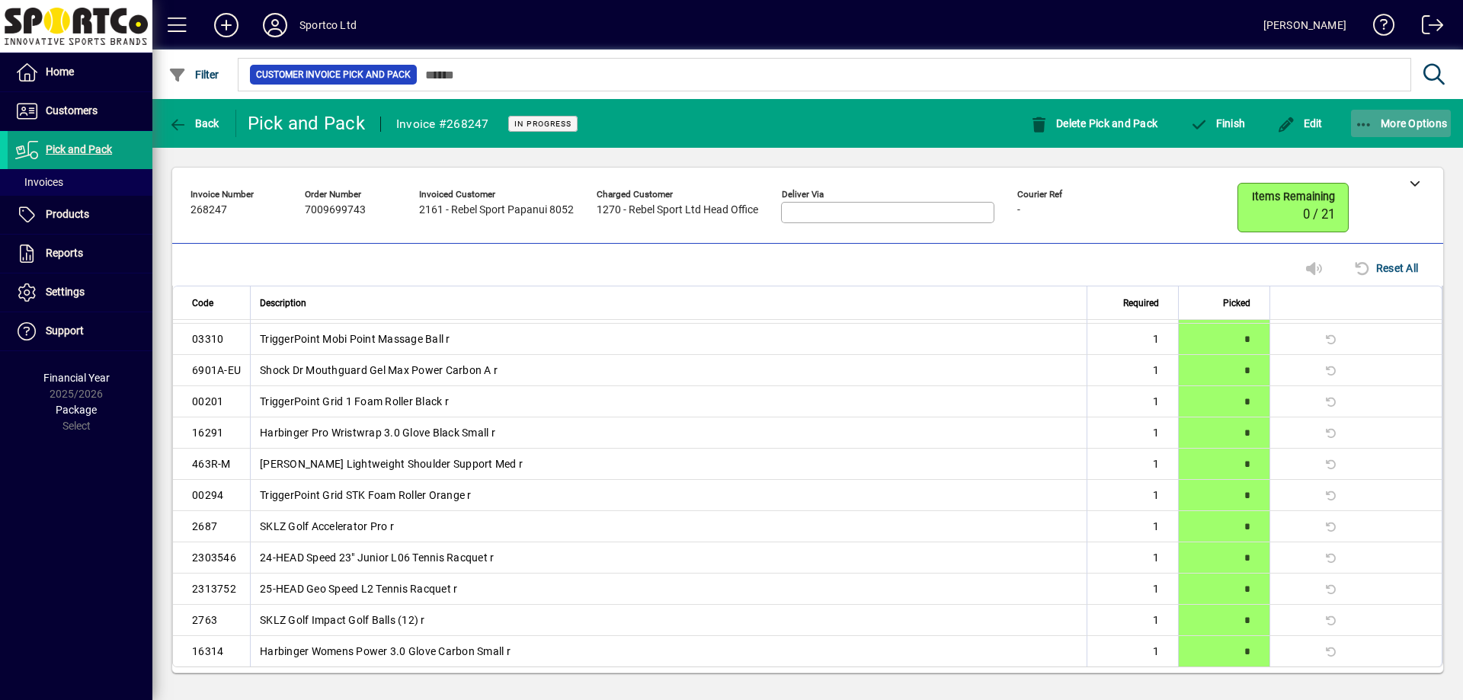
click at [1378, 130] on span "button" at bounding box center [1401, 123] width 101 height 37
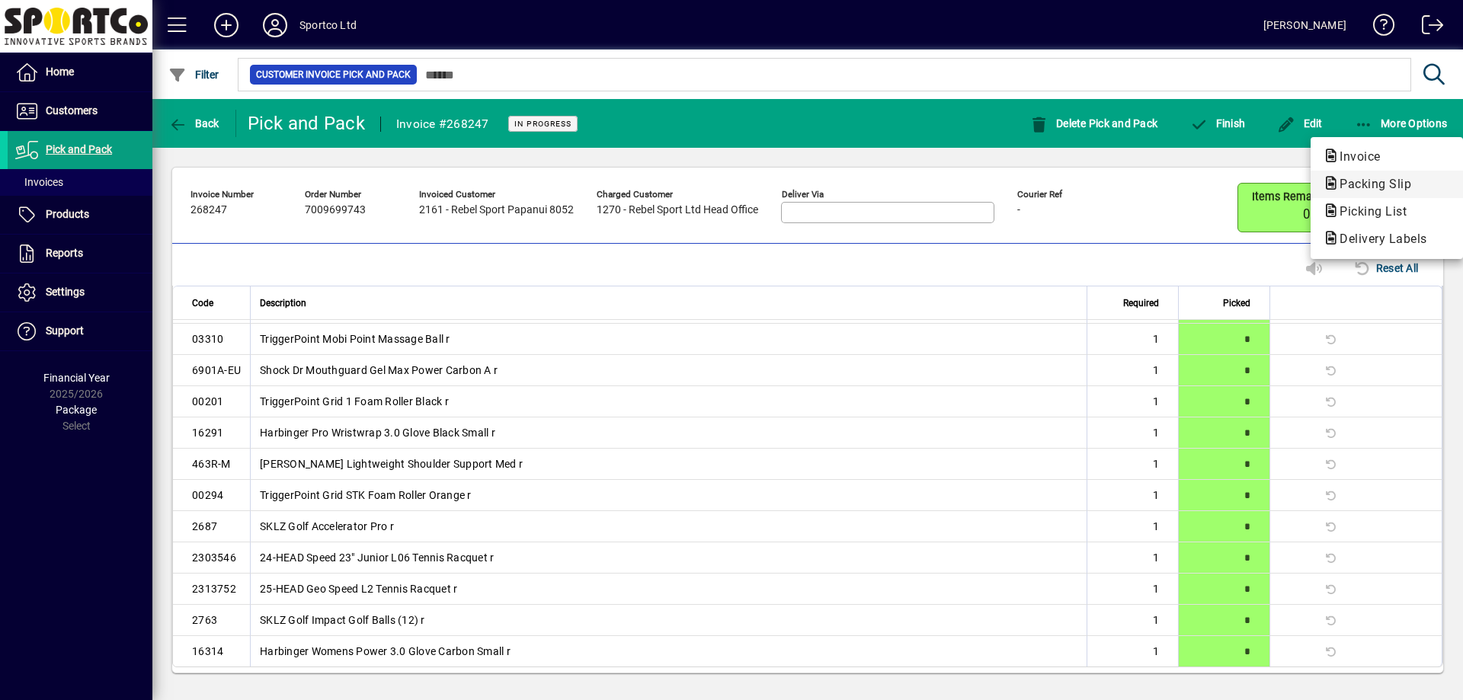
click at [1362, 179] on span "Packing Slip" at bounding box center [1371, 184] width 96 height 14
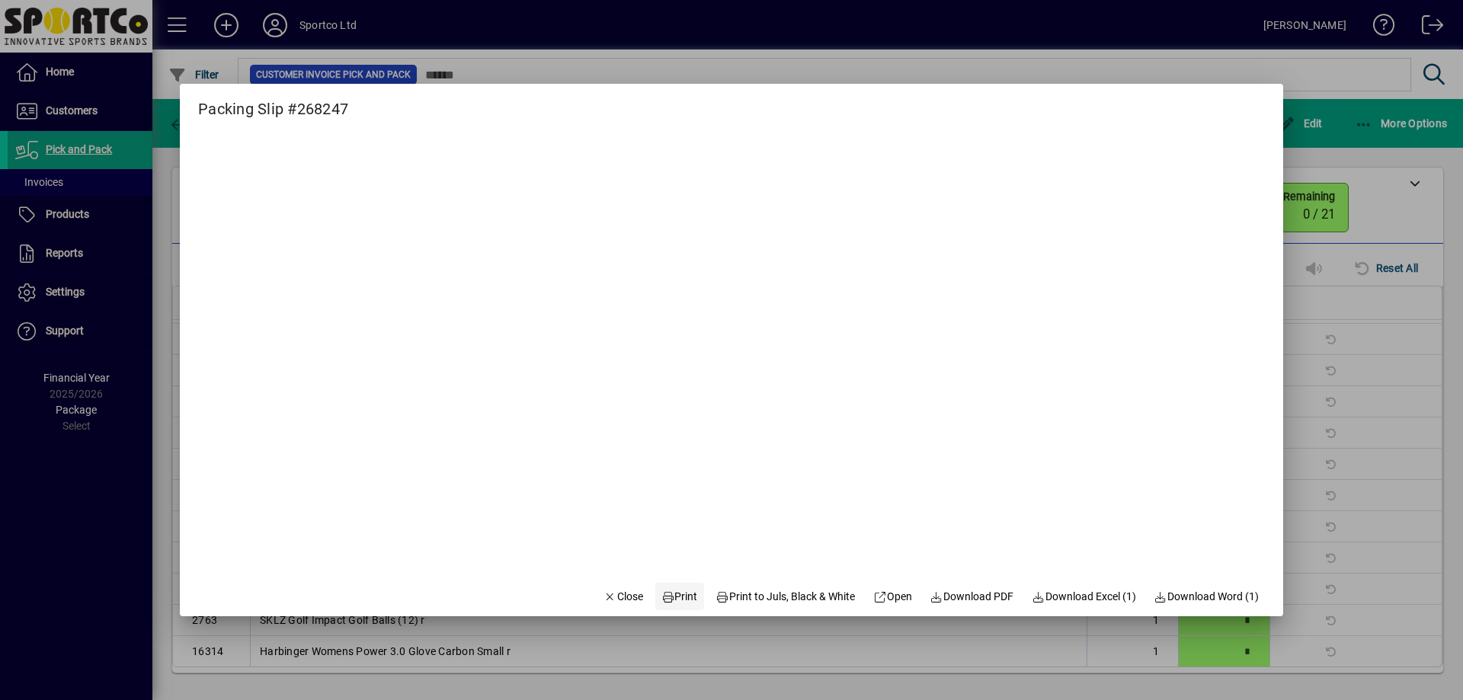
click at [665, 601] on span "Print" at bounding box center [679, 597] width 37 height 16
click at [618, 600] on span "Close" at bounding box center [623, 597] width 40 height 16
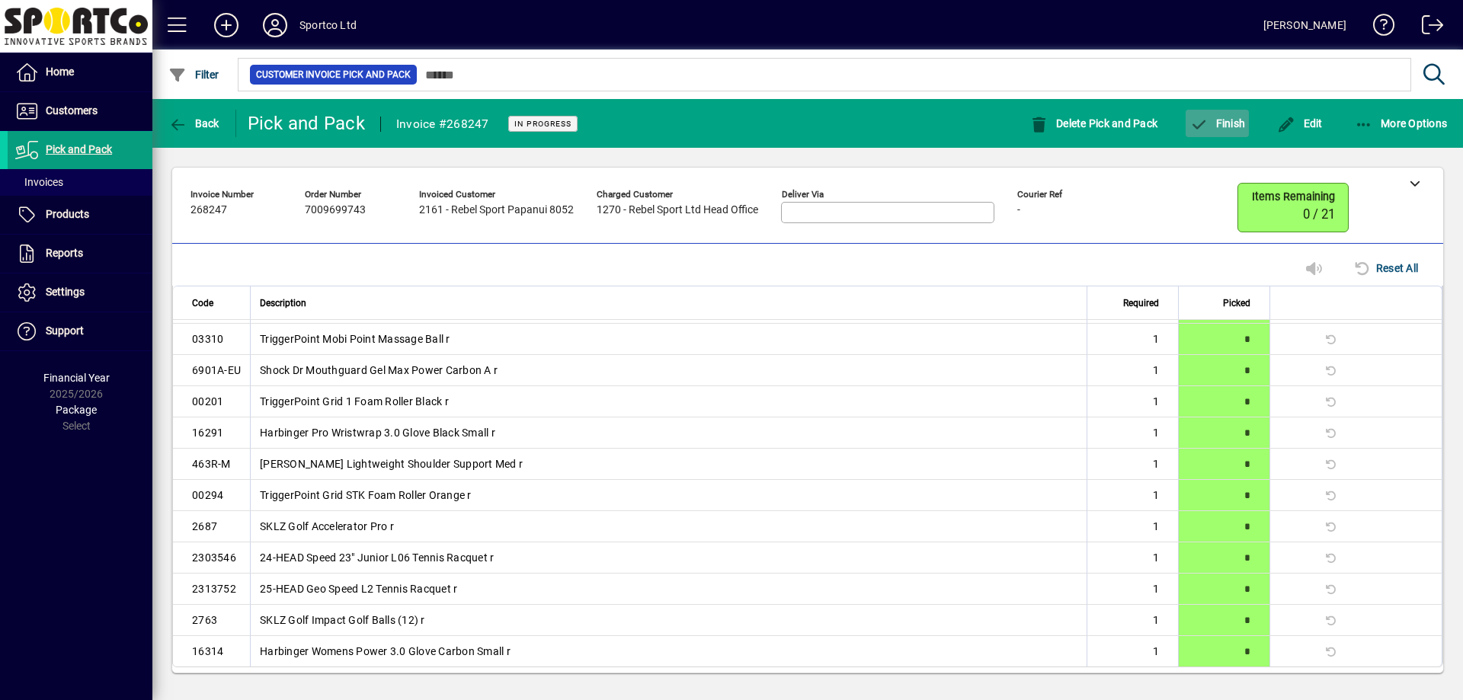
click at [1221, 124] on span "Finish" at bounding box center [1217, 123] width 56 height 12
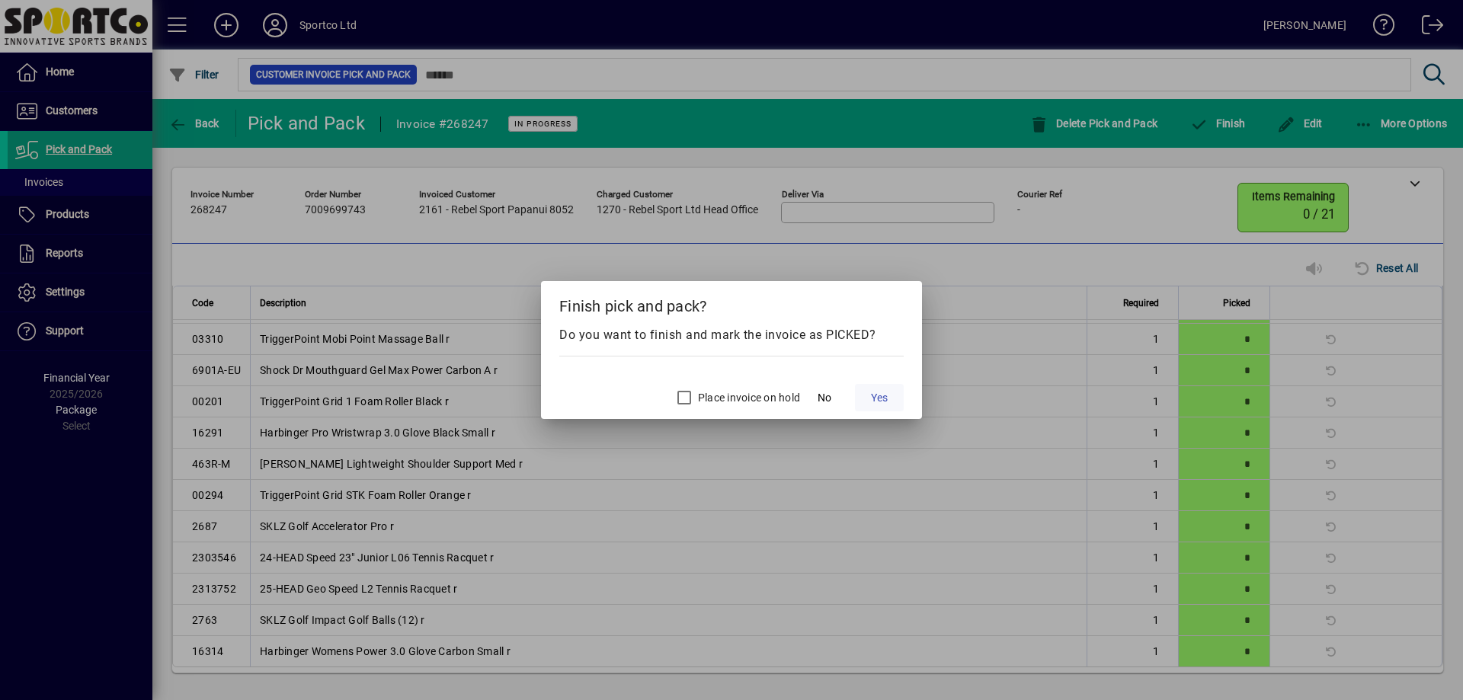
click at [886, 402] on span "Yes" at bounding box center [879, 398] width 17 height 16
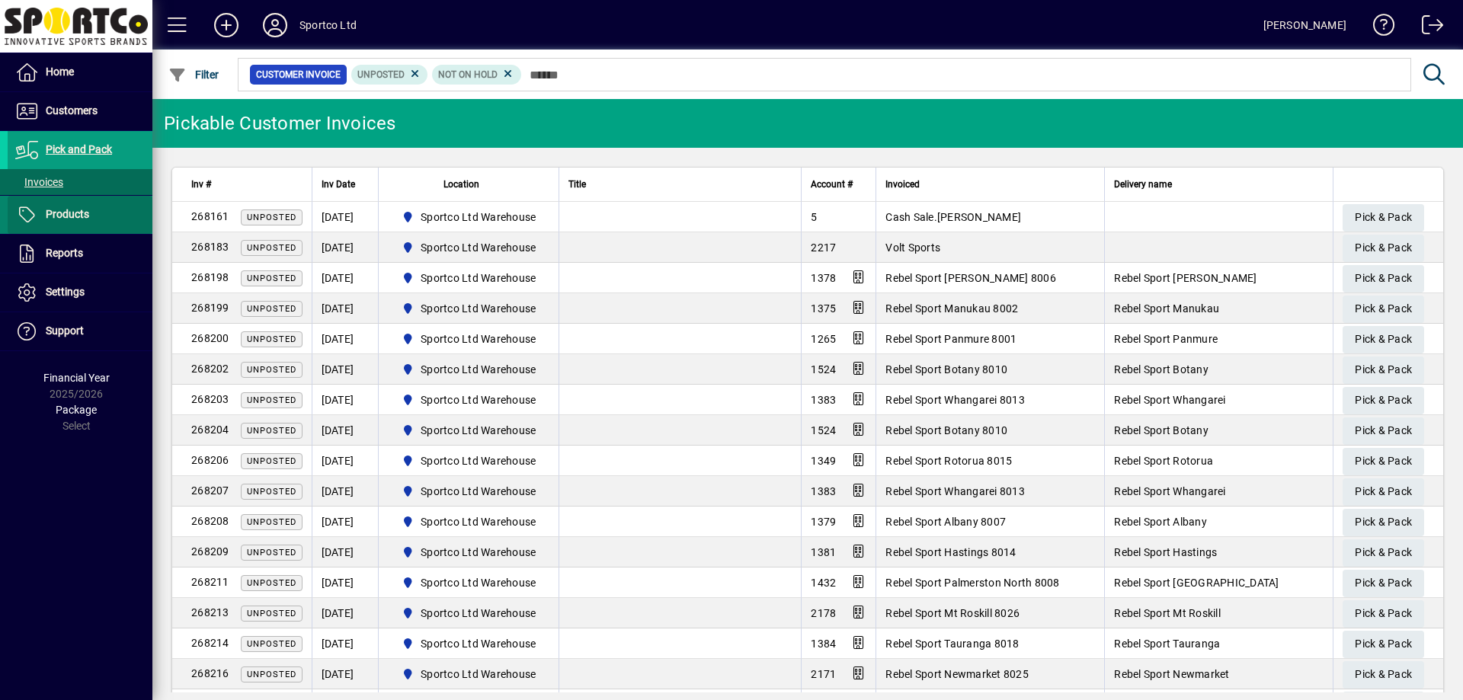
click at [94, 220] on span at bounding box center [80, 215] width 145 height 37
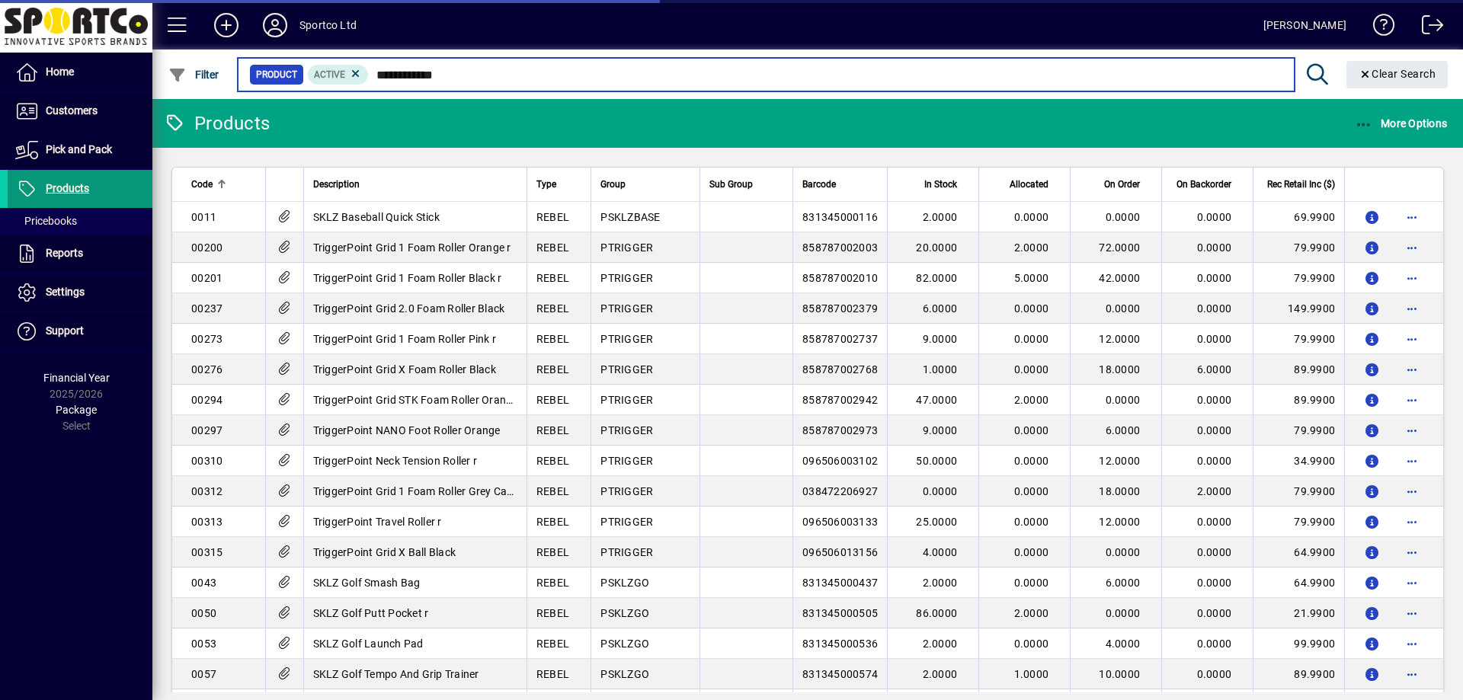
type input "**********"
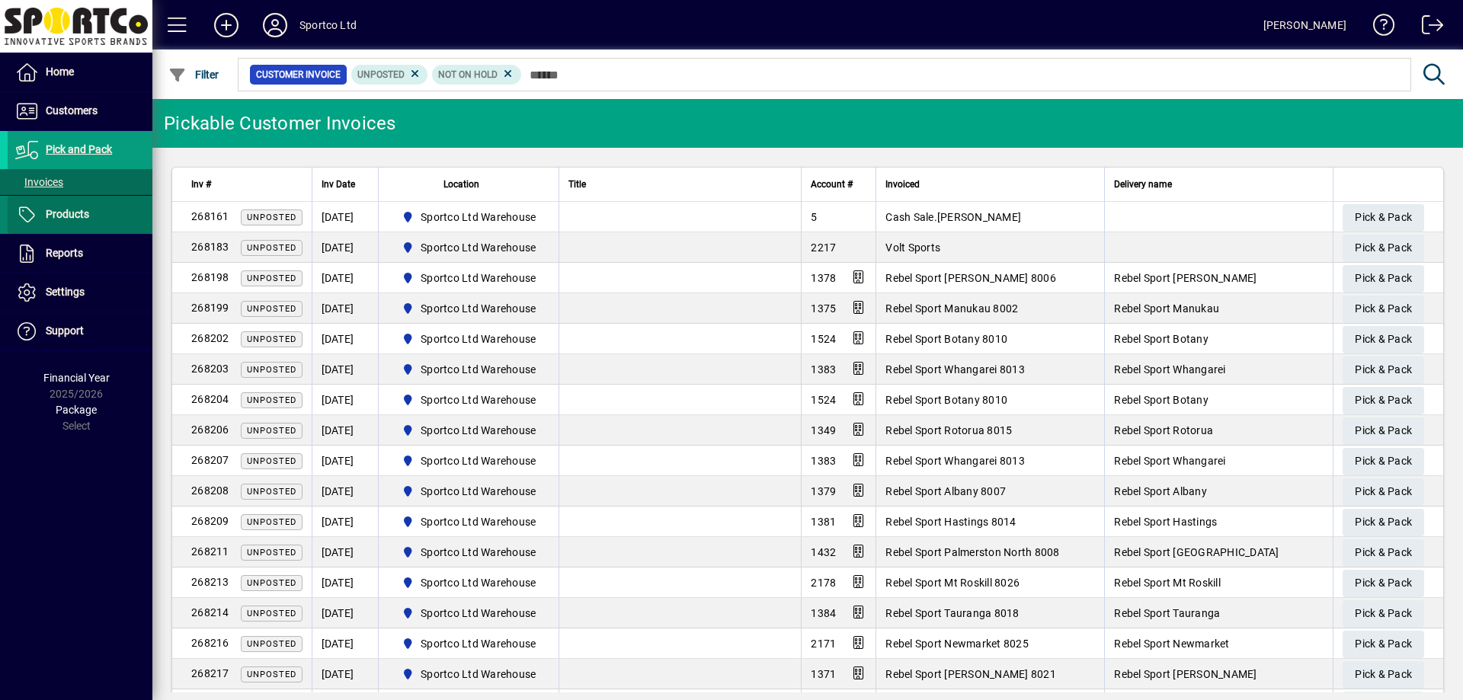
click at [73, 216] on span "Products" at bounding box center [67, 214] width 43 height 12
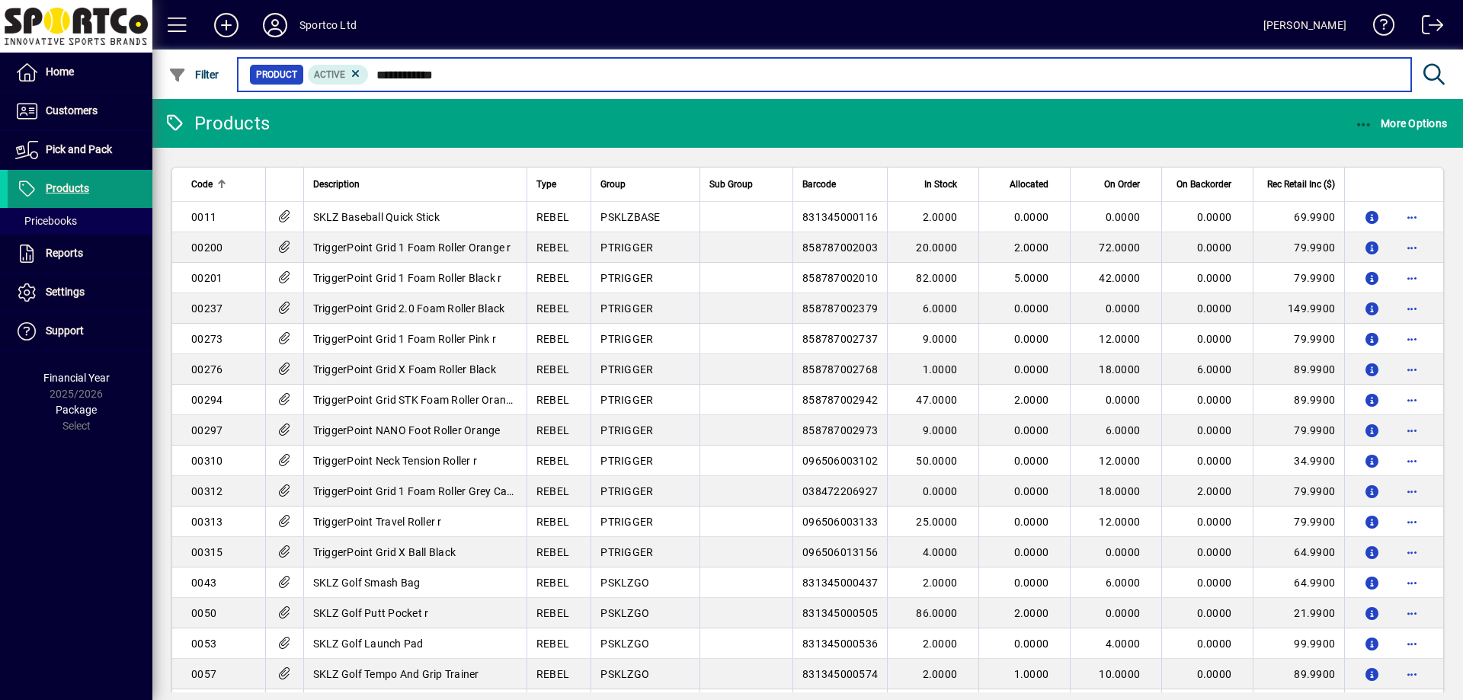
type input "**********"
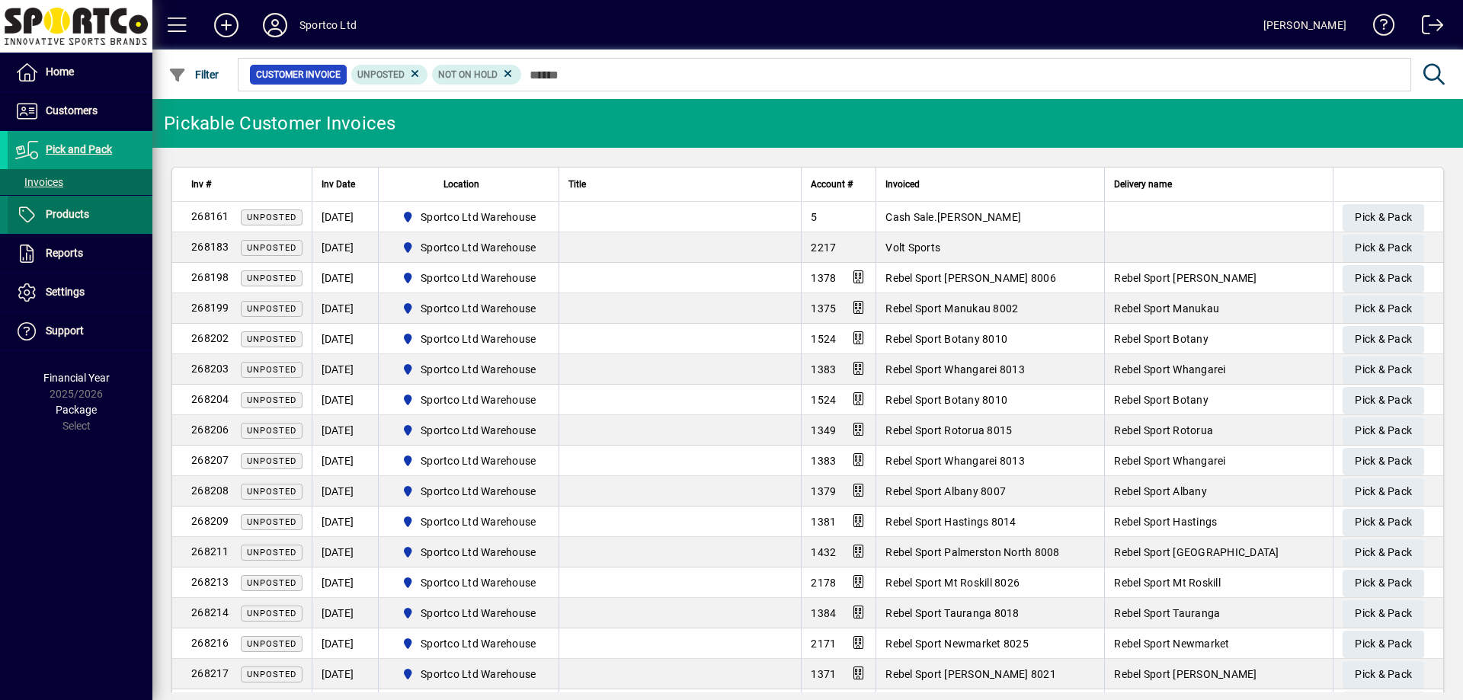
click at [69, 230] on span at bounding box center [80, 215] width 145 height 37
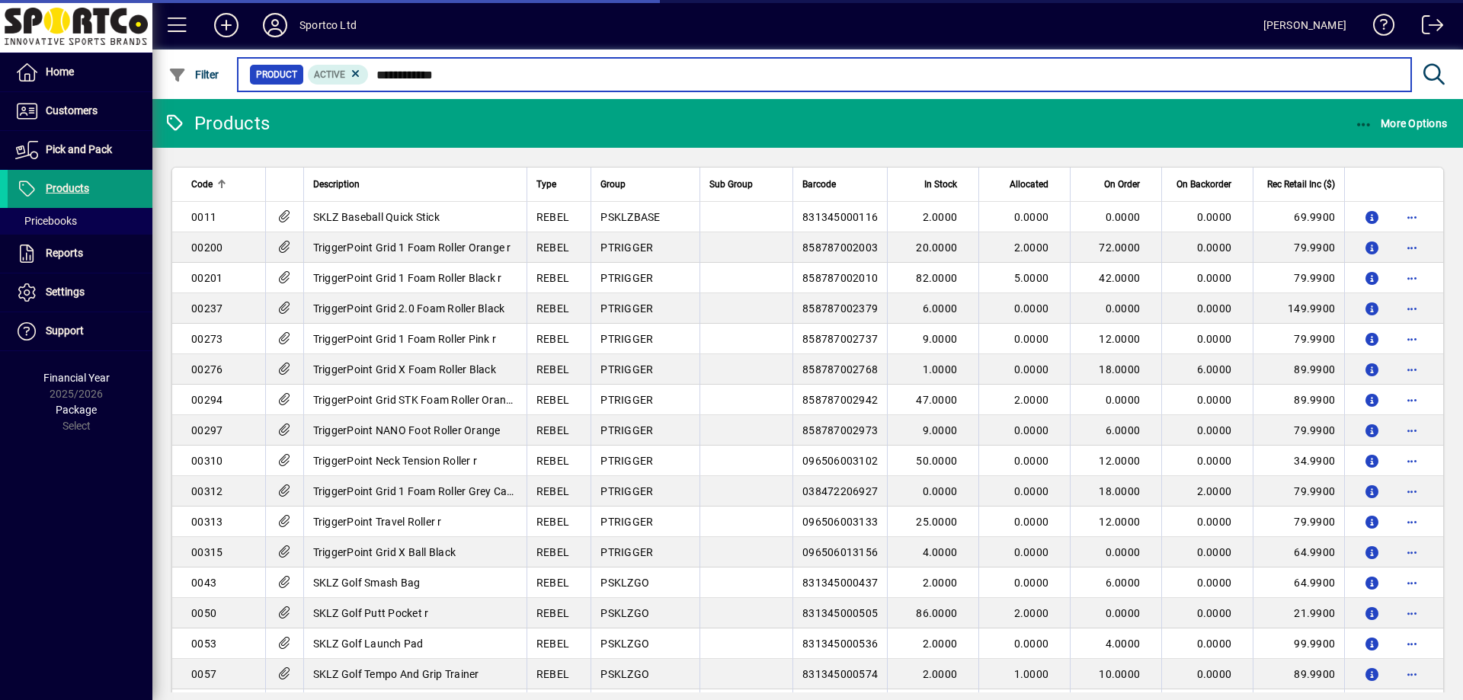
type input "**********"
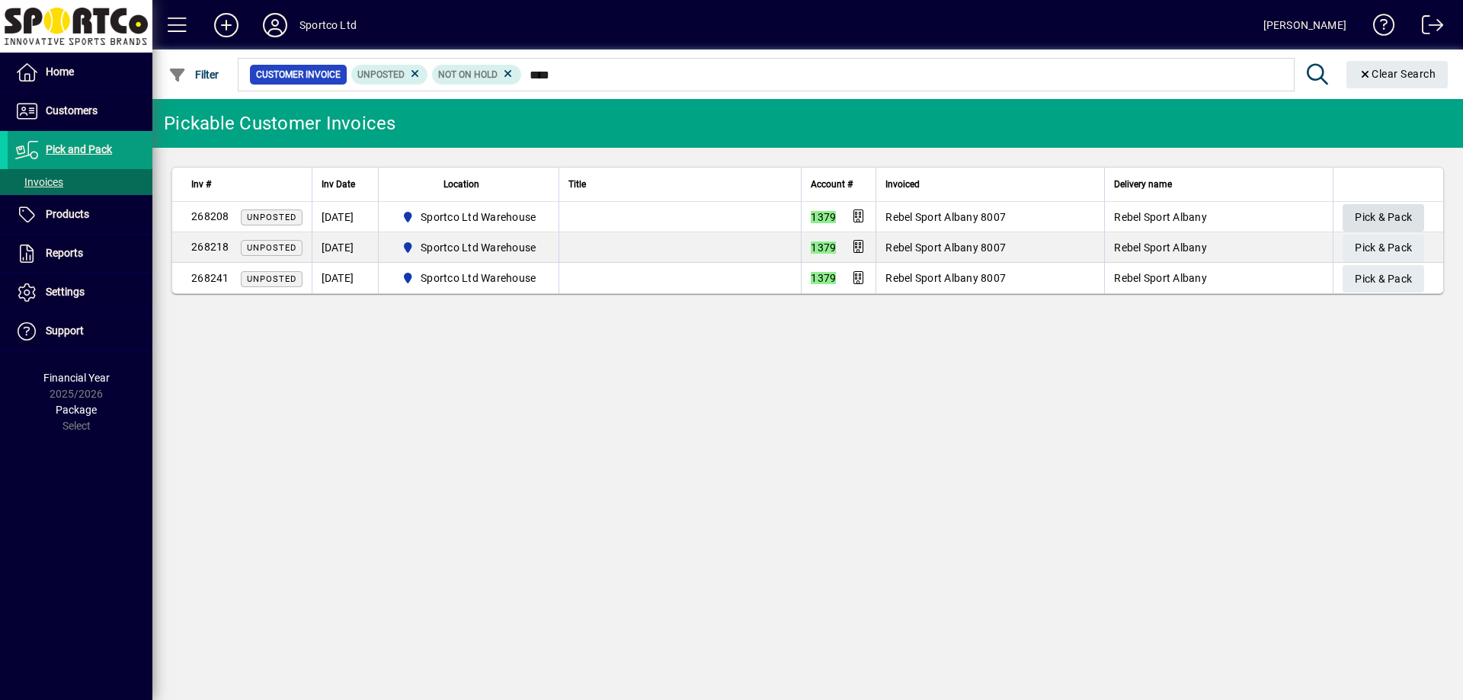
type input "****"
click at [1378, 216] on span "Pick & Pack" at bounding box center [1383, 217] width 57 height 25
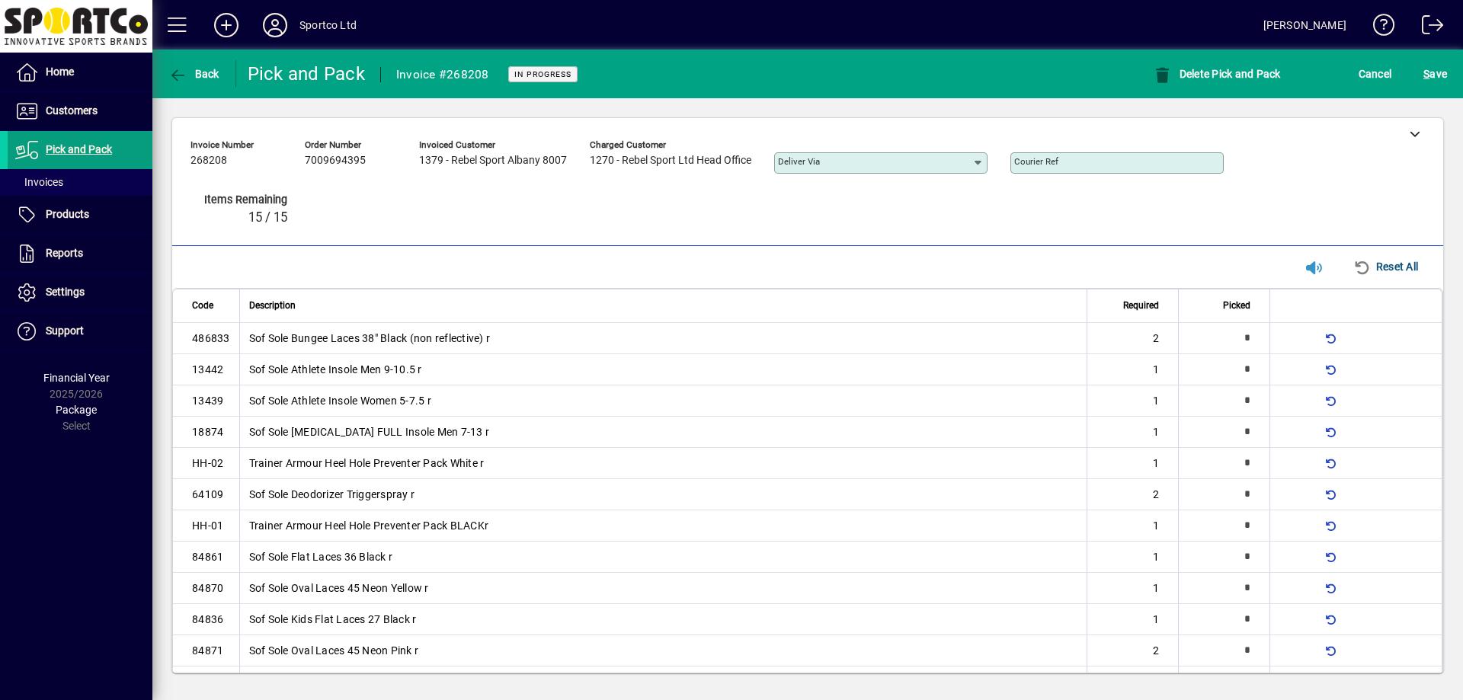
type input "*"
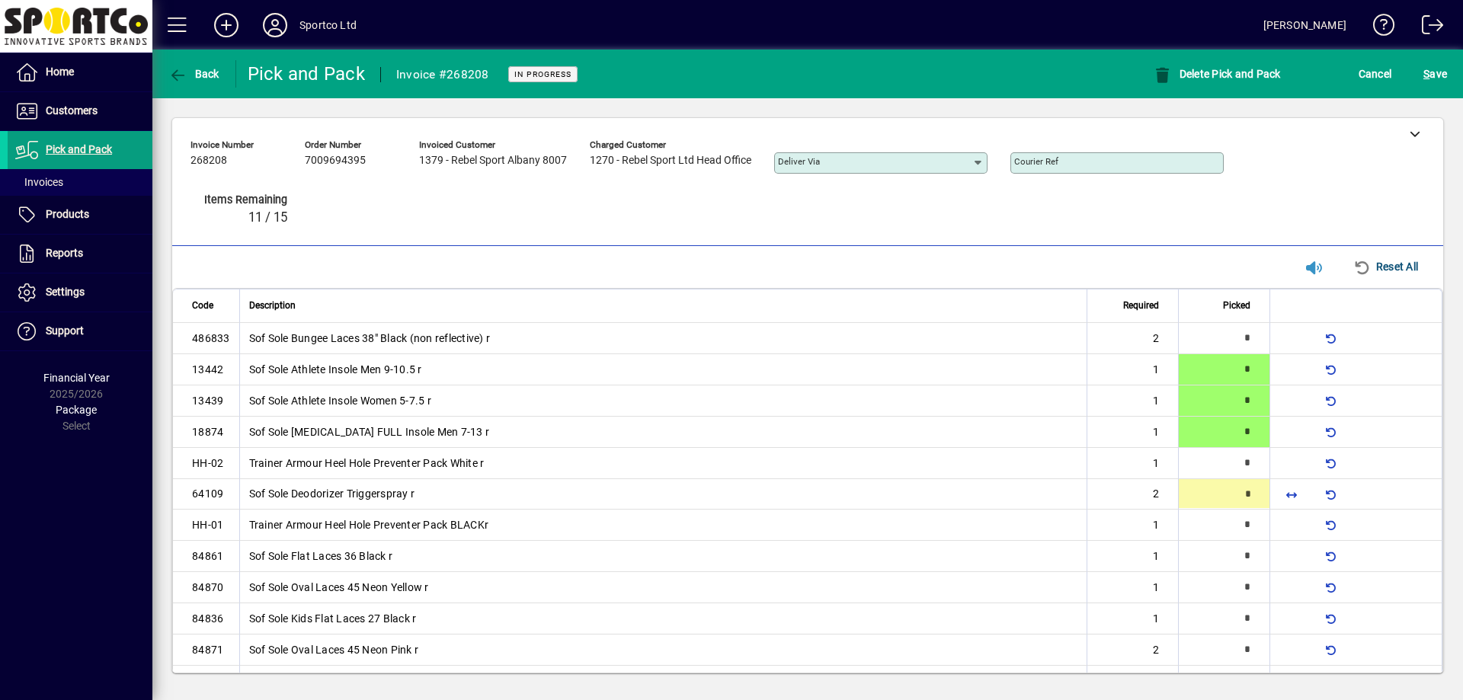
type input "*"
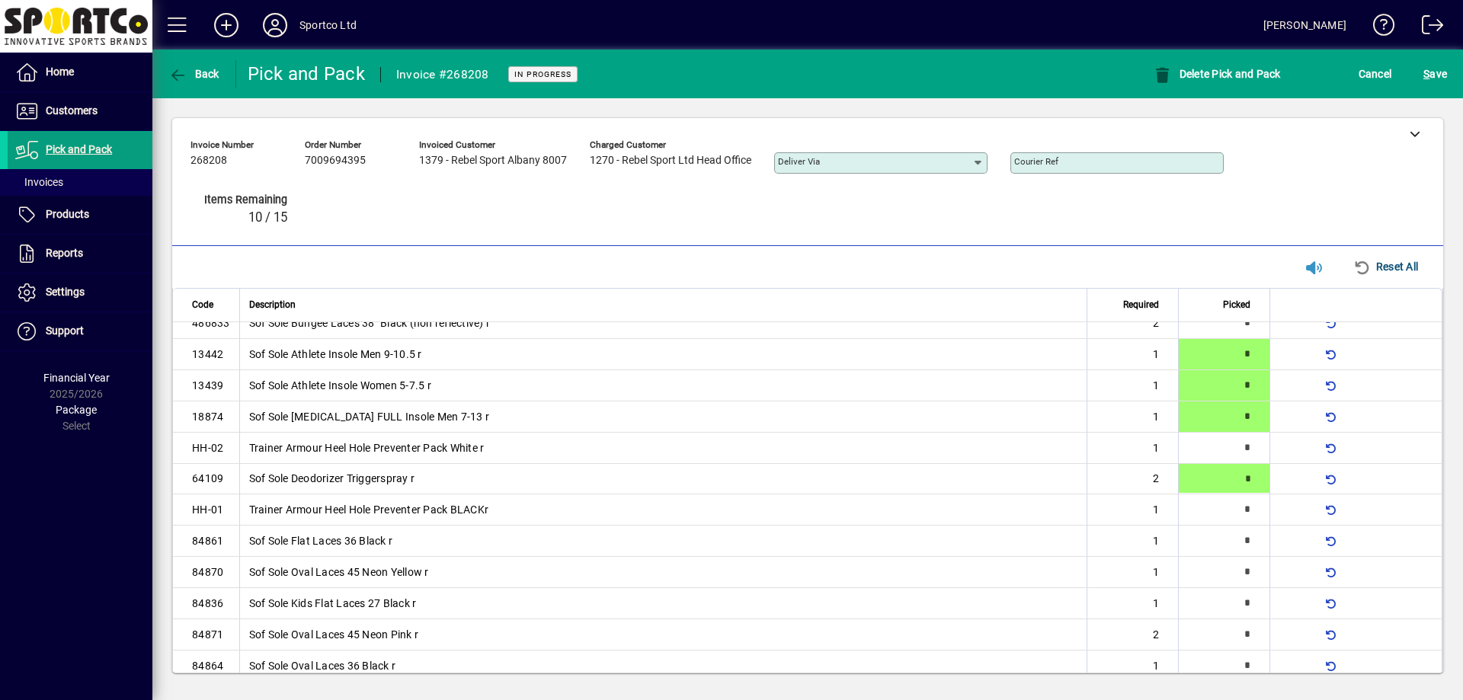
type input "*"
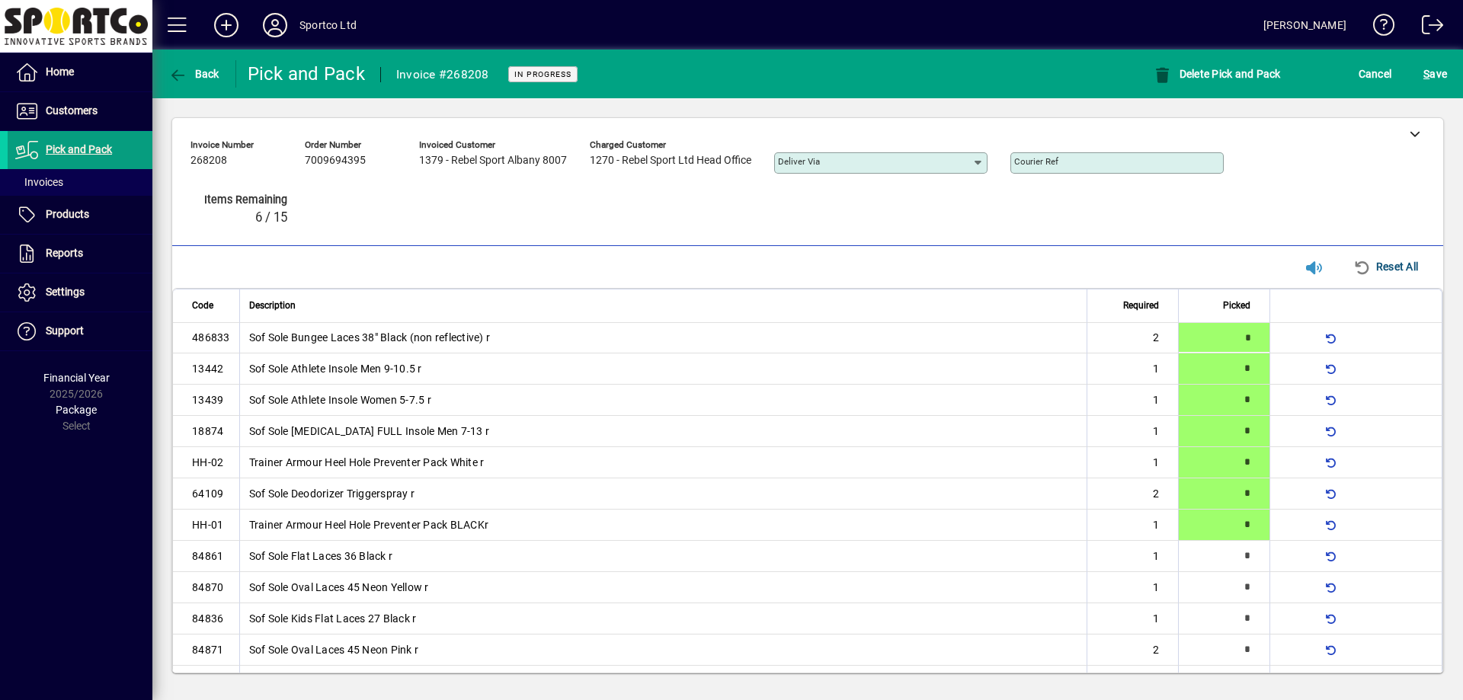
type input "*"
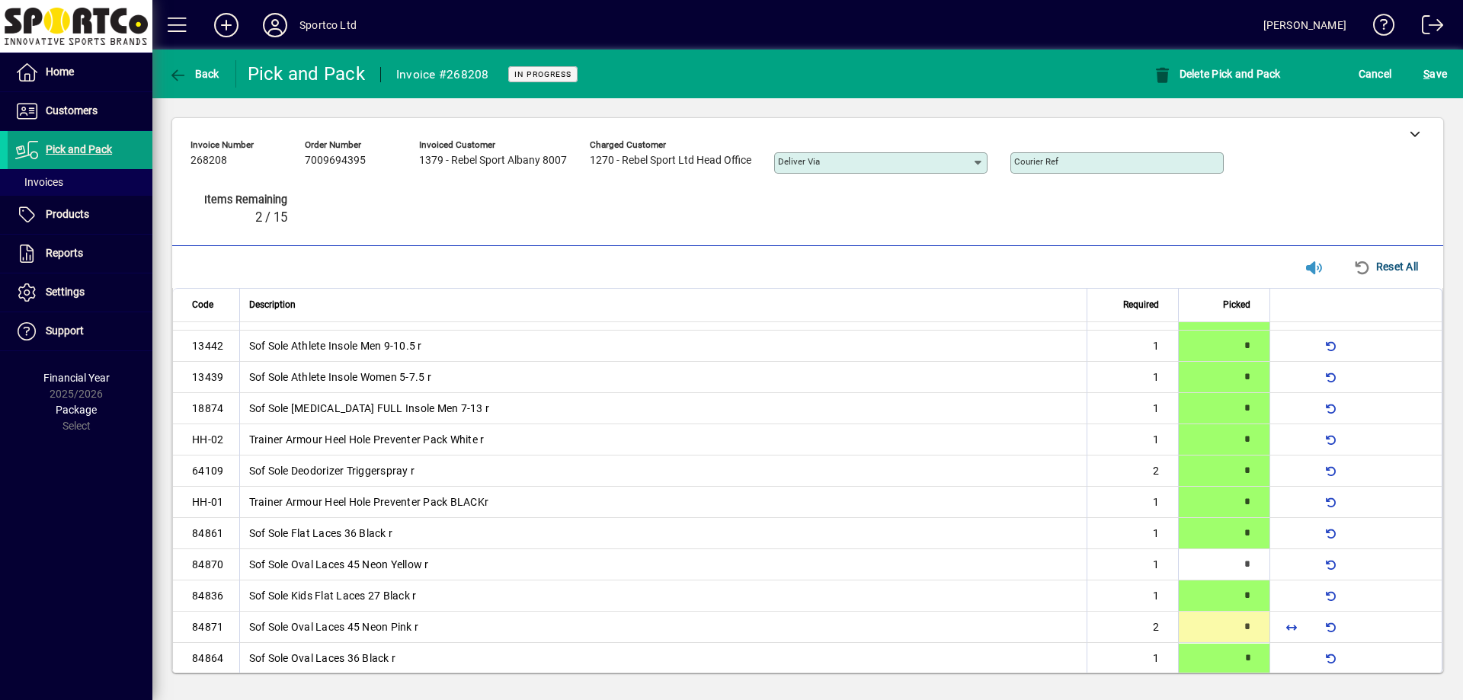
type input "*"
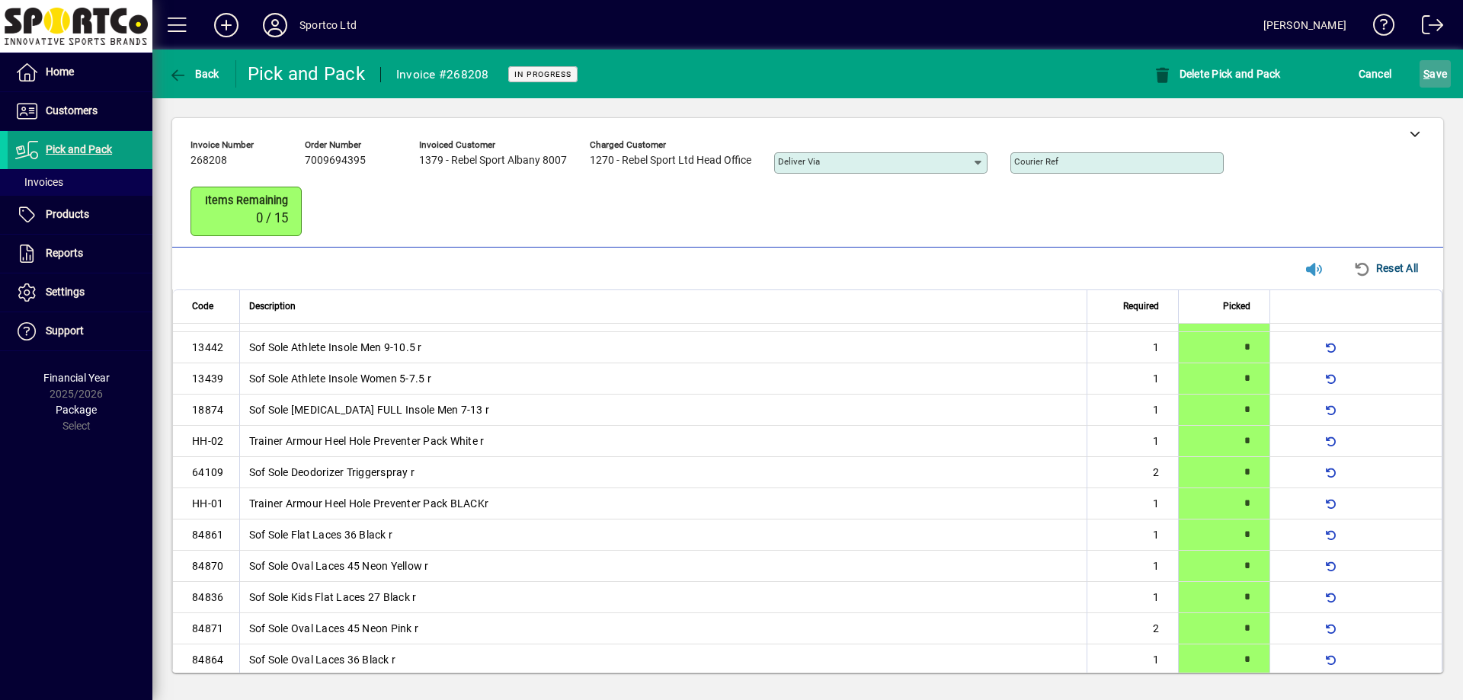
click at [1429, 81] on span "S ave" at bounding box center [1435, 74] width 24 height 24
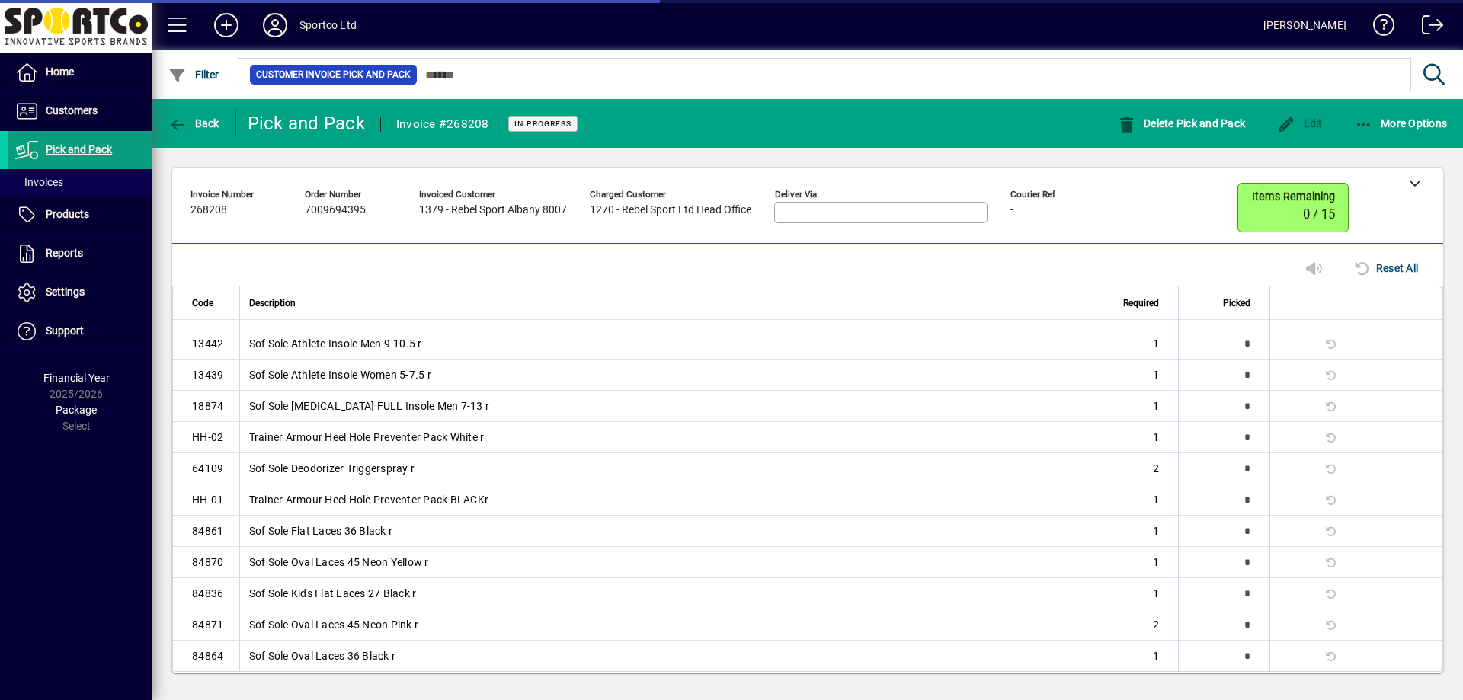
scroll to position [0, 0]
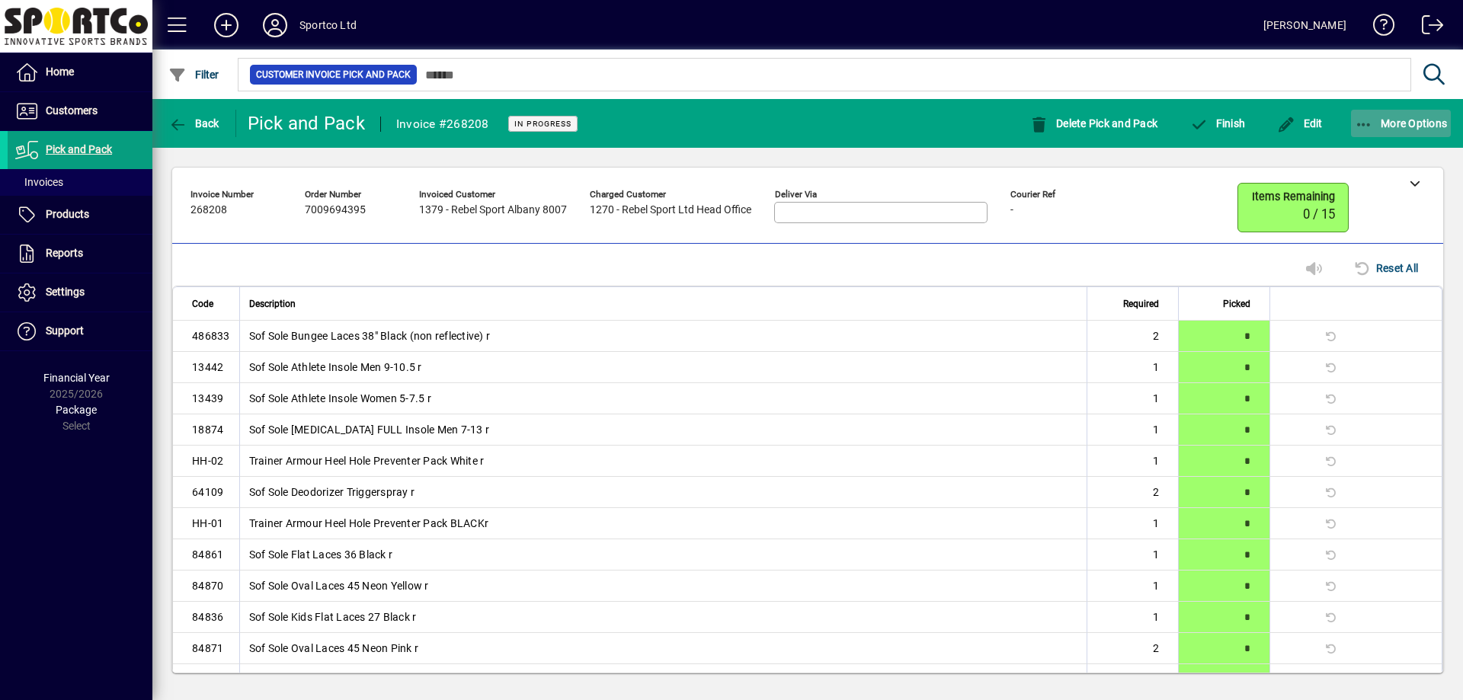
click at [1358, 126] on icon "button" at bounding box center [1364, 124] width 19 height 15
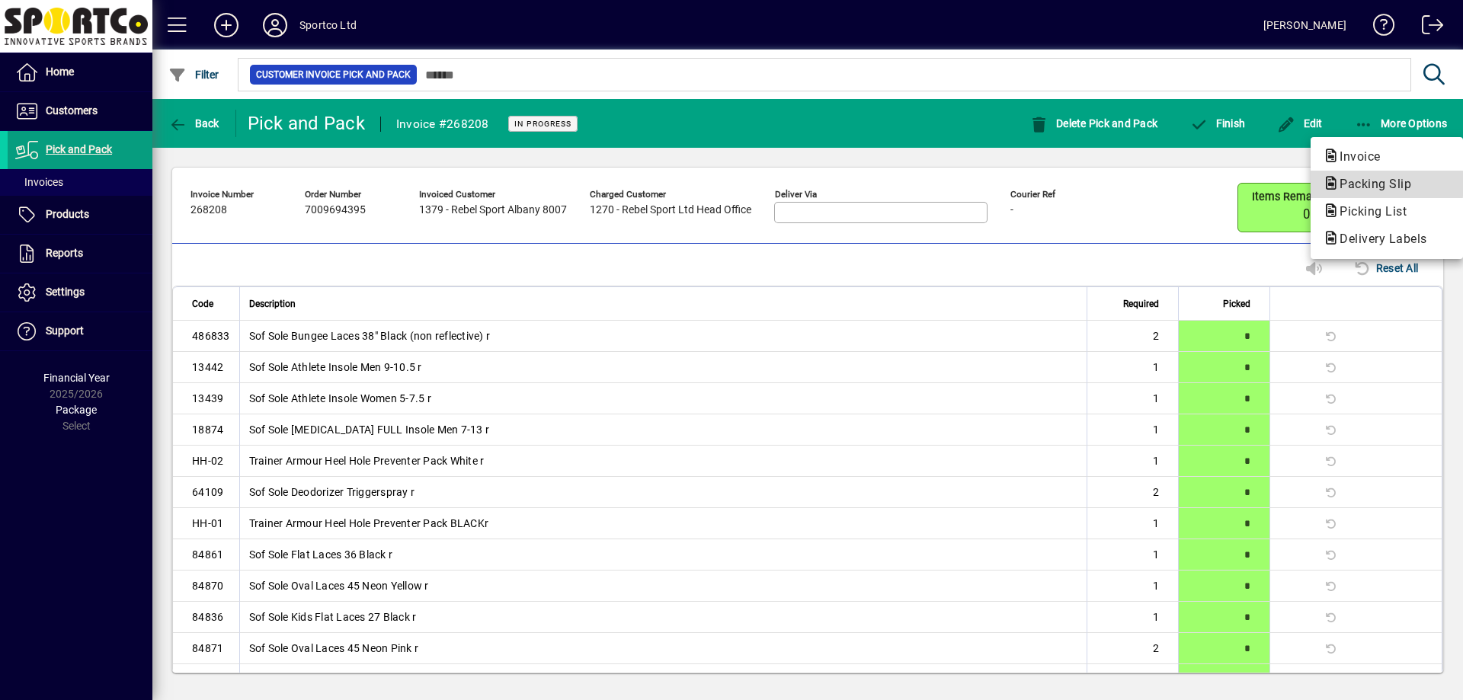
click at [1351, 184] on span "Packing Slip" at bounding box center [1371, 184] width 96 height 14
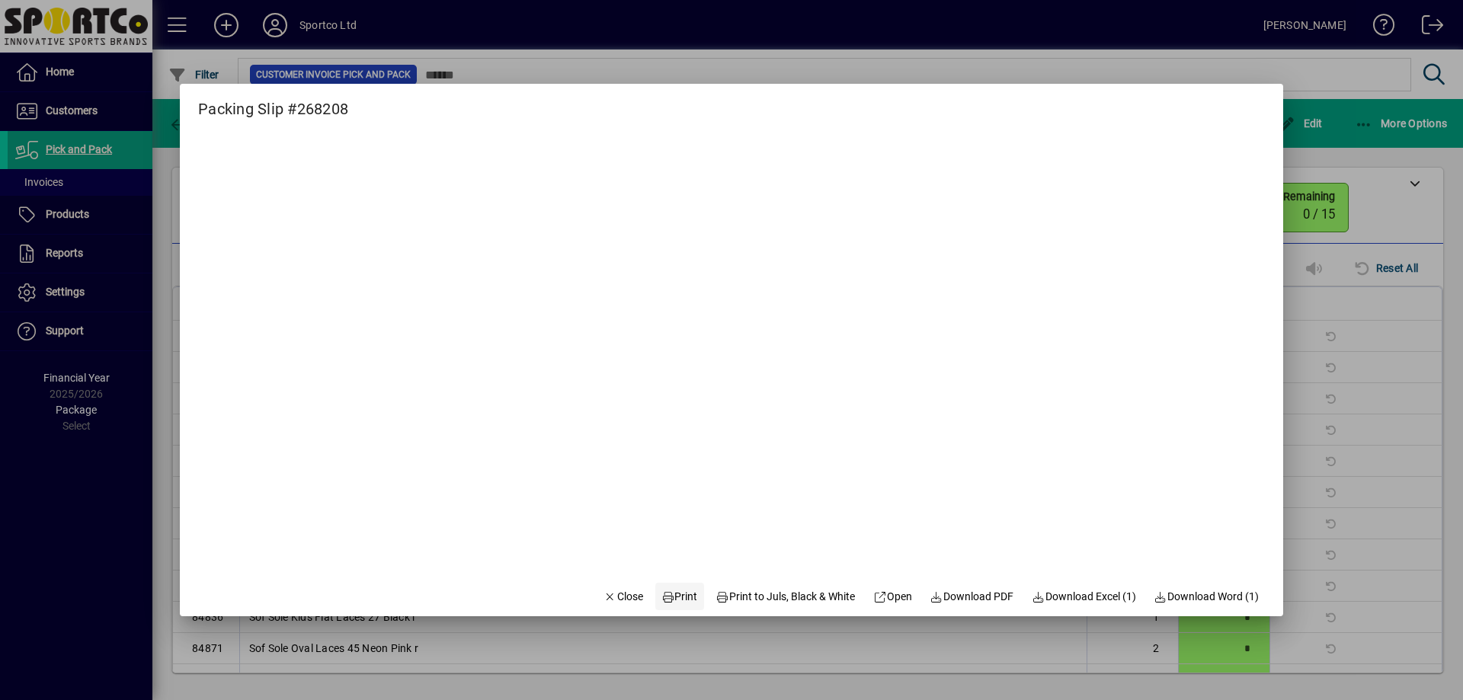
click at [679, 601] on span "Print" at bounding box center [679, 597] width 37 height 16
click at [603, 597] on span "Close" at bounding box center [623, 597] width 40 height 16
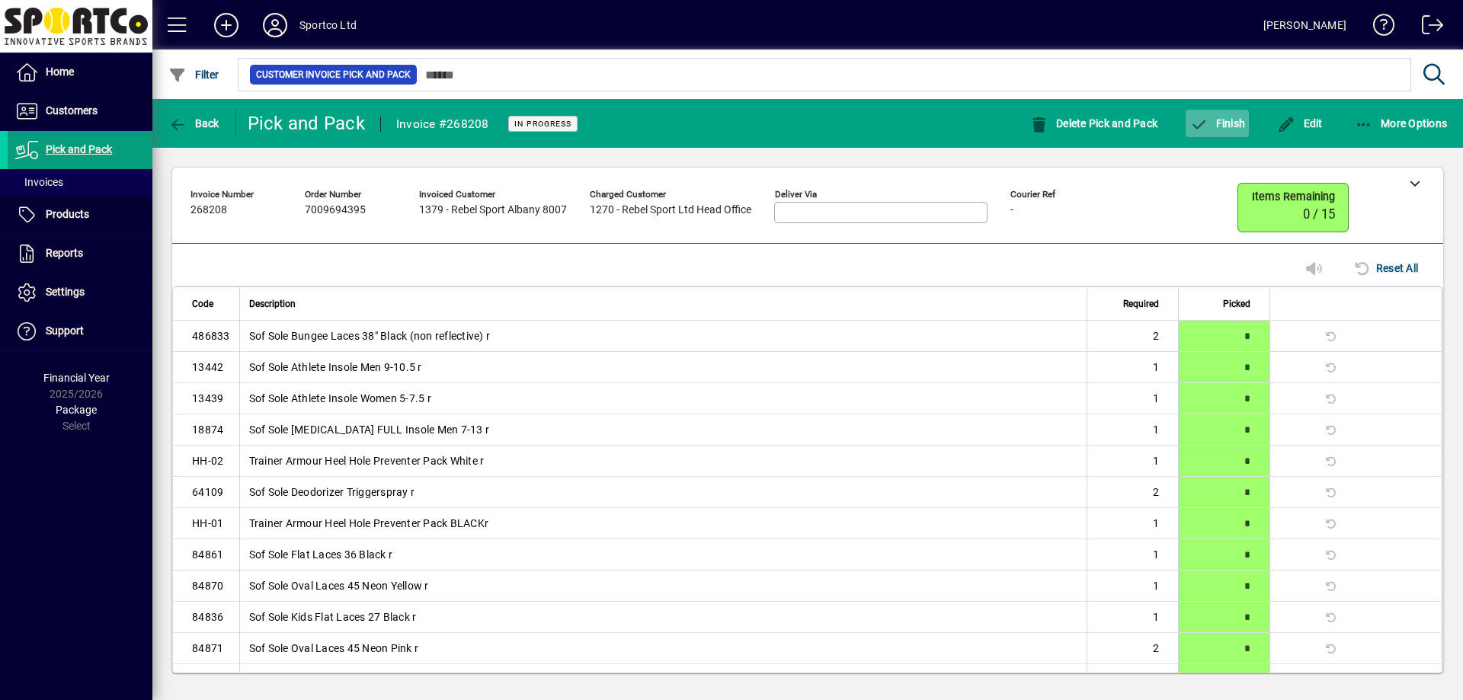
click at [1210, 127] on span "Finish" at bounding box center [1217, 123] width 56 height 12
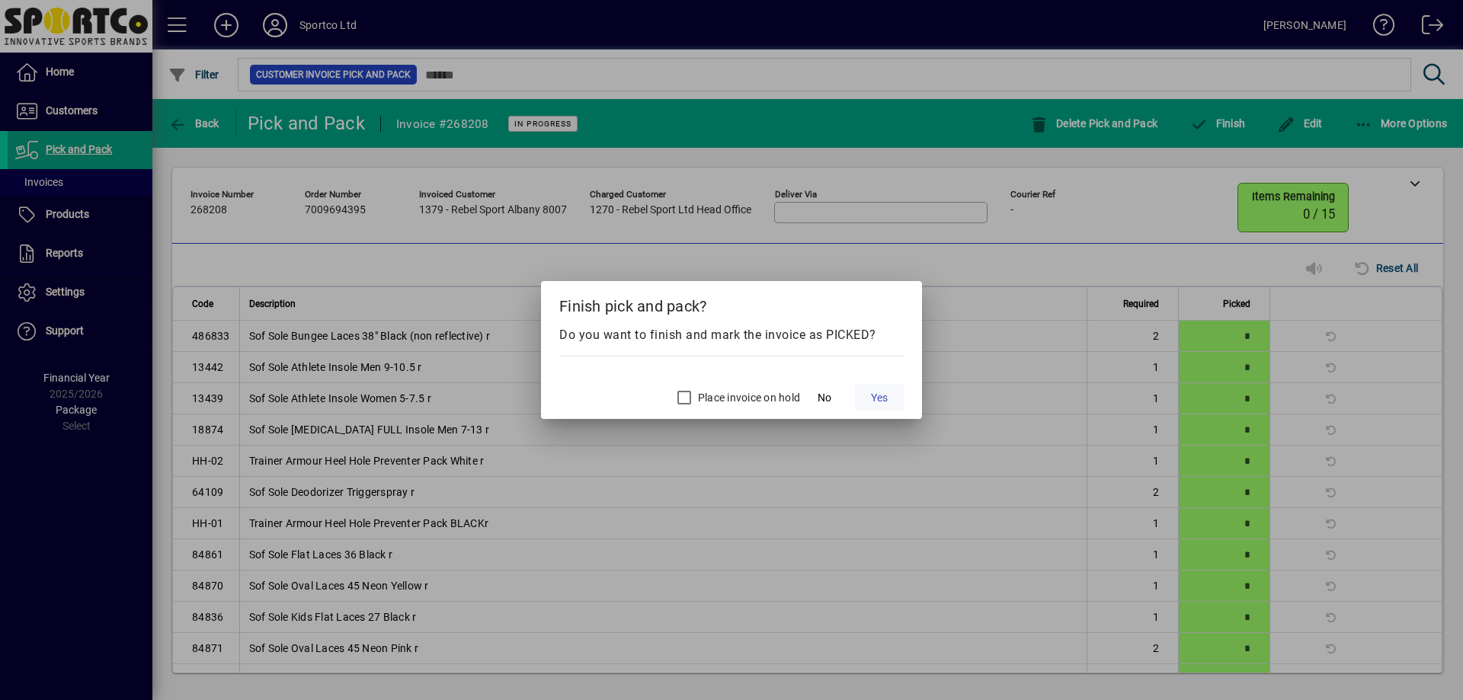
click at [871, 399] on span "Yes" at bounding box center [879, 398] width 17 height 16
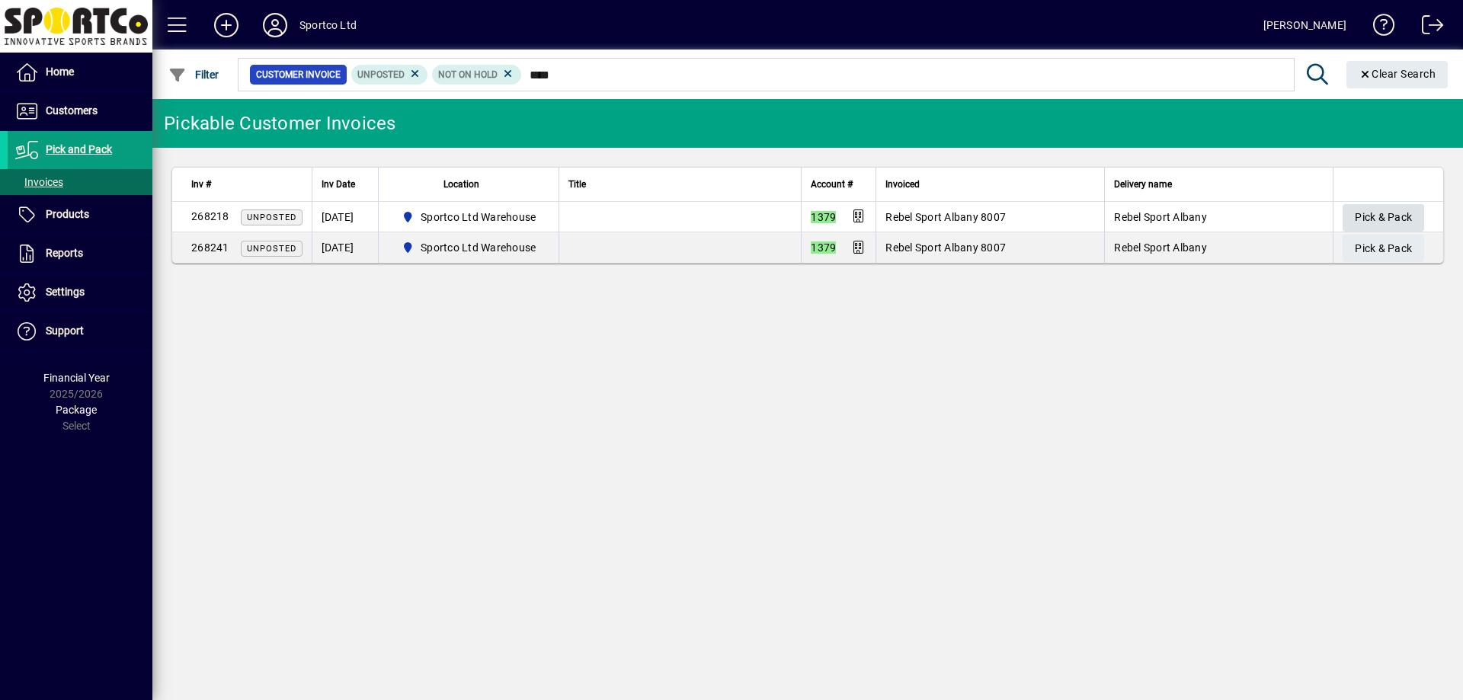
type input "****"
click at [1383, 214] on span "Pick & Pack" at bounding box center [1383, 217] width 57 height 25
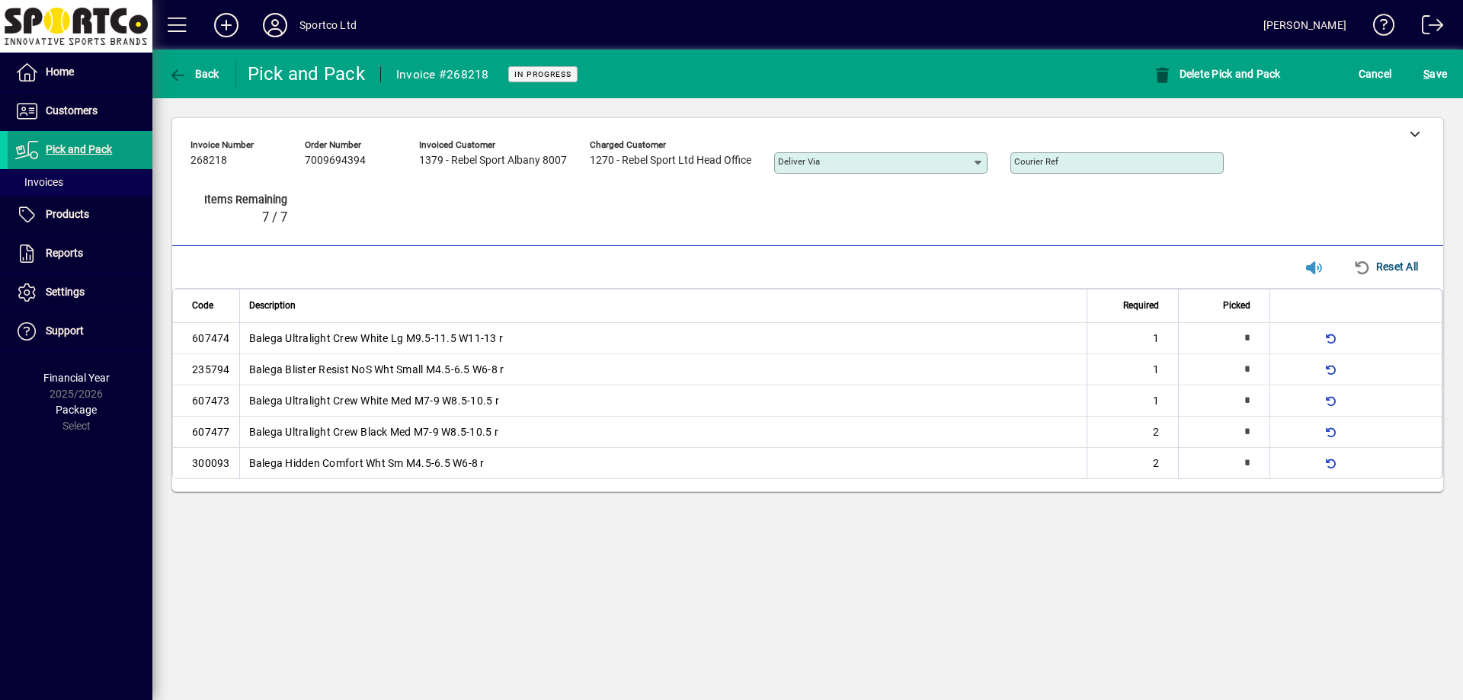
type input "*"
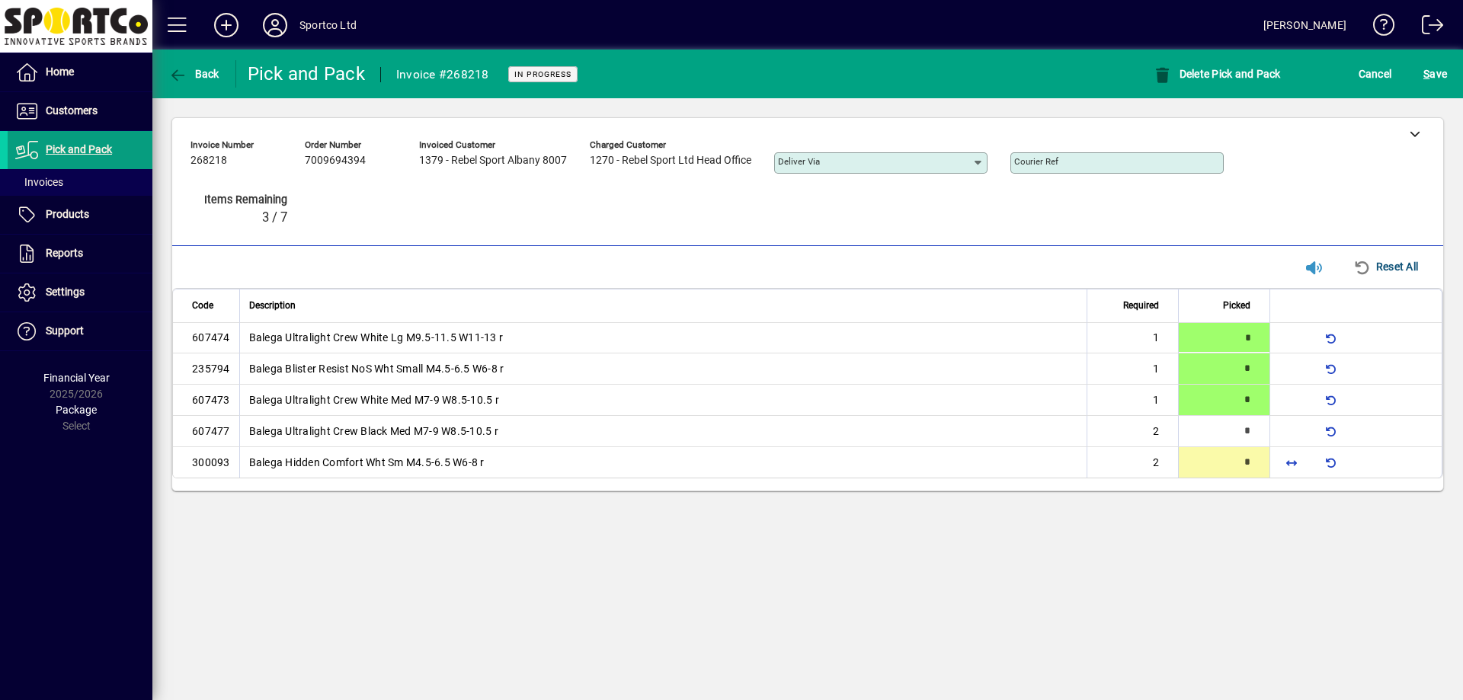
type input "*"
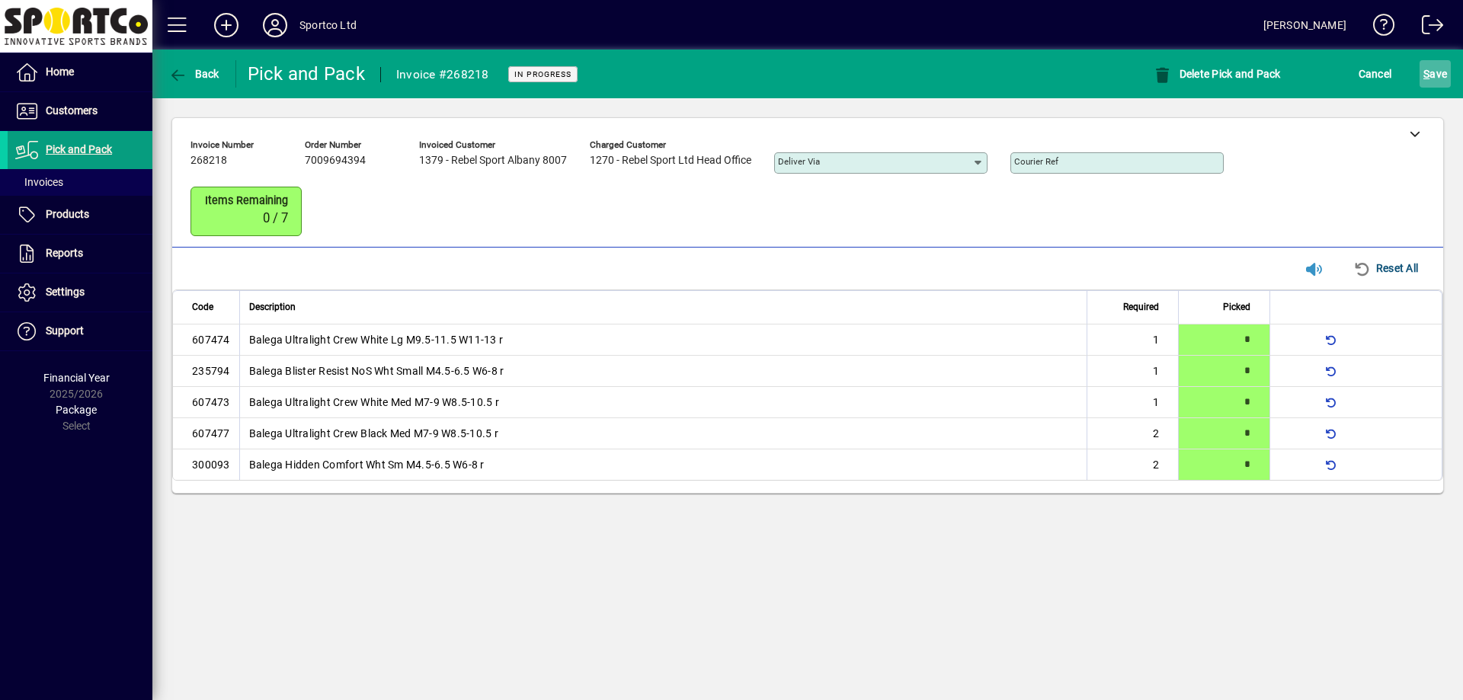
drag, startPoint x: 1449, startPoint y: 53, endPoint x: 1442, endPoint y: 78, distance: 26.8
click at [1449, 53] on mat-toolbar-row "Back Pick and Pack Invoice #268218 In Progress Delete Pick and Pack Cancel S ave" at bounding box center [807, 74] width 1311 height 49
click at [1442, 78] on span "S ave" at bounding box center [1435, 74] width 24 height 24
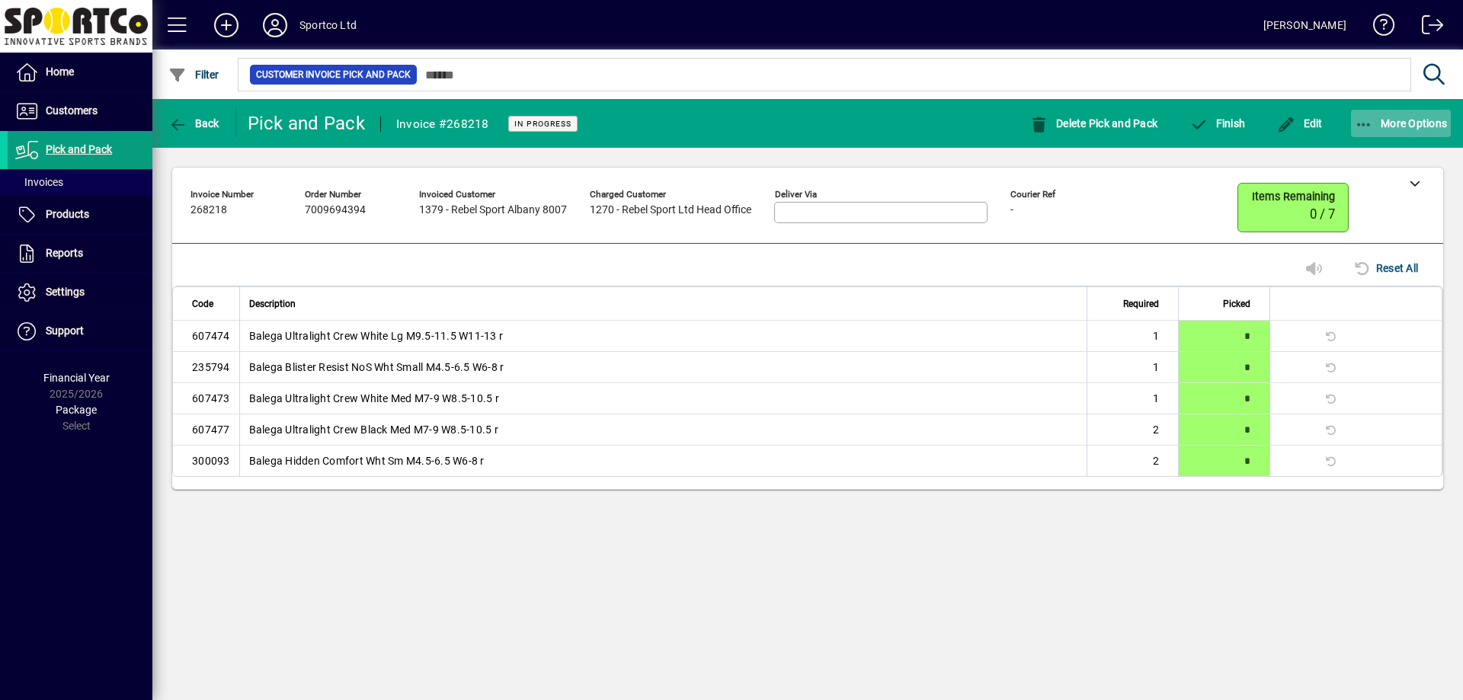
click at [1367, 131] on button "More Options" at bounding box center [1401, 123] width 101 height 27
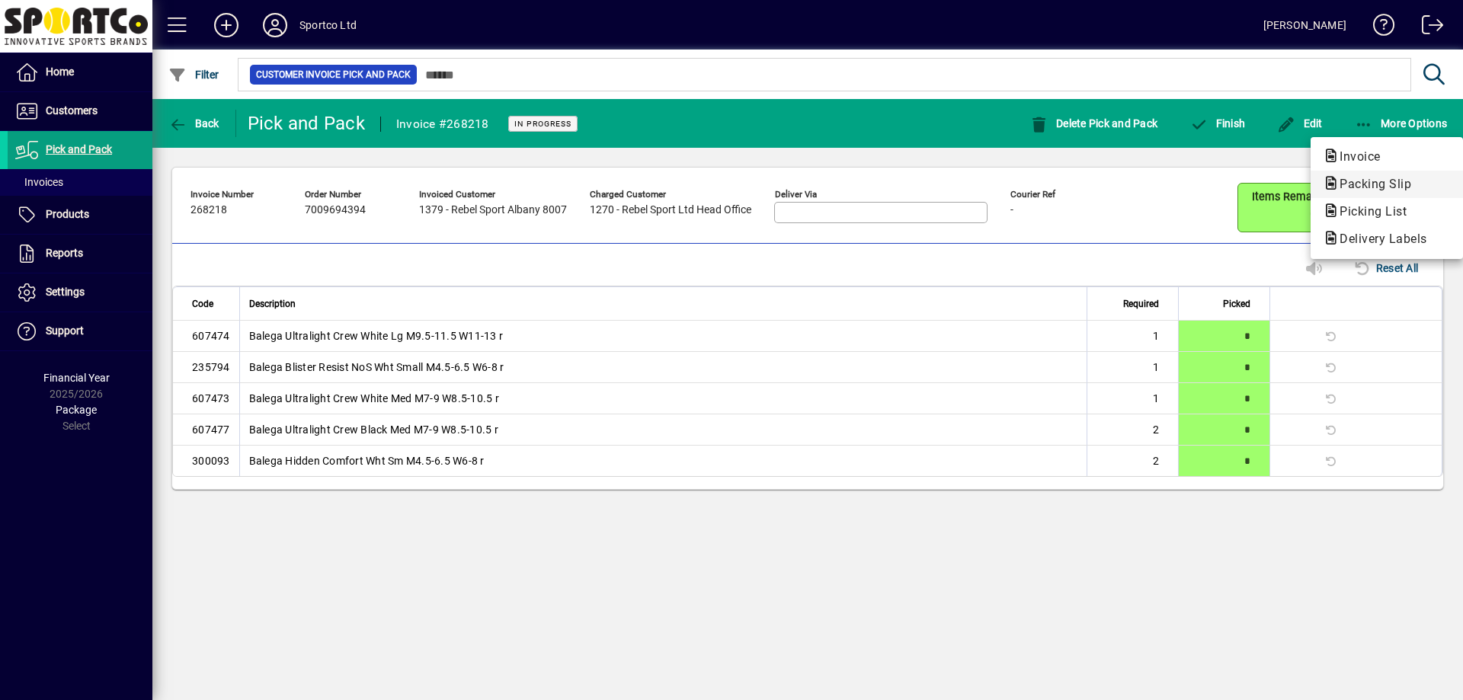
click at [1388, 189] on span "Packing Slip" at bounding box center [1371, 184] width 96 height 14
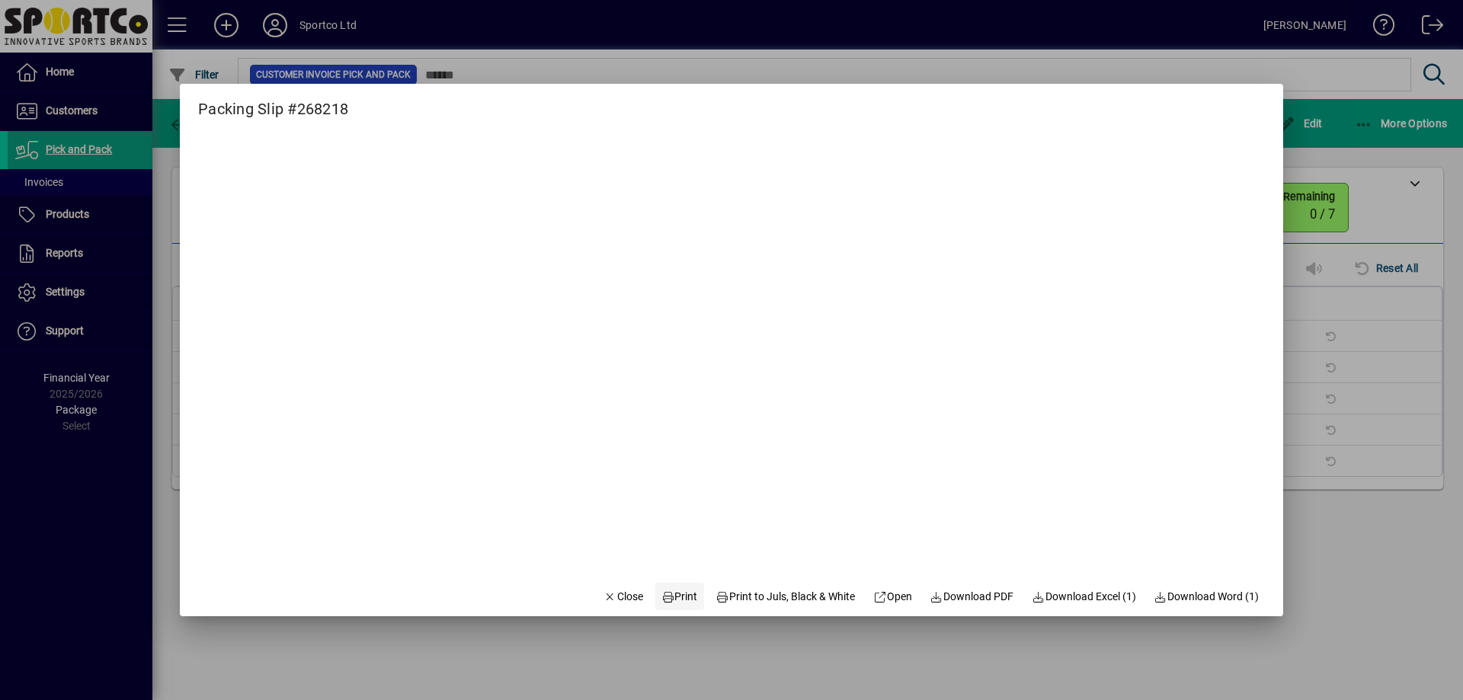
click at [671, 603] on span "Print" at bounding box center [679, 597] width 37 height 16
click at [607, 598] on span "Close" at bounding box center [623, 597] width 40 height 16
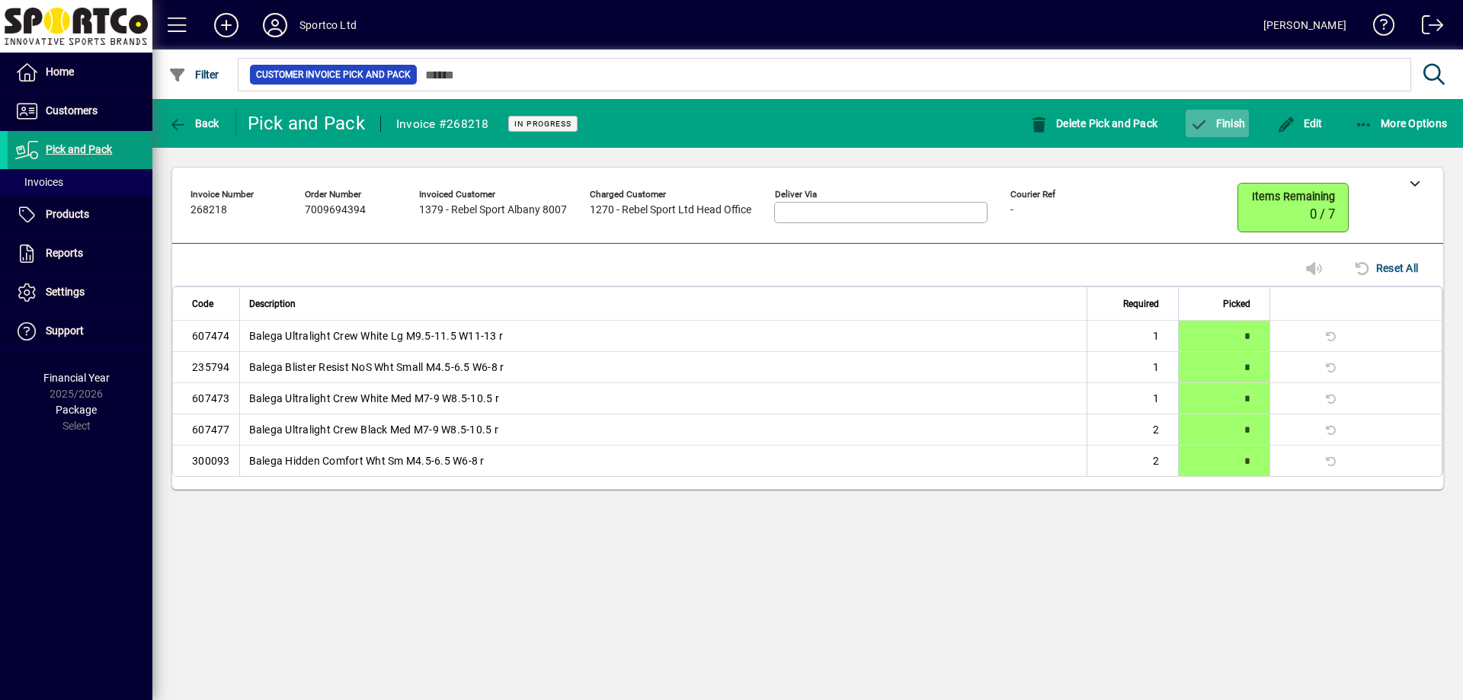
click at [1227, 119] on span "Finish" at bounding box center [1217, 123] width 56 height 12
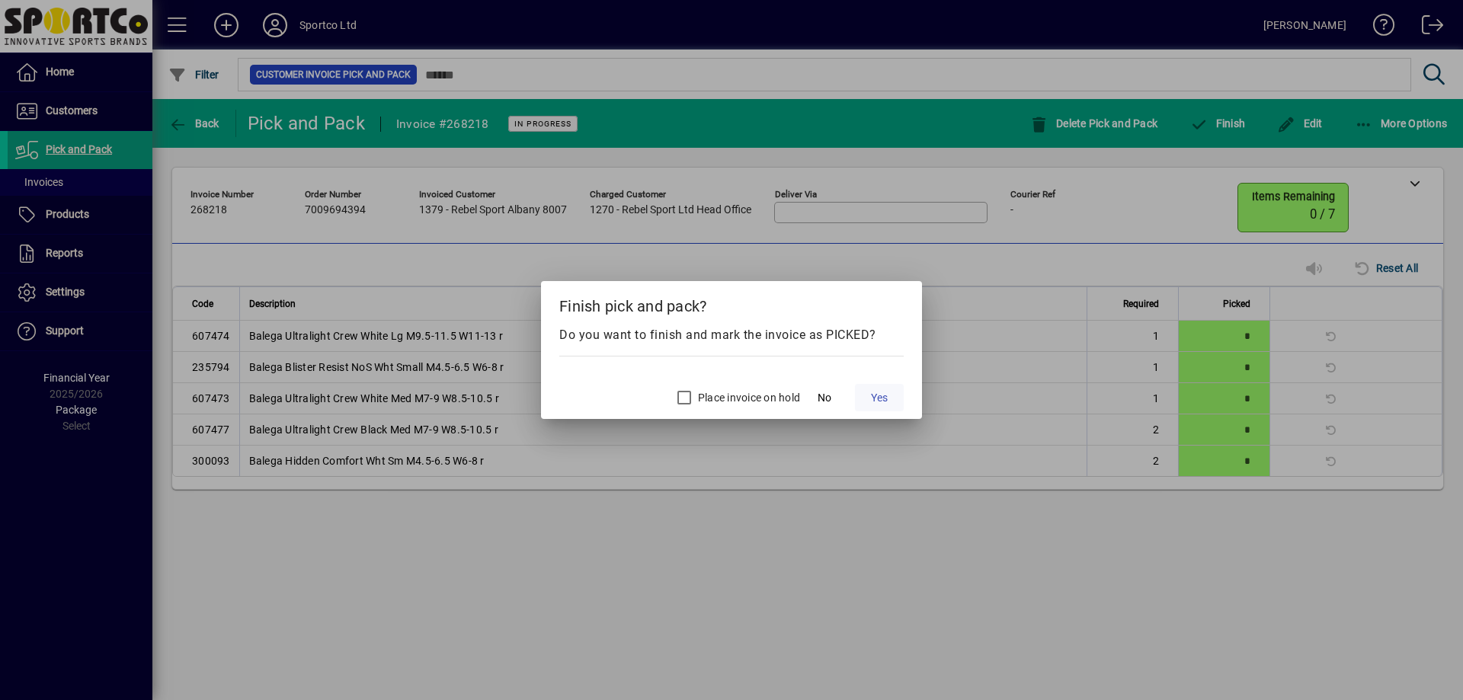
click at [860, 392] on span at bounding box center [879, 397] width 49 height 37
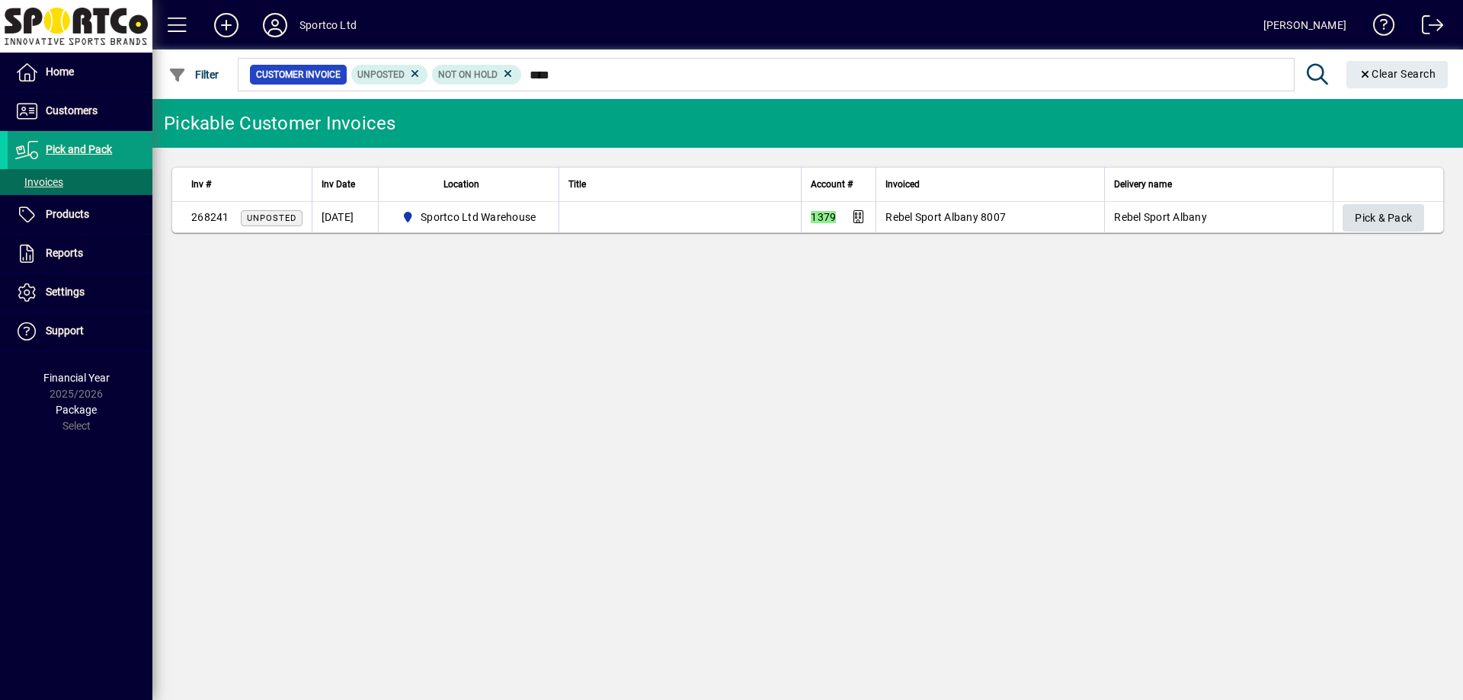
type input "****"
click at [1405, 219] on span "Pick & Pack" at bounding box center [1383, 218] width 57 height 25
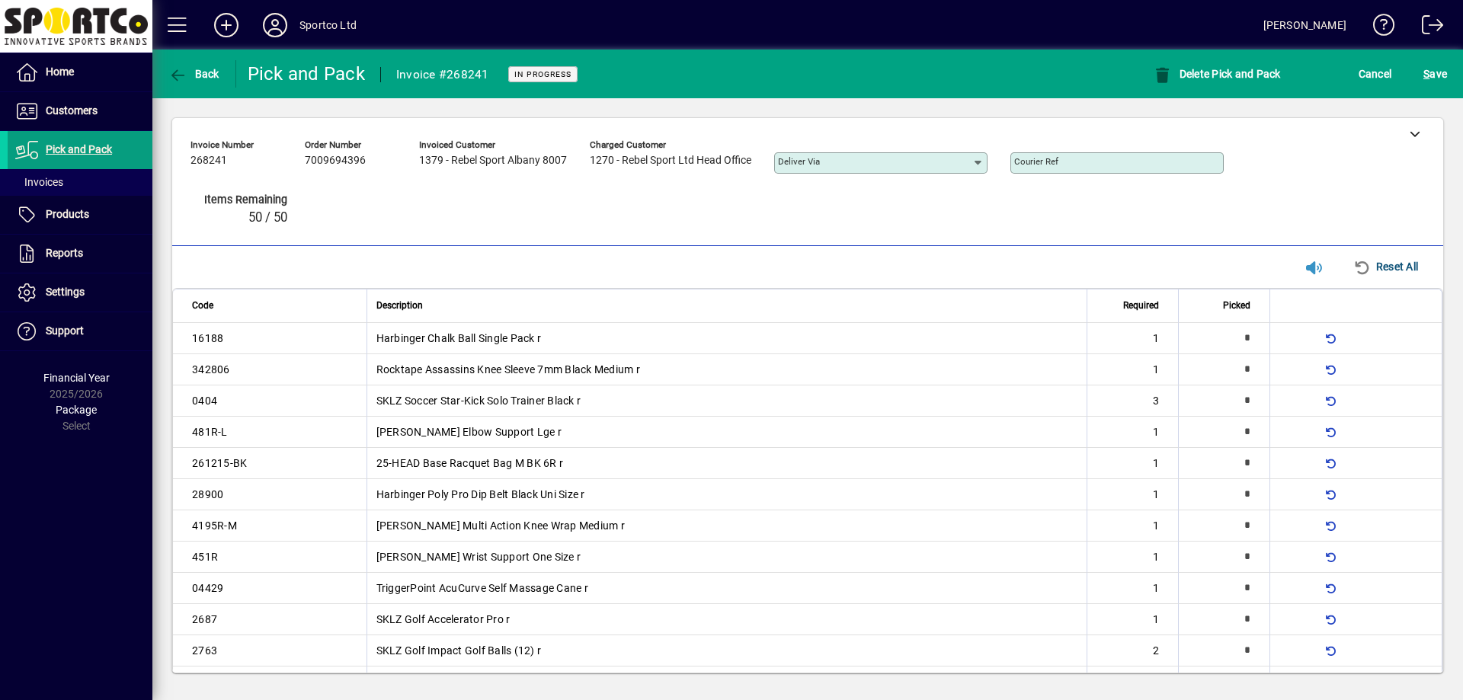
type input "*"
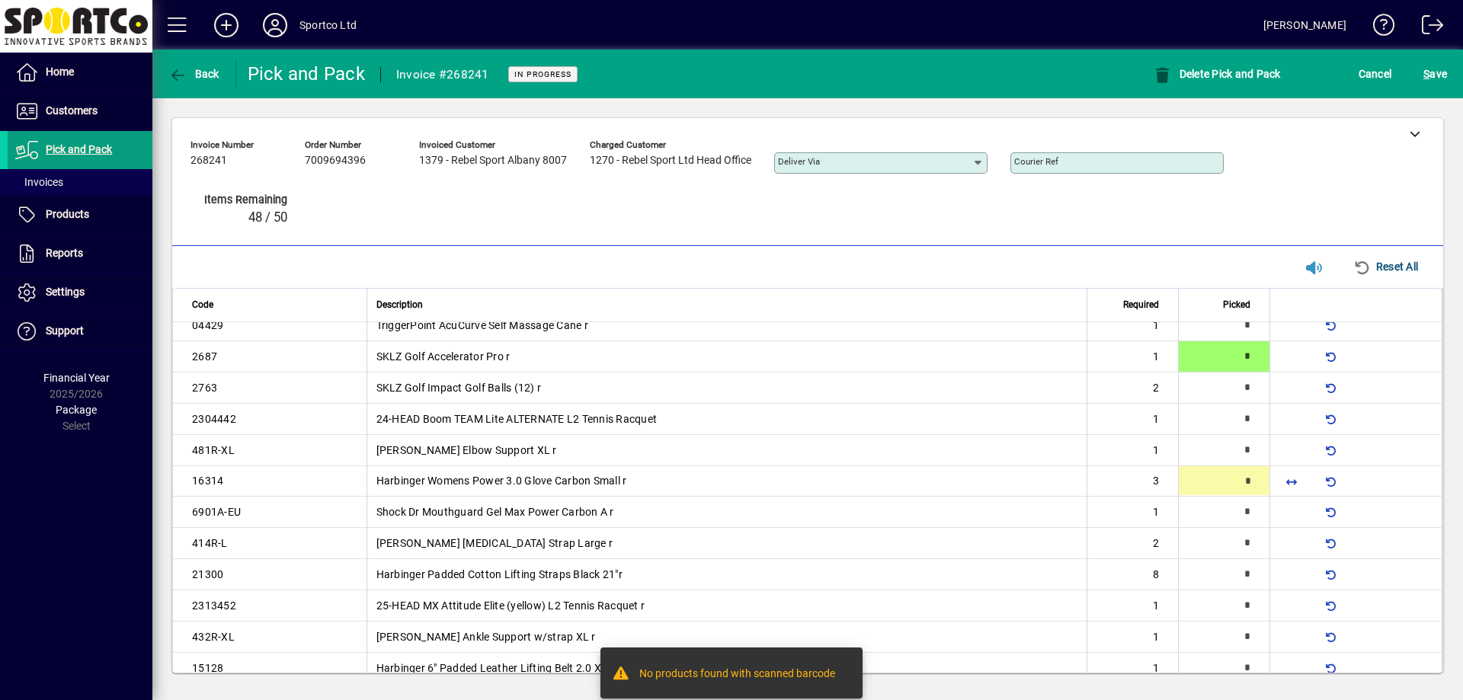
type input "*"
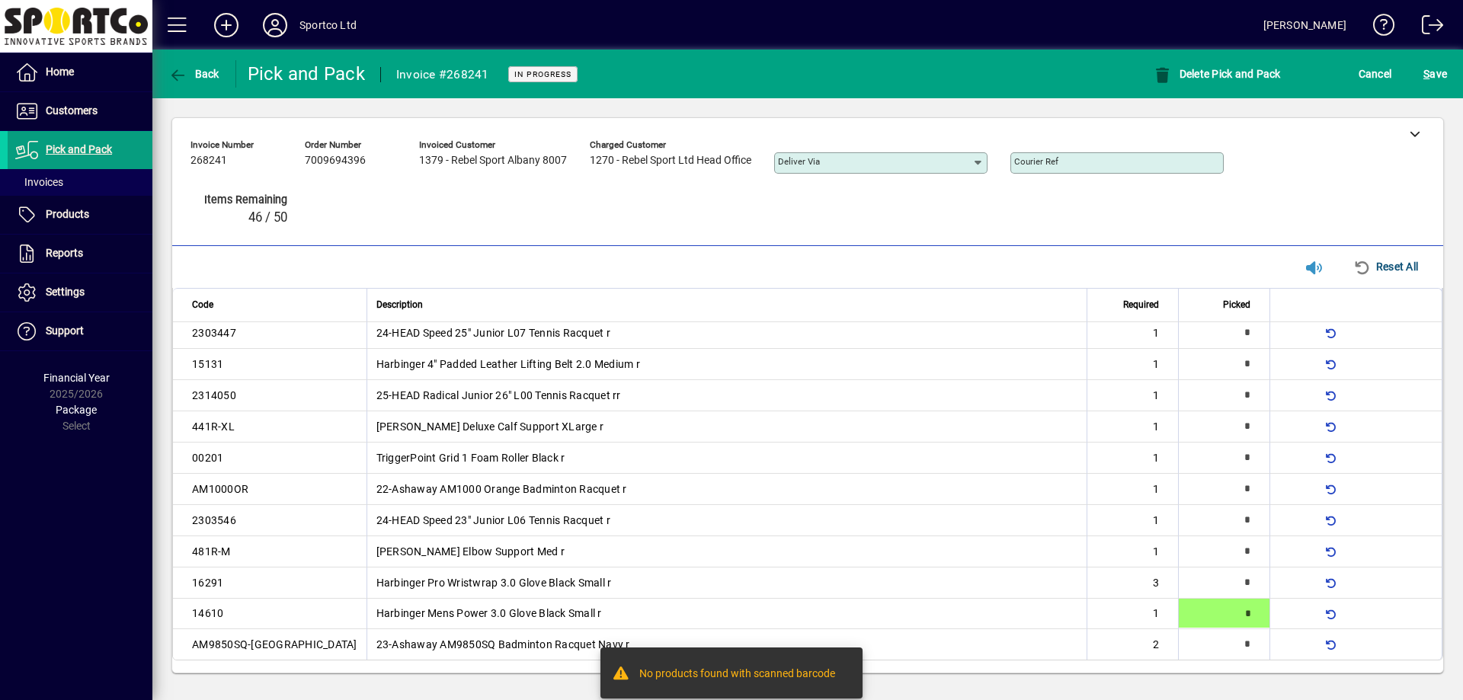
scroll to position [264, 0]
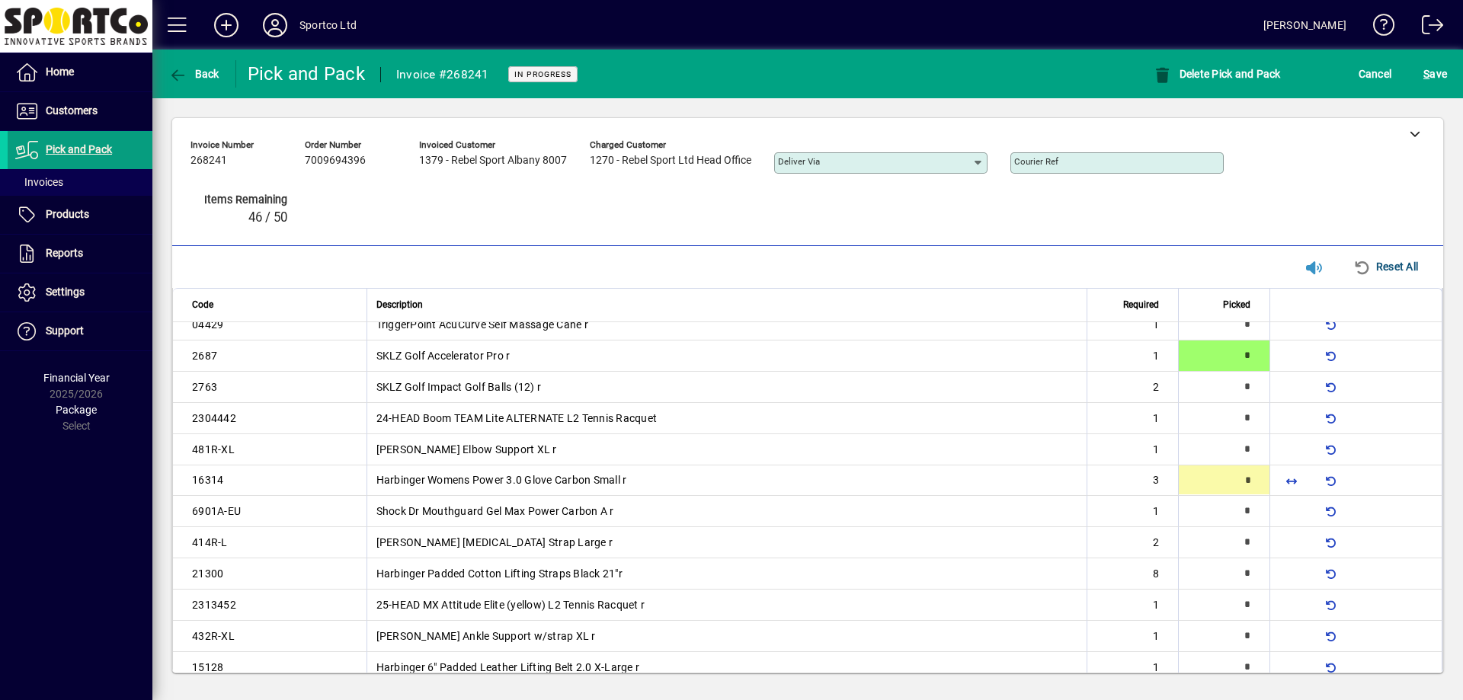
type input "*"
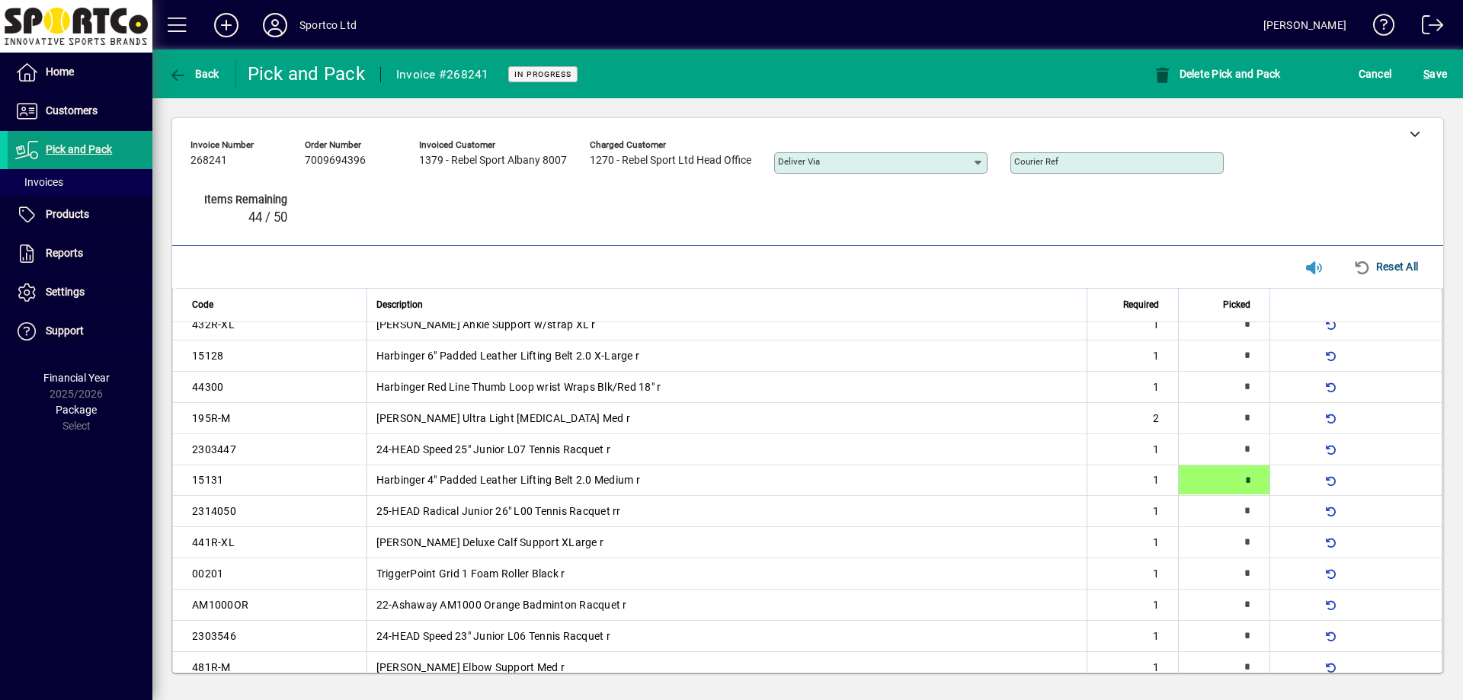
type input "*"
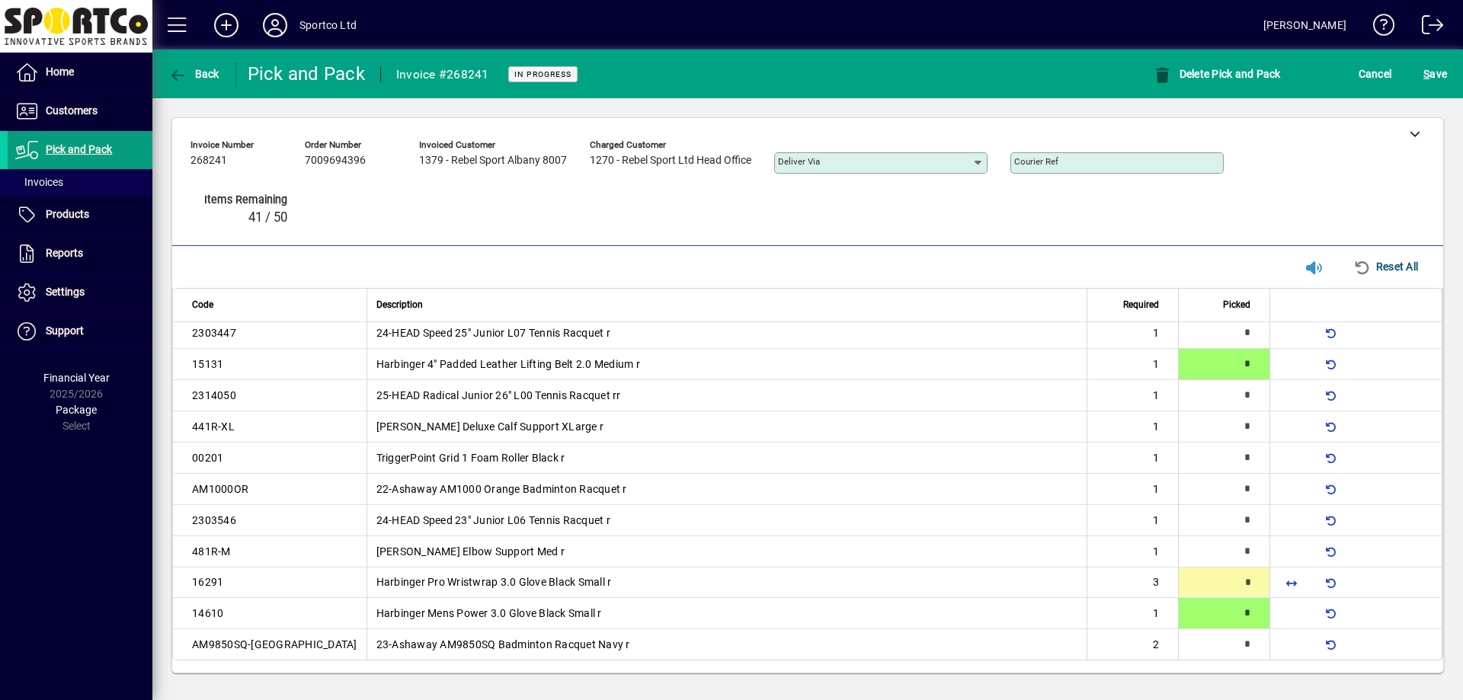
type input "*"
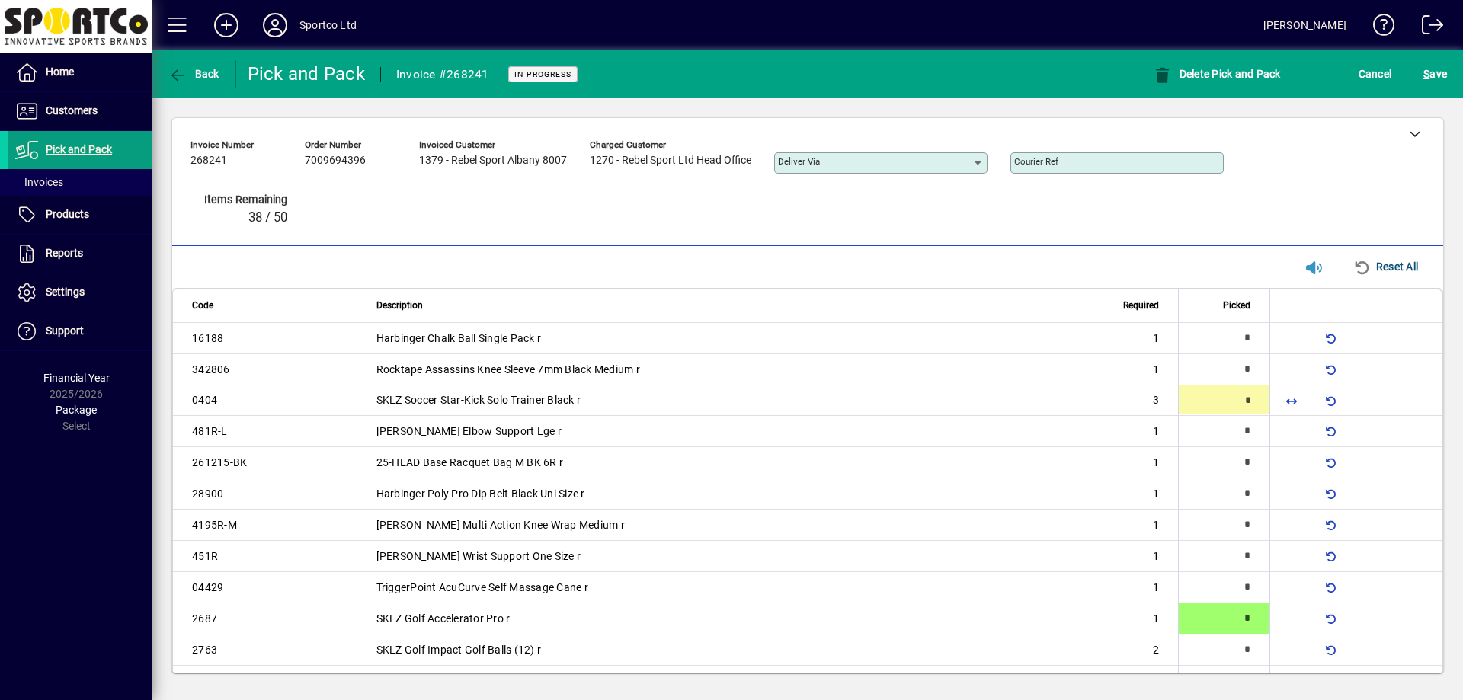
type input "*"
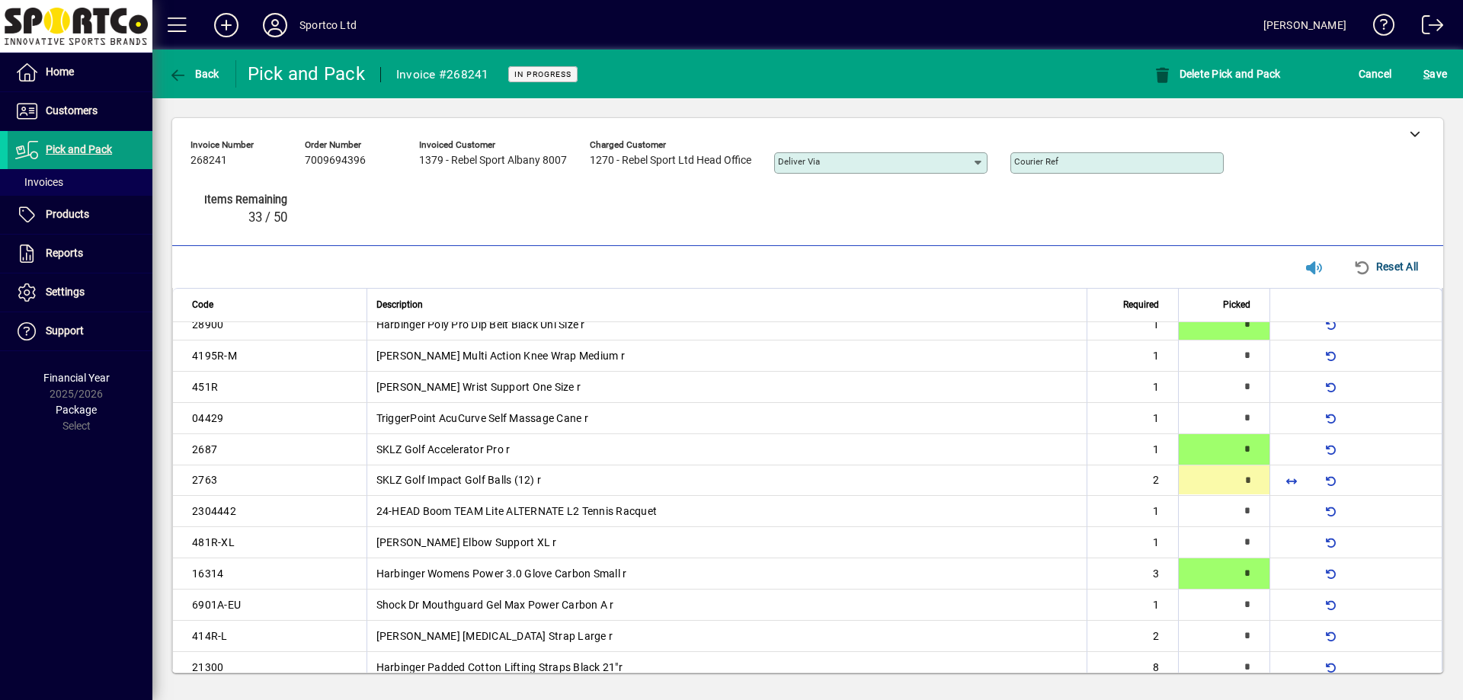
type input "*"
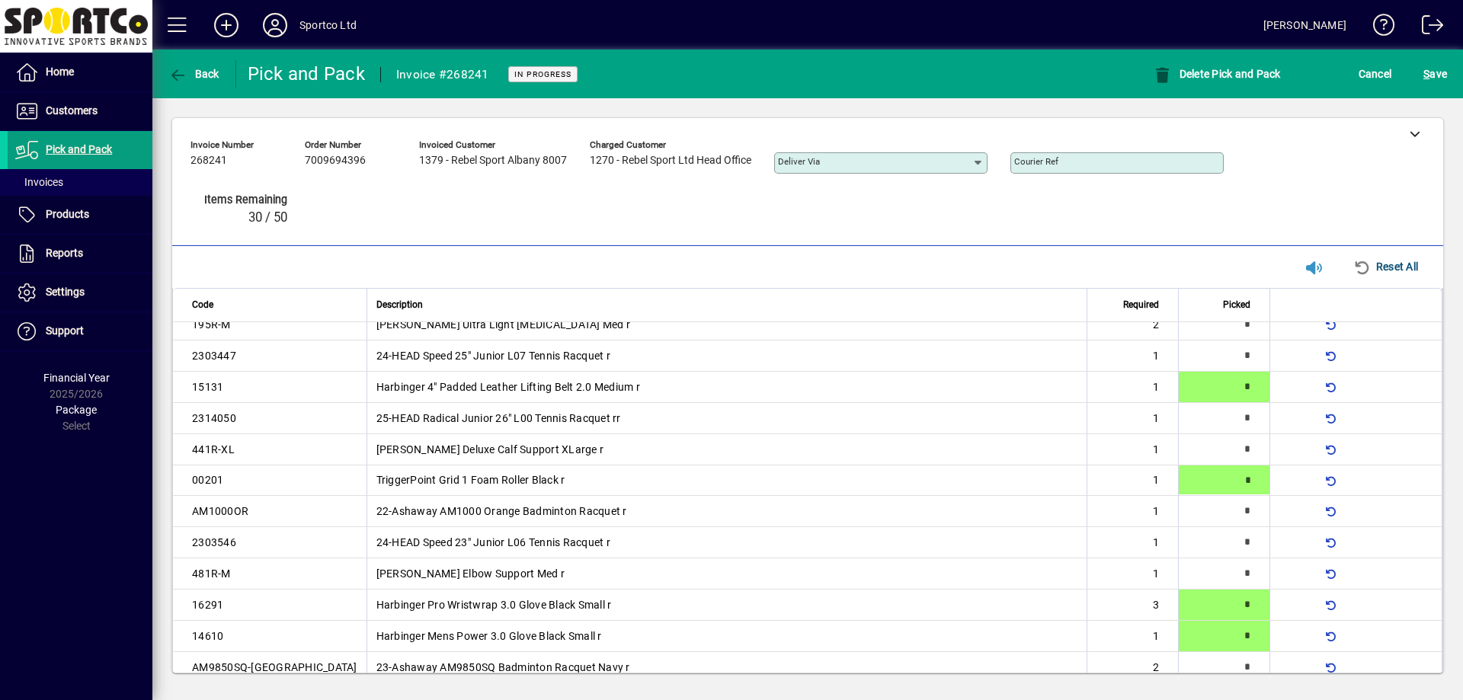
type input "*"
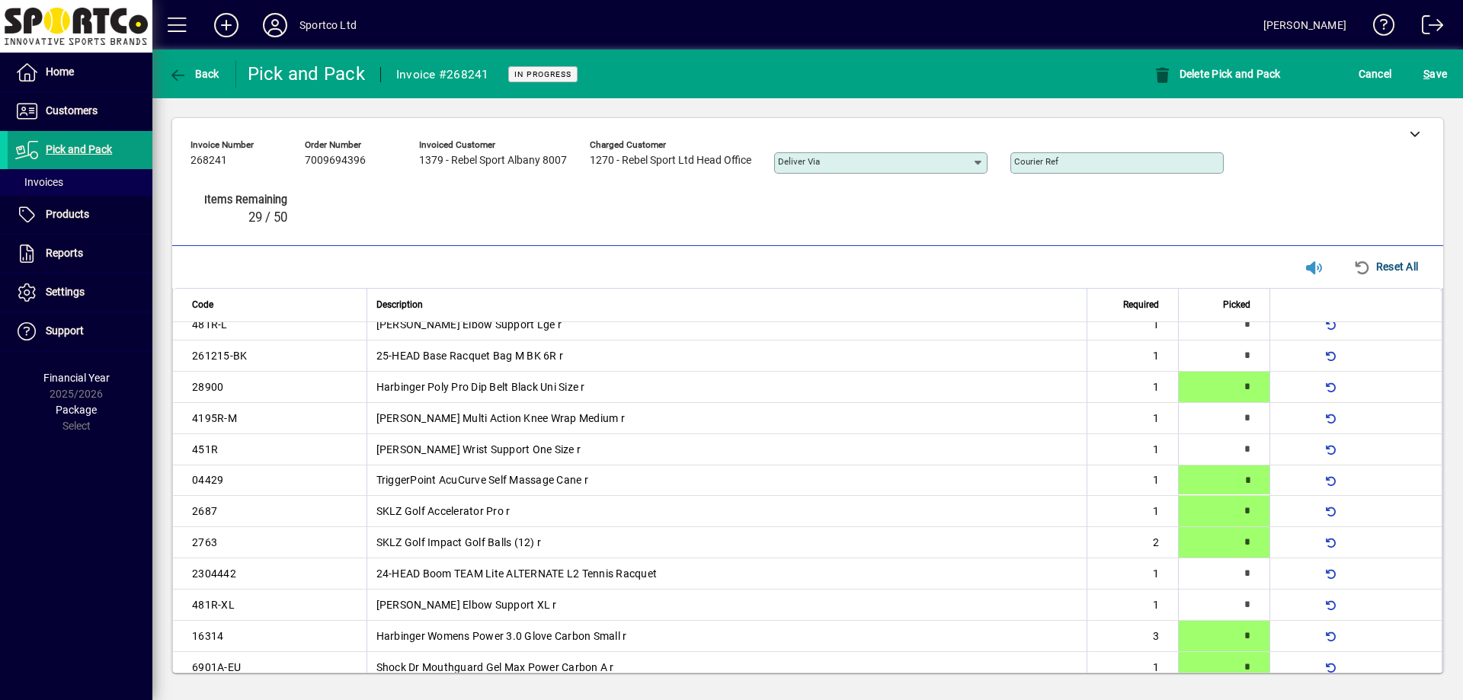
type input "*"
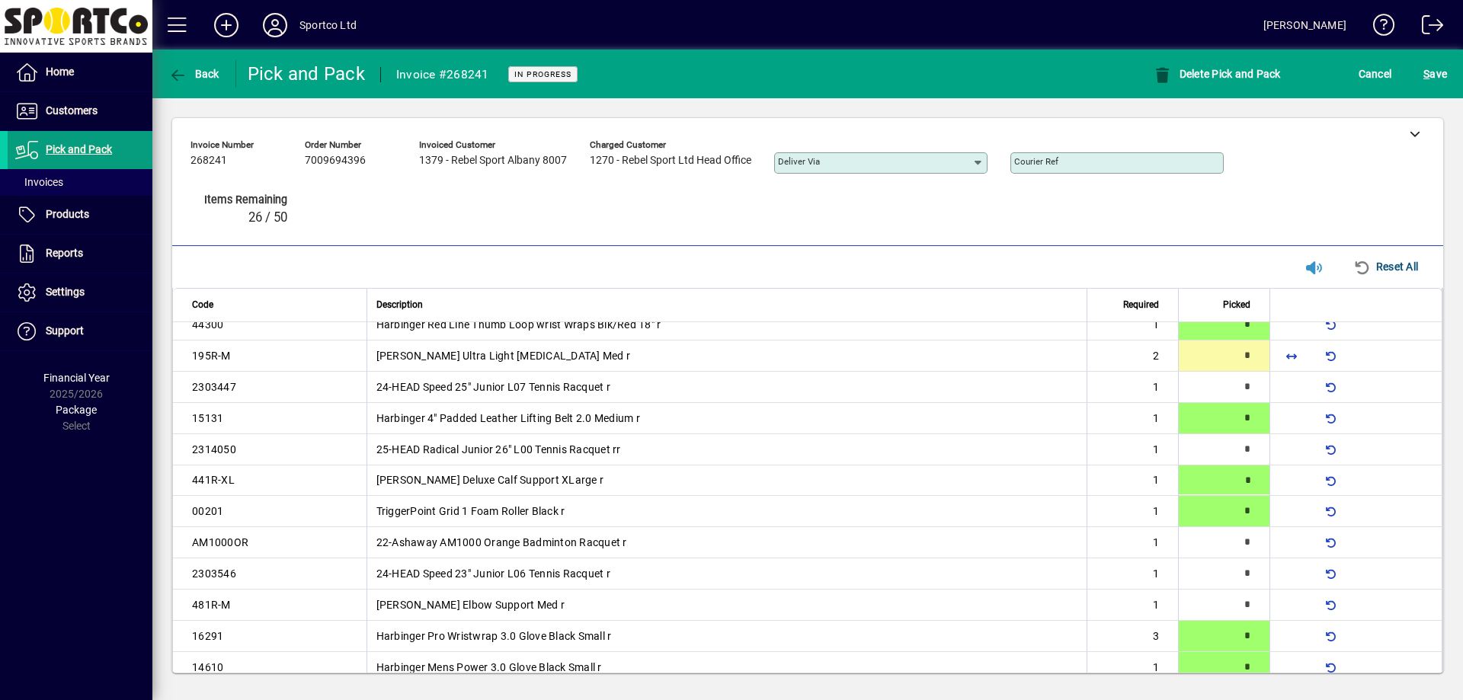
type input "*"
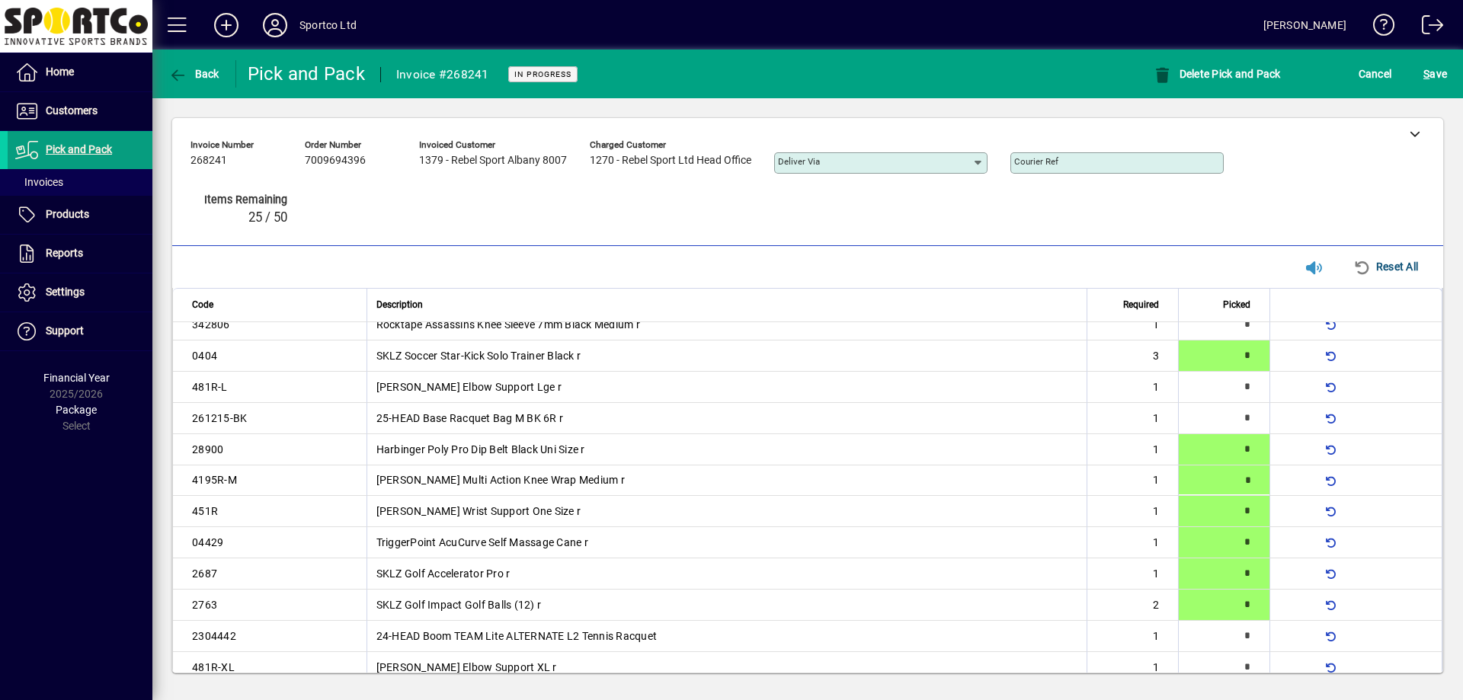
type input "*"
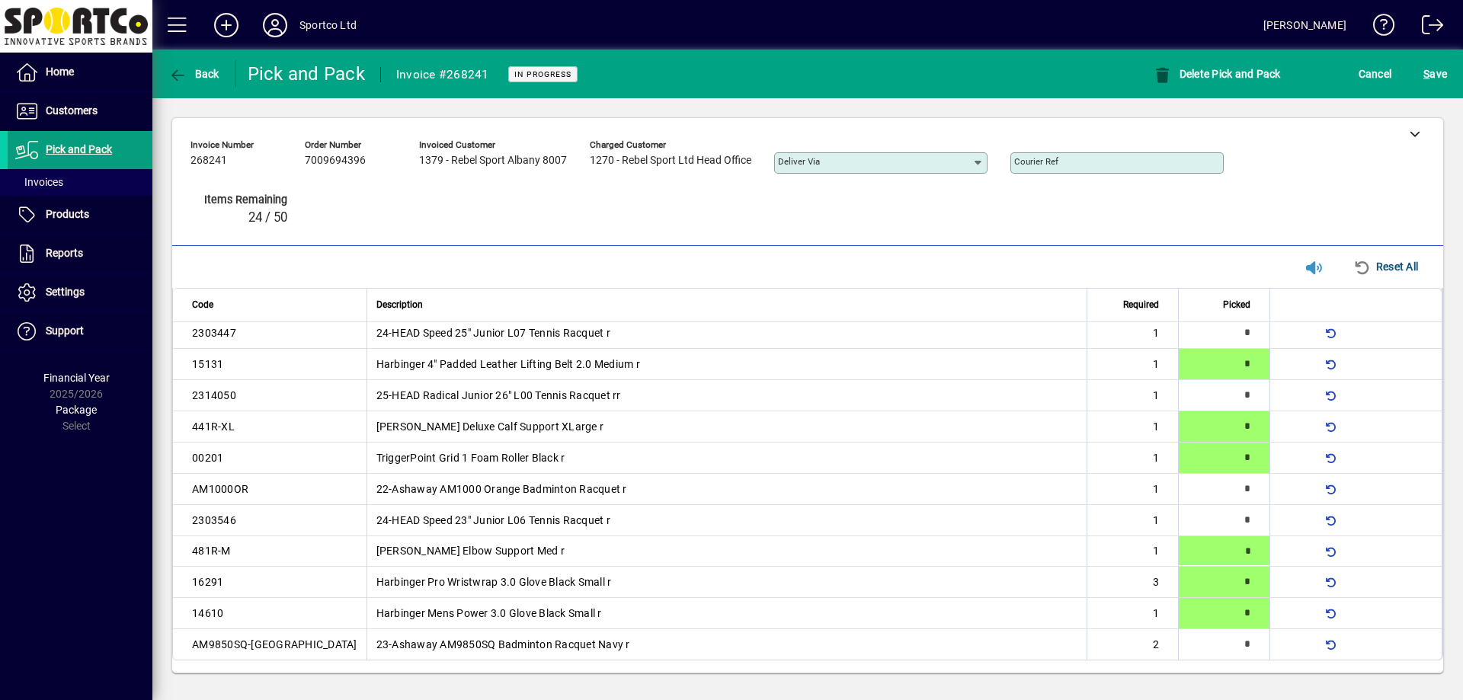
type input "*"
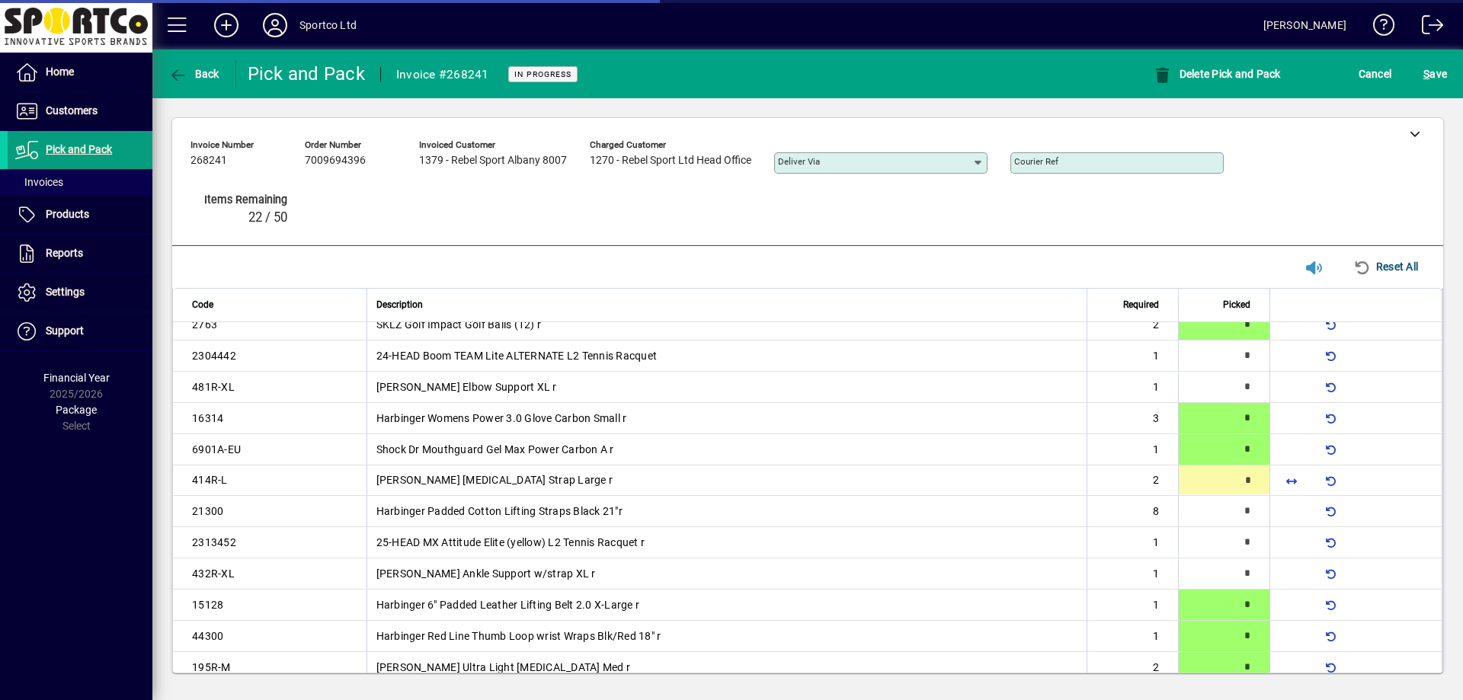
type input "*"
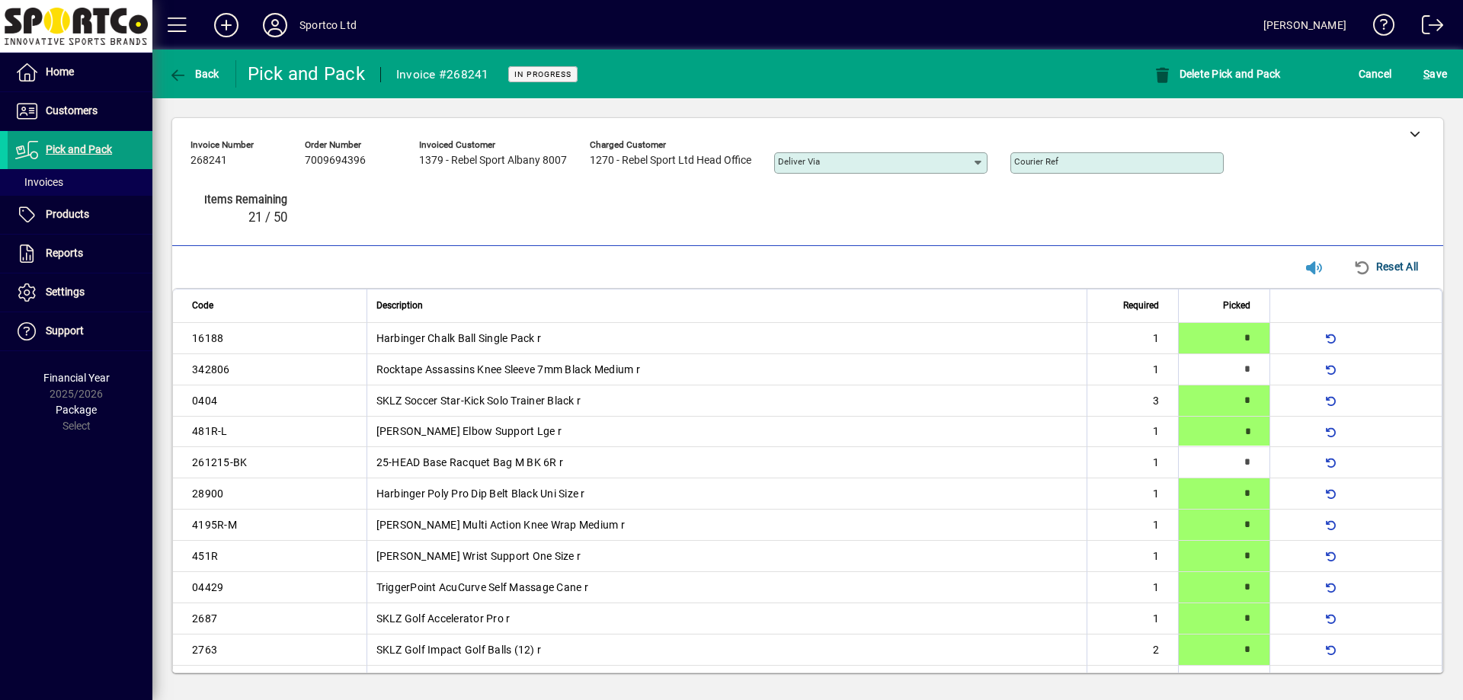
type input "*"
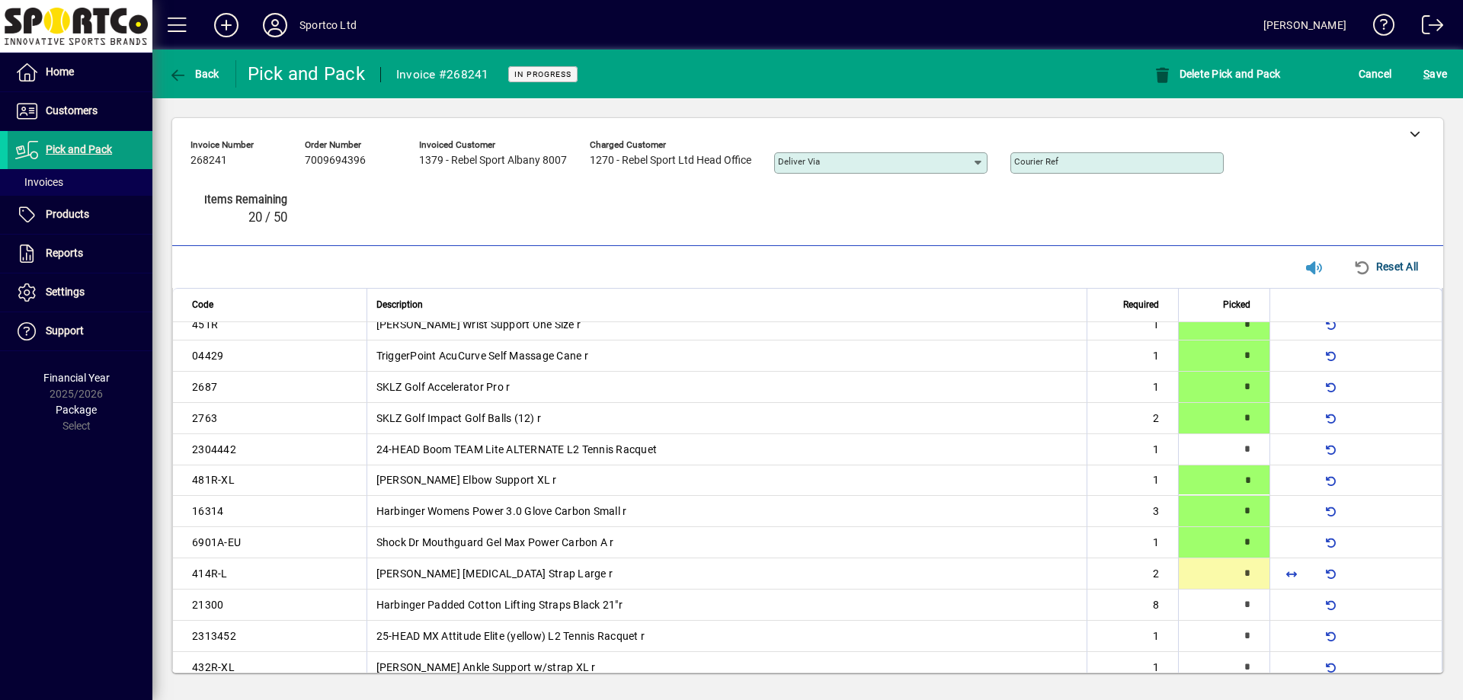
type input "*"
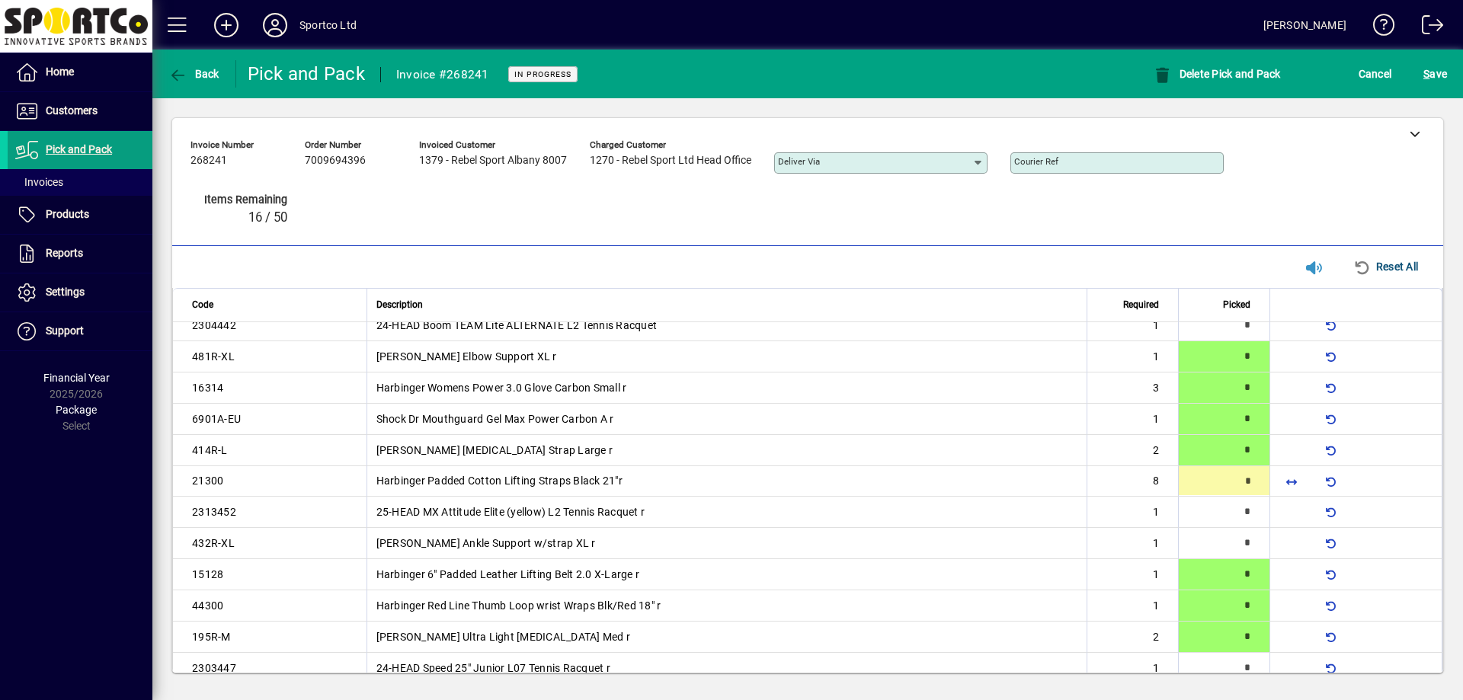
scroll to position [359, 0]
type input "*"
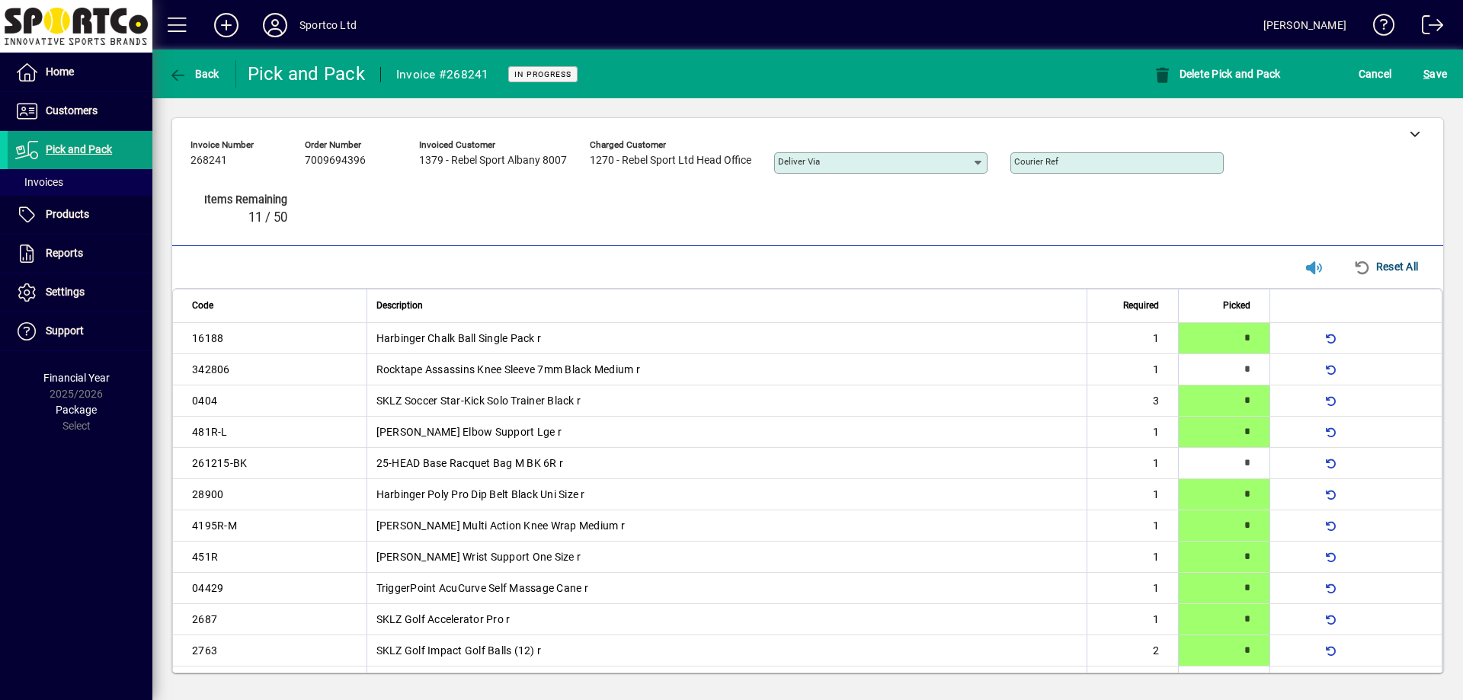
type input "*"
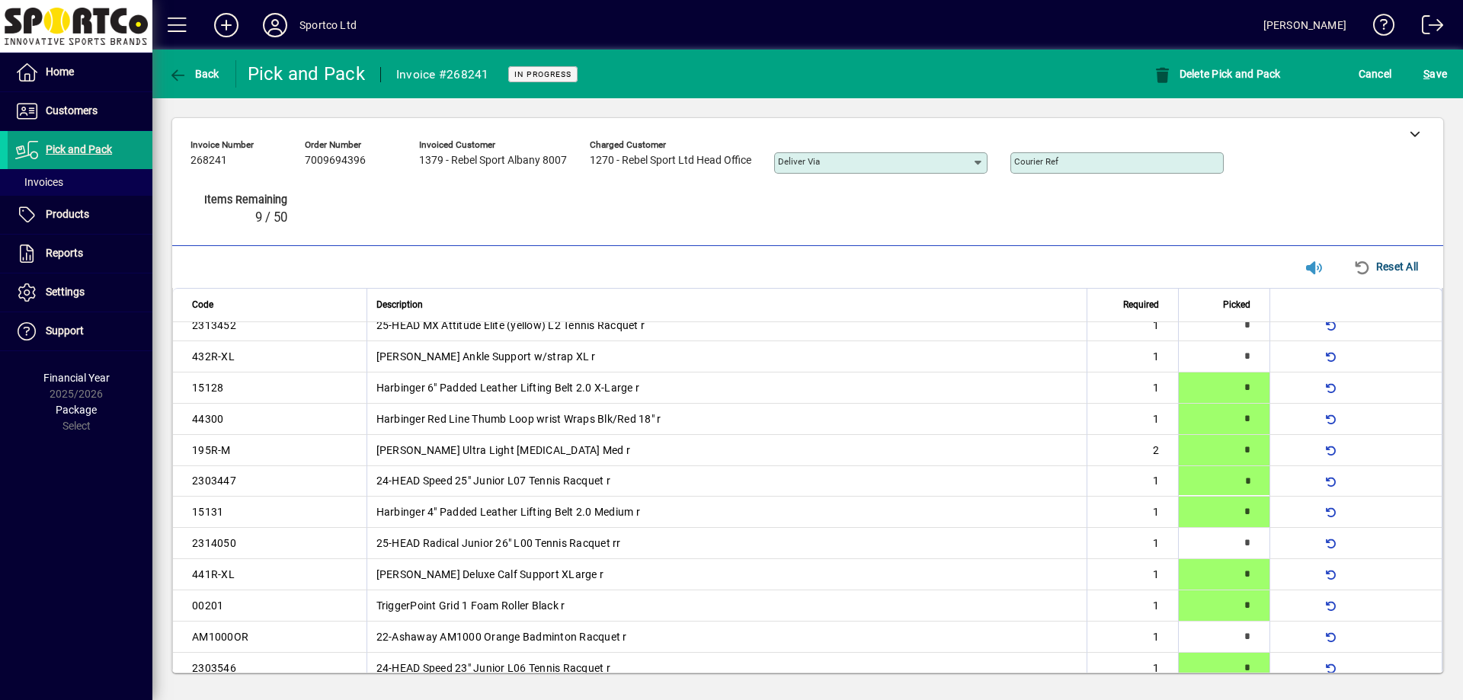
type input "*"
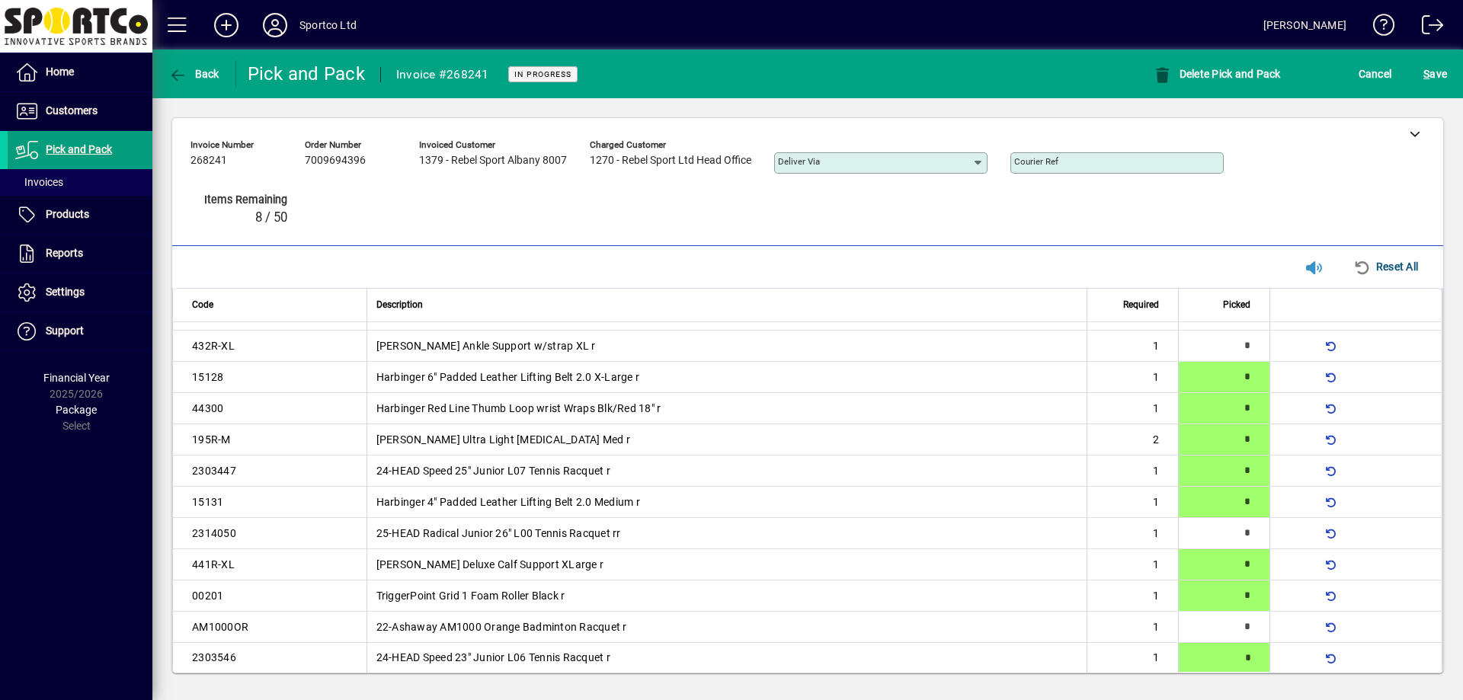
type input "*"
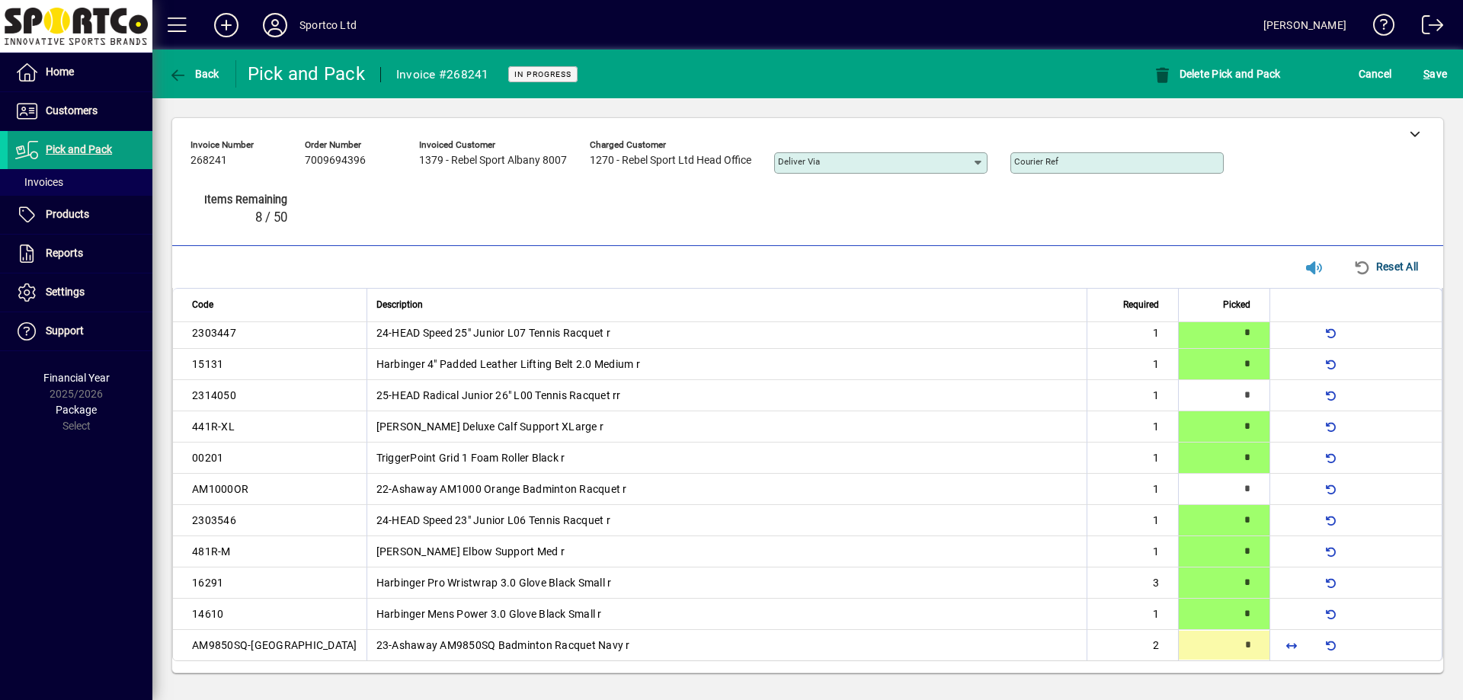
type input "*"
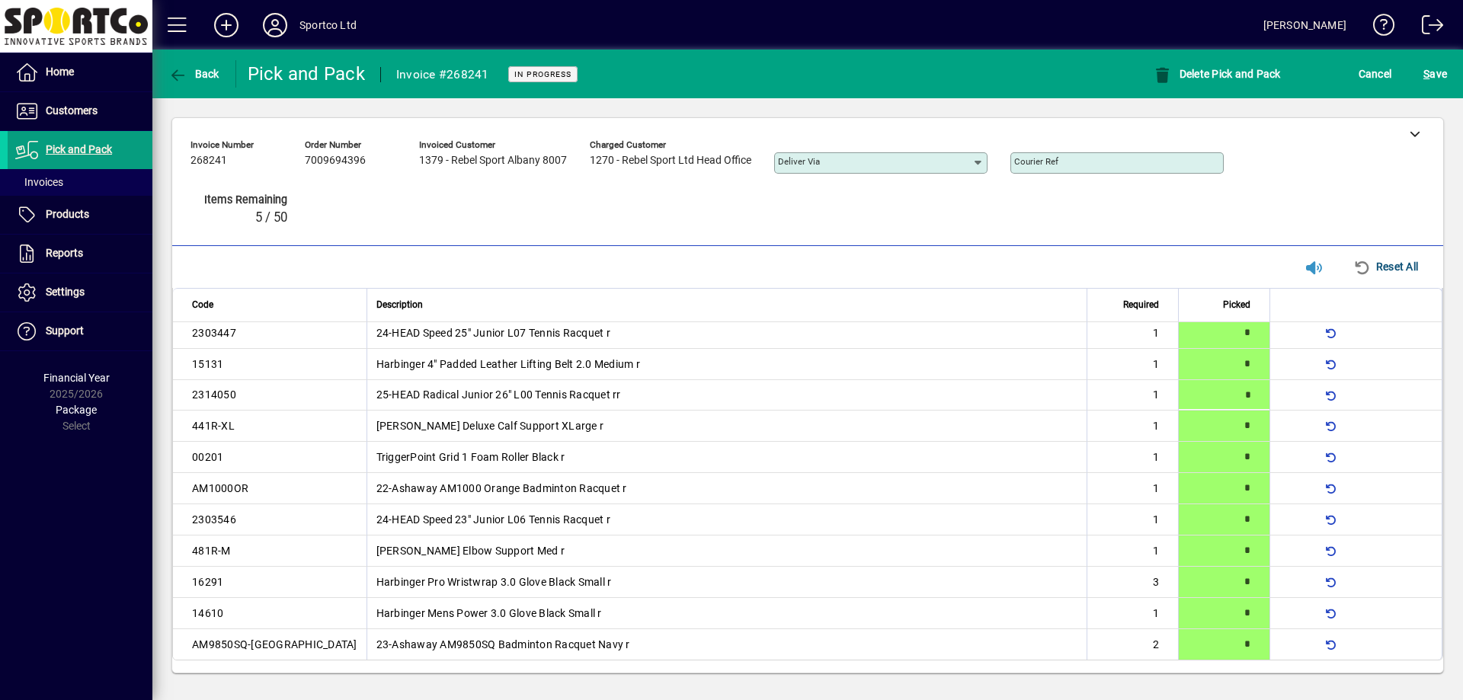
type input "*"
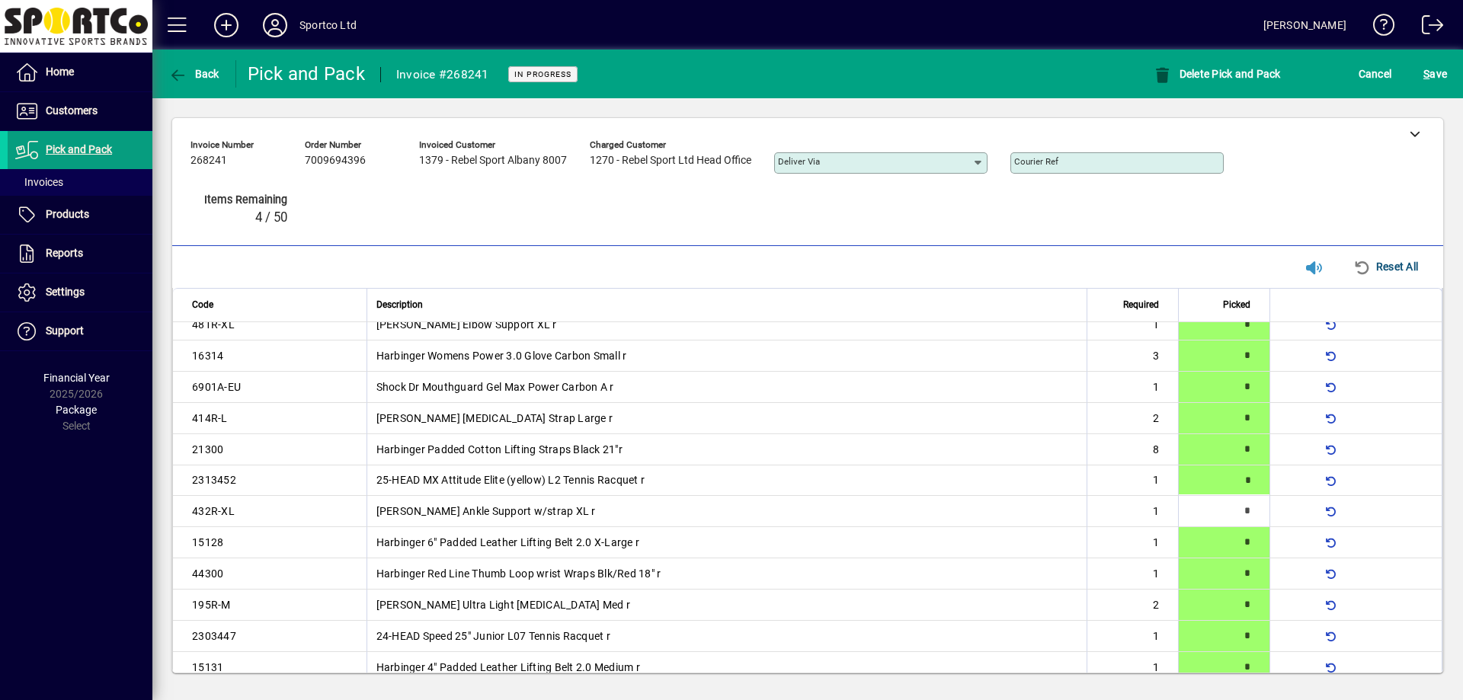
type input "*"
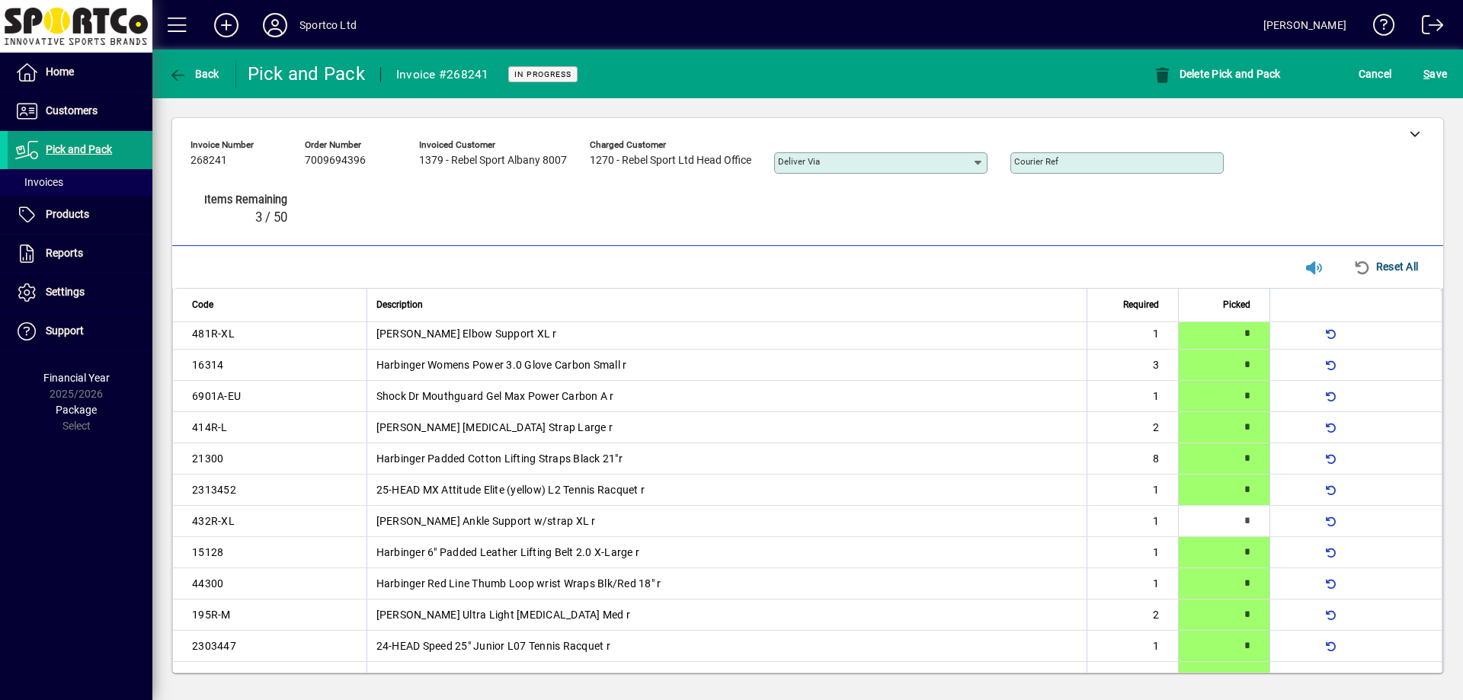
type input "*"
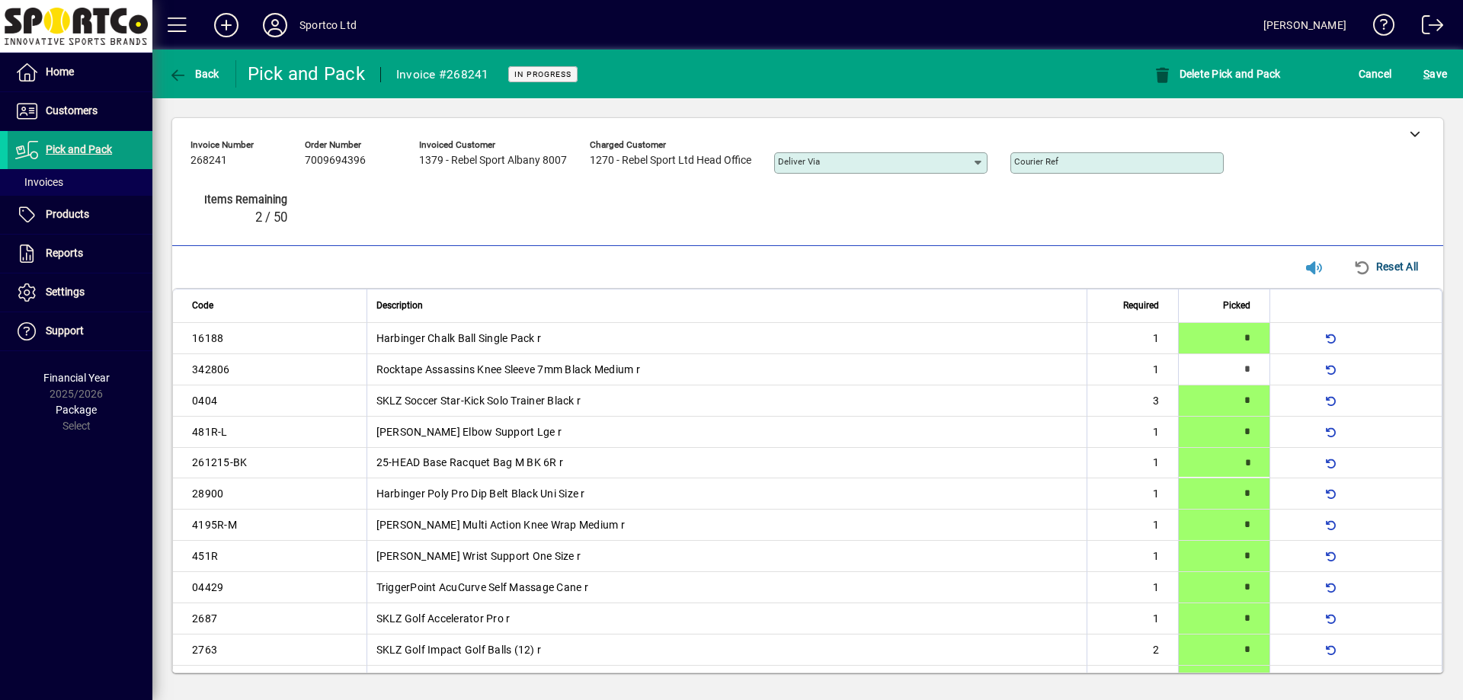
type input "*"
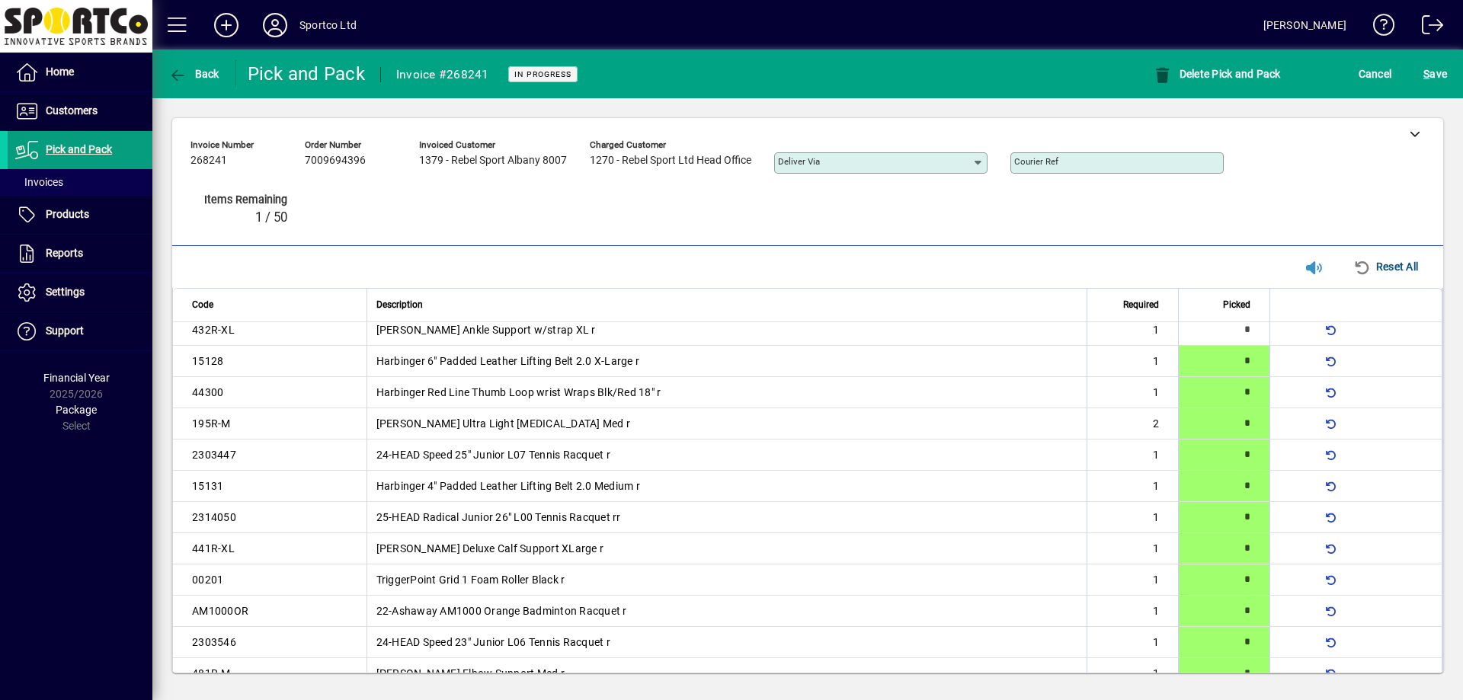
scroll to position [388, 0]
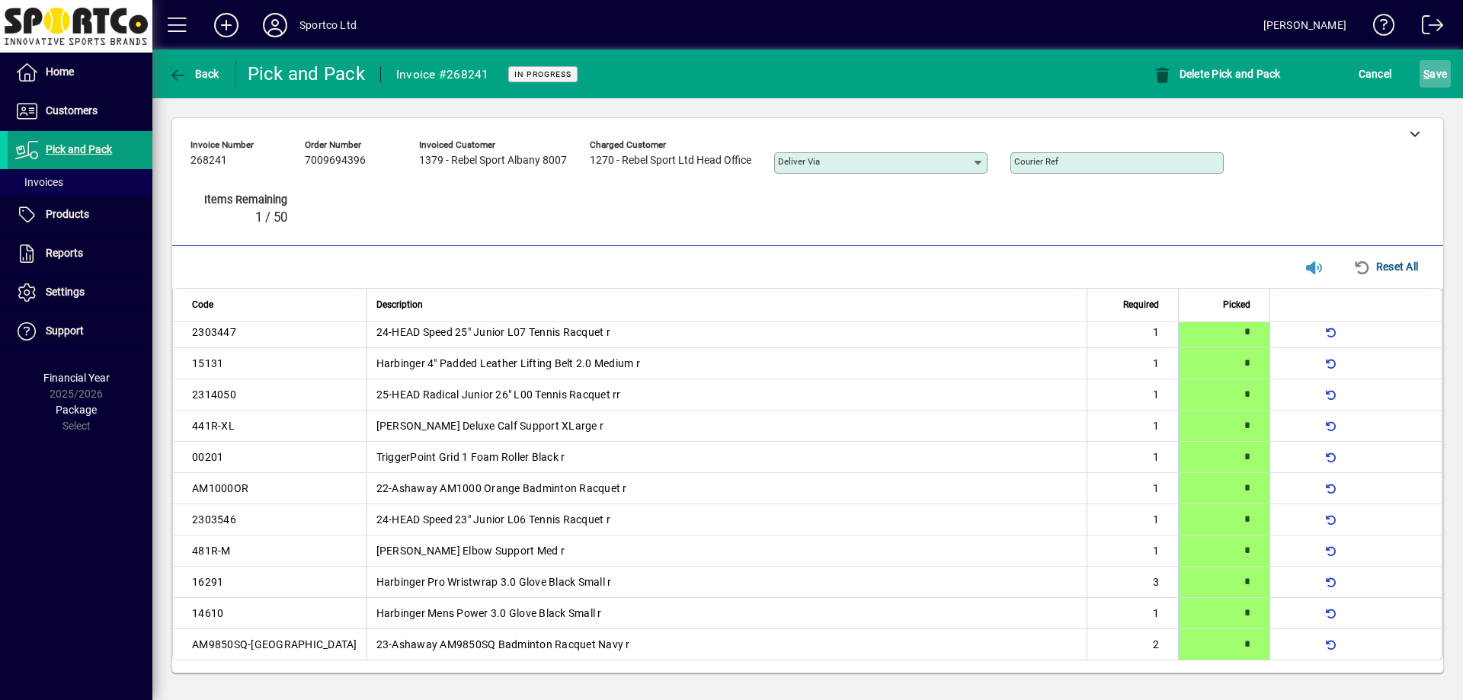
click at [1441, 77] on span "S ave" at bounding box center [1435, 74] width 24 height 24
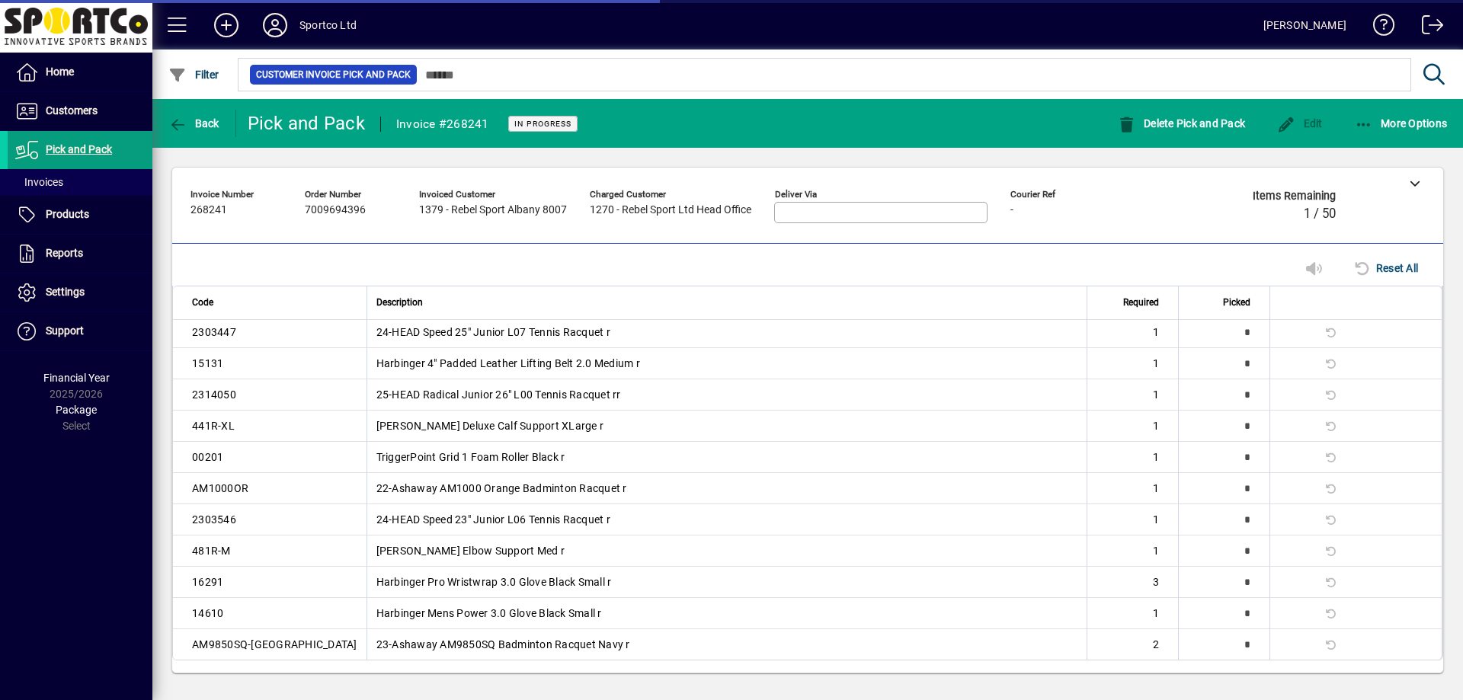
scroll to position [691, 0]
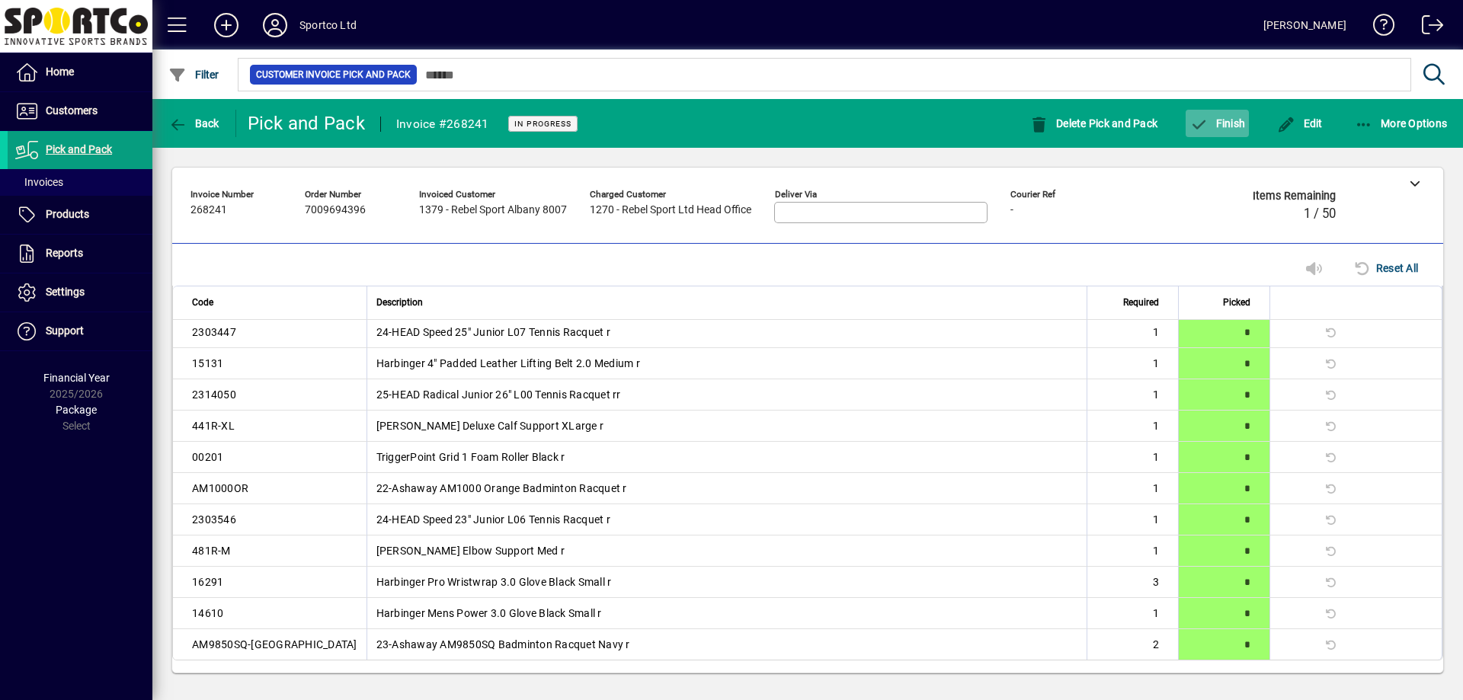
click at [1236, 126] on span "Finish" at bounding box center [1217, 123] width 56 height 12
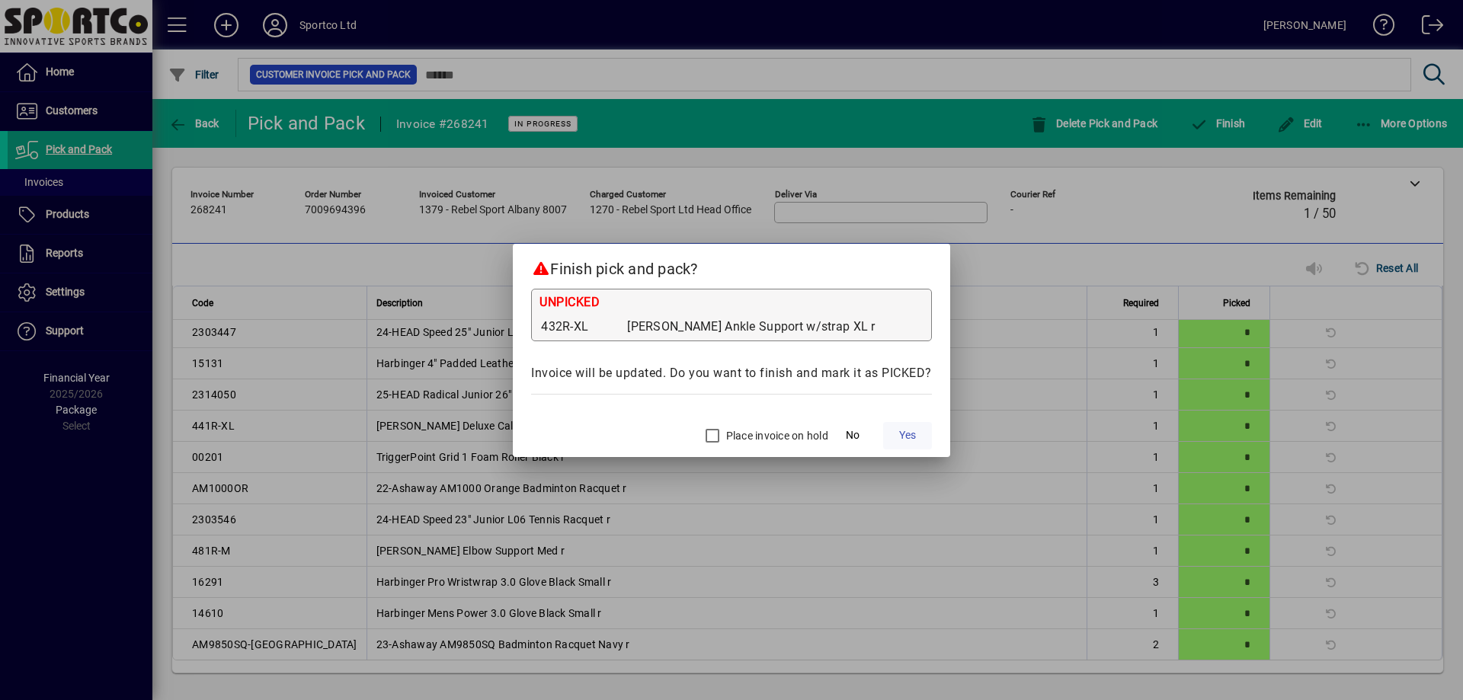
click at [908, 432] on span "Yes" at bounding box center [907, 435] width 17 height 16
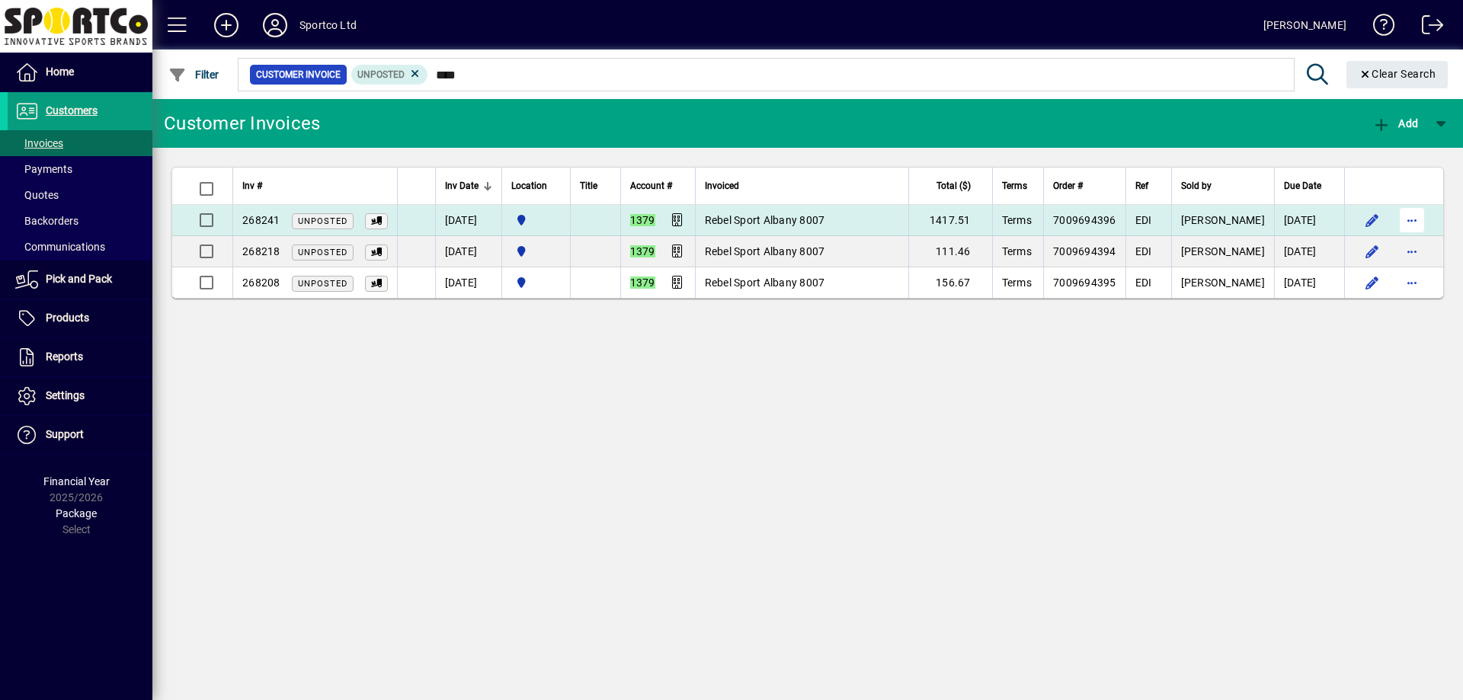
type input "****"
click at [1413, 215] on span "button" at bounding box center [1412, 220] width 37 height 37
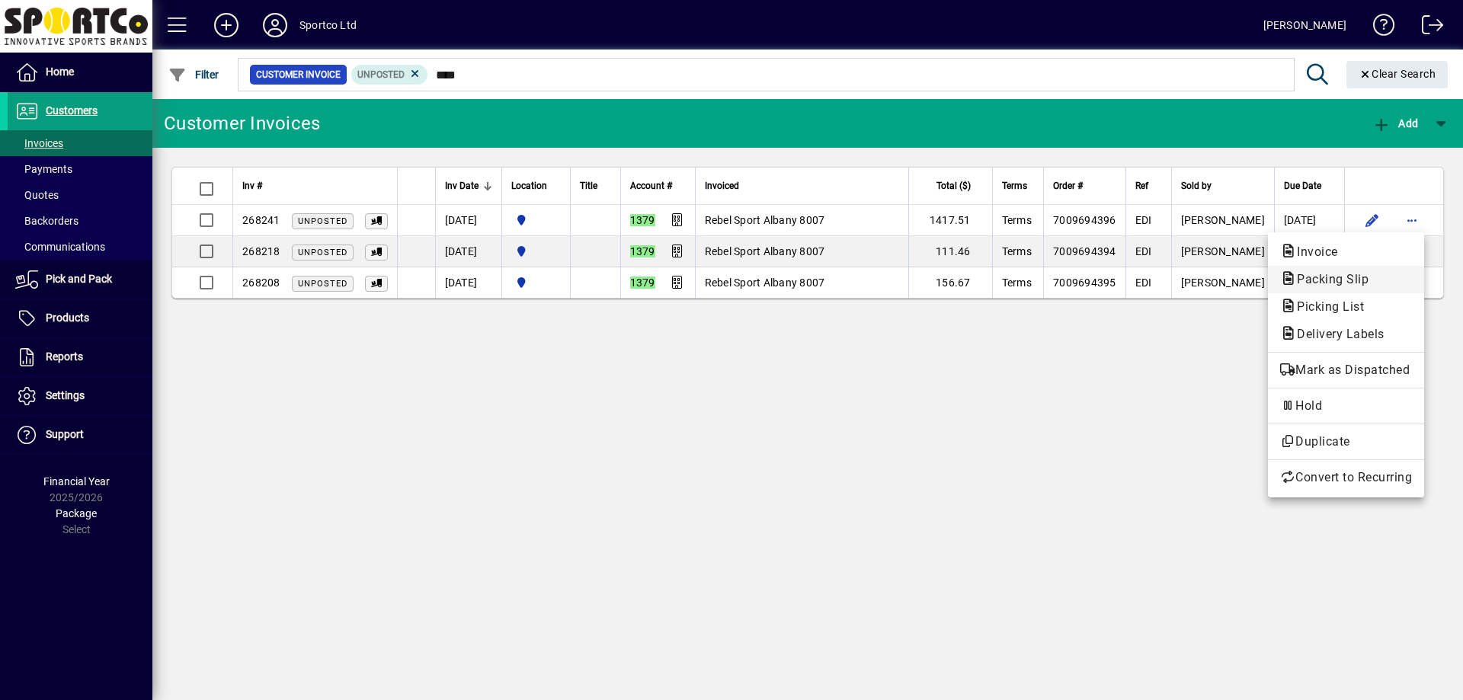
click at [1407, 268] on button "Packing Slip" at bounding box center [1346, 279] width 156 height 27
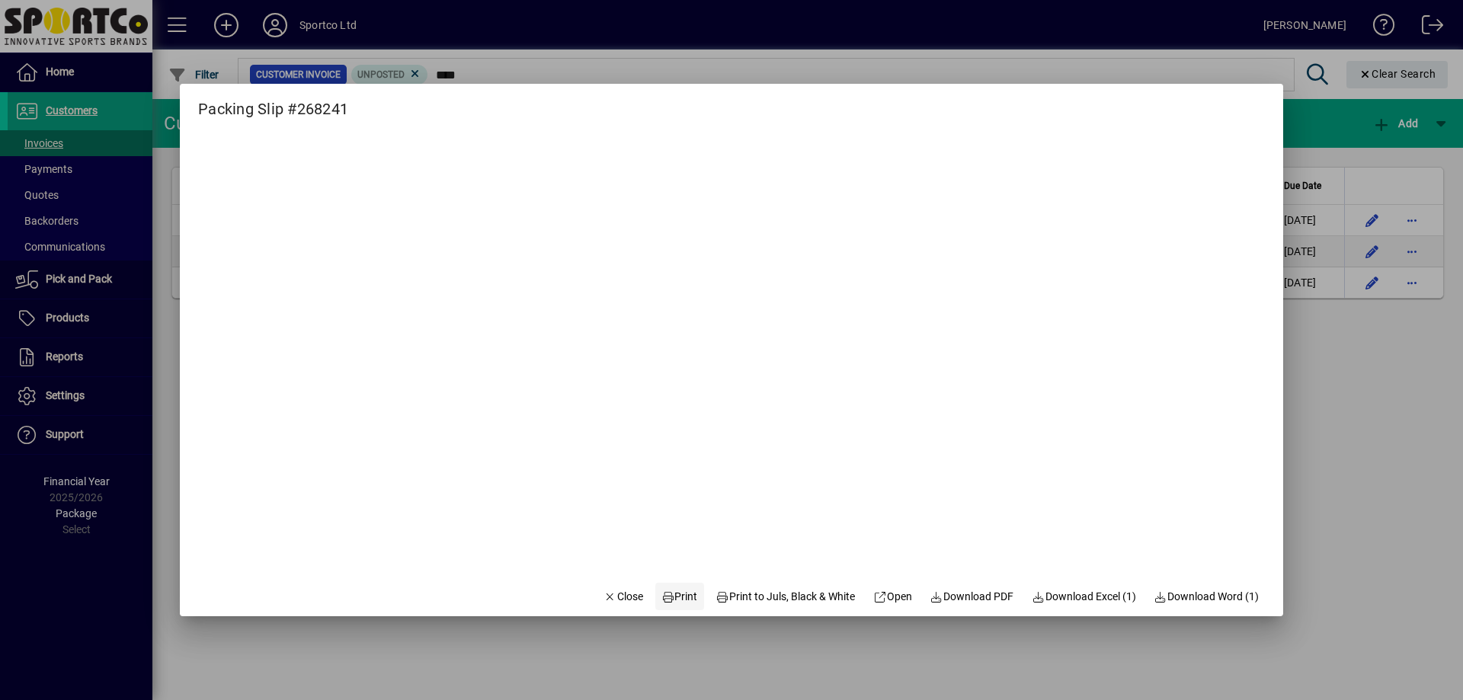
click at [665, 597] on span "Print" at bounding box center [679, 597] width 37 height 16
click at [603, 604] on span "Close" at bounding box center [623, 597] width 40 height 16
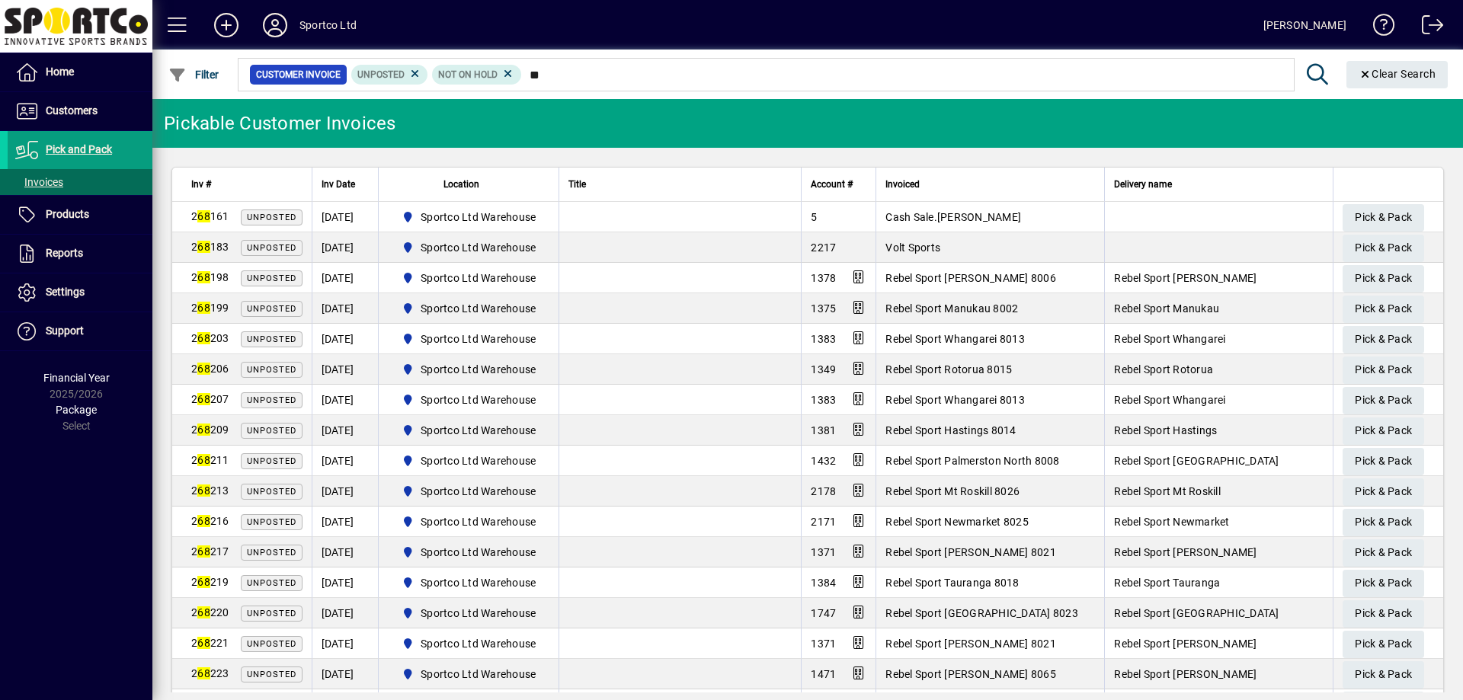
type input "*"
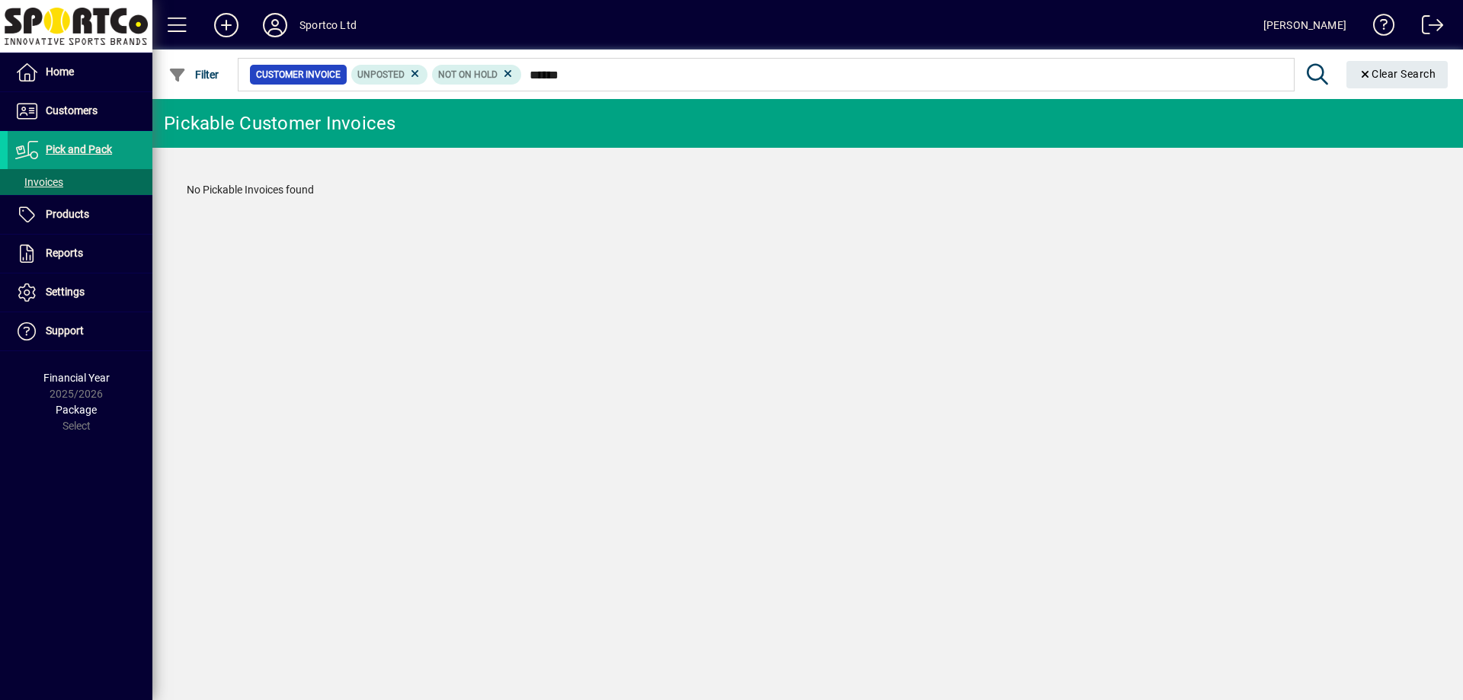
type input "******"
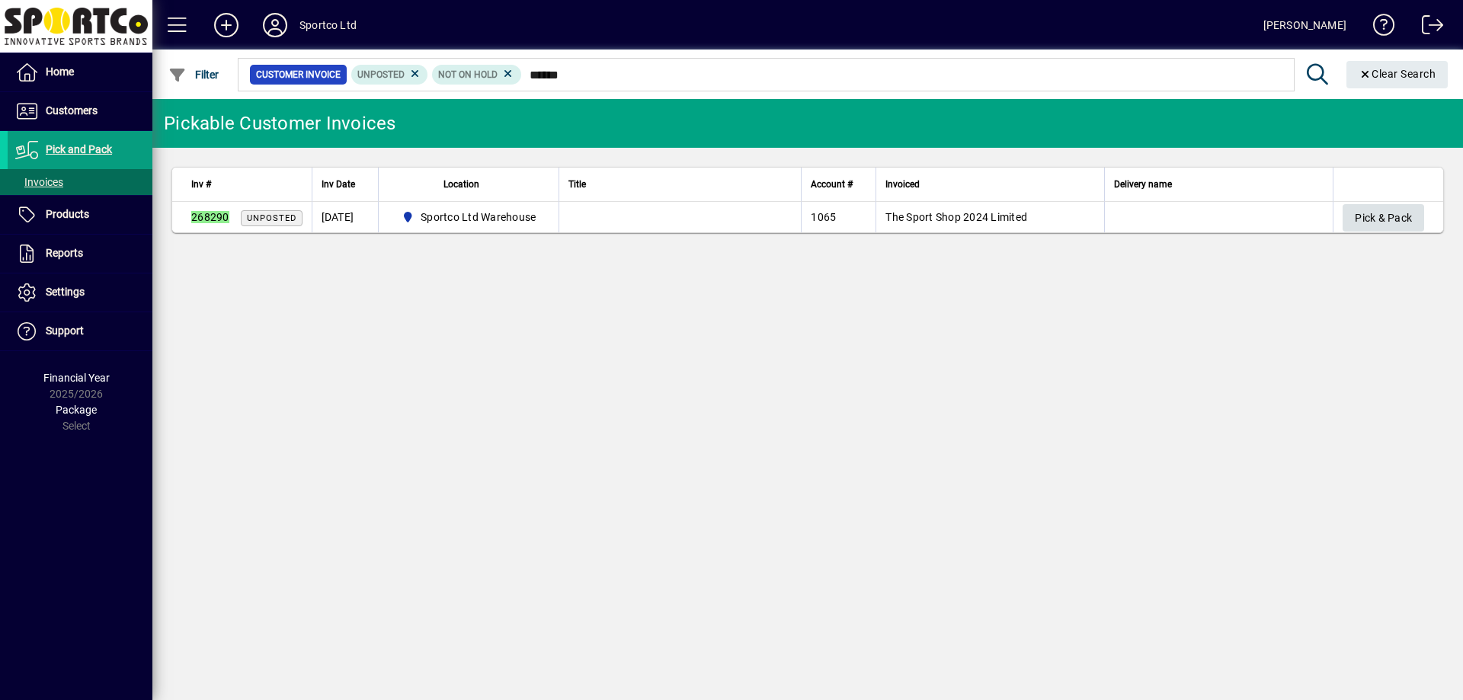
type input "******"
click at [1360, 207] on span "Pick & Pack" at bounding box center [1383, 218] width 57 height 25
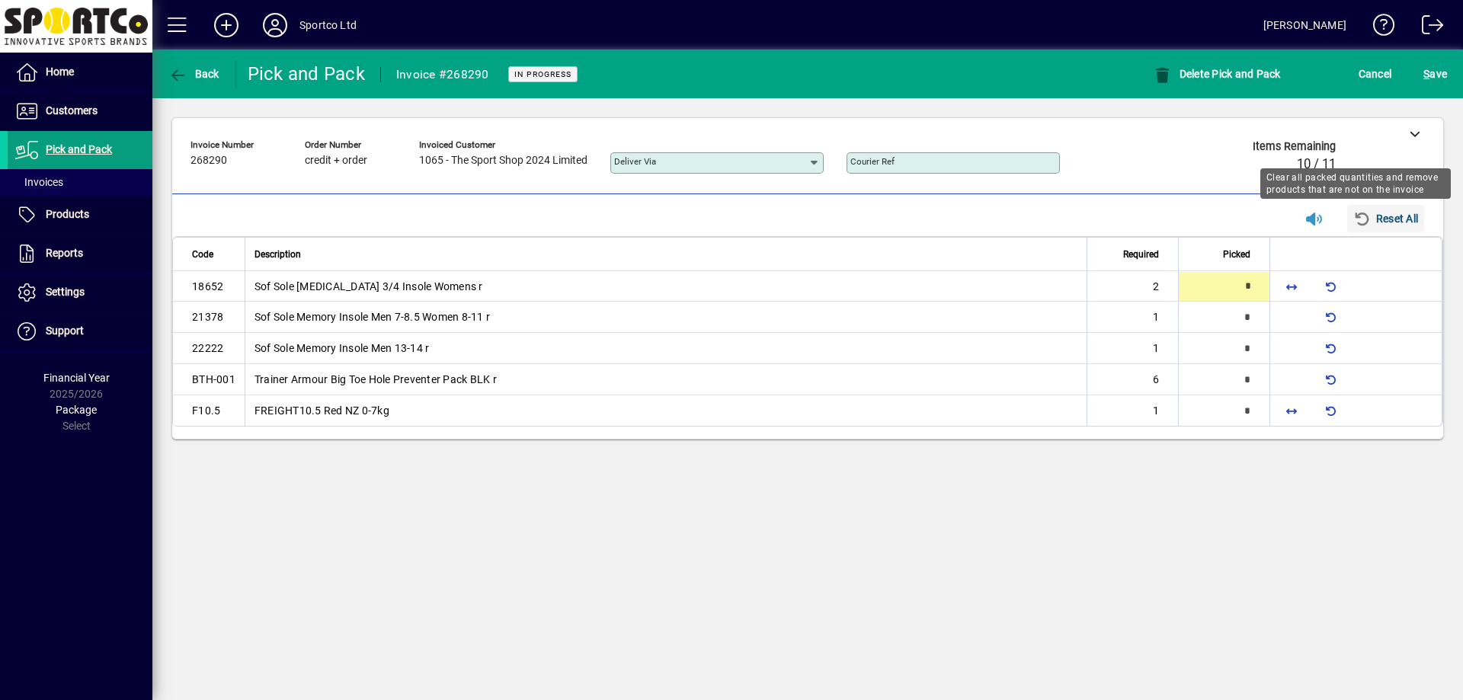
type input "*"
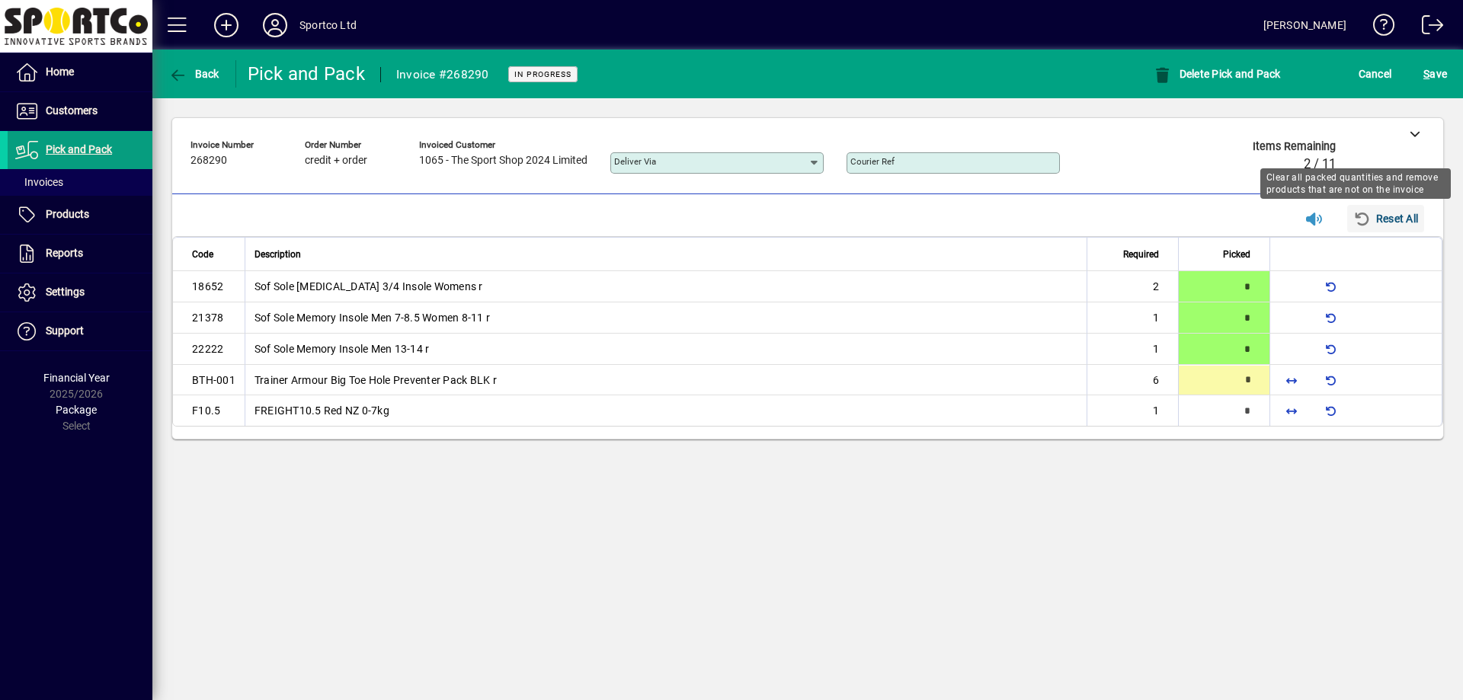
type input "*"
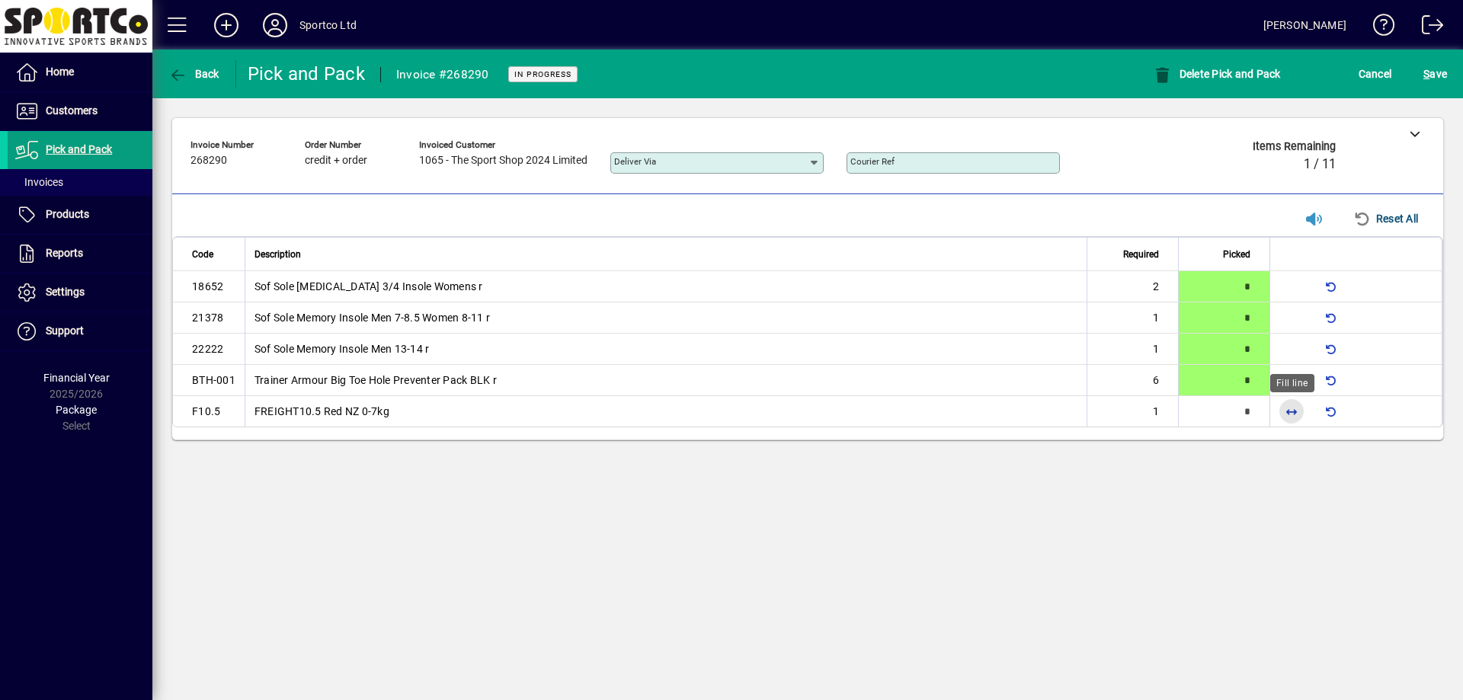
click at [1282, 415] on span "button" at bounding box center [1291, 411] width 37 height 37
type input "*"
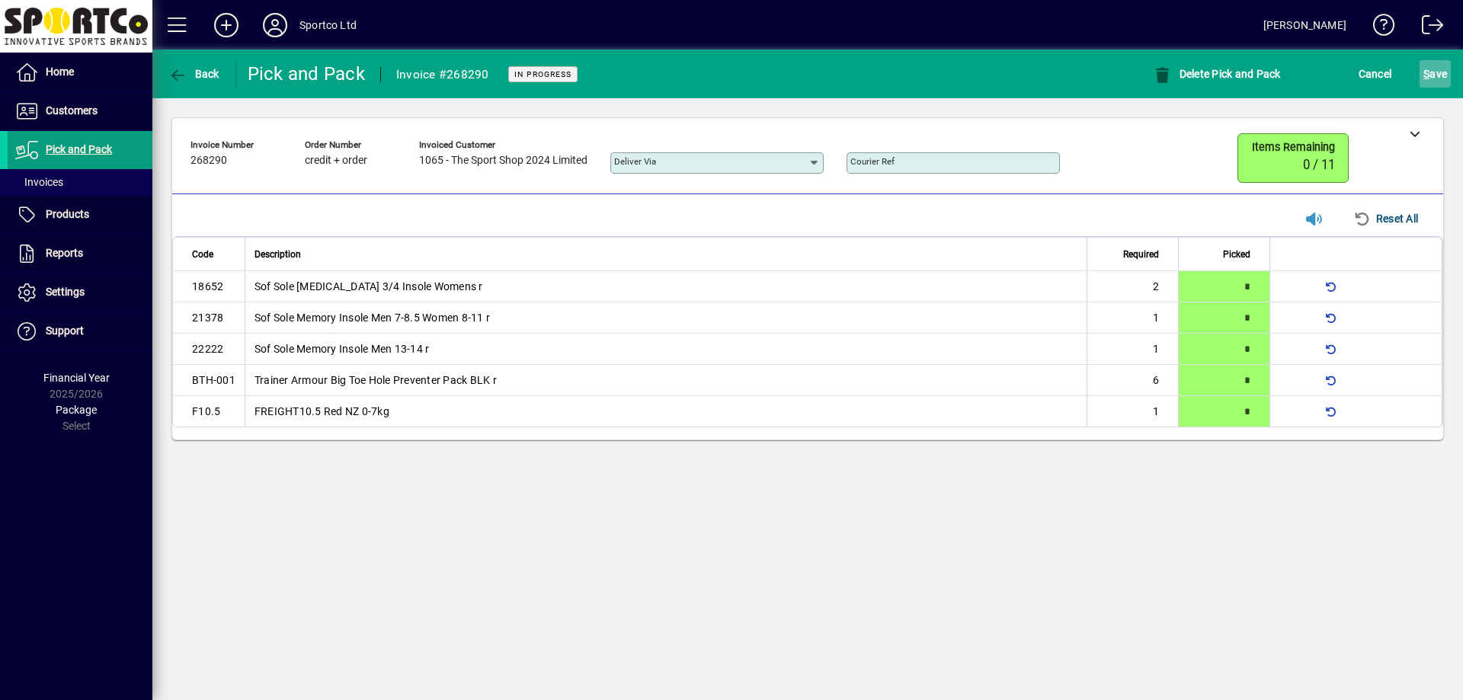
click at [1437, 78] on span "S ave" at bounding box center [1435, 74] width 24 height 24
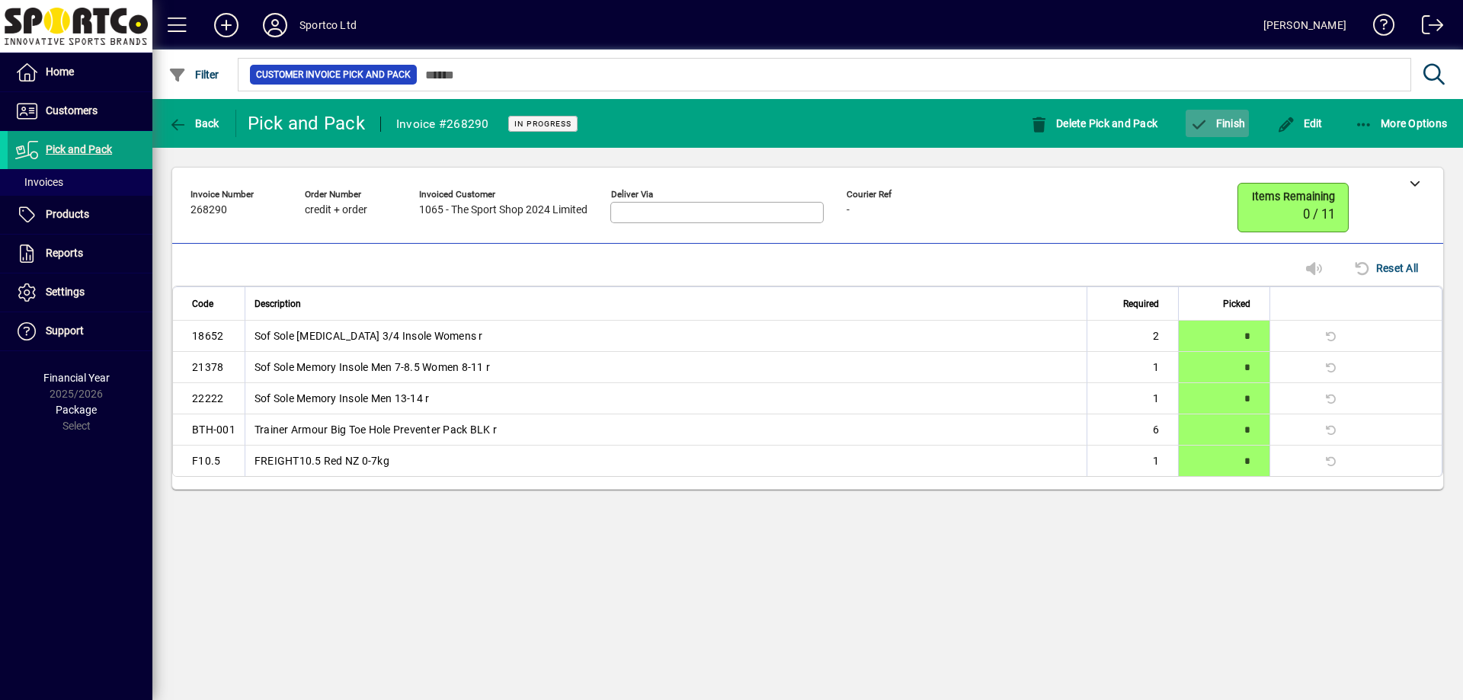
click at [1224, 133] on span "button" at bounding box center [1217, 123] width 63 height 37
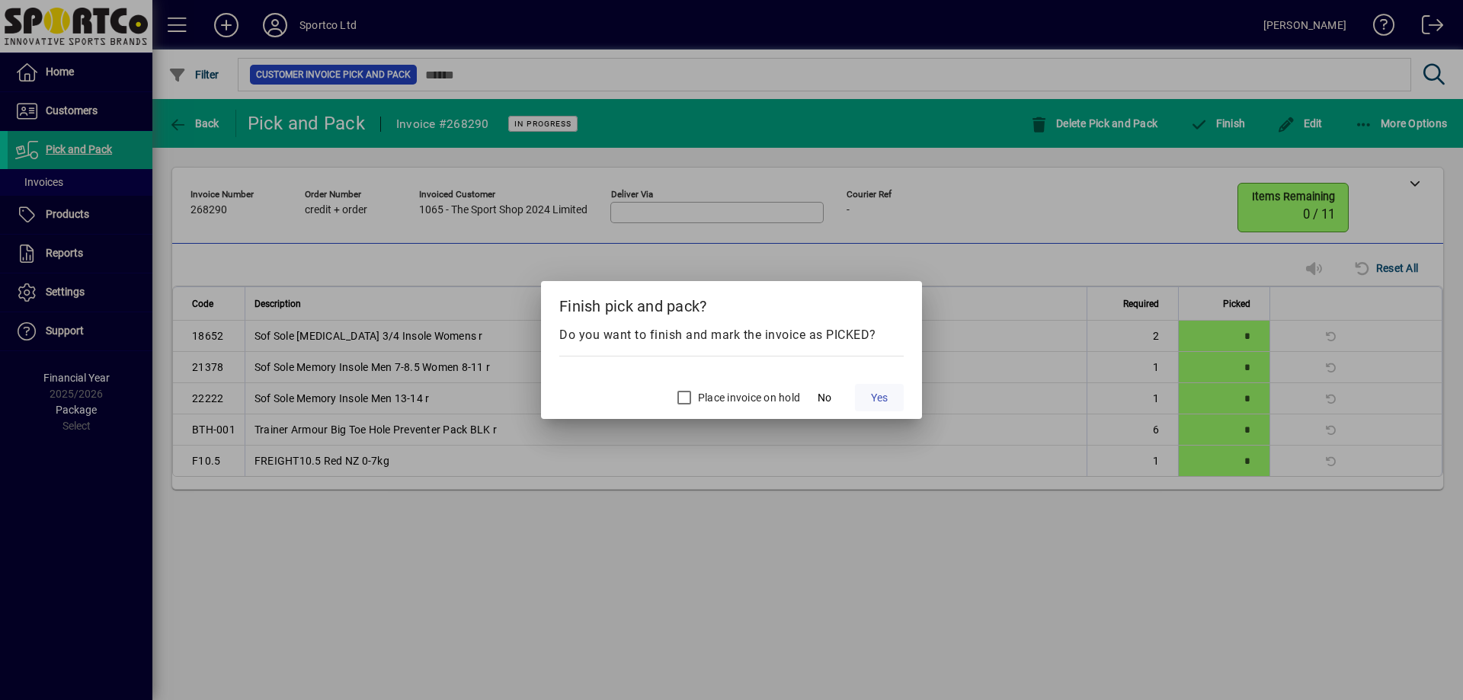
click at [871, 399] on span "Yes" at bounding box center [879, 398] width 17 height 16
